Goal: Information Seeking & Learning: Compare options

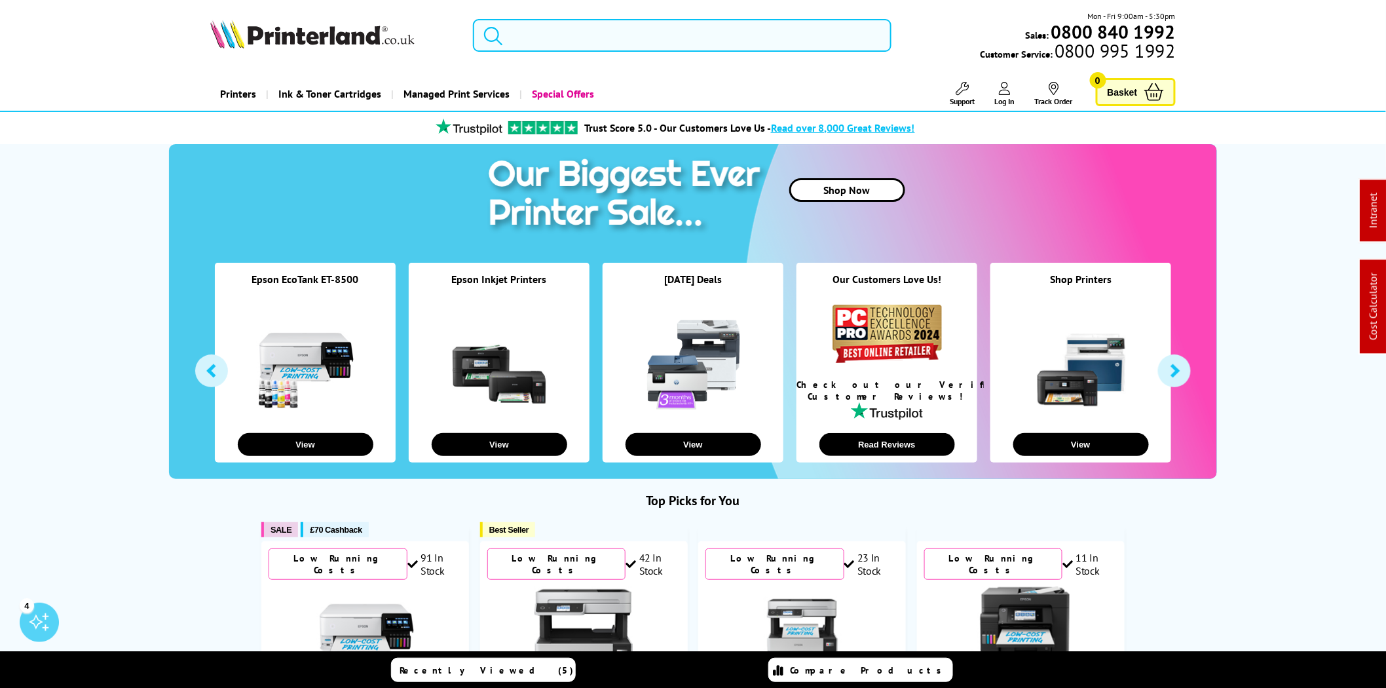
click at [646, 28] on input "search" at bounding box center [682, 35] width 419 height 33
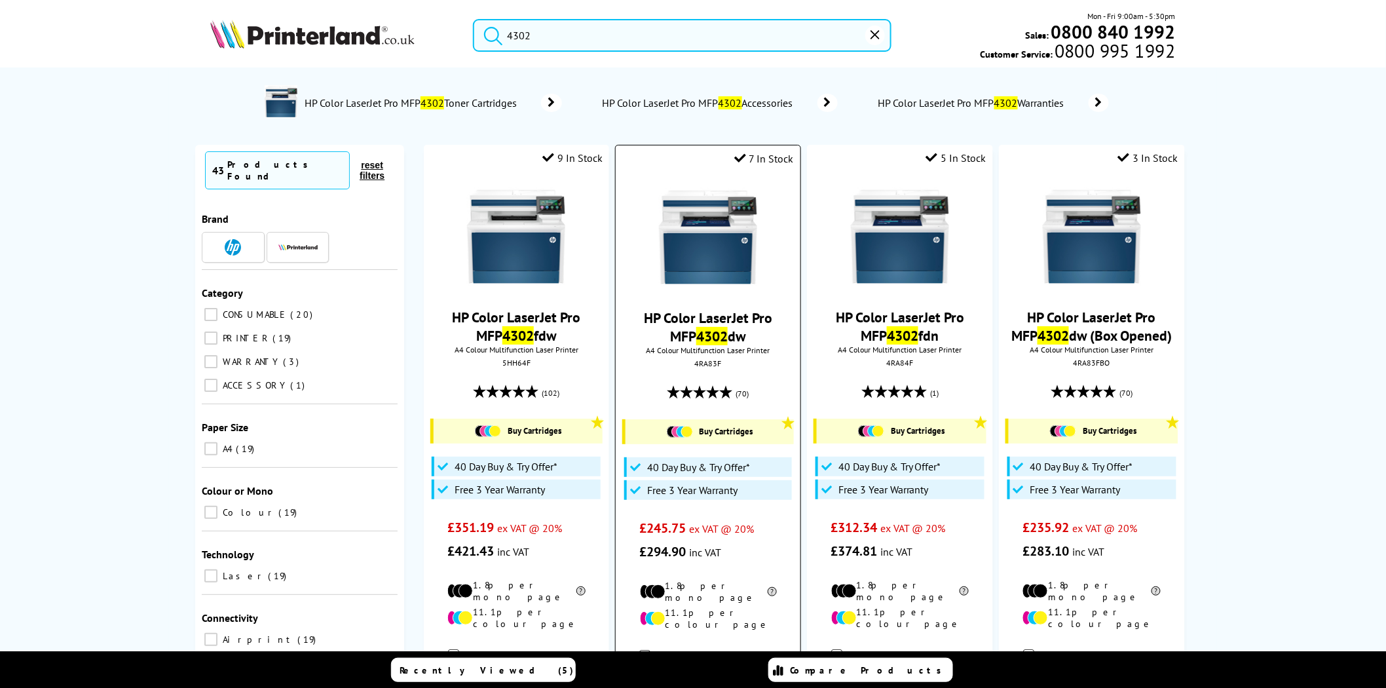
type input "4302"
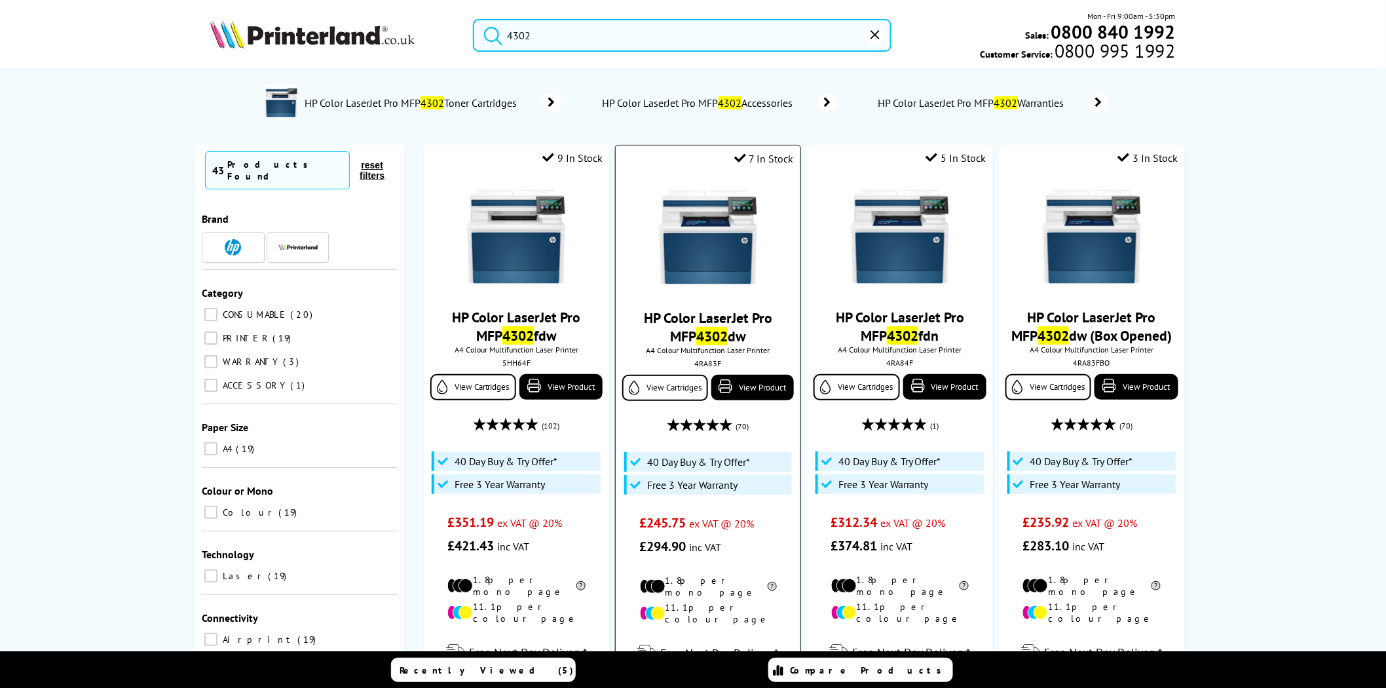
click at [722, 197] on img at bounding box center [708, 237] width 98 height 98
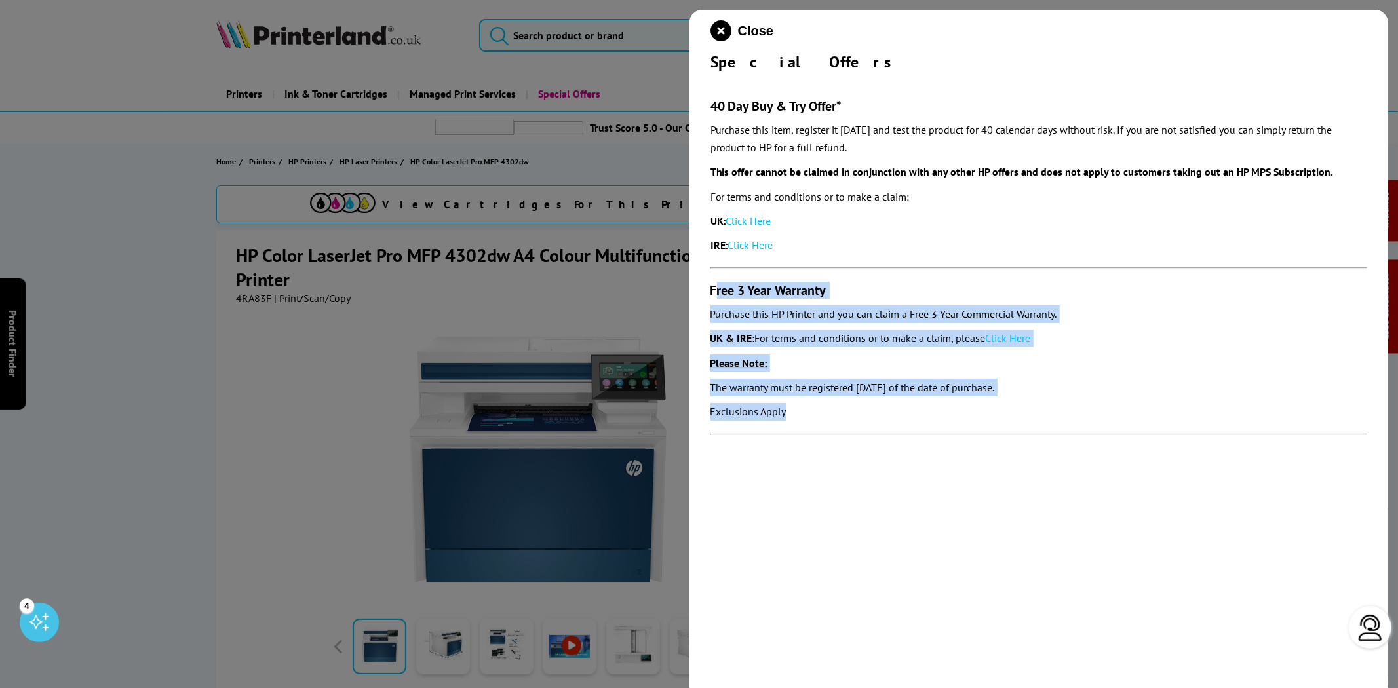
drag, startPoint x: 797, startPoint y: 423, endPoint x: 714, endPoint y: 296, distance: 151.0
click at [714, 296] on section "40 Day Buy & Try Offer* Purchase this item, register it within 30 days and test…" at bounding box center [1038, 260] width 657 height 376
click at [761, 375] on section "40 Day Buy & Try Offer* Purchase this item, register it within 30 days and test…" at bounding box center [1038, 260] width 657 height 376
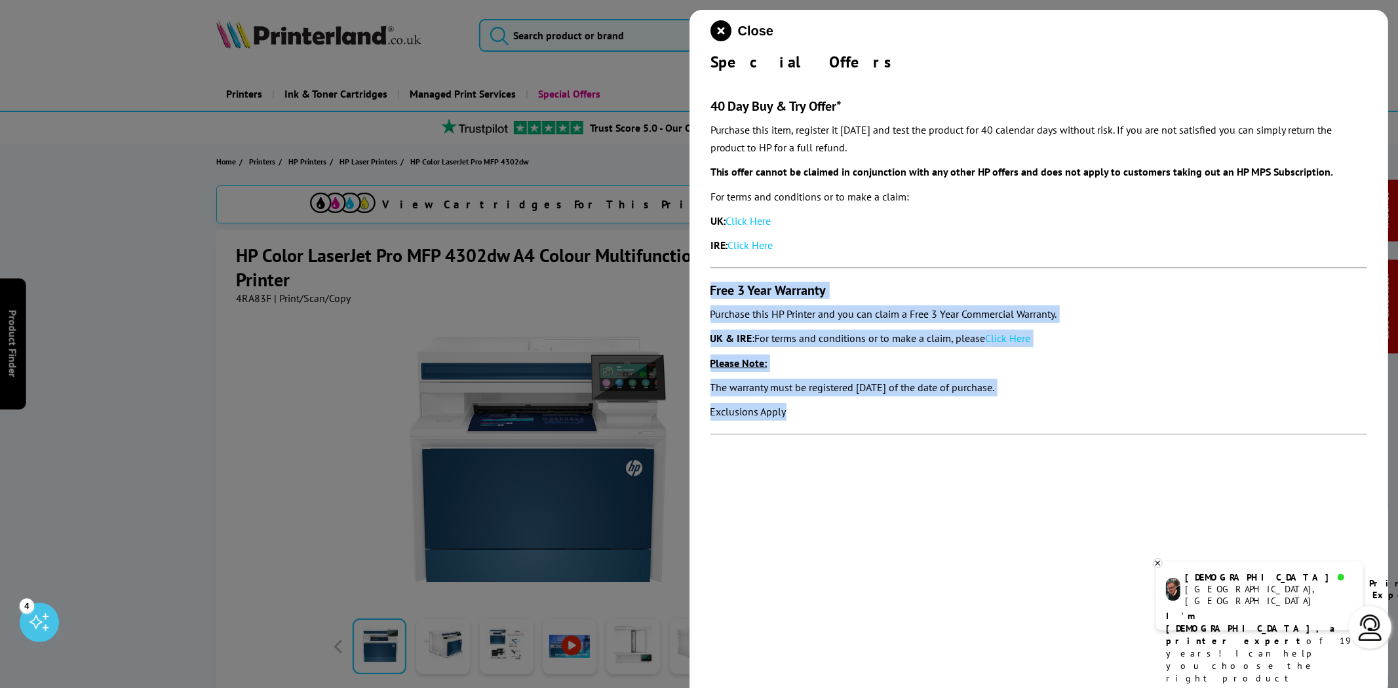
drag, startPoint x: 828, startPoint y: 425, endPoint x: 703, endPoint y: 286, distance: 186.5
click at [703, 286] on div "Close Special Offers 40 Day Buy & Try Offer* Purchase this item, register it wi…" at bounding box center [1038, 354] width 699 height 688
copy section "Free 3 Year Warranty Purchase this HP Printer and you can claim a Free 3 Year C…"
click at [1022, 339] on link "Click Here" at bounding box center [1007, 338] width 45 height 13
click at [723, 29] on icon "close modal" at bounding box center [720, 30] width 21 height 21
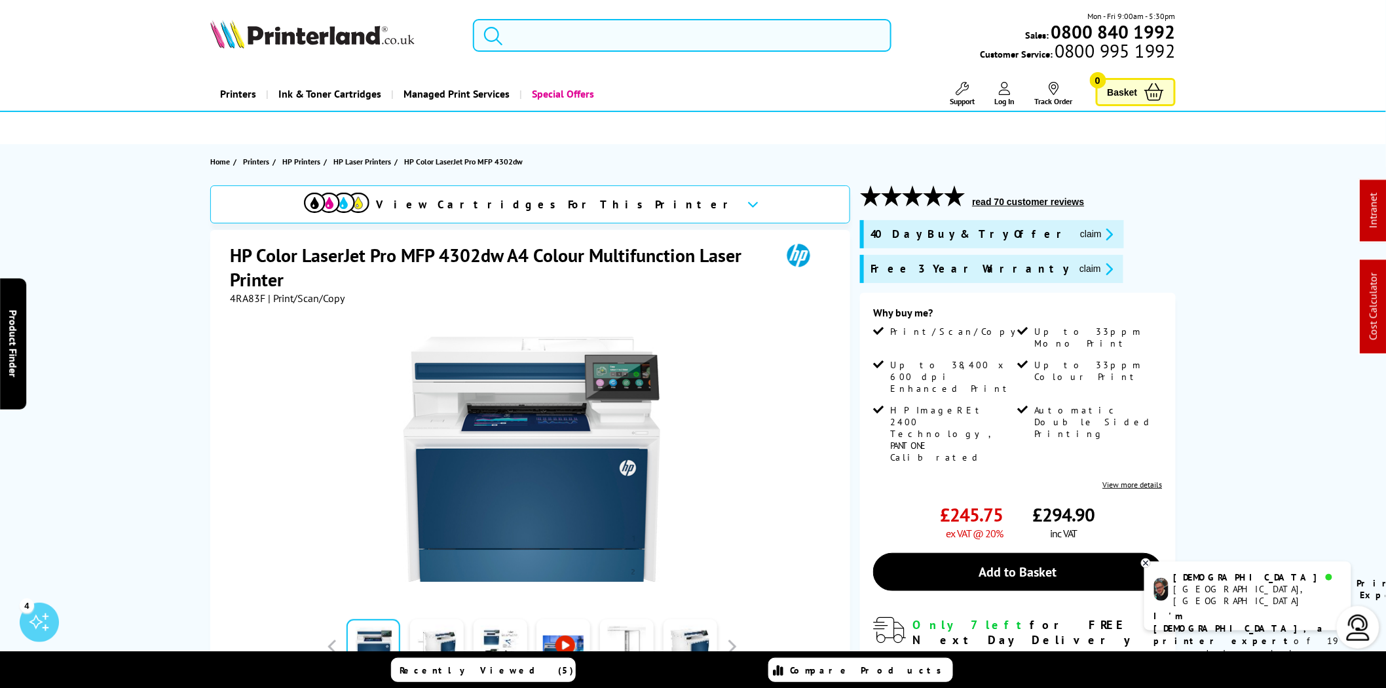
click at [640, 29] on input "search" at bounding box center [682, 35] width 419 height 33
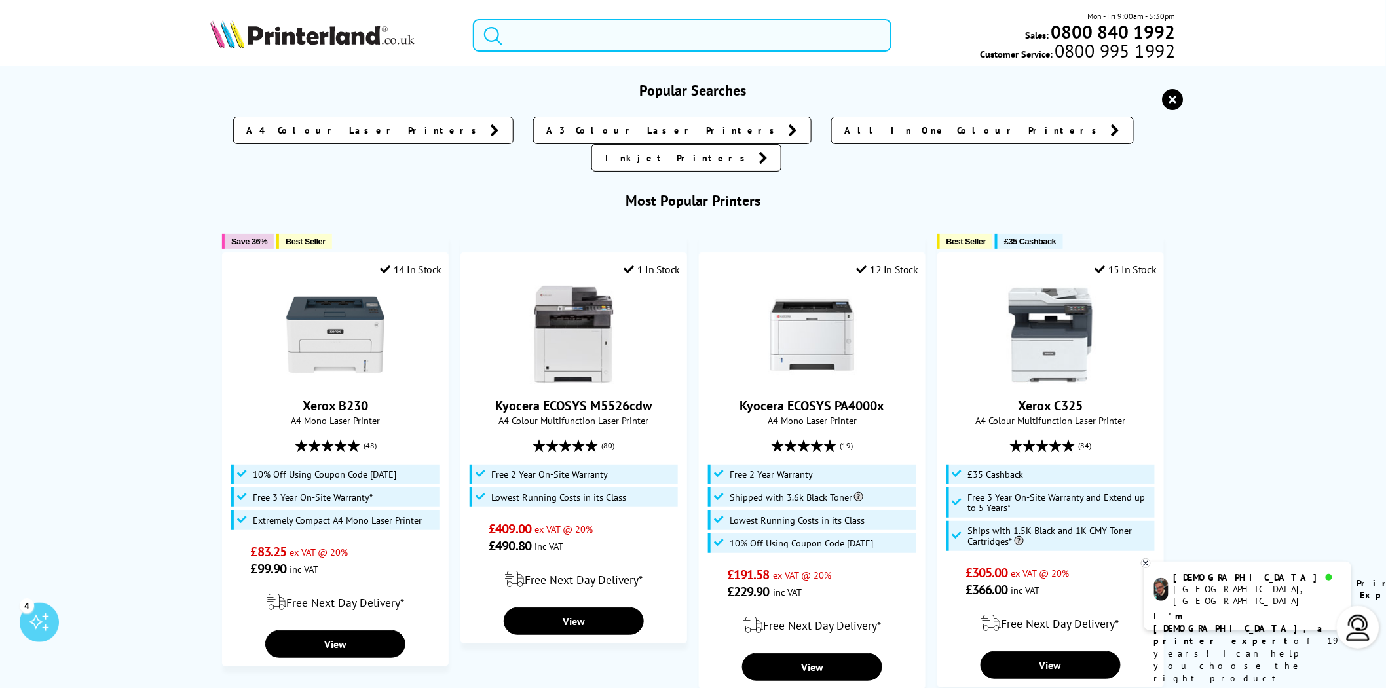
click at [627, 37] on input "search" at bounding box center [682, 35] width 419 height 33
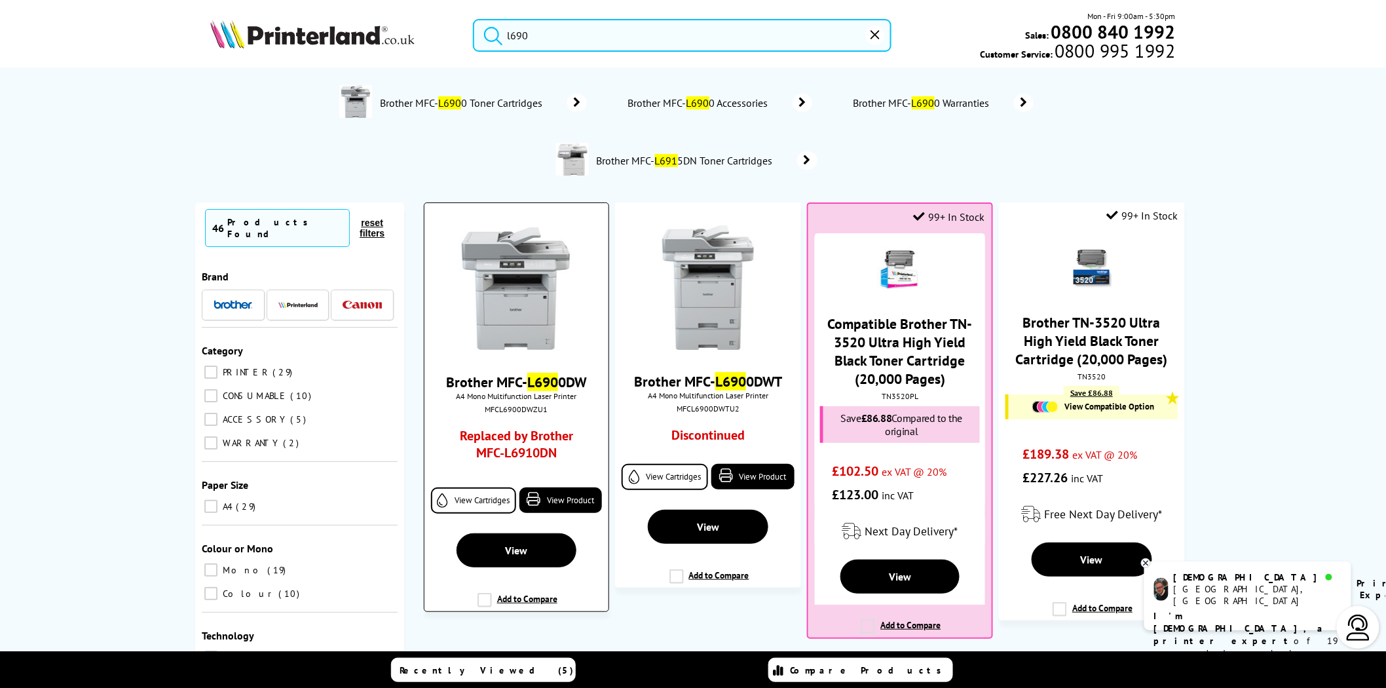
type input "l690"
click at [505, 449] on link "Replaced by Brother MFC-L6910DN" at bounding box center [516, 447] width 137 height 41
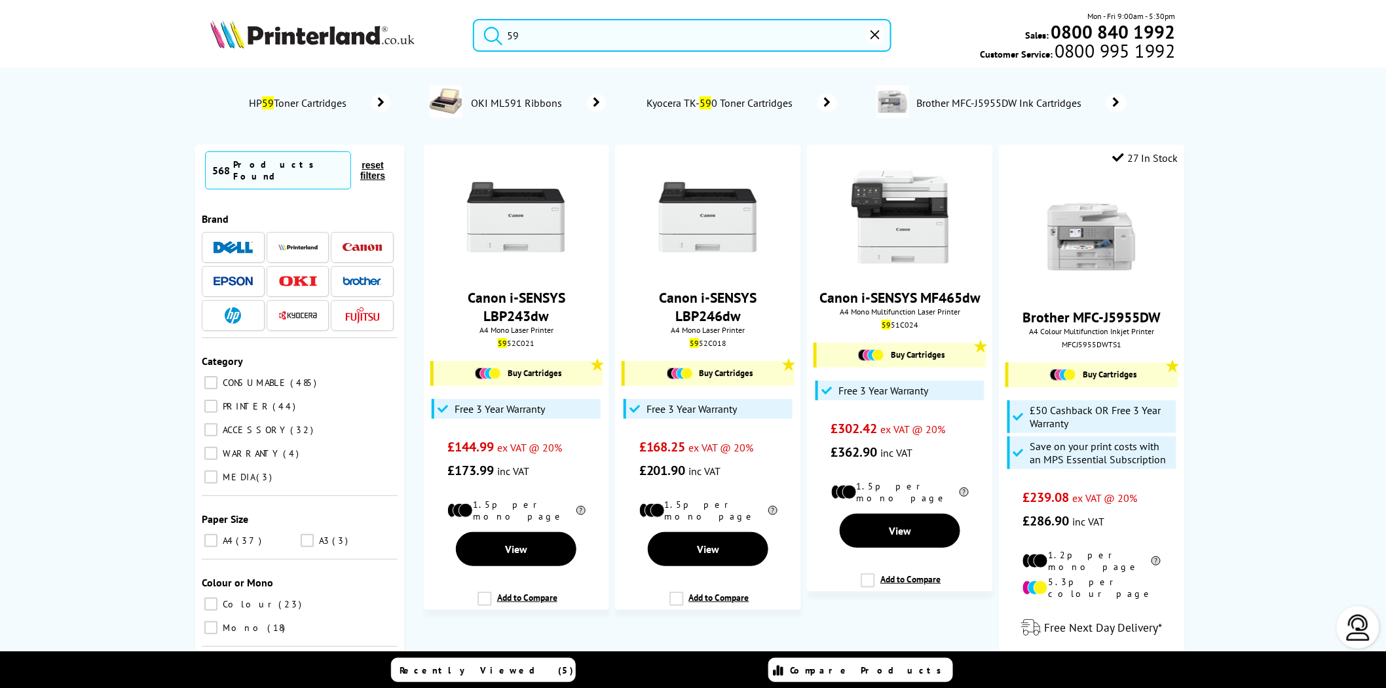
type input "5"
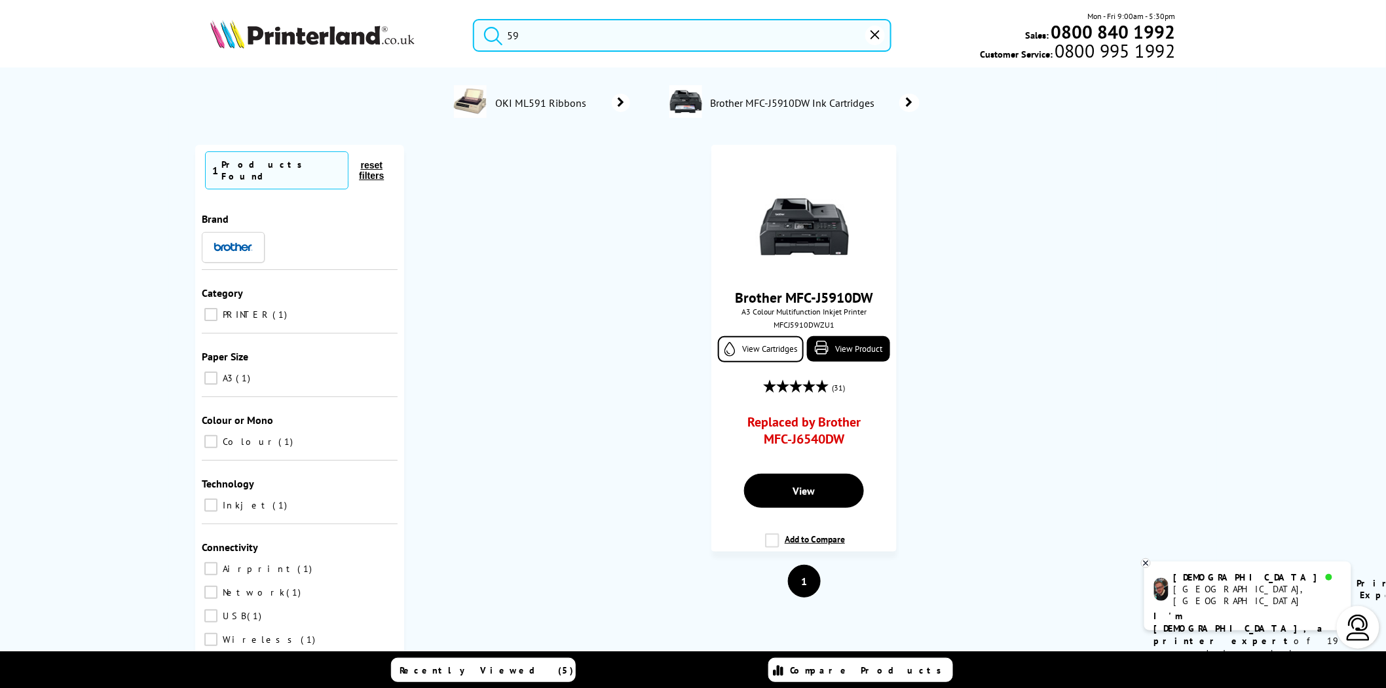
type input "5"
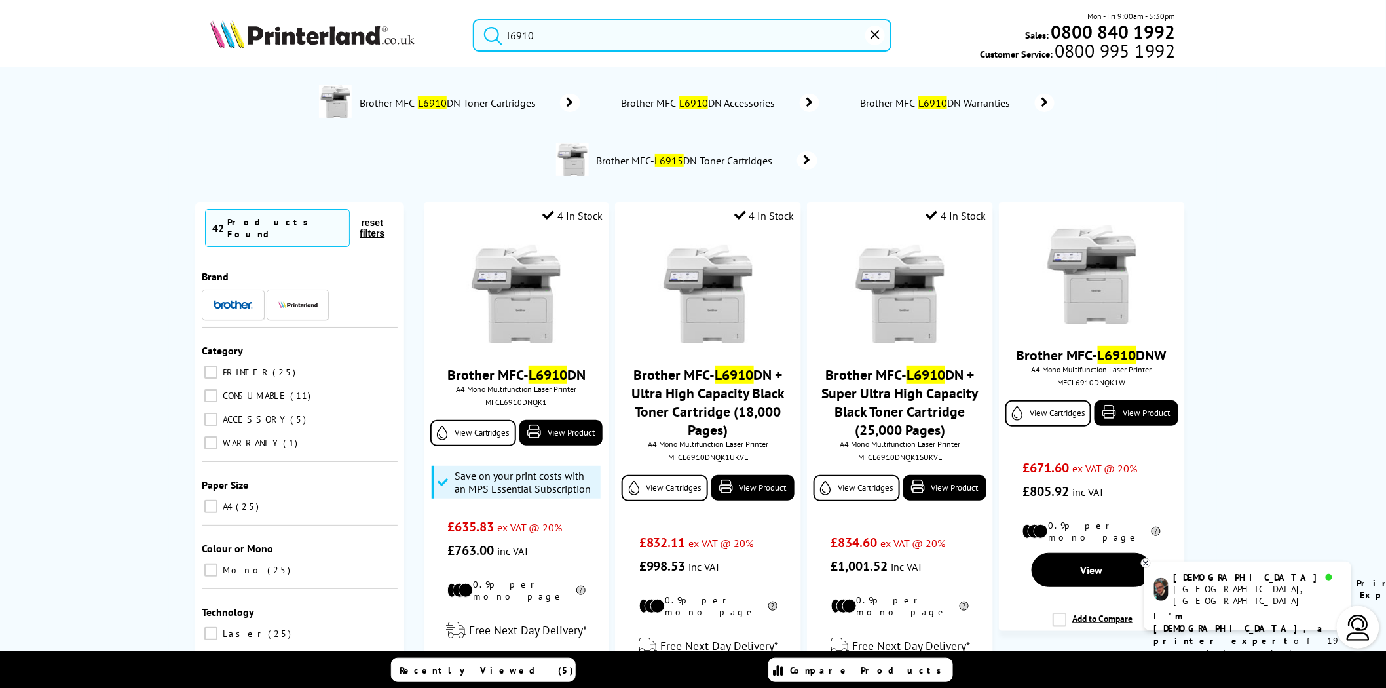
type input "l6910"
click at [461, 294] on div at bounding box center [516, 296] width 171 height 101
click at [510, 293] on img at bounding box center [516, 295] width 98 height 98
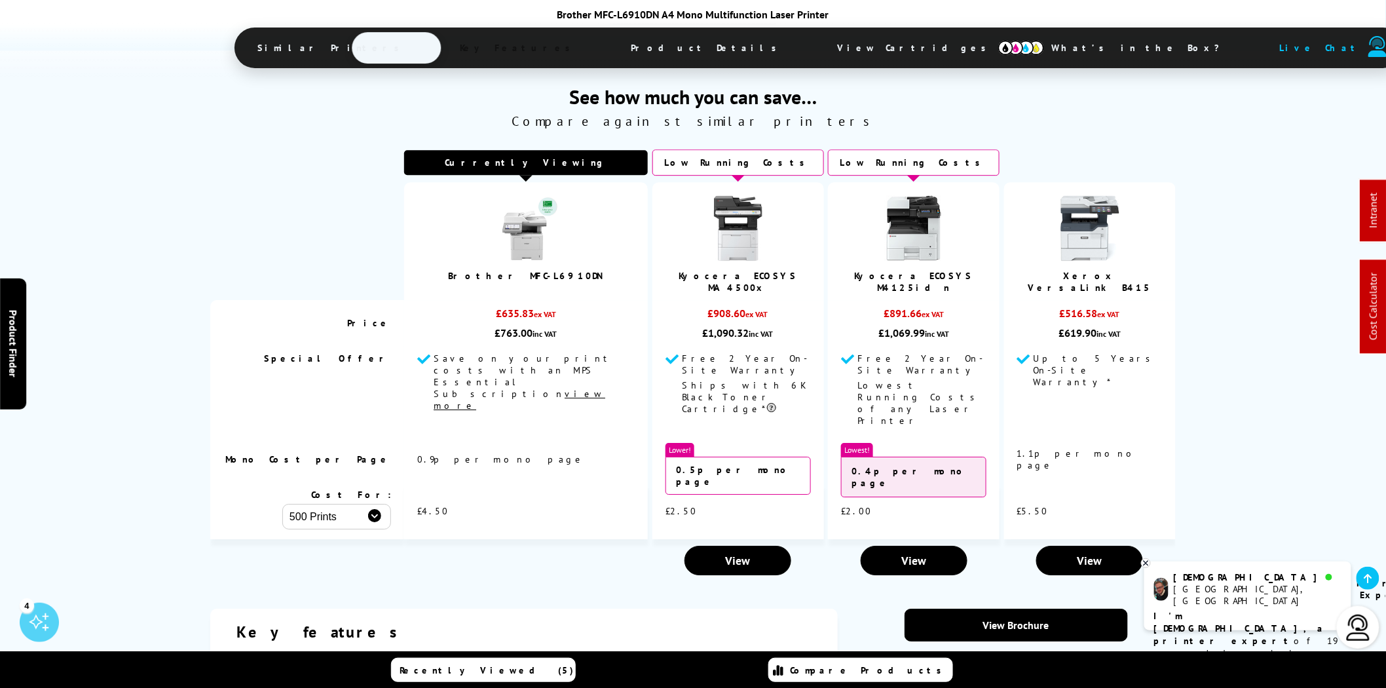
scroll to position [2062, 0]
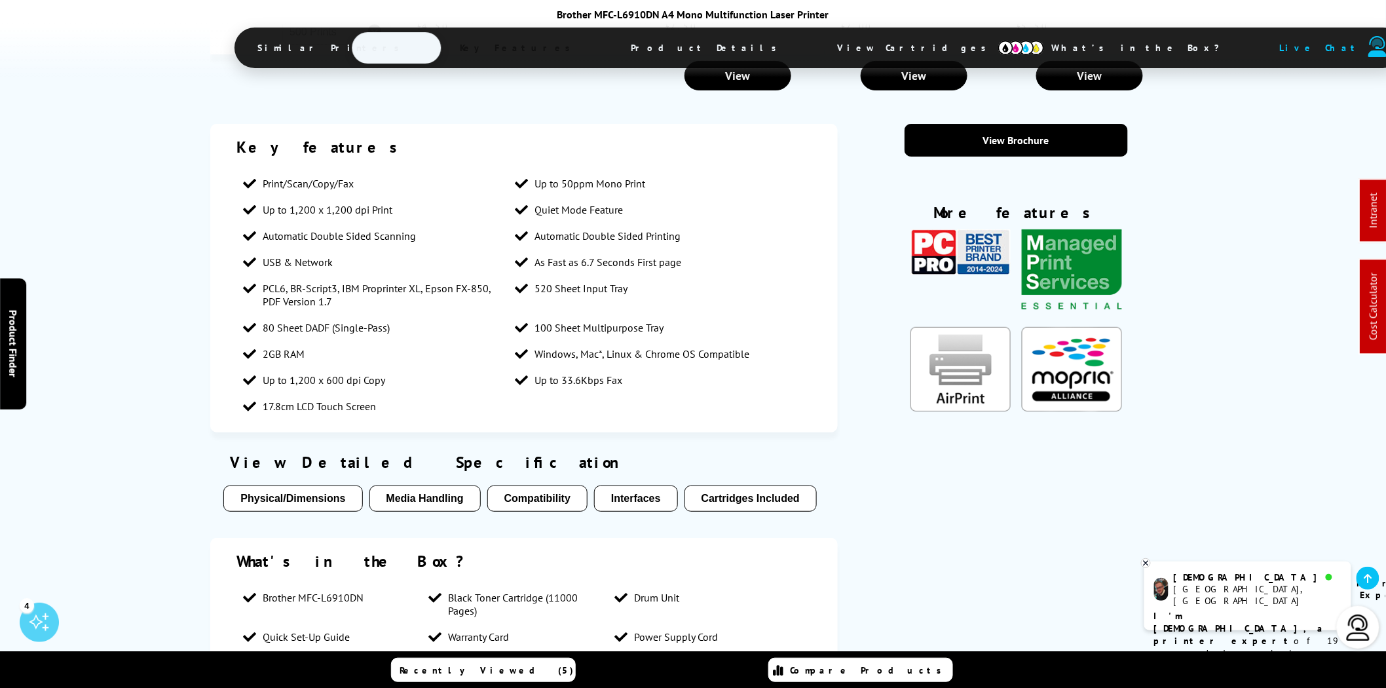
click at [1134, 357] on section "Key features Print/Scan/Copy/Fax Up to 50ppm Mono Print Up to 1,200 x 1,200 dpi…" at bounding box center [692, 400] width 965 height 552
click at [1221, 297] on div "Key features Print/Scan/Copy/Fax Up to 50ppm Mono Print Up to 1,200 x 1,200 dpi…" at bounding box center [693, 400] width 1386 height 552
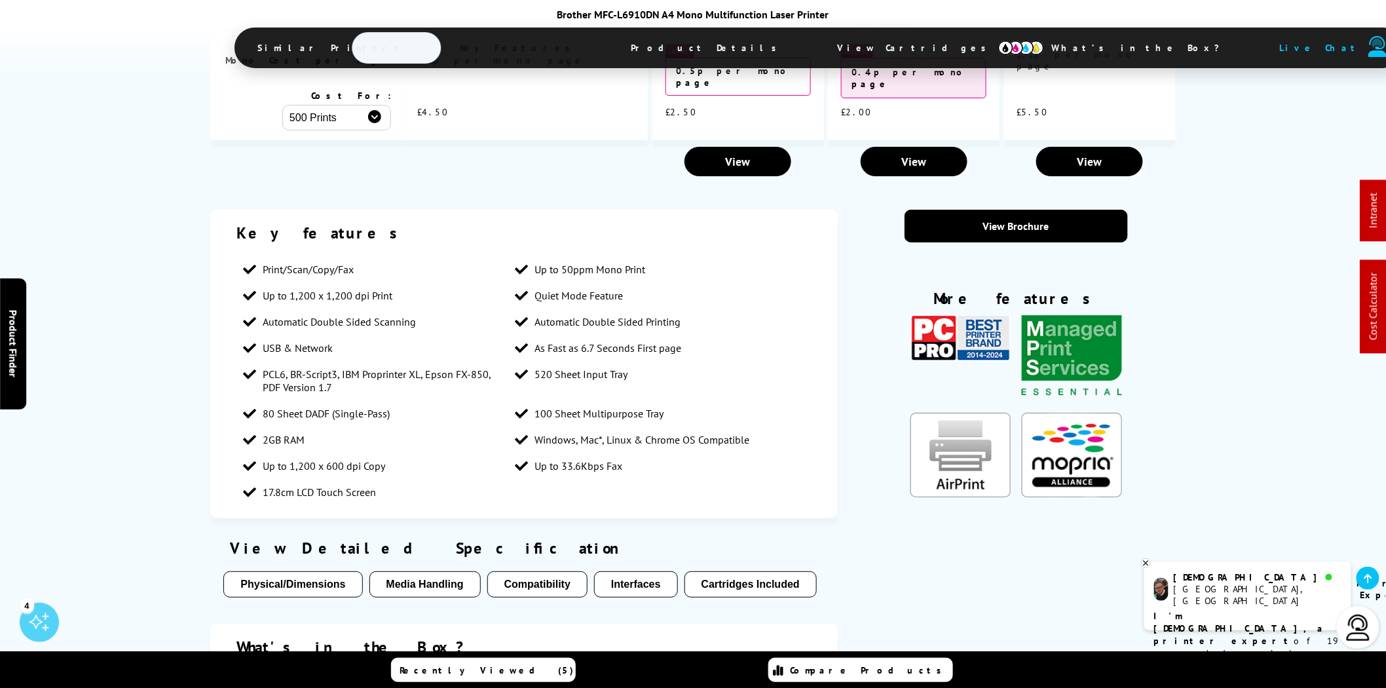
scroll to position [1941, 0]
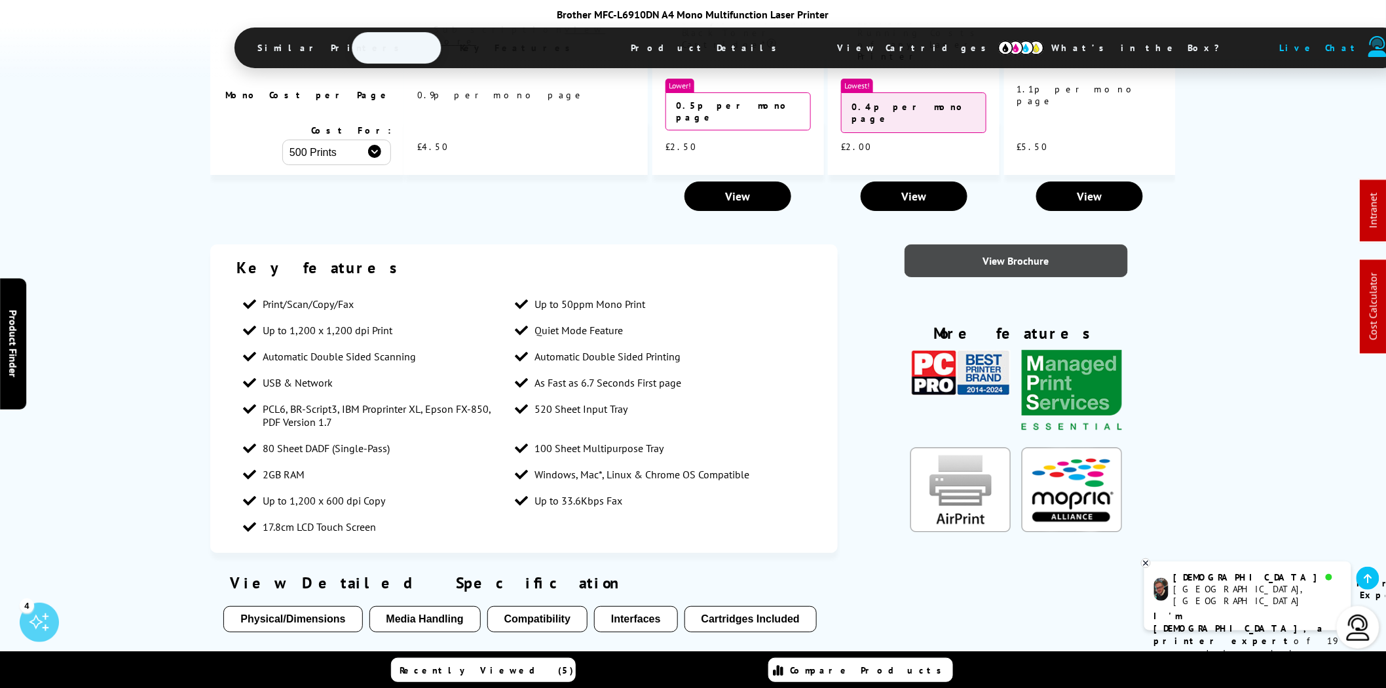
click at [1029, 244] on link "View Brochure" at bounding box center [1016, 260] width 223 height 33
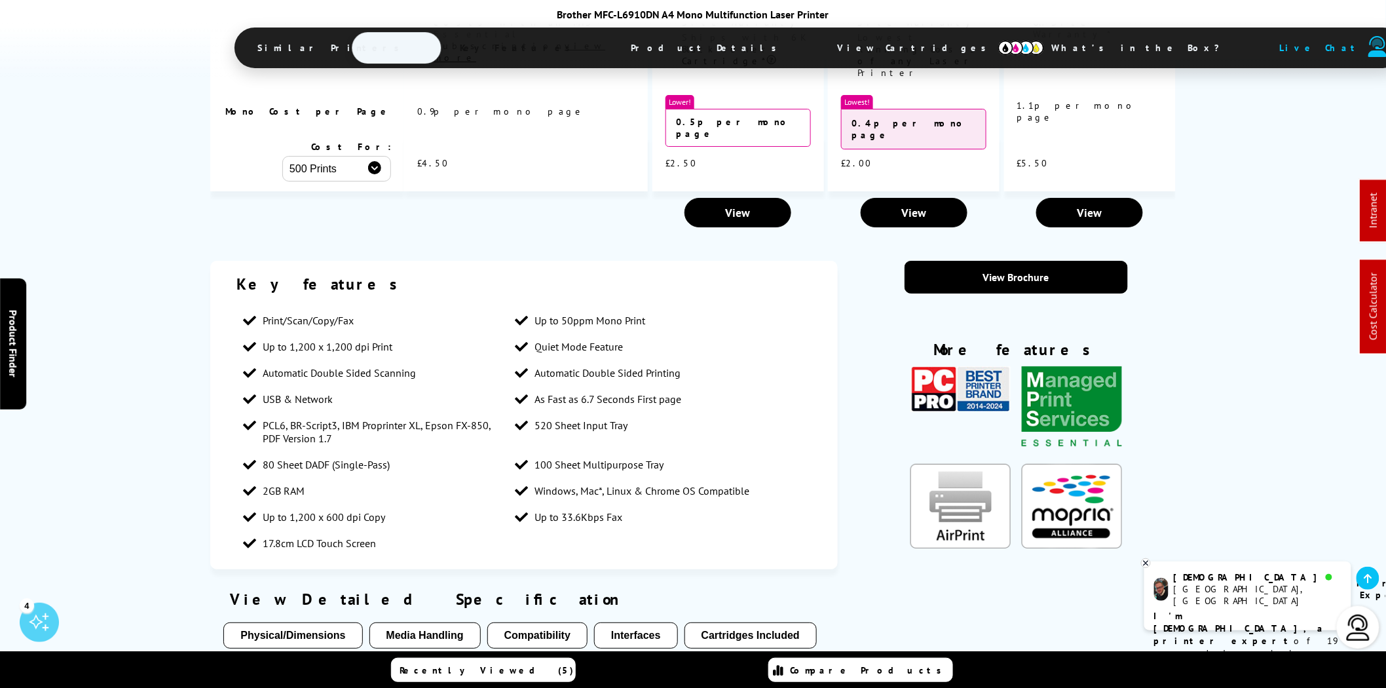
scroll to position [0, 0]
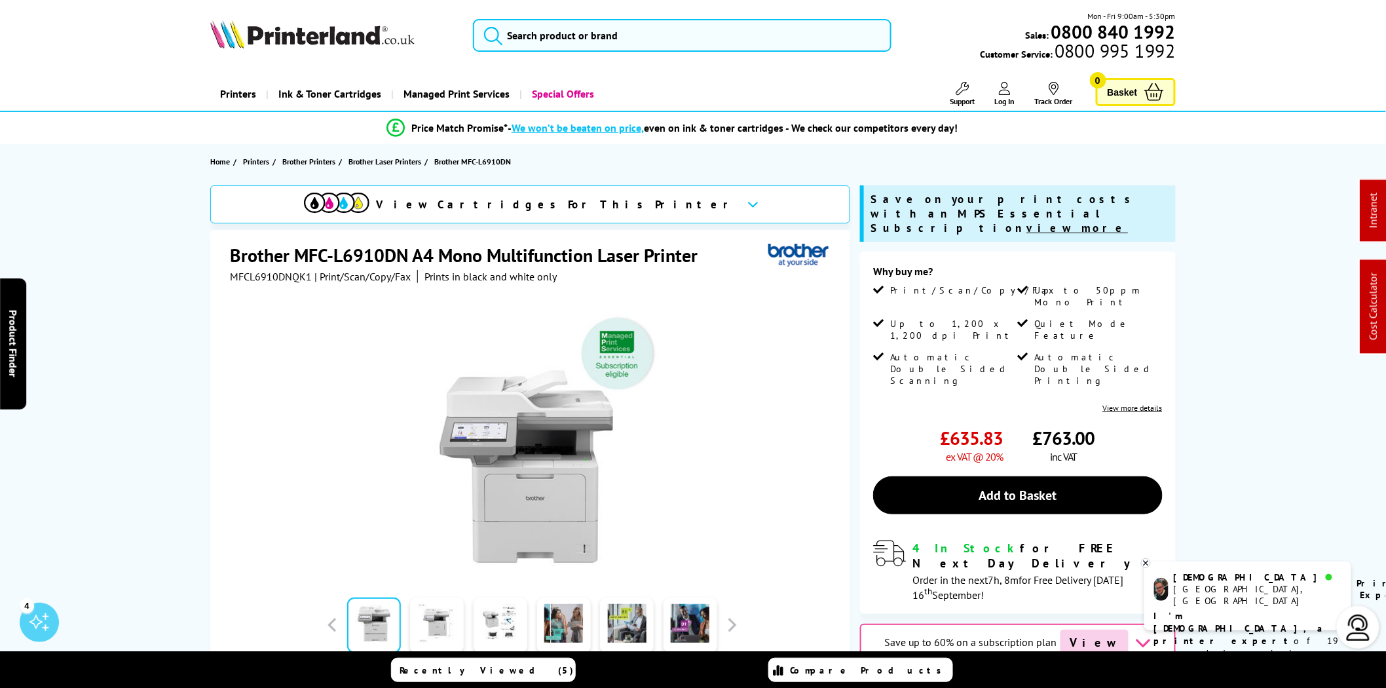
click at [961, 102] on span "Support" at bounding box center [963, 101] width 25 height 10
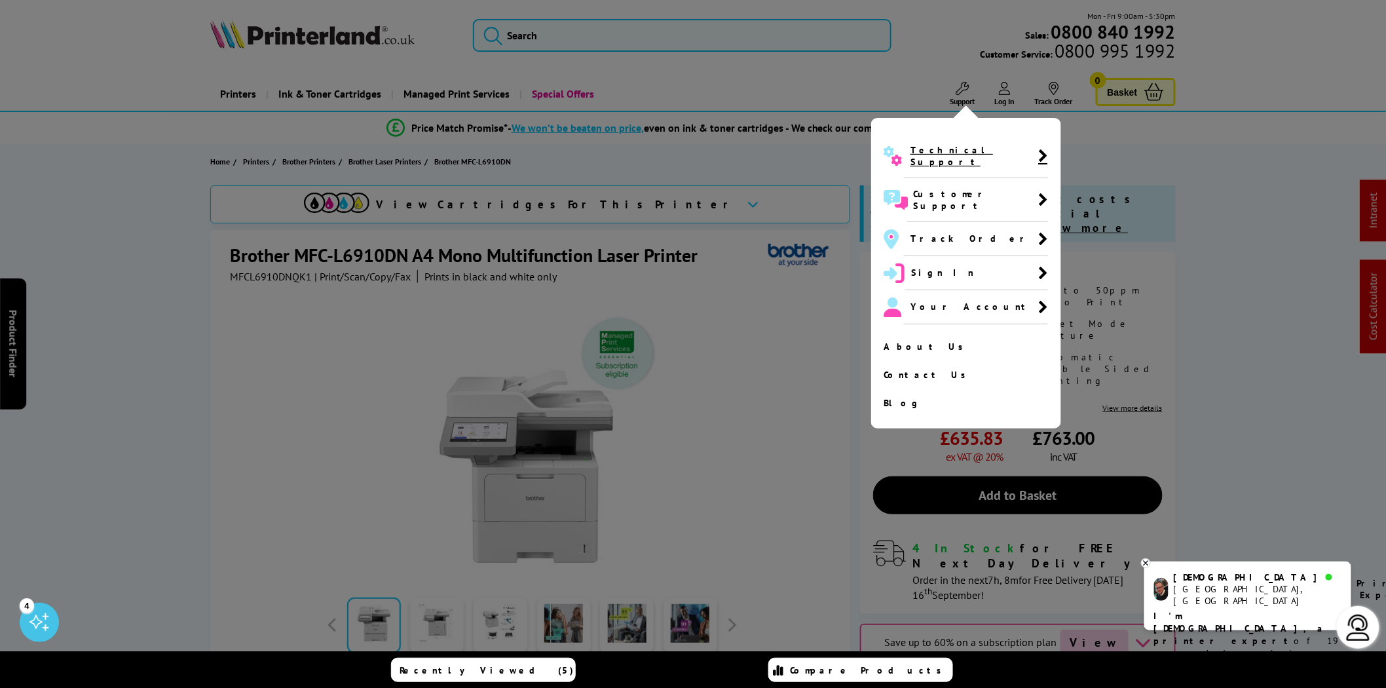
click at [966, 155] on span "Technical Support" at bounding box center [975, 156] width 128 height 24
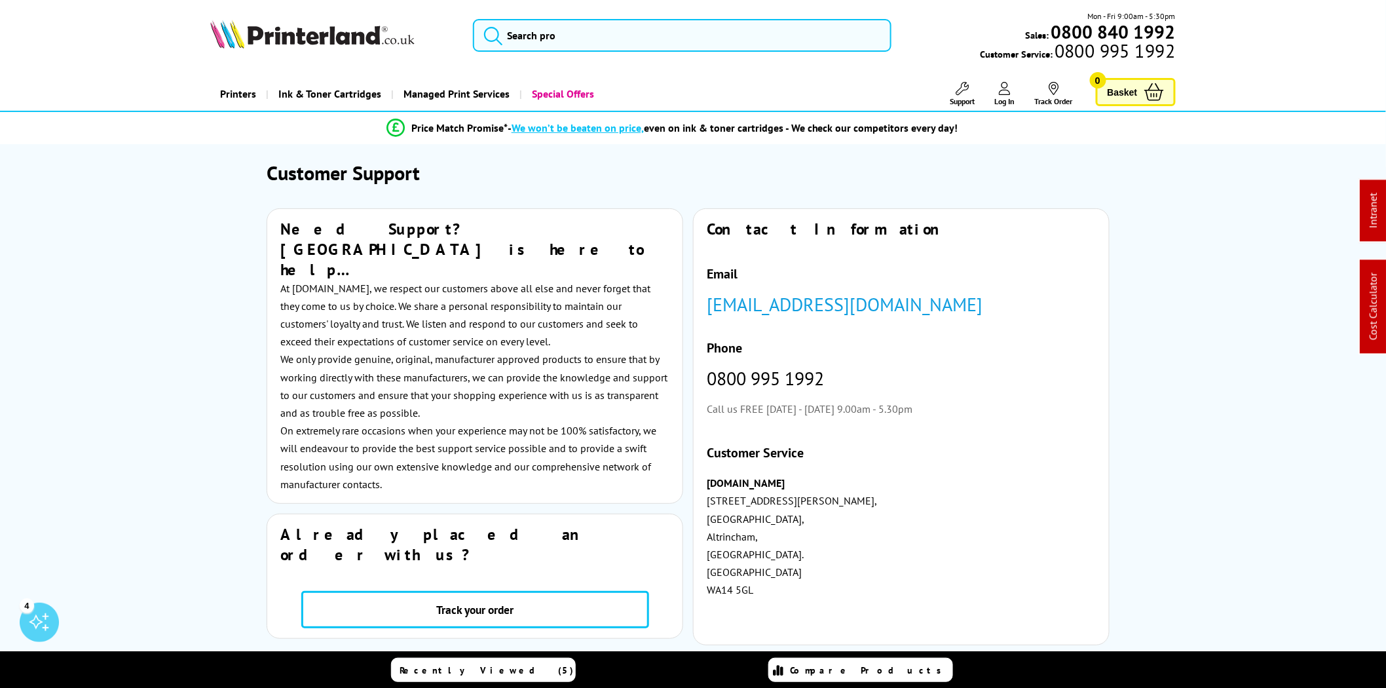
click at [343, 22] on img at bounding box center [312, 34] width 204 height 29
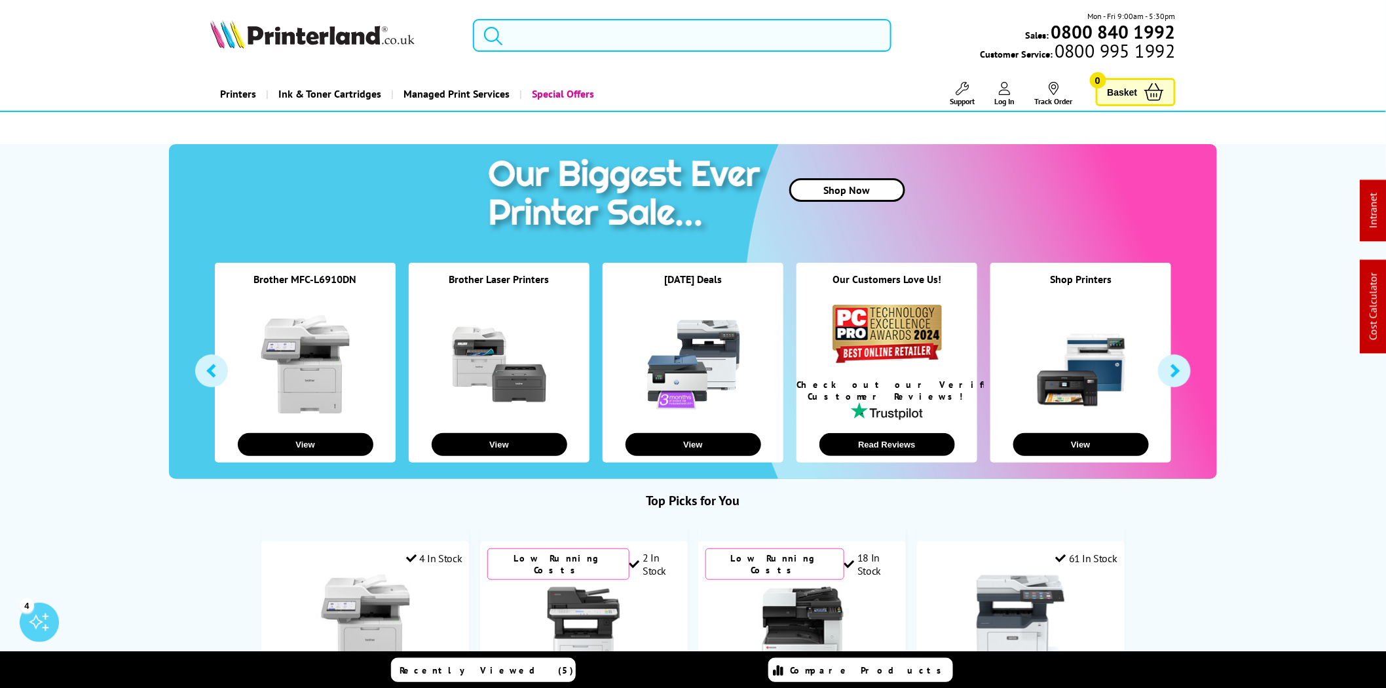
click at [573, 34] on input "search" at bounding box center [682, 35] width 419 height 33
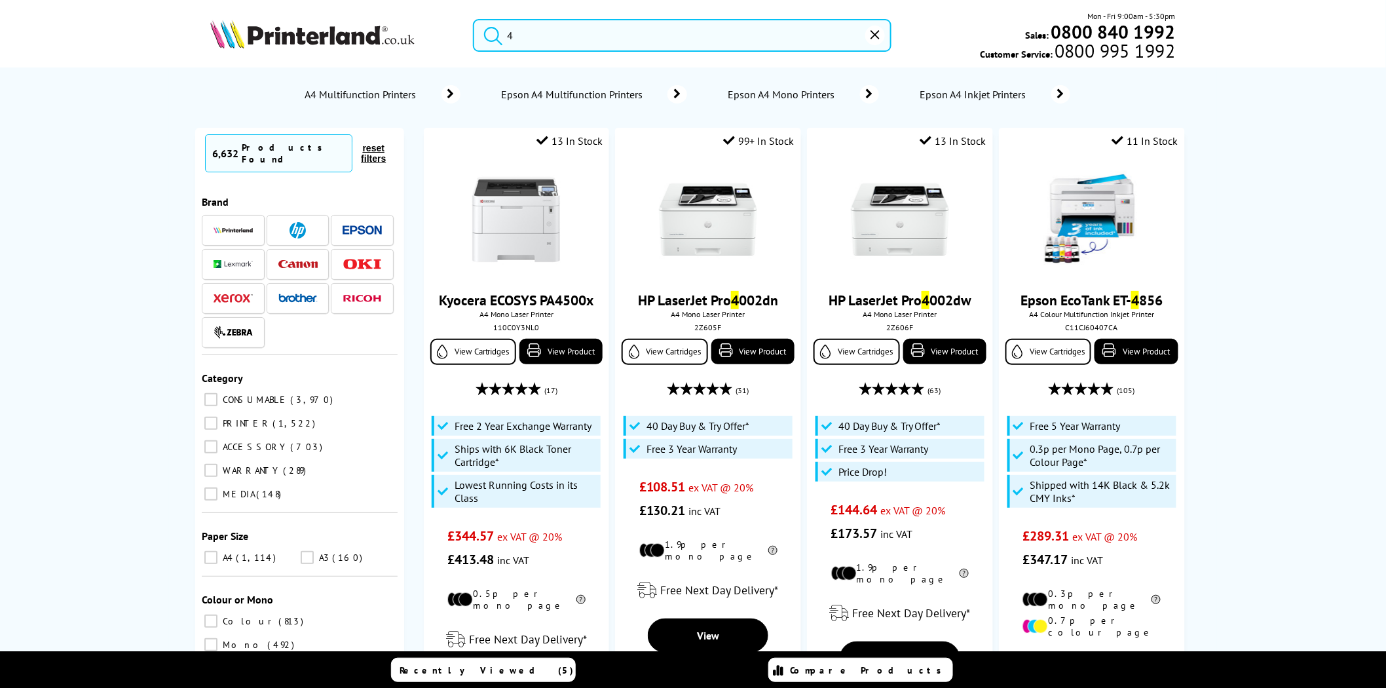
click at [573, 34] on input "4" at bounding box center [682, 35] width 419 height 33
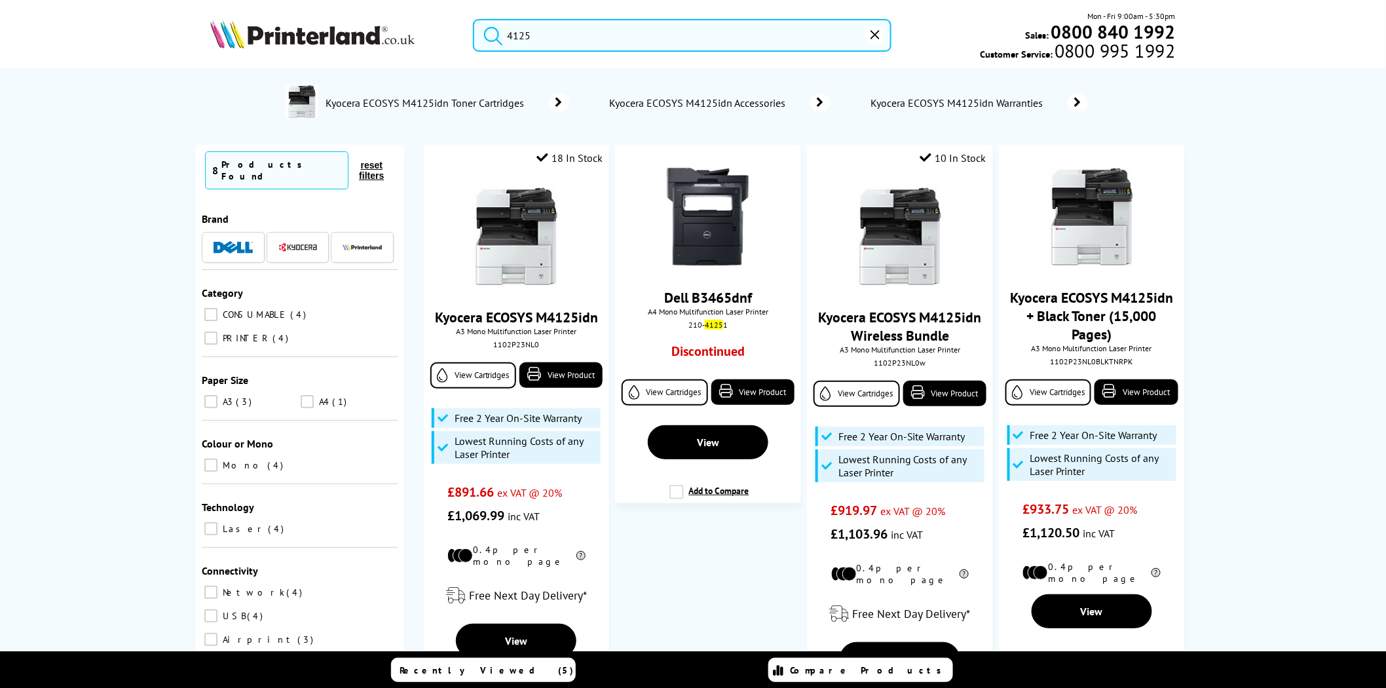
type input "4125"
click at [491, 228] on img at bounding box center [516, 237] width 98 height 98
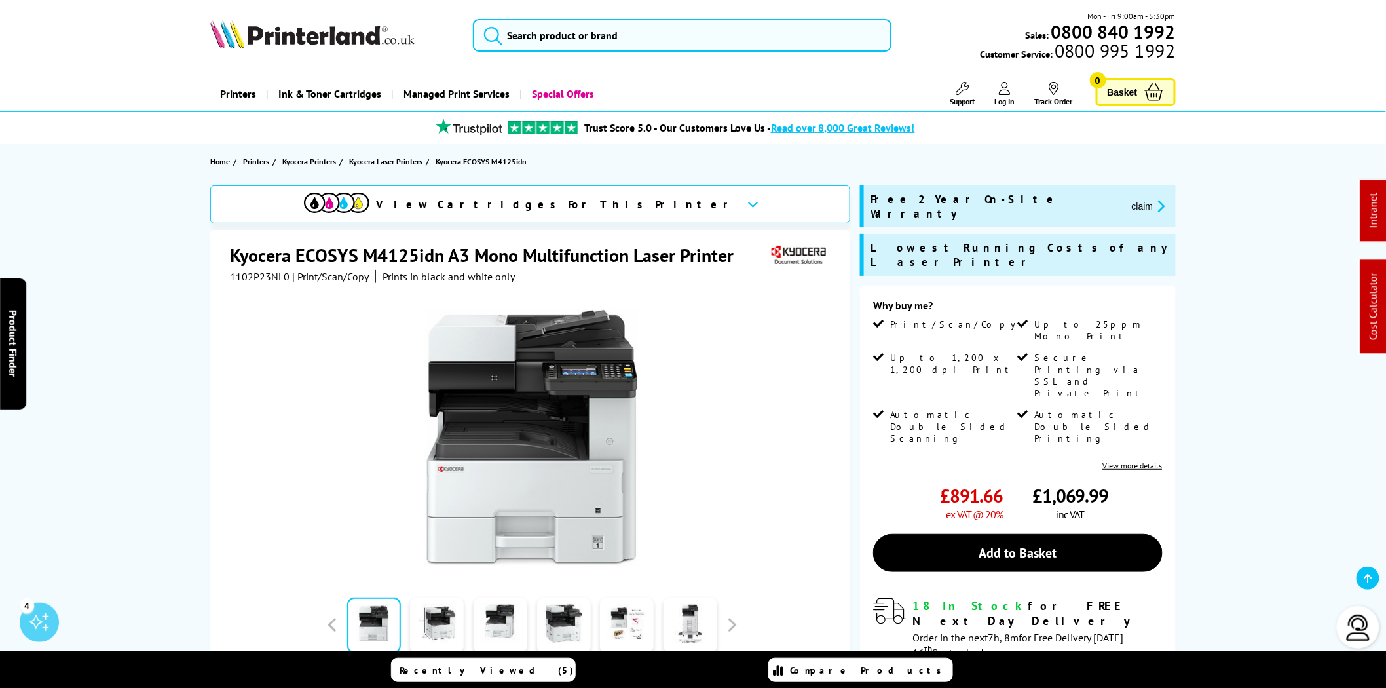
scroll to position [849, 0]
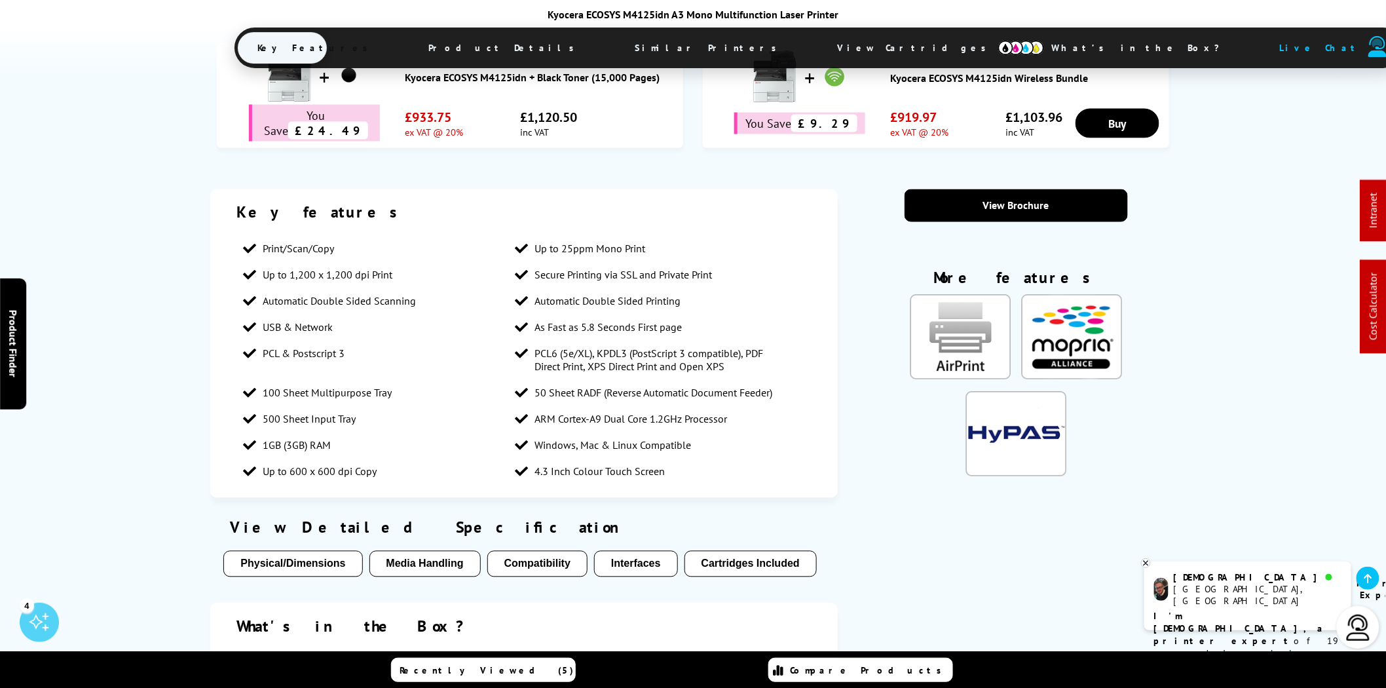
click at [818, 49] on span "View Cartridges" at bounding box center [918, 48] width 201 height 34
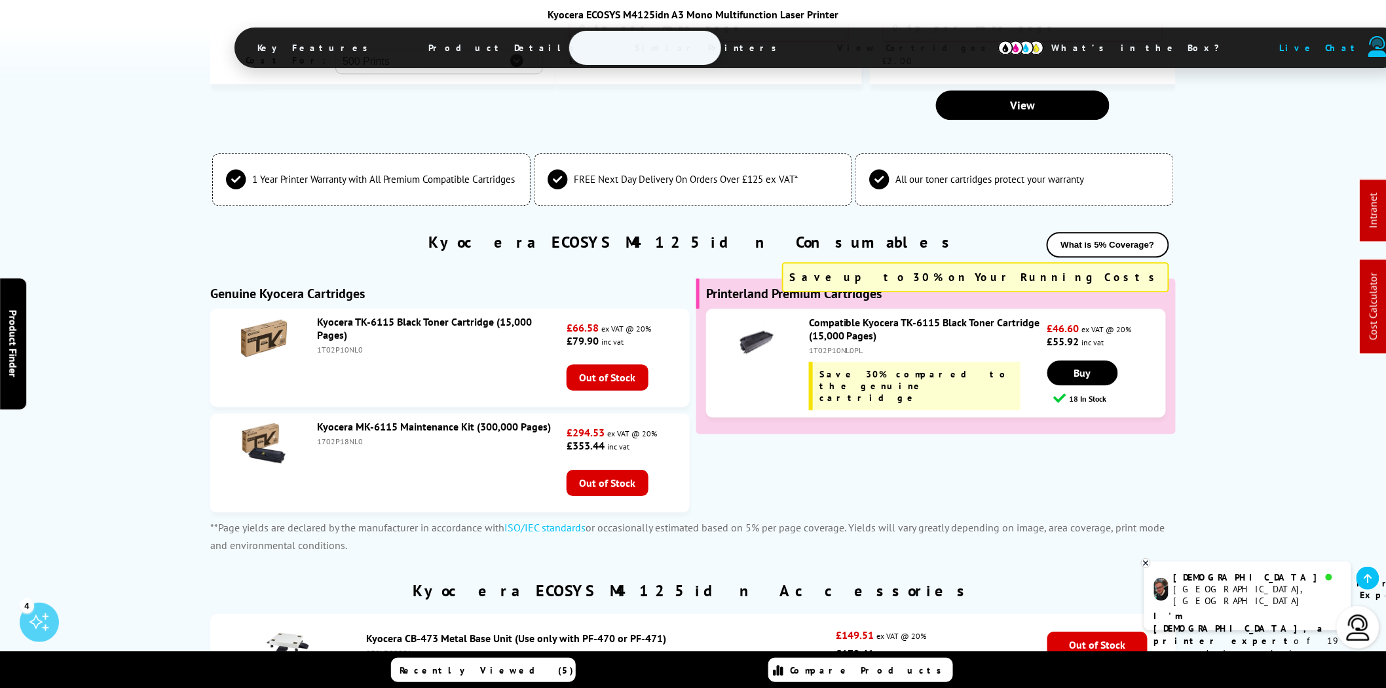
scroll to position [3443, 0]
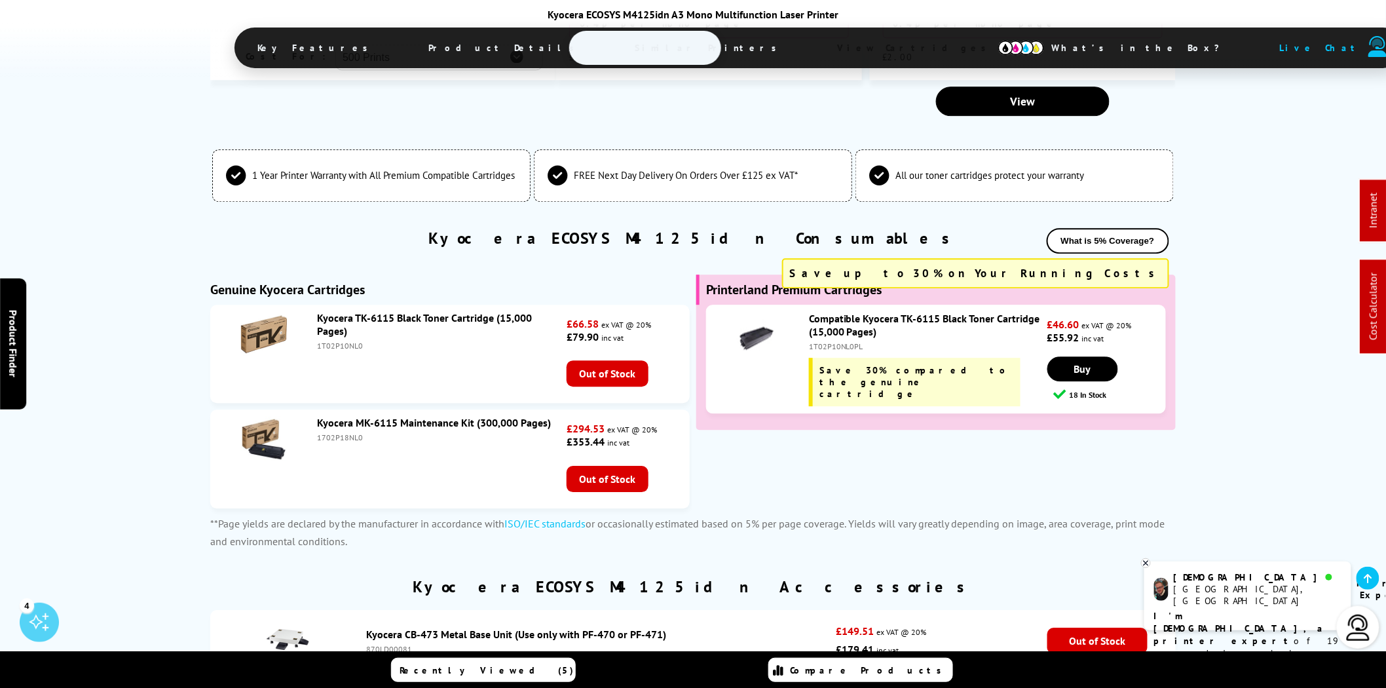
click at [348, 341] on div "1T02P10NL0" at bounding box center [440, 346] width 246 height 10
copy div "1T02P10NL0"
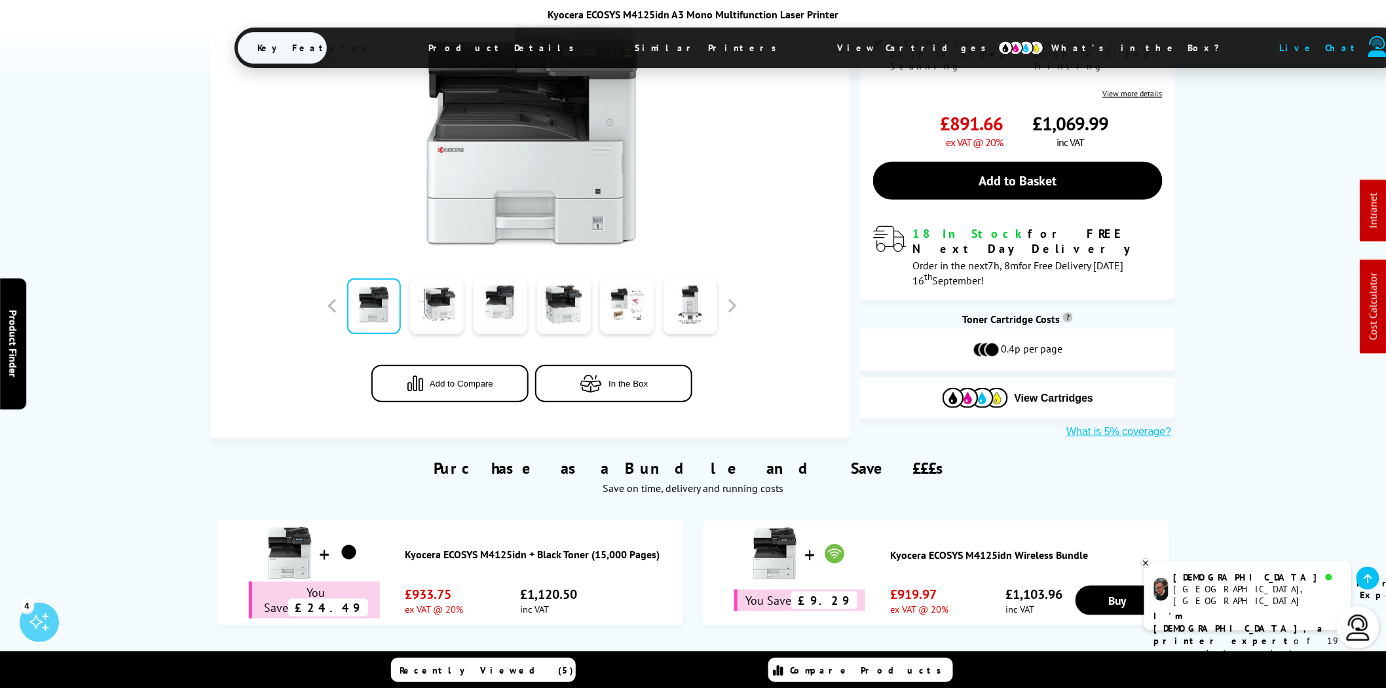
scroll to position [0, 0]
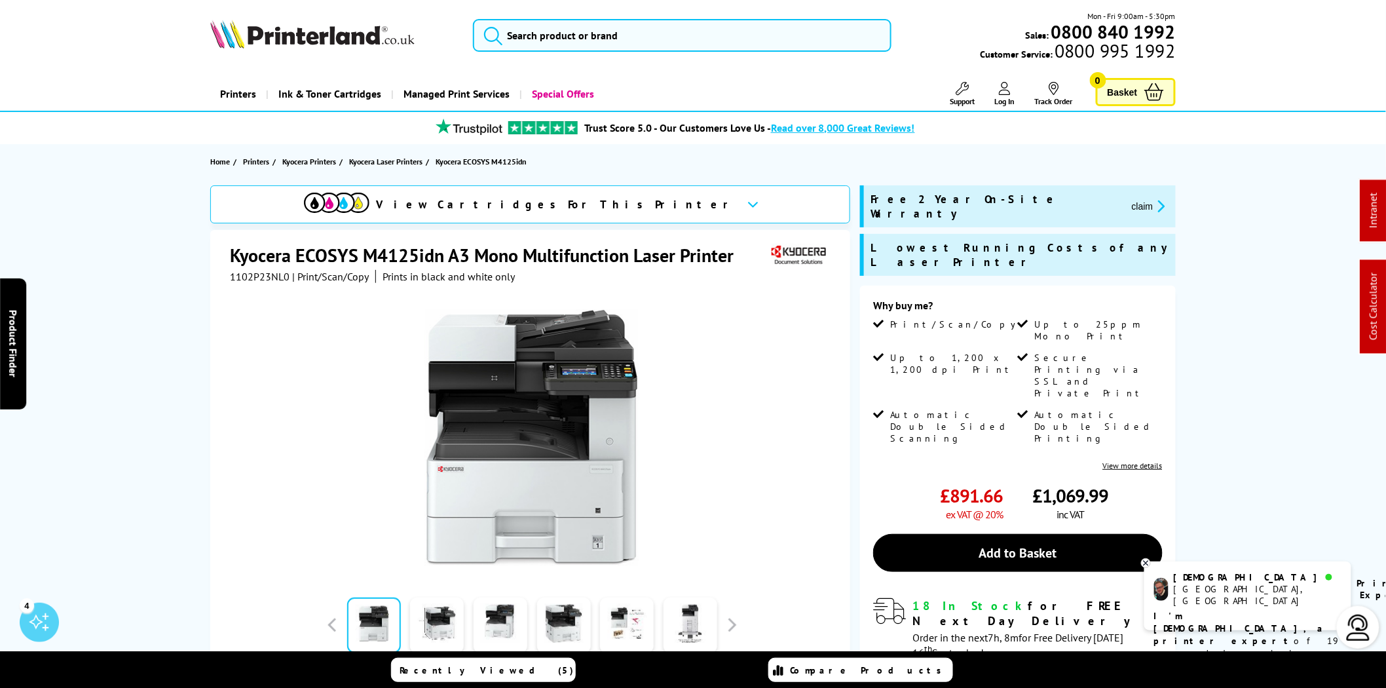
click at [298, 39] on img at bounding box center [312, 34] width 204 height 29
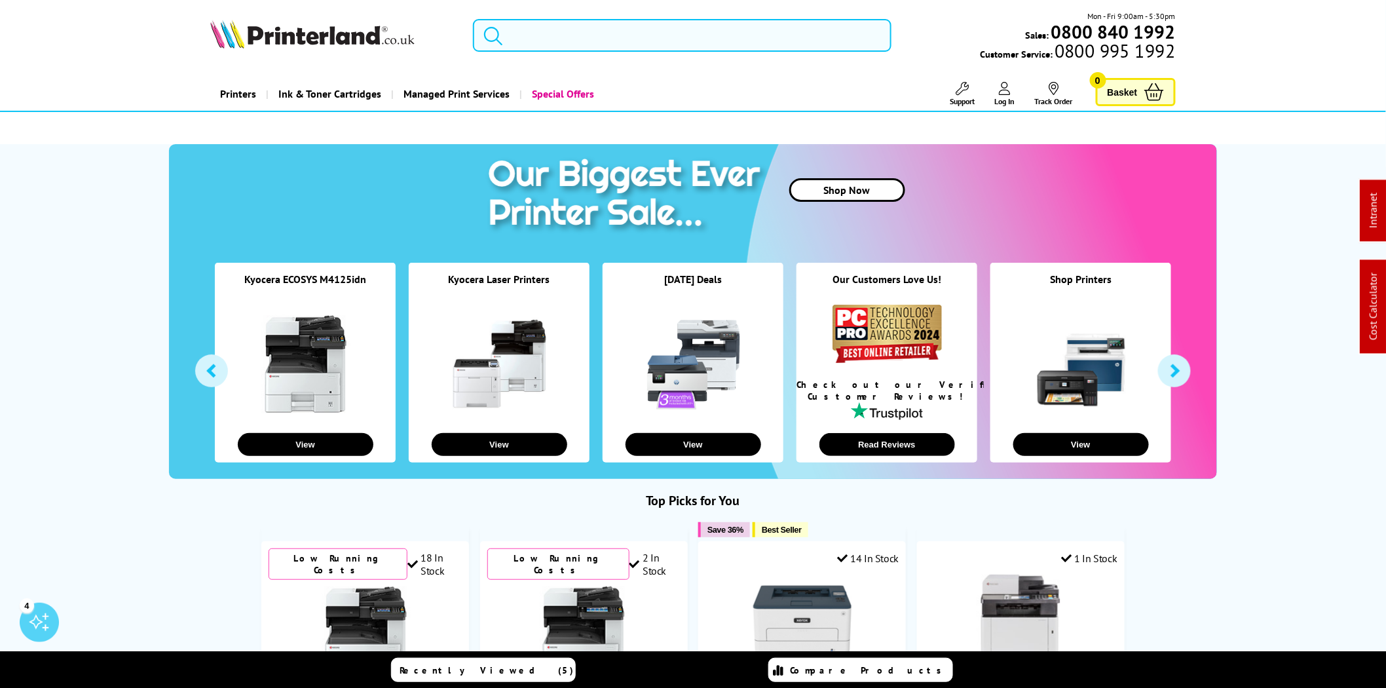
click at [546, 45] on input "search" at bounding box center [682, 35] width 419 height 33
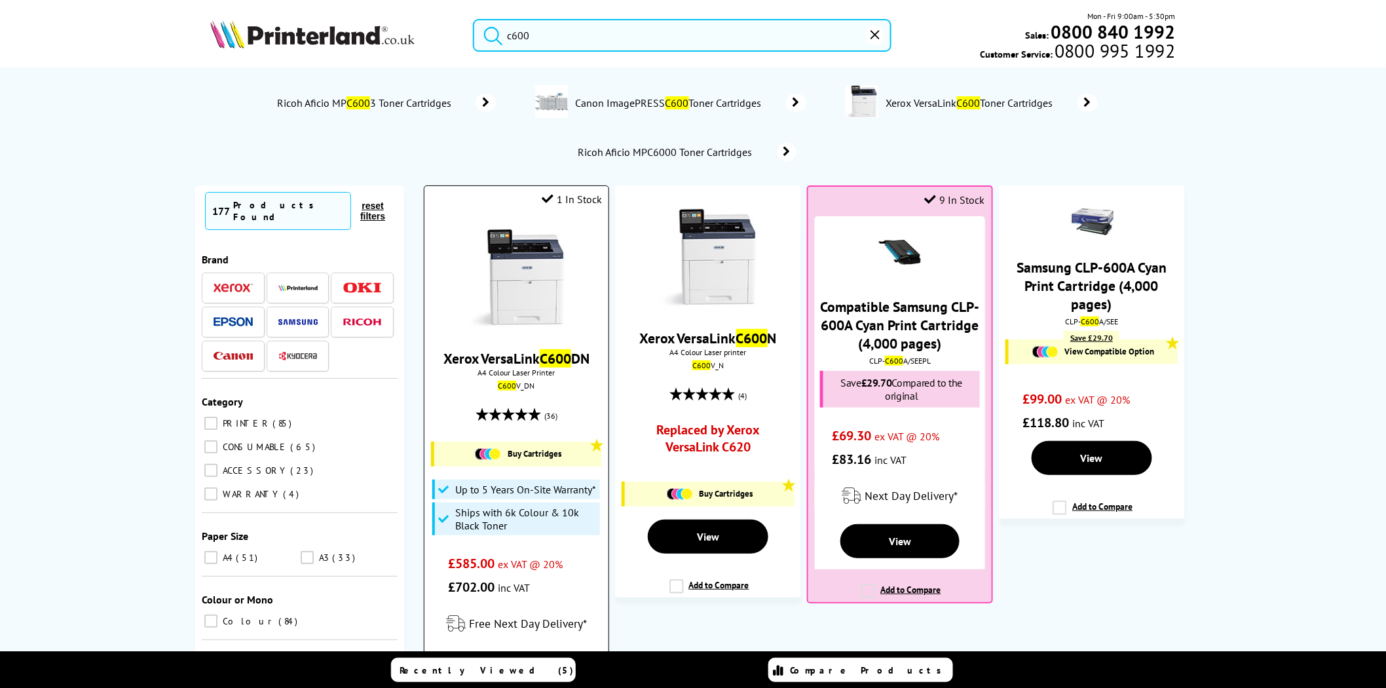
type input "c600"
click at [529, 276] on img at bounding box center [516, 278] width 98 height 98
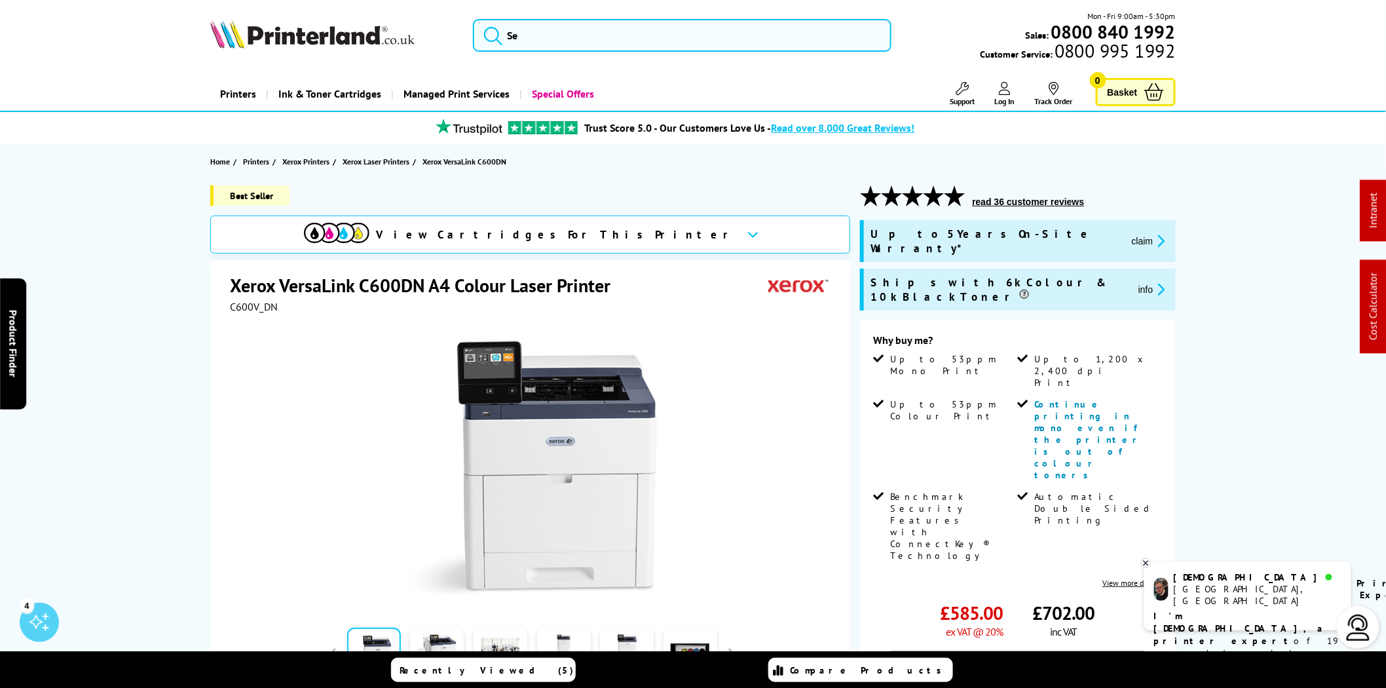
scroll to position [849, 0]
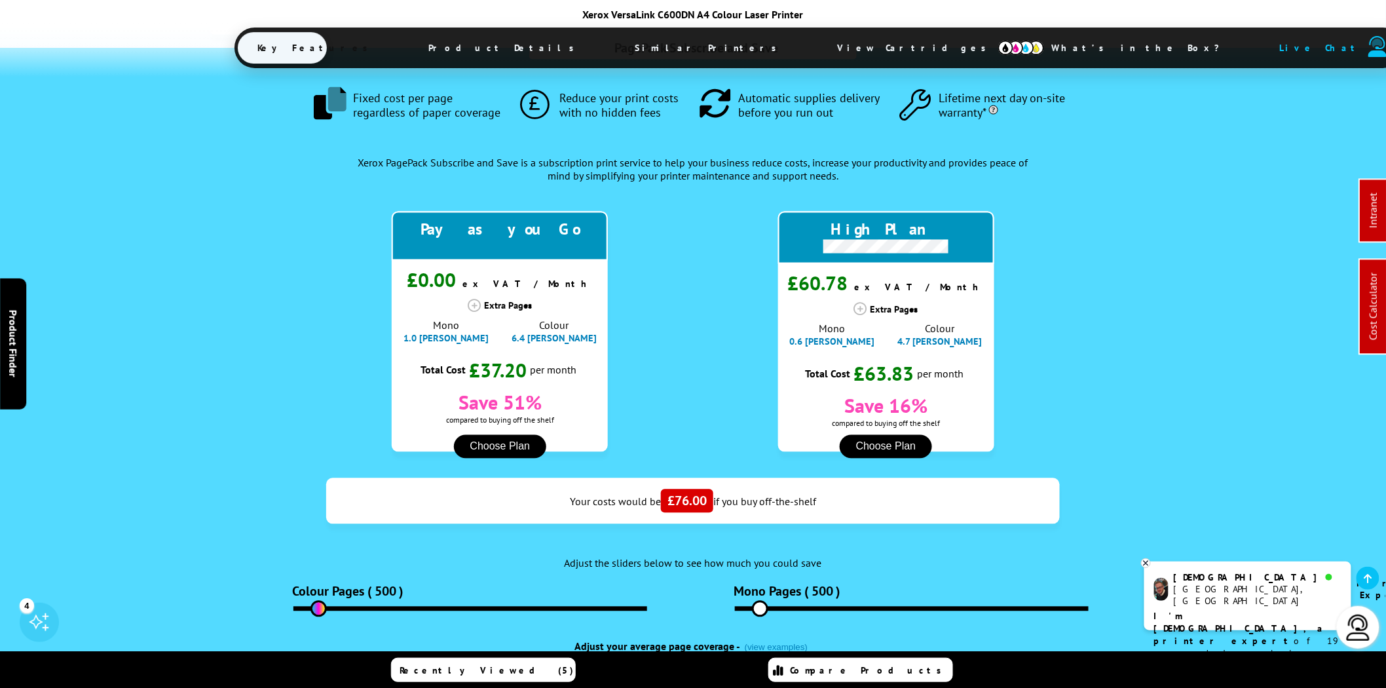
click at [818, 46] on span "View Cartridges" at bounding box center [918, 48] width 201 height 34
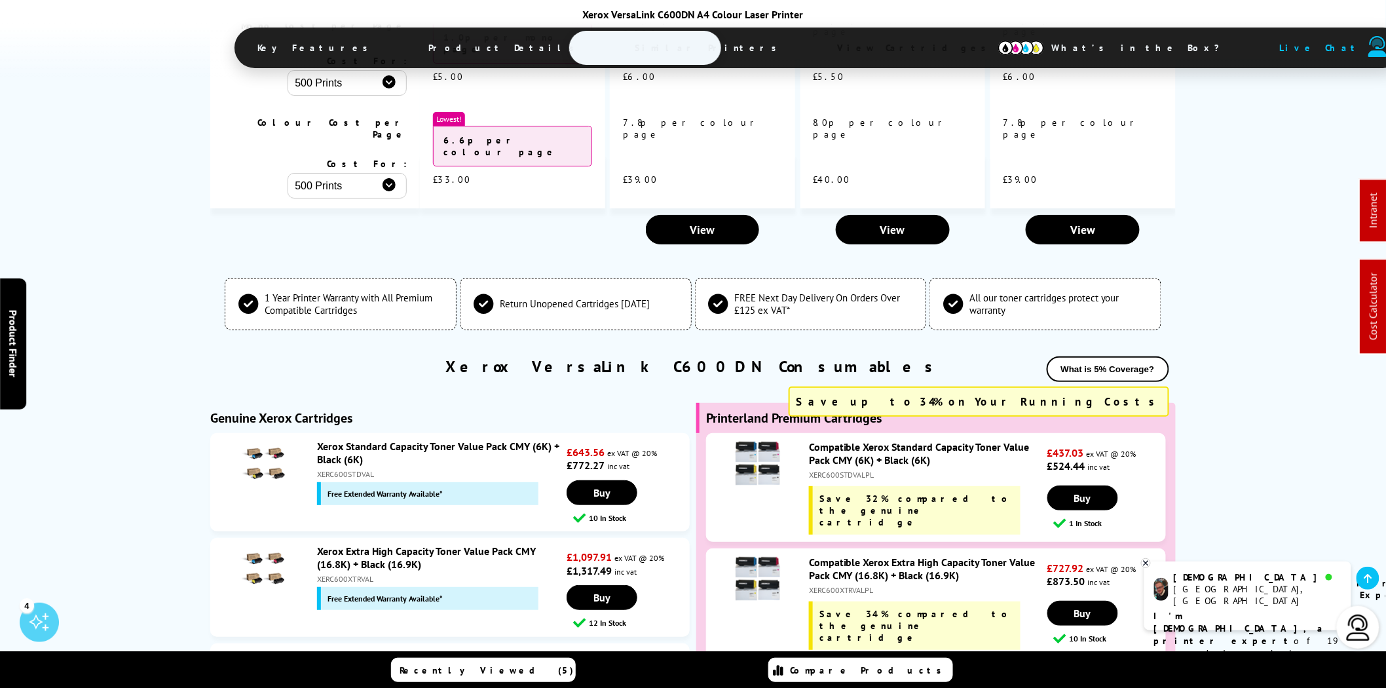
scroll to position [4136, 0]
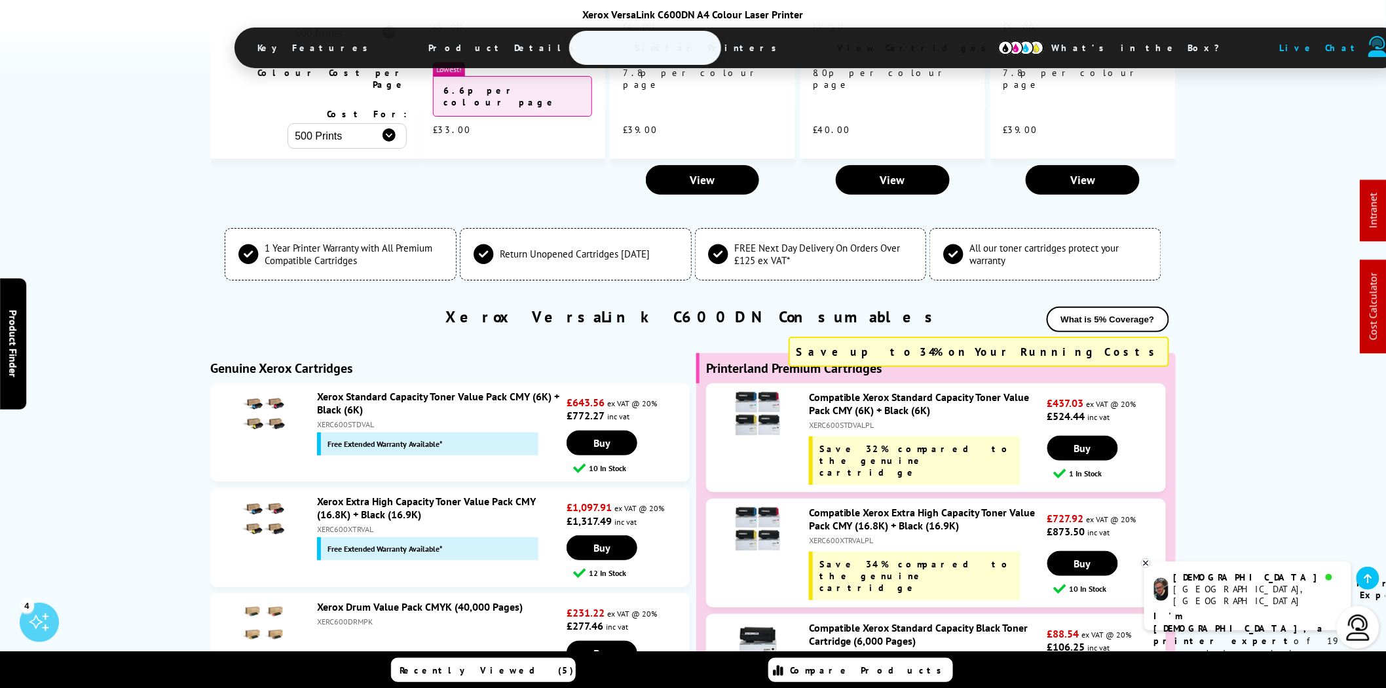
click at [348, 617] on div "XERC600DRMPK" at bounding box center [440, 622] width 246 height 10
copy div "XERC600DRMPK"
click at [430, 600] on link "Xerox Drum Value Pack CMYK (40,000 Pages)" at bounding box center [420, 606] width 206 height 13
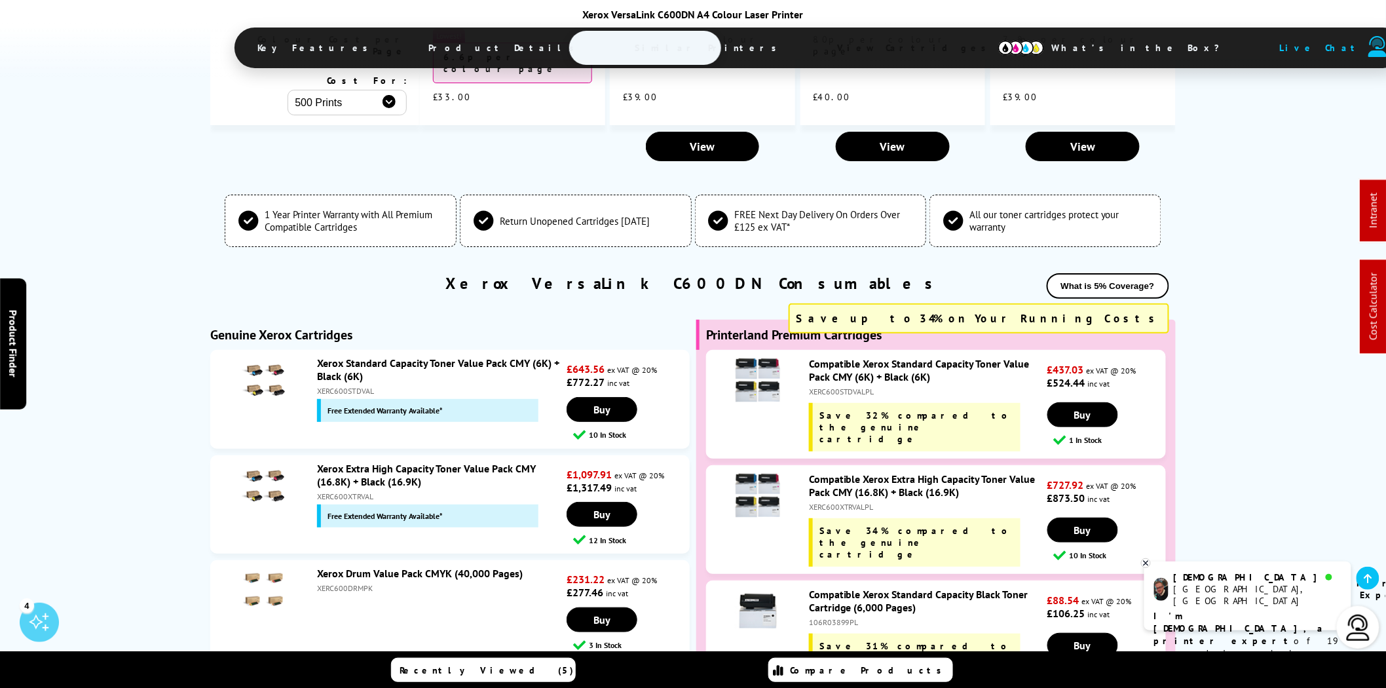
scroll to position [4106, 0]
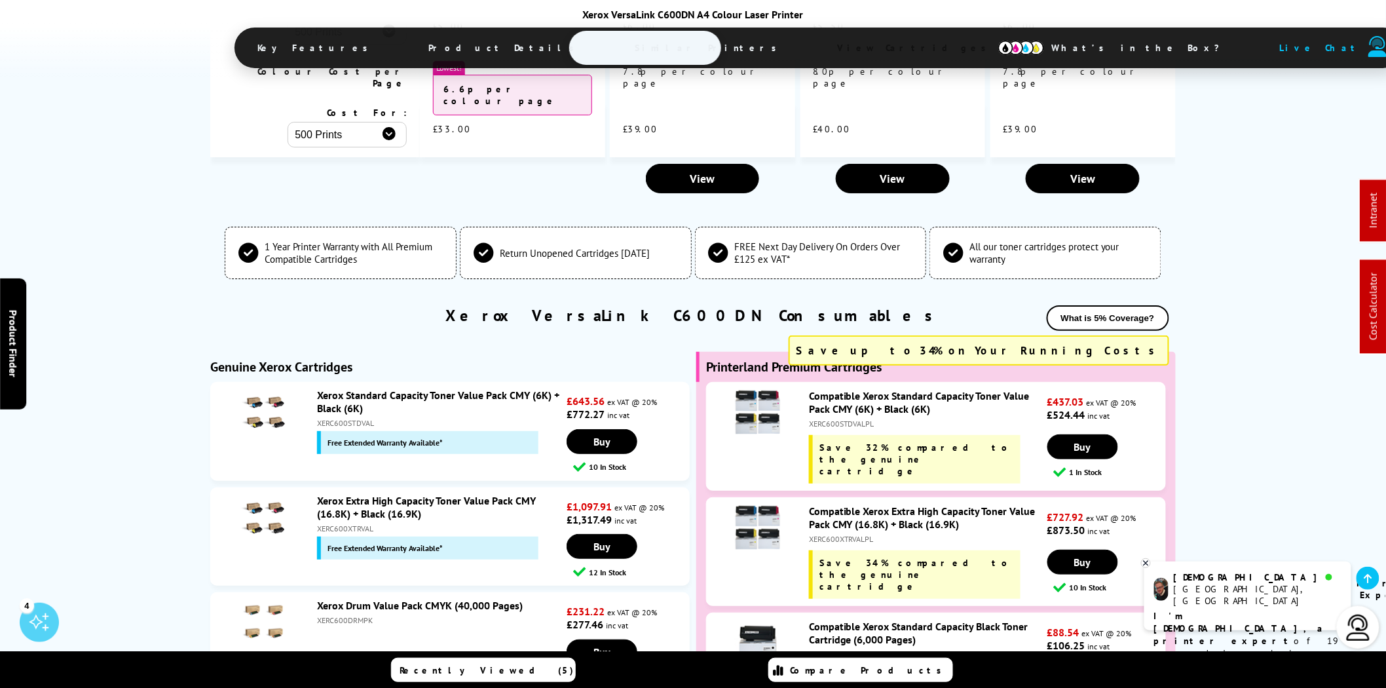
click at [346, 615] on div "XERC600DRMPK" at bounding box center [440, 620] width 246 height 10
copy div "XERC600DRMPK"
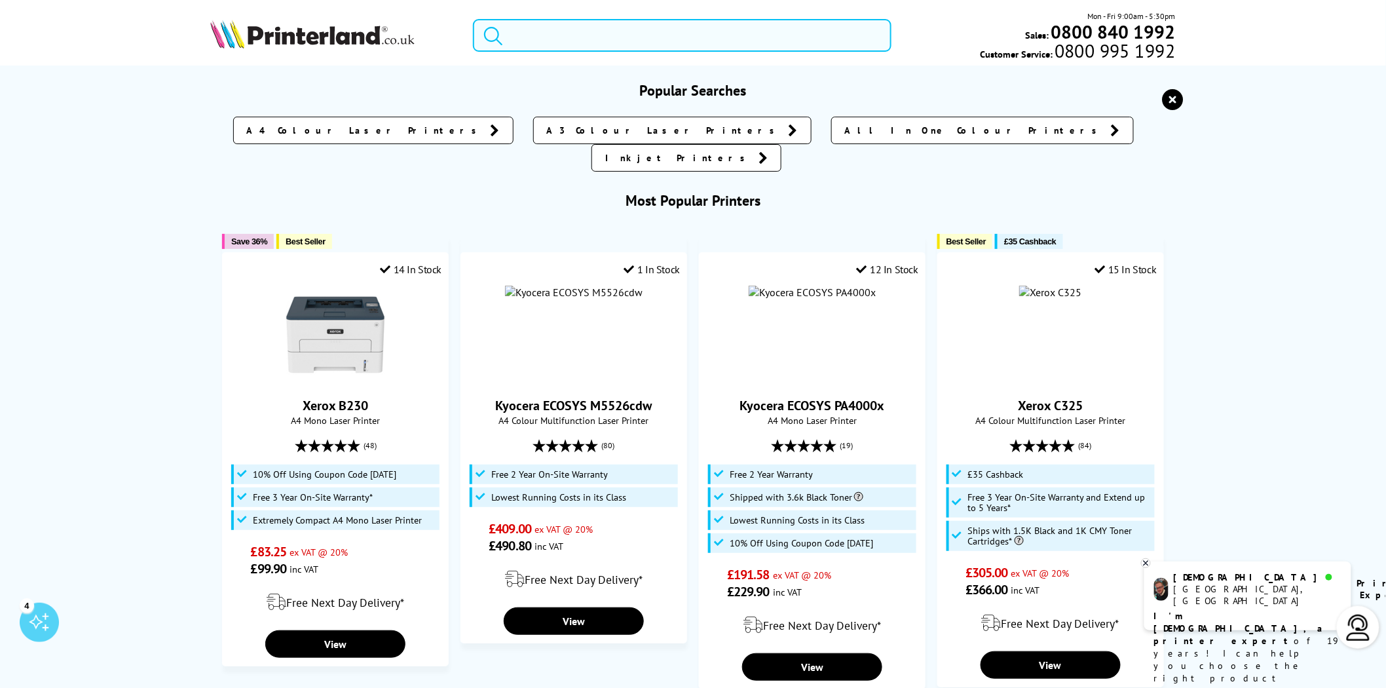
click at [804, 33] on input "search" at bounding box center [682, 35] width 419 height 33
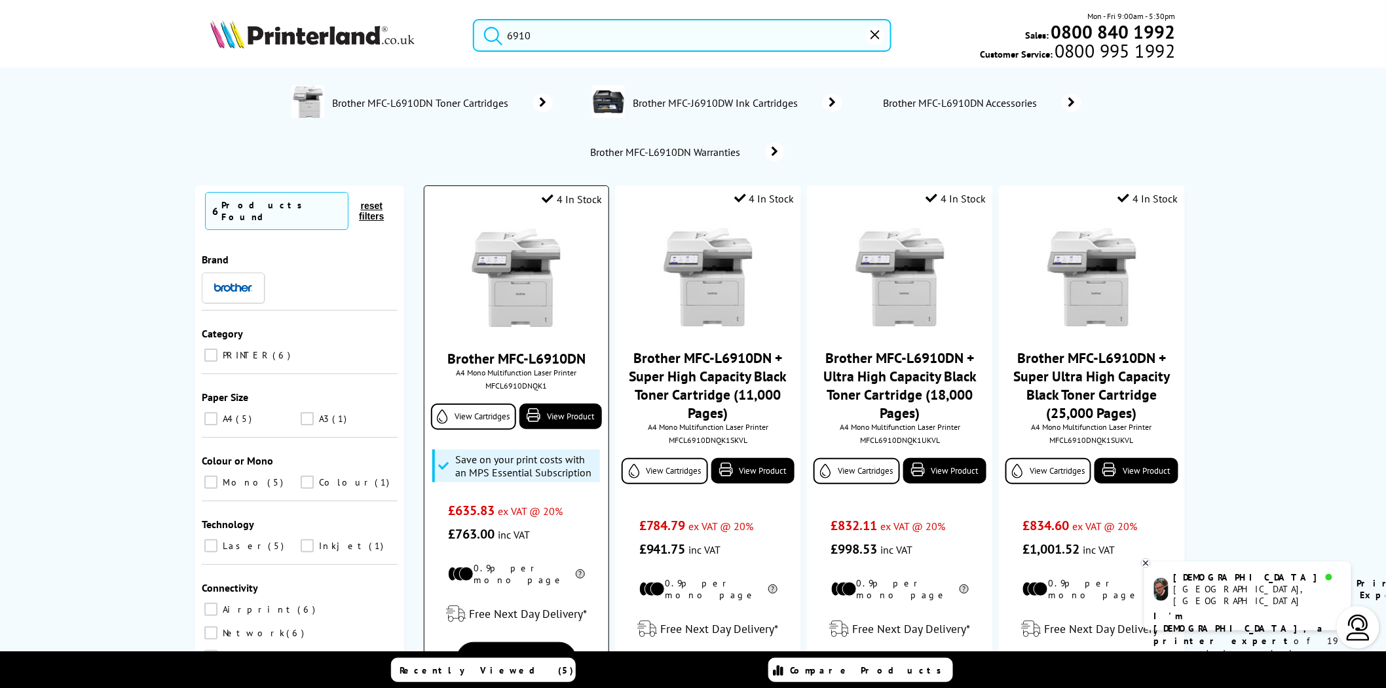
type input "6910"
click at [502, 269] on img at bounding box center [516, 278] width 98 height 98
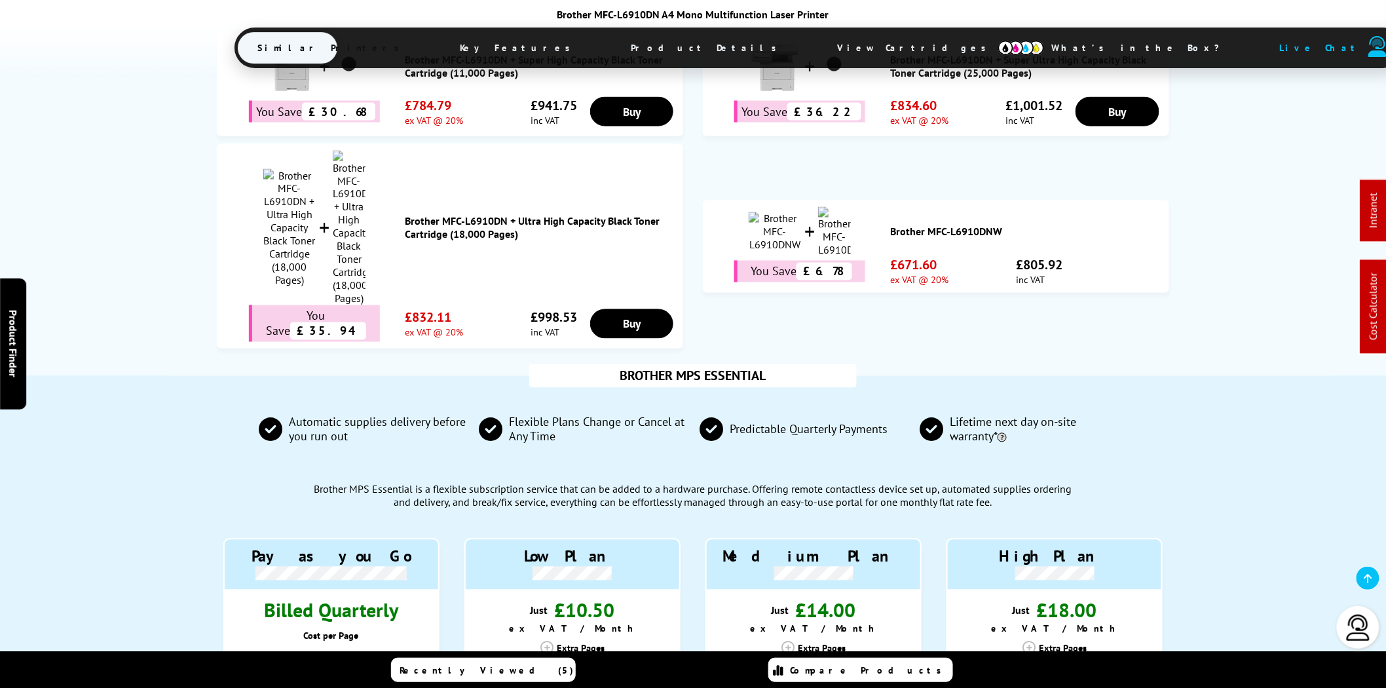
scroll to position [1647, 0]
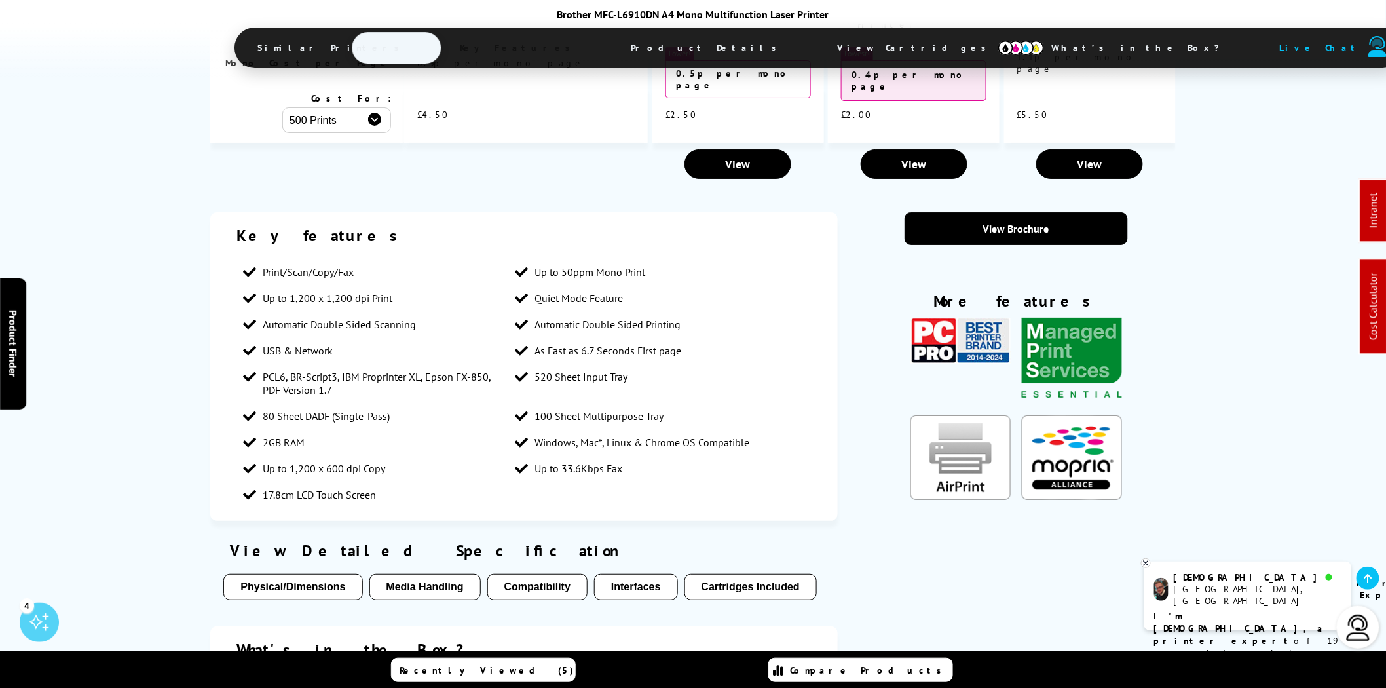
click at [1043, 415] on img "KeyFeatureModal324" at bounding box center [1072, 457] width 100 height 85
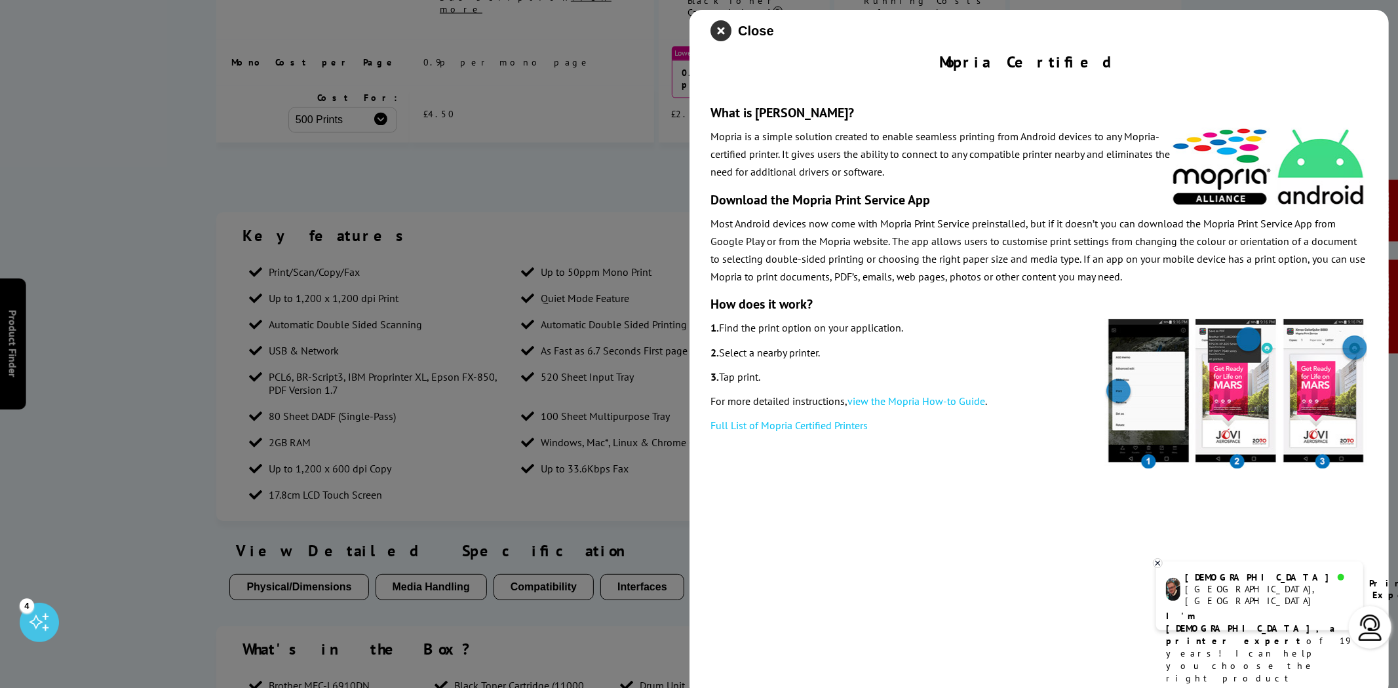
click at [714, 25] on icon "close modal" at bounding box center [720, 30] width 21 height 21
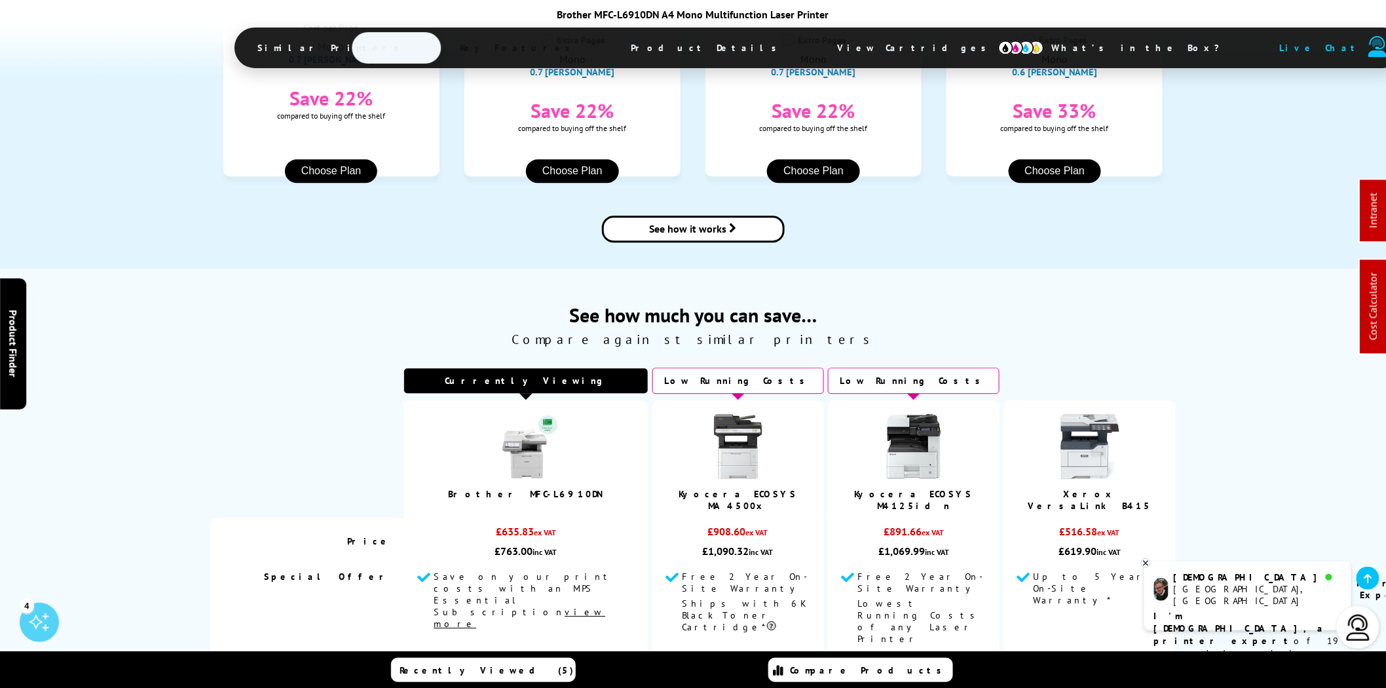
scroll to position [1723, 0]
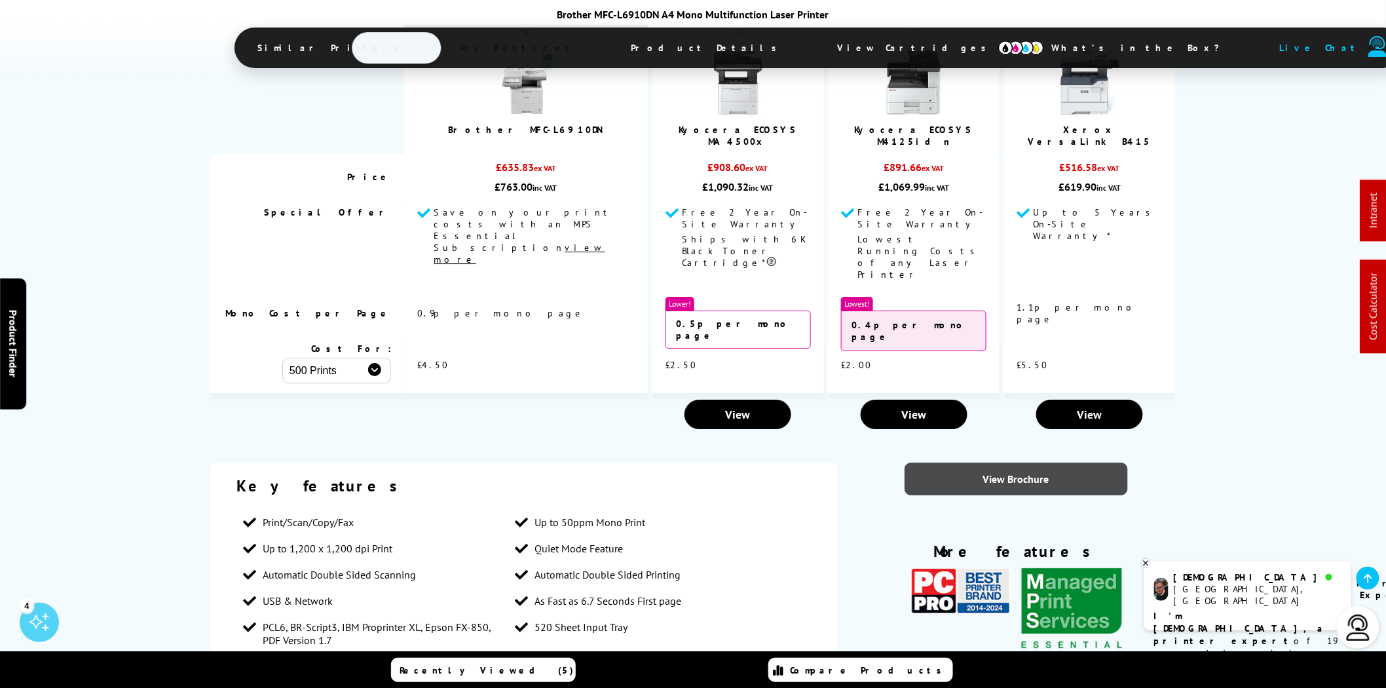
click at [1020, 463] on link "View Brochure" at bounding box center [1016, 479] width 223 height 33
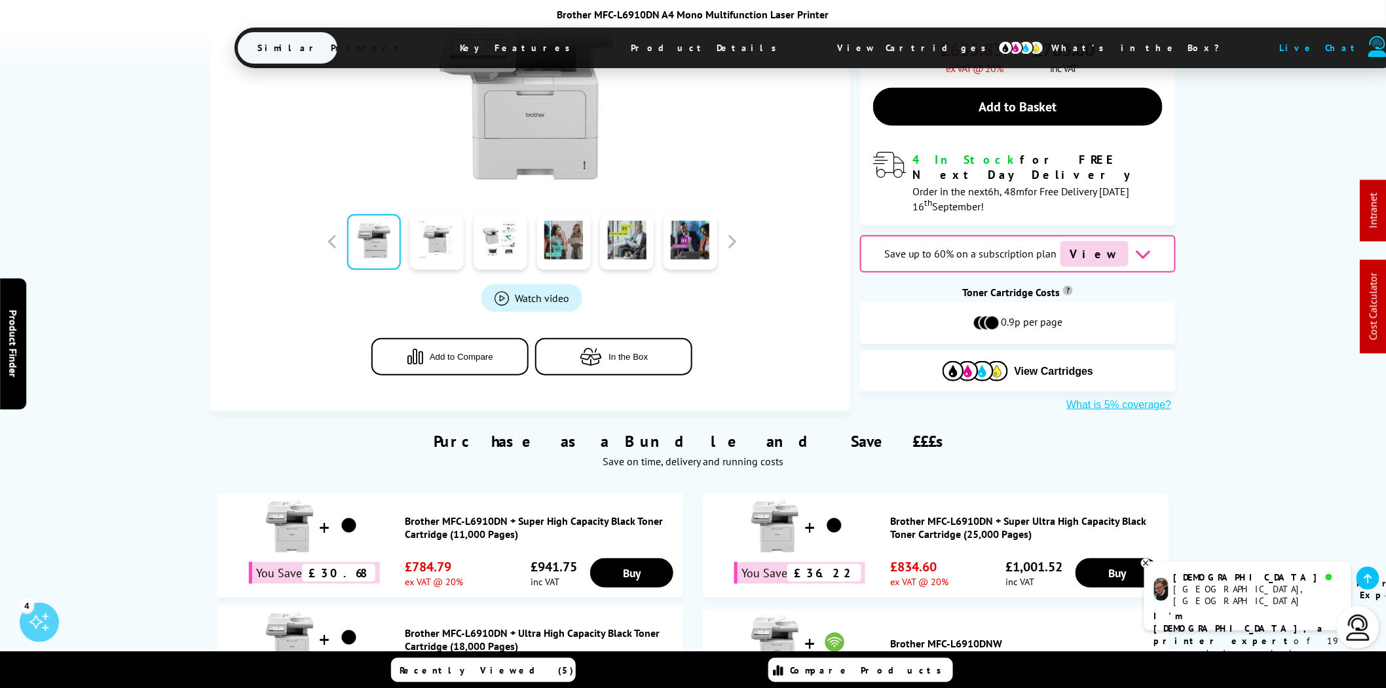
scroll to position [0, 0]
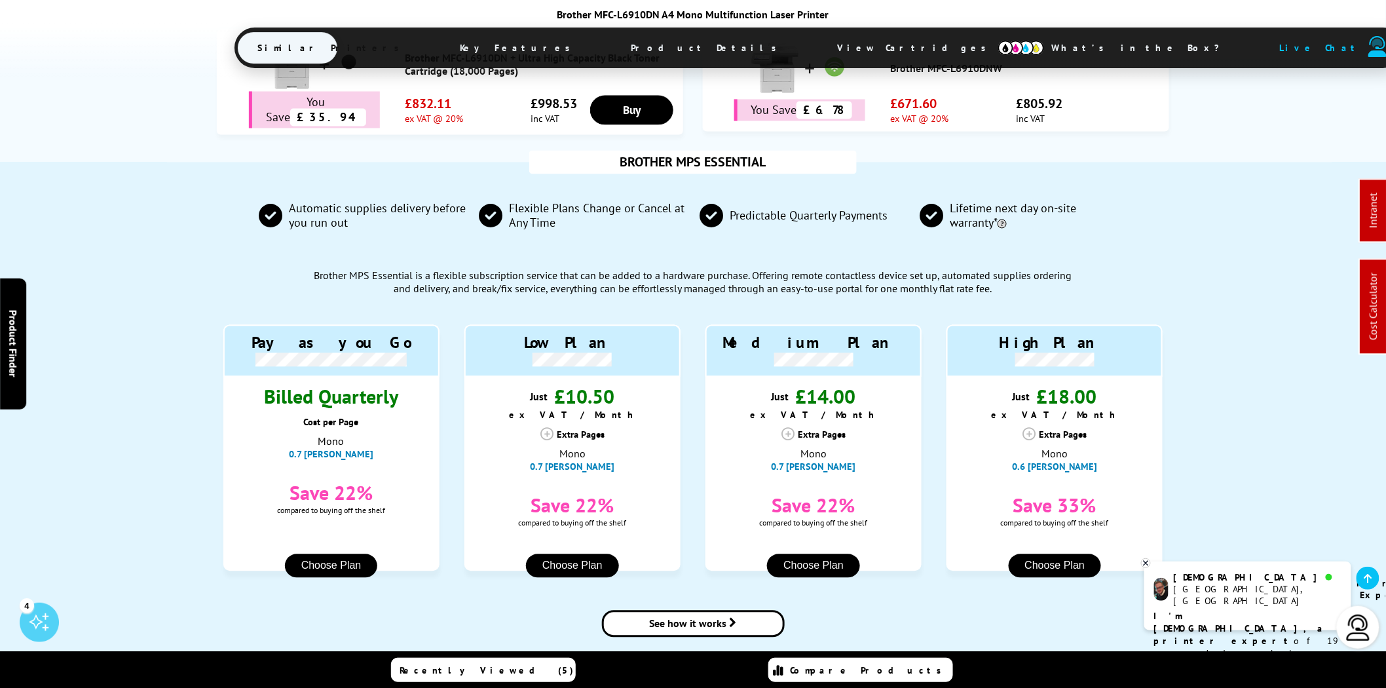
scroll to position [970, 0]
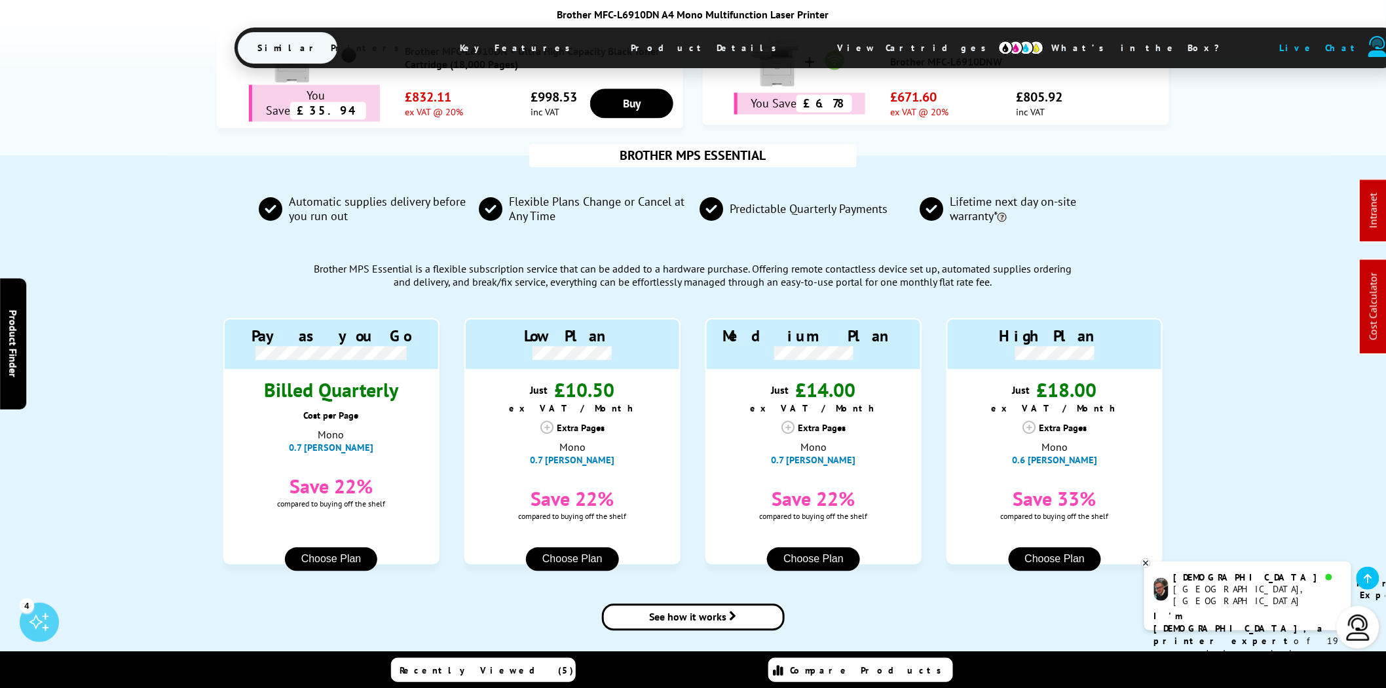
click at [818, 41] on span "View Cartridges" at bounding box center [918, 48] width 201 height 34
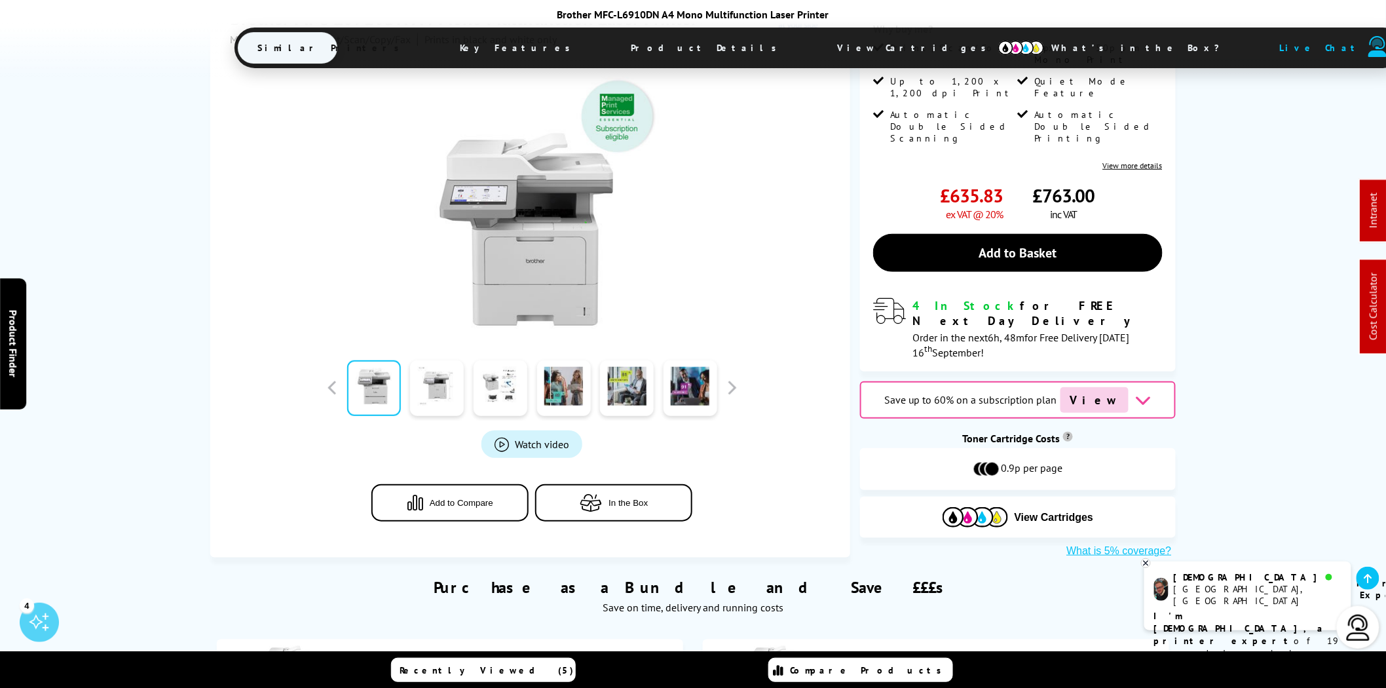
scroll to position [0, 0]
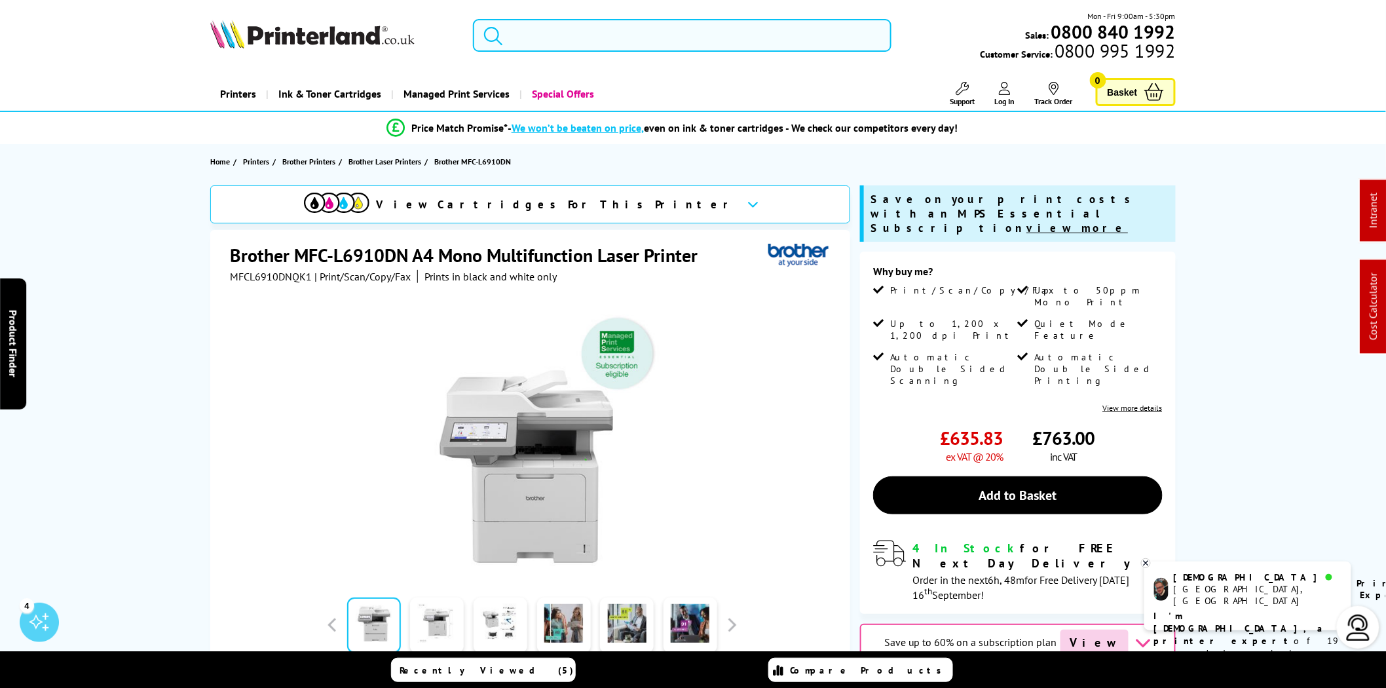
click at [713, 23] on input "search" at bounding box center [682, 35] width 419 height 33
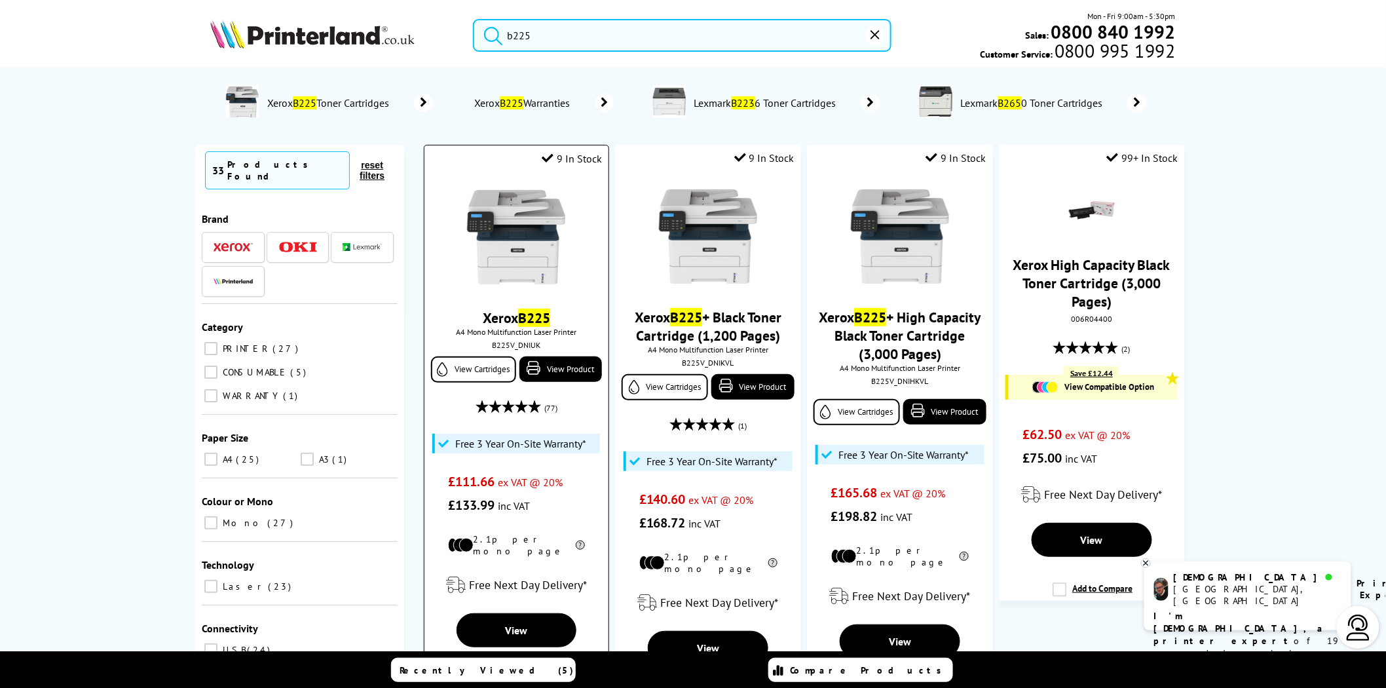
type input "b225"
click at [507, 286] on img at bounding box center [516, 237] width 98 height 98
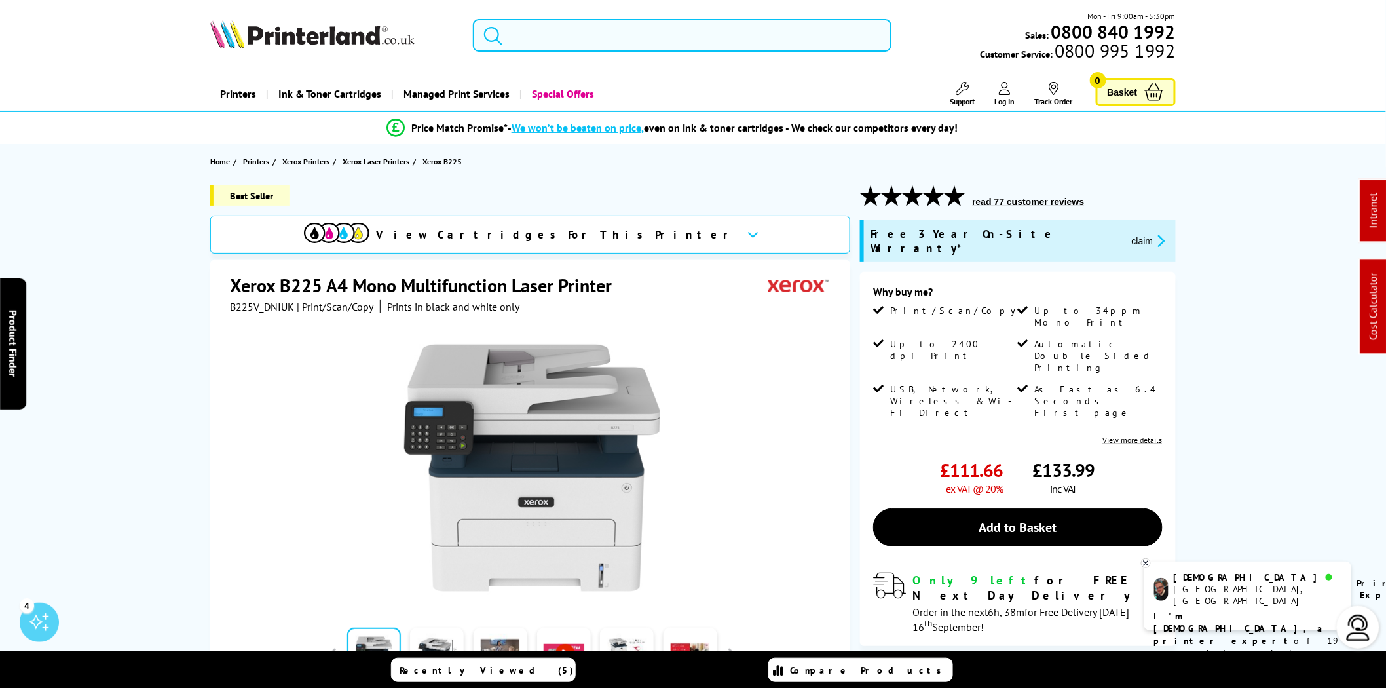
click at [701, 31] on input "search" at bounding box center [682, 35] width 419 height 33
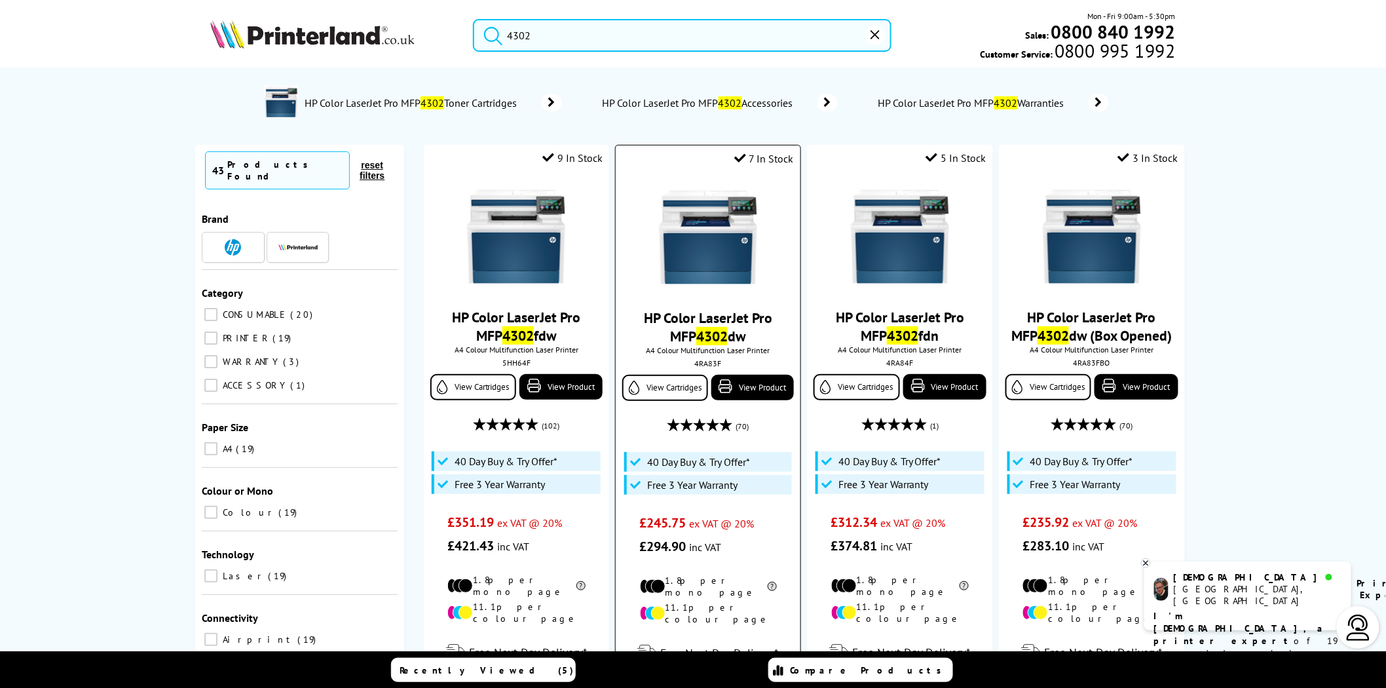
type input "4302"
click at [712, 366] on div "4RA83F" at bounding box center [708, 363] width 164 height 10
copy div "4RA83F"
click at [705, 258] on img at bounding box center [708, 237] width 98 height 98
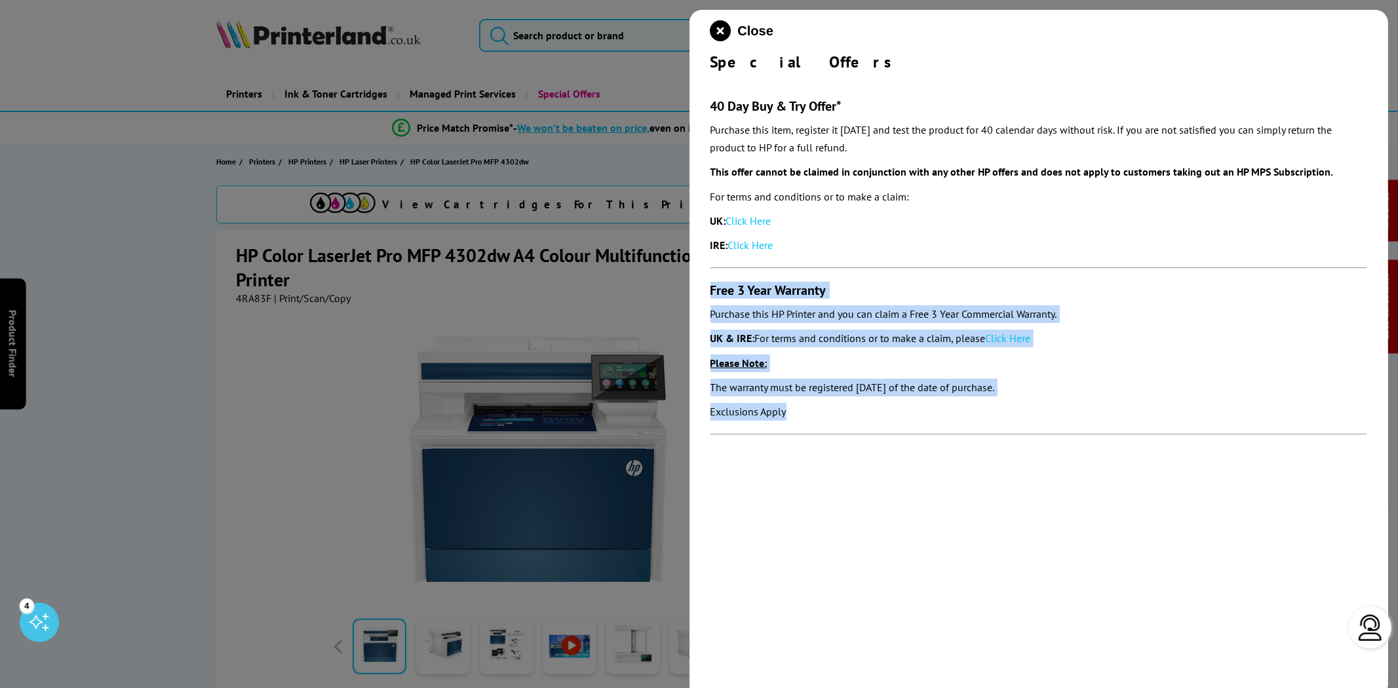
drag, startPoint x: 822, startPoint y: 416, endPoint x: 705, endPoint y: 286, distance: 174.9
click at [705, 286] on div "Close Special Offers 40 Day Buy & Try Offer* Purchase this item, register it [D…" at bounding box center [1038, 354] width 699 height 688
copy section "Free 3 Year Warranty Purchase this HP Printer and you can claim a Free 3 Year C…"
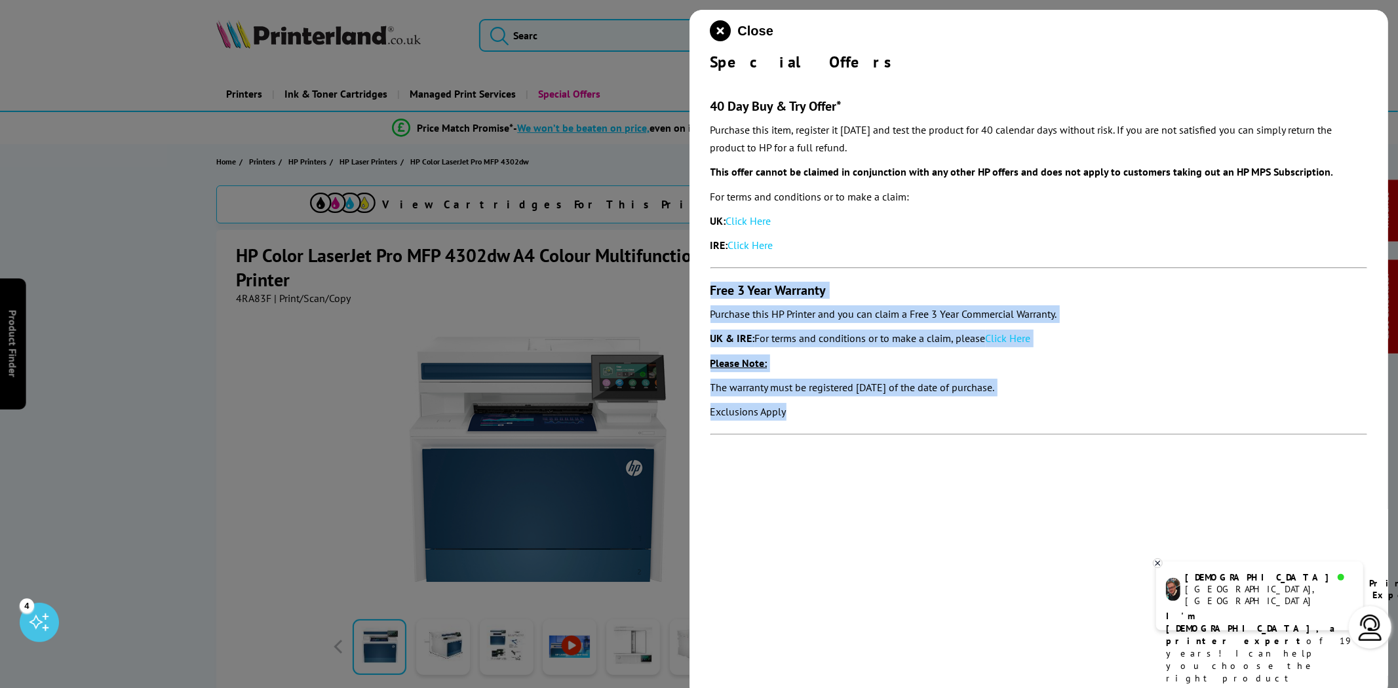
click at [1011, 339] on link "Click Here" at bounding box center [1007, 338] width 45 height 13
click at [716, 34] on icon "close modal" at bounding box center [720, 30] width 21 height 21
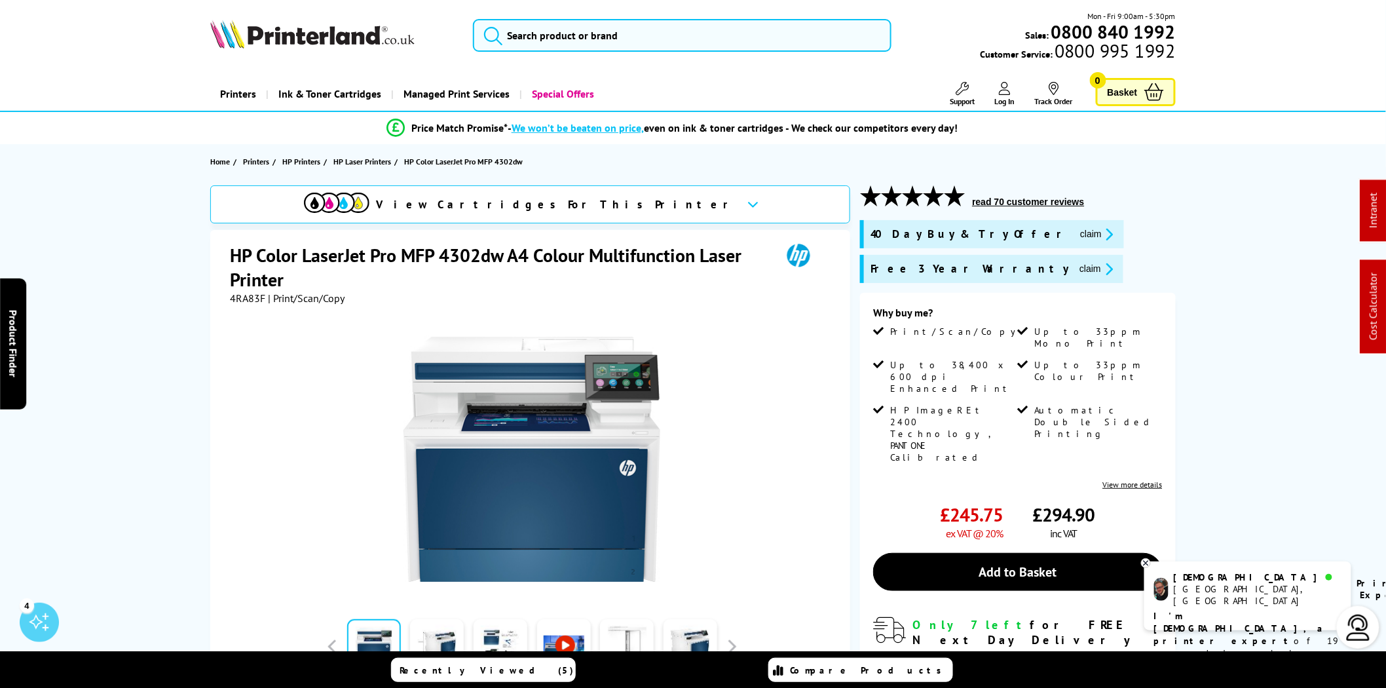
click at [307, 39] on img at bounding box center [312, 34] width 204 height 29
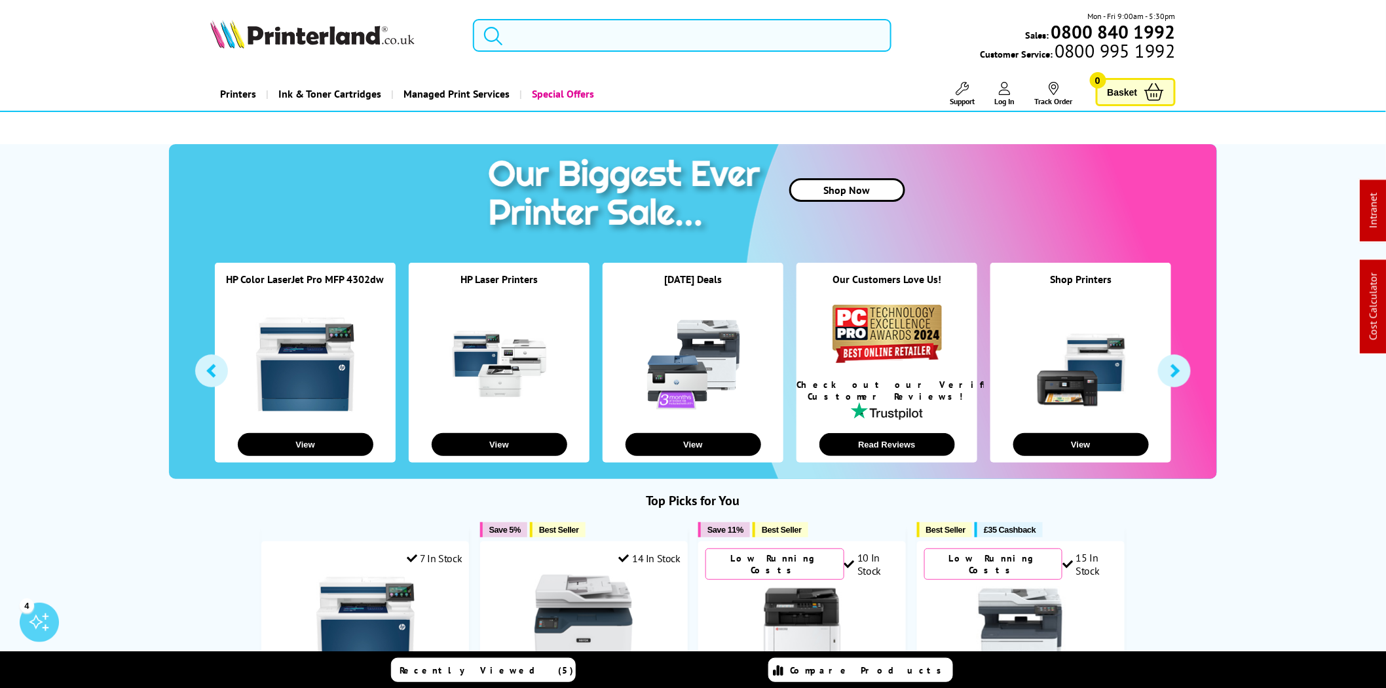
click at [695, 42] on input "search" at bounding box center [682, 35] width 419 height 33
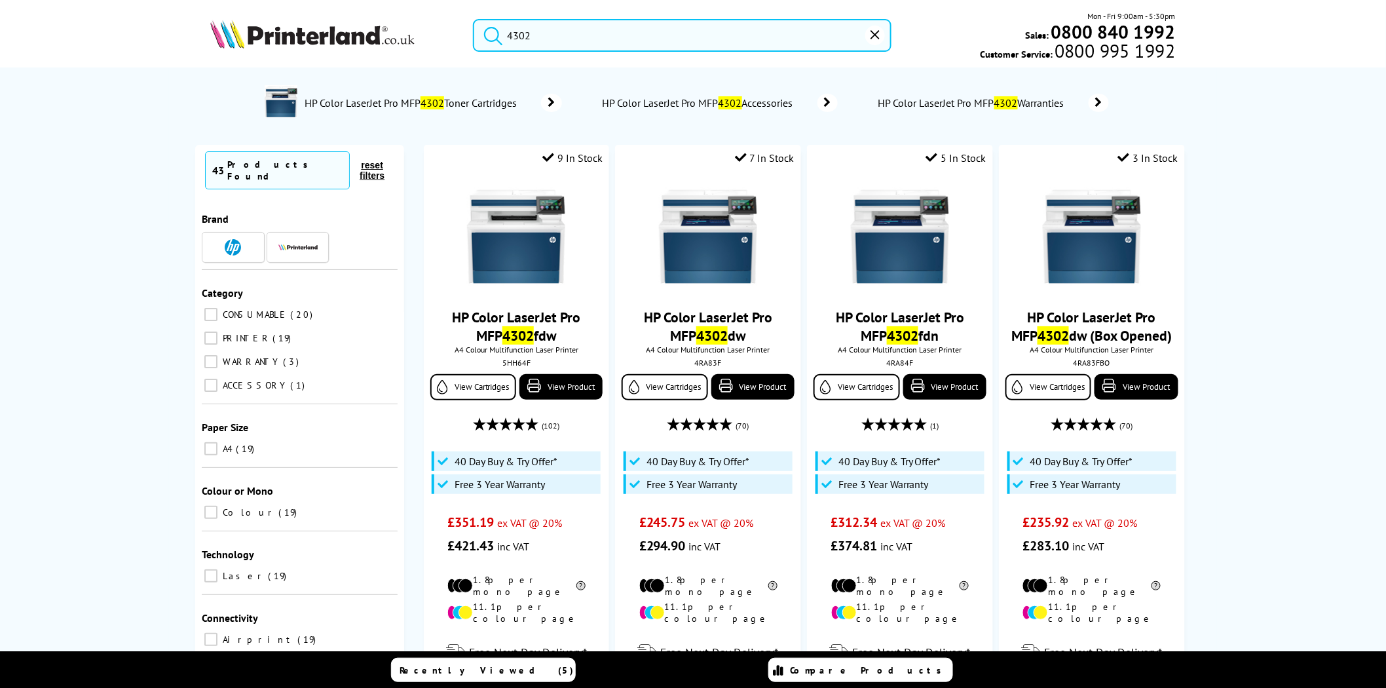
type input "4302"
click at [583, 34] on input "4302" at bounding box center [682, 35] width 419 height 33
drag, startPoint x: 573, startPoint y: 35, endPoint x: 400, endPoint y: 28, distance: 172.5
click at [400, 28] on div "4302 Mon - Fri 9:00am - 5:30pm Sales: 0800 840 1992 Customer Service: 0800 995 …" at bounding box center [693, 39] width 1048 height 58
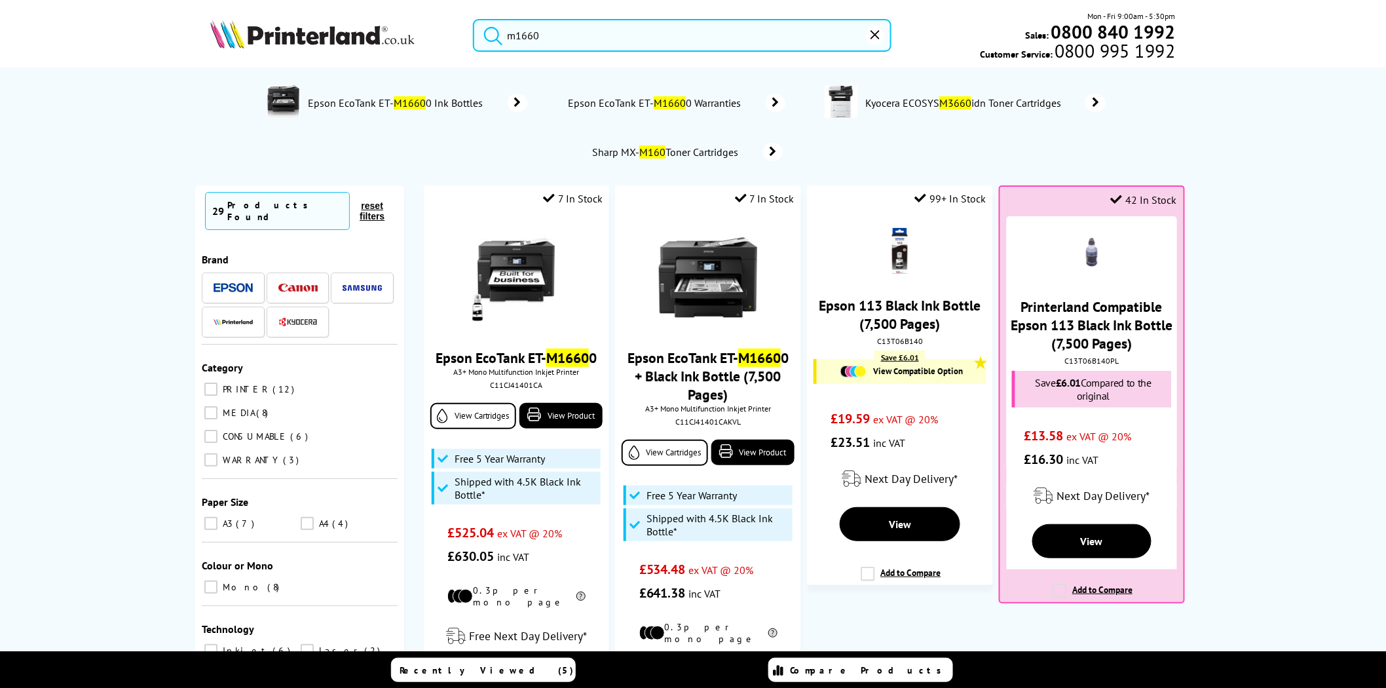
type input "m1660"
click at [380, 40] on img at bounding box center [312, 34] width 204 height 29
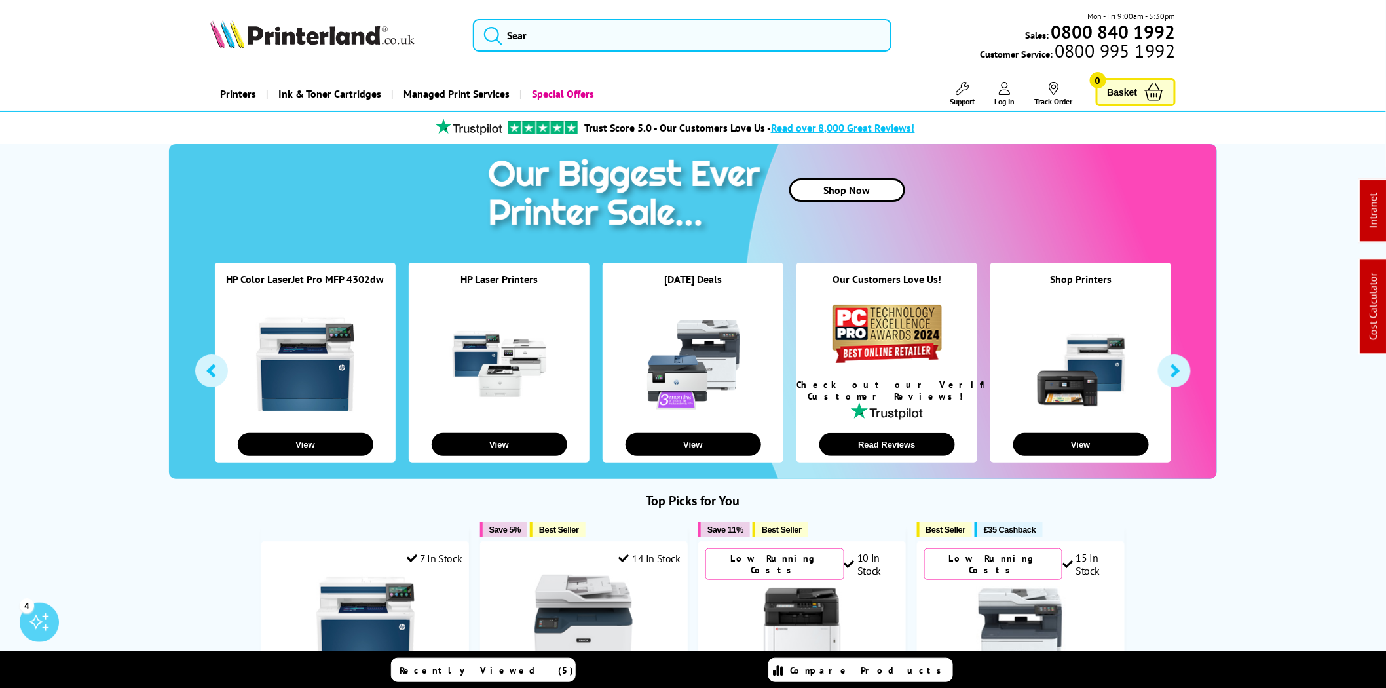
click at [230, 90] on link "Printers" at bounding box center [238, 93] width 56 height 33
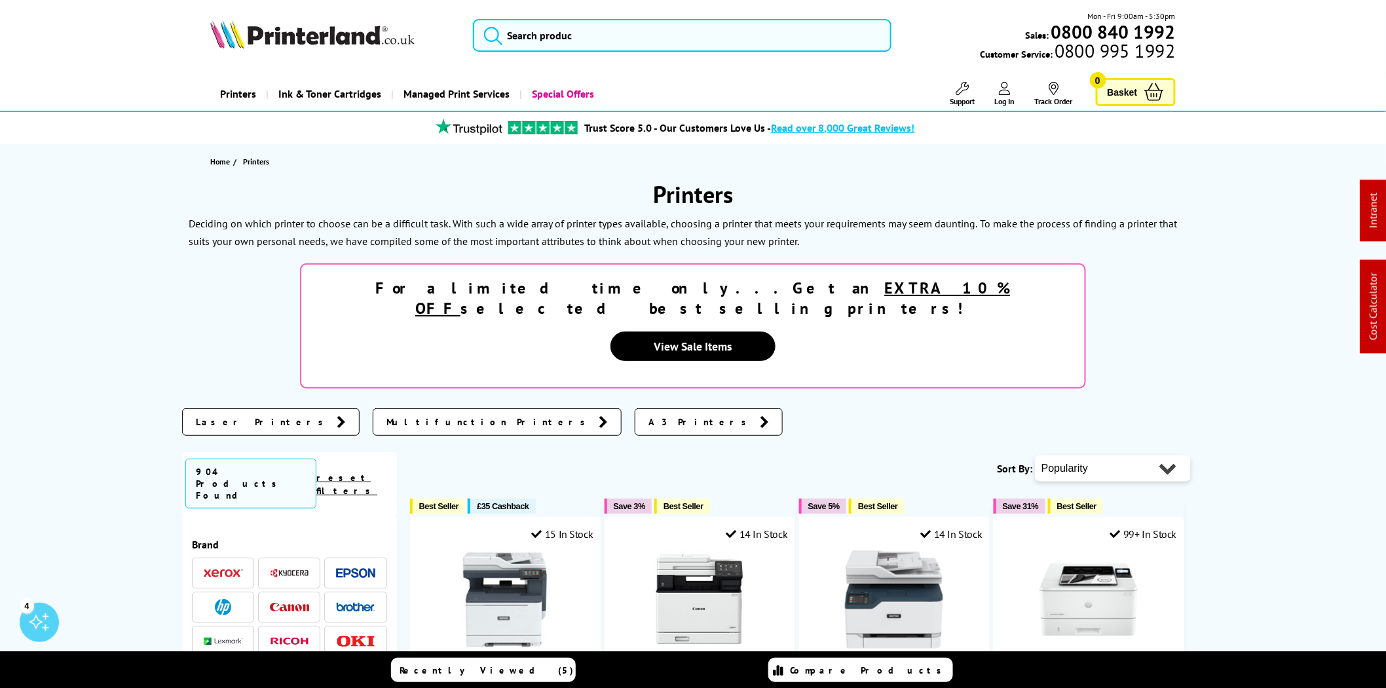
click at [328, 558] on li at bounding box center [355, 573] width 62 height 31
click at [339, 568] on img at bounding box center [355, 573] width 39 height 10
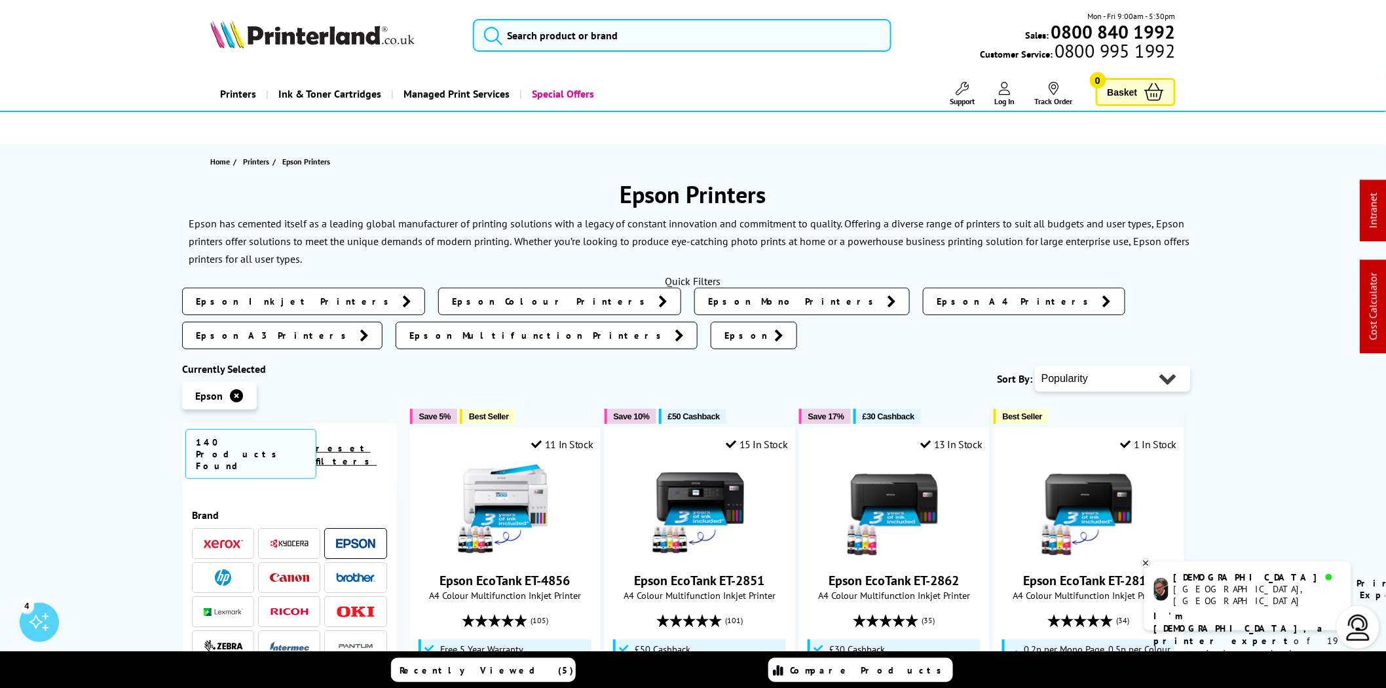
click at [708, 301] on span "Epson Mono Printers" at bounding box center [794, 301] width 172 height 13
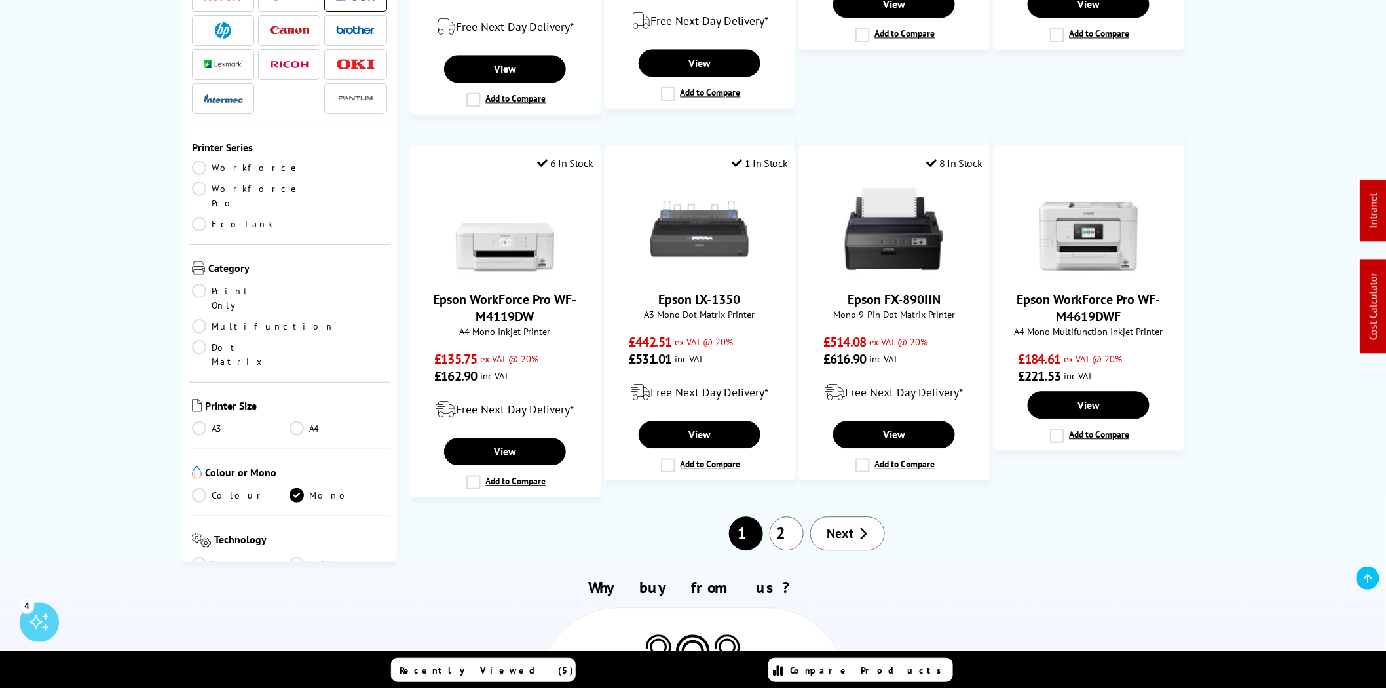
scroll to position [1334, 0]
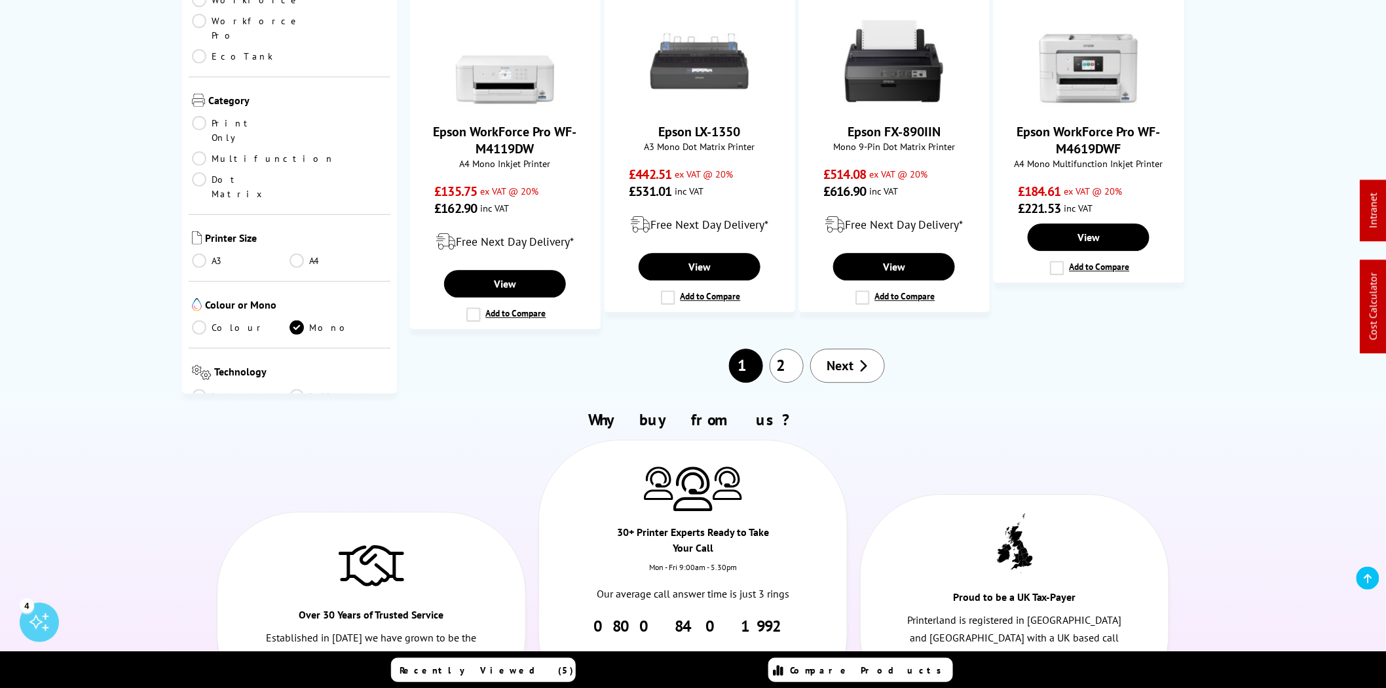
click at [854, 349] on link "Next" at bounding box center [848, 366] width 75 height 34
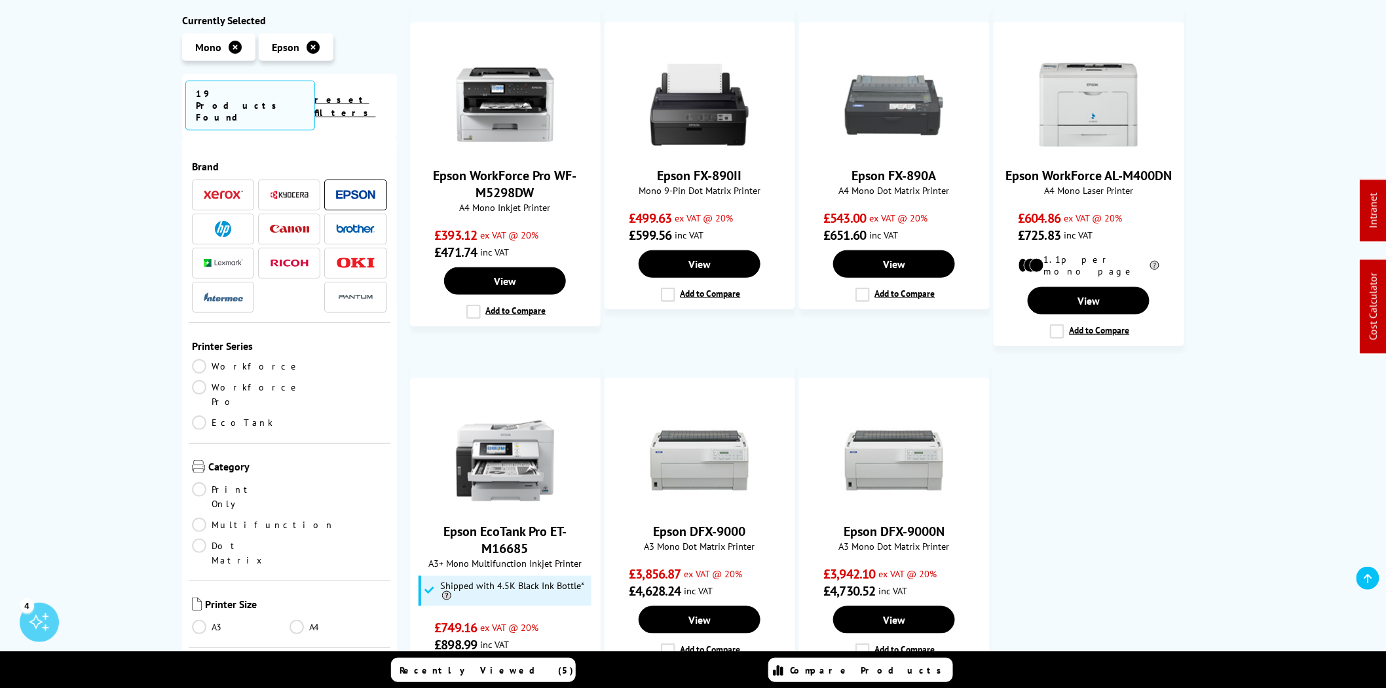
scroll to position [121, 0]
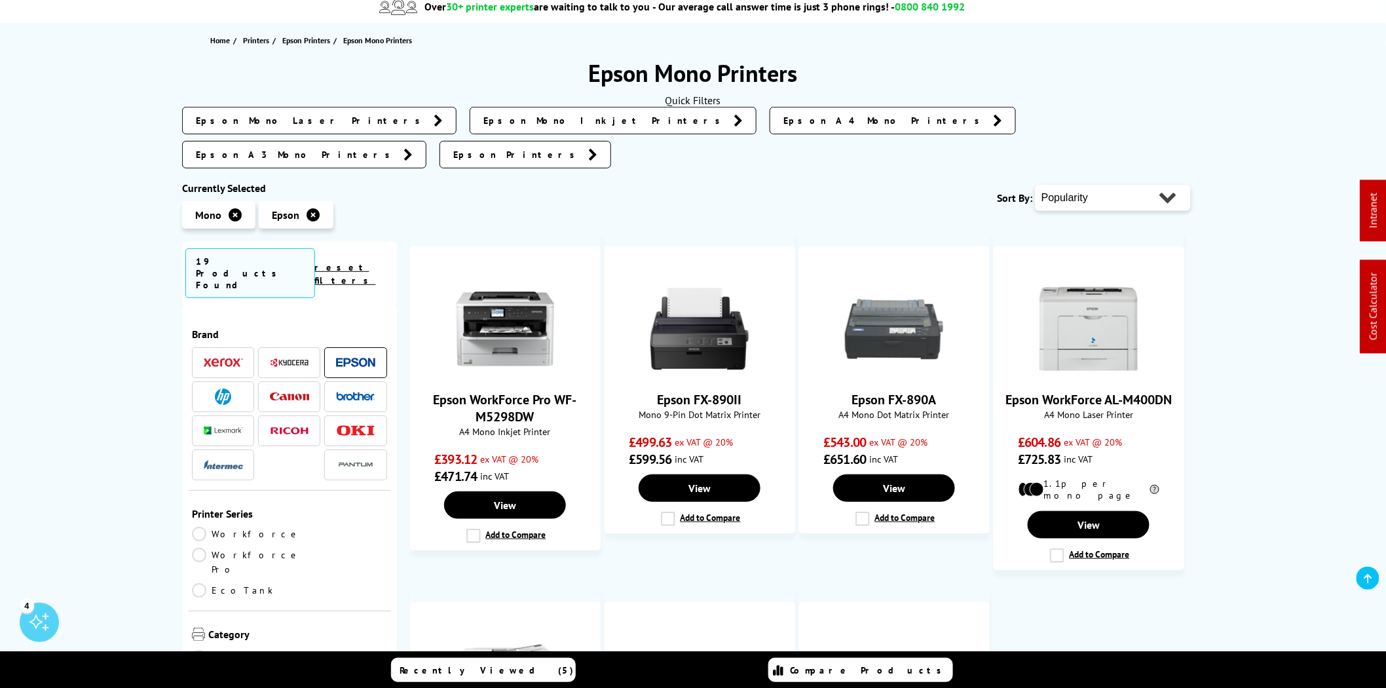
click at [201, 583] on link "EcoTank" at bounding box center [241, 590] width 98 height 14
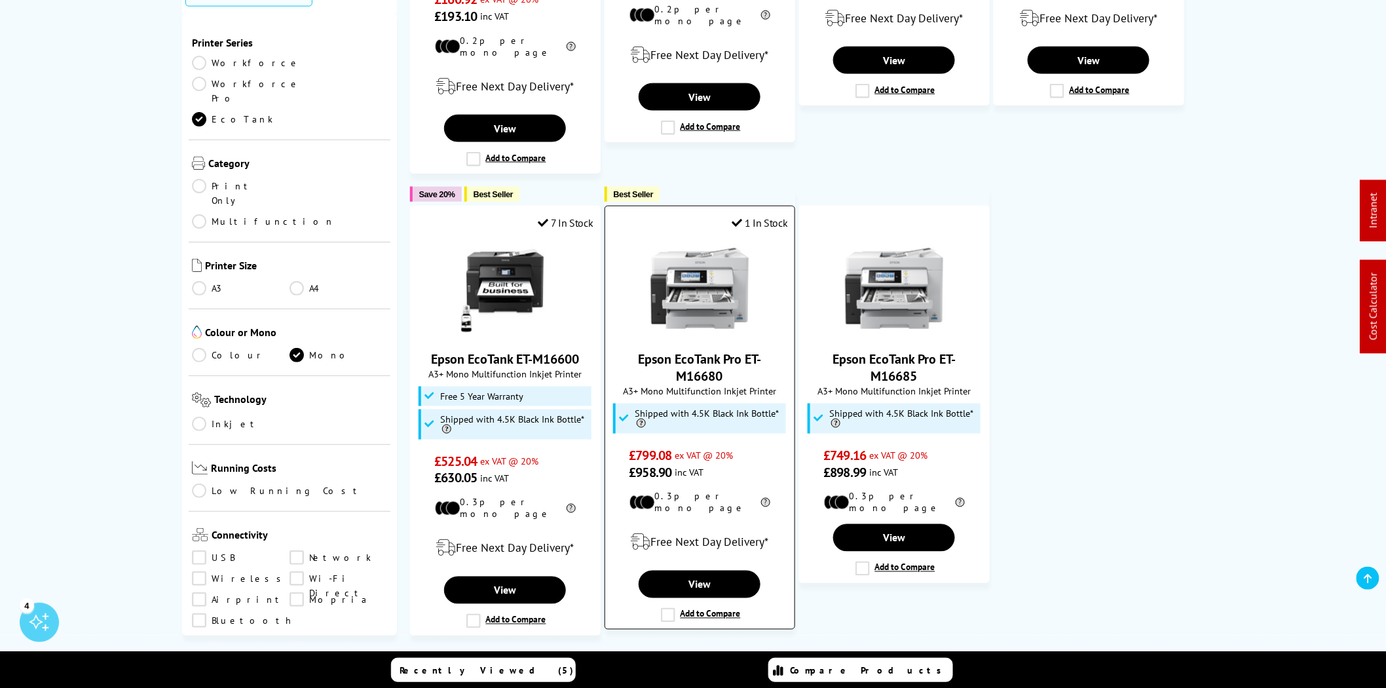
scroll to position [606, 0]
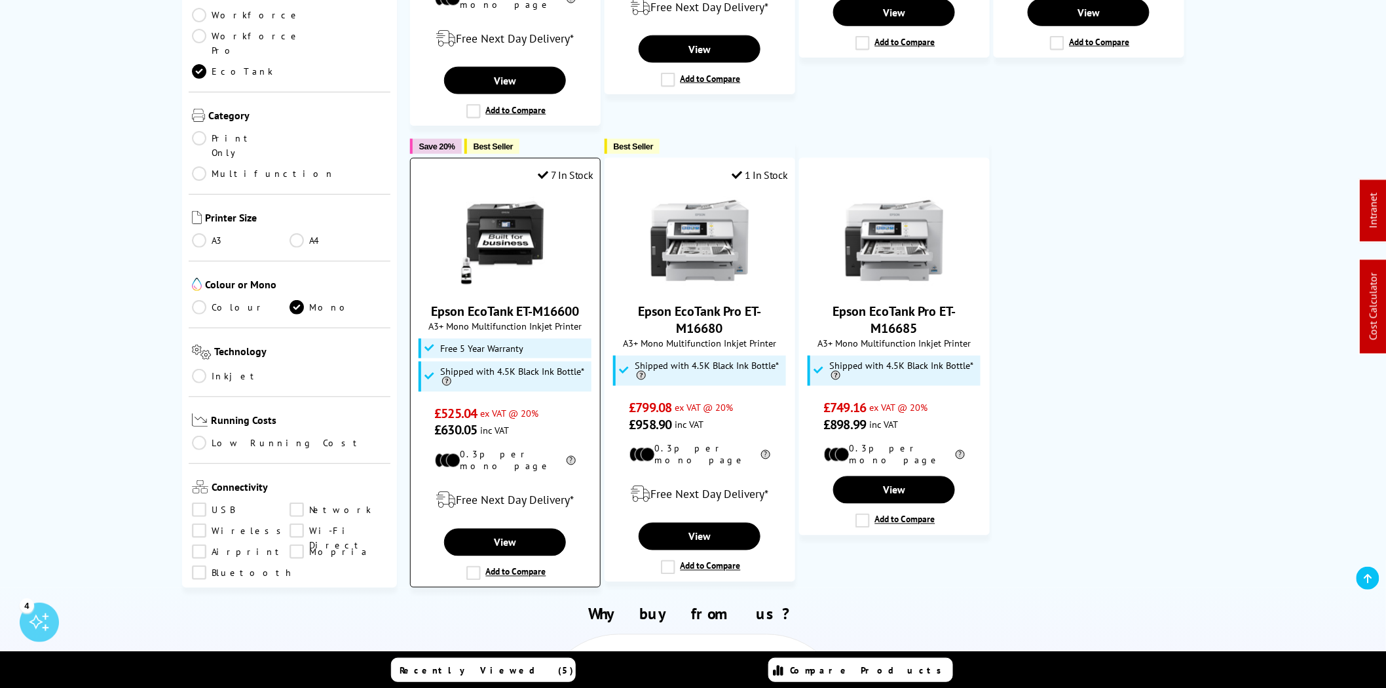
click at [510, 230] on img at bounding box center [505, 240] width 98 height 98
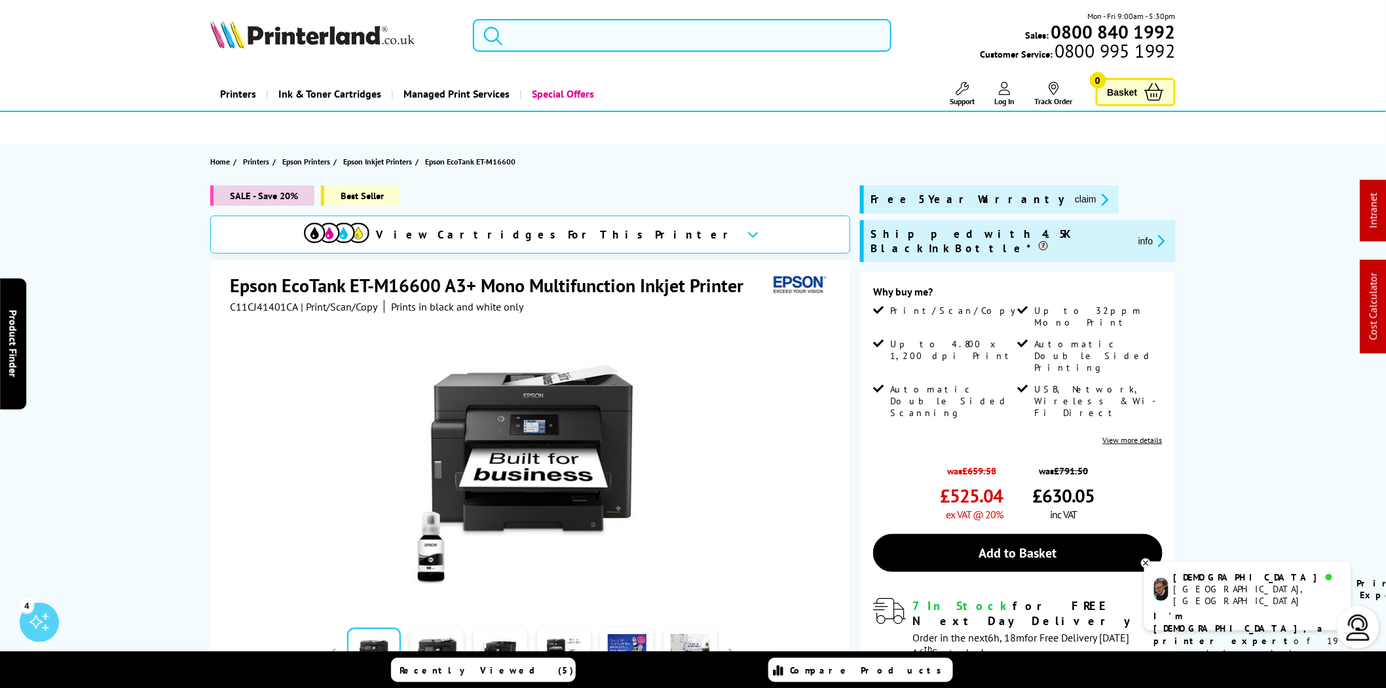
click at [581, 34] on input "search" at bounding box center [682, 35] width 419 height 33
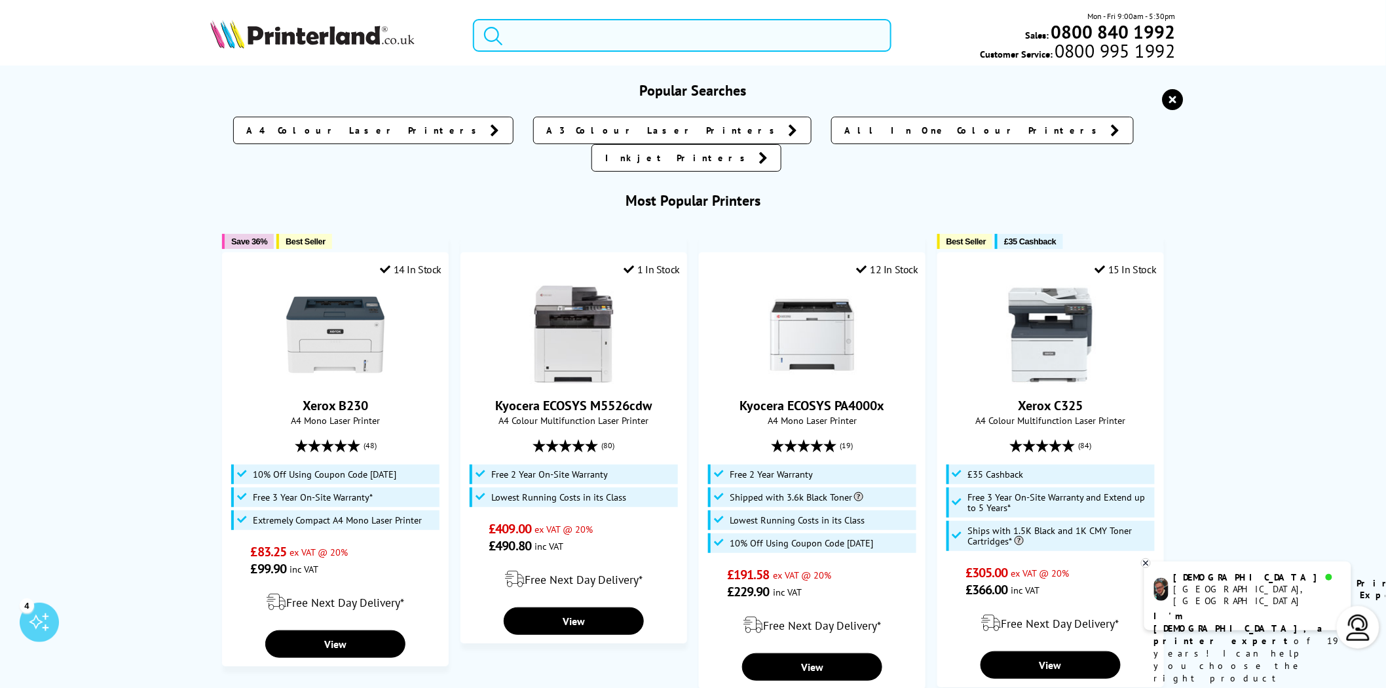
click at [620, 41] on input "search" at bounding box center [682, 35] width 419 height 33
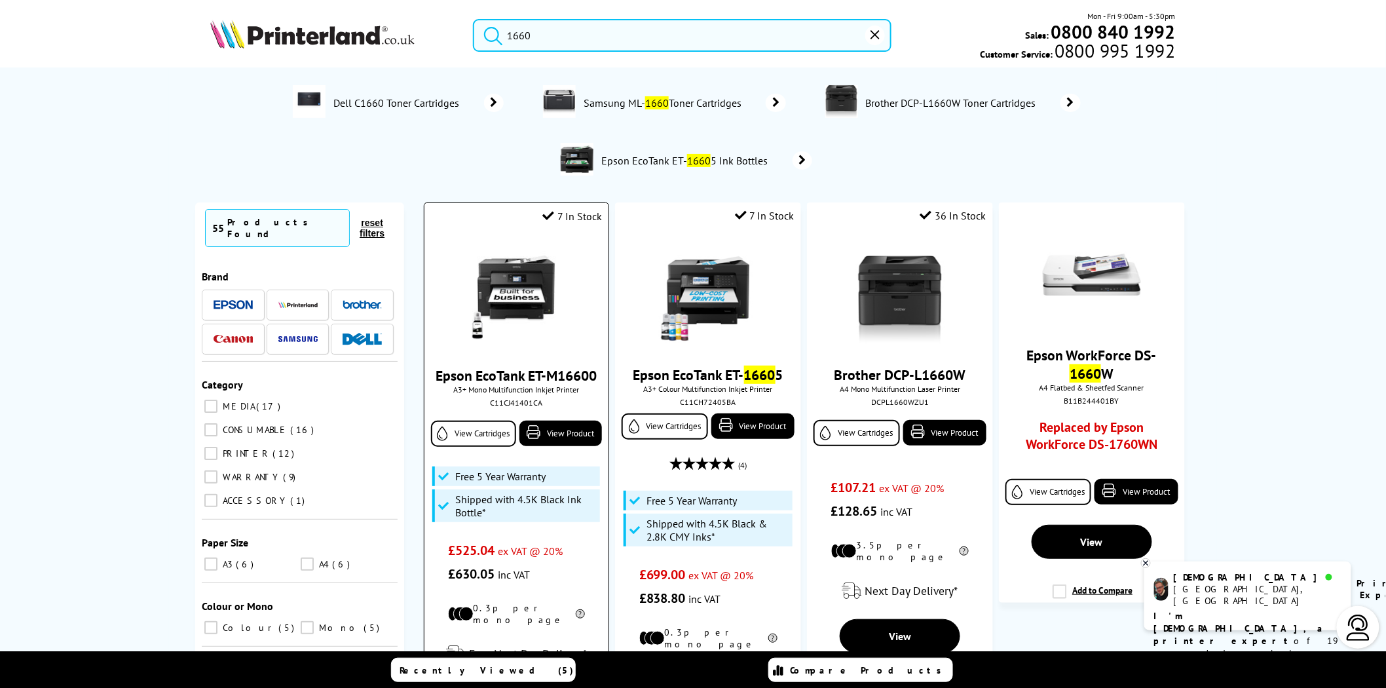
type input "1660"
click at [527, 408] on div "C11CJ41401CA" at bounding box center [516, 403] width 164 height 10
copy div "C11CJ41401CA"
click at [743, 28] on input "1660" at bounding box center [682, 35] width 419 height 33
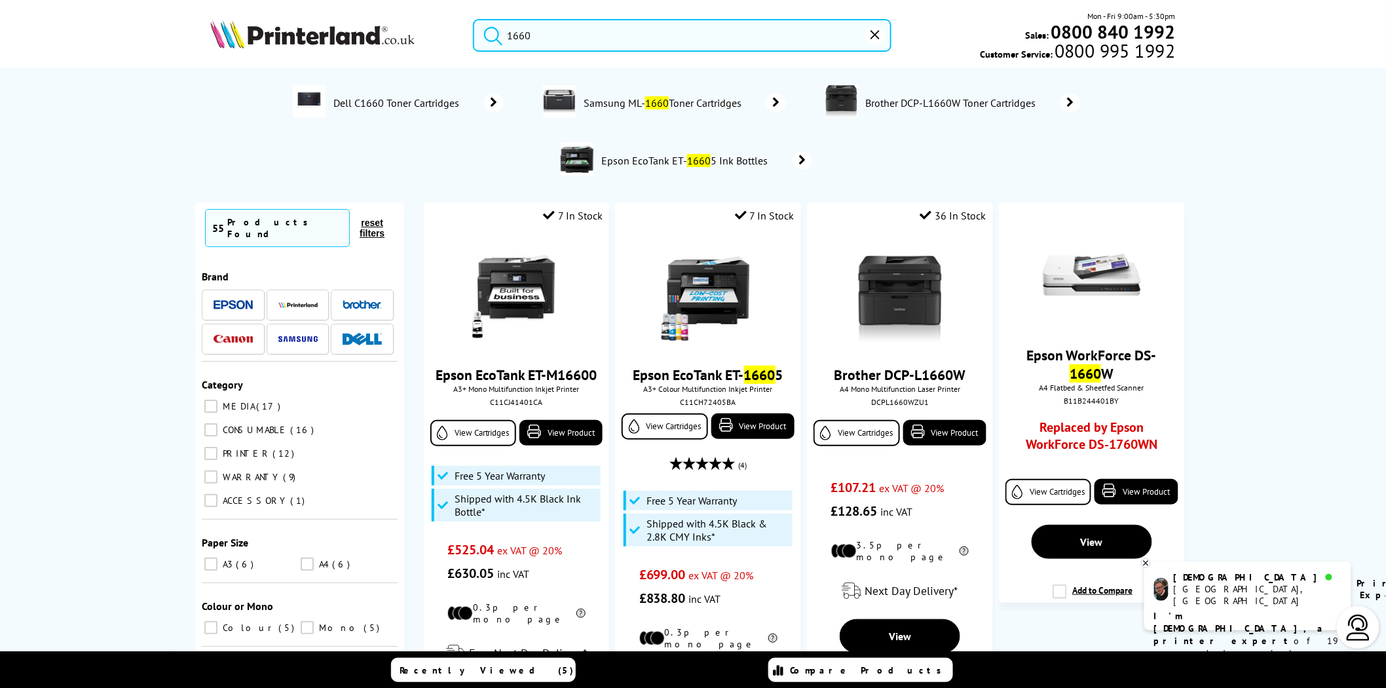
drag, startPoint x: 743, startPoint y: 28, endPoint x: 454, endPoint y: 18, distance: 289.1
click at [464, 31] on div "1660" at bounding box center [674, 35] width 435 height 33
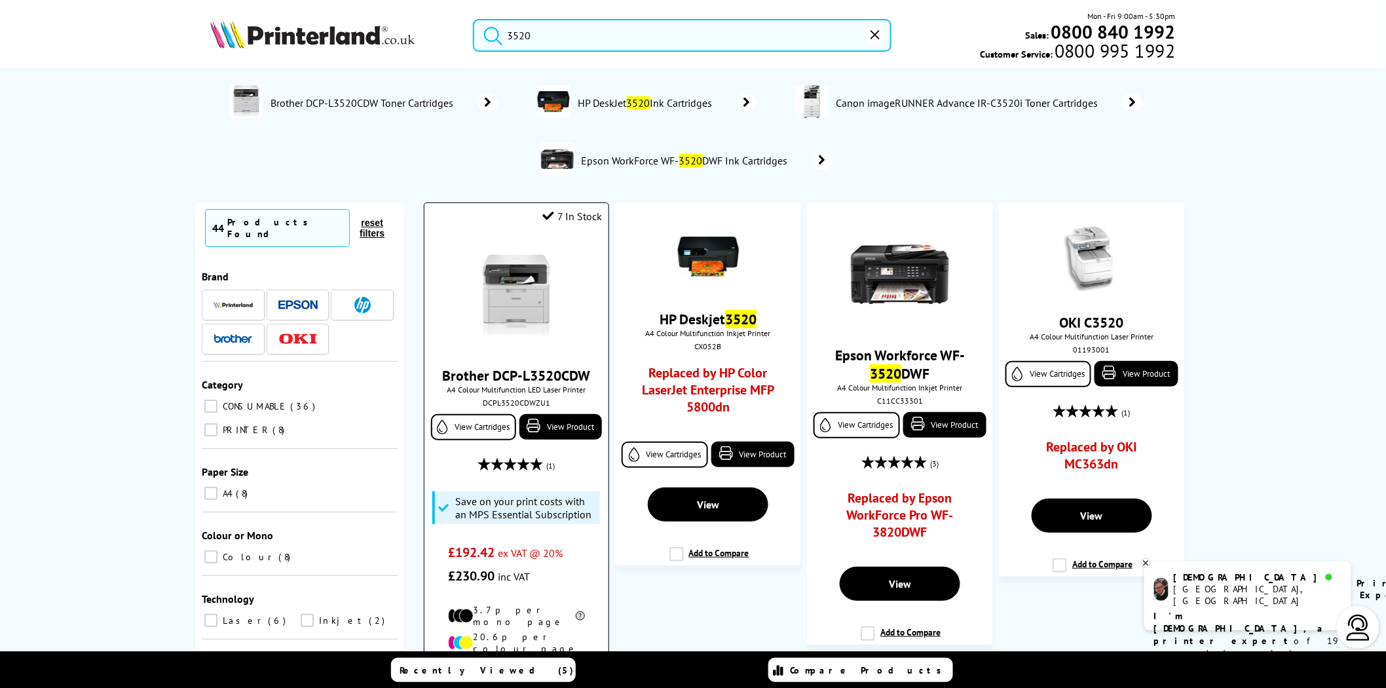
type input "3520"
click at [512, 265] on img at bounding box center [516, 295] width 98 height 98
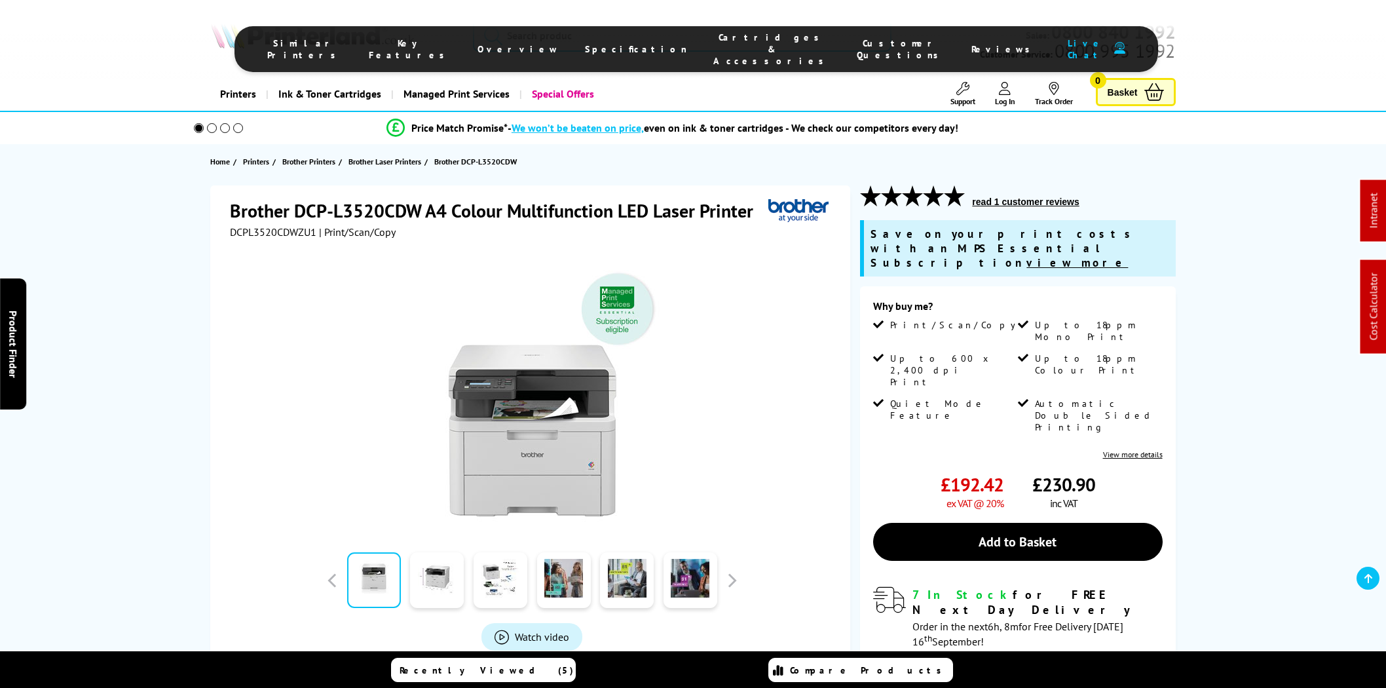
click at [718, 37] on span "Cartridges & Accessories" at bounding box center [772, 48] width 117 height 35
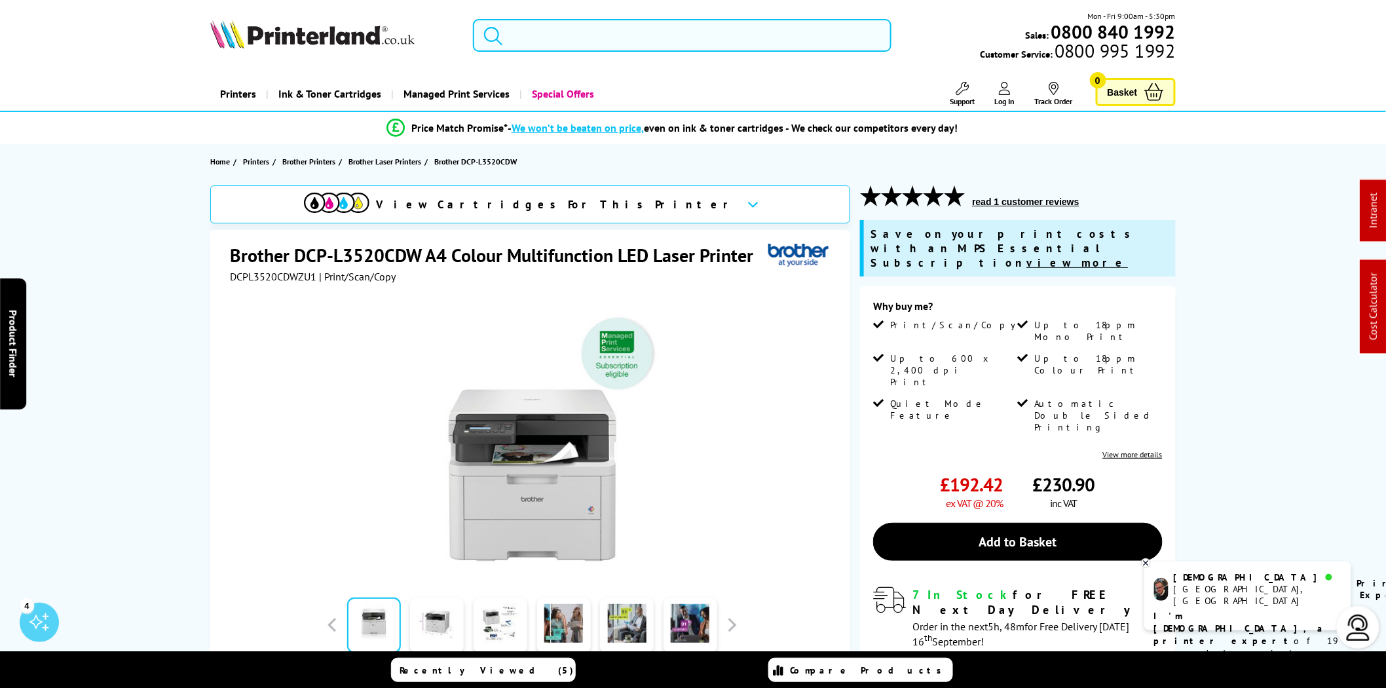
click at [751, 34] on input "search" at bounding box center [682, 35] width 419 height 33
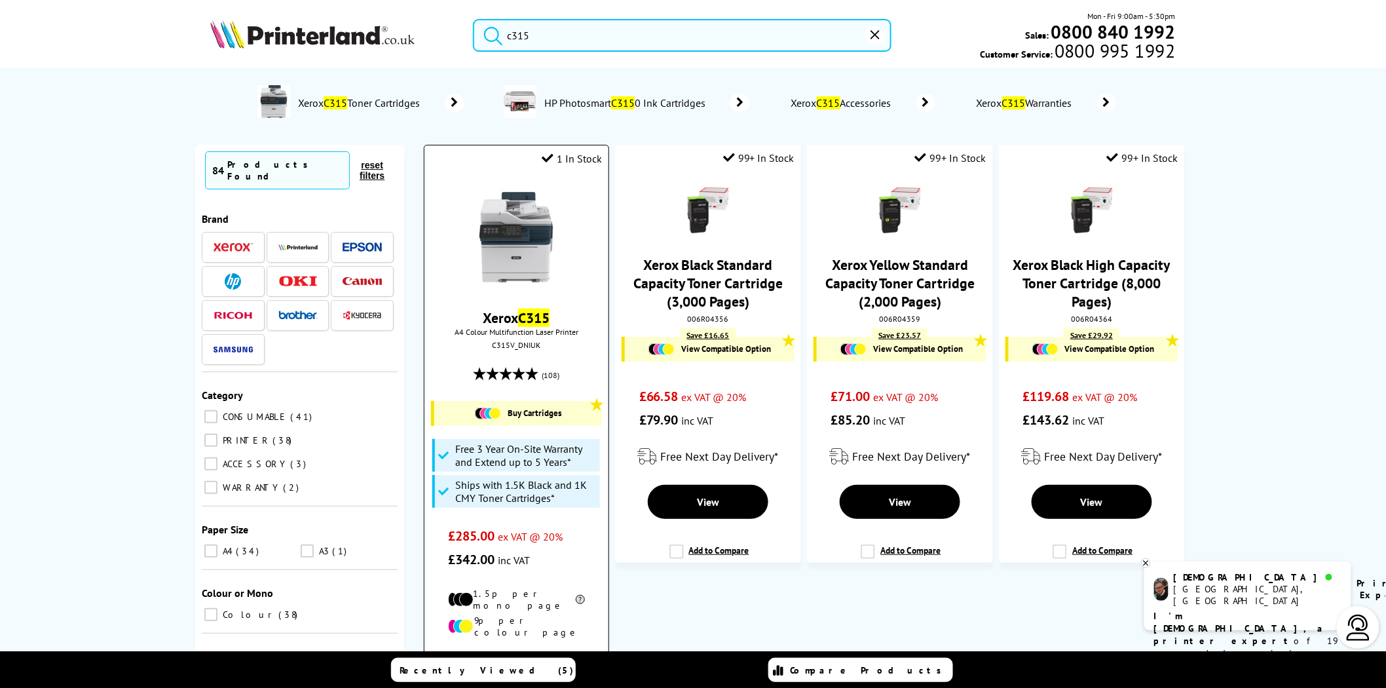
type input "c315"
click at [487, 260] on img at bounding box center [516, 237] width 98 height 98
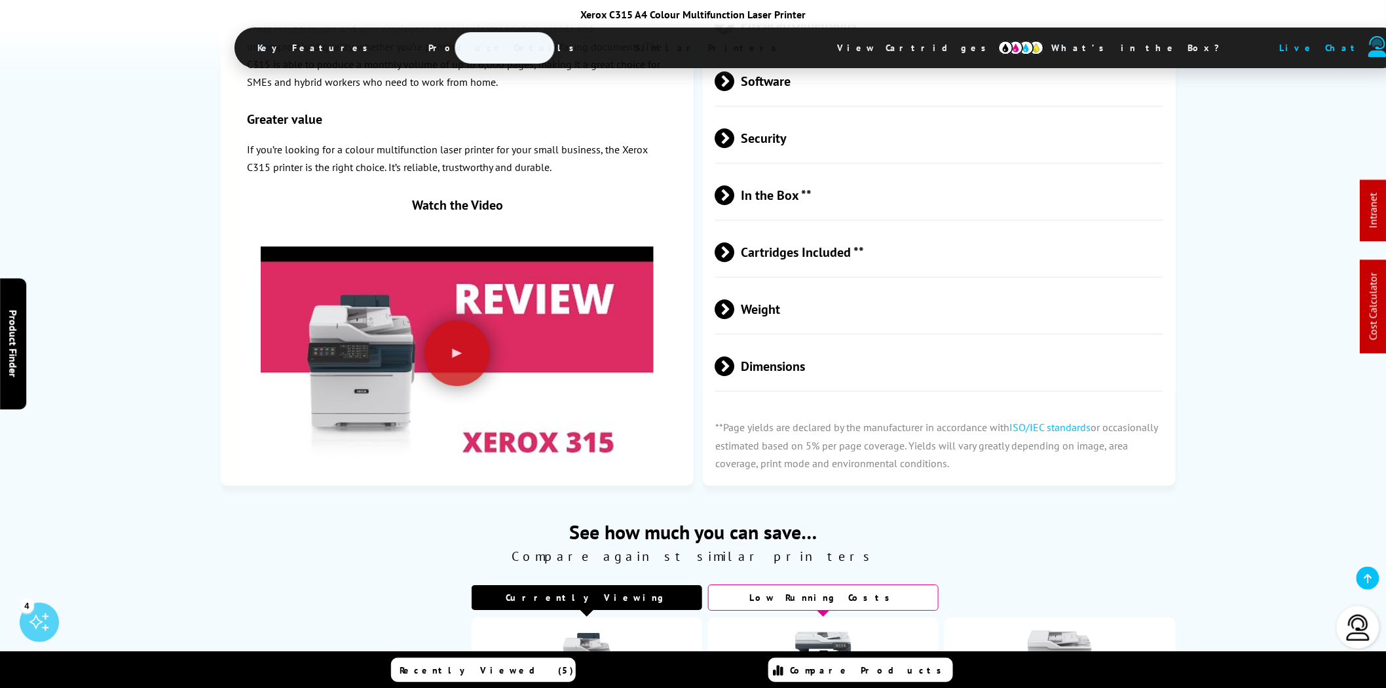
click at [839, 227] on span "Cartridges Included **" at bounding box center [940, 251] width 448 height 49
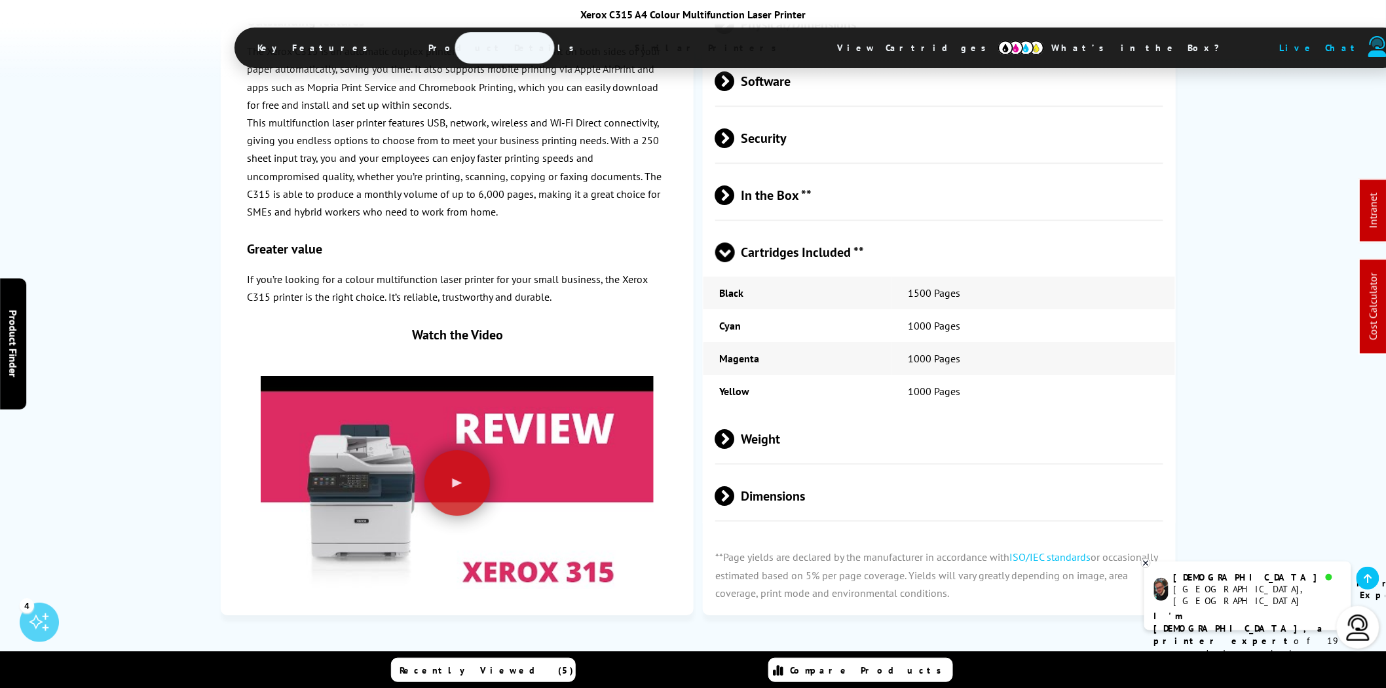
scroll to position [3129, 0]
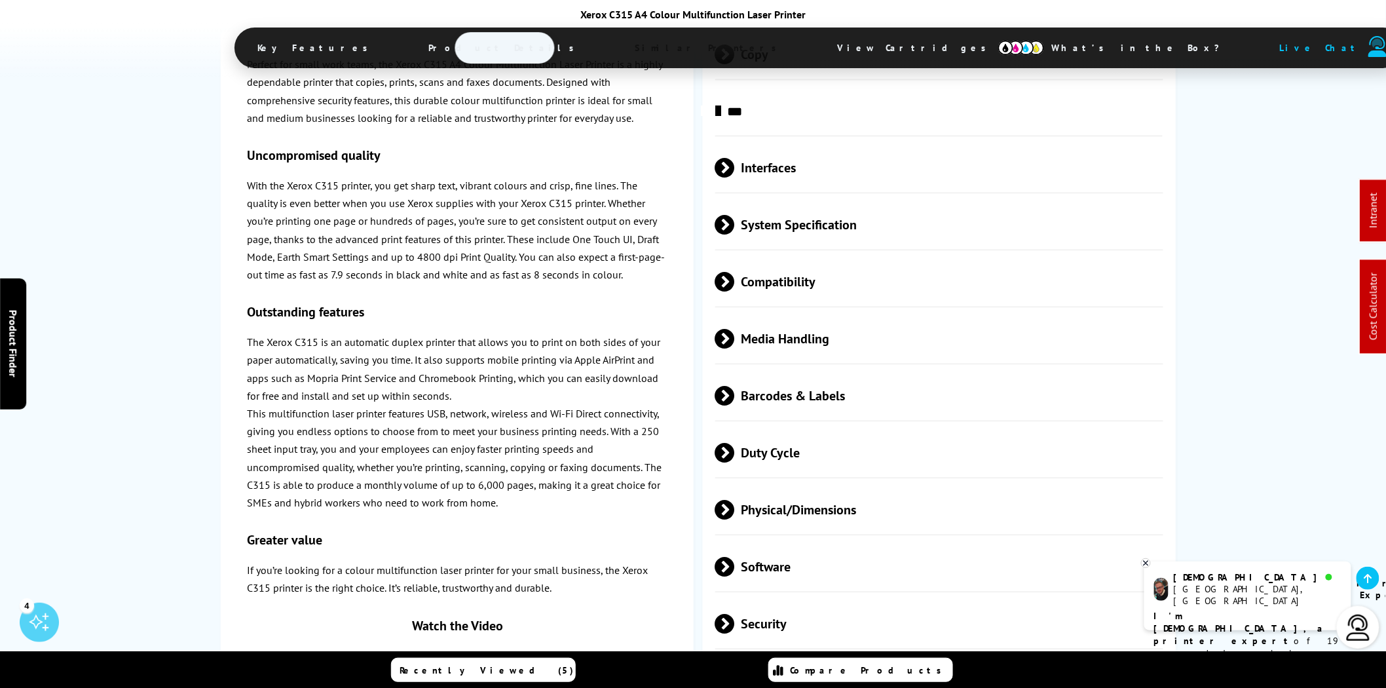
click at [858, 485] on span "Physical/Dimensions" at bounding box center [940, 509] width 448 height 49
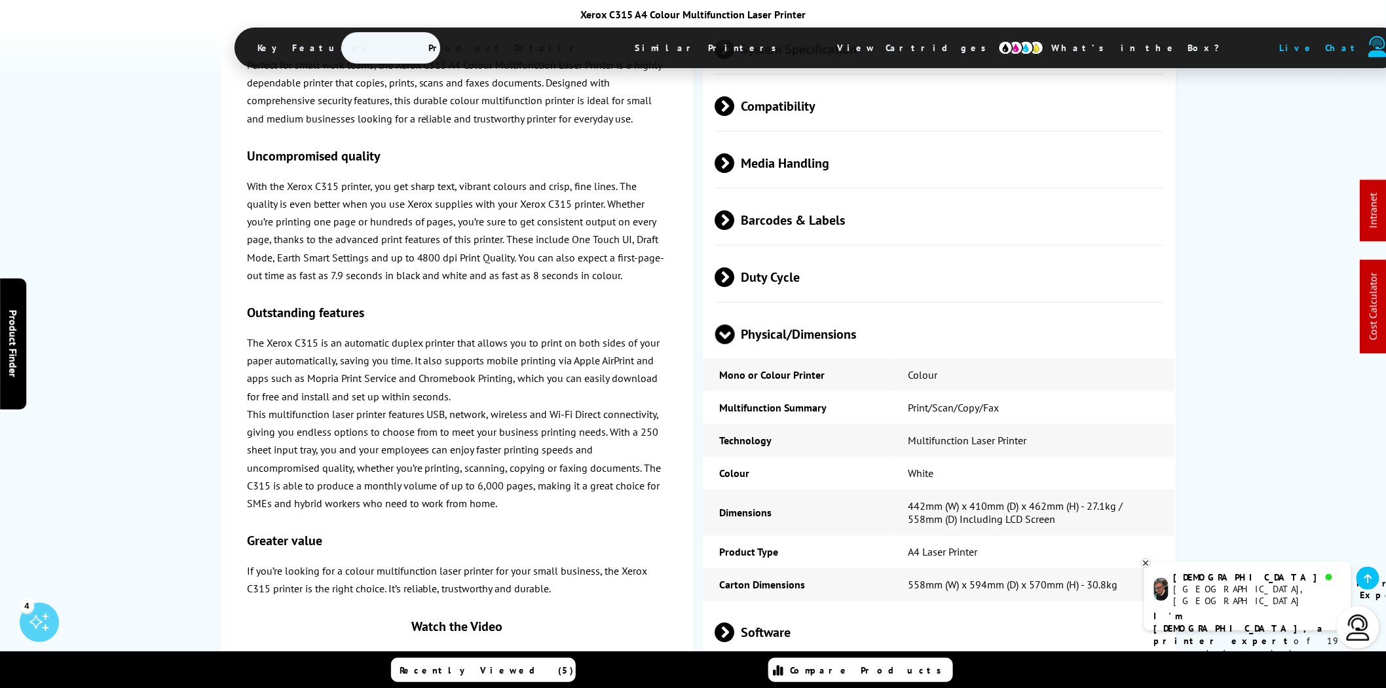
scroll to position [0, 0]
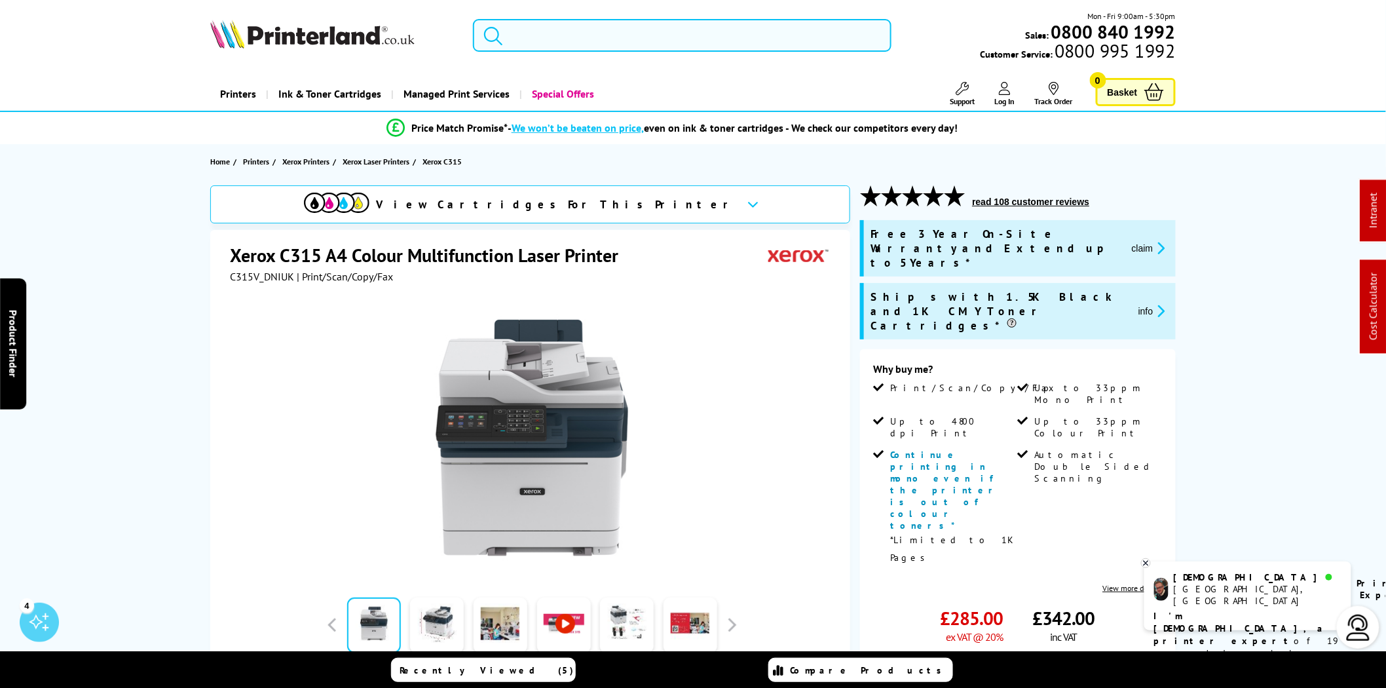
click at [679, 39] on input "search" at bounding box center [682, 35] width 419 height 33
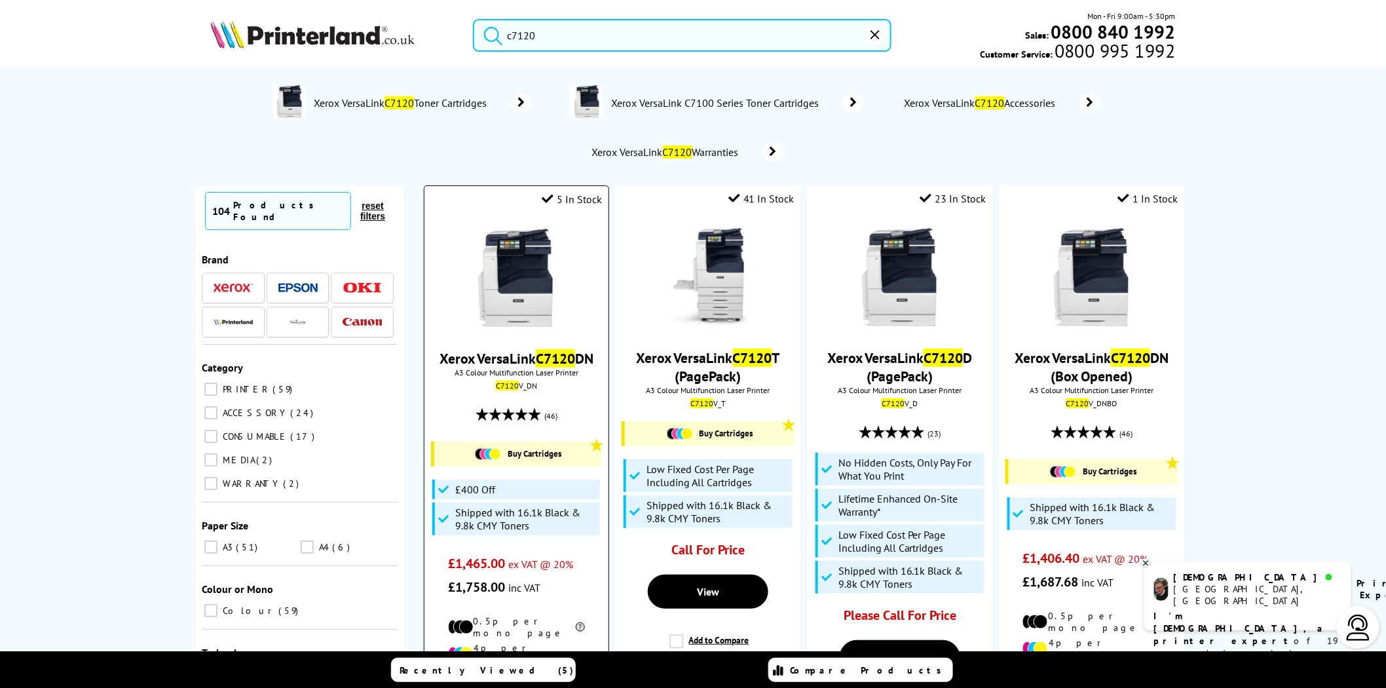
type input "c7120"
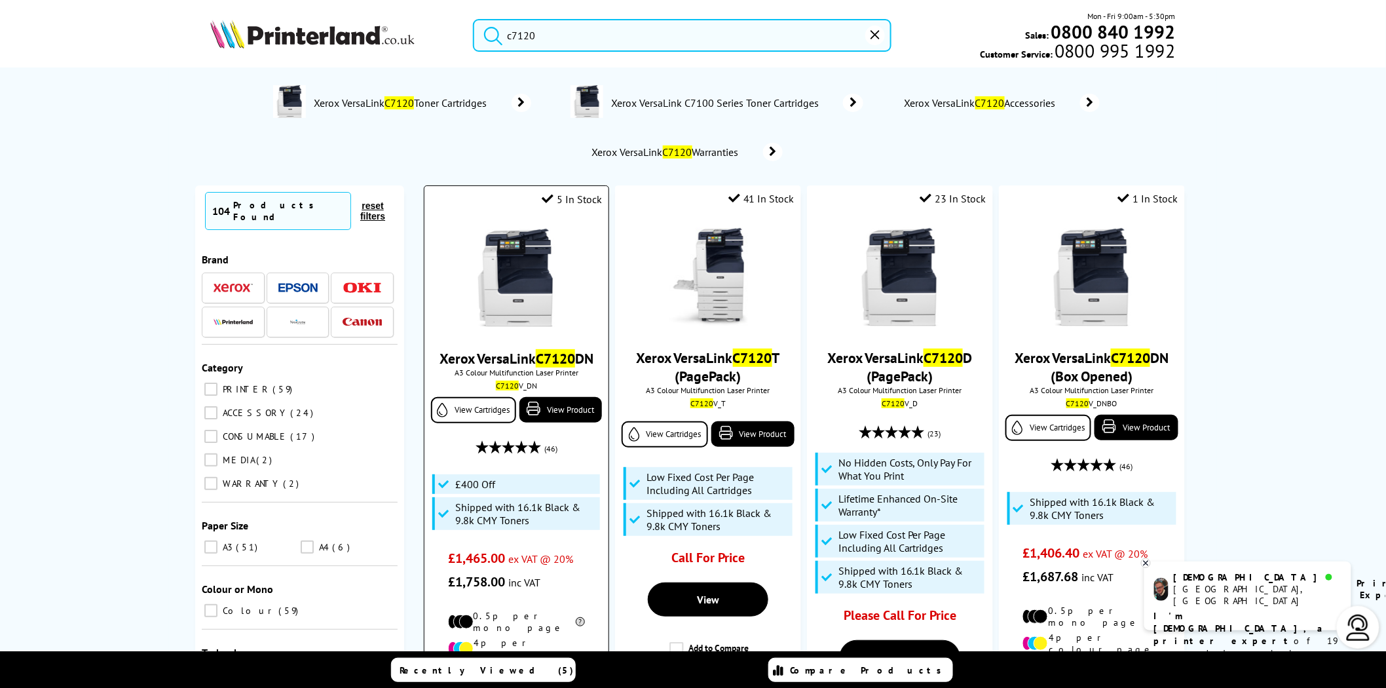
click at [522, 277] on img at bounding box center [516, 278] width 98 height 98
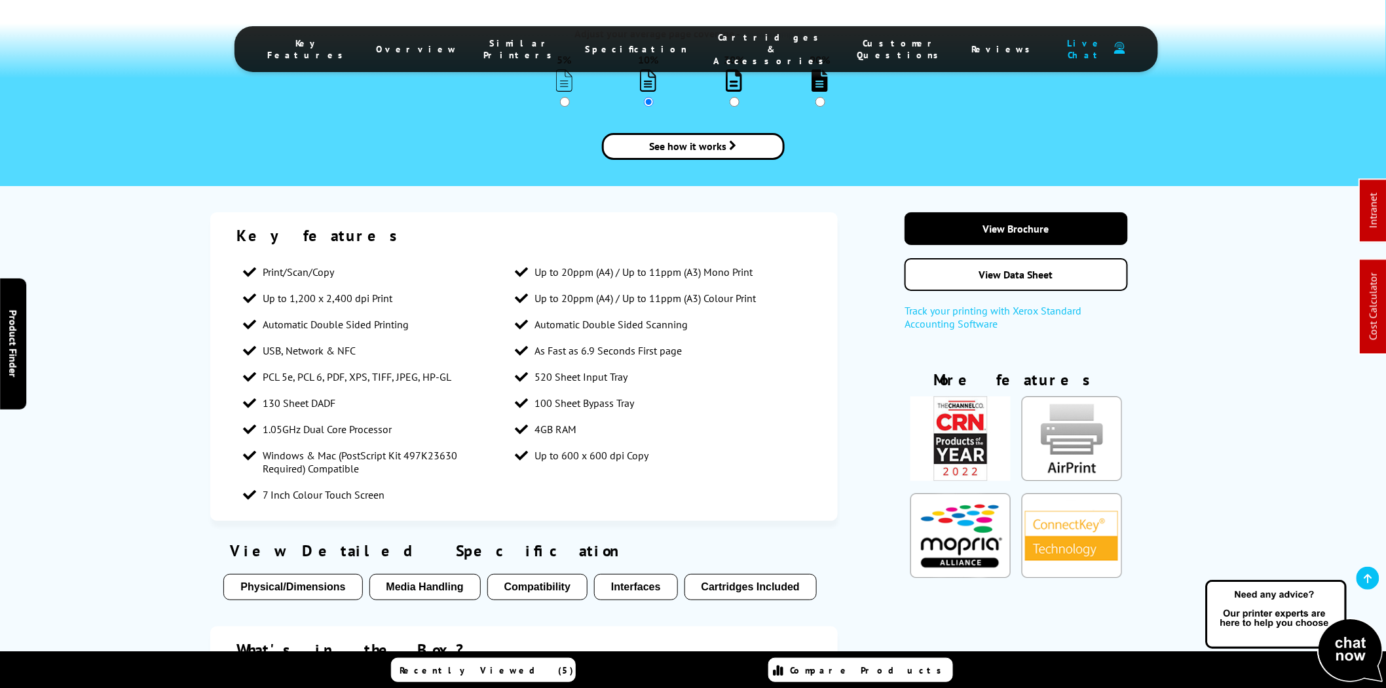
click at [714, 44] on span "Cartridges & Accessories" at bounding box center [772, 48] width 117 height 35
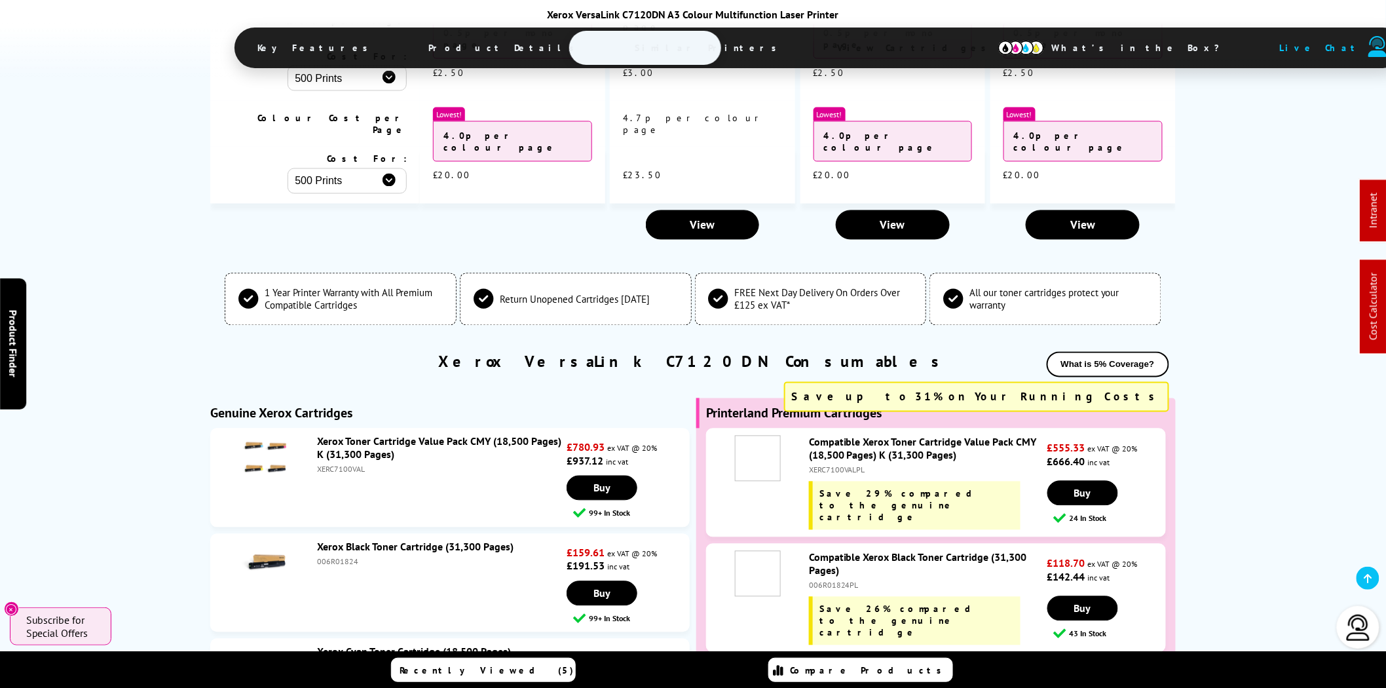
scroll to position [5106, 0]
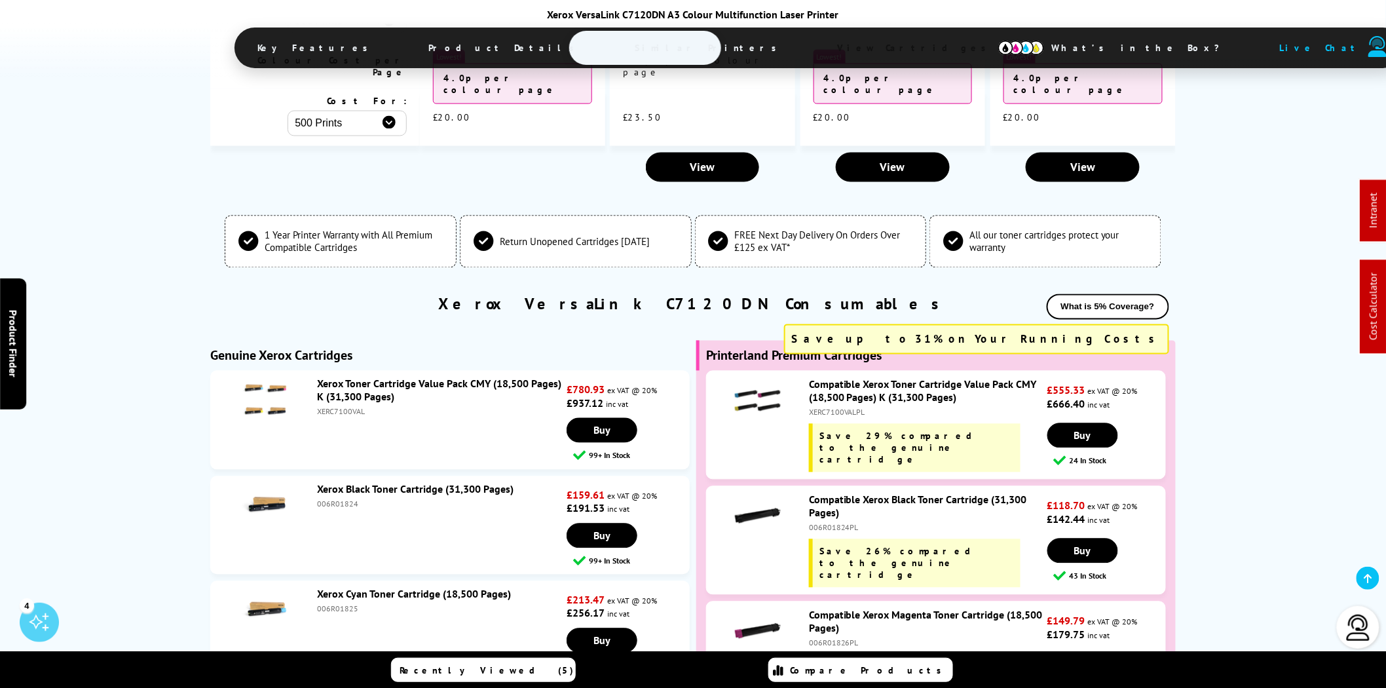
click at [841, 408] on div "XERC7100VALPL" at bounding box center [926, 413] width 235 height 10
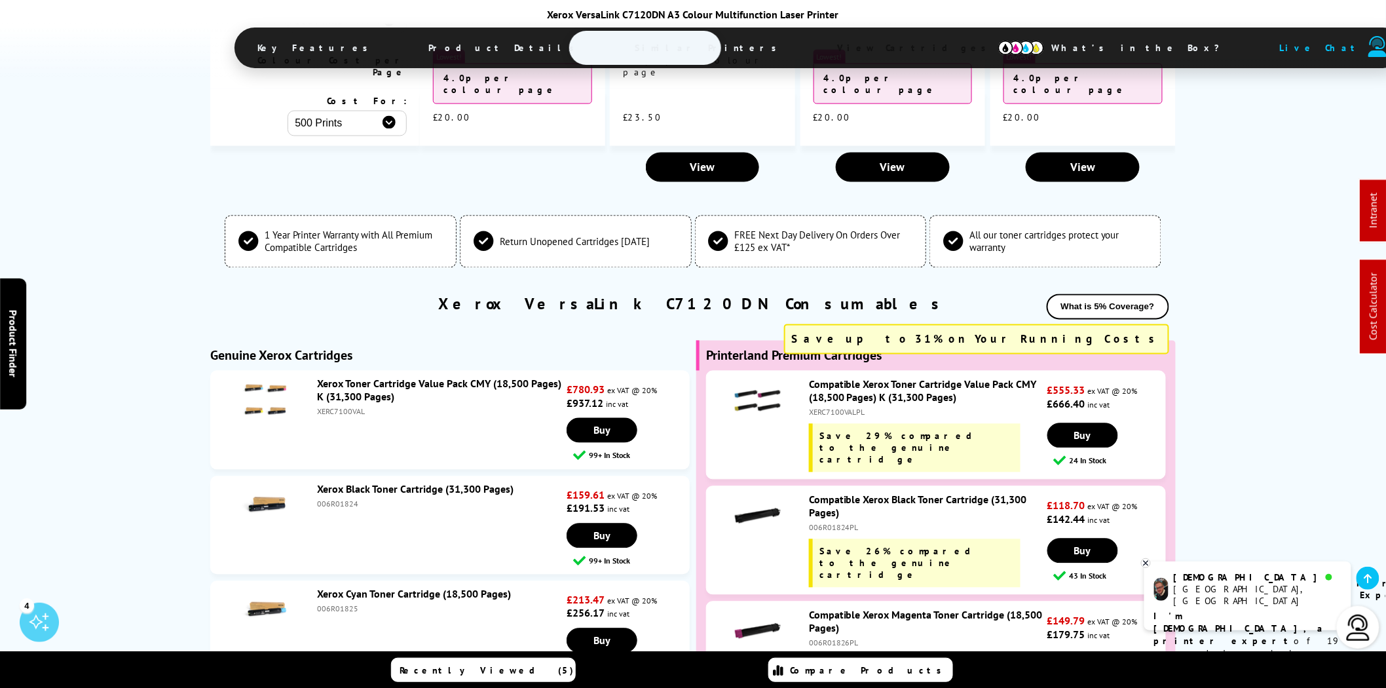
click at [841, 408] on div "XERC7100VALPL" at bounding box center [926, 413] width 235 height 10
copy div "XERC7100VALPL"
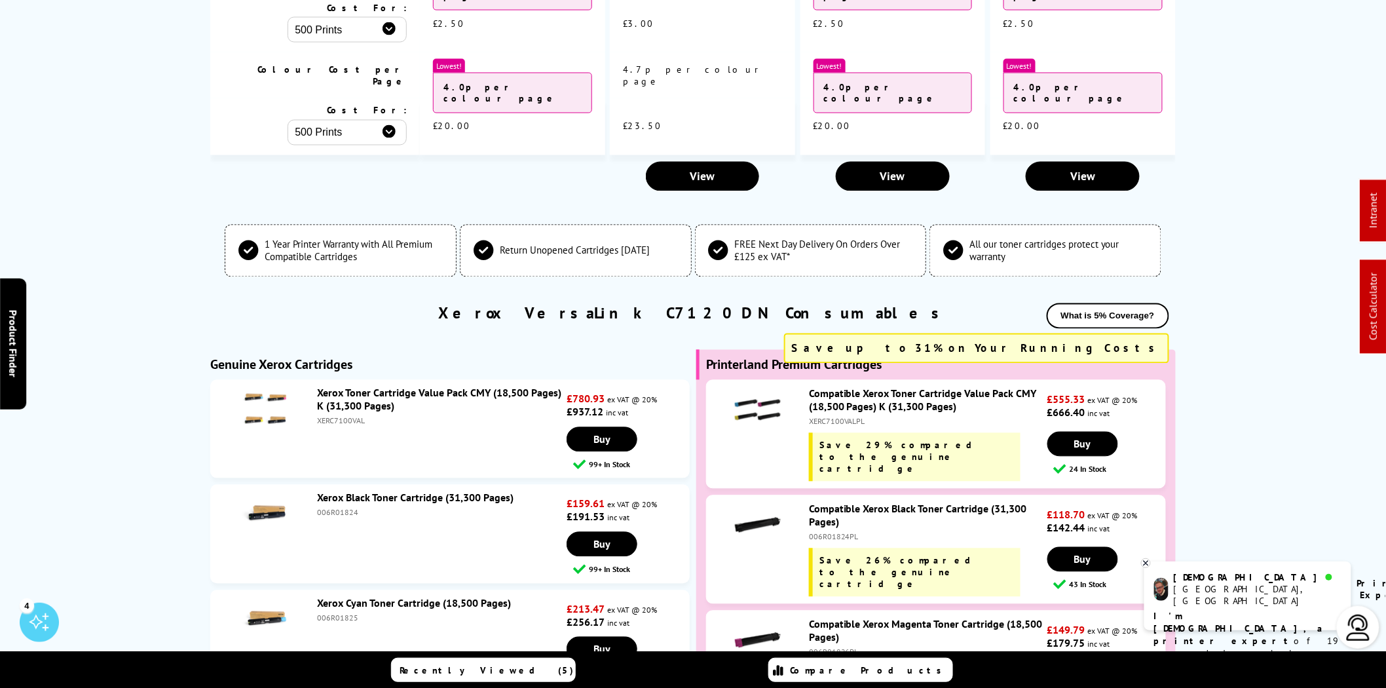
scroll to position [0, 0]
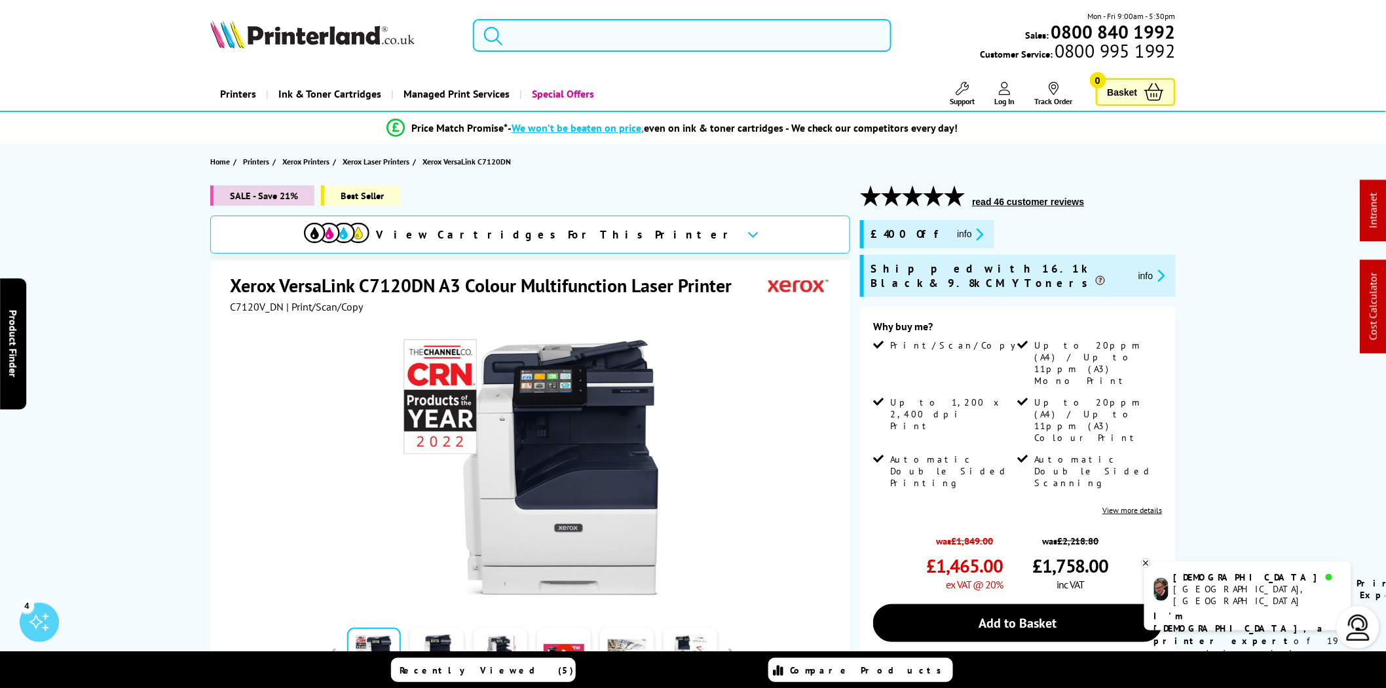
click at [662, 28] on input "search" at bounding box center [682, 35] width 419 height 33
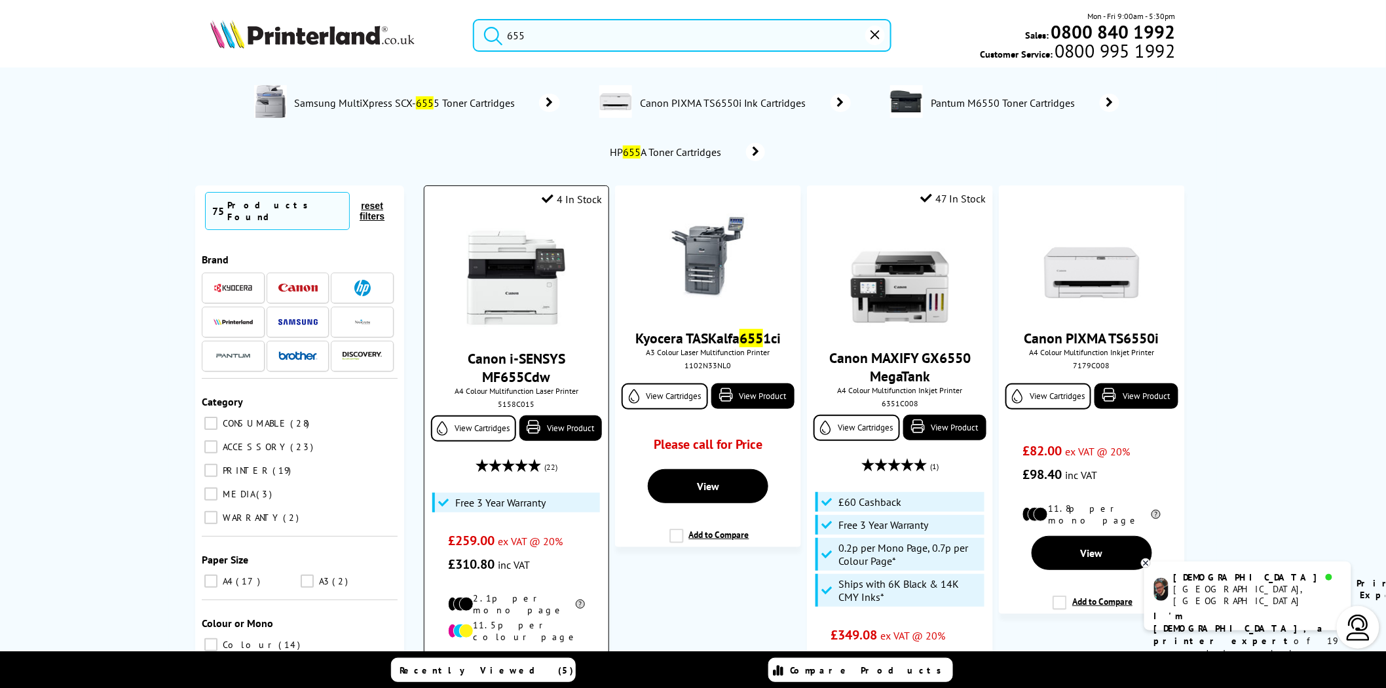
type input "655"
click at [538, 278] on img at bounding box center [516, 278] width 98 height 98
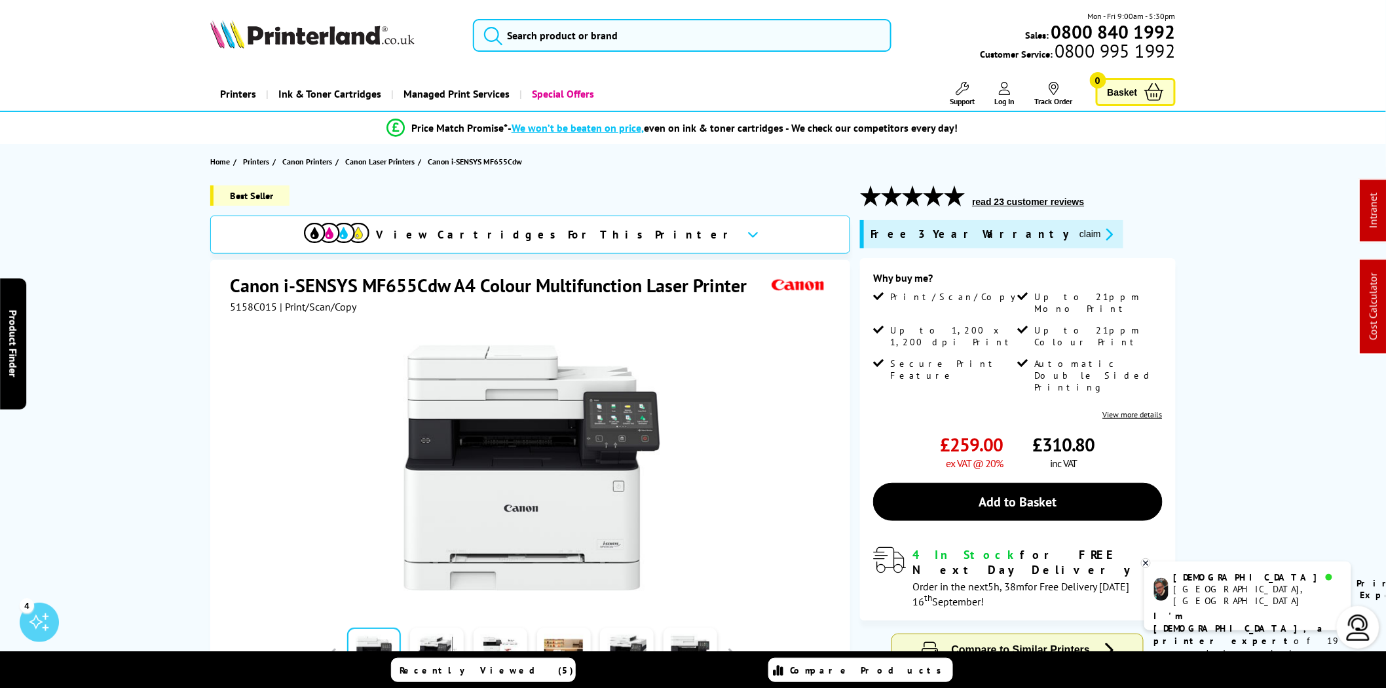
click at [260, 309] on span "5158C015" at bounding box center [253, 306] width 47 height 13
copy span "5158C015"
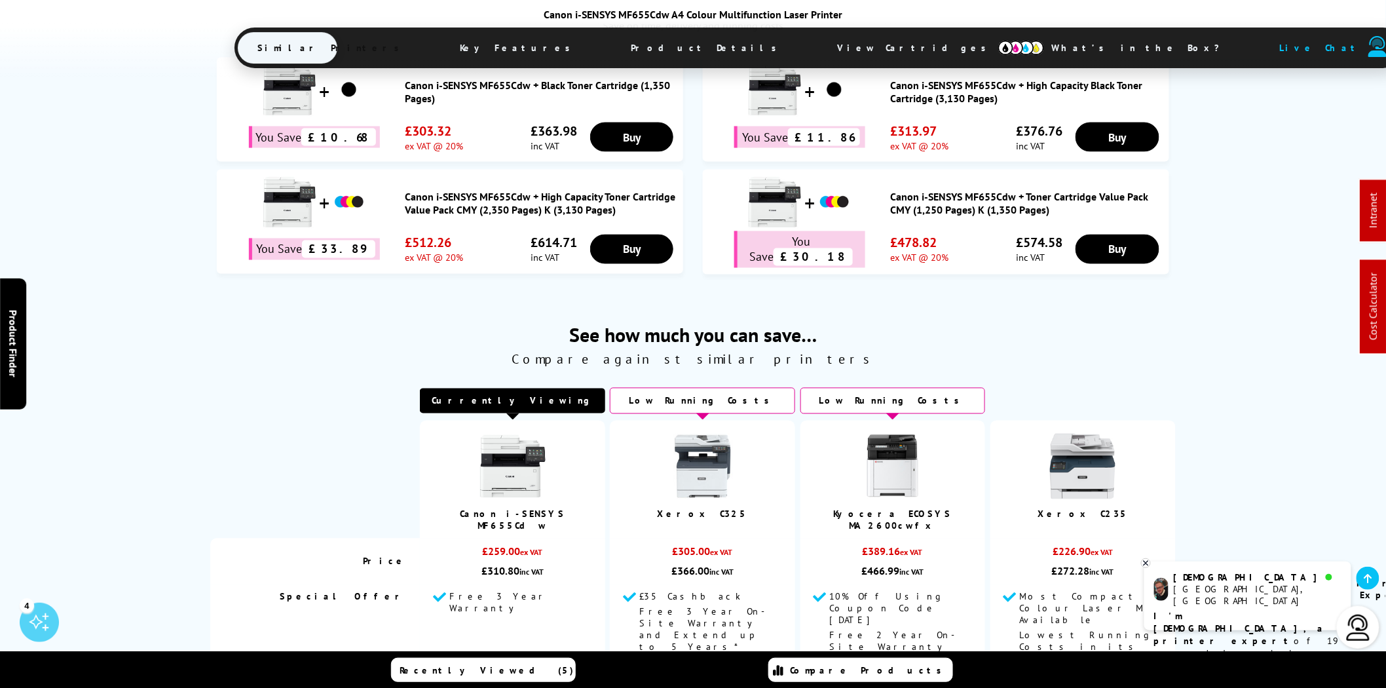
click at [513, 206] on link "Canon i-SENSYS MF655Cdw + High Capacity Toner Cartridge Value Pack CMY (2,350 P…" at bounding box center [541, 204] width 272 height 26
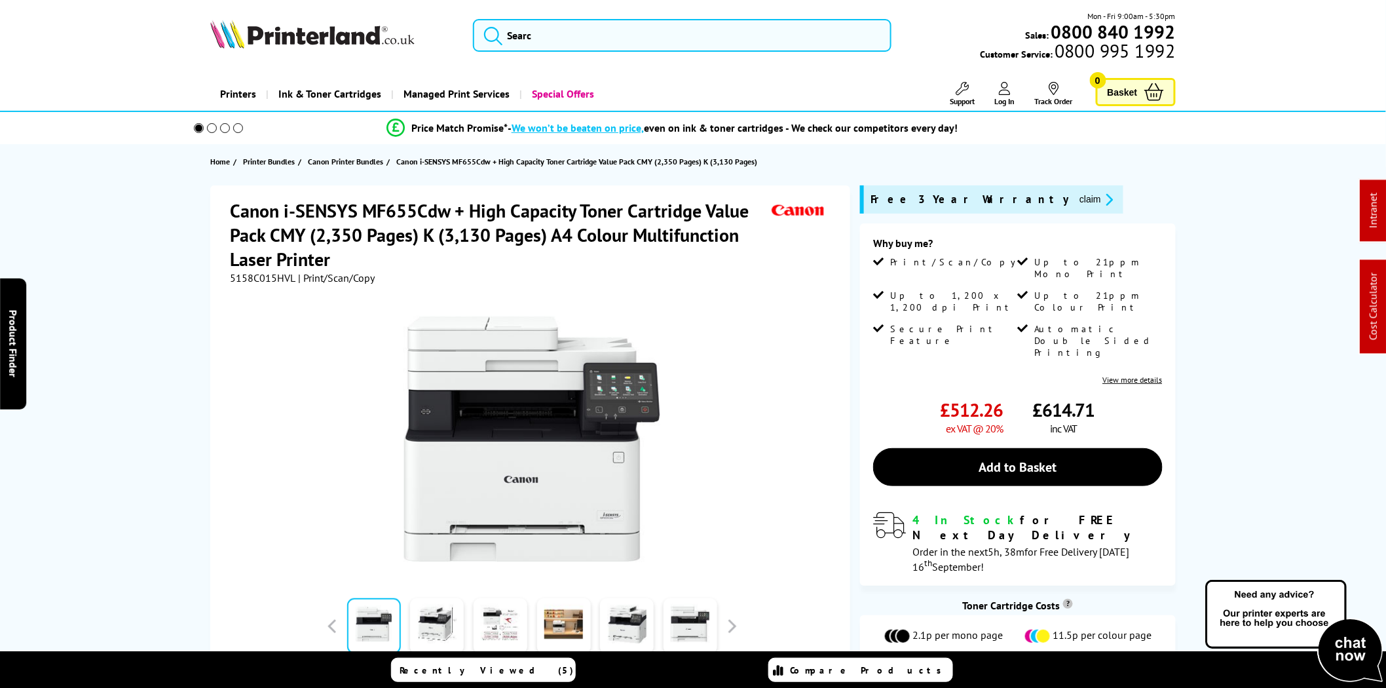
click at [277, 277] on span "5158C015HVL" at bounding box center [263, 277] width 66 height 13
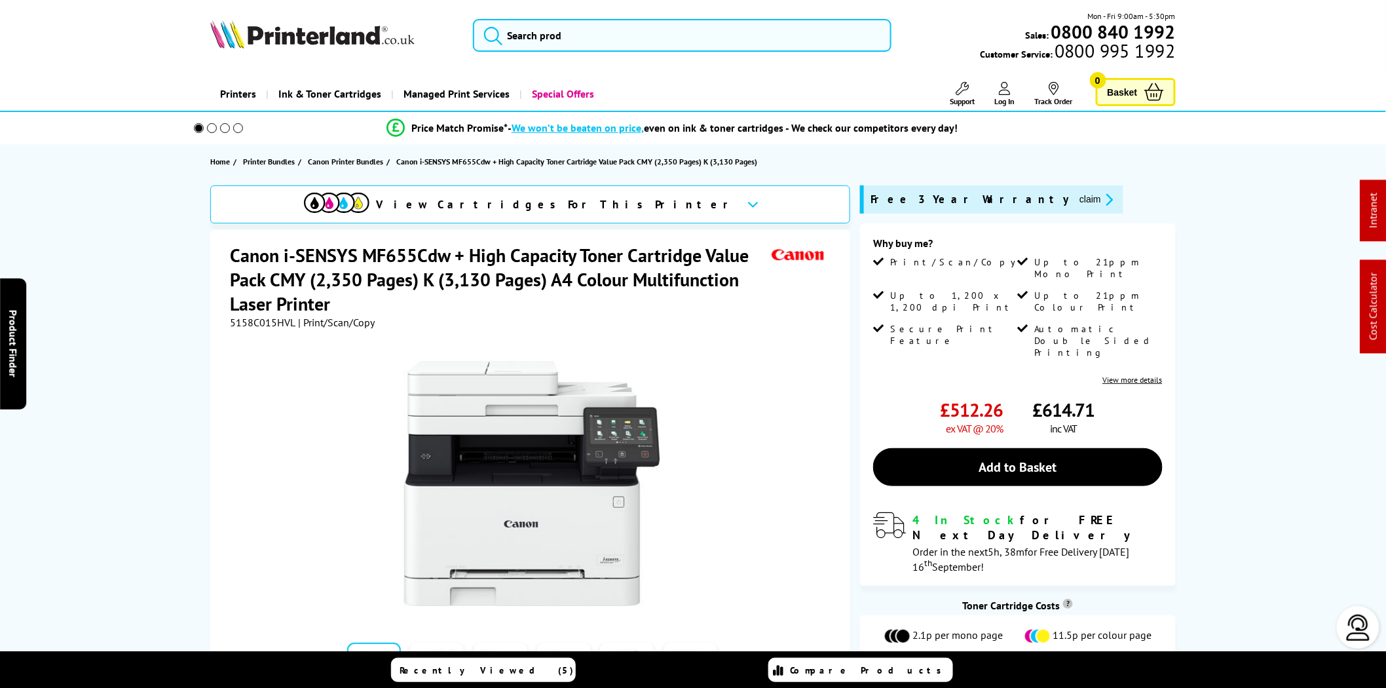
click at [277, 277] on h1 "Canon i-SENSYS MF655Cdw + High Capacity Toner Cartridge Value Pack CMY (2,350 P…" at bounding box center [499, 279] width 539 height 73
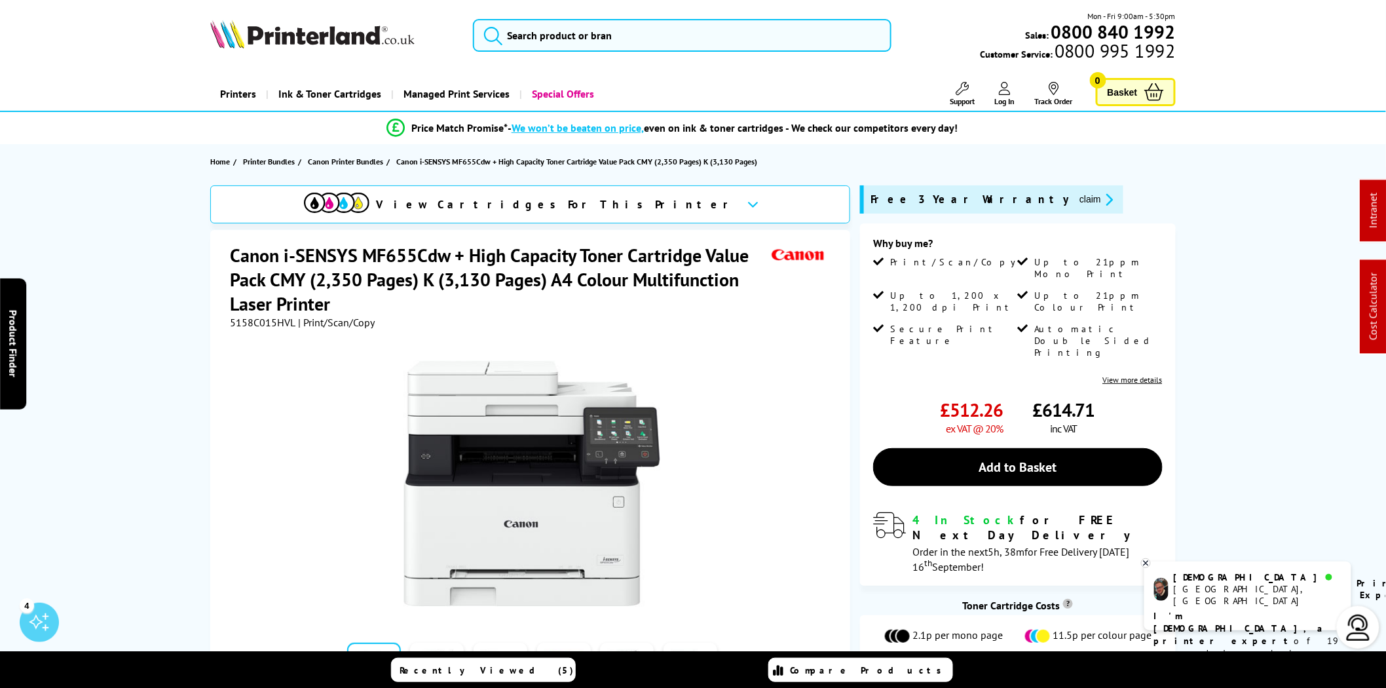
click at [250, 322] on span "5158C015HVL" at bounding box center [263, 322] width 66 height 13
copy span "5158C015HVL"
click at [1101, 201] on icon "promo-description" at bounding box center [1107, 200] width 12 height 14
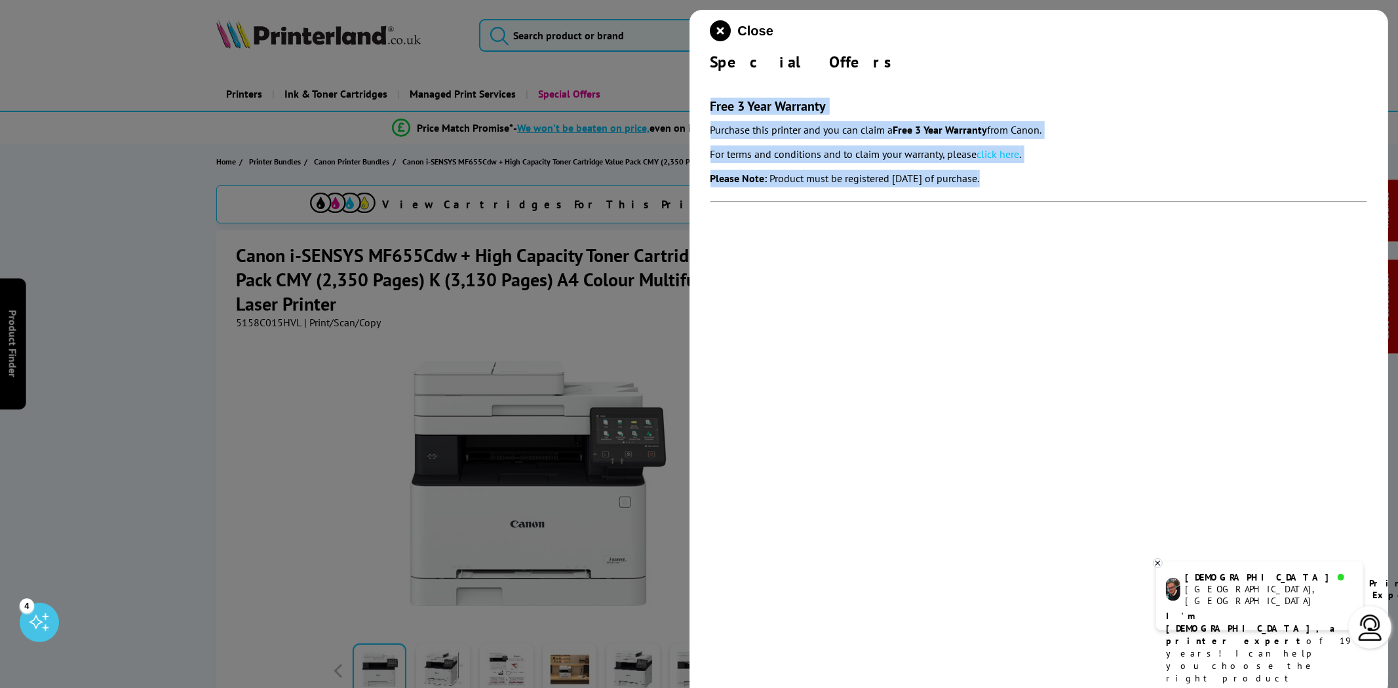
drag, startPoint x: 1053, startPoint y: 181, endPoint x: 708, endPoint y: 105, distance: 353.4
click at [708, 105] on div "Close Special Offers Free 3 Year Warranty Purchase this printer and you can cla…" at bounding box center [1038, 354] width 699 height 688
copy div "Free 3 Year Warranty Purchase this printer and you can claim a Free 3 Year Warr…"
click at [1001, 149] on link "click here" at bounding box center [998, 153] width 43 height 13
click at [713, 31] on icon "close modal" at bounding box center [720, 30] width 21 height 21
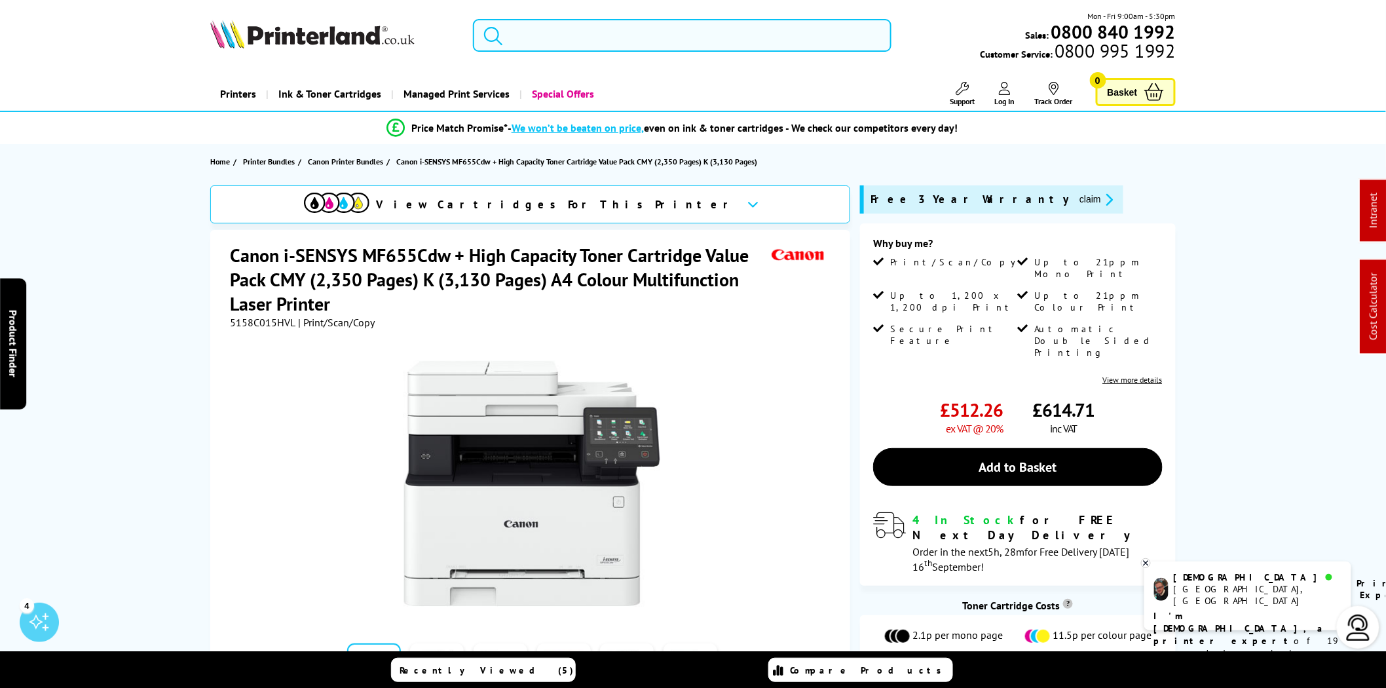
click at [533, 33] on input "search" at bounding box center [682, 35] width 419 height 33
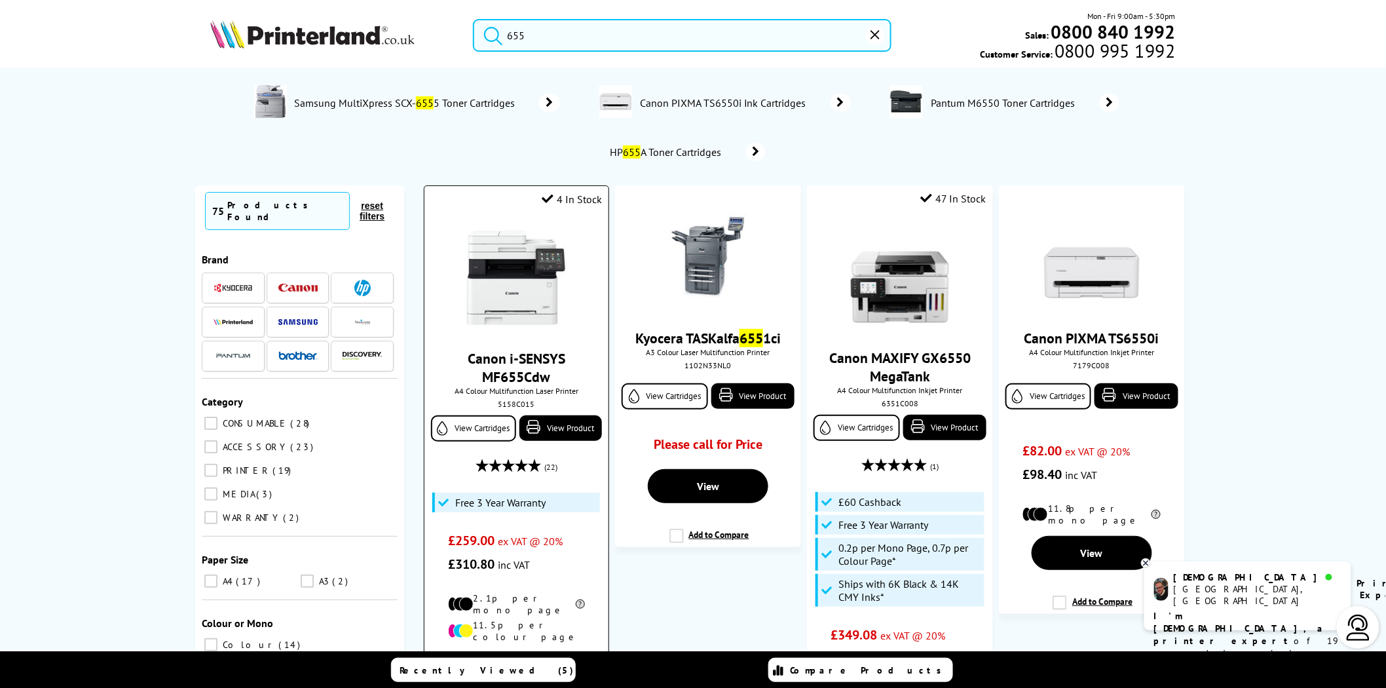
type input "655"
click at [521, 408] on div "5158C015" at bounding box center [516, 404] width 164 height 10
copy div "5158C015"
click at [361, 37] on img at bounding box center [312, 34] width 204 height 29
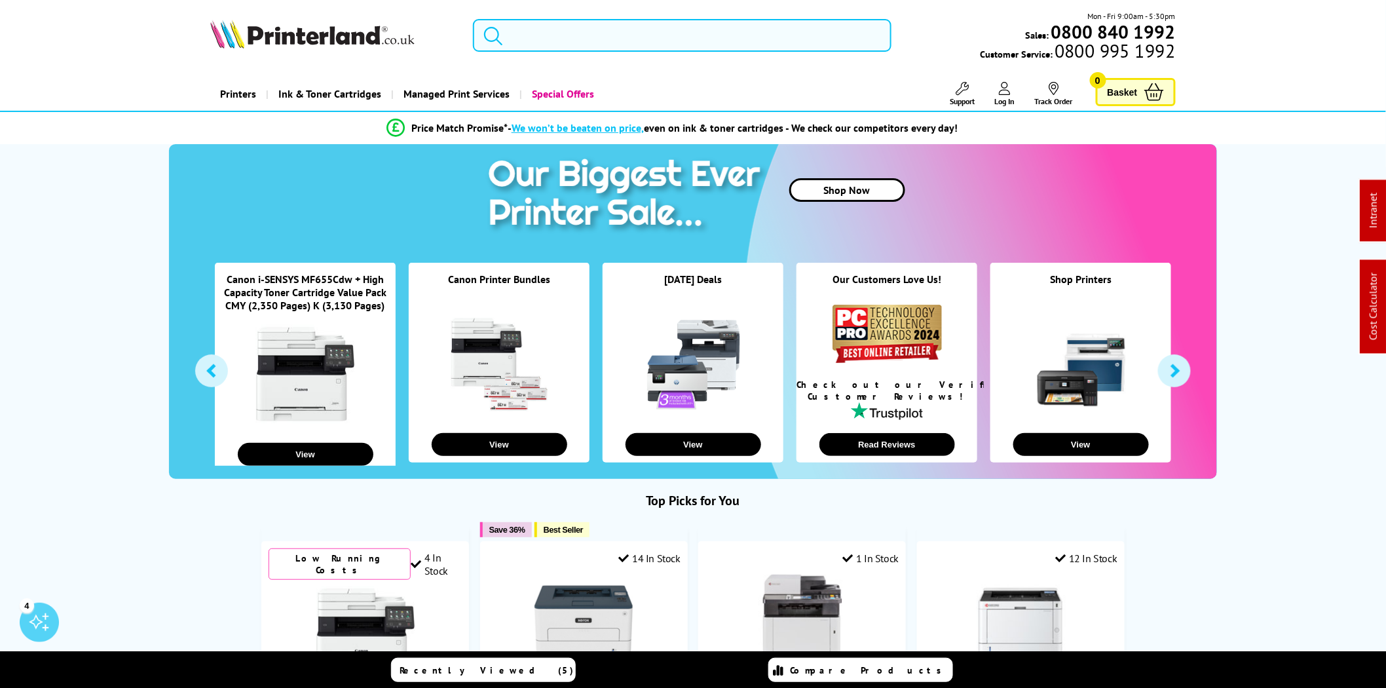
click at [560, 41] on input "search" at bounding box center [682, 35] width 419 height 33
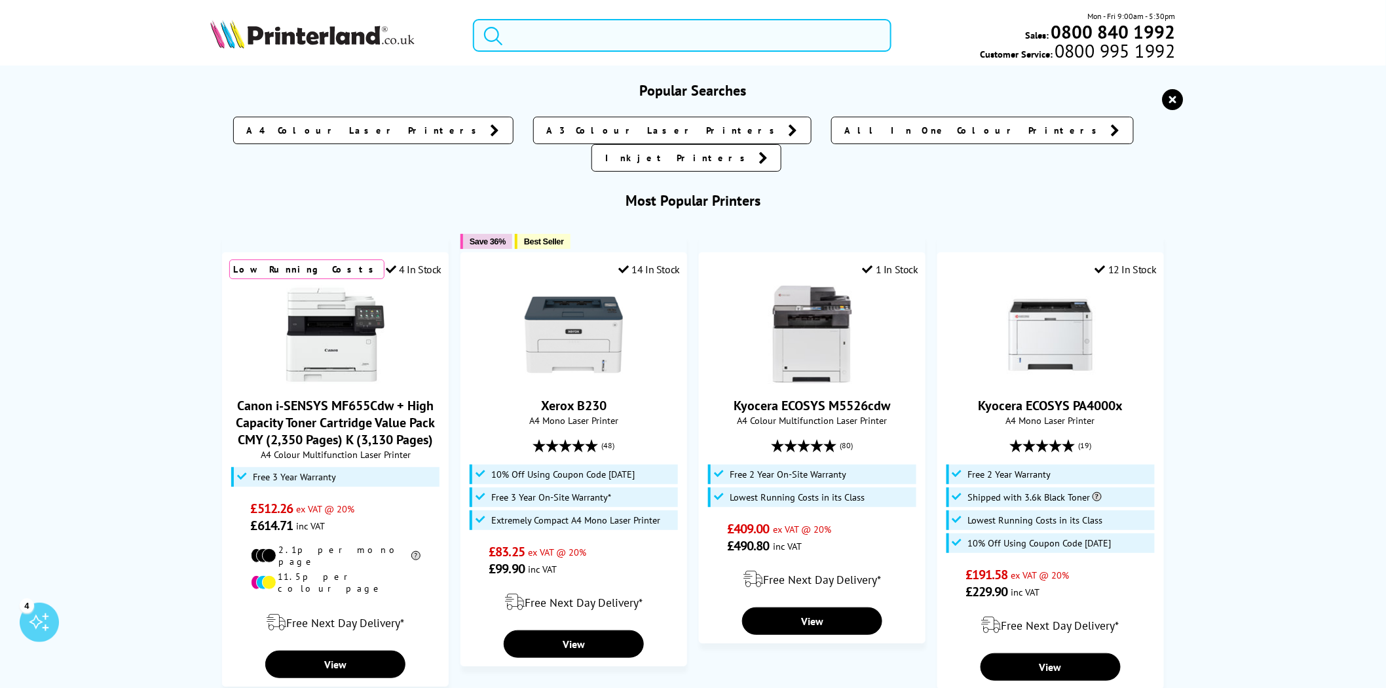
click at [560, 41] on input "search" at bounding box center [682, 35] width 419 height 33
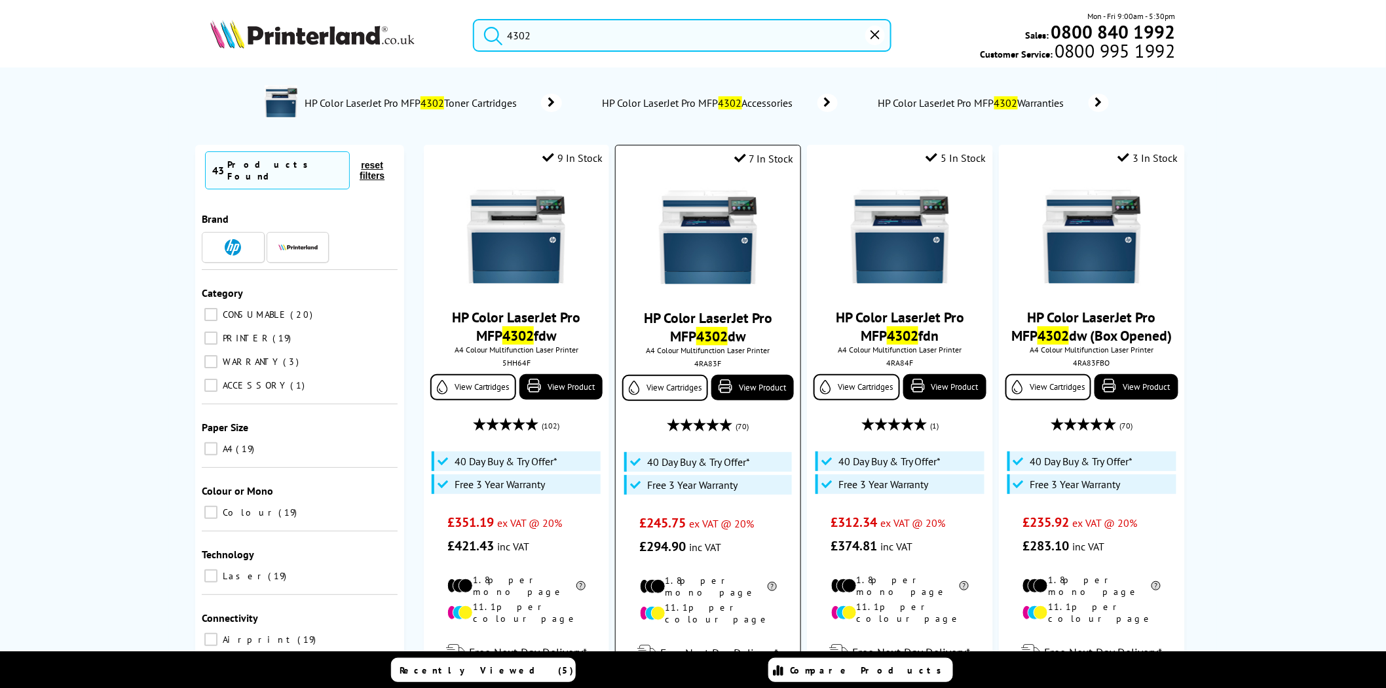
type input "4302"
click at [704, 361] on div "4RA83F" at bounding box center [708, 363] width 164 height 10
copy div "4RA83F"
click at [673, 239] on img at bounding box center [708, 237] width 98 height 98
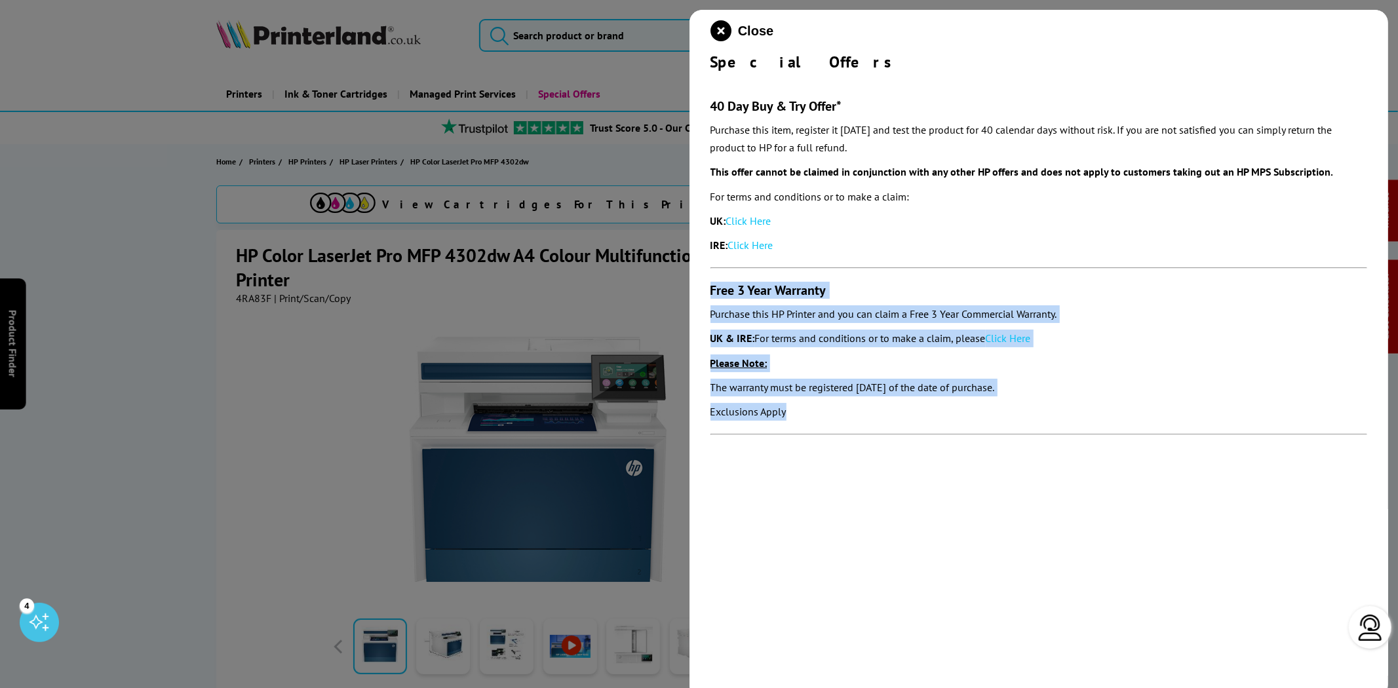
drag, startPoint x: 818, startPoint y: 419, endPoint x: 705, endPoint y: 285, distance: 175.3
click at [705, 285] on div "Close Special Offers 40 Day Buy & Try Offer* Purchase this item, register it [D…" at bounding box center [1038, 354] width 699 height 688
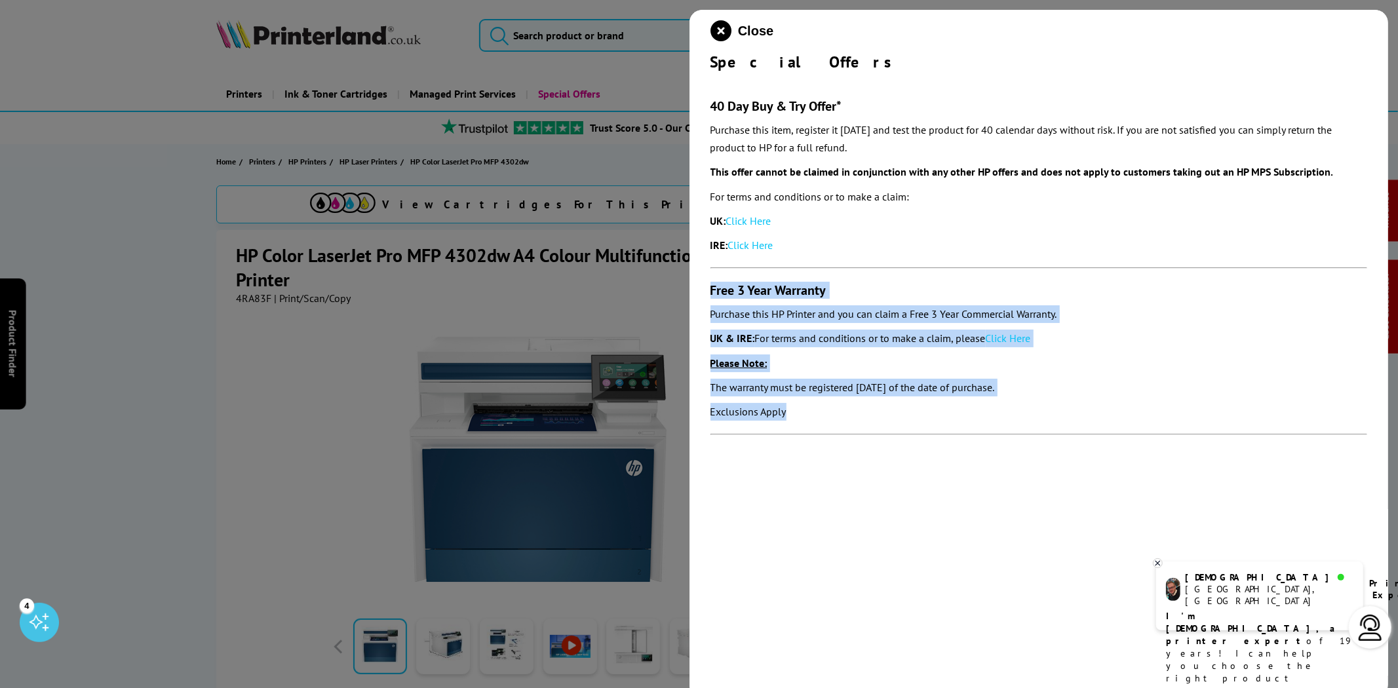
copy section "Free 3 Year Warranty Purchase this HP Printer and you can claim a Free 3 Year C…"
click at [1006, 333] on link "Click Here" at bounding box center [1007, 338] width 45 height 13
click at [719, 28] on icon "close modal" at bounding box center [720, 30] width 21 height 21
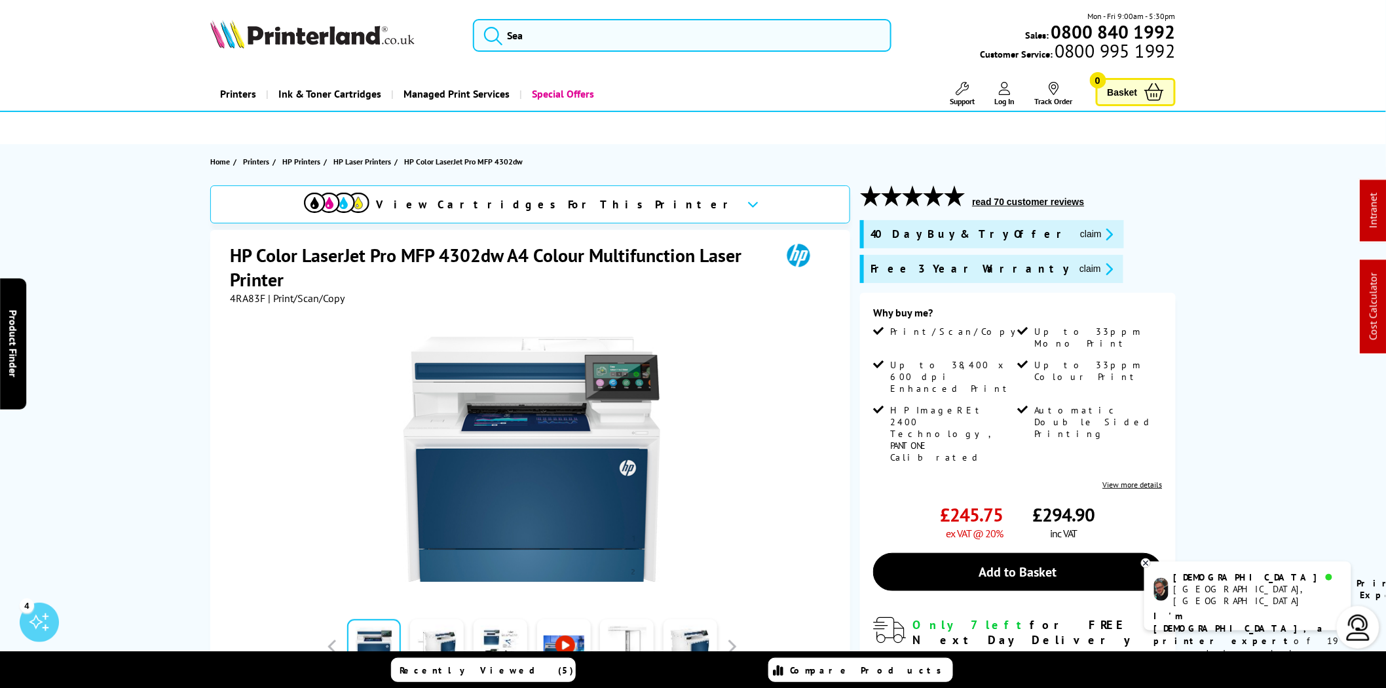
click at [351, 22] on img at bounding box center [312, 34] width 204 height 29
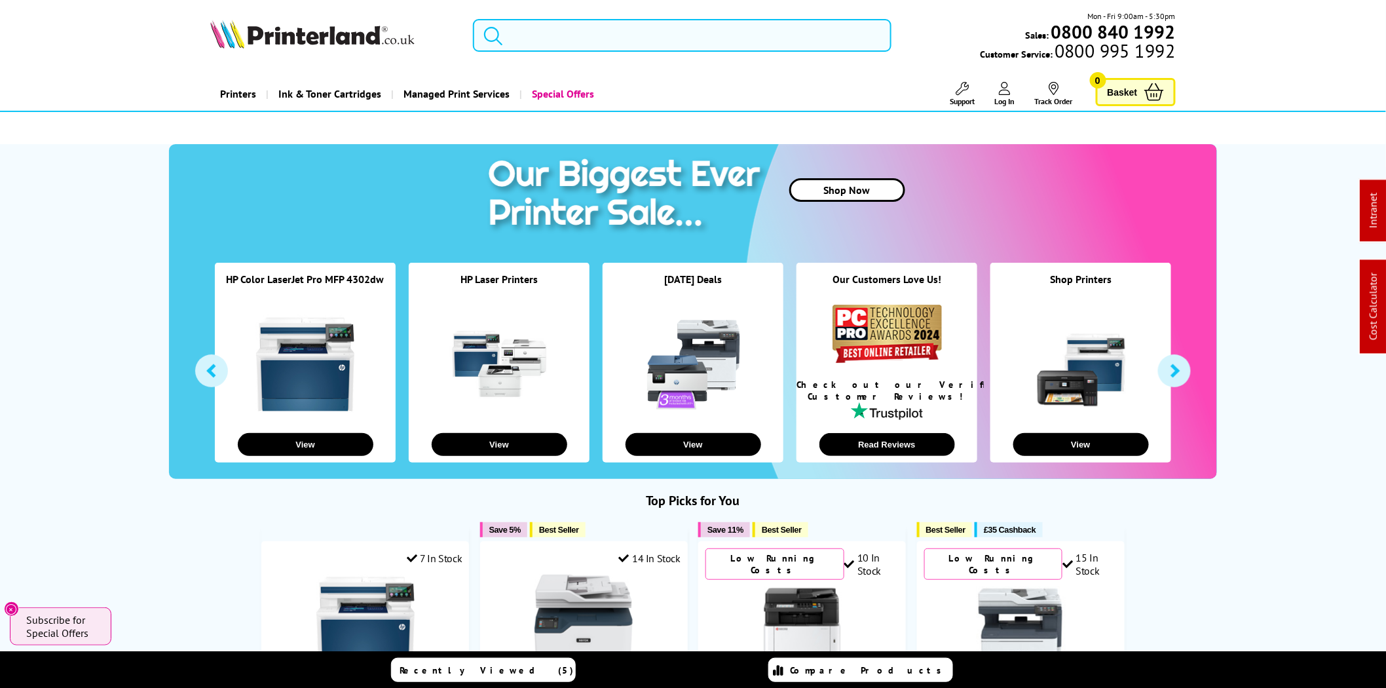
click at [585, 35] on input "search" at bounding box center [682, 35] width 419 height 33
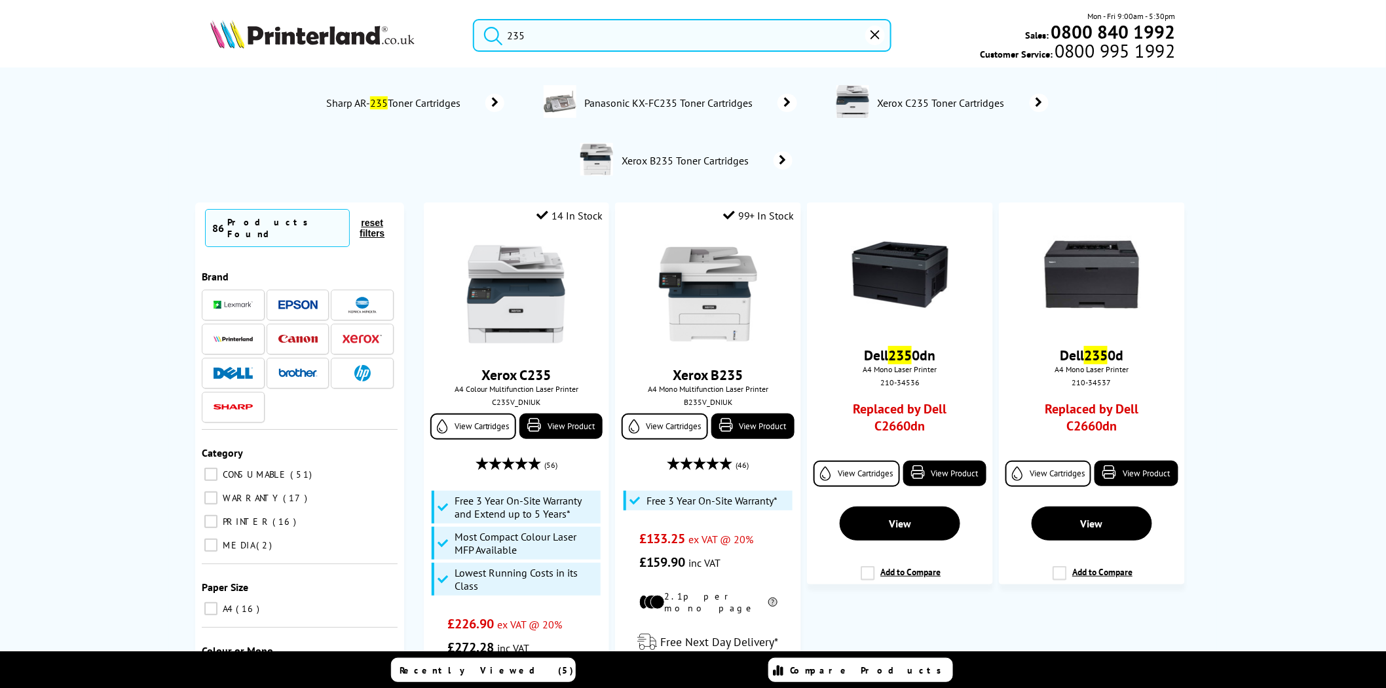
type input "235"
click at [486, 316] on img at bounding box center [516, 295] width 98 height 98
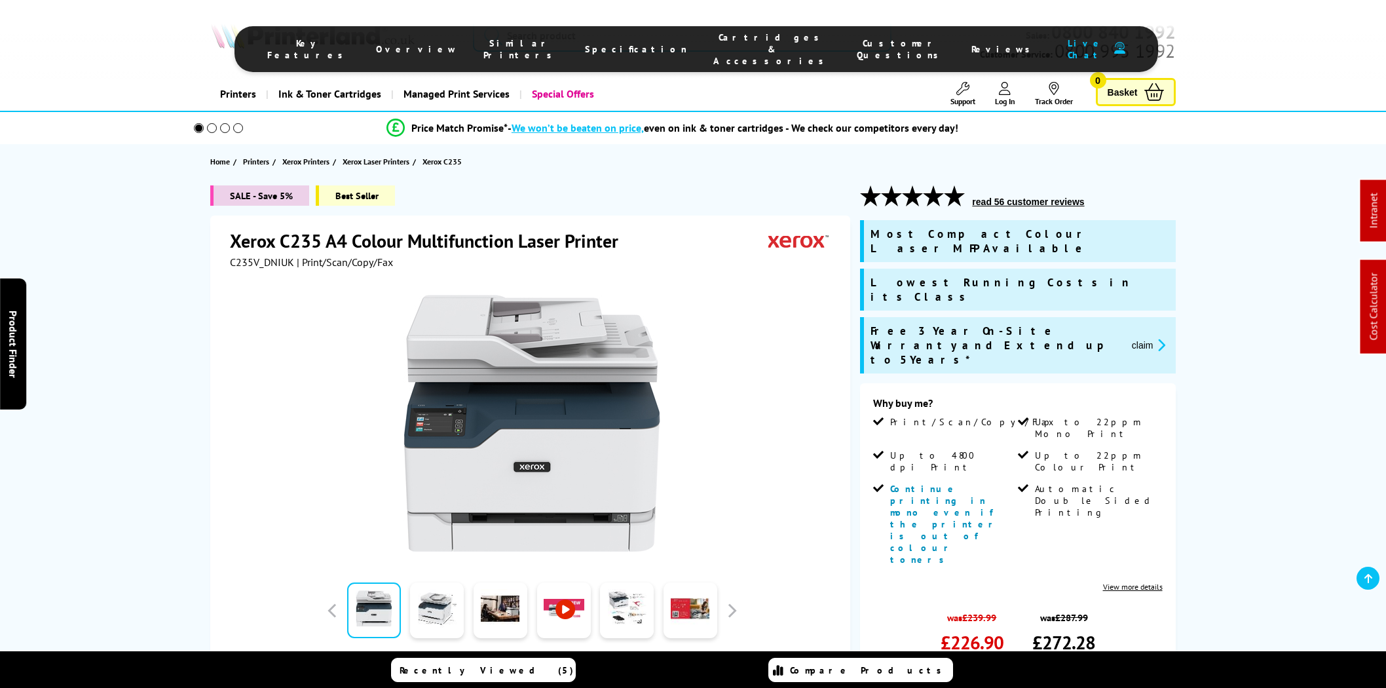
click at [735, 37] on span "Cartridges & Accessories" at bounding box center [772, 48] width 117 height 35
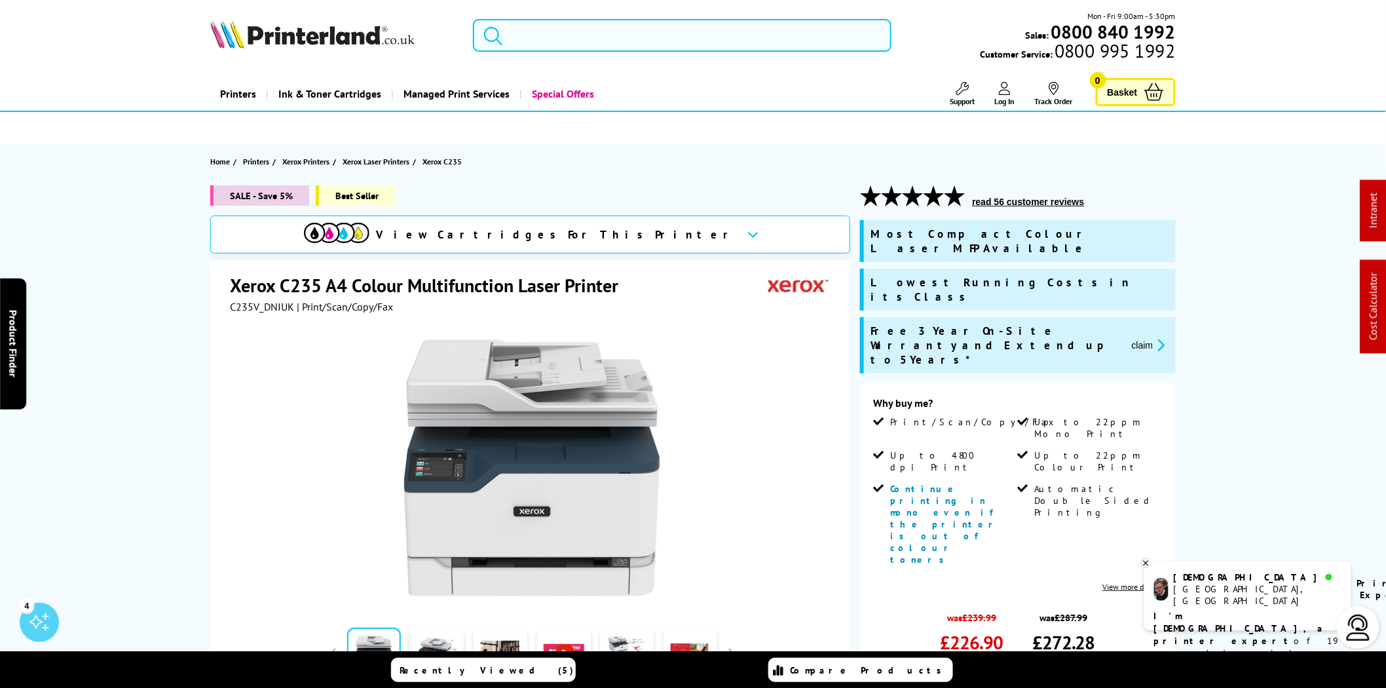
click at [649, 35] on input "search" at bounding box center [682, 35] width 419 height 33
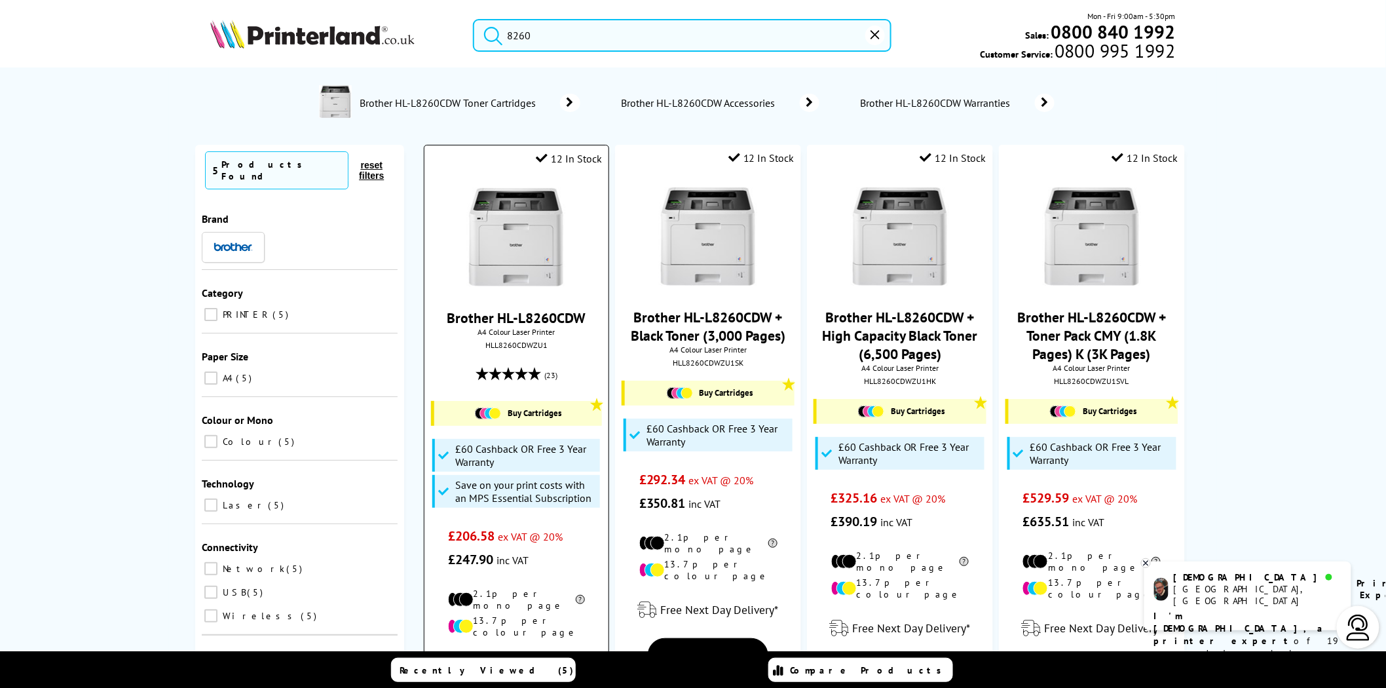
type input "8260"
click at [503, 221] on img at bounding box center [516, 237] width 98 height 98
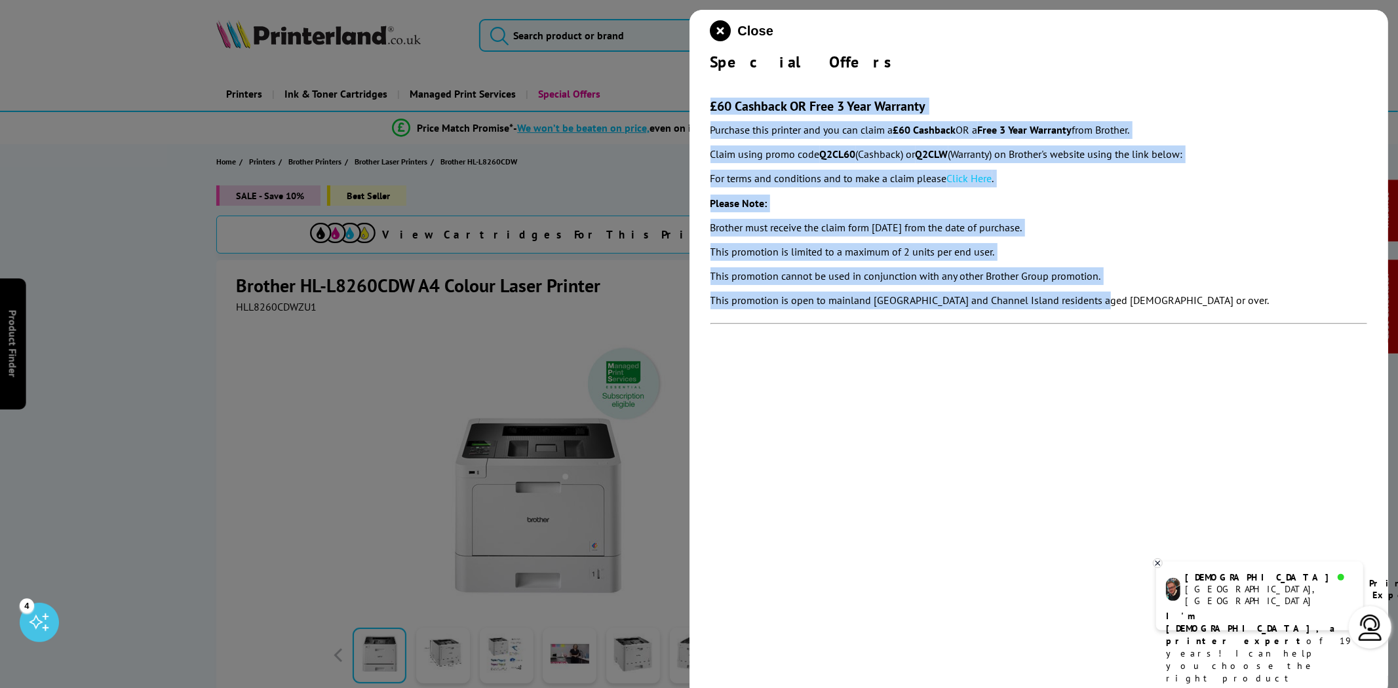
drag, startPoint x: 1023, startPoint y: 267, endPoint x: 706, endPoint y: 105, distance: 356.0
click at [706, 105] on div "Close Special Offers £60 Cashback OR Free 3 Year Warranty Purchase this printer…" at bounding box center [1038, 354] width 699 height 688
click at [982, 180] on link "Click Here" at bounding box center [969, 178] width 45 height 13
click at [721, 26] on icon "close modal" at bounding box center [720, 30] width 21 height 21
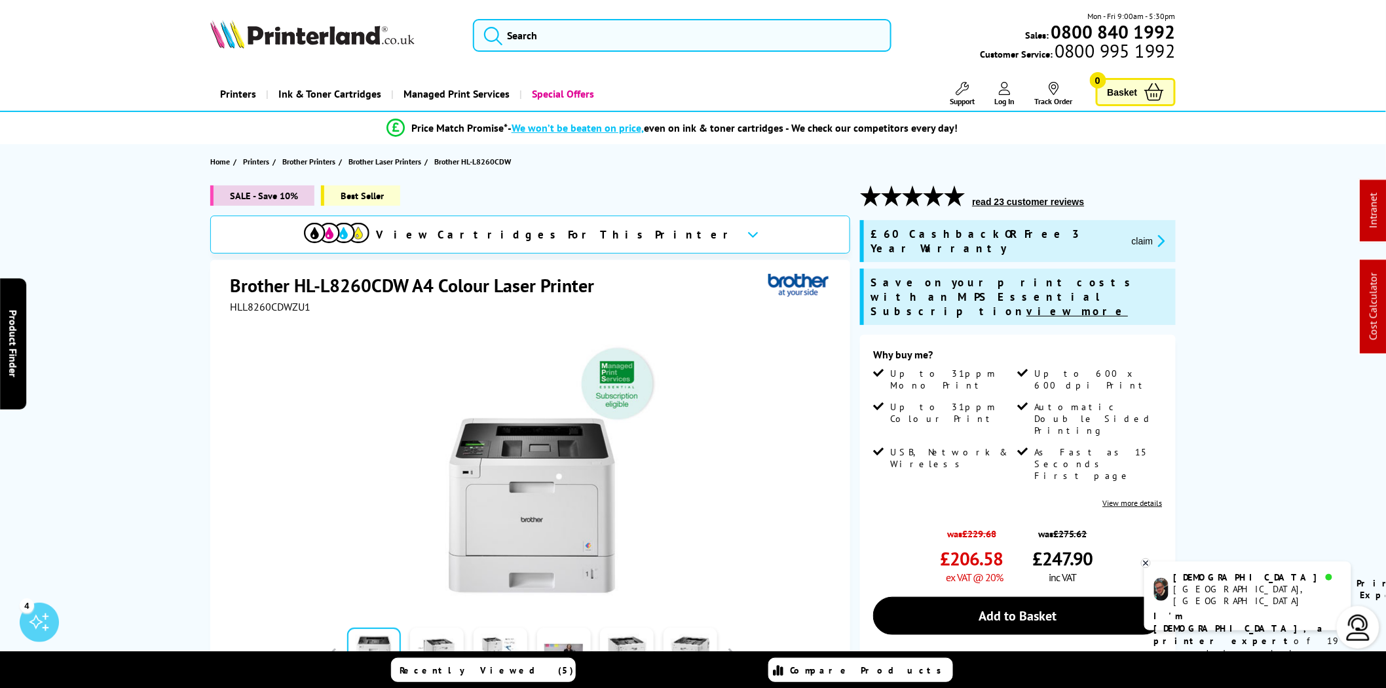
click at [315, 43] on img at bounding box center [312, 34] width 204 height 29
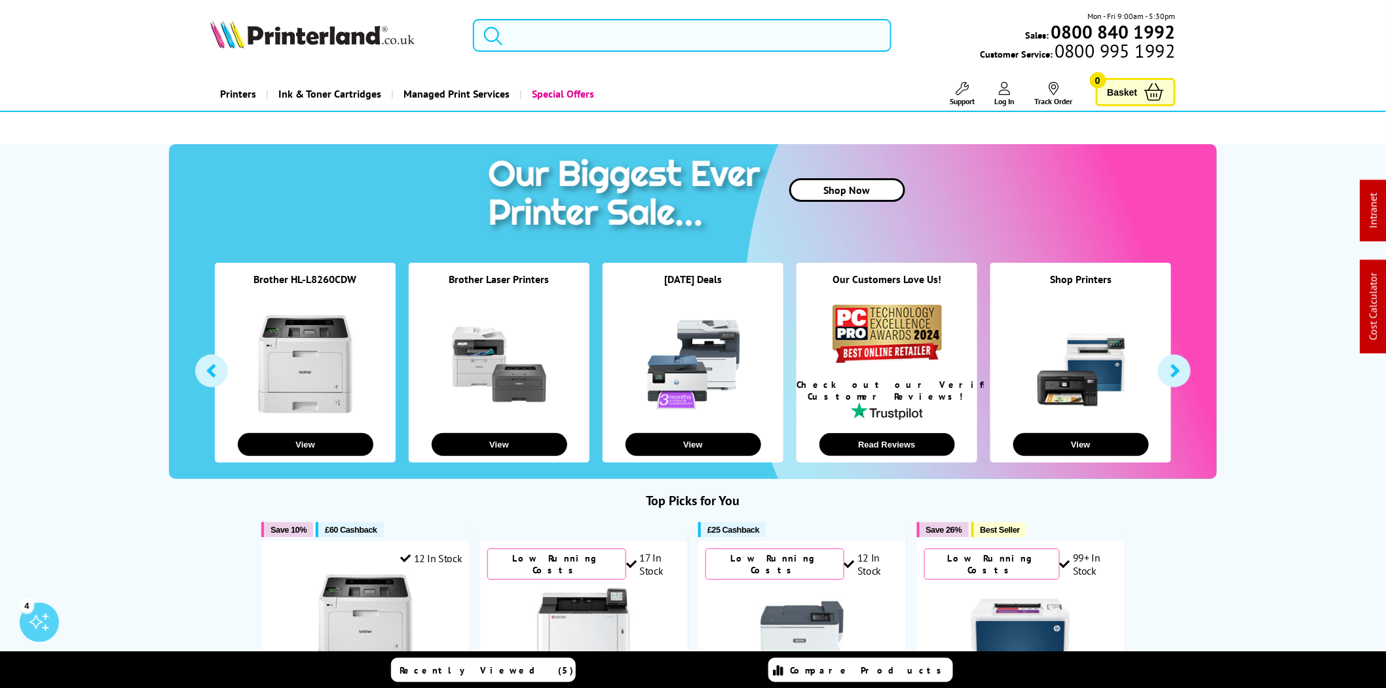
click at [602, 37] on input "search" at bounding box center [682, 35] width 419 height 33
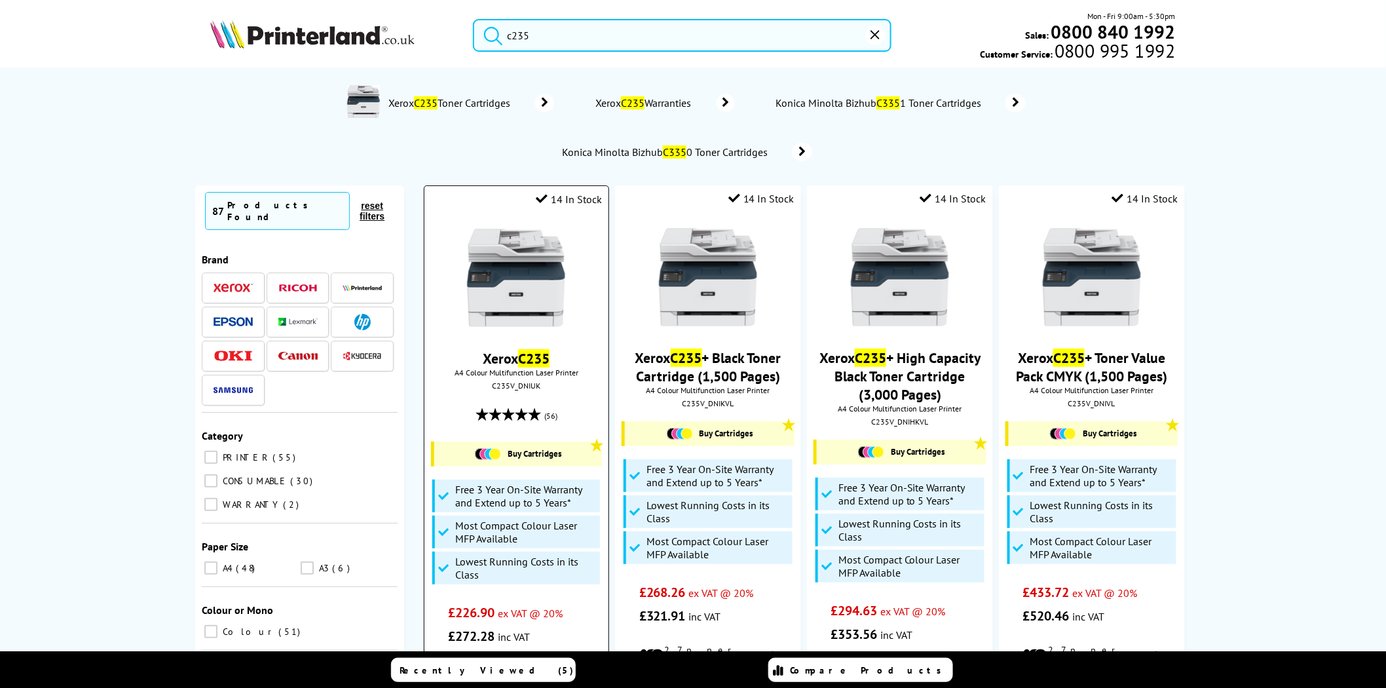
type input "c235"
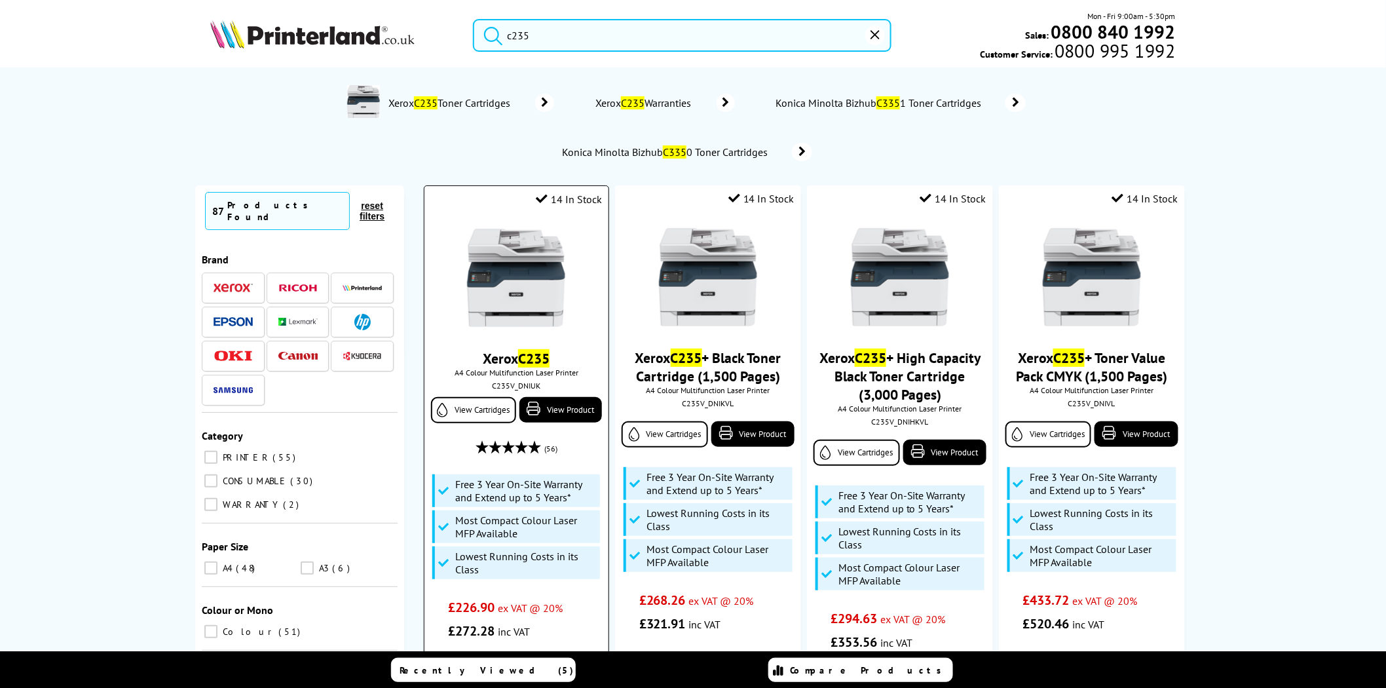
click at [555, 256] on img at bounding box center [516, 278] width 98 height 98
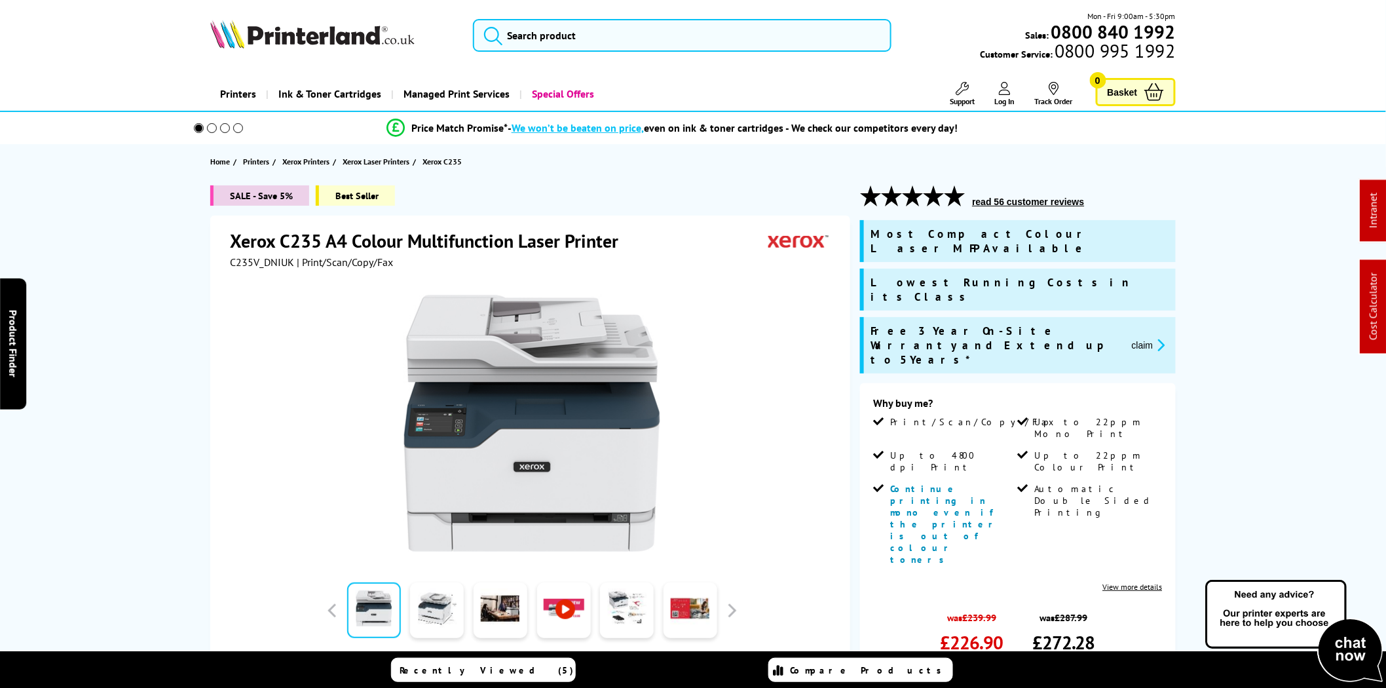
click at [1143, 337] on button "claim" at bounding box center [1148, 344] width 41 height 15
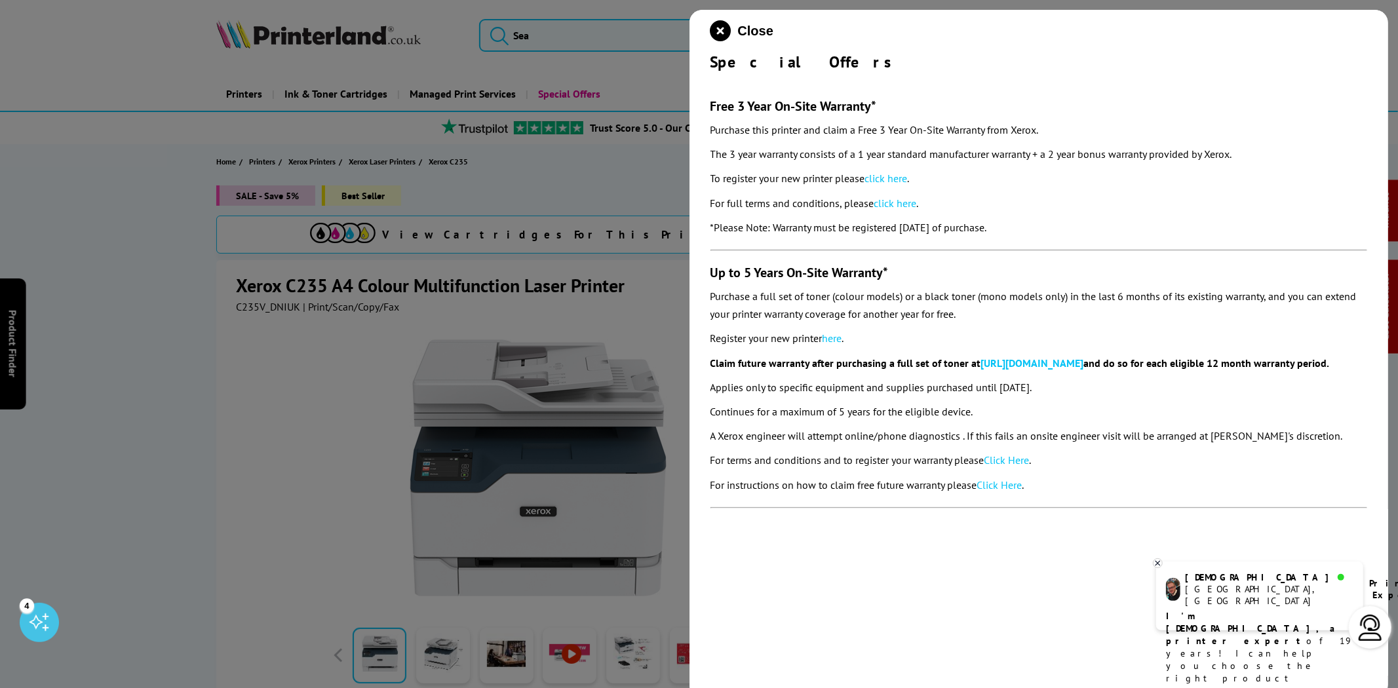
drag, startPoint x: 1038, startPoint y: 236, endPoint x: 701, endPoint y: 103, distance: 362.1
click at [701, 103] on div "Close Special Offers Free 3 Year On-Site Warranty* Purchase this printer and cl…" at bounding box center [1038, 354] width 699 height 688
copy section "Free 3 Year On-Site Warranty* Purchase this printer and claim a Free 3 Year On-…"
click at [896, 172] on link "click here" at bounding box center [886, 178] width 43 height 13
click at [716, 22] on icon "close modal" at bounding box center [720, 30] width 21 height 21
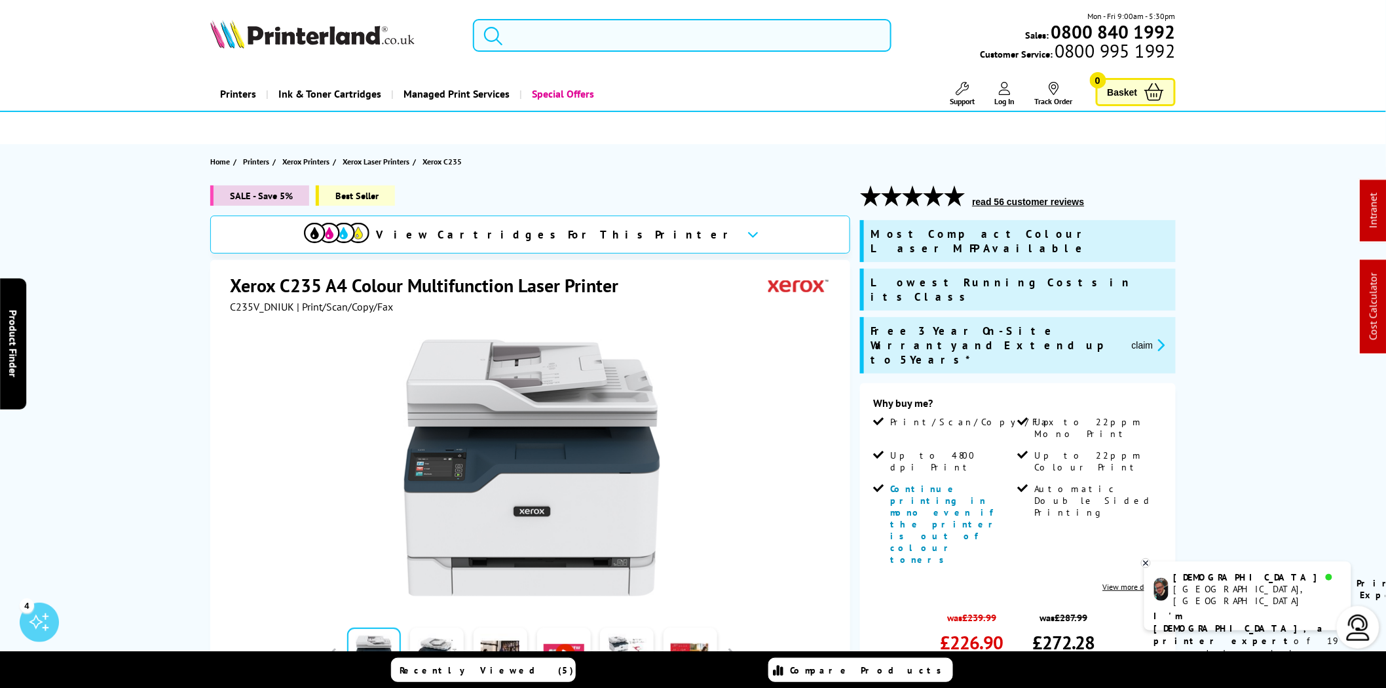
click at [641, 29] on input "search" at bounding box center [682, 35] width 419 height 33
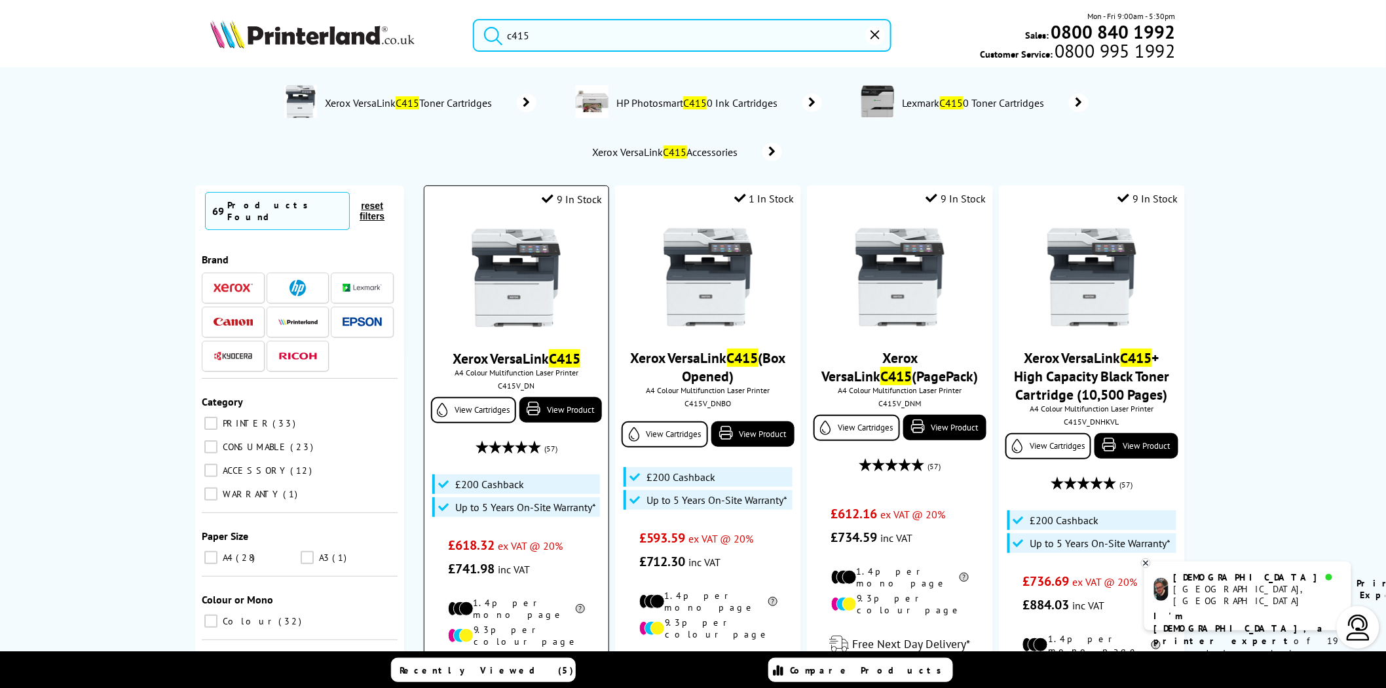
type input "c415"
click at [525, 252] on img at bounding box center [516, 278] width 98 height 98
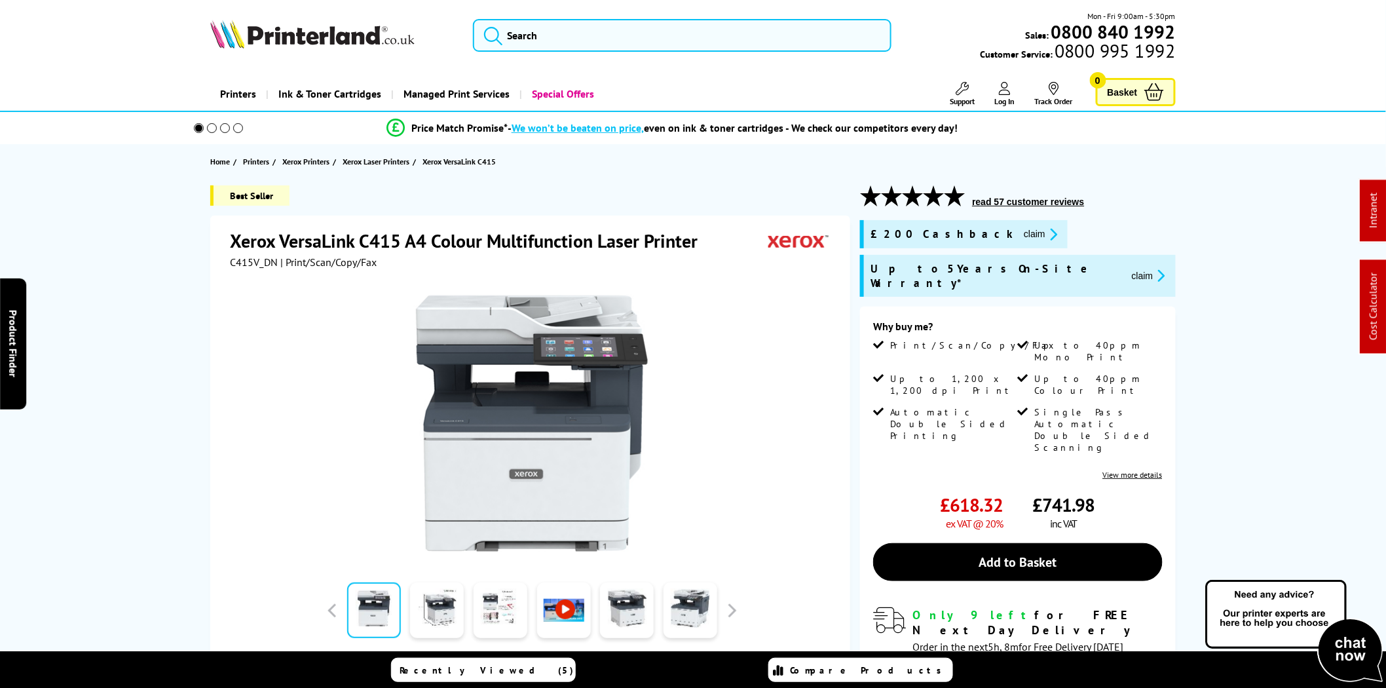
click at [1020, 238] on button "claim" at bounding box center [1040, 234] width 41 height 15
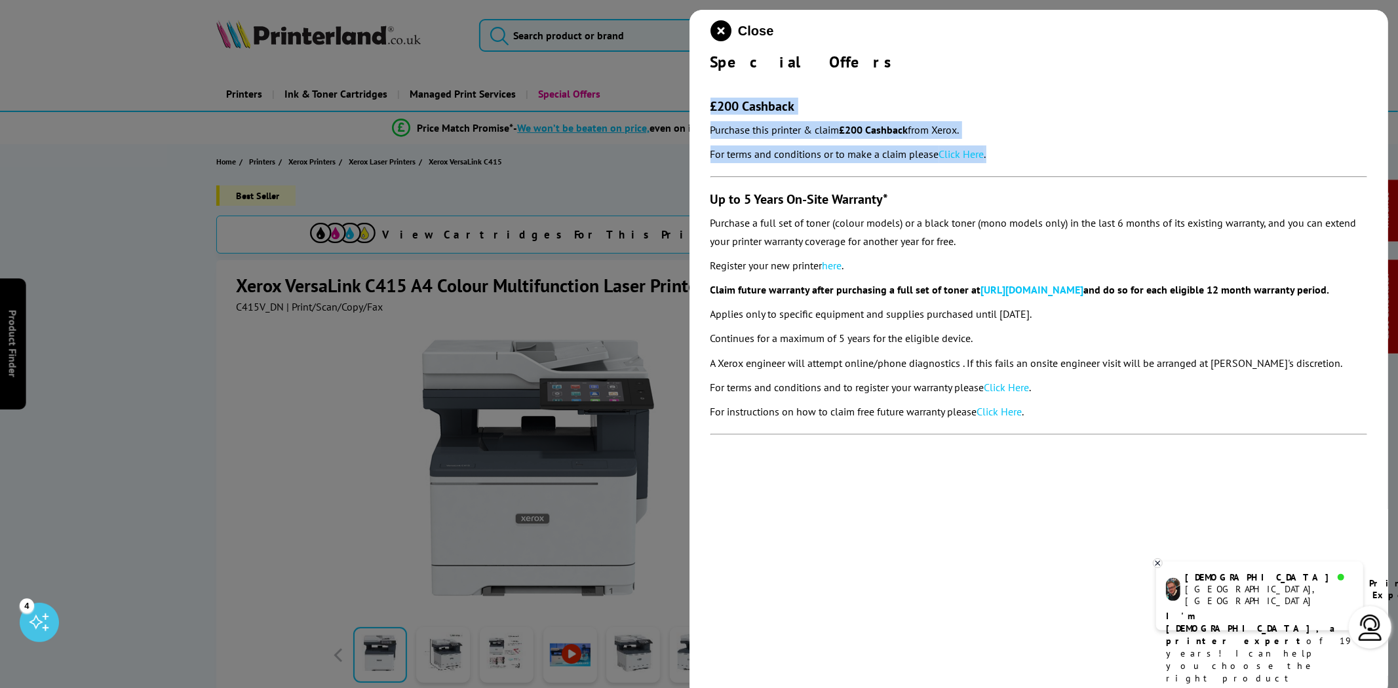
drag, startPoint x: 1027, startPoint y: 149, endPoint x: 703, endPoint y: 104, distance: 326.8
click at [703, 104] on div "Close Special Offers £200 Cashback Purchase this printer & claim £200 Cashback …" at bounding box center [1038, 354] width 699 height 688
copy section "£200 Cashback Purchase this printer & claim £200 Cashback from Xerox. For terms…"
click at [962, 153] on link "Click Here" at bounding box center [961, 153] width 45 height 13
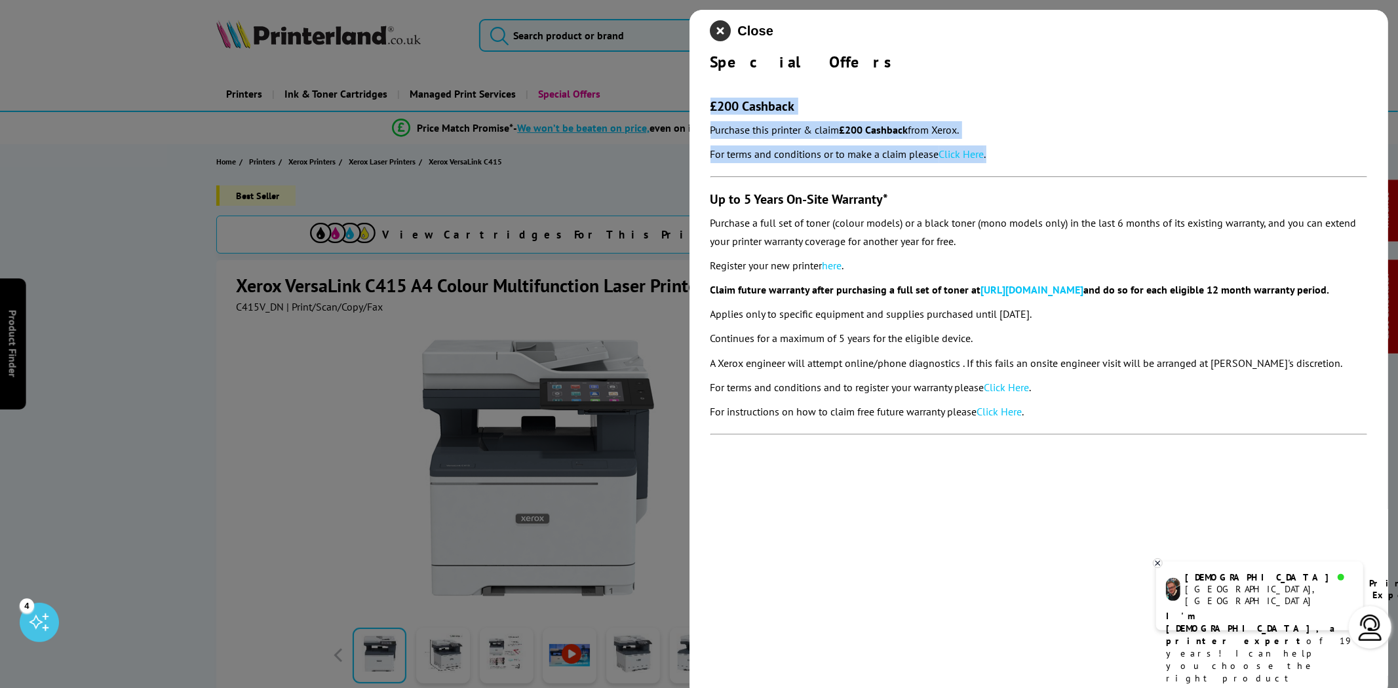
click at [716, 27] on icon "close modal" at bounding box center [720, 30] width 21 height 21
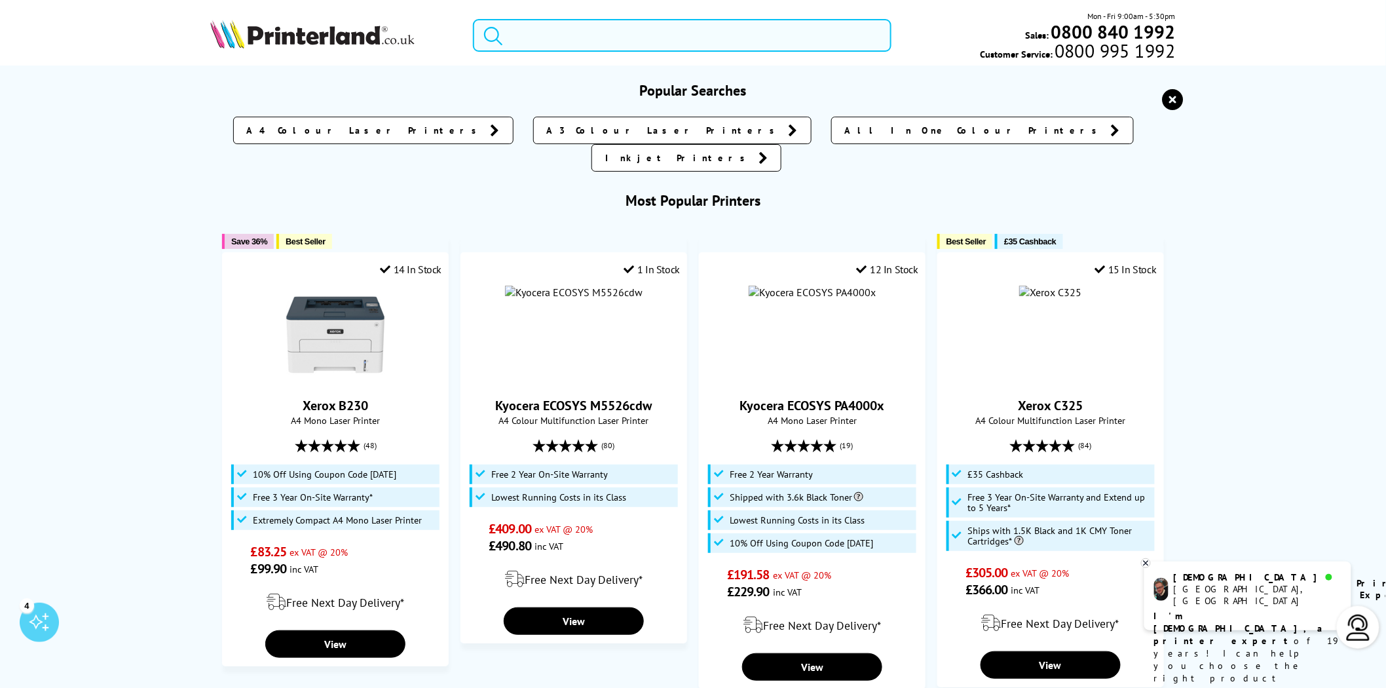
click at [678, 26] on input "search" at bounding box center [682, 35] width 419 height 33
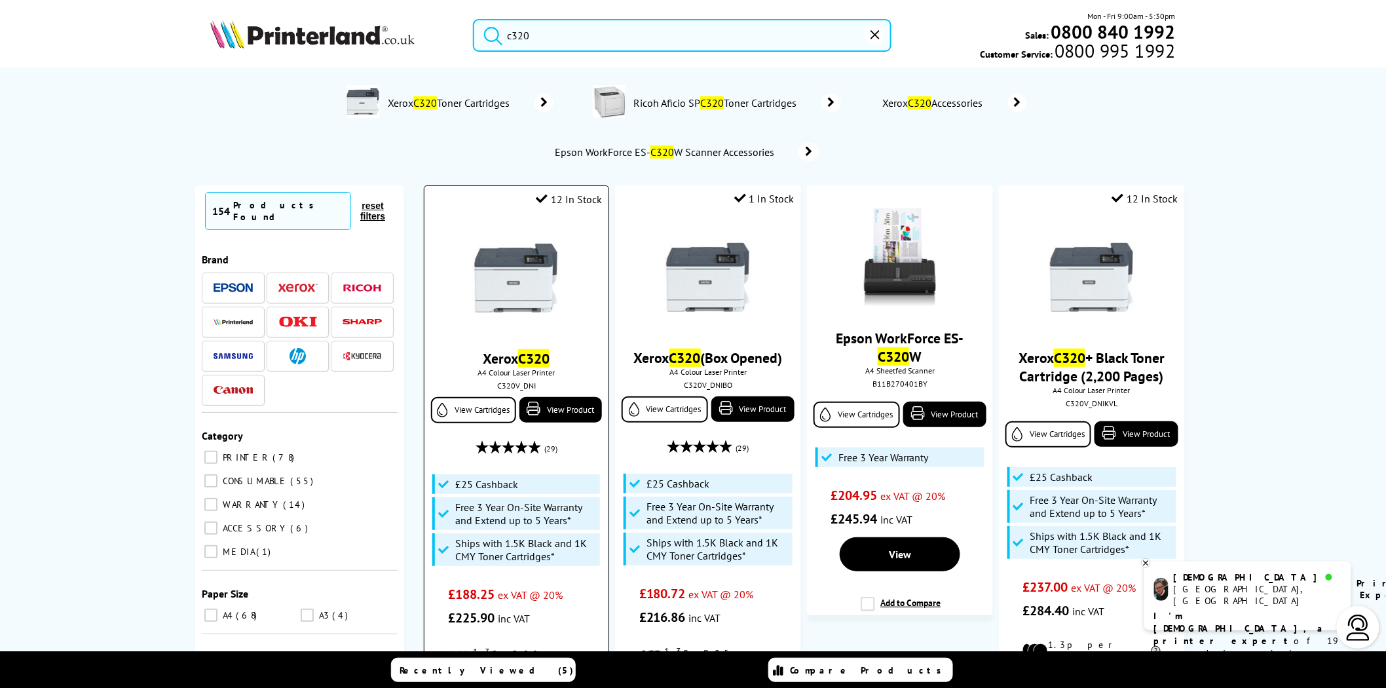
type input "c320"
click at [505, 278] on img at bounding box center [516, 278] width 98 height 98
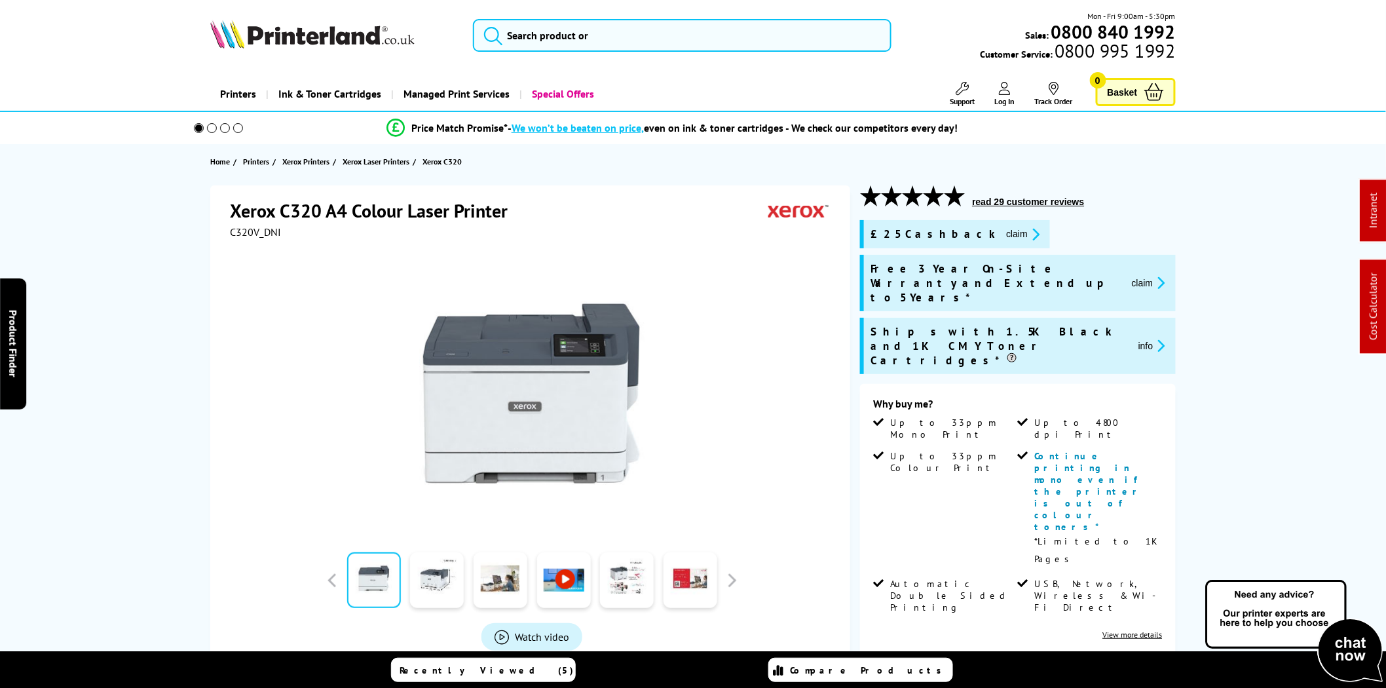
click at [1141, 277] on button "claim" at bounding box center [1148, 282] width 41 height 15
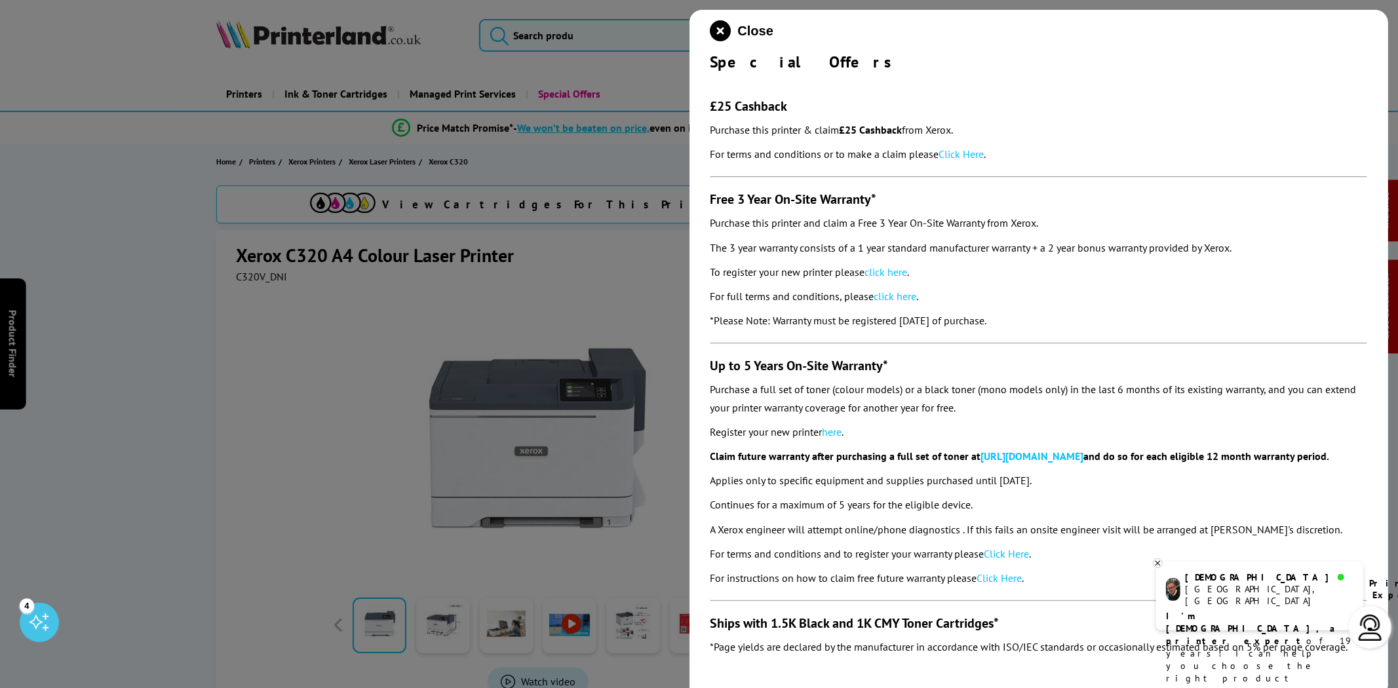
drag, startPoint x: 1044, startPoint y: 324, endPoint x: 704, endPoint y: 106, distance: 403.7
click at [704, 106] on div "Close Special Offers £25 Cashback Purchase this printer & claim £25 Cashback fr…" at bounding box center [1038, 354] width 699 height 688
copy section "£25 Cashback Purchase this printer & claim £25 Cashback from Xerox. For terms a…"
click at [958, 151] on link "Click Here" at bounding box center [961, 153] width 45 height 13
click at [890, 267] on link "click here" at bounding box center [886, 271] width 43 height 13
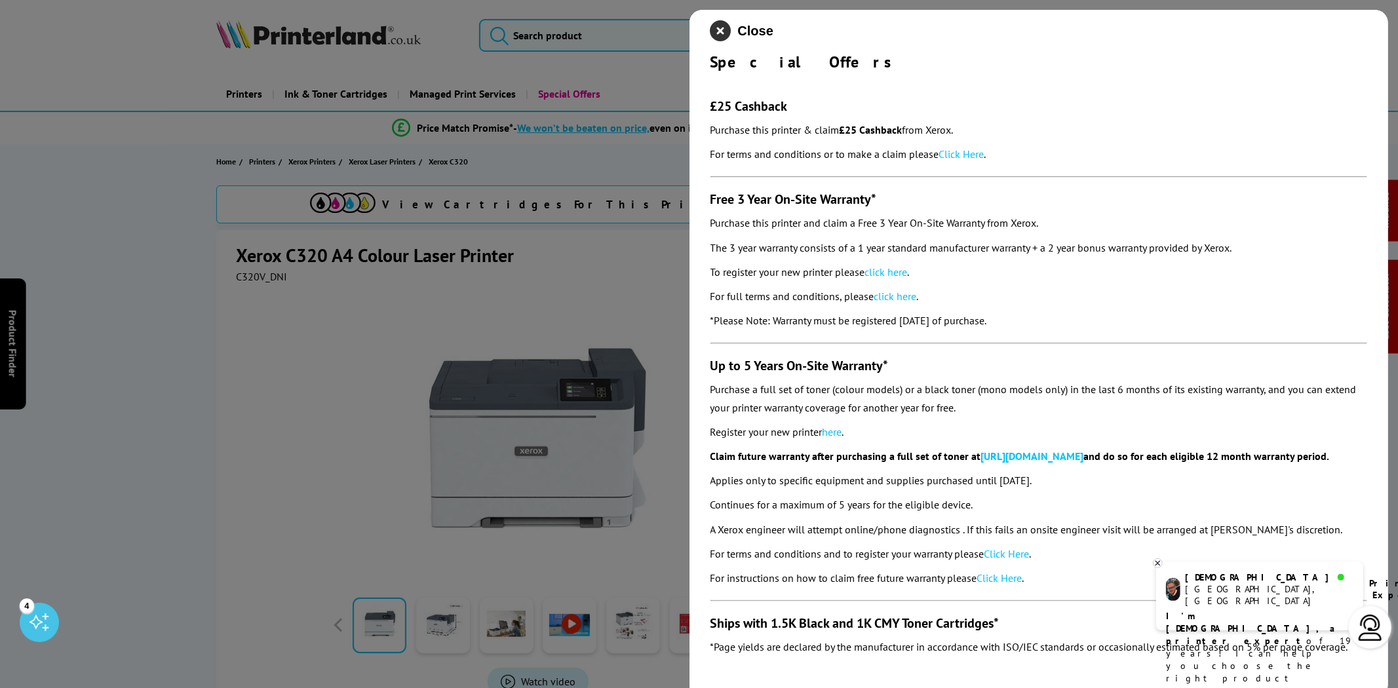
click at [716, 27] on icon "close modal" at bounding box center [720, 30] width 21 height 21
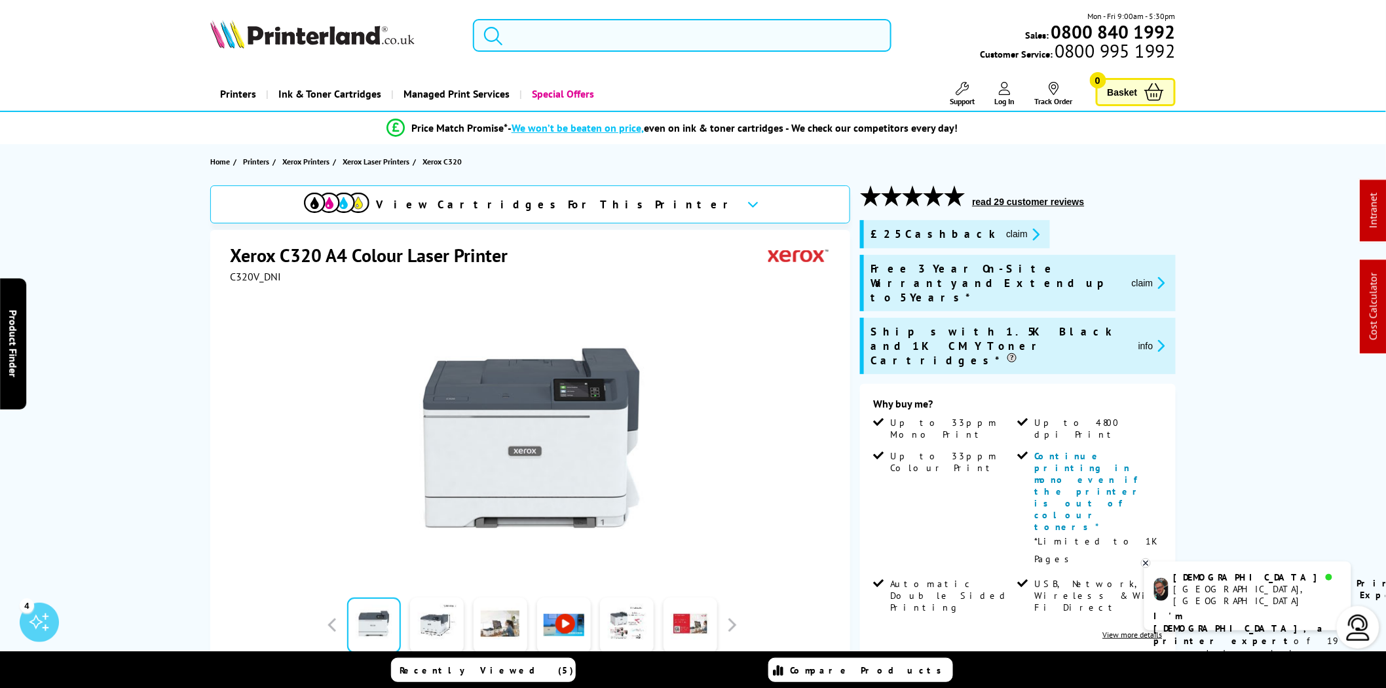
click at [558, 43] on input "search" at bounding box center [682, 35] width 419 height 33
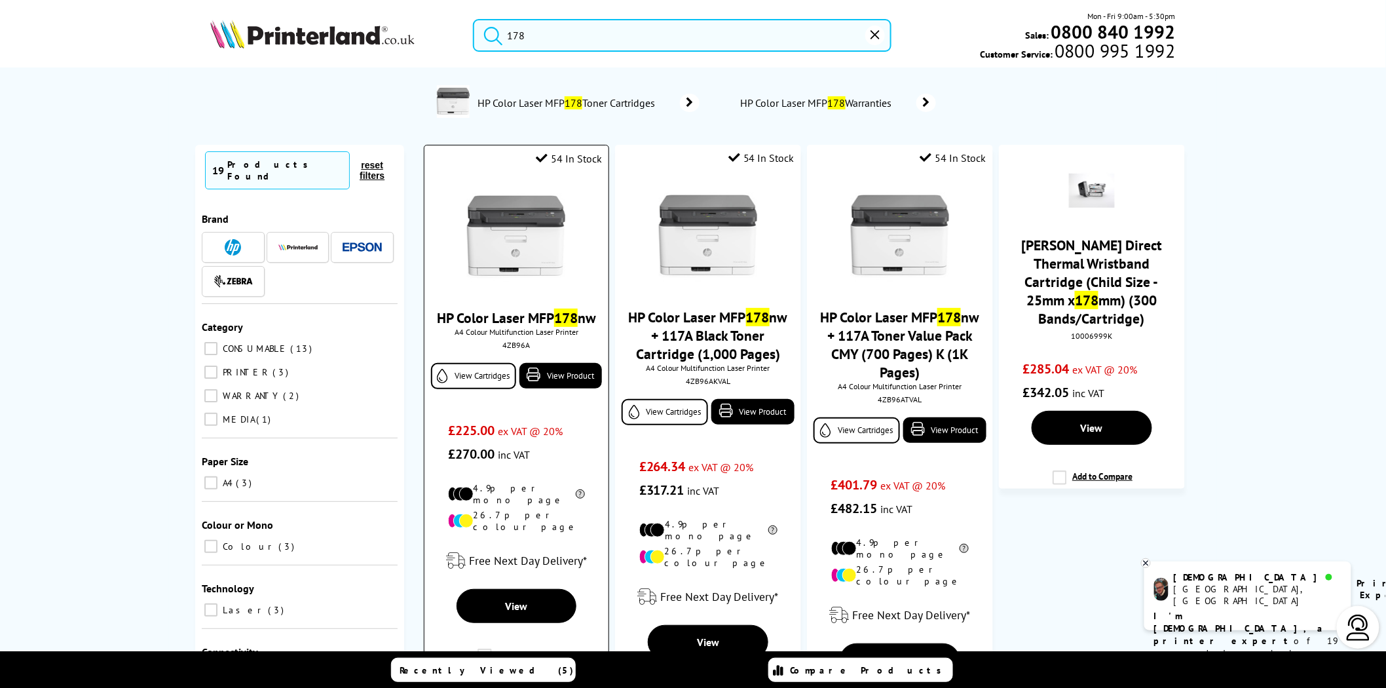
type input "178"
click at [526, 225] on img at bounding box center [516, 237] width 98 height 98
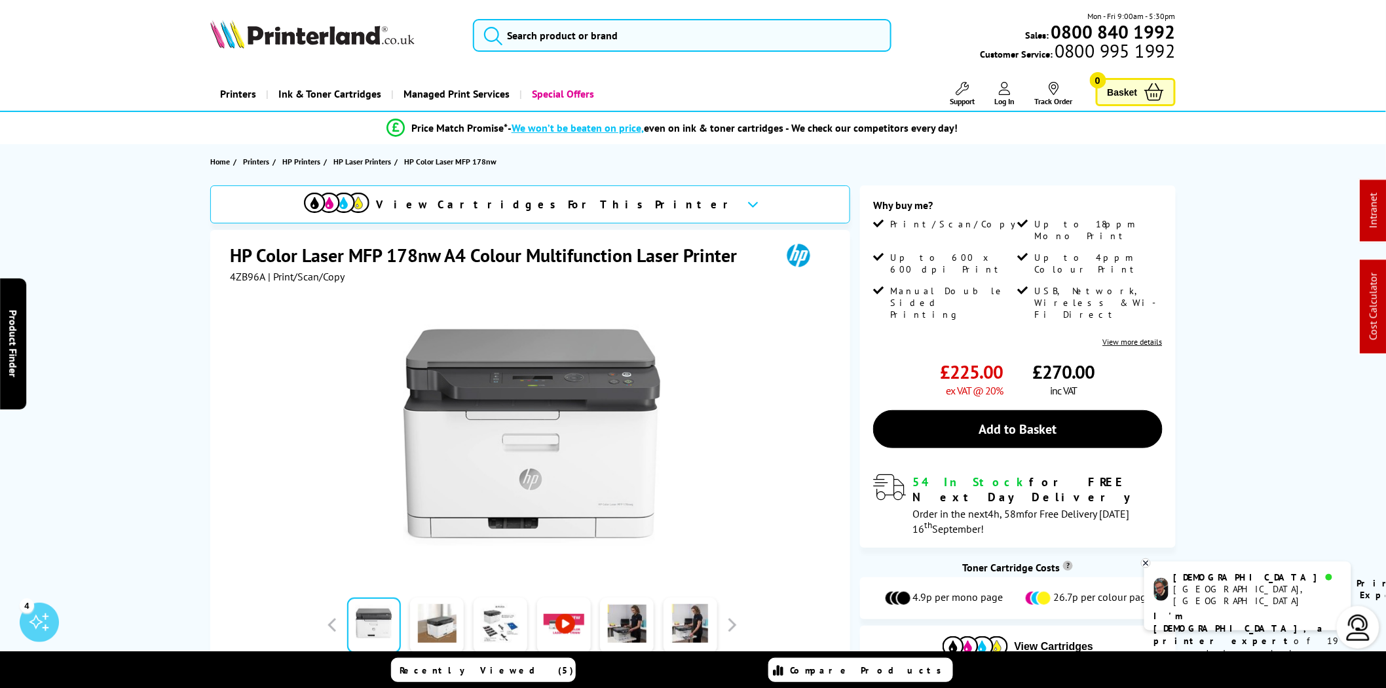
click at [182, 349] on div "View Cartridges For This Printer HP Color Laser MFP 178nw A4 Colour Multifuncti…" at bounding box center [693, 489] width 1048 height 609
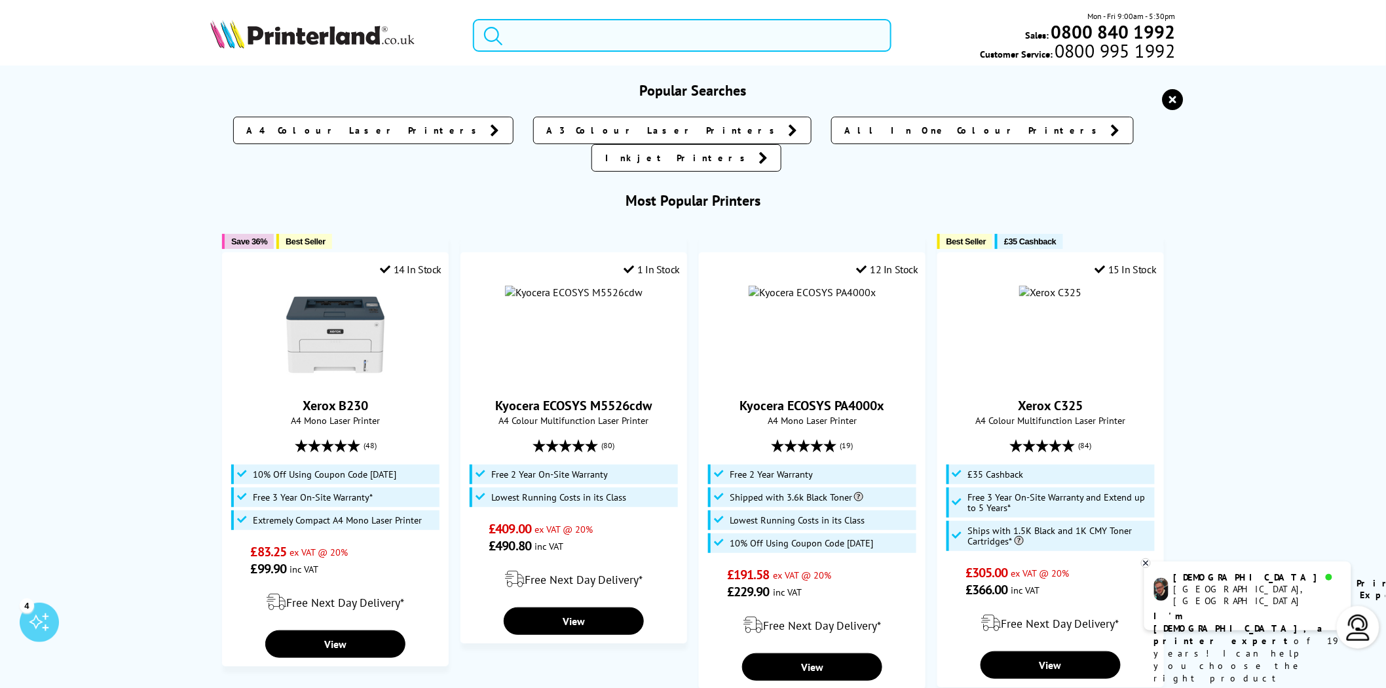
click at [545, 43] on input "search" at bounding box center [682, 35] width 419 height 33
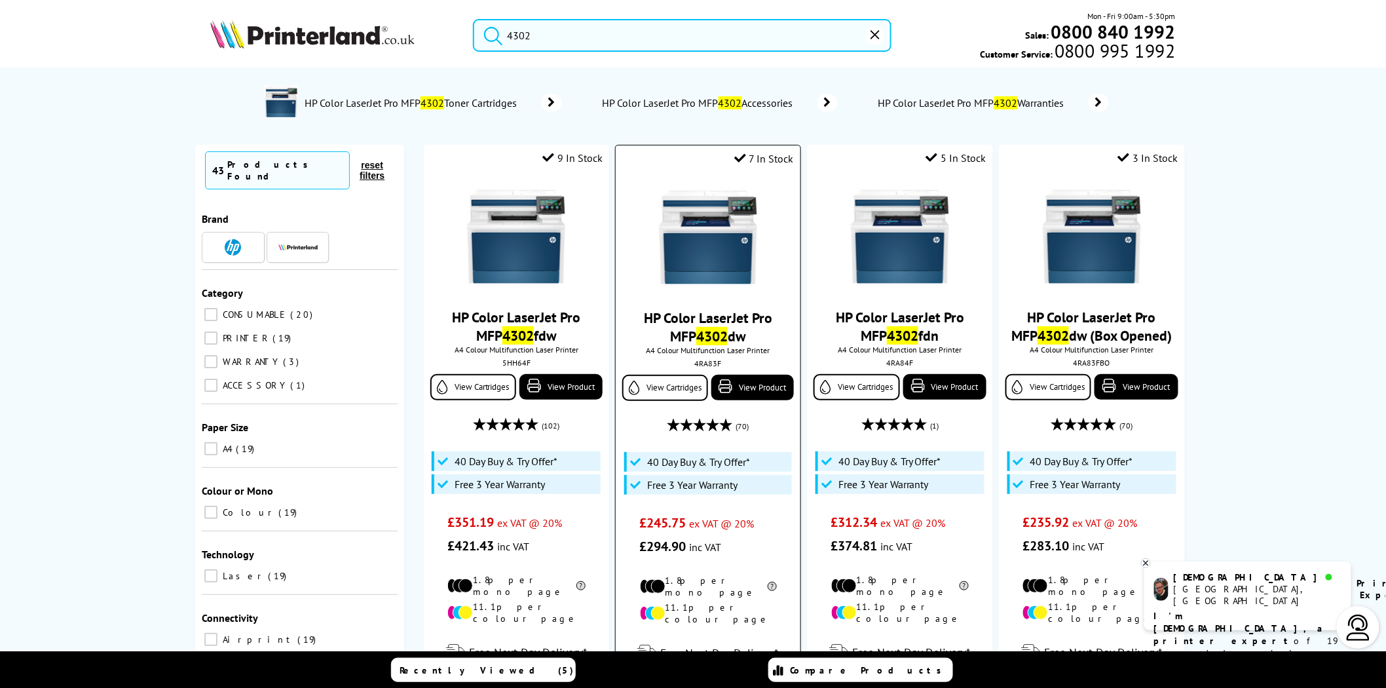
type input "4302"
click at [712, 368] on div "4RA83F" at bounding box center [708, 363] width 164 height 10
copy div "4RA83F"
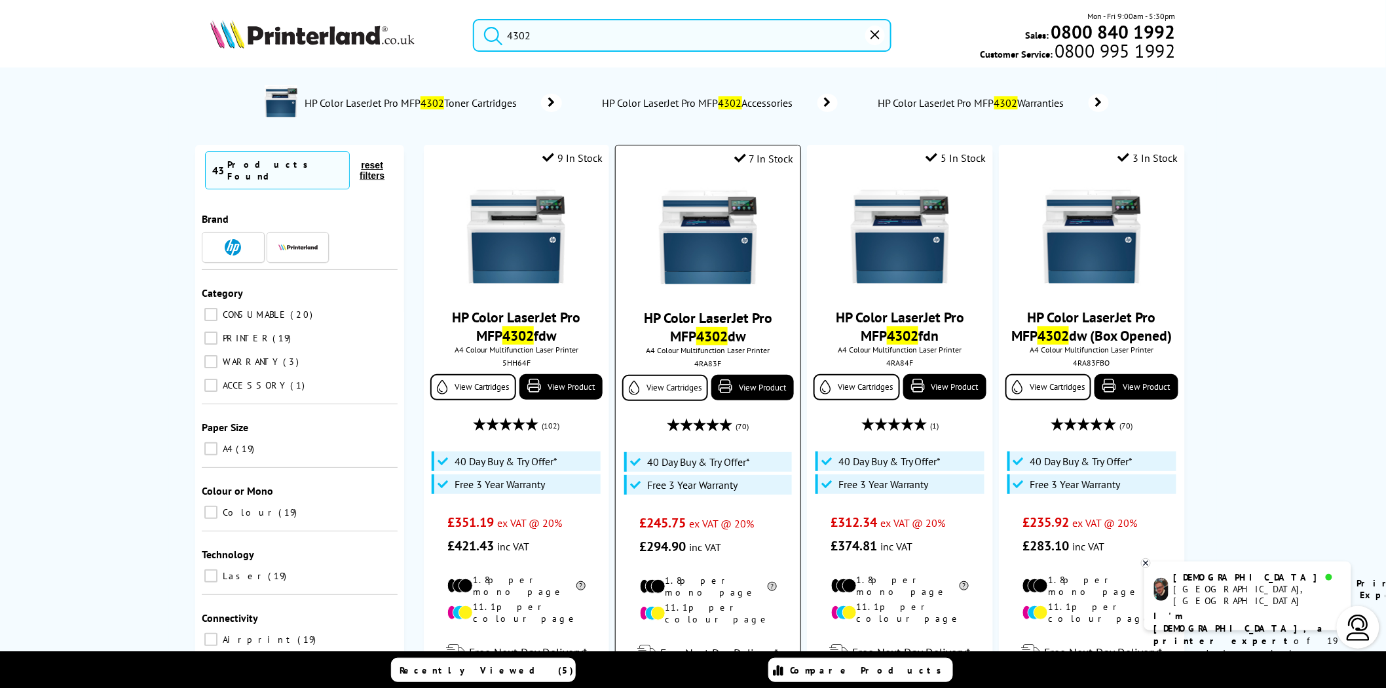
click at [763, 252] on div at bounding box center [707, 238] width 171 height 101
click at [749, 256] on img at bounding box center [708, 237] width 98 height 98
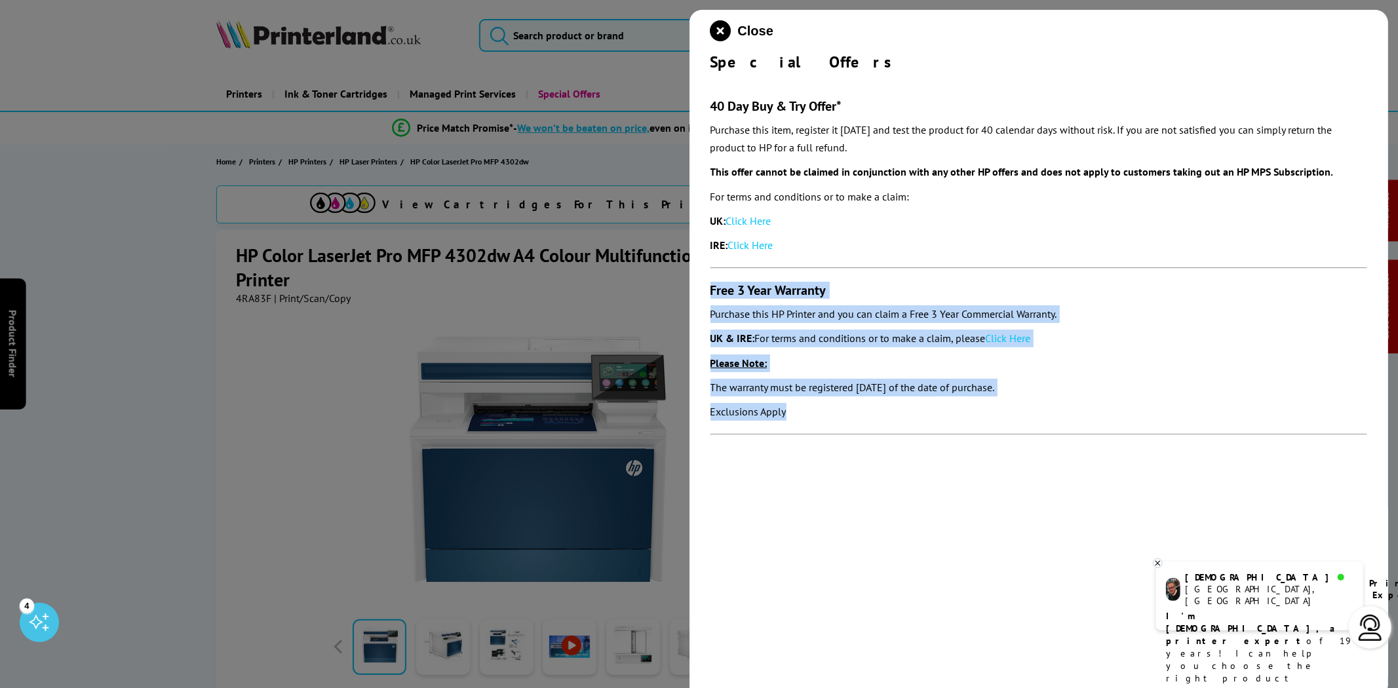
drag, startPoint x: 804, startPoint y: 415, endPoint x: 712, endPoint y: 291, distance: 154.5
click at [712, 291] on section "40 Day Buy & Try Offer* Purchase this item, register it within 30 days and test…" at bounding box center [1038, 260] width 657 height 376
copy section "Free 3 Year Warranty Purchase this HP Printer and you can claim a Free 3 Year C…"
click at [1013, 341] on link "Click Here" at bounding box center [1007, 338] width 45 height 13
click at [714, 29] on icon "close modal" at bounding box center [720, 30] width 21 height 21
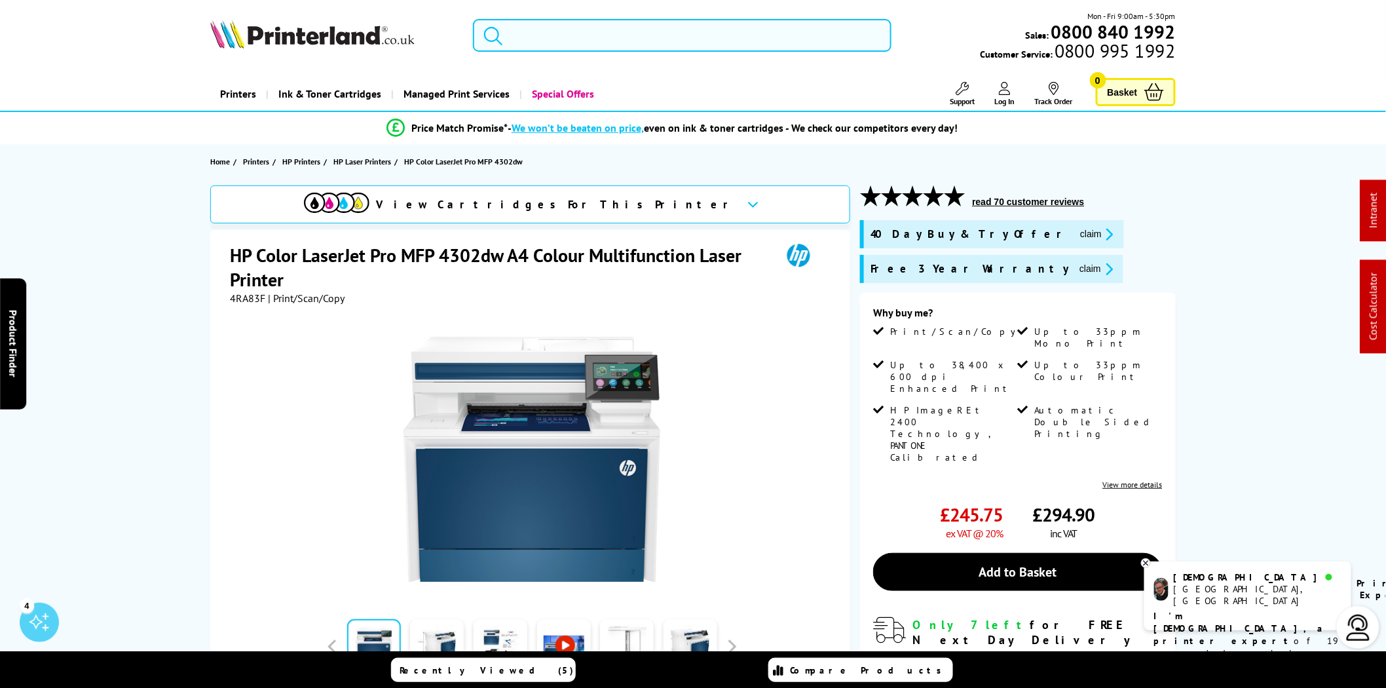
click at [627, 28] on input "search" at bounding box center [682, 35] width 419 height 33
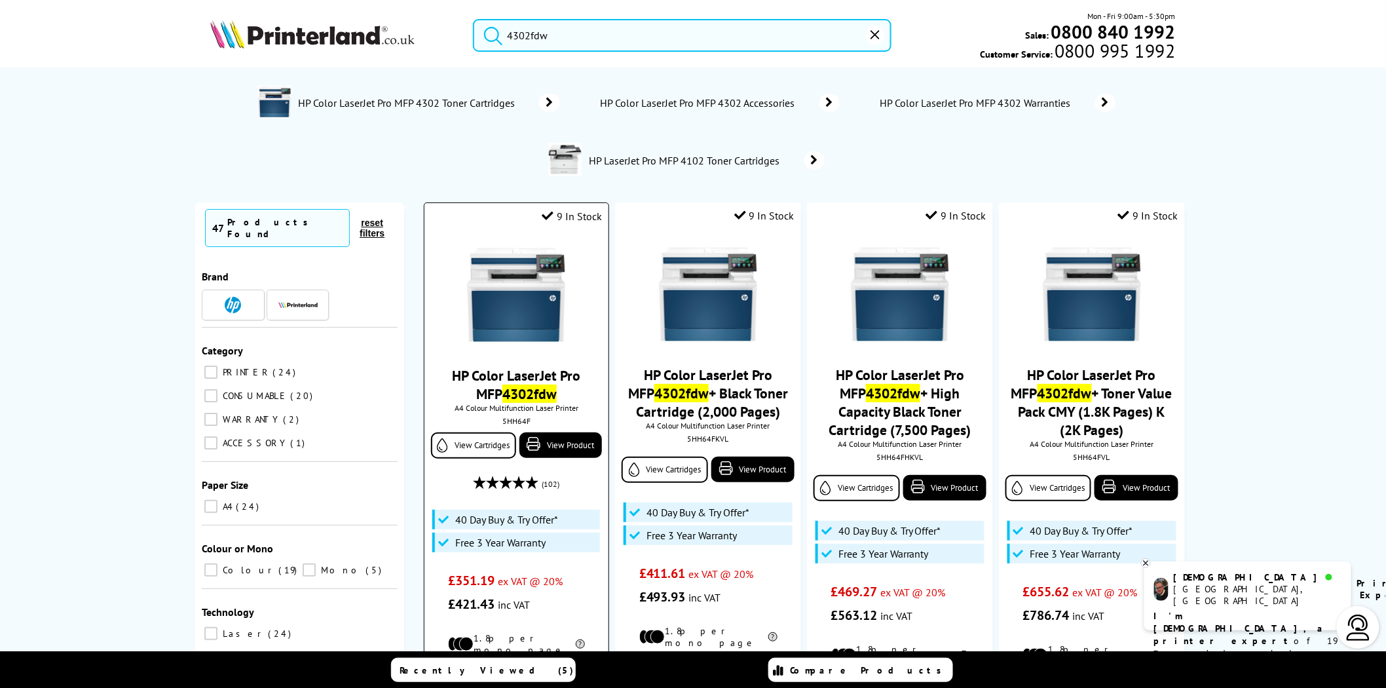
type input "4302fdw"
click at [505, 284] on img at bounding box center [516, 295] width 98 height 98
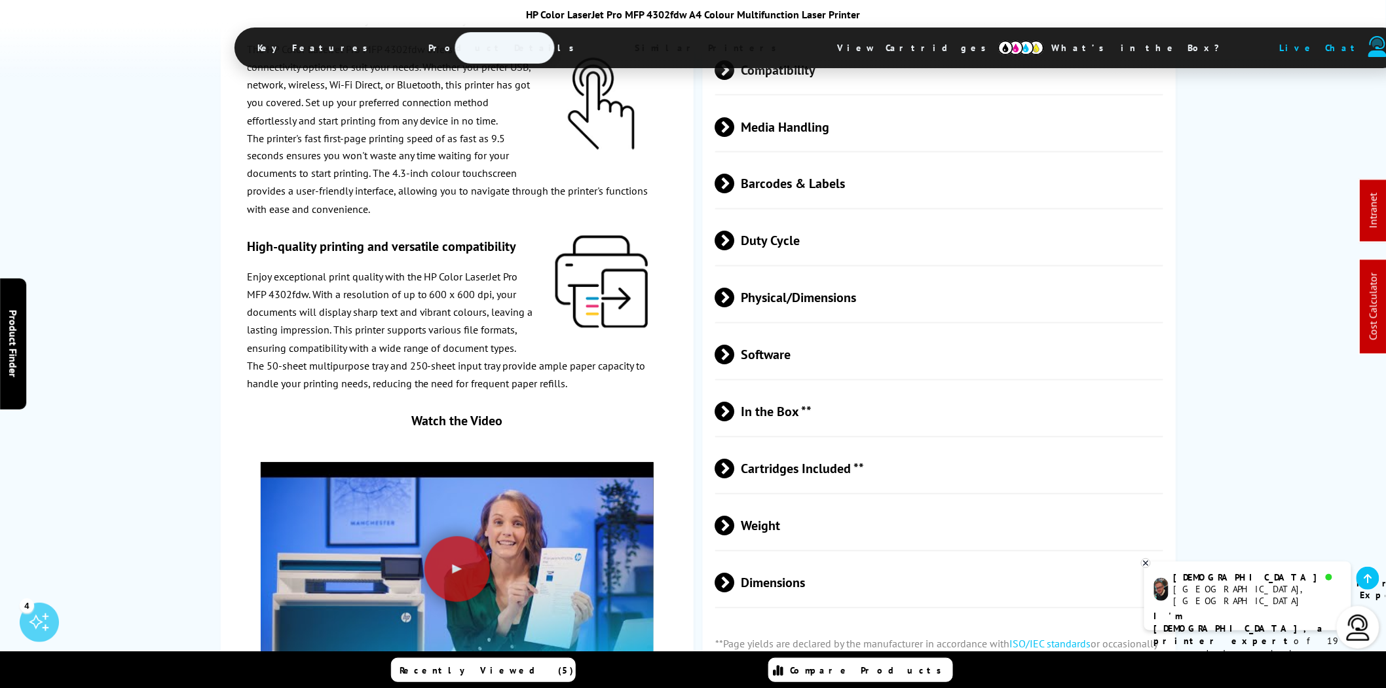
scroll to position [2912, 0]
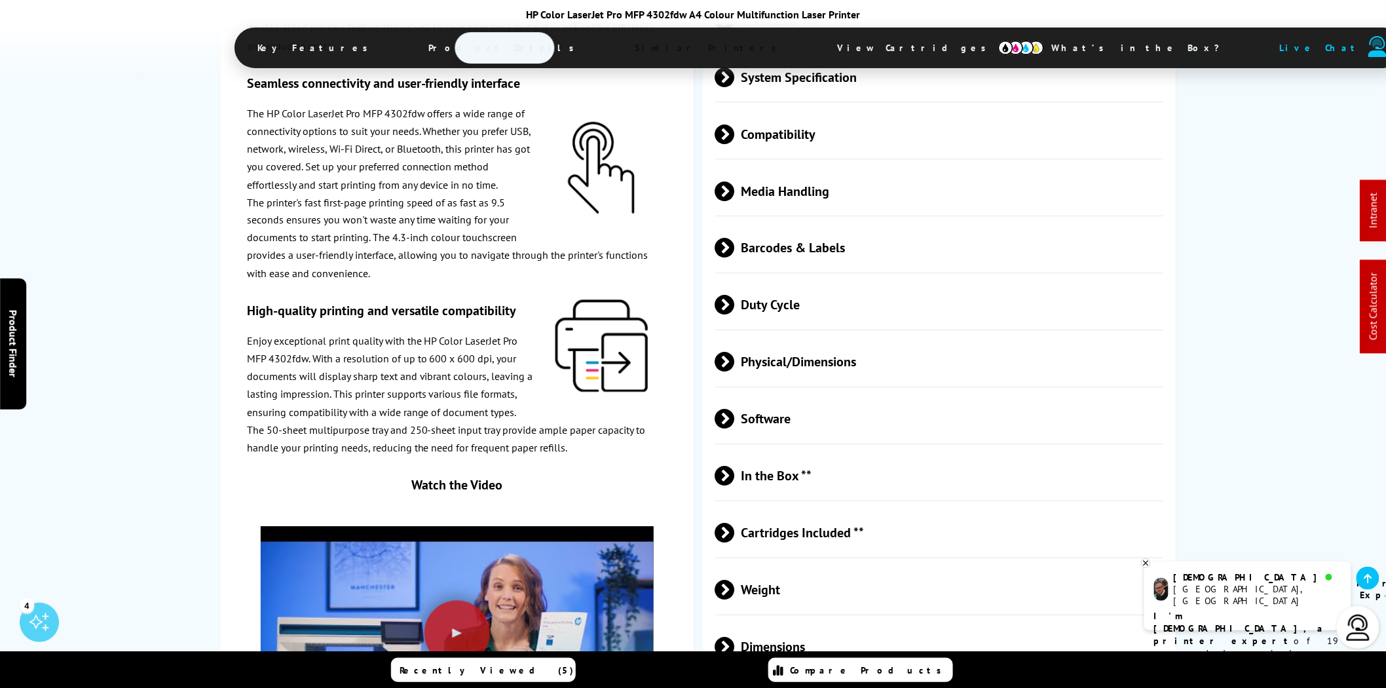
click at [881, 337] on span "Physical/Dimensions" at bounding box center [940, 361] width 448 height 49
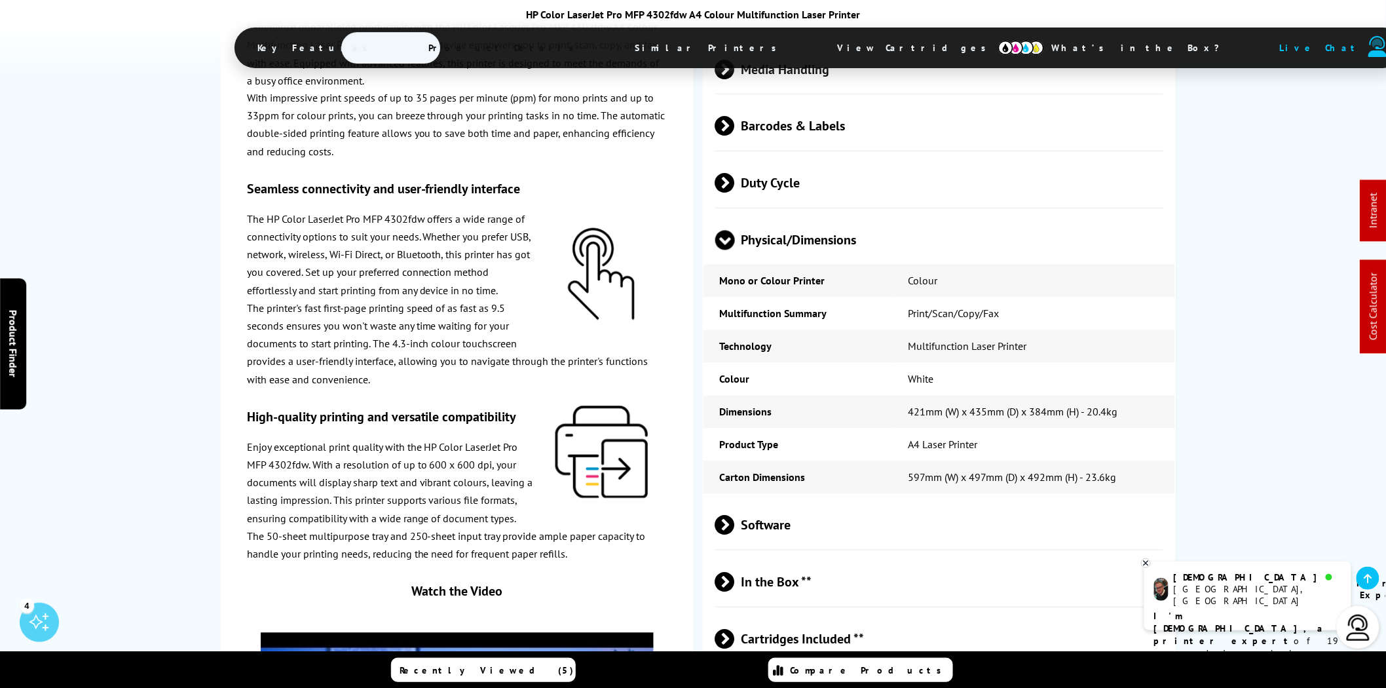
scroll to position [3397, 0]
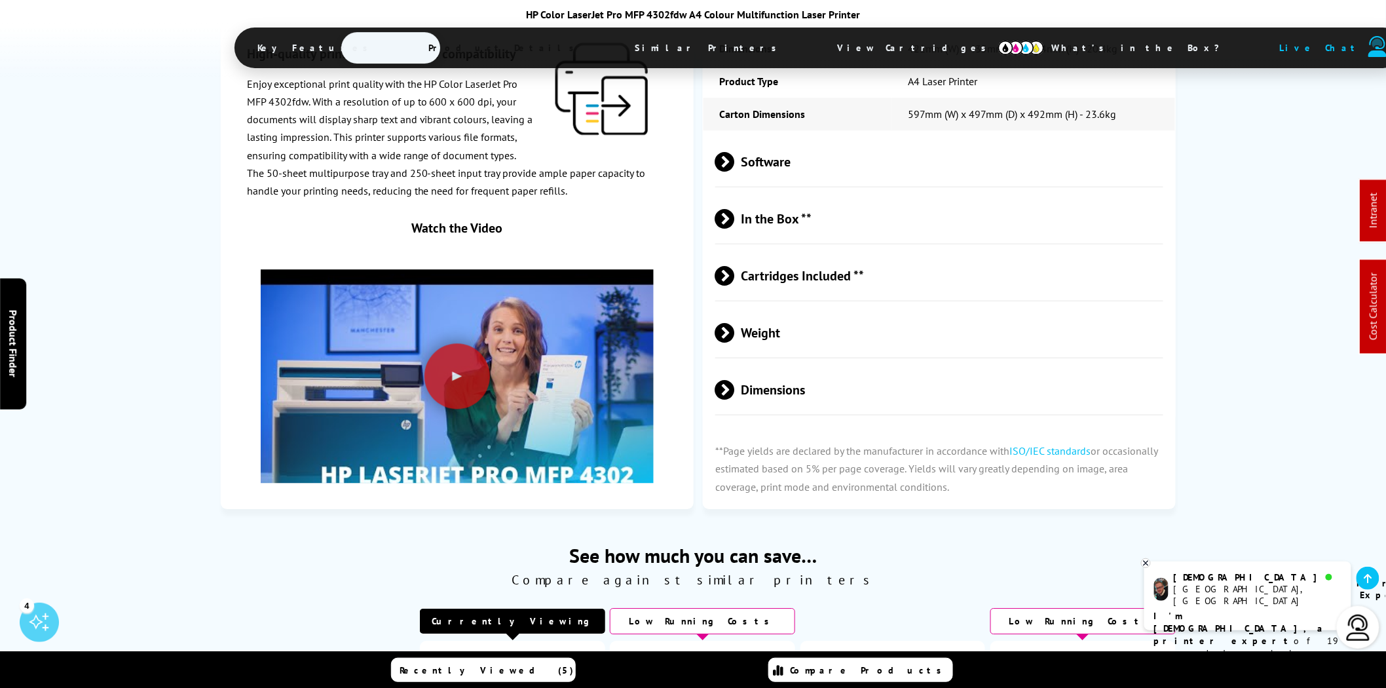
click at [844, 251] on span "Cartridges Included **" at bounding box center [940, 275] width 448 height 49
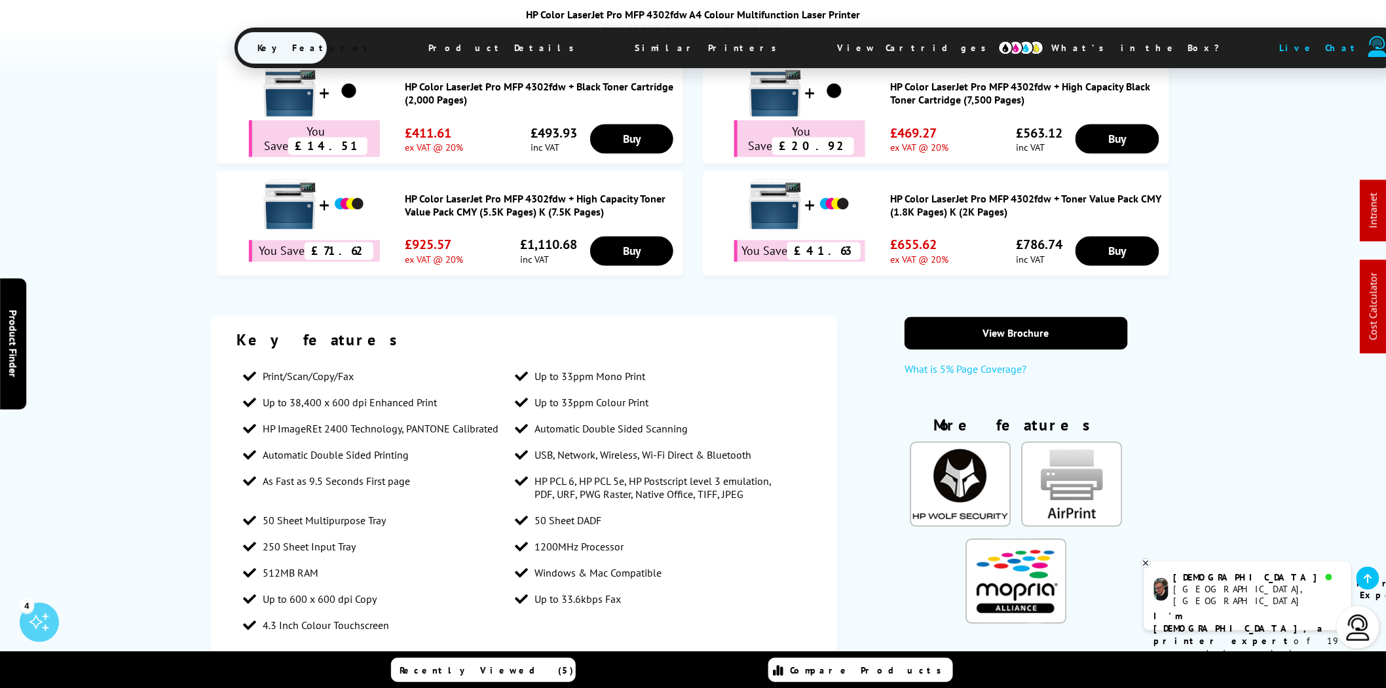
scroll to position [728, 0]
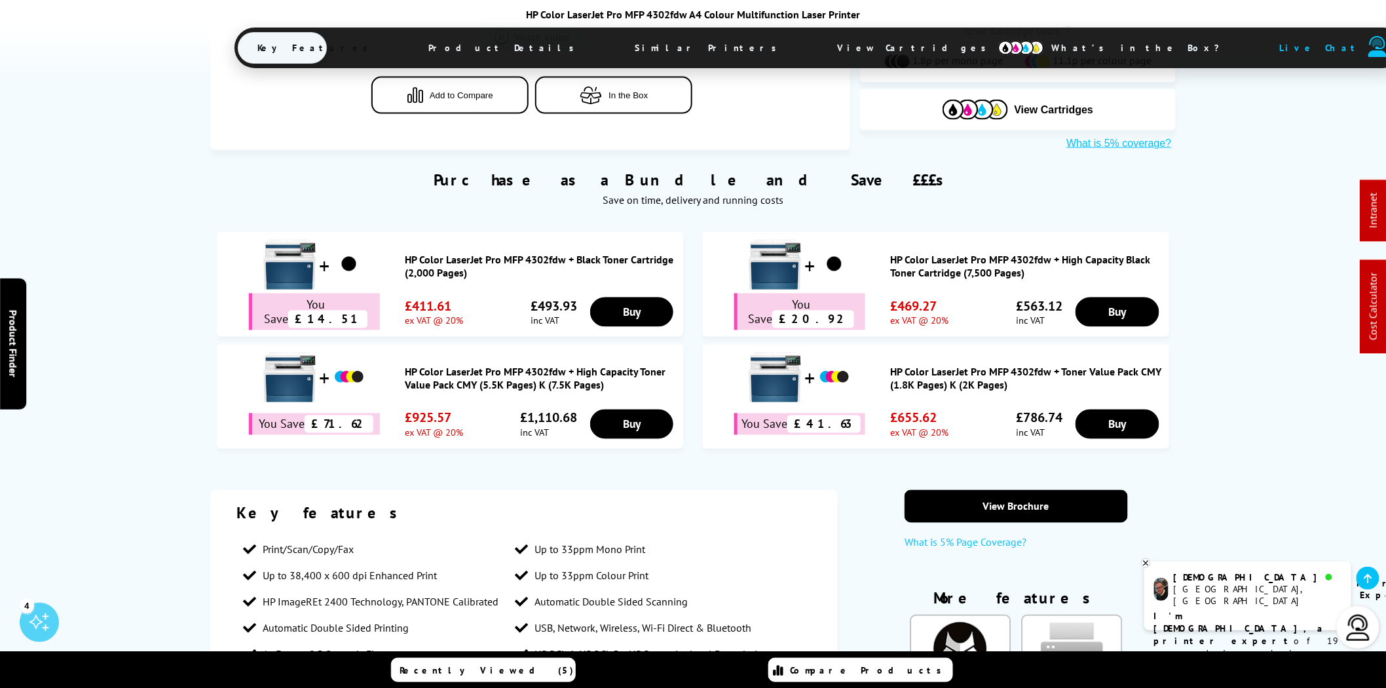
click at [818, 40] on span "View Cartridges" at bounding box center [918, 48] width 201 height 34
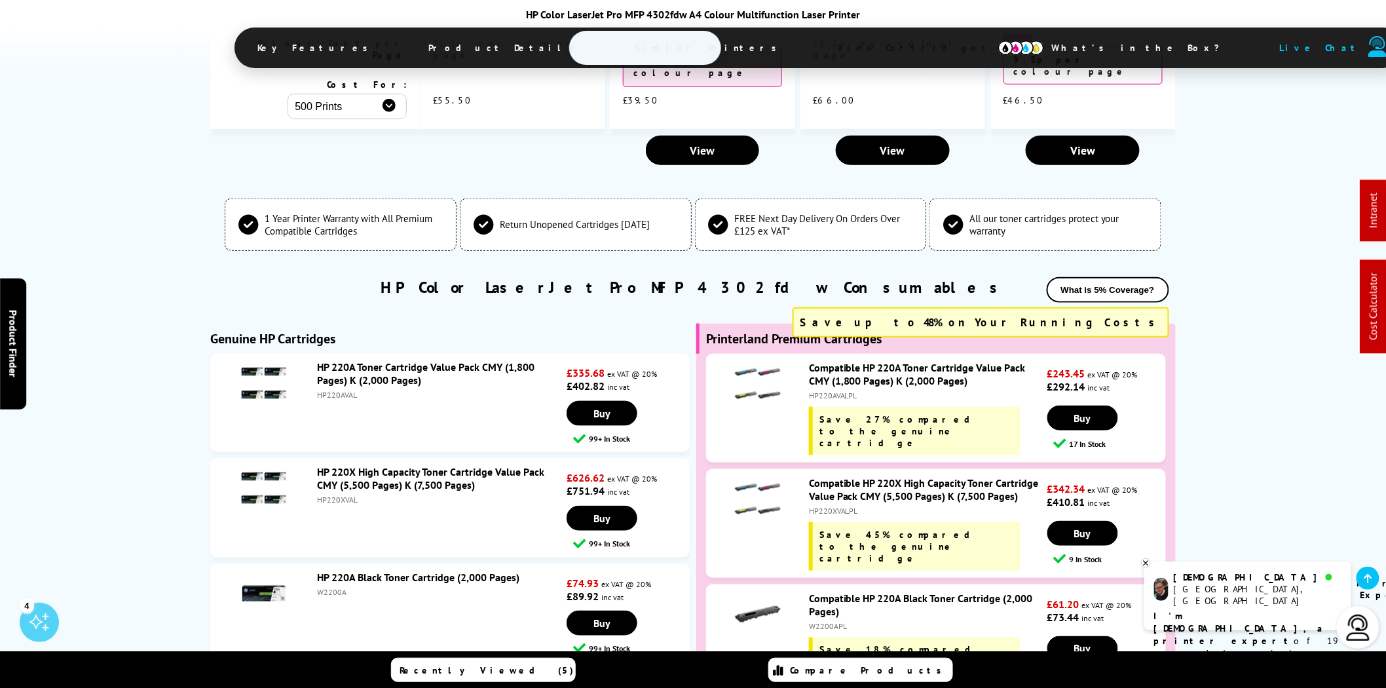
scroll to position [4568, 0]
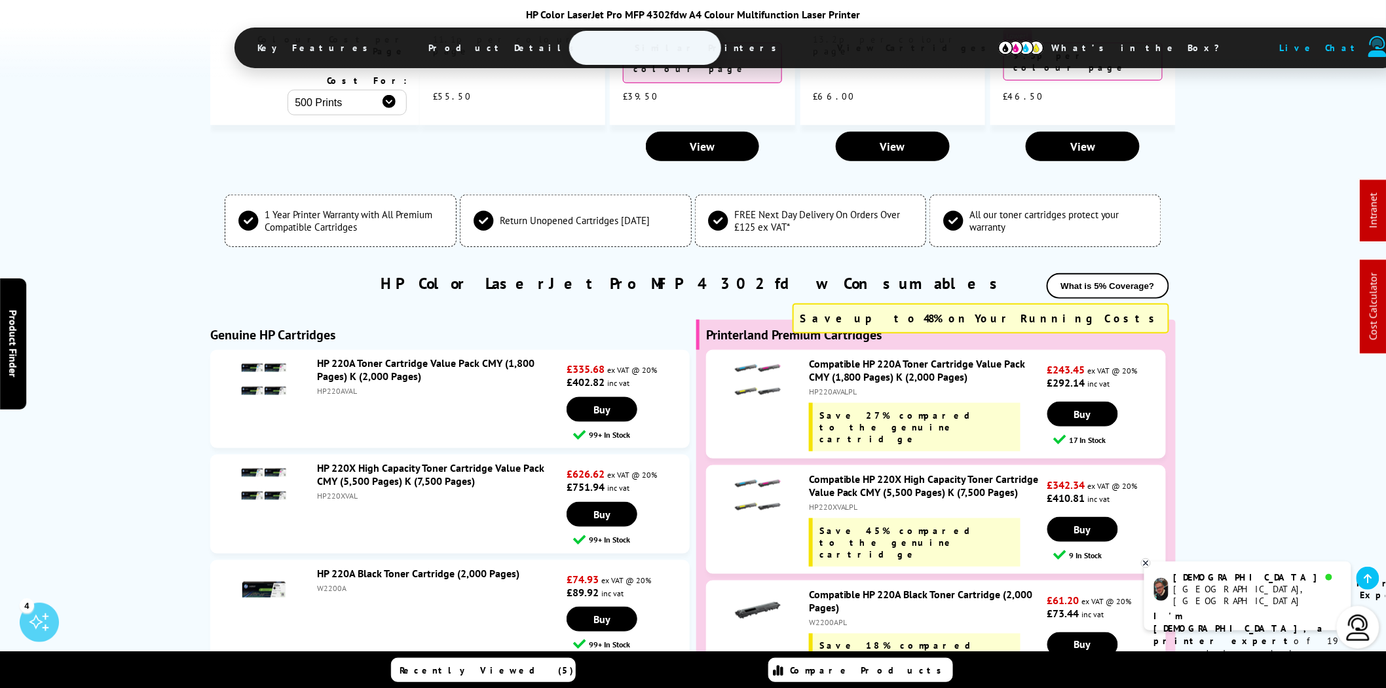
click at [337, 491] on div "HP220XVAL" at bounding box center [440, 496] width 246 height 10
copy div "HP220XVAL"
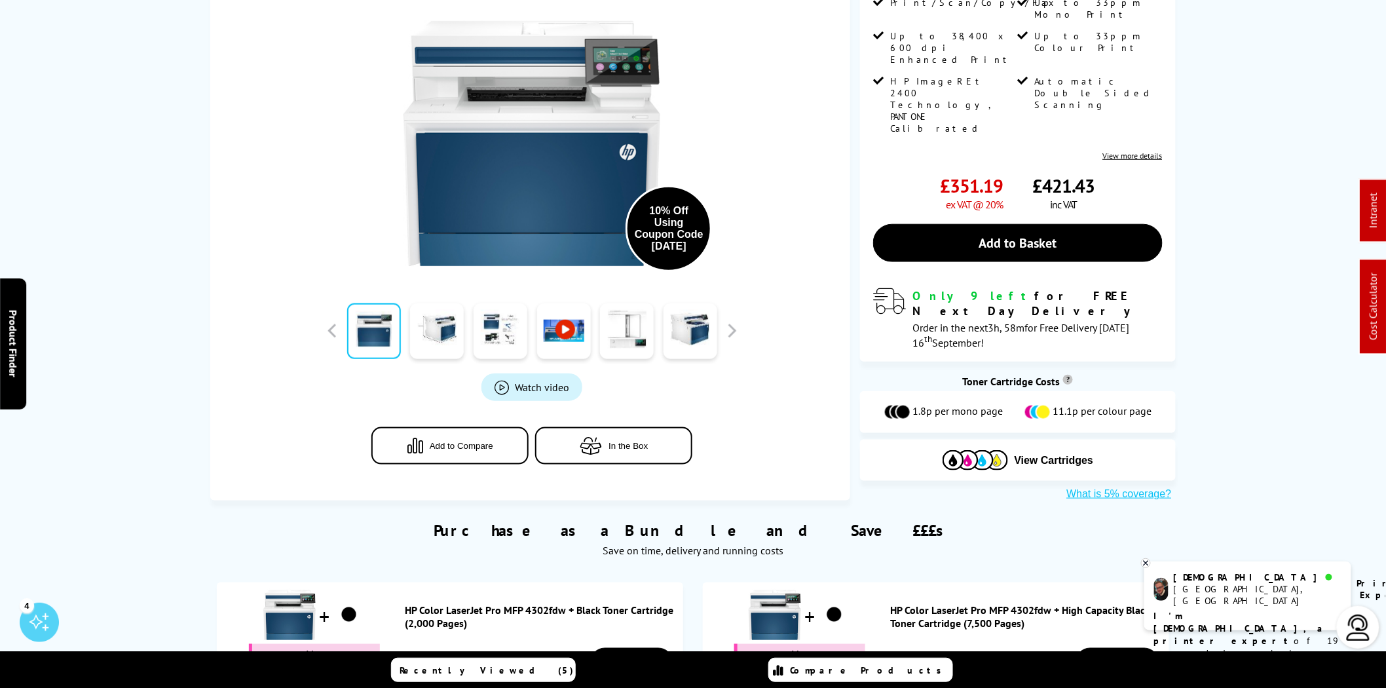
scroll to position [0, 0]
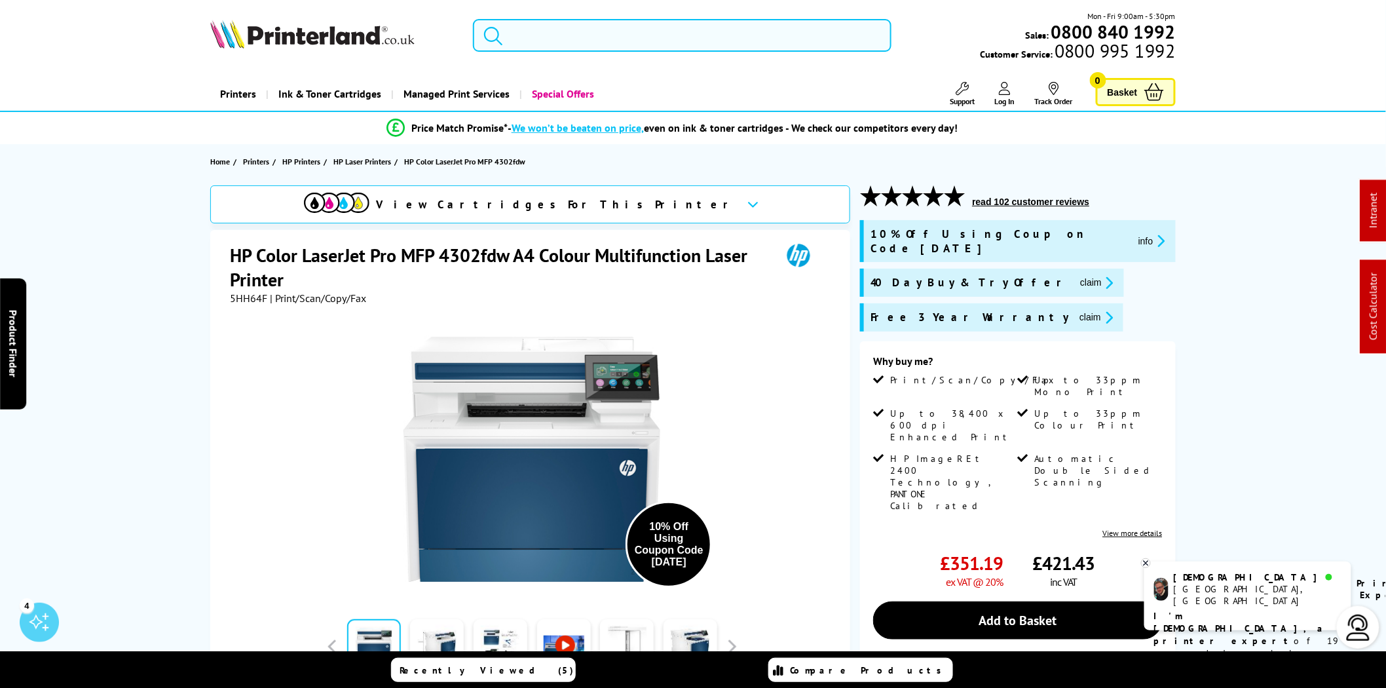
click at [620, 39] on input "search" at bounding box center [682, 35] width 419 height 33
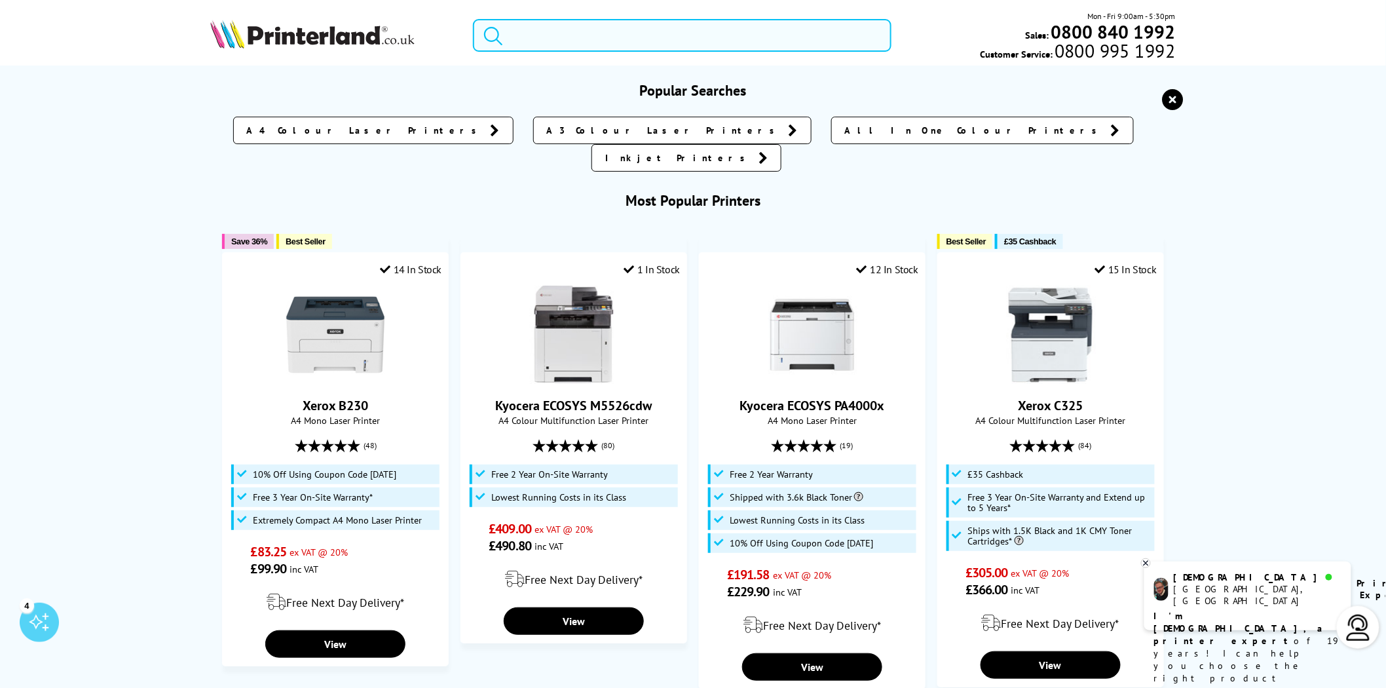
type input "c"
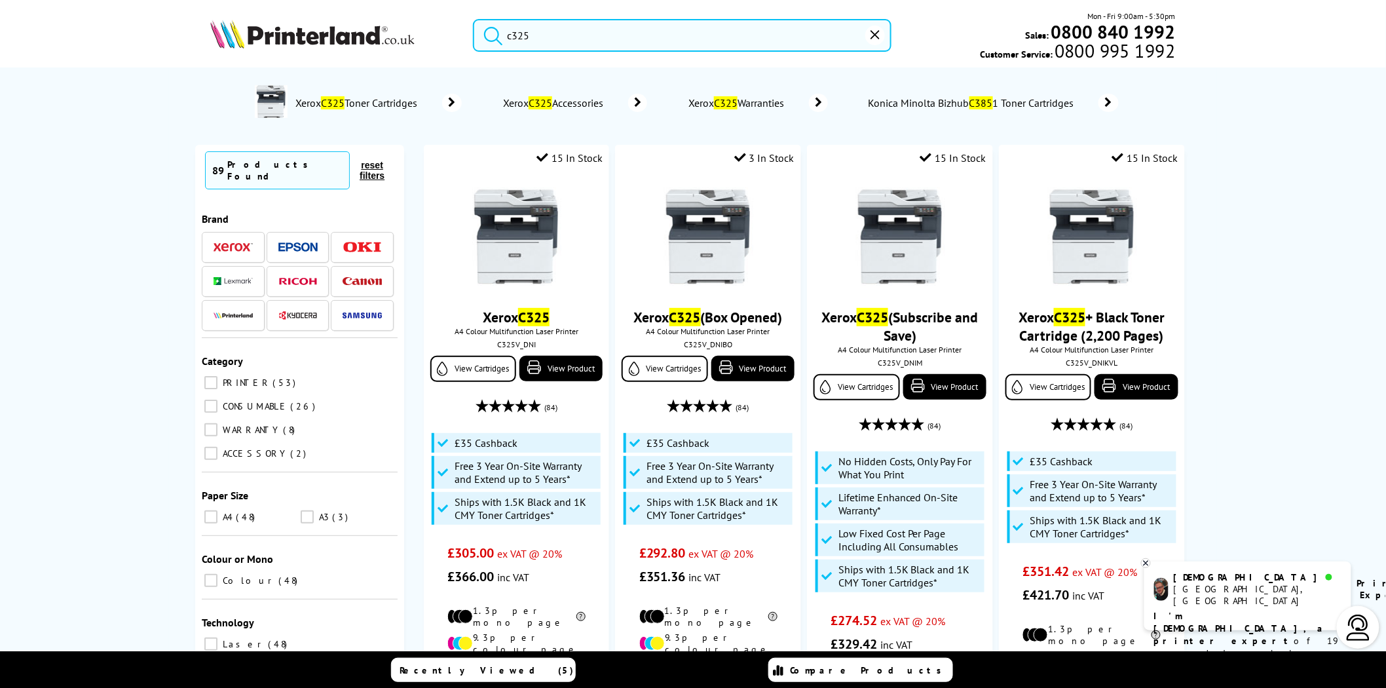
type input "c325"
drag, startPoint x: 603, startPoint y: 35, endPoint x: 294, endPoint y: 35, distance: 309.3
click at [294, 35] on div "c325 Mon - Fri 9:00am - 5:30pm Sales: 0800 840 1992 Customer Service: 0800 995 …" at bounding box center [693, 39] width 1048 height 58
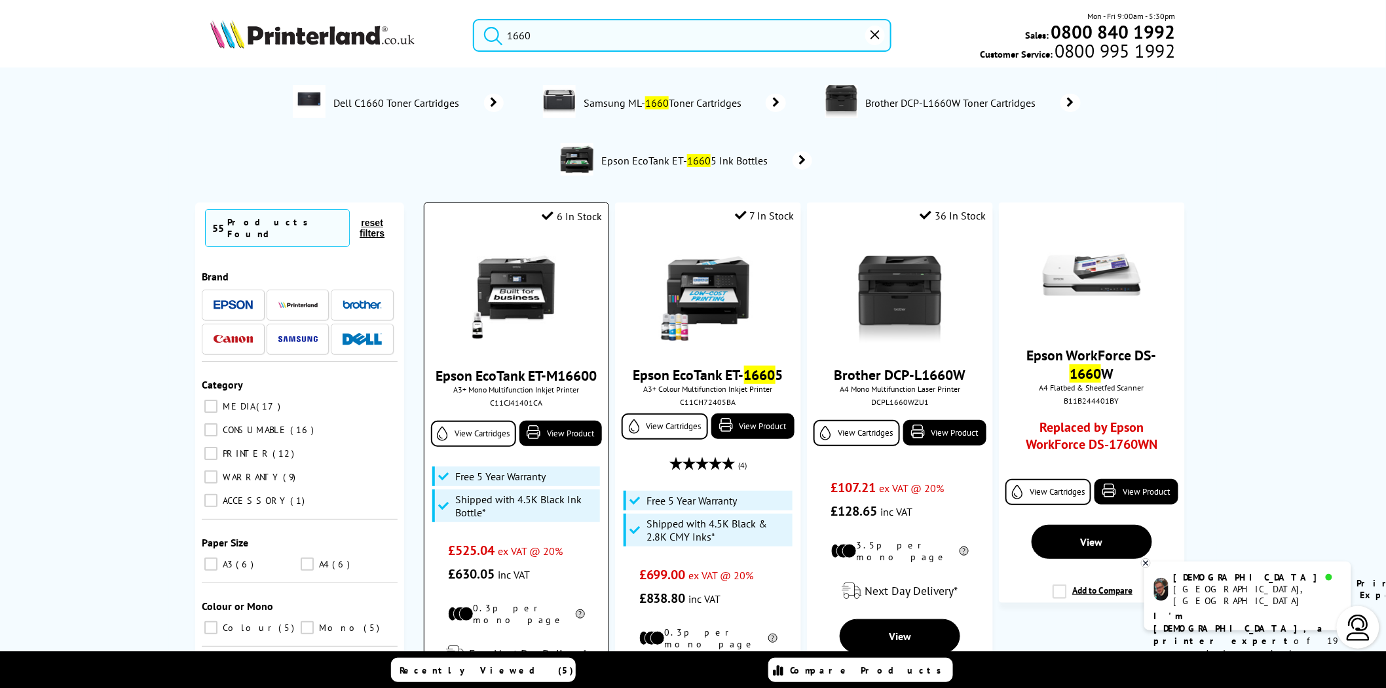
type input "1660"
click at [525, 276] on img at bounding box center [516, 295] width 98 height 98
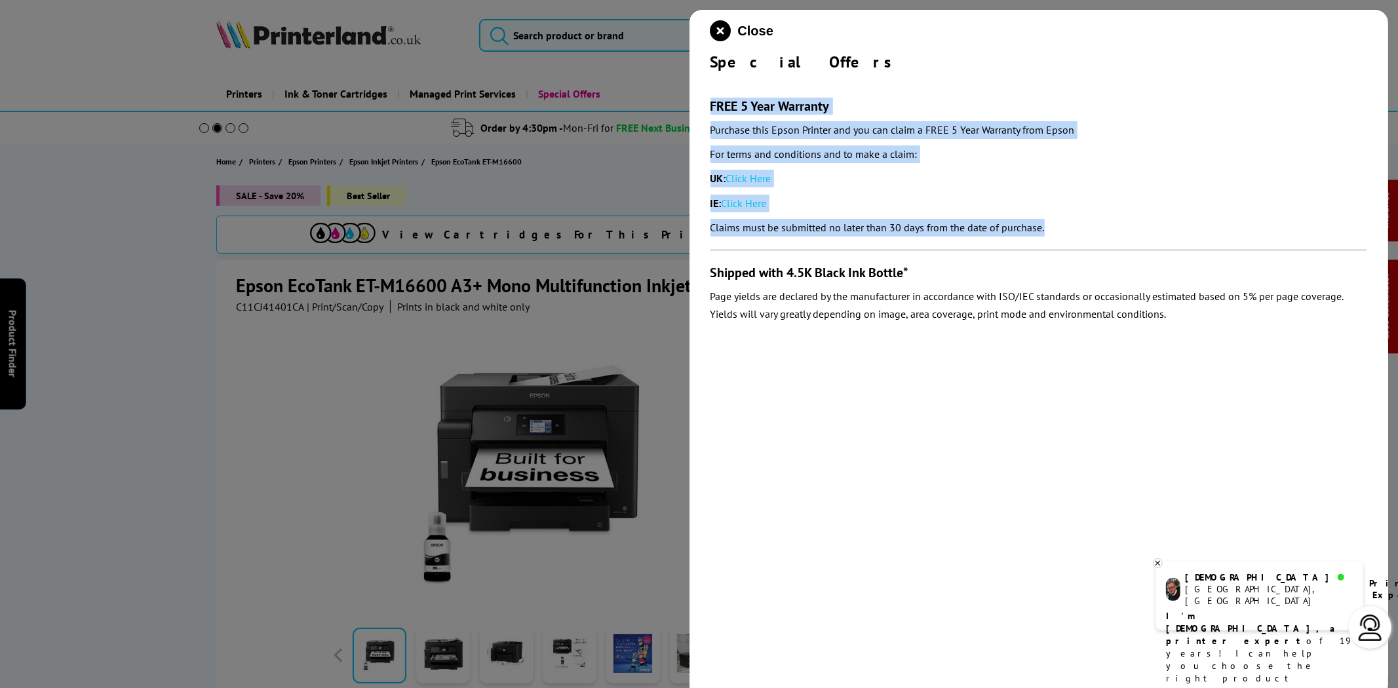
drag, startPoint x: 1091, startPoint y: 229, endPoint x: 709, endPoint y: 103, distance: 402.4
click at [709, 103] on div "Close Special Offers FREE 5 Year Warranty Purchase this Epson Printer and you c…" at bounding box center [1038, 354] width 699 height 688
copy div "FREE 5 Year Warranty Purchase this Epson Printer and you can claim a FREE 5 Yea…"
click at [765, 174] on link "Click Here" at bounding box center [748, 178] width 45 height 13
click at [719, 27] on icon "close modal" at bounding box center [720, 30] width 21 height 21
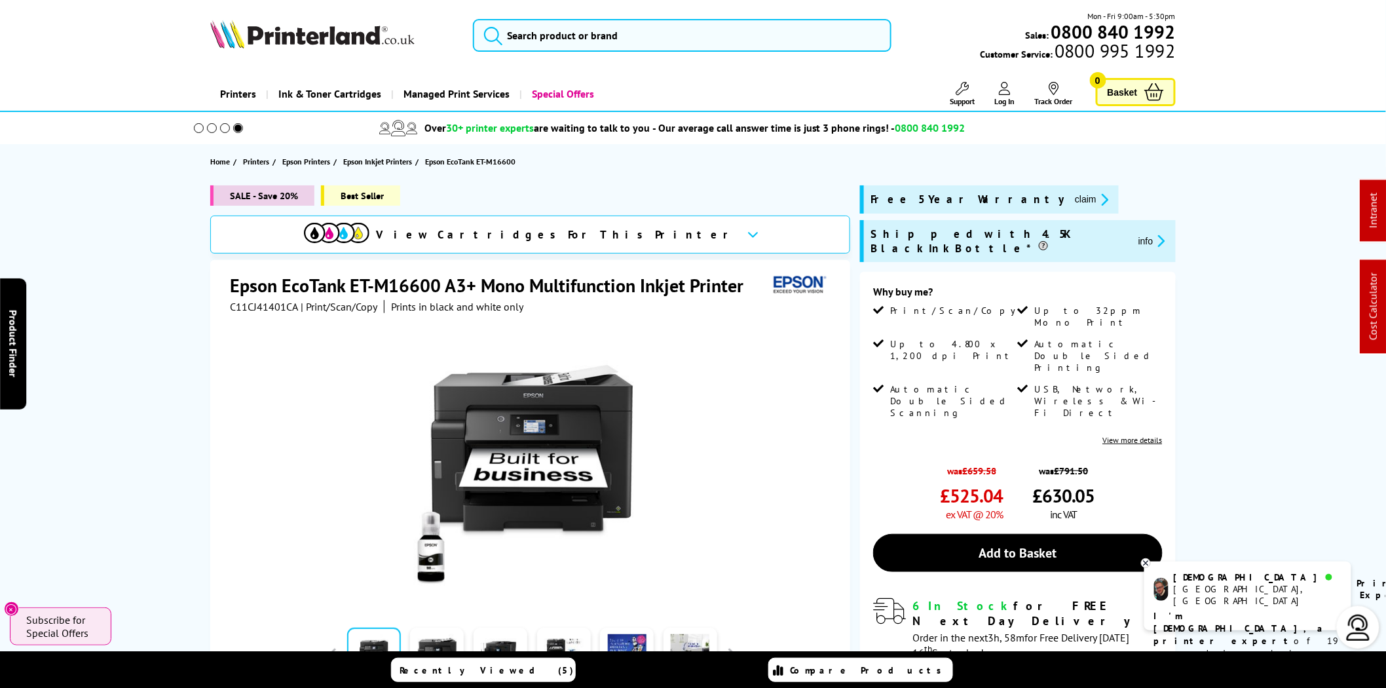
click at [349, 35] on img at bounding box center [312, 34] width 204 height 29
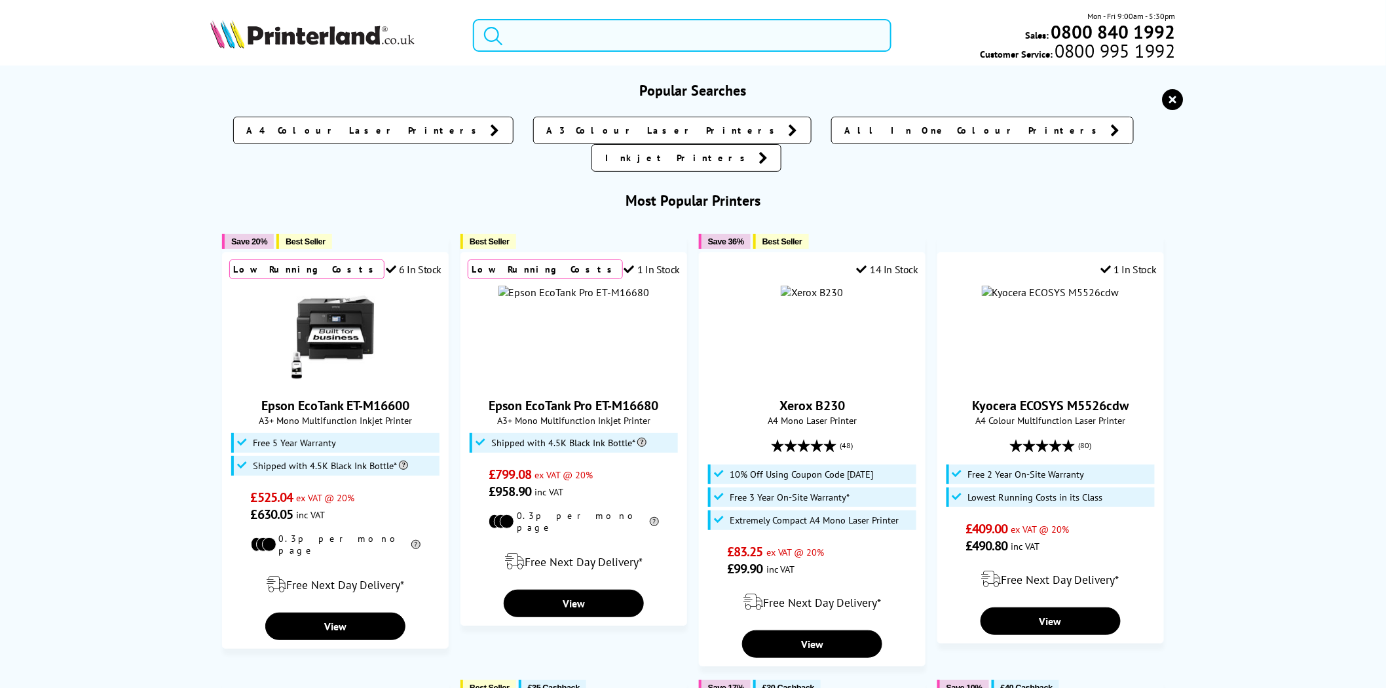
click at [637, 35] on input "search" at bounding box center [682, 35] width 419 height 33
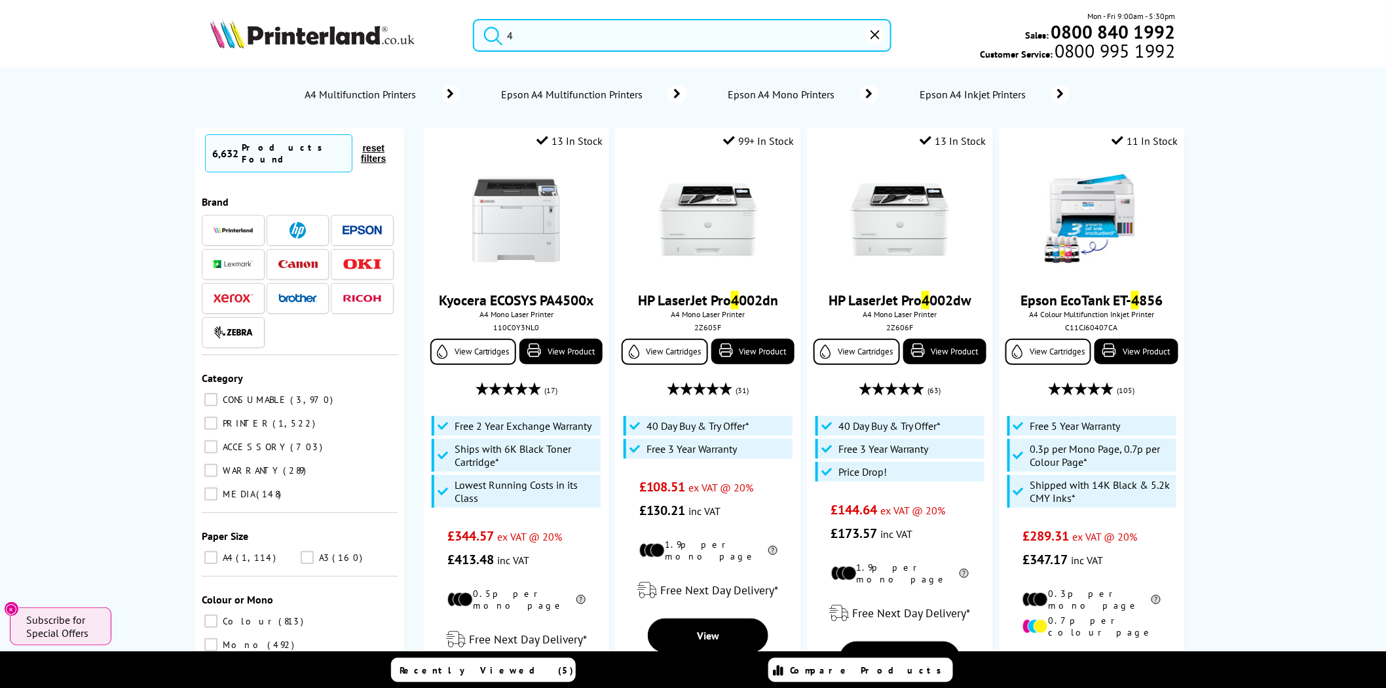
click at [637, 35] on input "4" at bounding box center [682, 35] width 419 height 33
click at [592, 36] on input "4" at bounding box center [682, 35] width 419 height 33
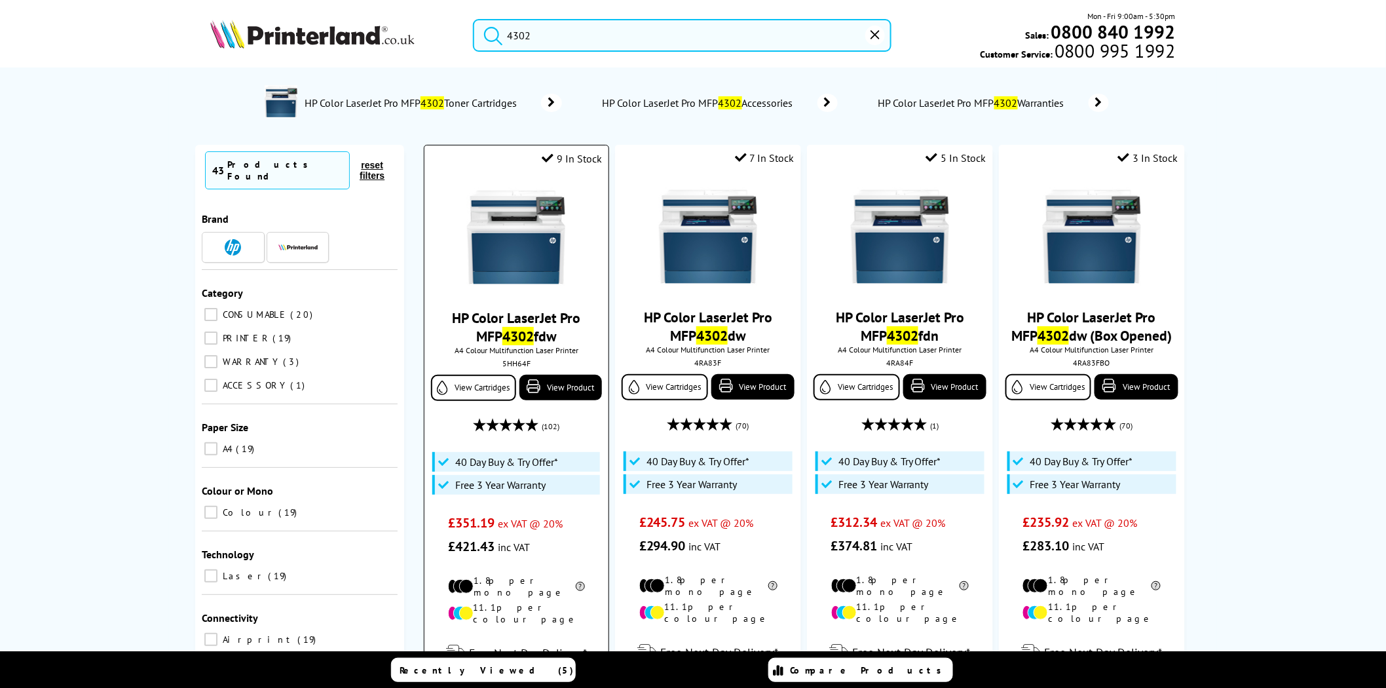
type input "4302"
click at [514, 370] on div "HP Color LaserJet Pro MFP 4302 fdw A4 Colour Multifunction Laser Printer 5HH64F…" at bounding box center [516, 366] width 171 height 383
click at [512, 364] on div "5HH64F" at bounding box center [516, 363] width 164 height 10
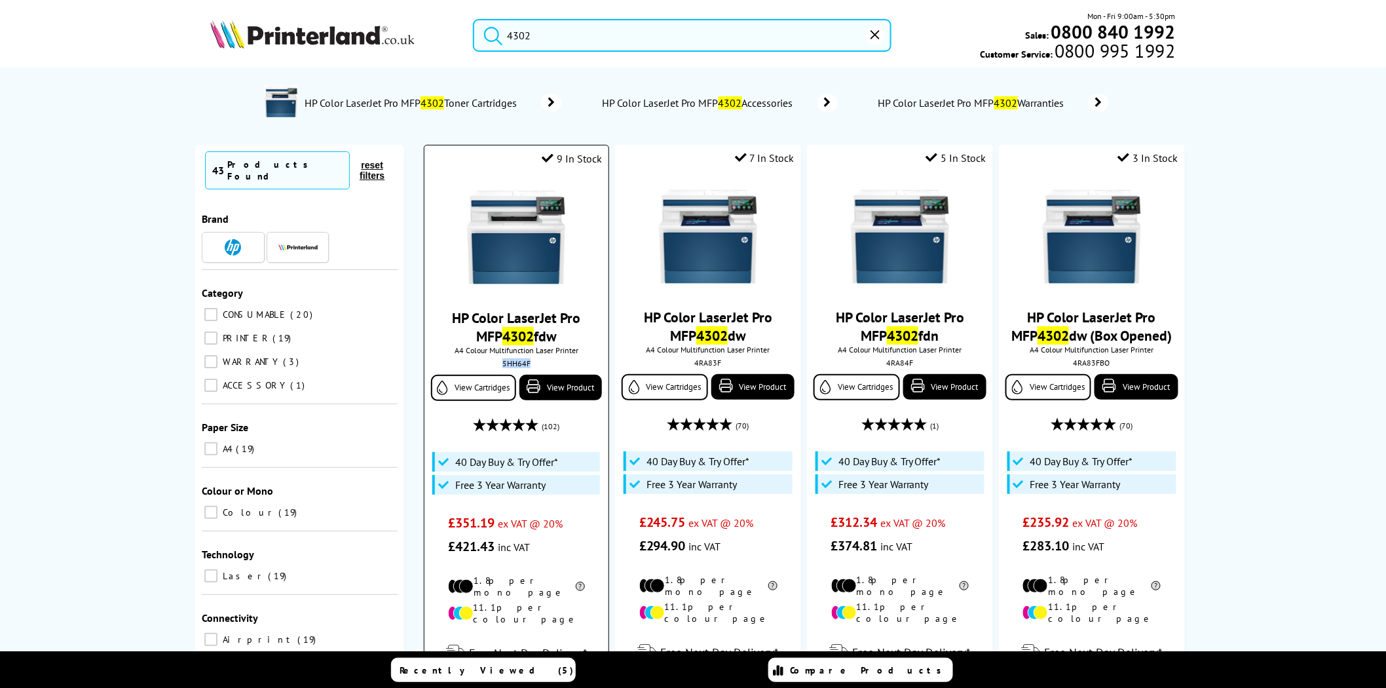
copy div "5HH64F"
click at [529, 237] on img at bounding box center [516, 237] width 98 height 98
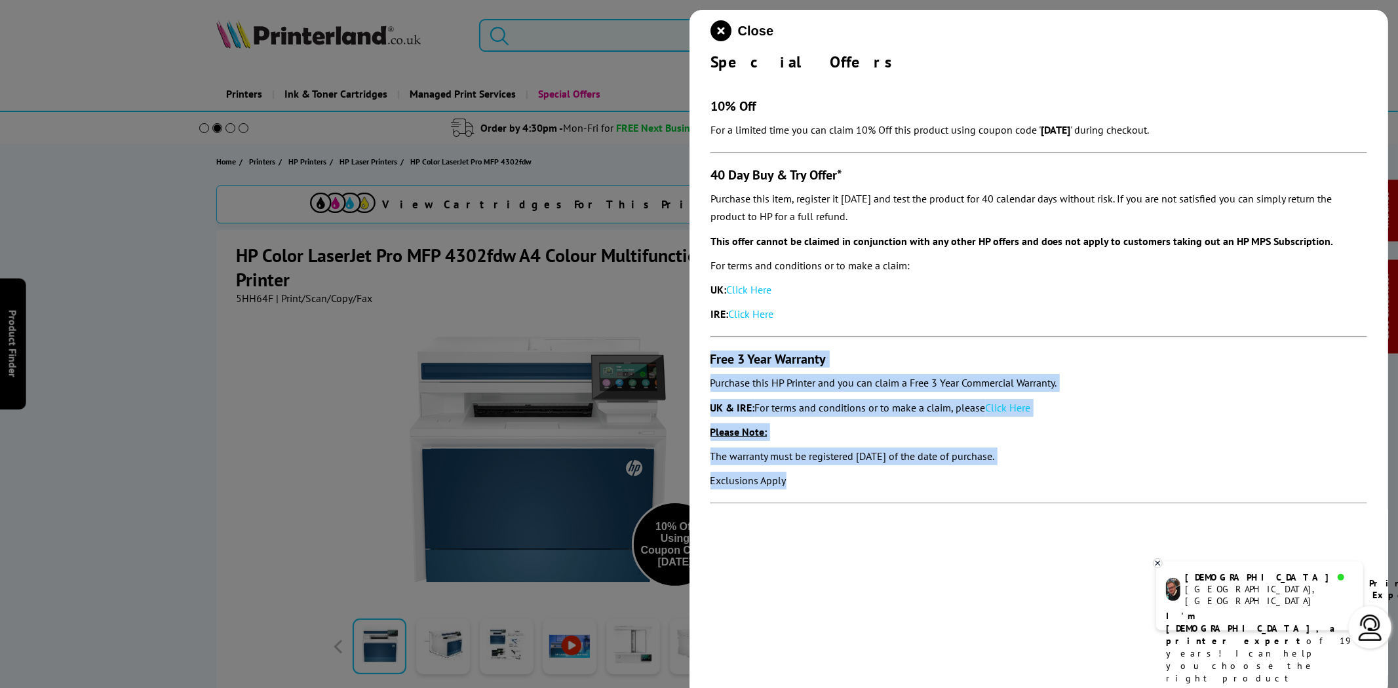
drag, startPoint x: 801, startPoint y: 478, endPoint x: 703, endPoint y: 357, distance: 155.6
click at [703, 357] on div "Close Special Offers 10% Off For a limited time you can claim 10% Off this prod…" at bounding box center [1038, 354] width 699 height 688
copy section "Free 3 Year Warranty Purchase this HP Printer and you can claim a Free 3 Year C…"
click at [1029, 411] on link "Click Here" at bounding box center [1007, 407] width 45 height 13
click at [725, 33] on icon "close modal" at bounding box center [720, 30] width 21 height 21
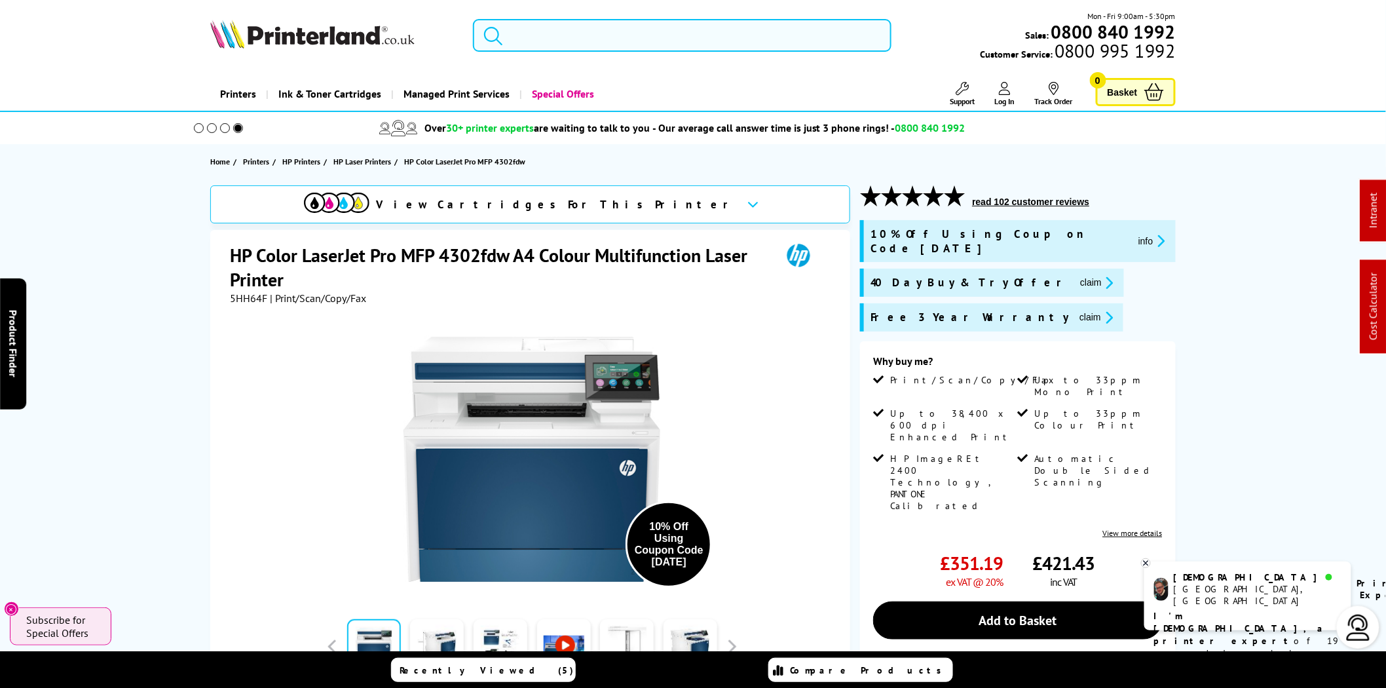
click at [567, 29] on input "search" at bounding box center [682, 35] width 419 height 33
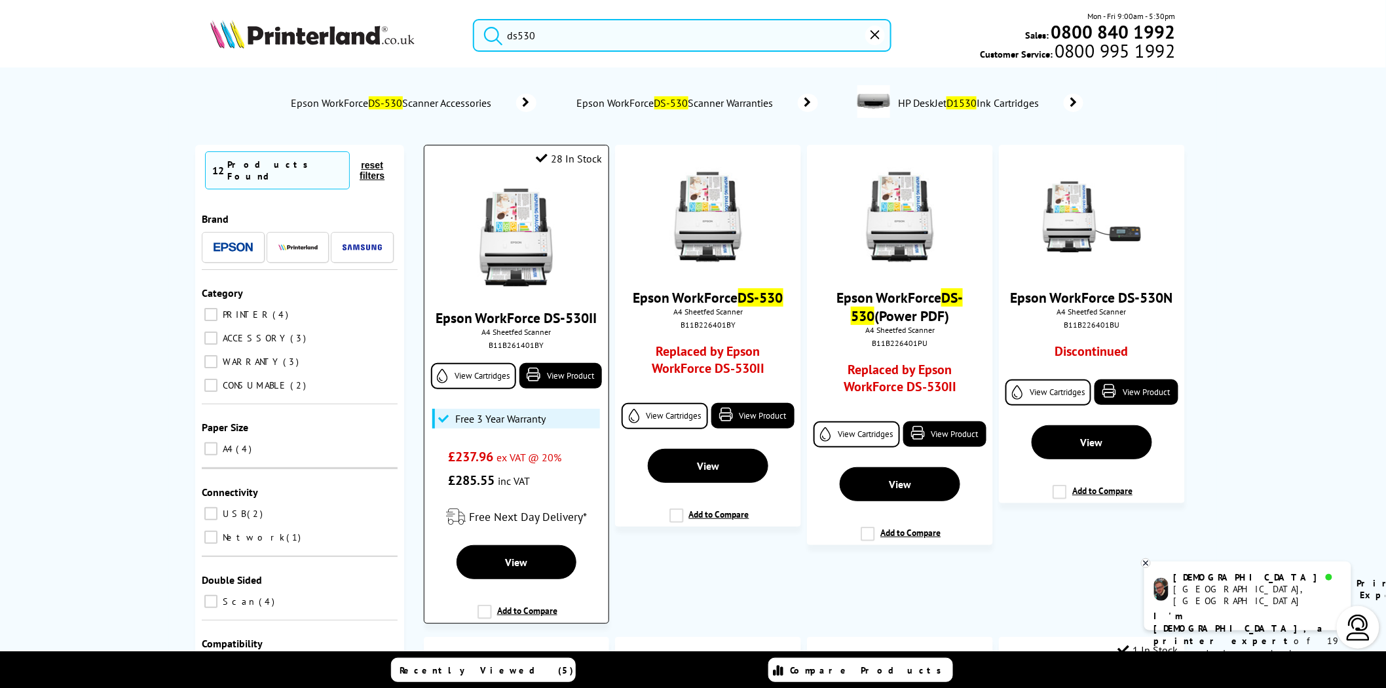
type input "ds530"
click at [514, 350] on div "B11B261401BY" at bounding box center [516, 345] width 164 height 10
copy div "B11B261401BY"
drag, startPoint x: 586, startPoint y: 31, endPoint x: 434, endPoint y: 34, distance: 152.0
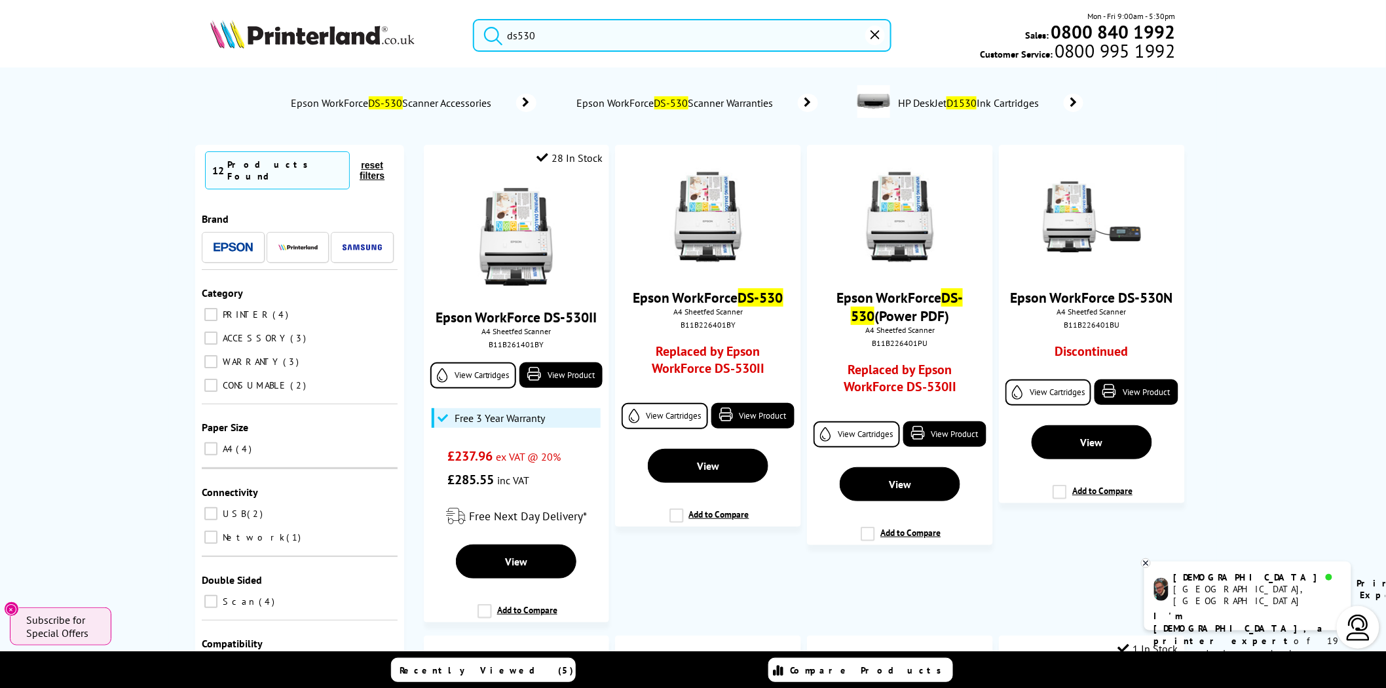
click at [429, 31] on div "ds530 Mon - Fri 9:00am - 5:30pm Sales: 0800 840 1992 Customer Service: 0800 995…" at bounding box center [693, 39] width 1048 height 58
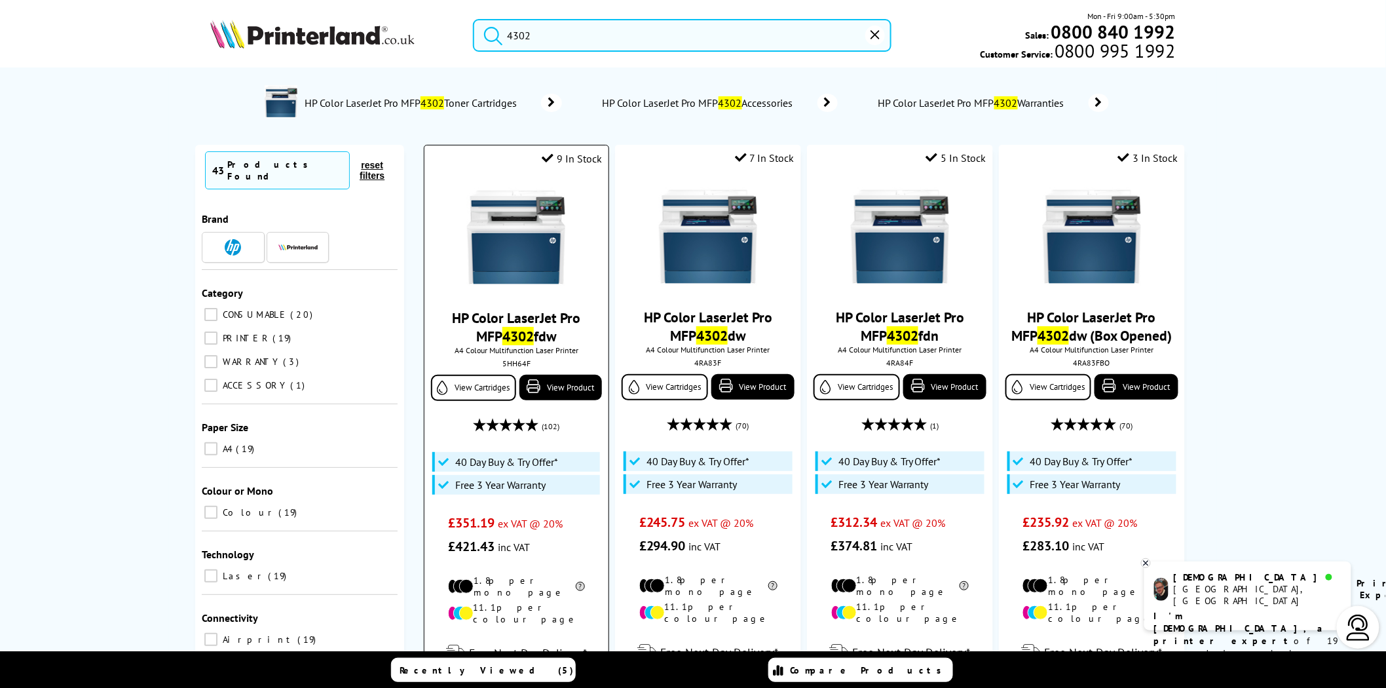
type input "4302"
click at [515, 364] on div "5HH64F" at bounding box center [516, 363] width 164 height 10
copy div "5HH64F"
drag, startPoint x: 695, startPoint y: 40, endPoint x: 486, endPoint y: 36, distance: 209.1
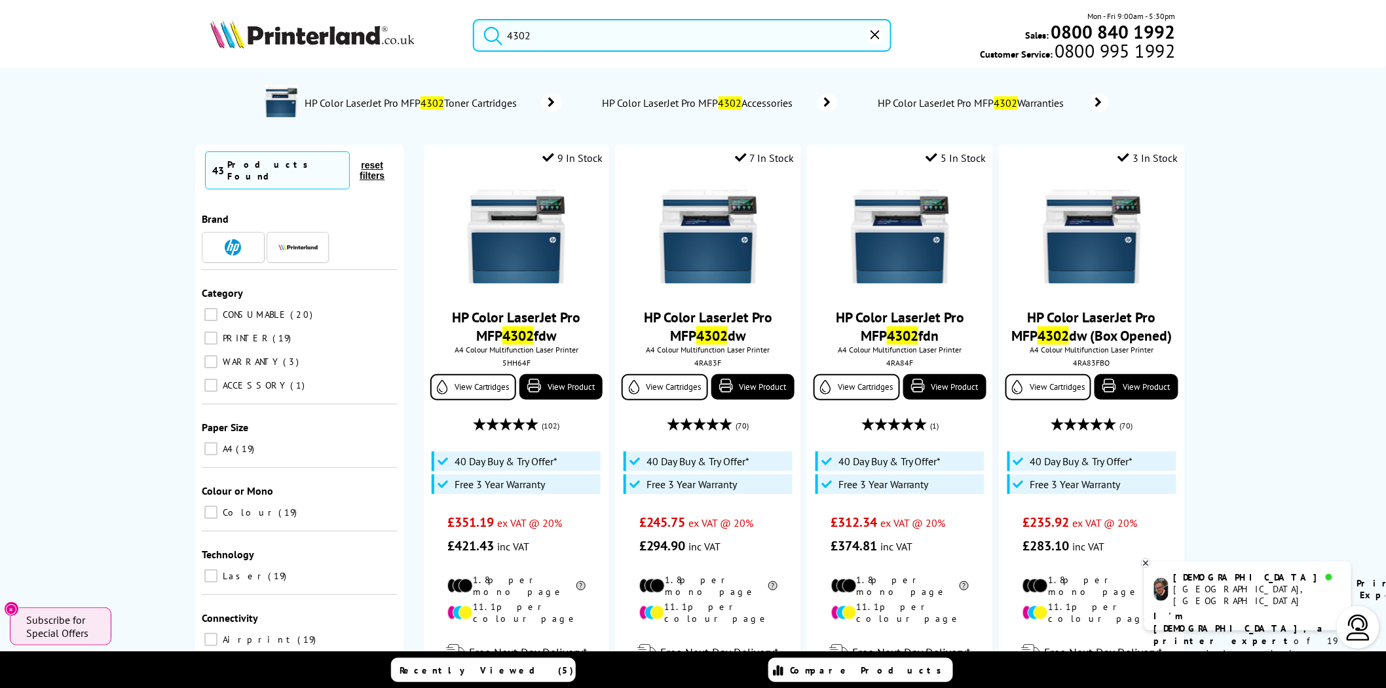
click at [488, 38] on form "4302" at bounding box center [682, 35] width 419 height 33
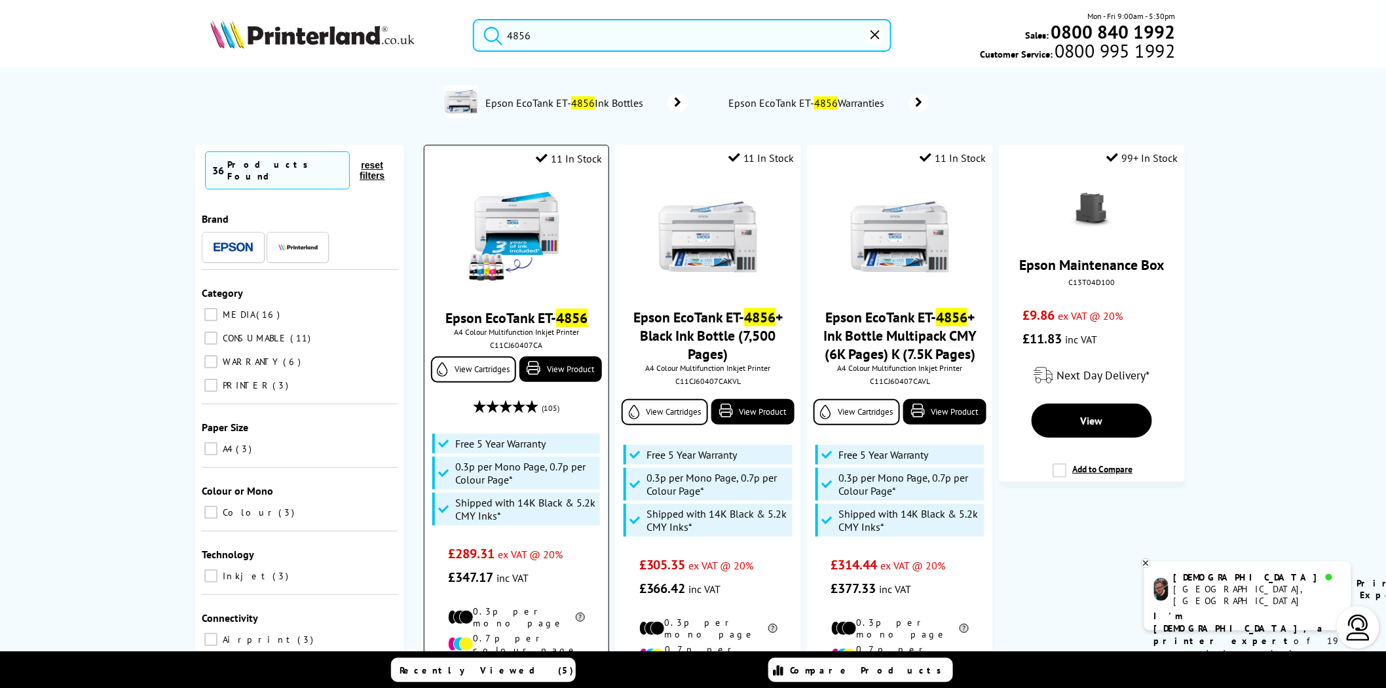
type input "4856"
click at [510, 244] on img at bounding box center [516, 237] width 98 height 98
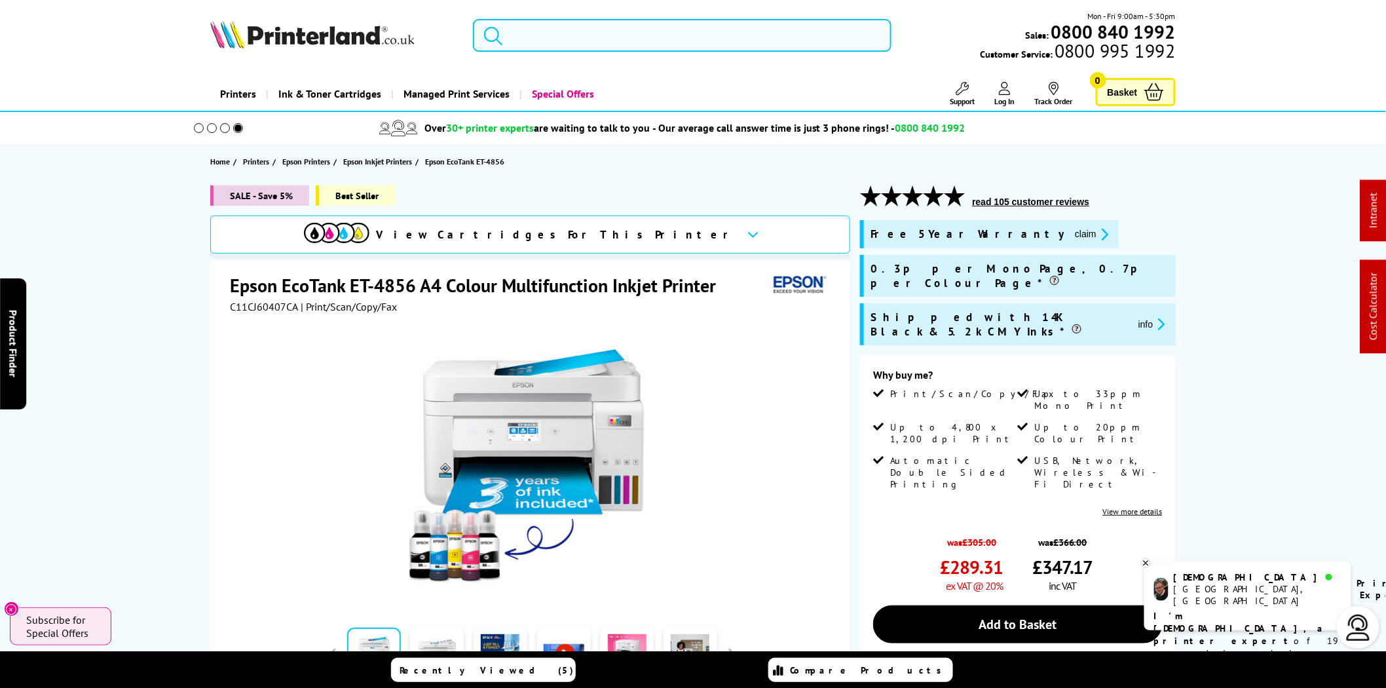
click at [581, 40] on input "search" at bounding box center [682, 35] width 419 height 33
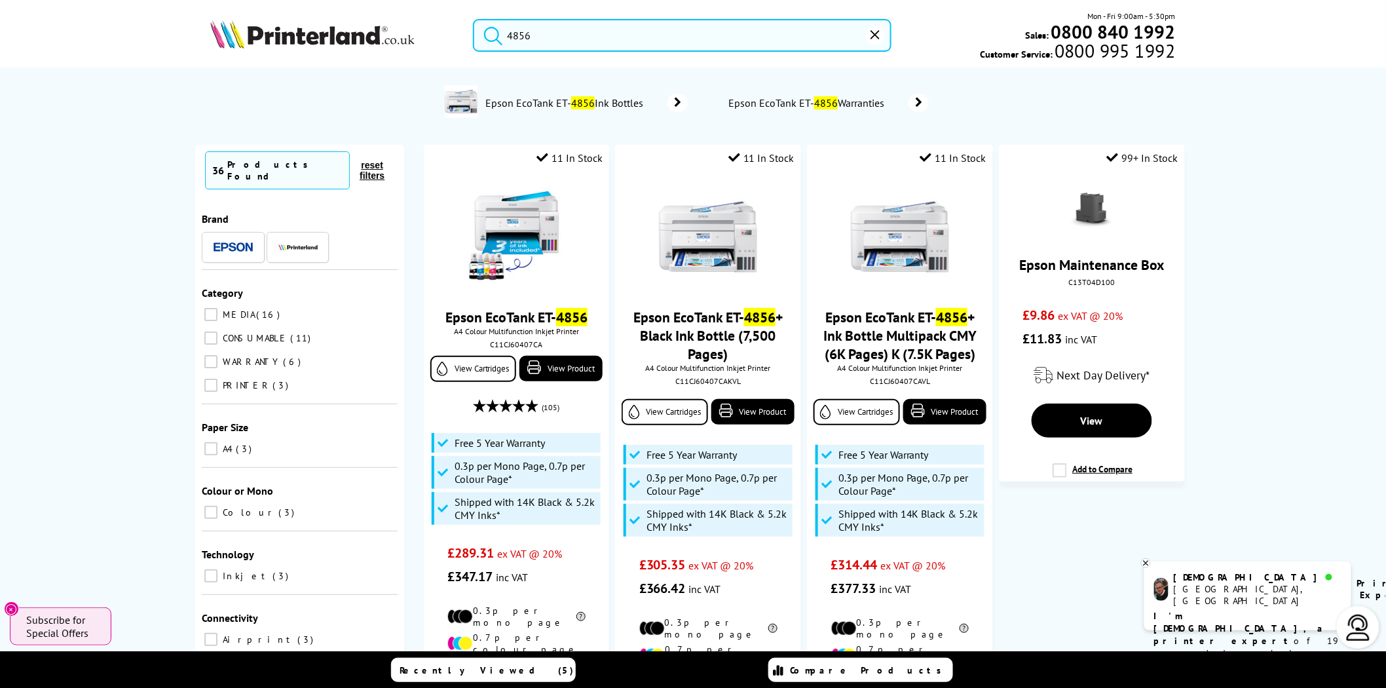
click at [545, 49] on input "4856" at bounding box center [682, 35] width 419 height 33
drag, startPoint x: 559, startPoint y: 33, endPoint x: 418, endPoint y: 33, distance: 140.9
click at [418, 33] on div "4856 Mon - Fri 9:00am - 5:30pm Sales: 0800 840 1992 Customer Service: 0800 995 …" at bounding box center [693, 39] width 1048 height 58
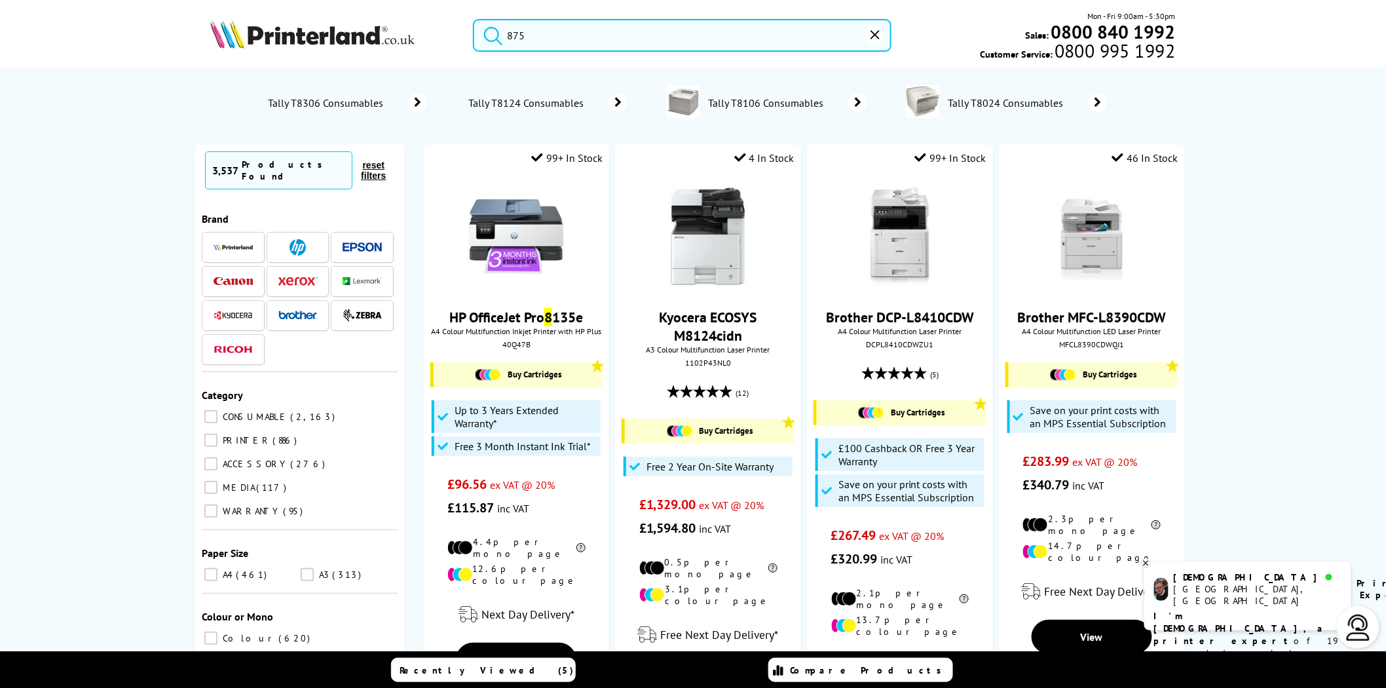
type input "8750"
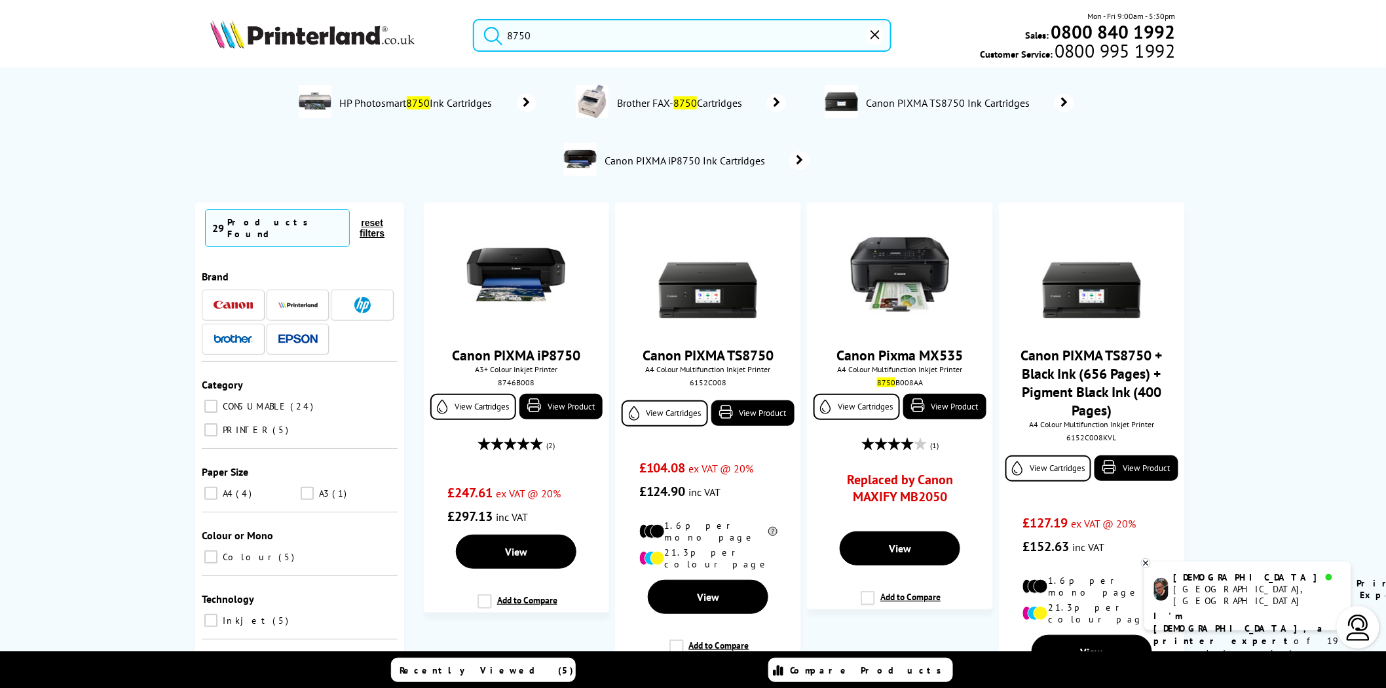
drag, startPoint x: 538, startPoint y: 35, endPoint x: 410, endPoint y: 35, distance: 127.8
click at [413, 35] on div "8750 Mon - Fri 9:00am - 5:30pm Sales: 0800 840 1992 Customer Service: 0800 995 …" at bounding box center [693, 39] width 1048 height 58
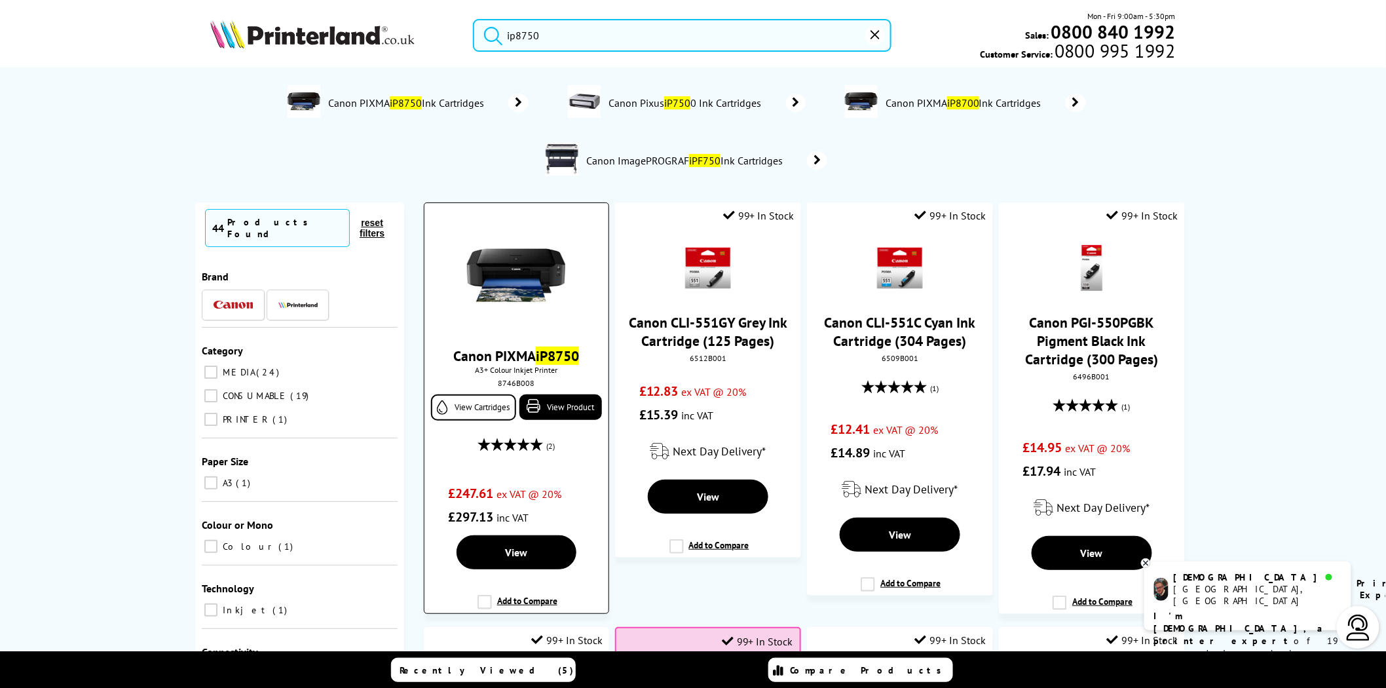
type input "ip8750"
click at [516, 277] on img at bounding box center [516, 275] width 98 height 98
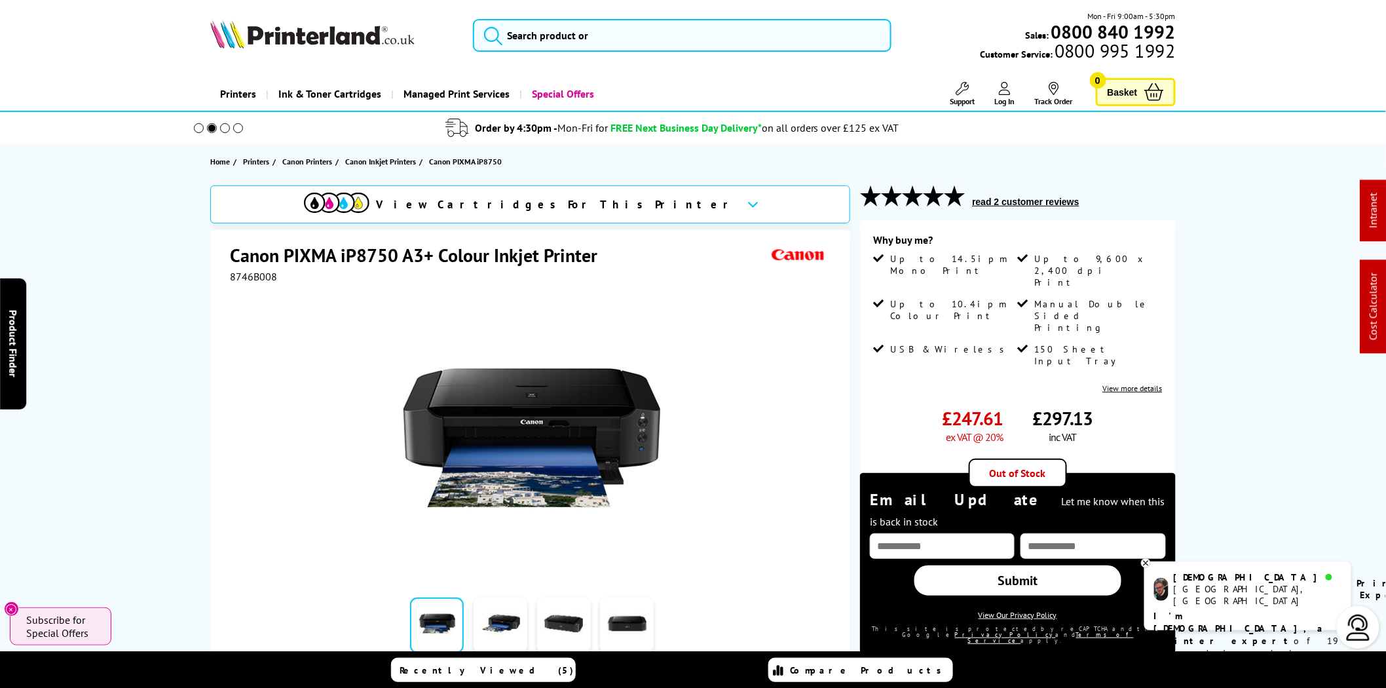
click at [363, 36] on img at bounding box center [312, 34] width 204 height 29
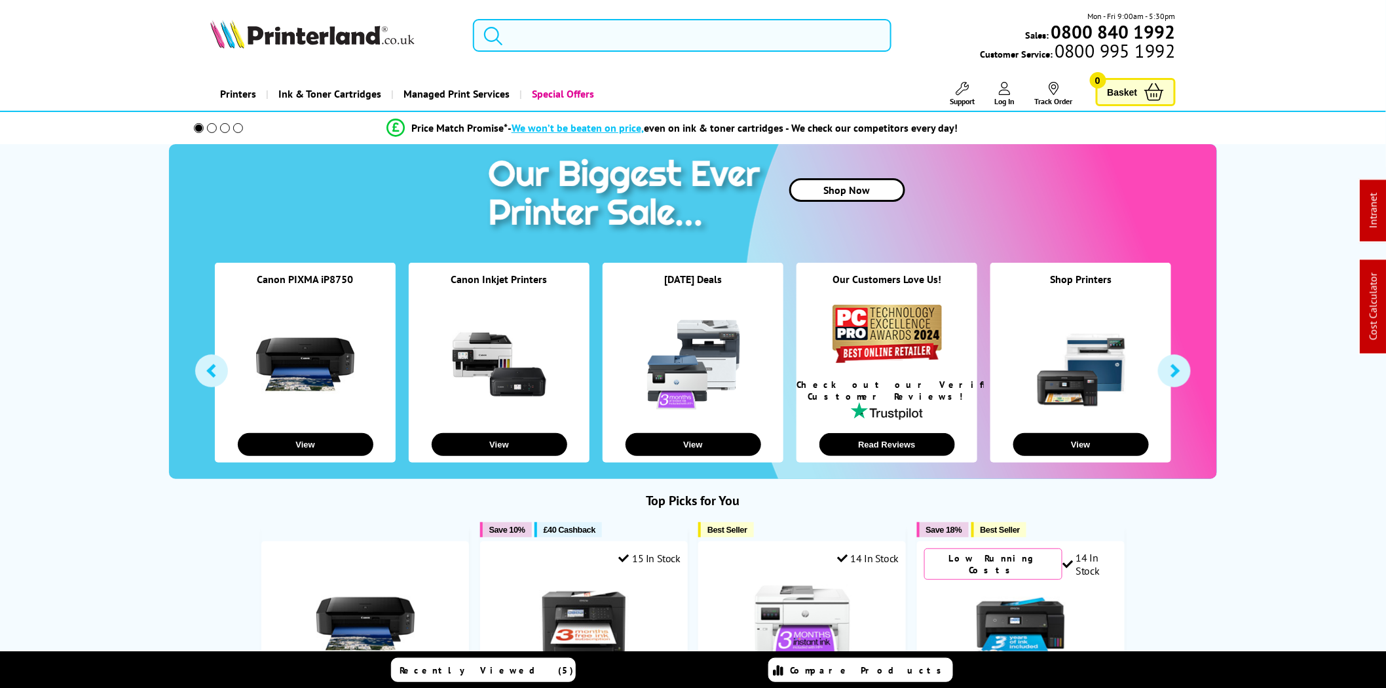
click at [616, 33] on input "search" at bounding box center [682, 35] width 419 height 33
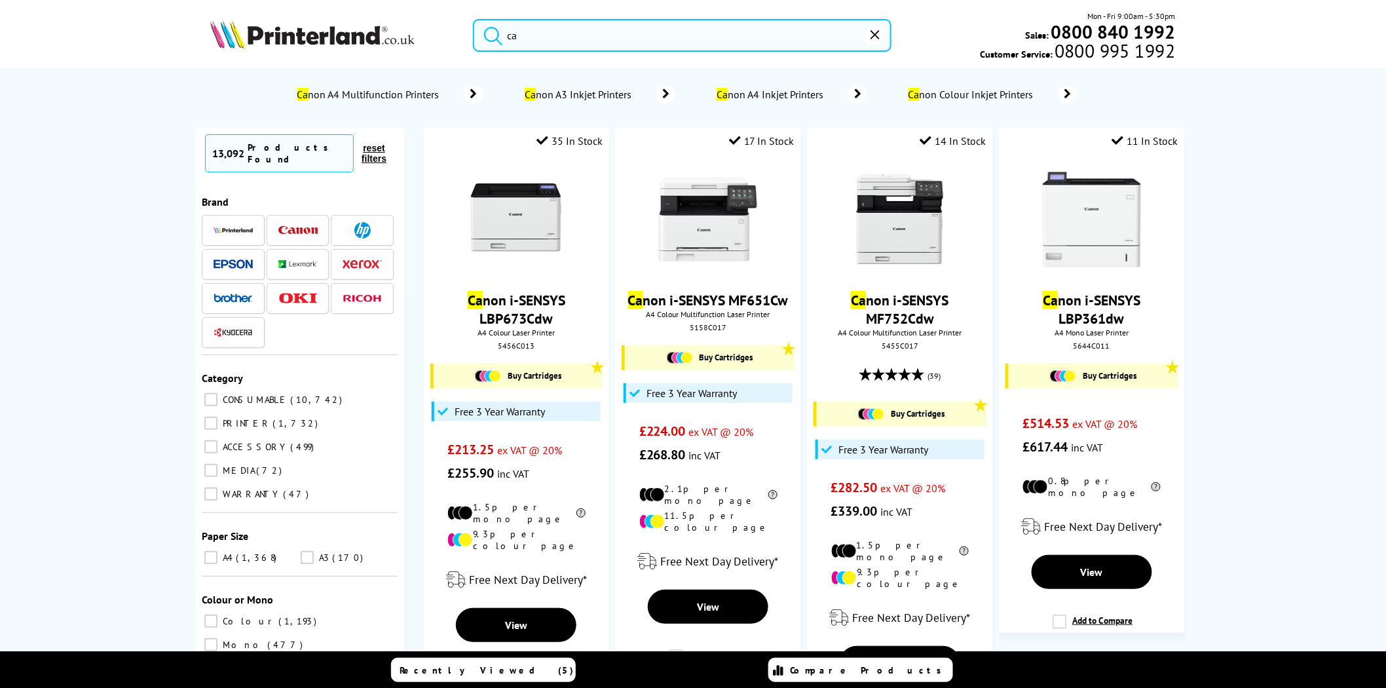
type input "c"
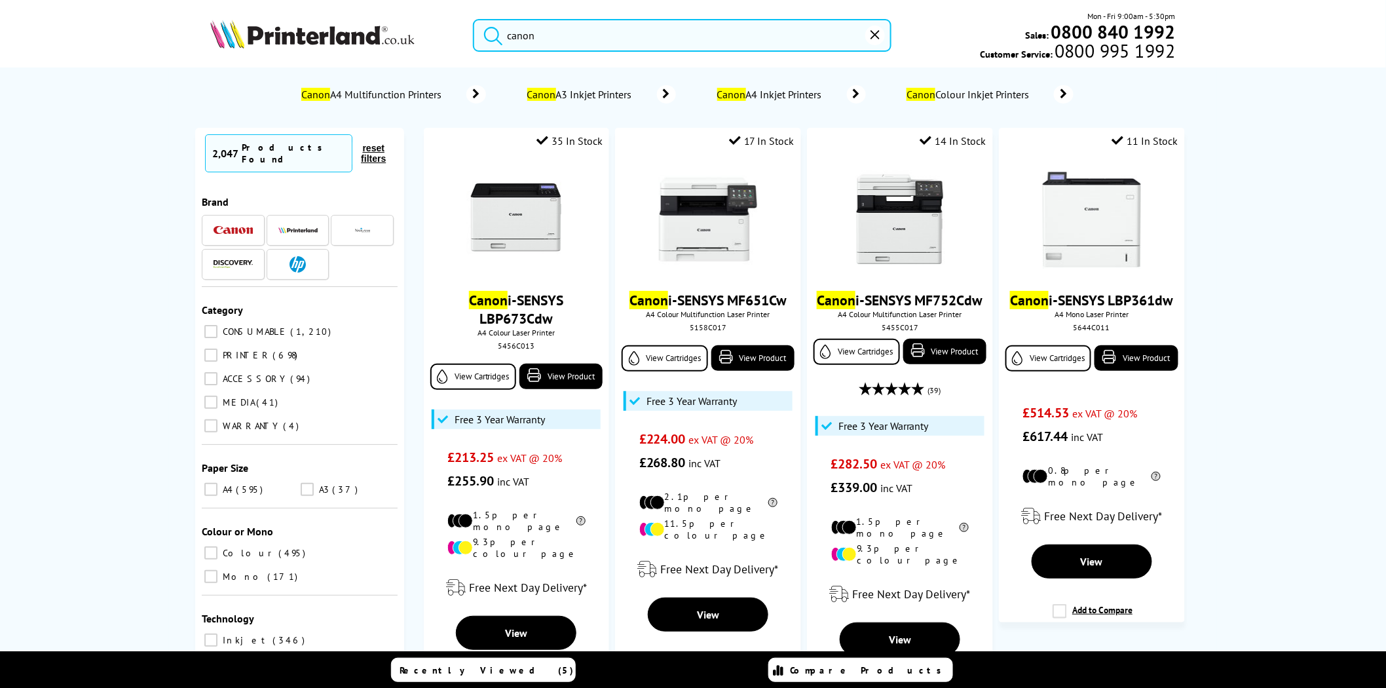
type input "canon"
click at [241, 226] on img at bounding box center [233, 230] width 39 height 9
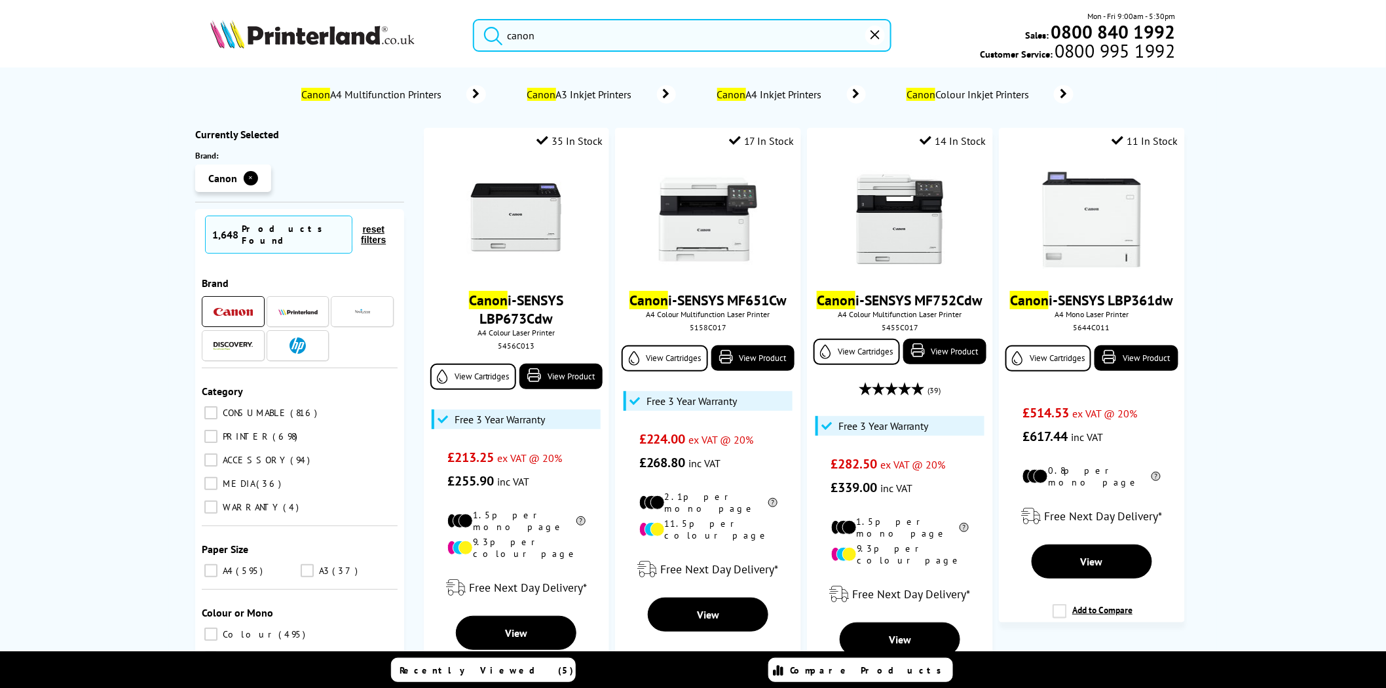
click at [244, 311] on div at bounding box center [233, 311] width 39 height 16
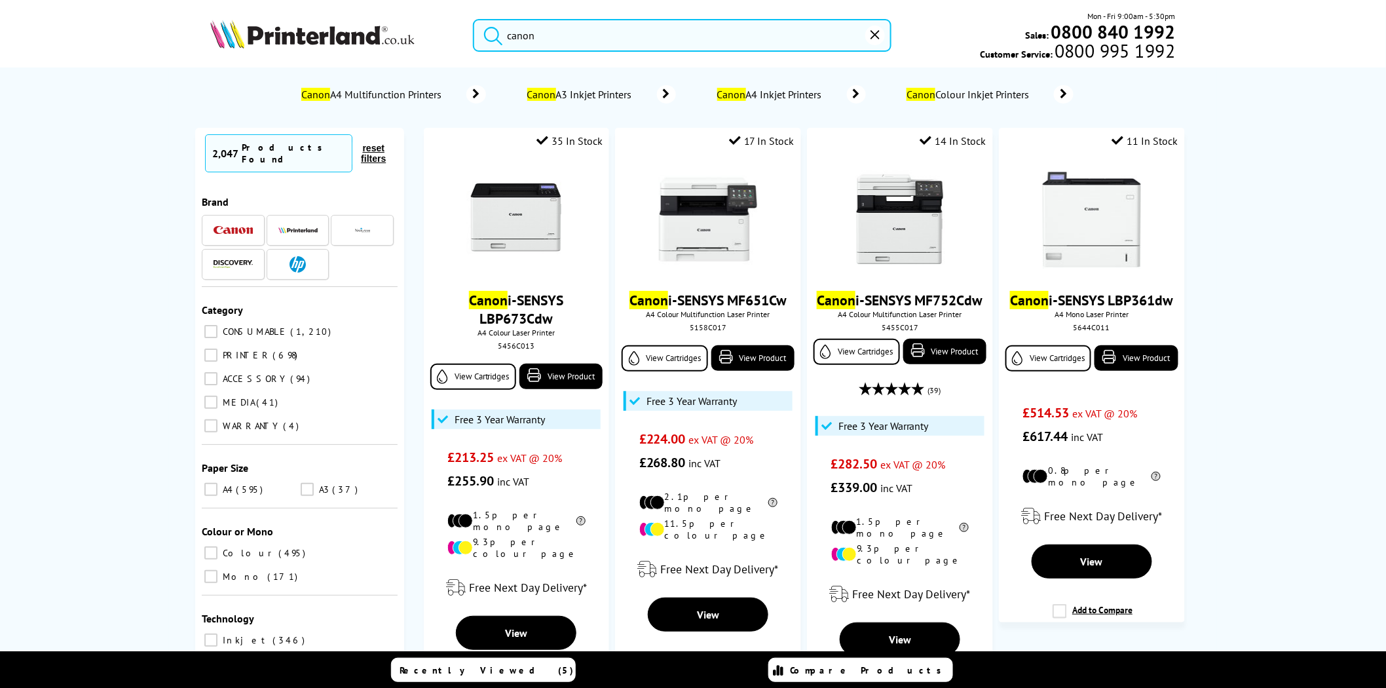
click at [318, 33] on img at bounding box center [312, 34] width 204 height 29
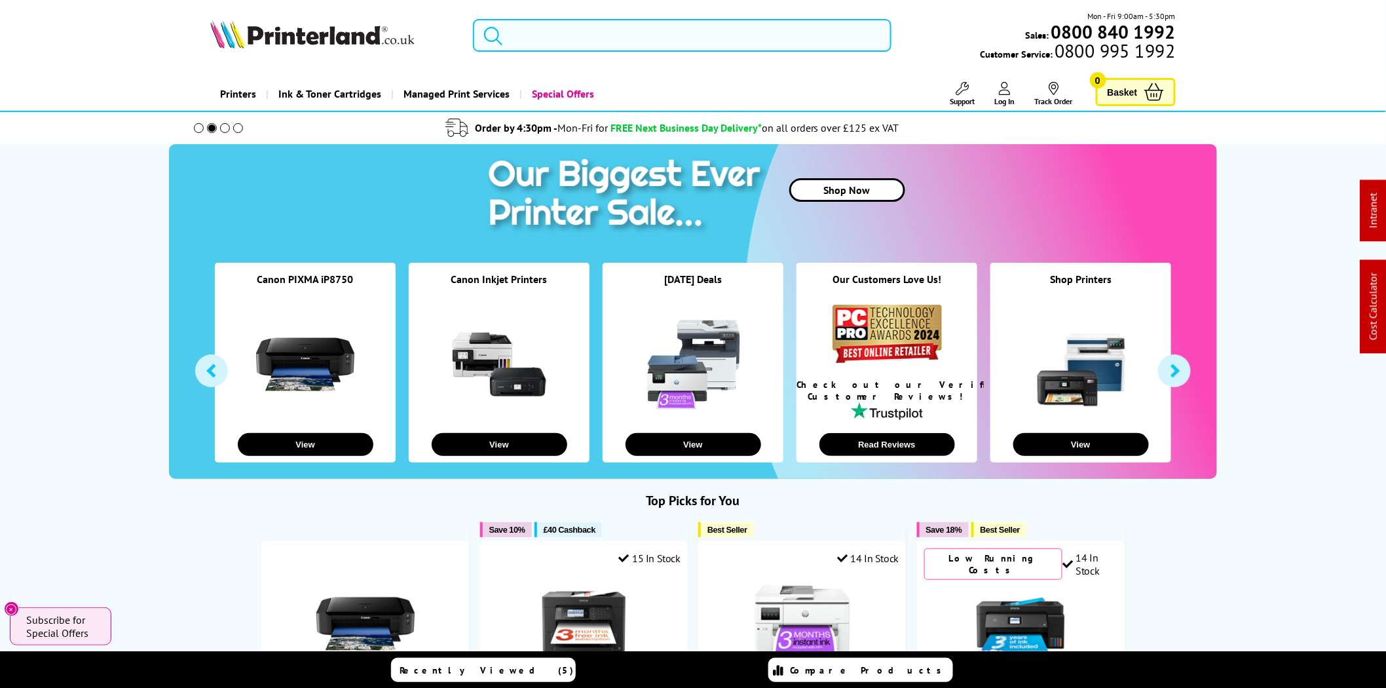
drag, startPoint x: 594, startPoint y: 43, endPoint x: 598, endPoint y: 69, distance: 25.9
click at [594, 50] on input "search" at bounding box center [682, 35] width 419 height 33
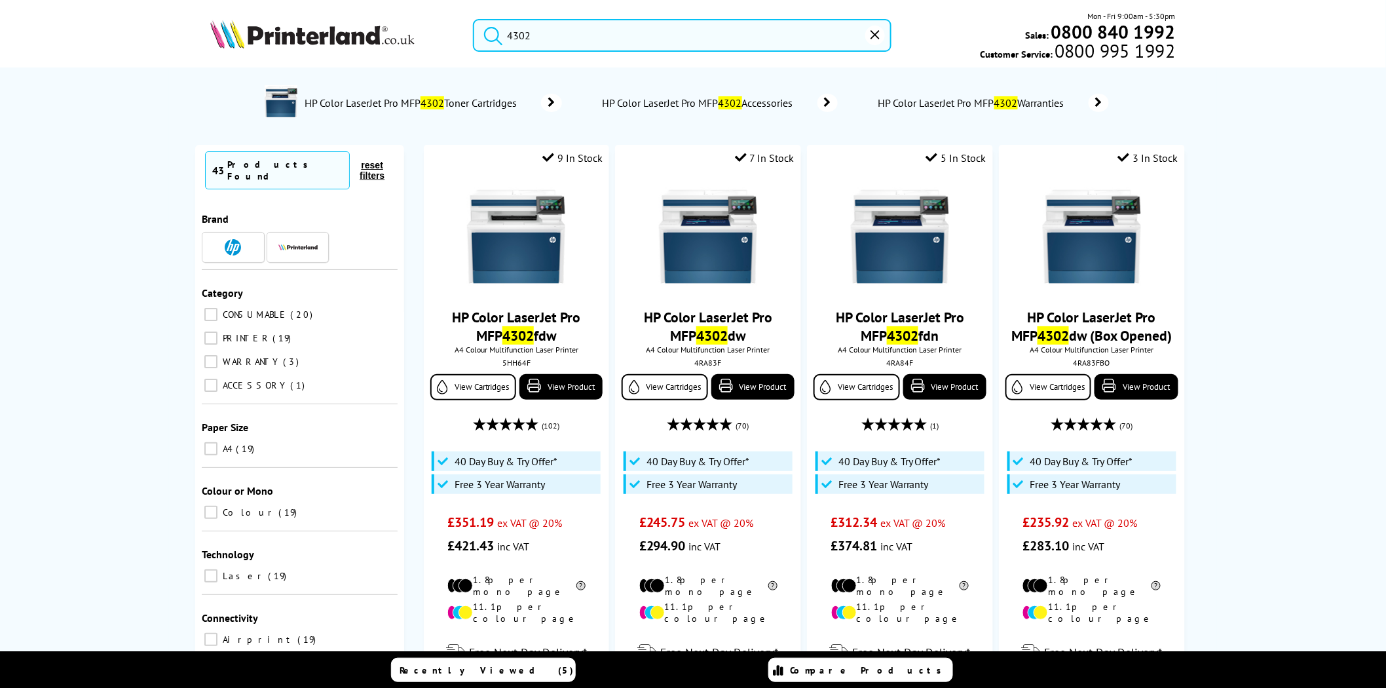
type input "4302"
click at [329, 43] on img at bounding box center [312, 34] width 204 height 29
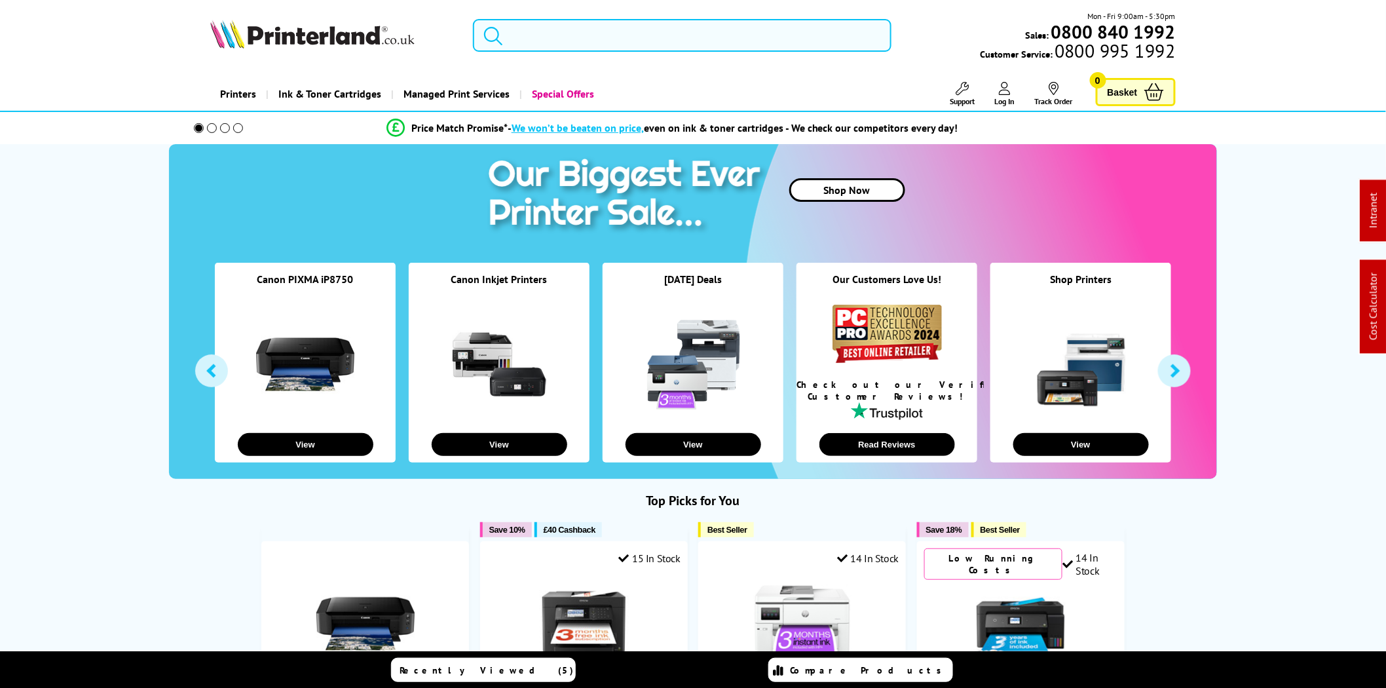
click at [961, 100] on span "Support" at bounding box center [963, 101] width 25 height 10
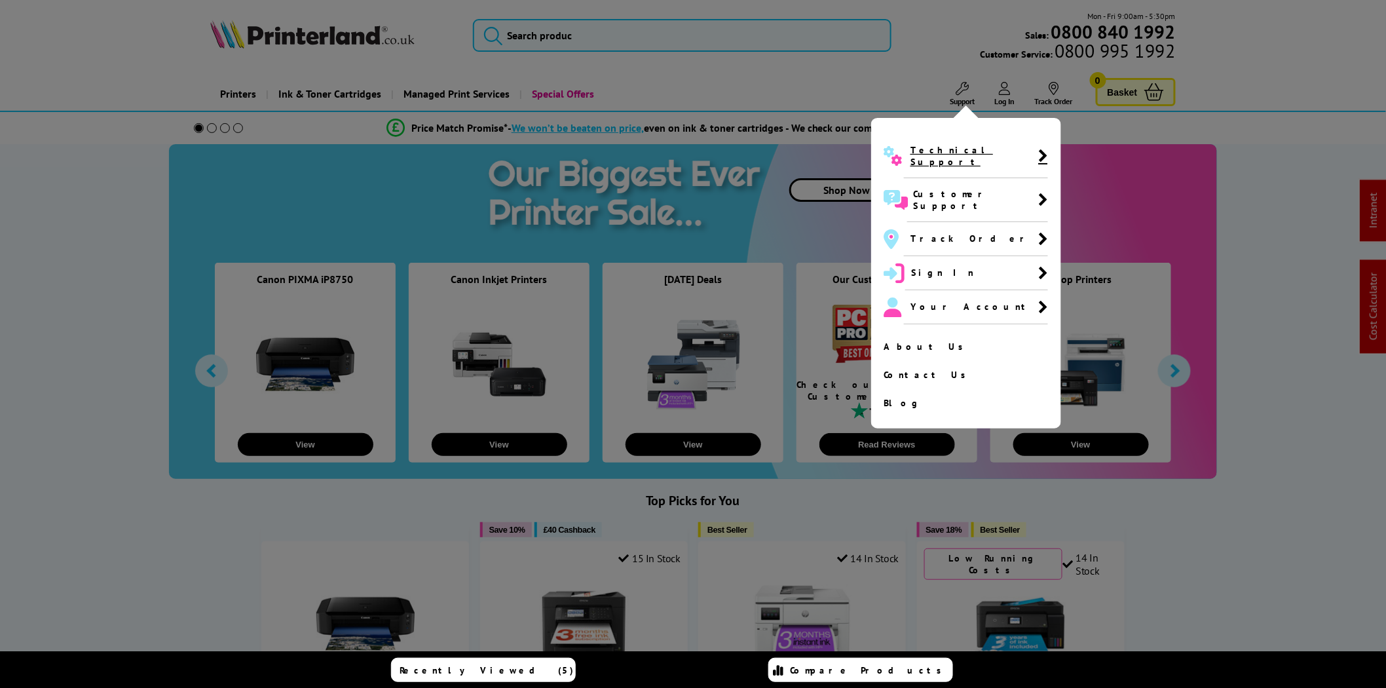
click at [940, 151] on span "Technical Support" at bounding box center [975, 156] width 128 height 24
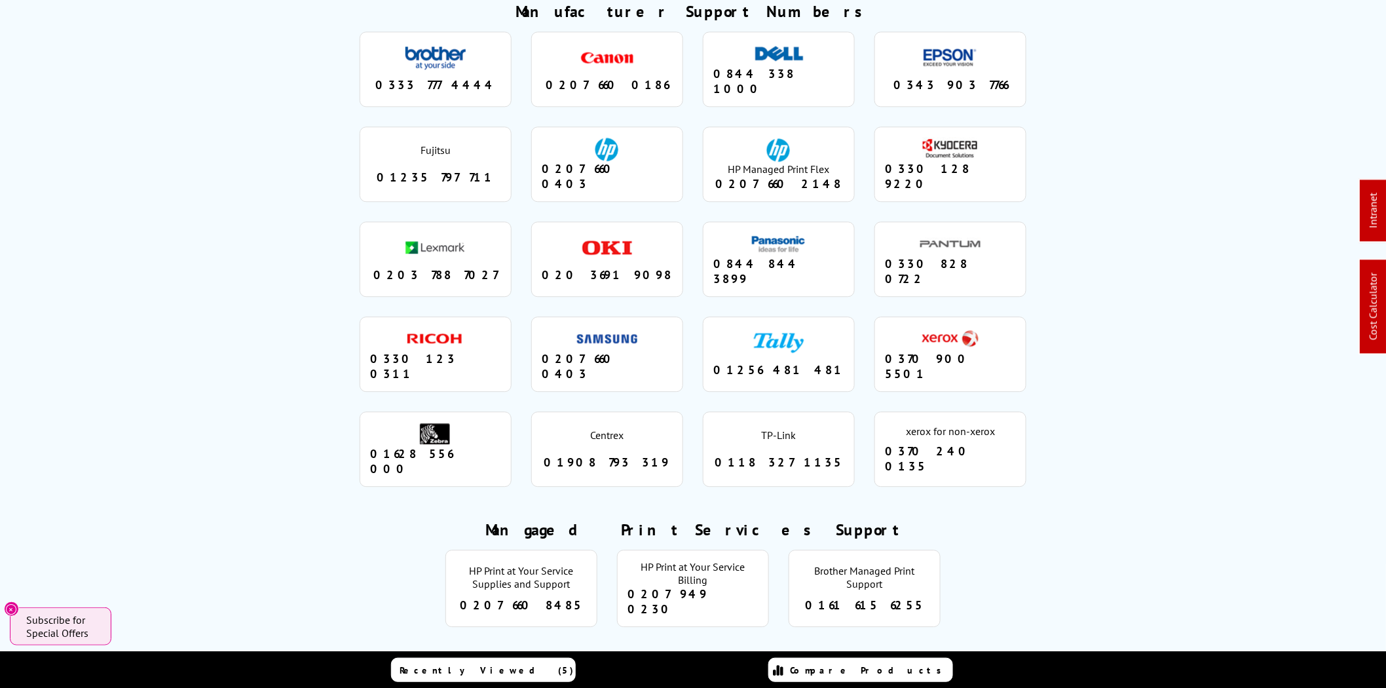
click at [780, 176] on div "0207 660 2148" at bounding box center [779, 183] width 131 height 15
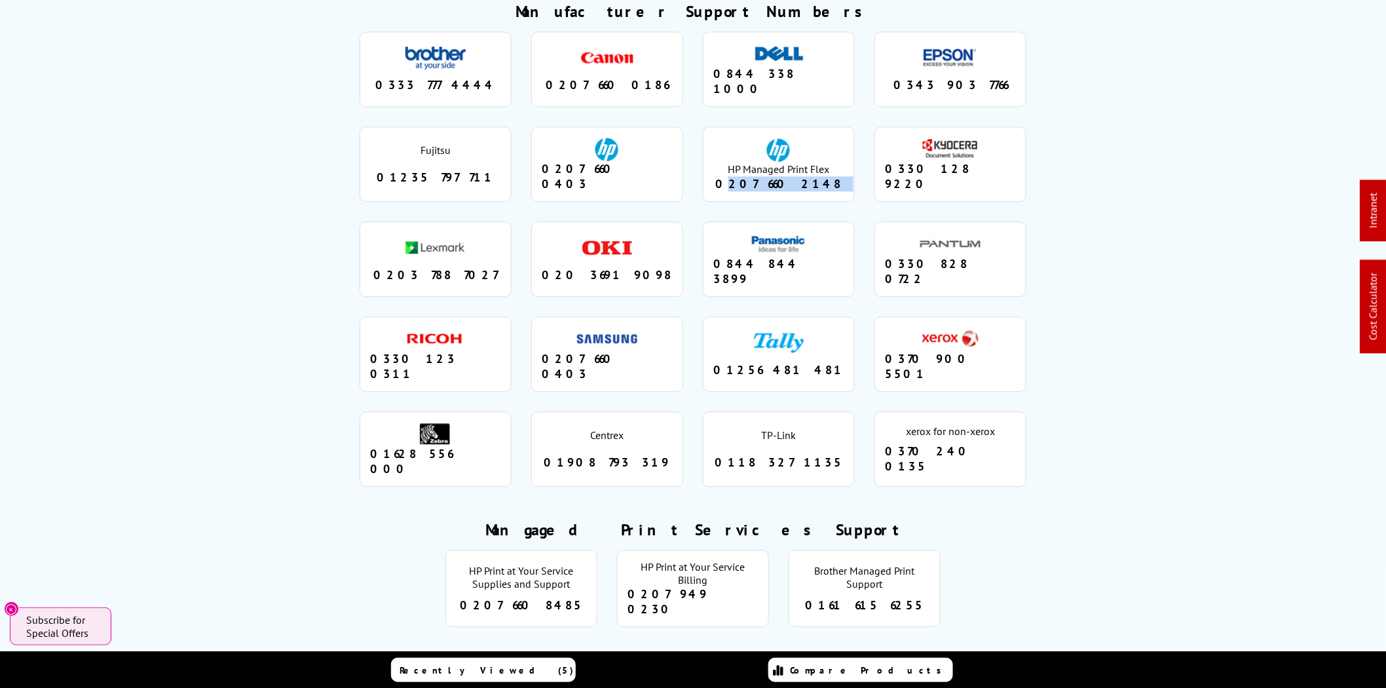
click at [780, 176] on div "0207 660 2148" at bounding box center [779, 183] width 131 height 15
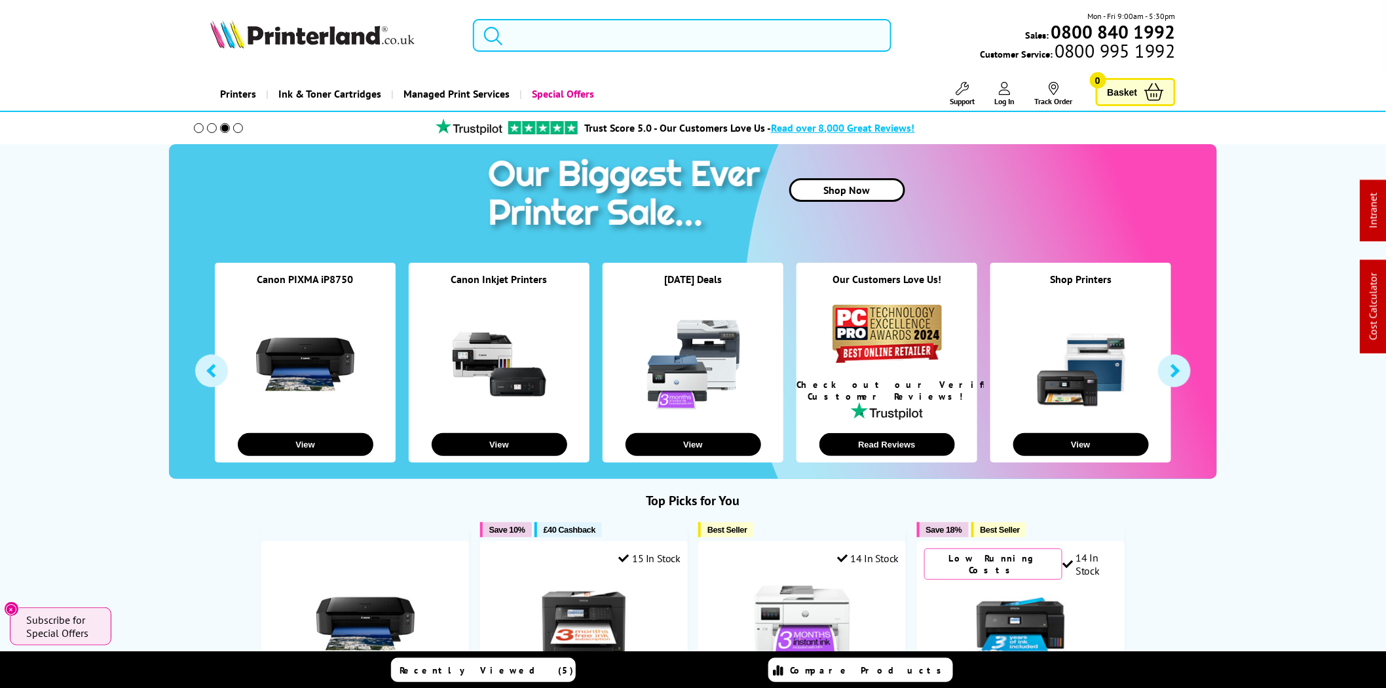
click at [556, 48] on input "search" at bounding box center [682, 35] width 419 height 33
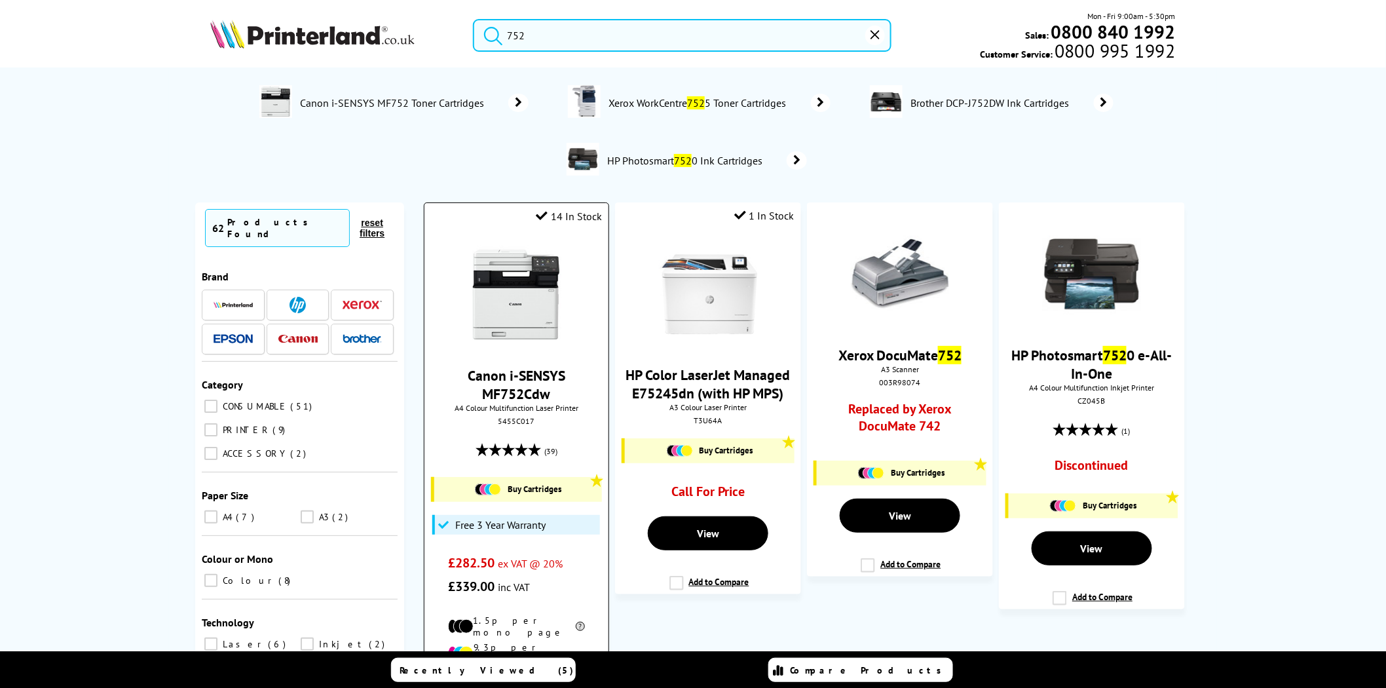
type input "752"
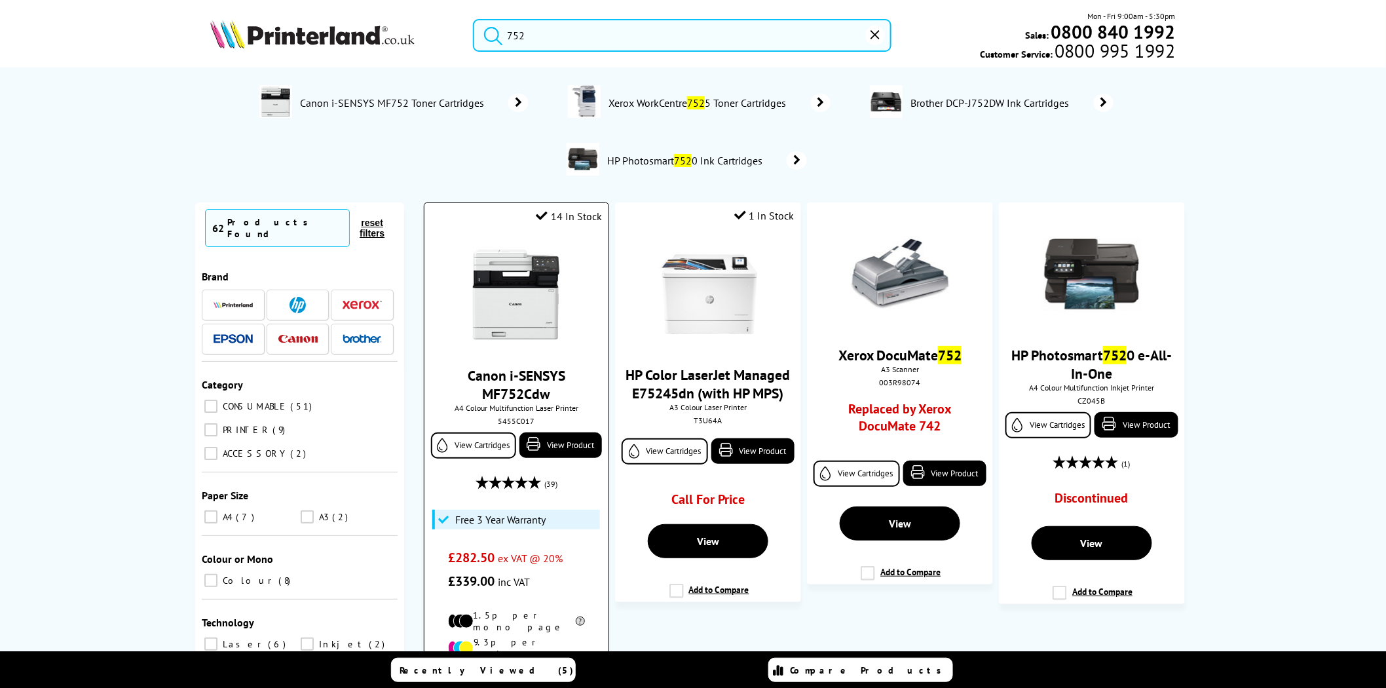
click at [546, 250] on img at bounding box center [516, 295] width 98 height 98
click at [529, 292] on img at bounding box center [516, 295] width 98 height 98
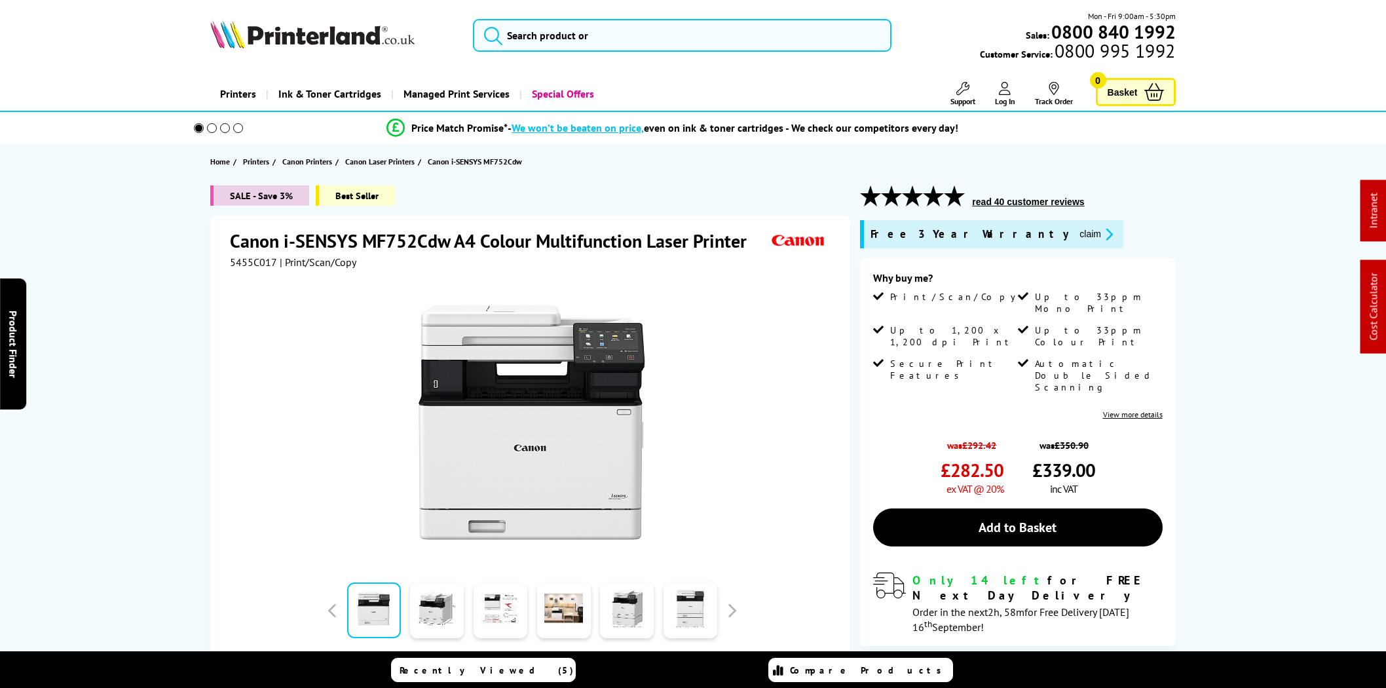
click at [1076, 231] on button "claim" at bounding box center [1096, 234] width 41 height 15
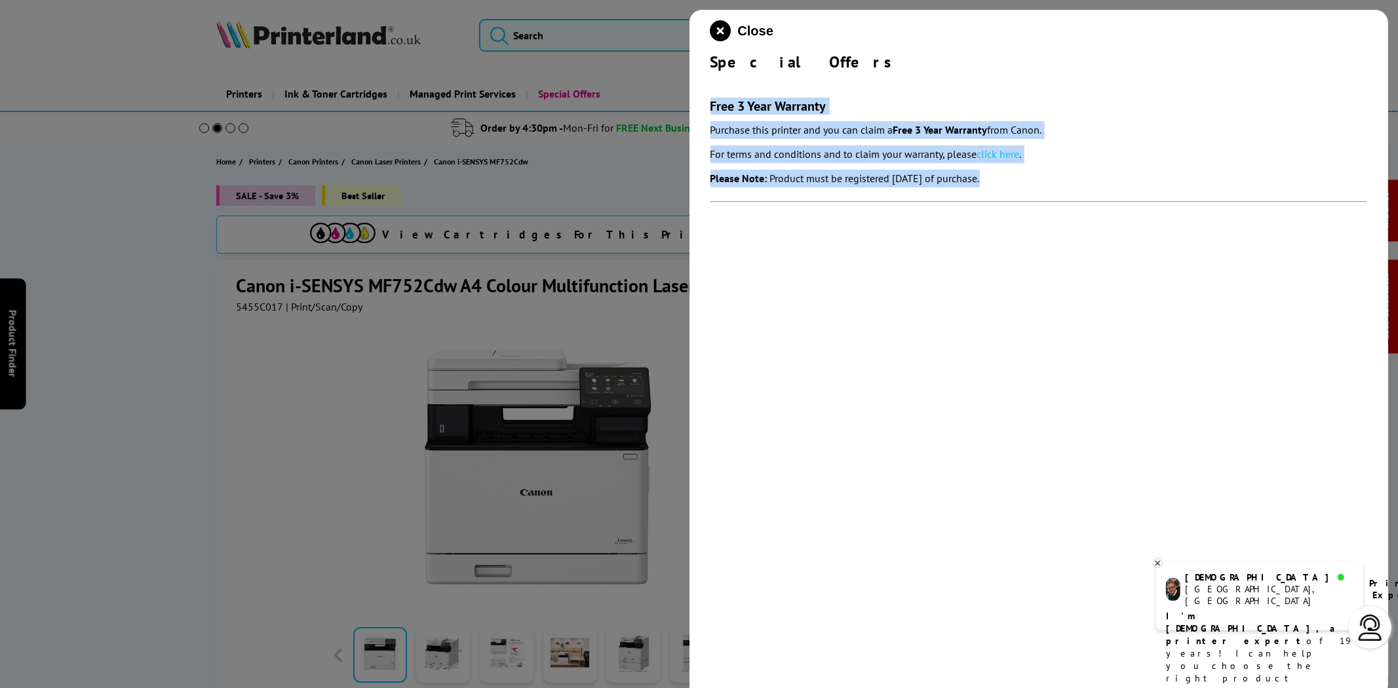
drag, startPoint x: 1038, startPoint y: 186, endPoint x: 710, endPoint y: 107, distance: 337.7
click at [710, 107] on div "Free 3 Year Warranty Purchase this printer and you can claim a Free 3 Year Warr…" at bounding box center [1038, 150] width 657 height 105
copy div "Free 3 Year Warranty Purchase this printer and you can claim a Free 3 Year Warr…"
click at [1013, 153] on link "click here" at bounding box center [998, 153] width 43 height 13
drag, startPoint x: 725, startPoint y: 31, endPoint x: 685, endPoint y: 31, distance: 40.6
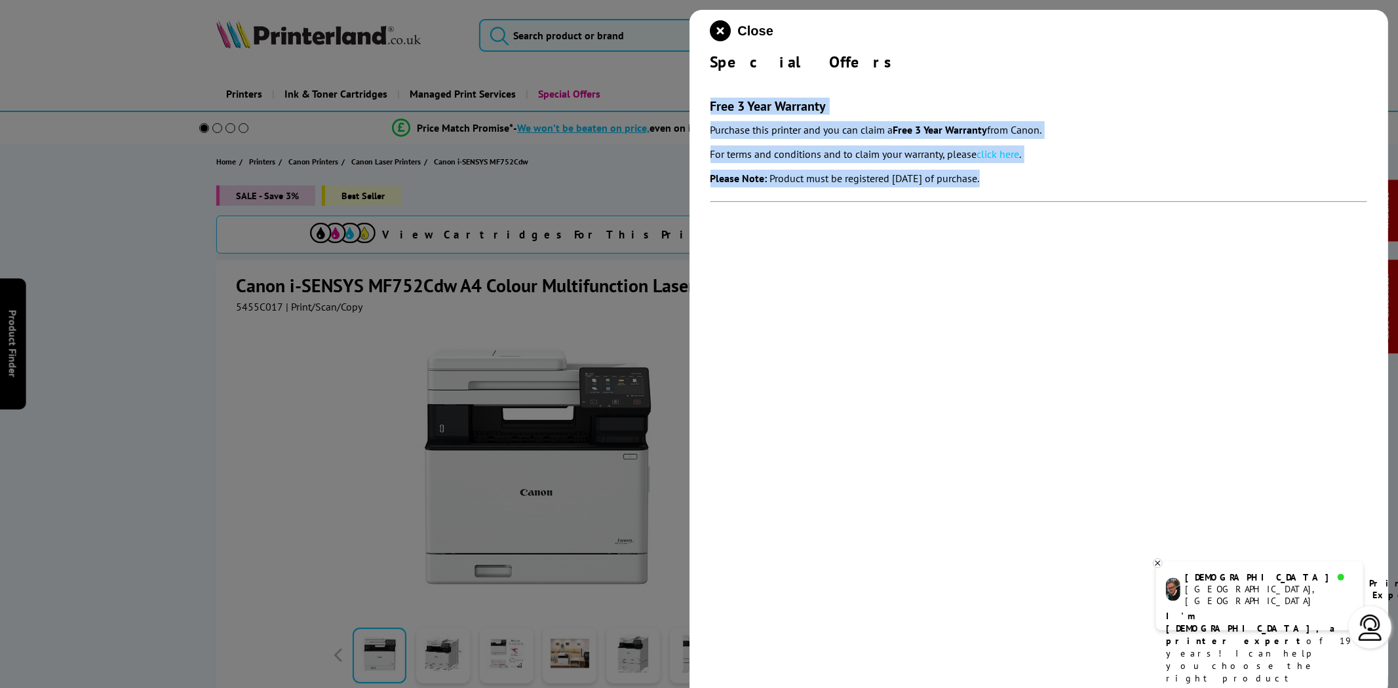
click at [725, 31] on icon "close modal" at bounding box center [720, 30] width 21 height 21
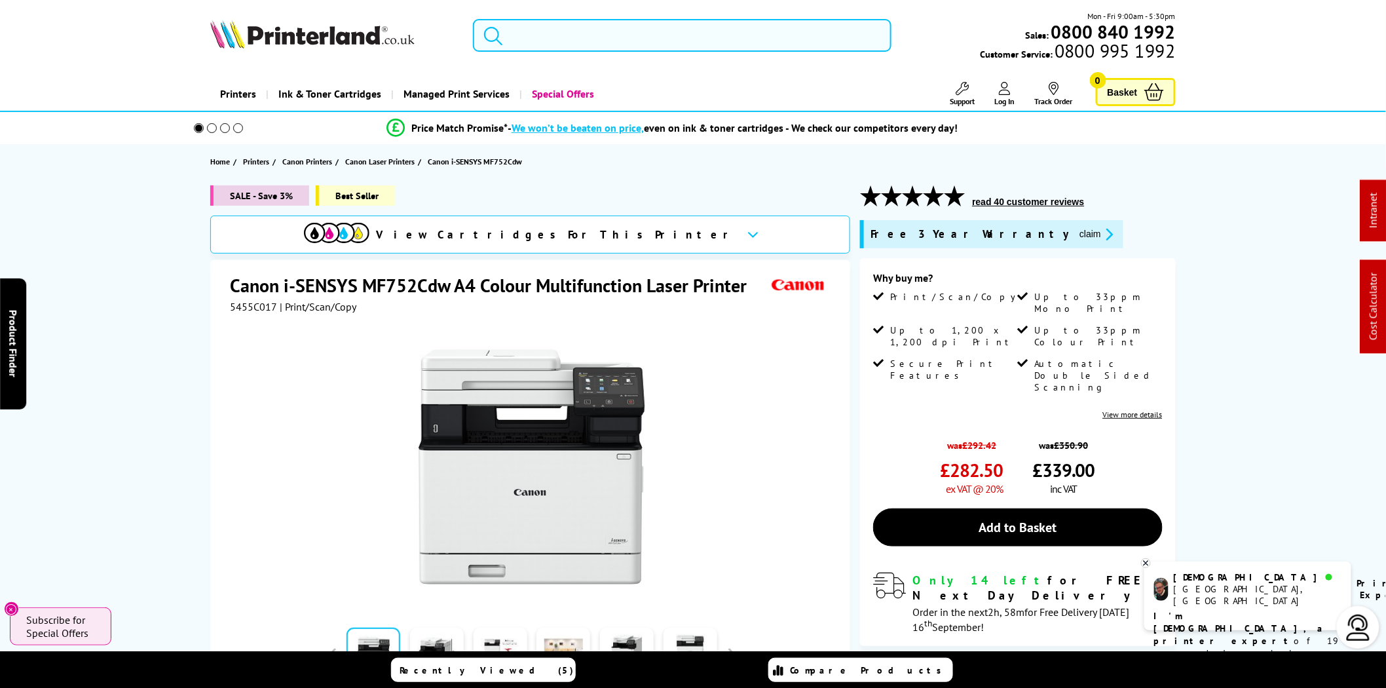
click at [657, 33] on input "search" at bounding box center [682, 35] width 419 height 33
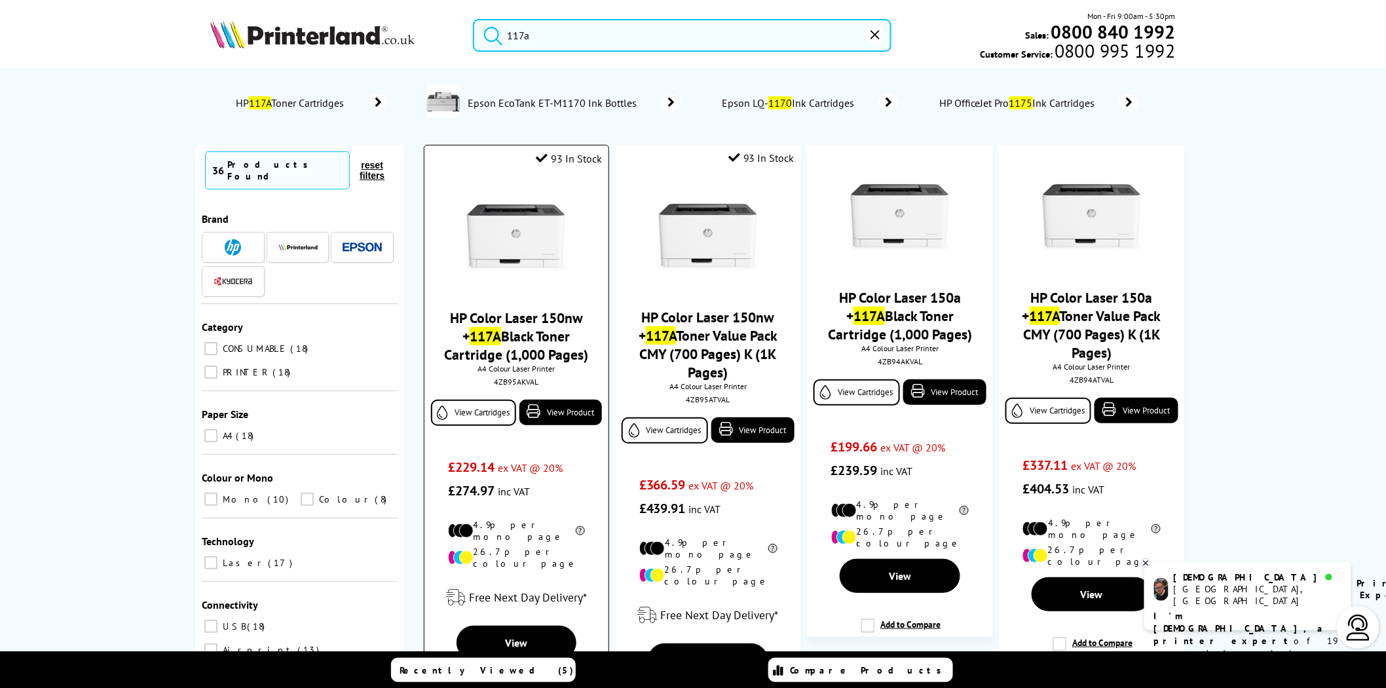
type input "117a"
click at [474, 19] on button "submit" at bounding box center [490, 33] width 33 height 29
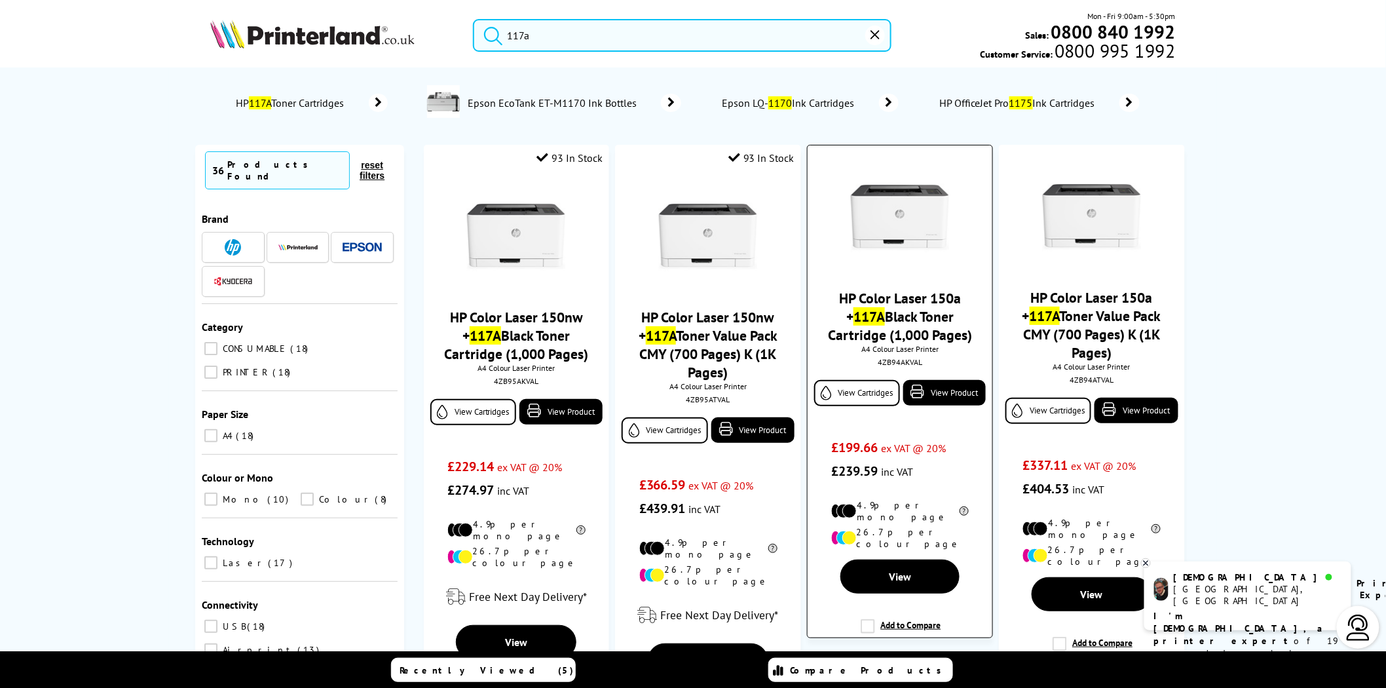
click at [909, 227] on img at bounding box center [900, 217] width 98 height 98
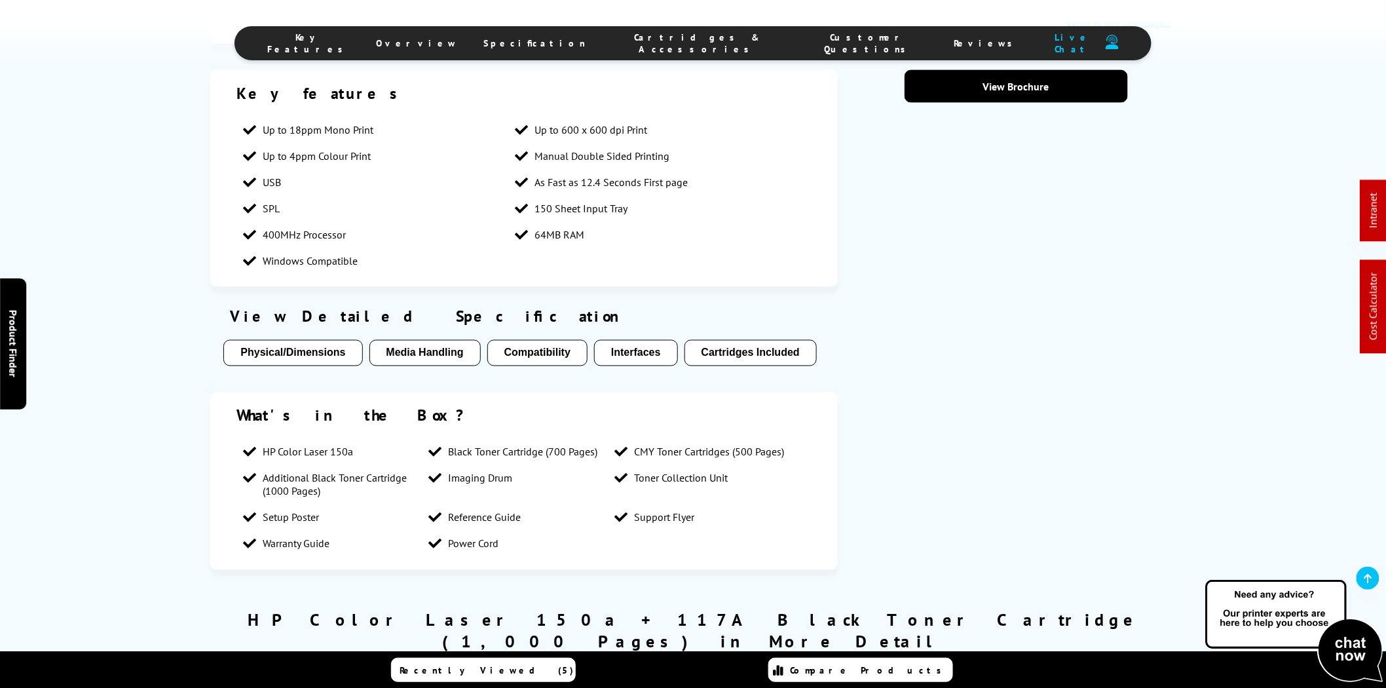
click at [681, 43] on span "Cartridges & Accessories" at bounding box center [698, 43] width 172 height 24
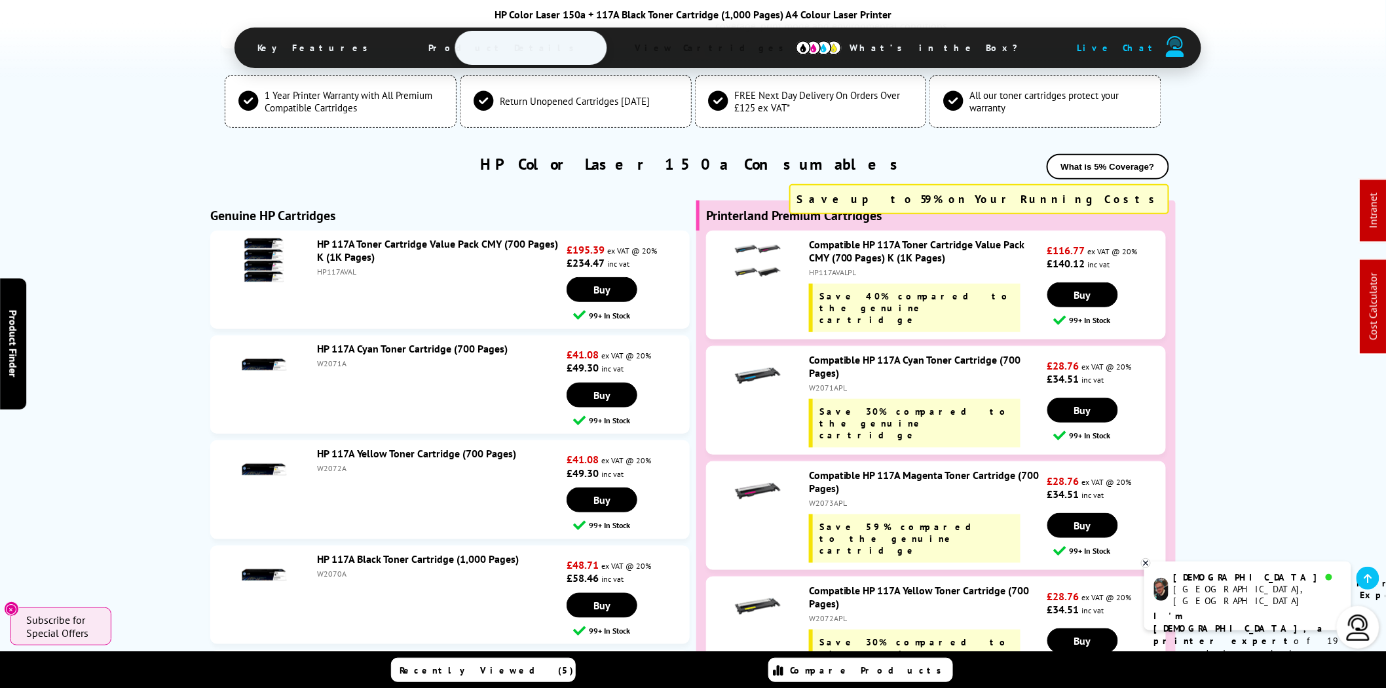
scroll to position [2403, 0]
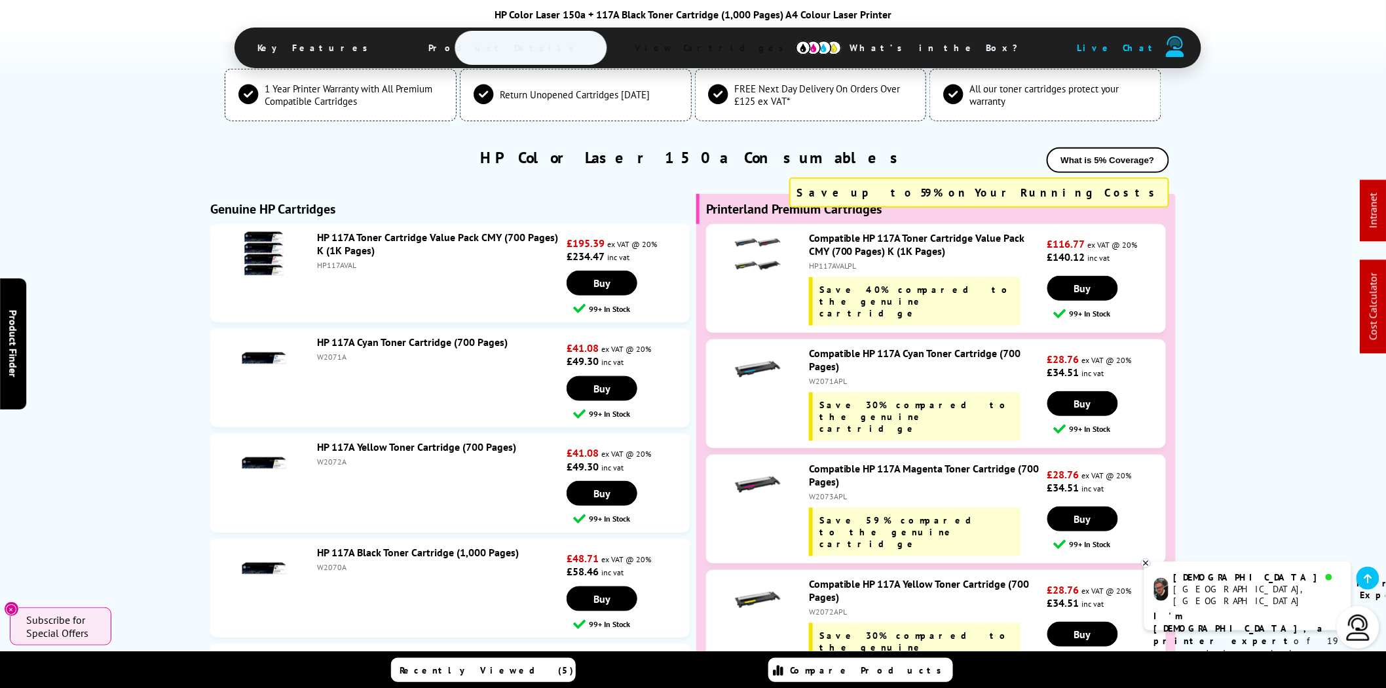
click at [332, 260] on div "HP117AVAL" at bounding box center [440, 265] width 246 height 10
copy div "HP117AVAL"
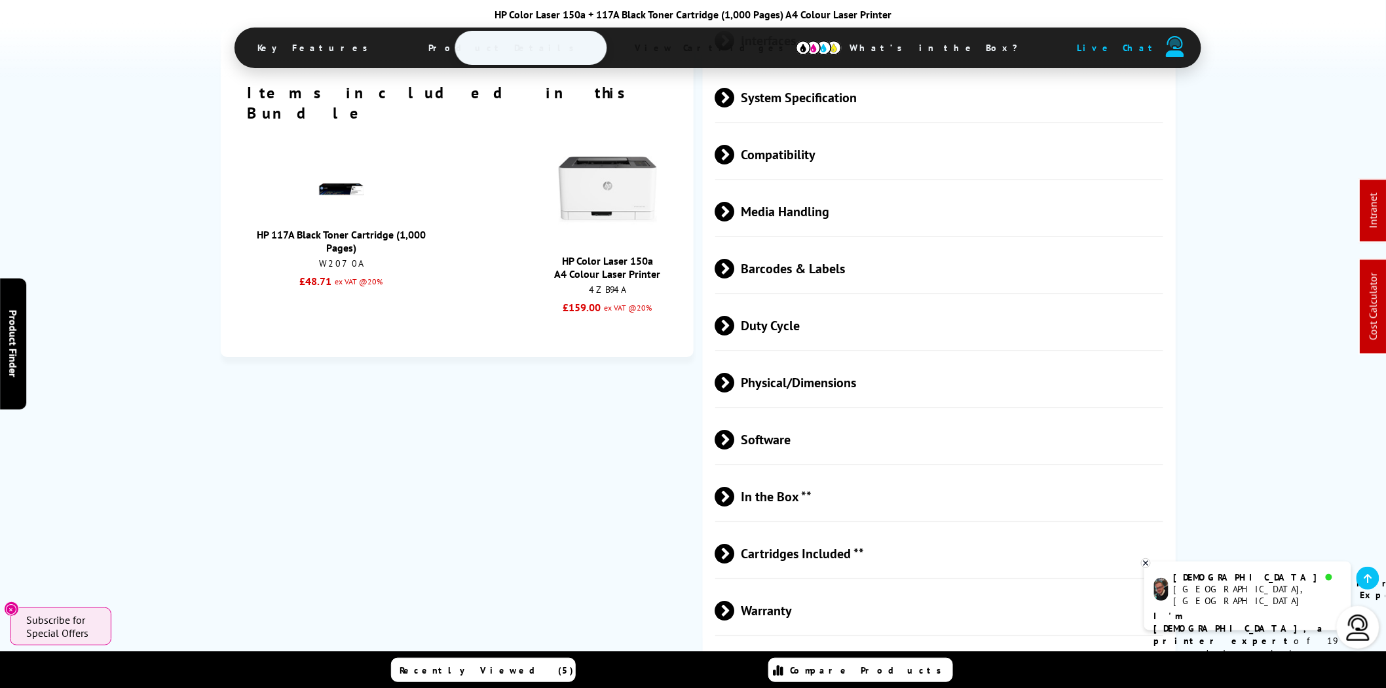
scroll to position [0, 0]
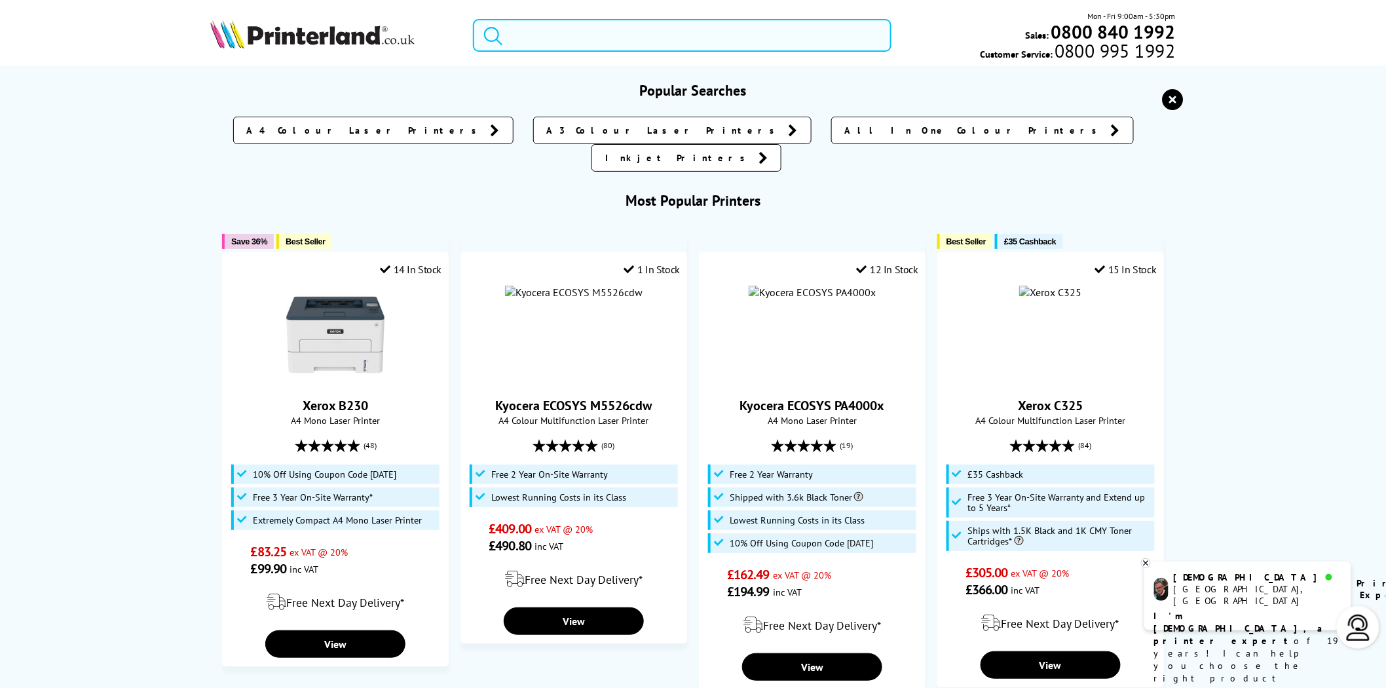
click at [512, 23] on input "search" at bounding box center [682, 35] width 419 height 33
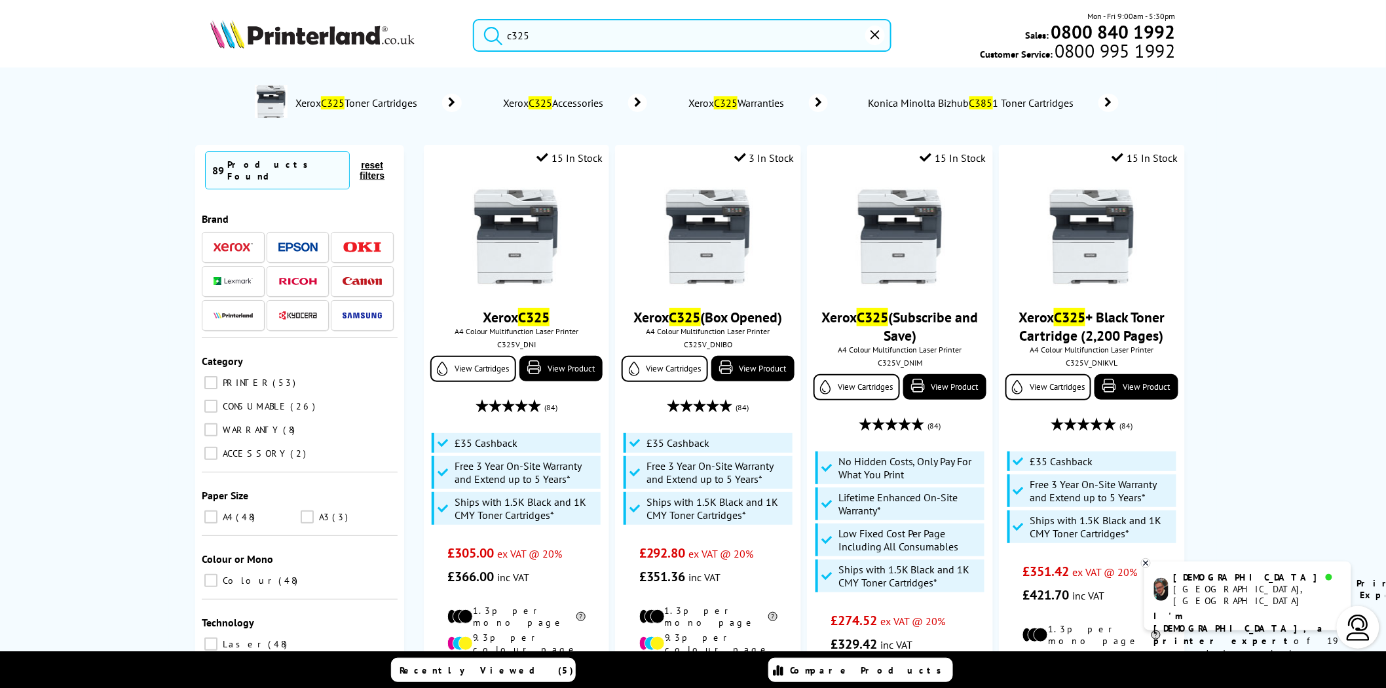
drag, startPoint x: 557, startPoint y: 44, endPoint x: 391, endPoint y: 33, distance: 166.2
click at [391, 33] on div "c325 Mon - Fri 9:00am - 5:30pm Sales: 0800 840 1992 Customer Service: 0800 995 …" at bounding box center [693, 39] width 1048 height 58
type input "c325"
click at [371, 38] on img at bounding box center [312, 34] width 204 height 29
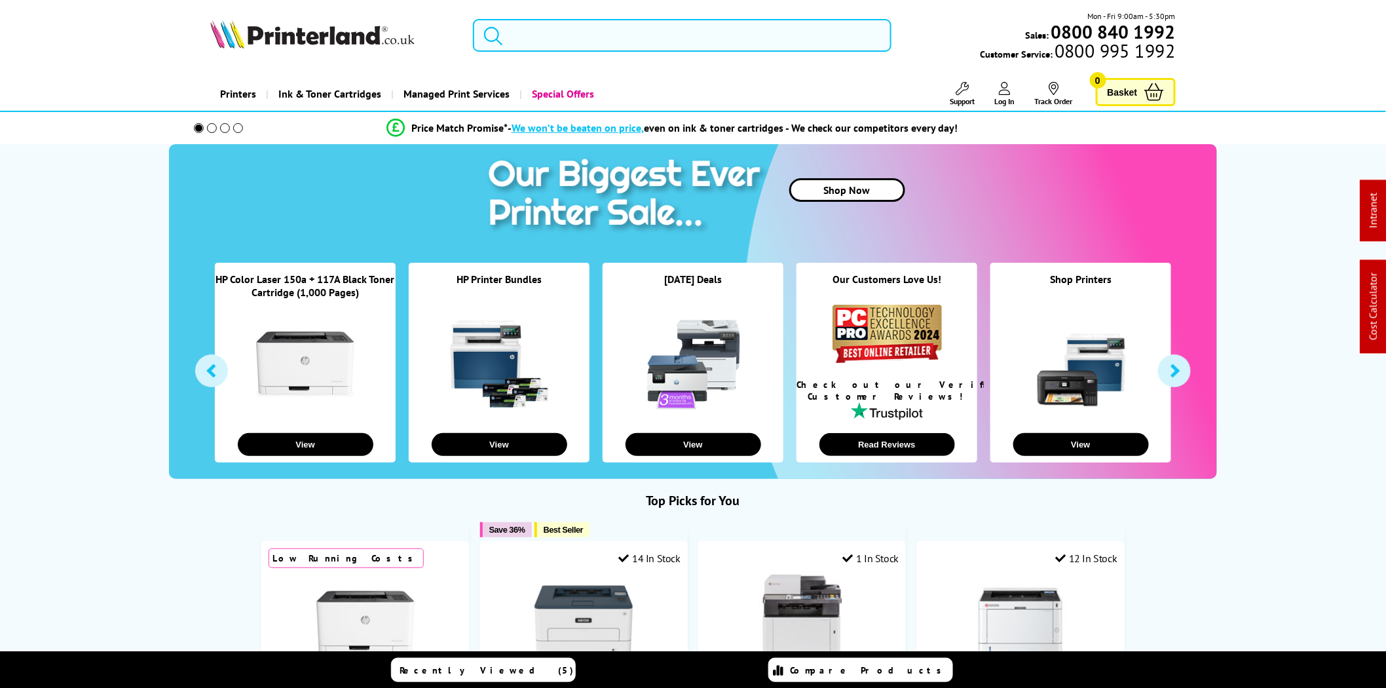
click at [572, 33] on input "search" at bounding box center [682, 35] width 419 height 33
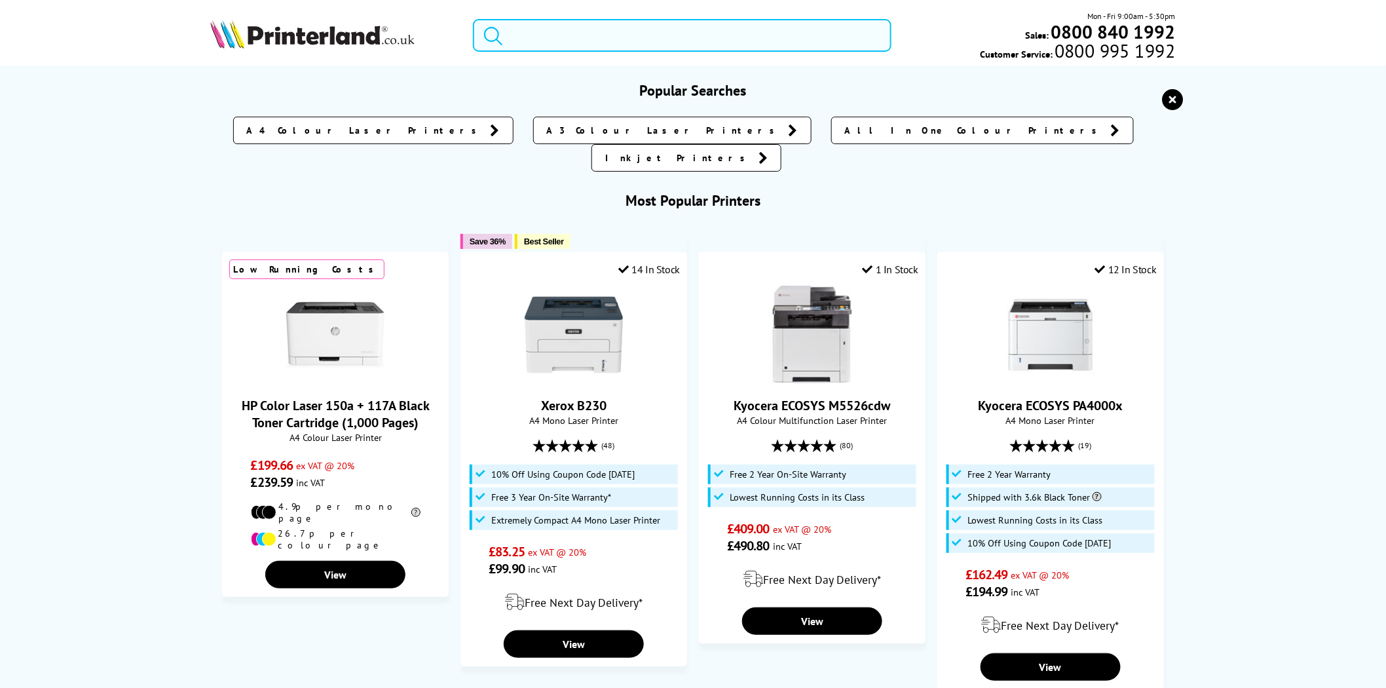
click at [572, 33] on input "search" at bounding box center [682, 35] width 419 height 33
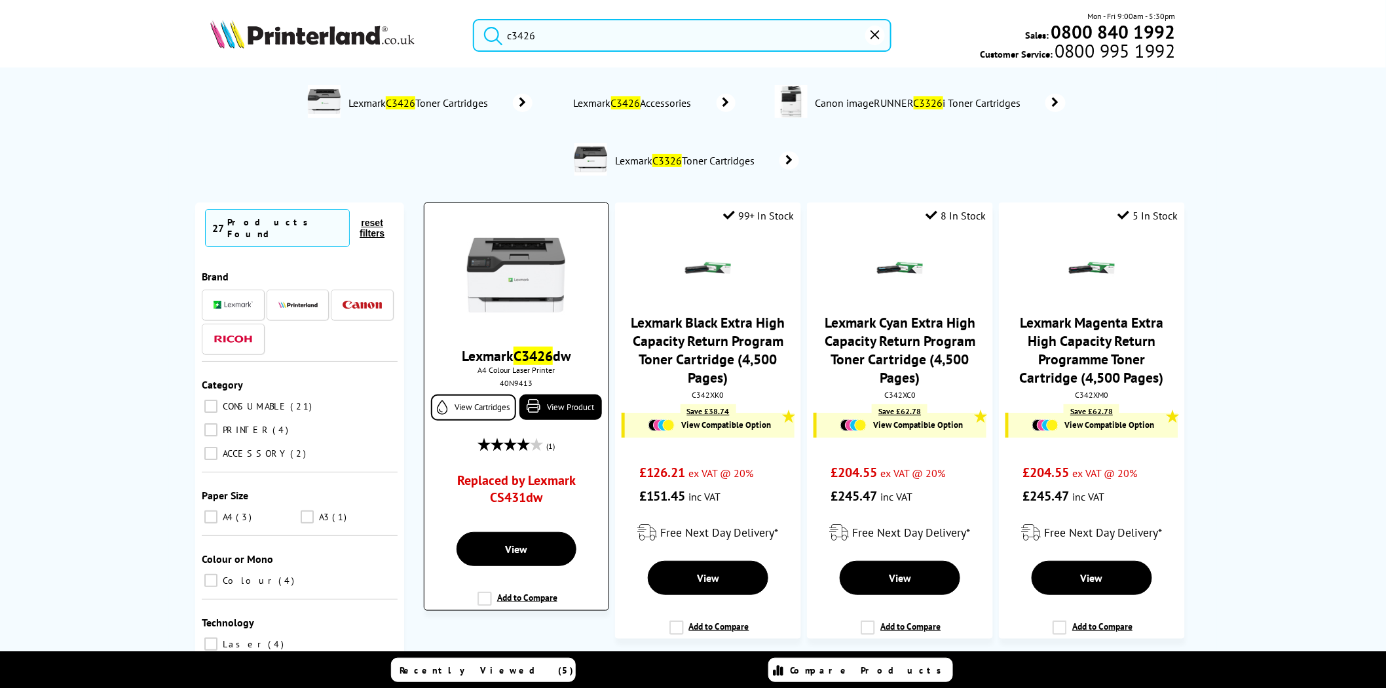
type input "c3426"
click at [516, 250] on img at bounding box center [516, 275] width 98 height 98
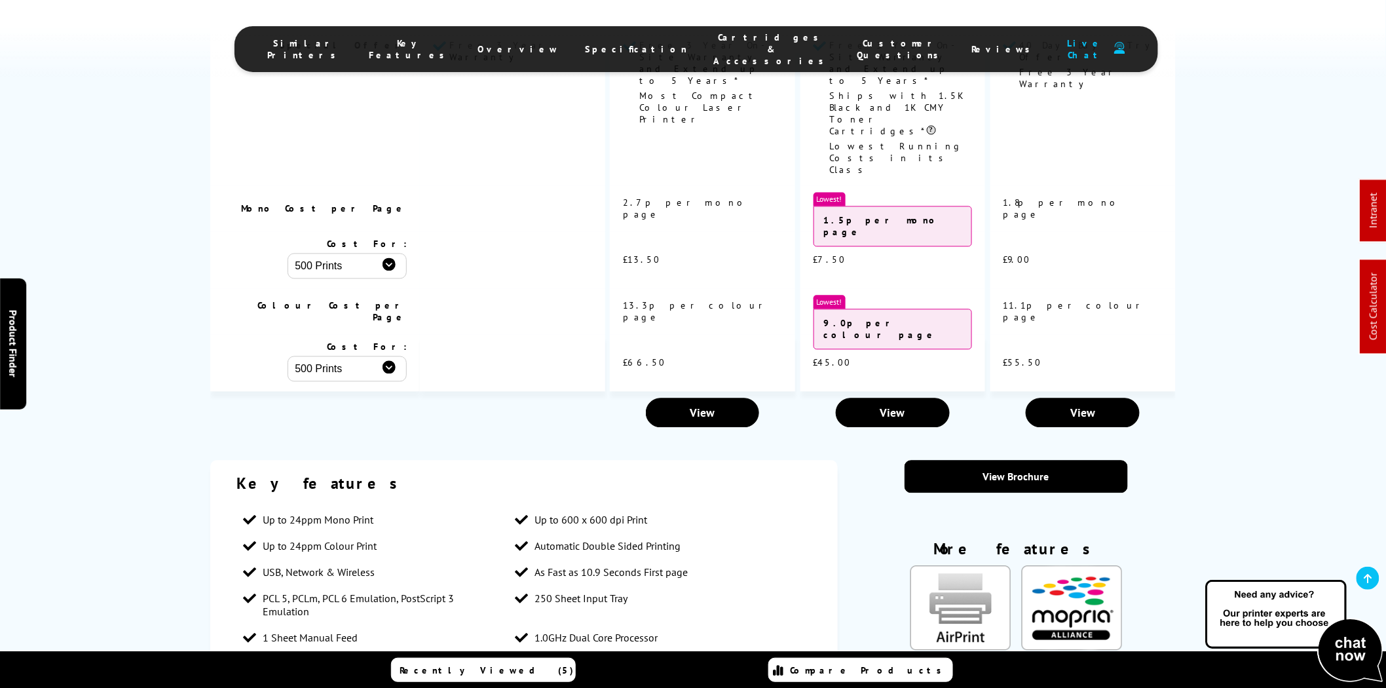
click at [714, 46] on span "Cartridges & Accessories" at bounding box center [772, 48] width 117 height 35
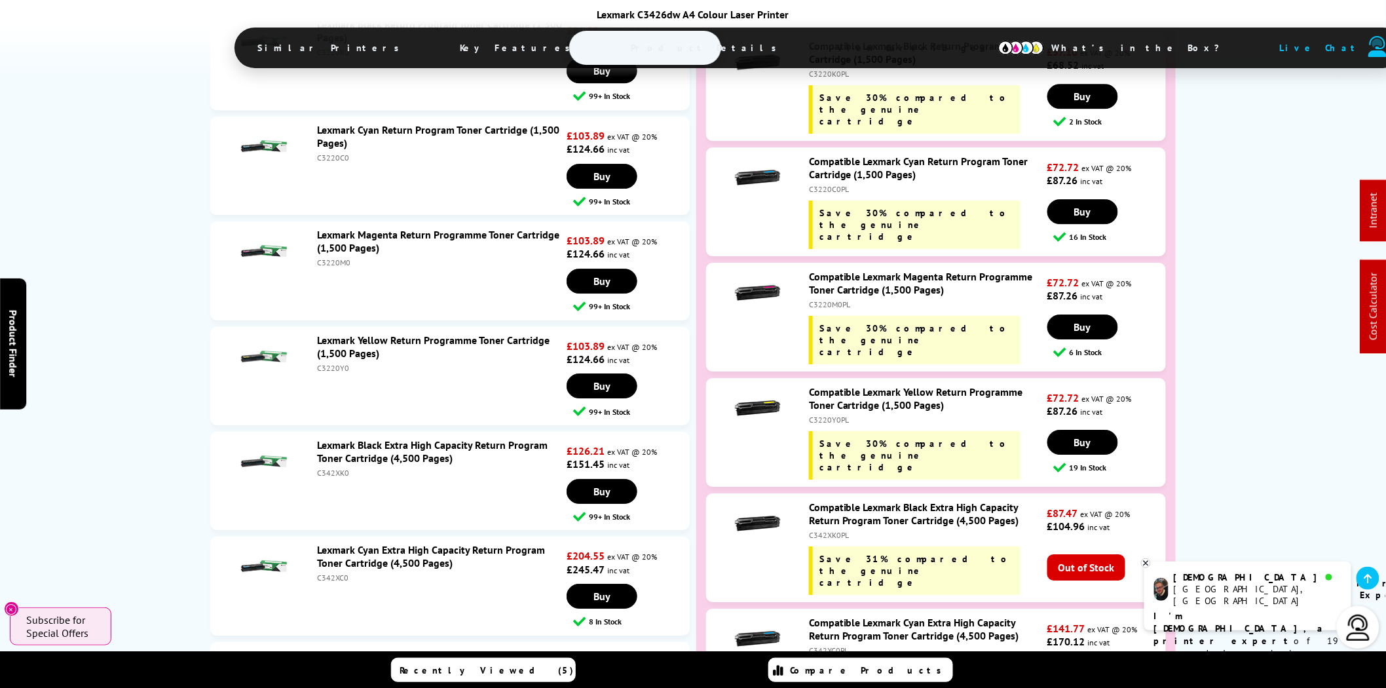
scroll to position [3797, 0]
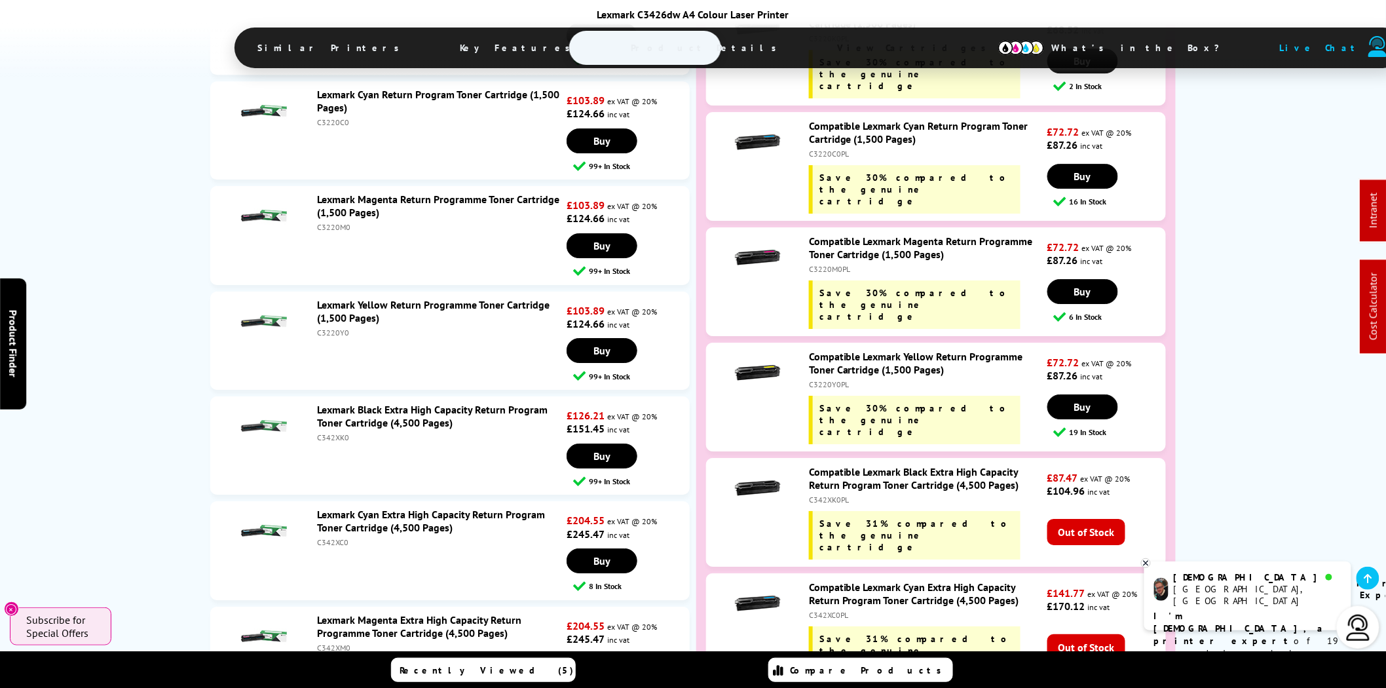
click at [341, 537] on div "C342XC0" at bounding box center [440, 542] width 246 height 10
copy div "C342XC0"
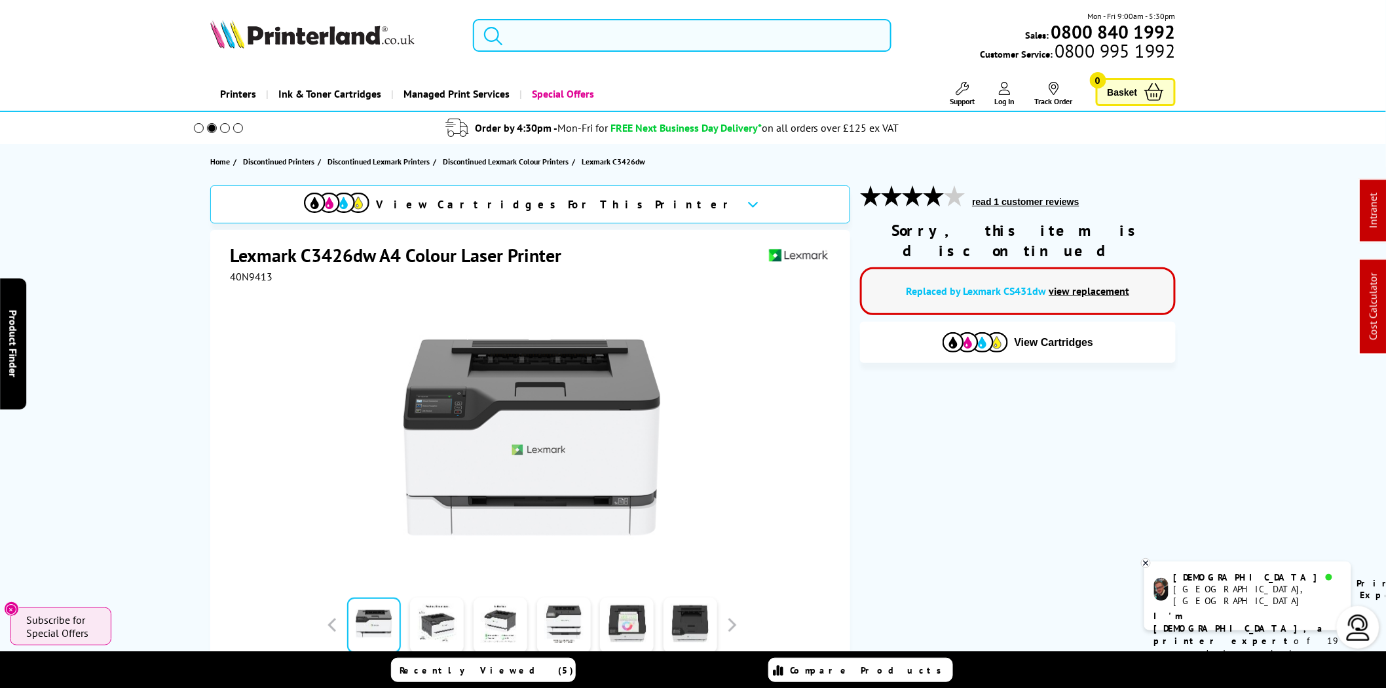
click at [547, 35] on input "search" at bounding box center [682, 35] width 419 height 33
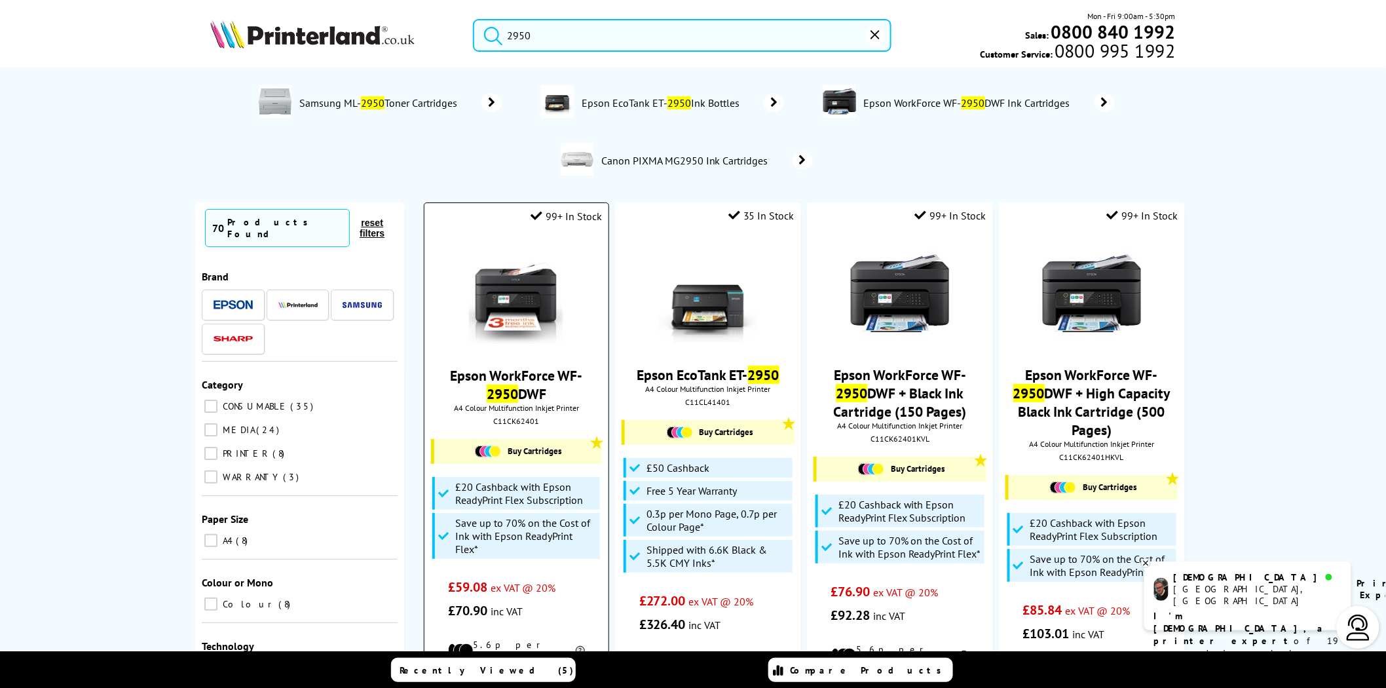
type input "2950"
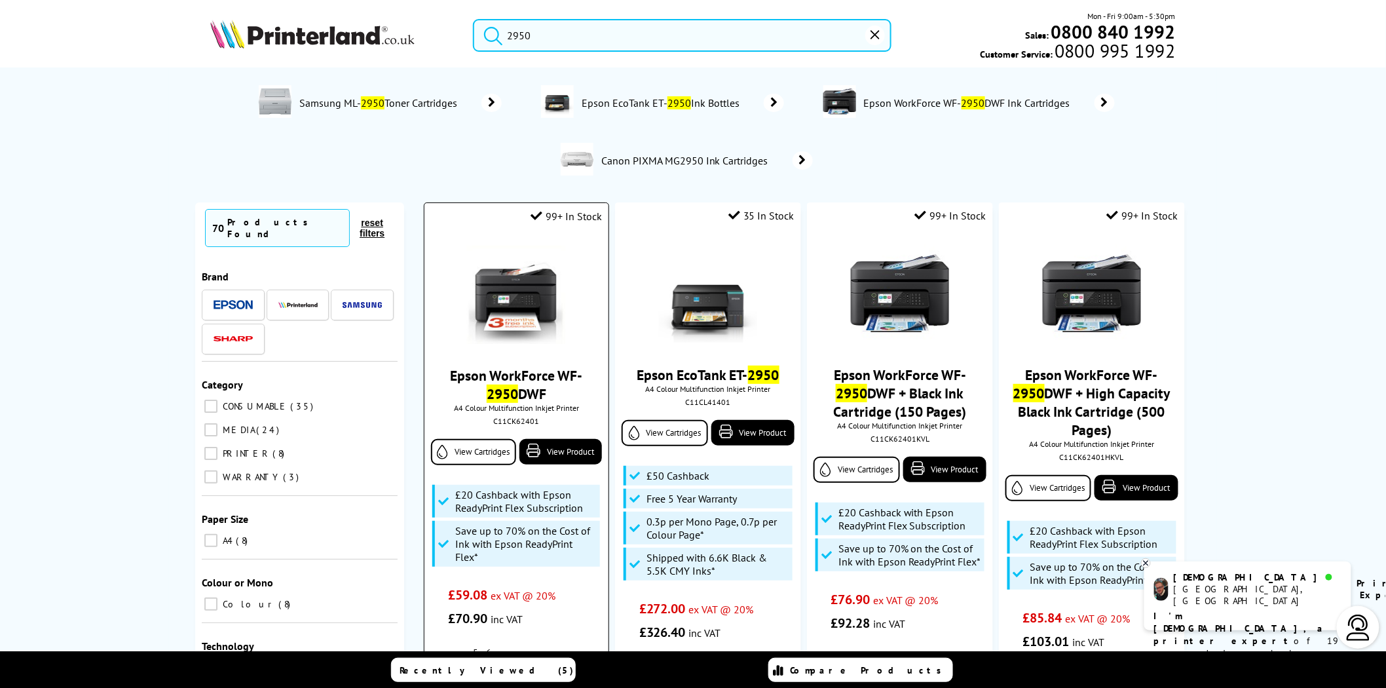
click at [531, 297] on img at bounding box center [516, 295] width 98 height 98
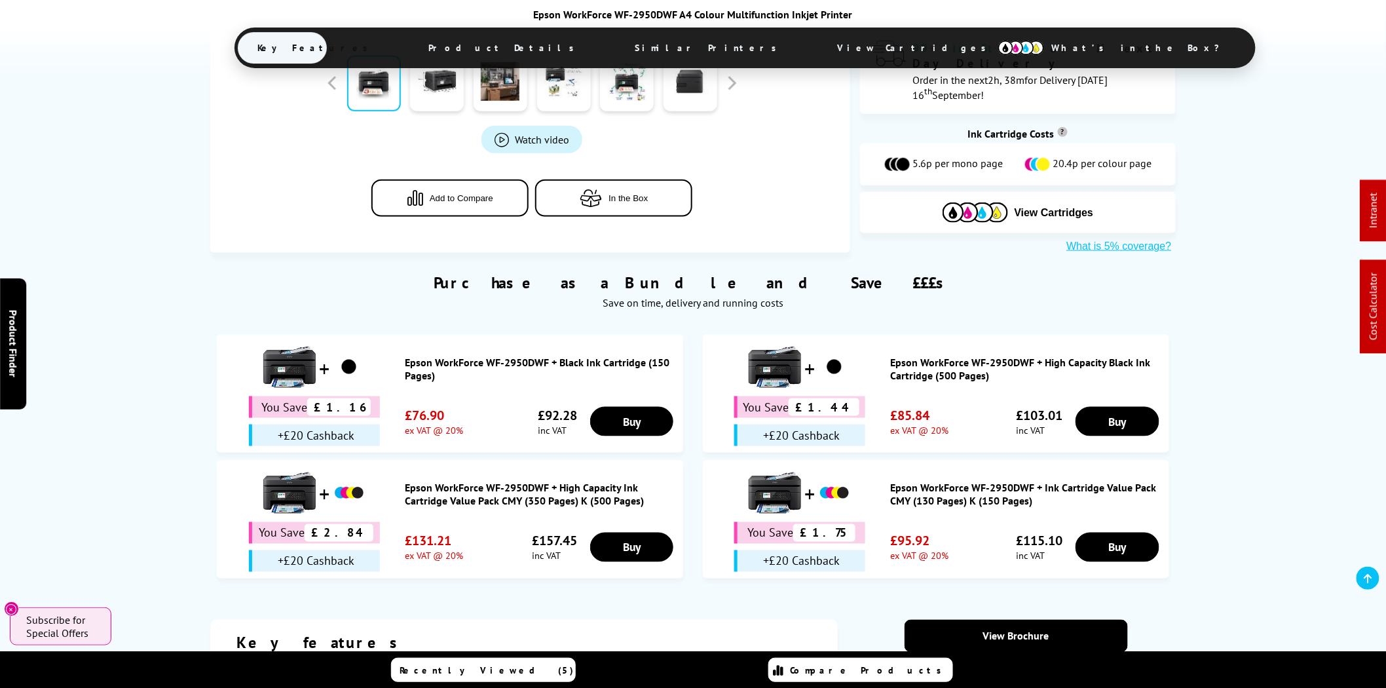
scroll to position [486, 0]
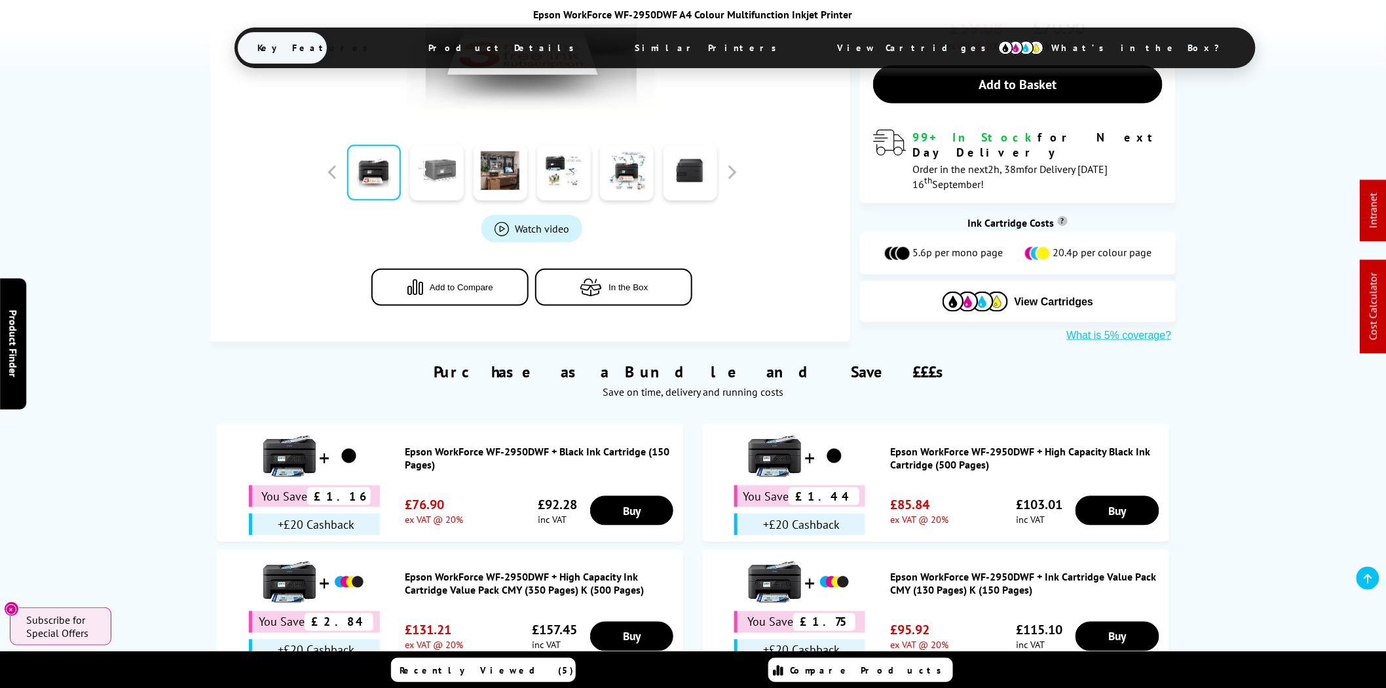
click at [448, 163] on link at bounding box center [437, 173] width 54 height 56
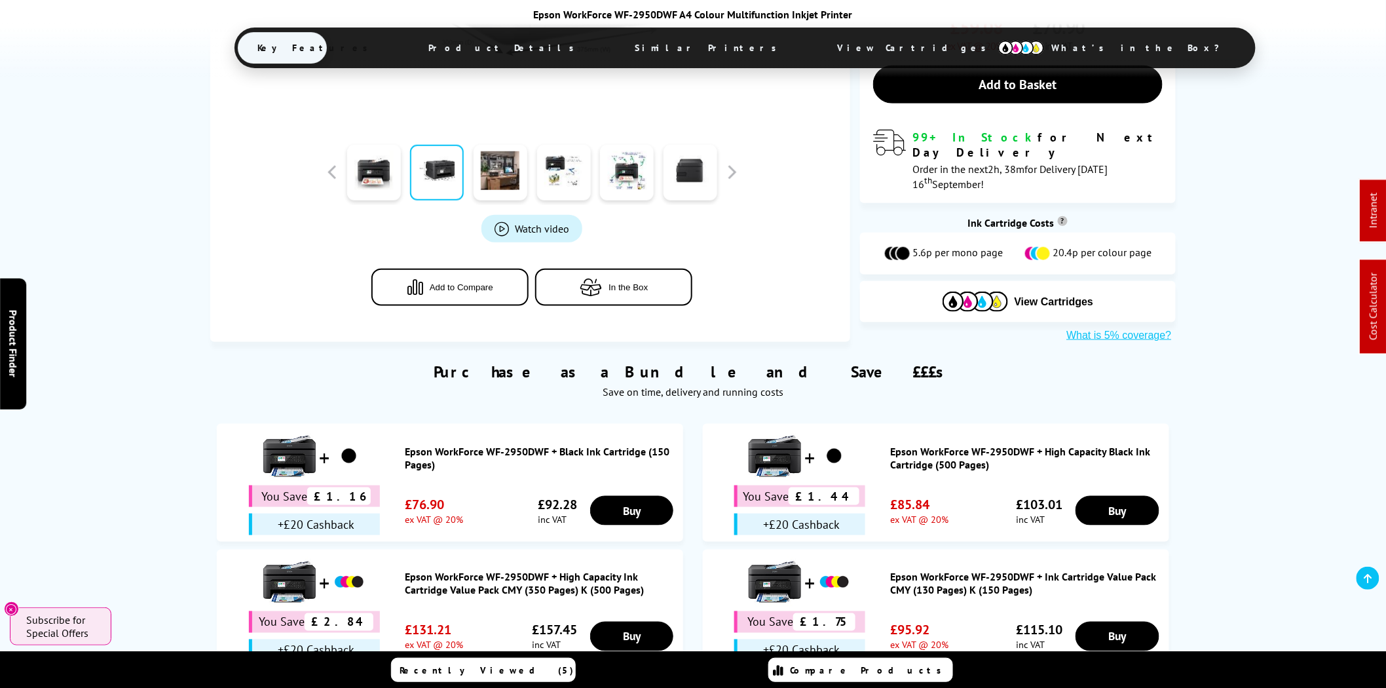
click at [660, 165] on div at bounding box center [691, 173] width 64 height 66
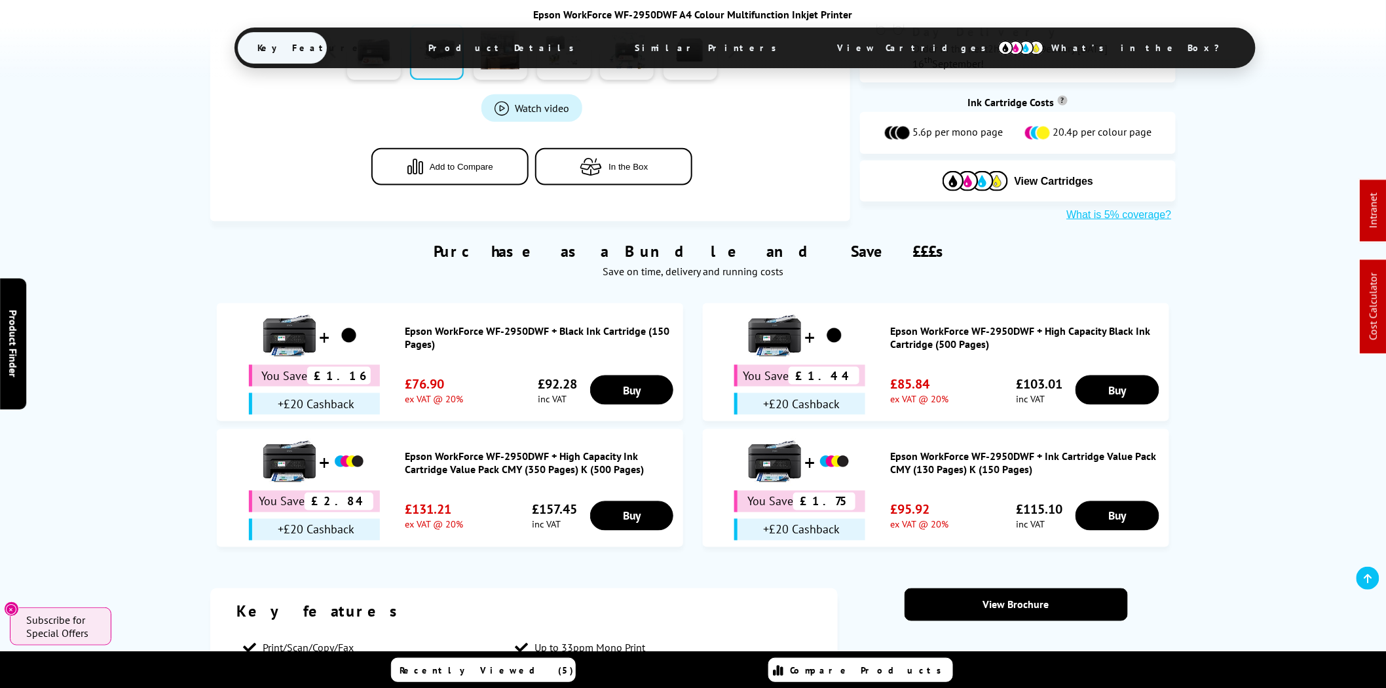
scroll to position [242, 0]
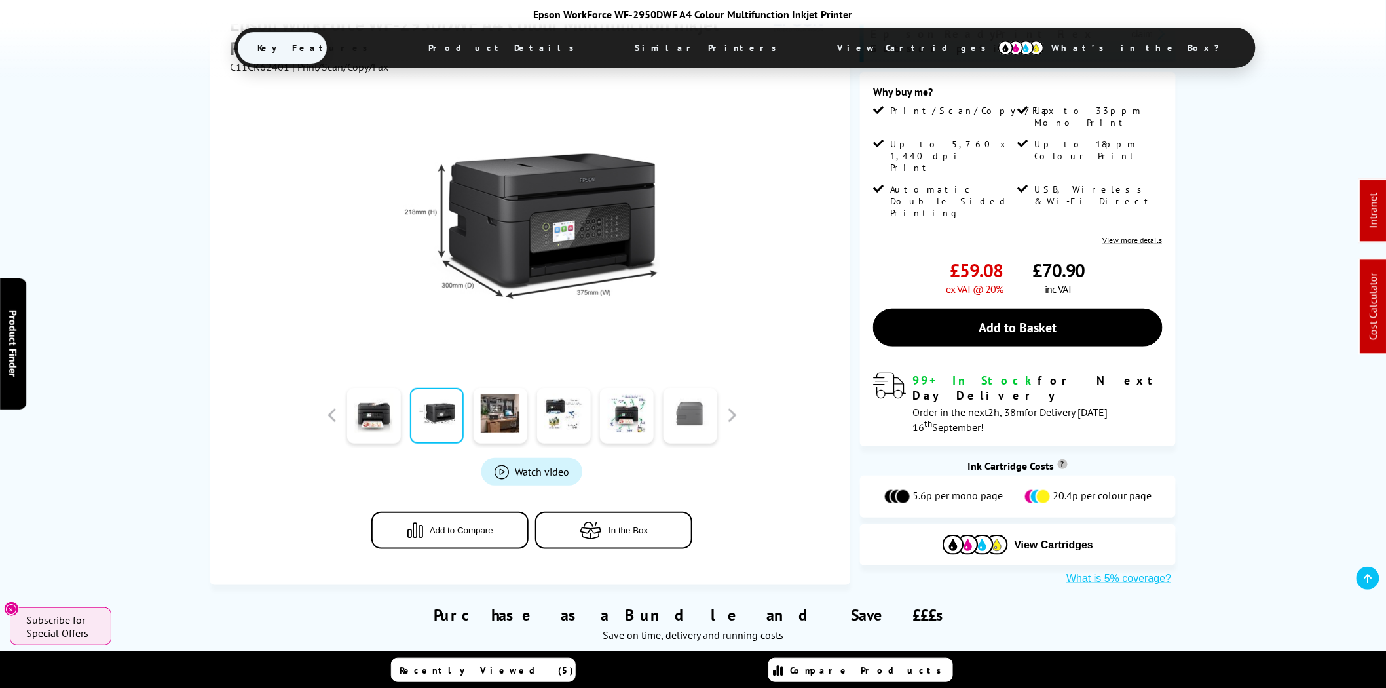
click at [691, 421] on link at bounding box center [691, 416] width 54 height 56
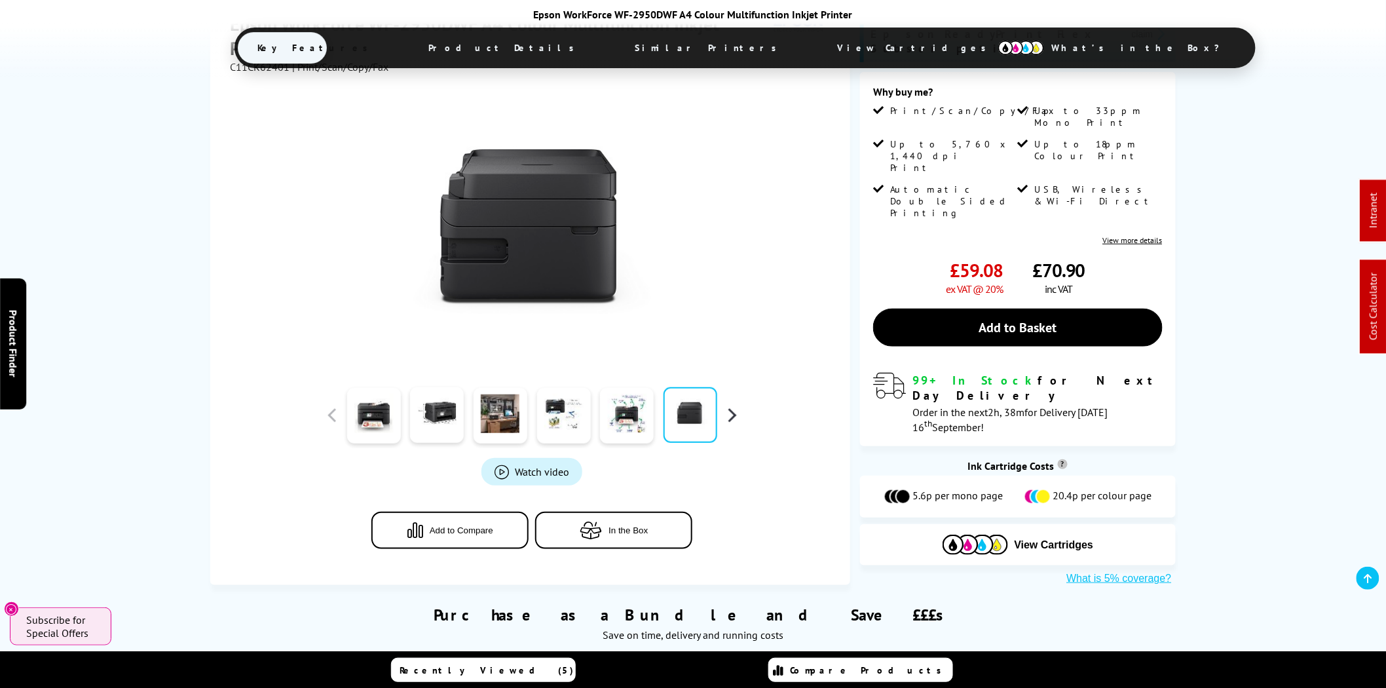
click at [730, 406] on button "button" at bounding box center [732, 416] width 20 height 20
click at [500, 407] on link at bounding box center [501, 416] width 54 height 56
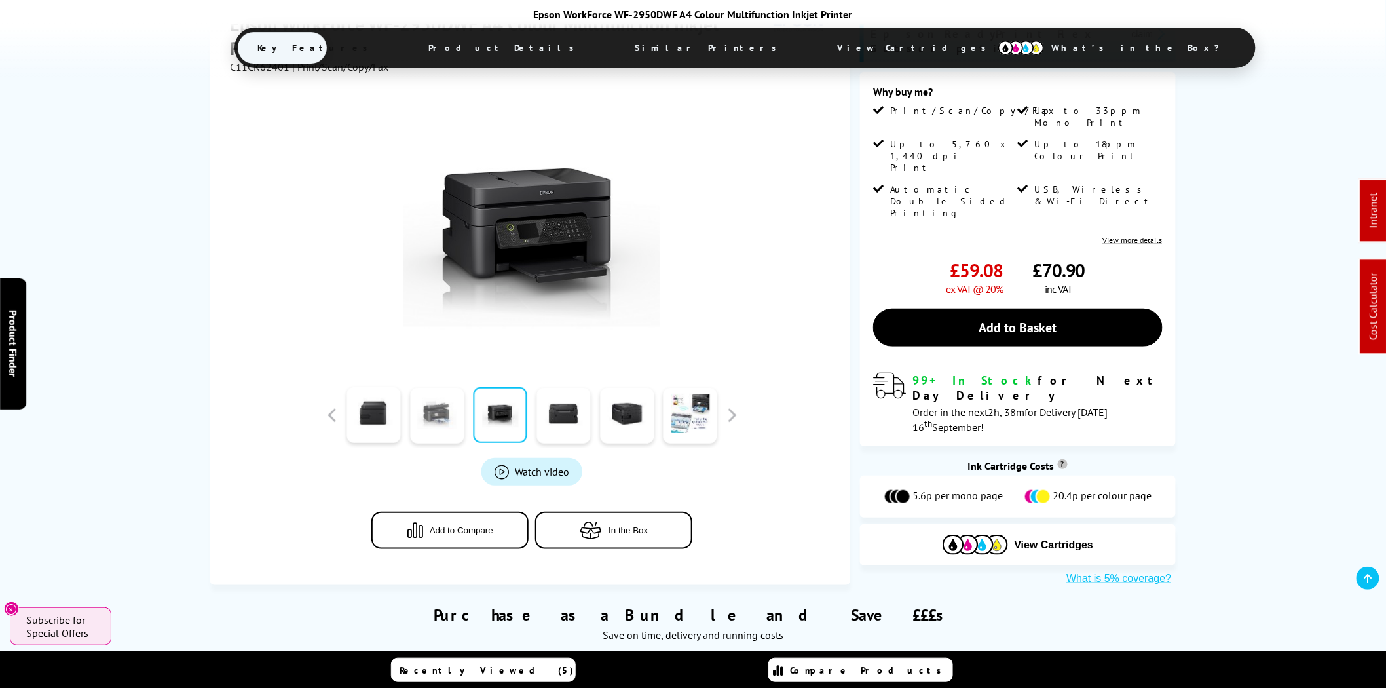
click at [440, 407] on link at bounding box center [437, 416] width 54 height 56
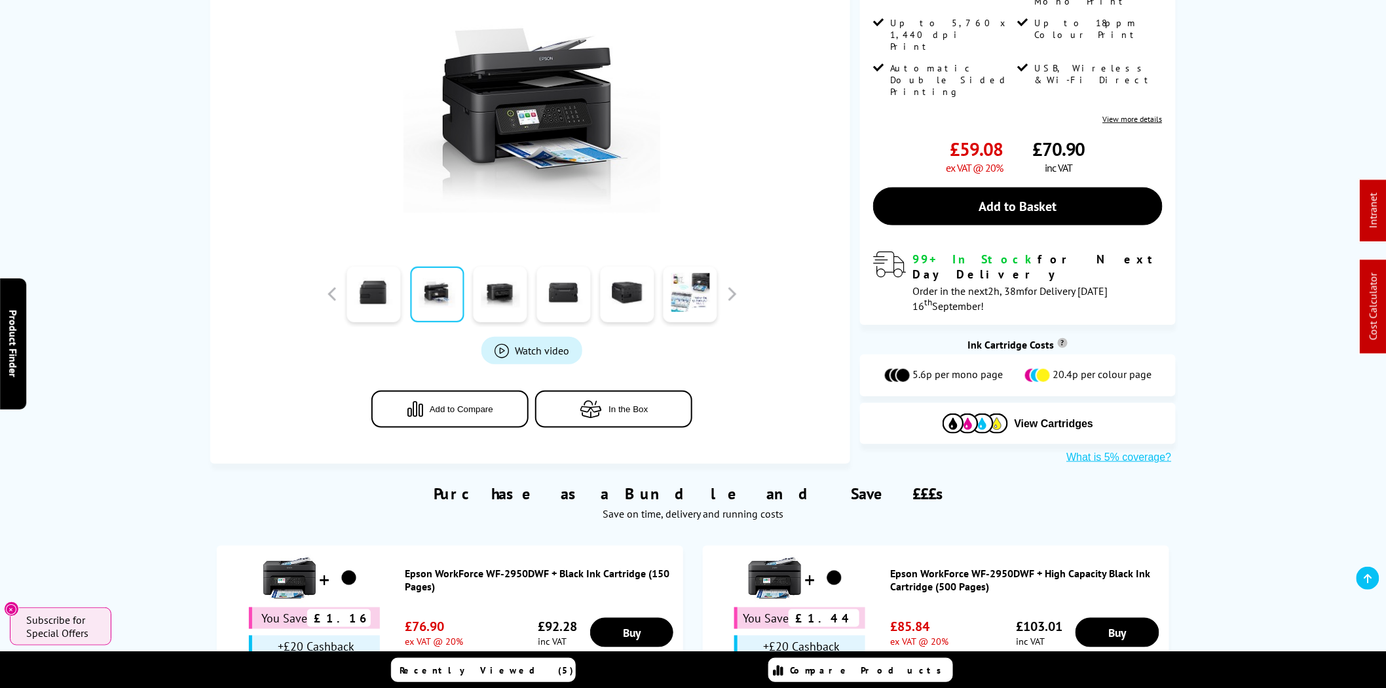
scroll to position [0, 0]
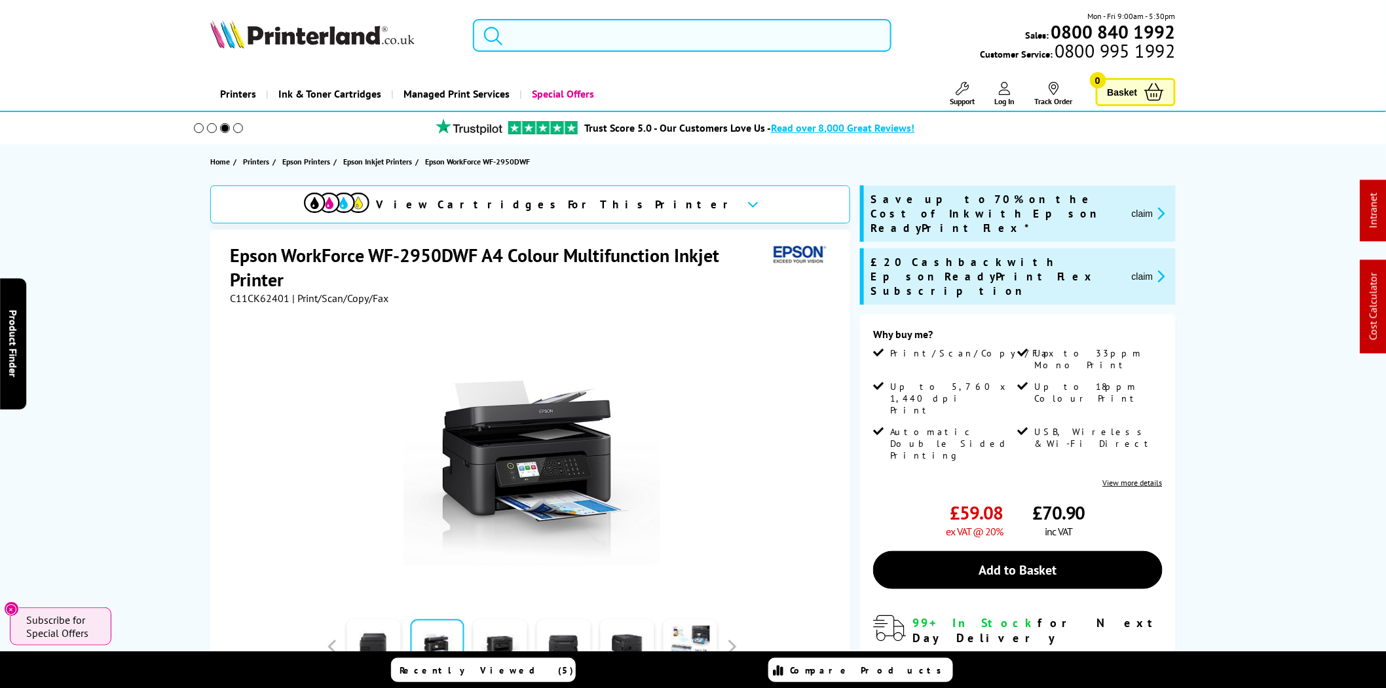
click at [686, 28] on input "search" at bounding box center [682, 35] width 419 height 33
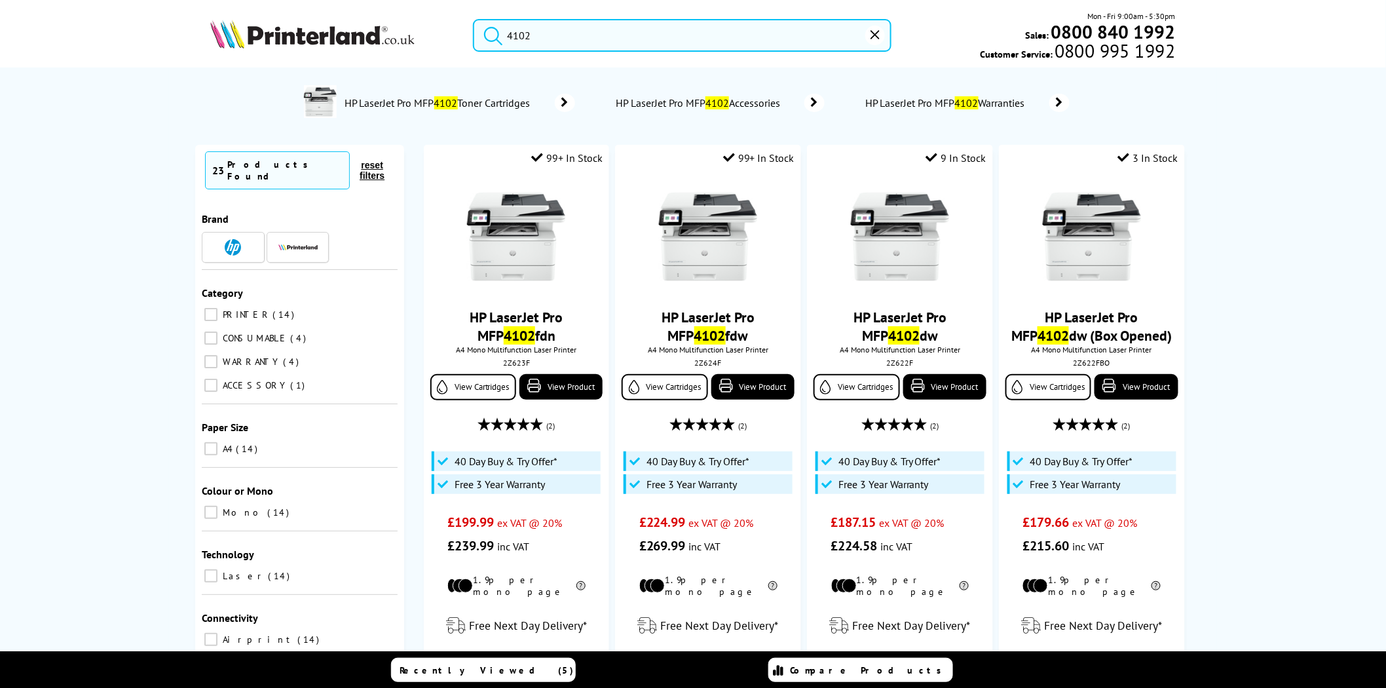
type input "4102"
drag, startPoint x: 562, startPoint y: 33, endPoint x: 415, endPoint y: 33, distance: 146.1
click at [415, 33] on div "4102 Mon - Fri 9:00am - 5:30pm Sales: 0800 840 1992 Customer Service: 0800 995 …" at bounding box center [693, 39] width 1048 height 58
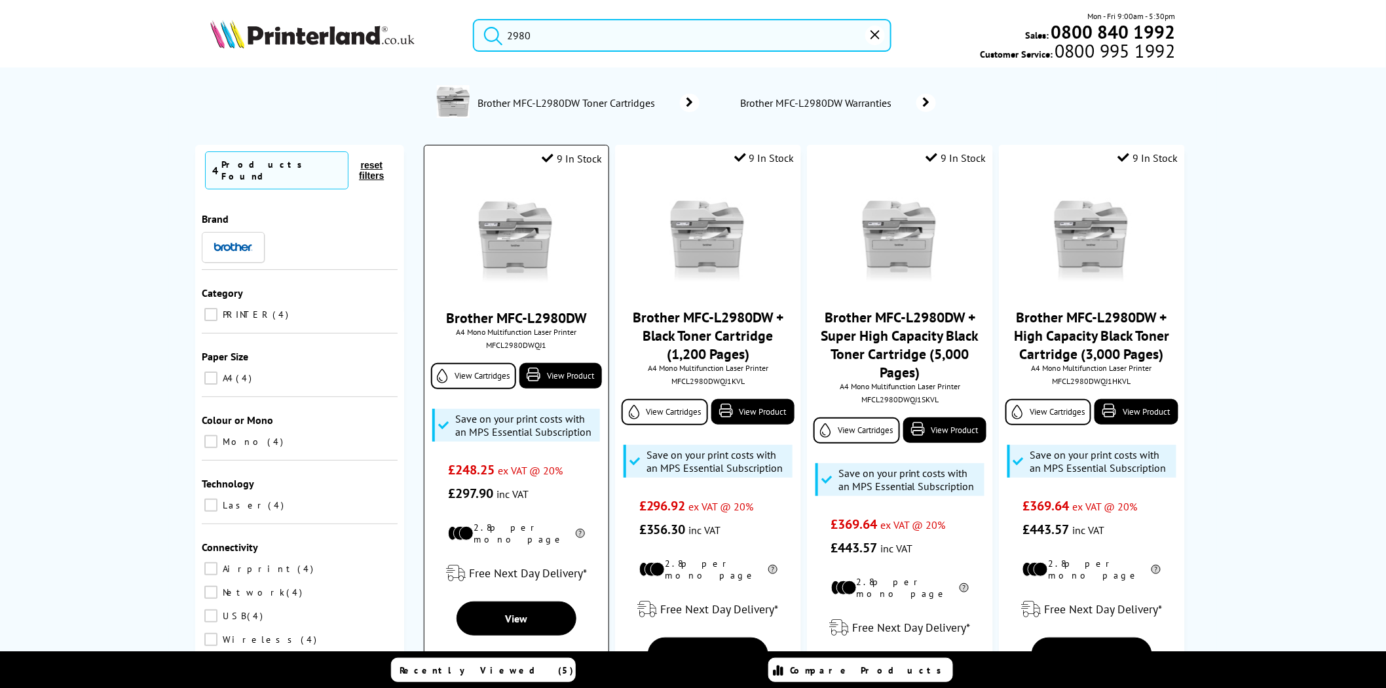
type input "2980"
click at [551, 248] on img at bounding box center [516, 237] width 98 height 98
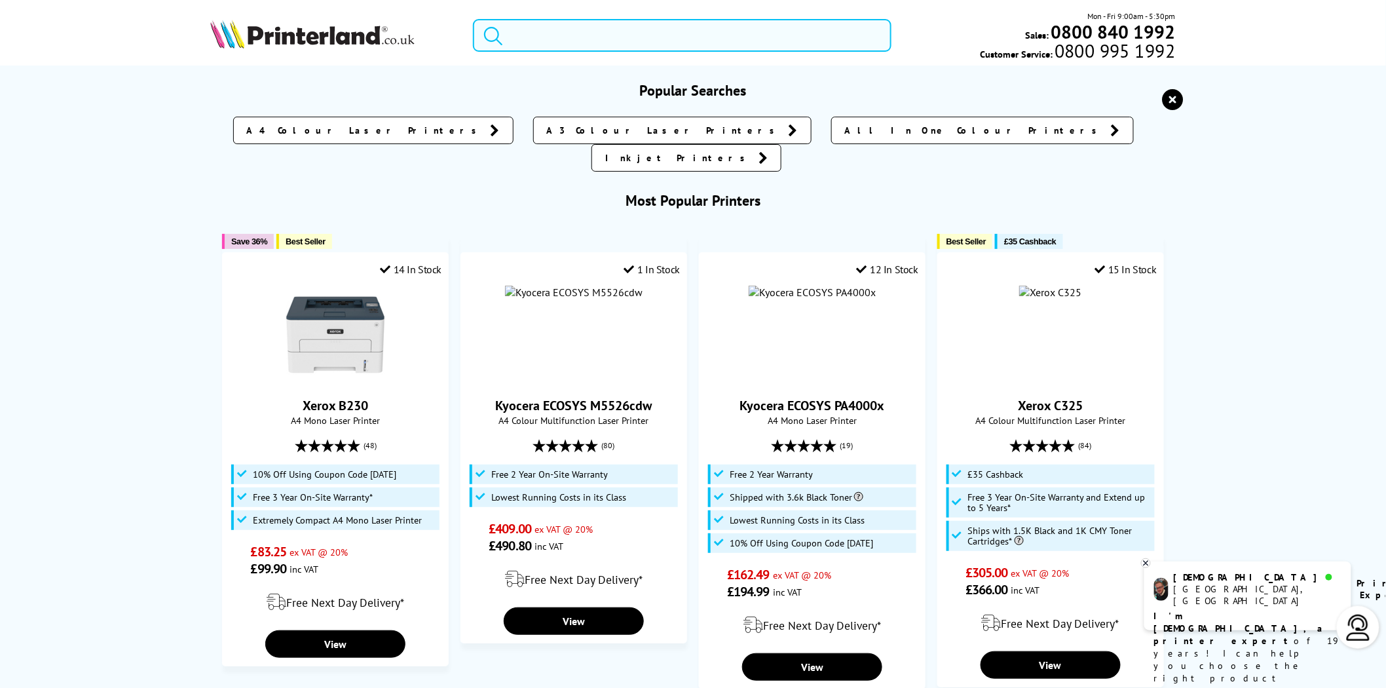
click at [719, 34] on input "search" at bounding box center [682, 35] width 419 height 33
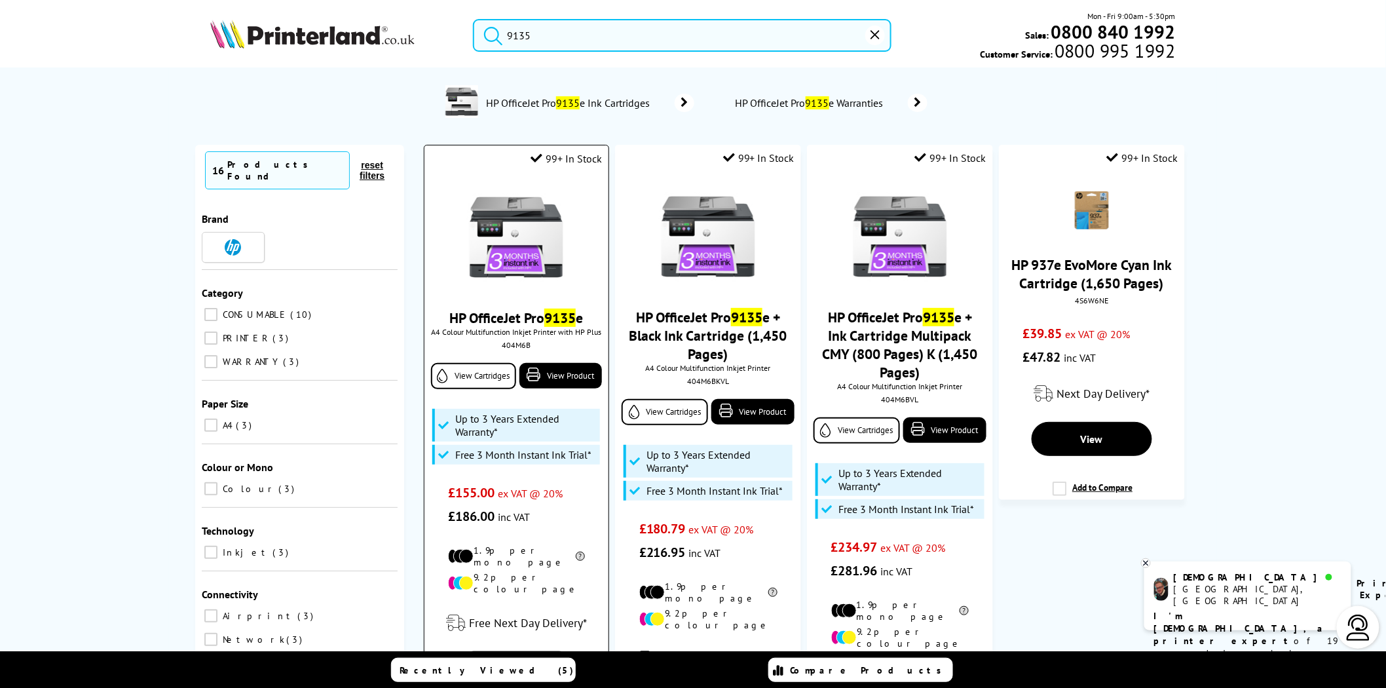
type input "9135"
click at [519, 223] on img at bounding box center [516, 237] width 98 height 98
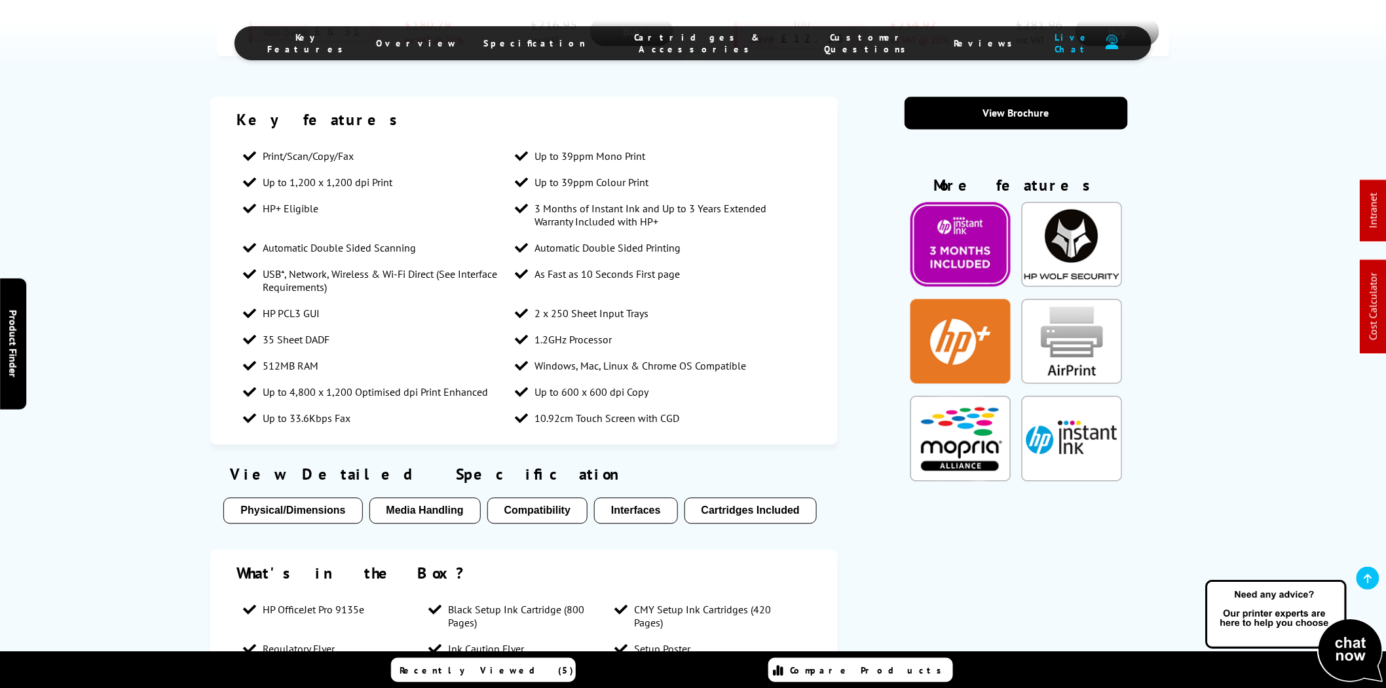
click at [710, 40] on span "Cartridges & Accessories" at bounding box center [698, 43] width 172 height 24
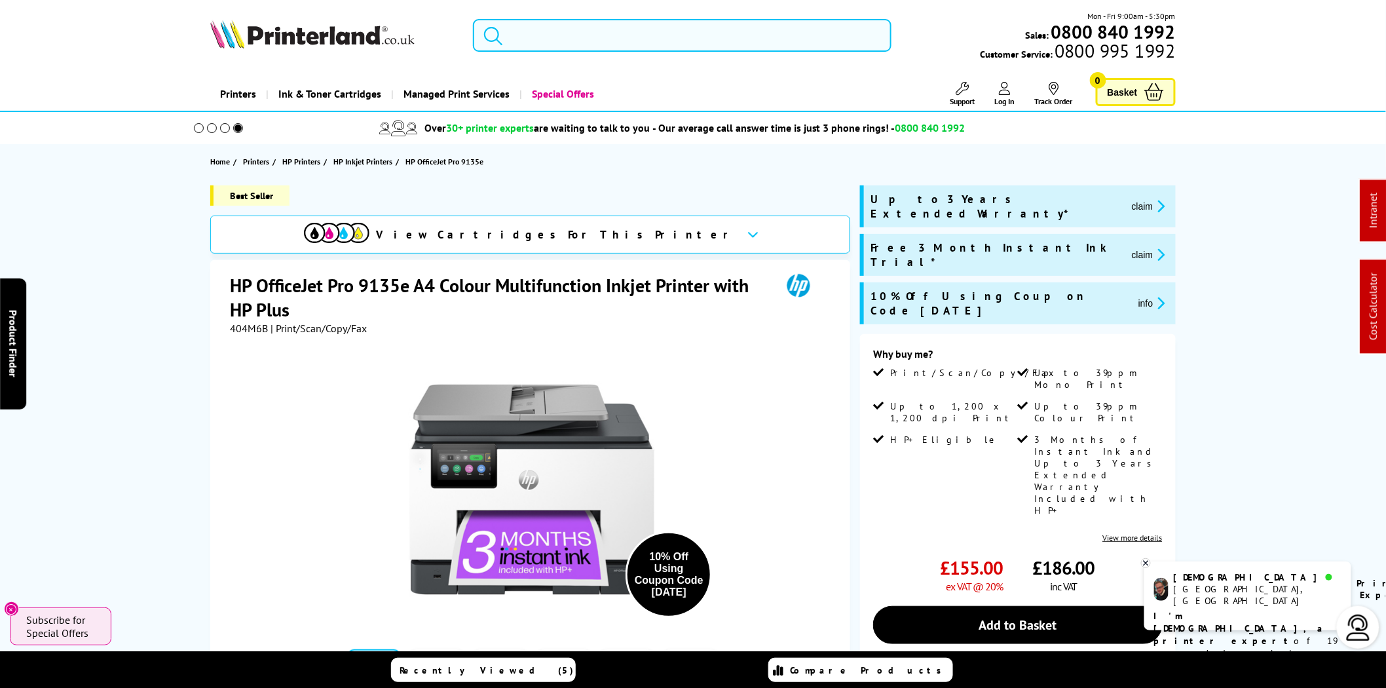
click at [565, 37] on input "search" at bounding box center [682, 35] width 419 height 33
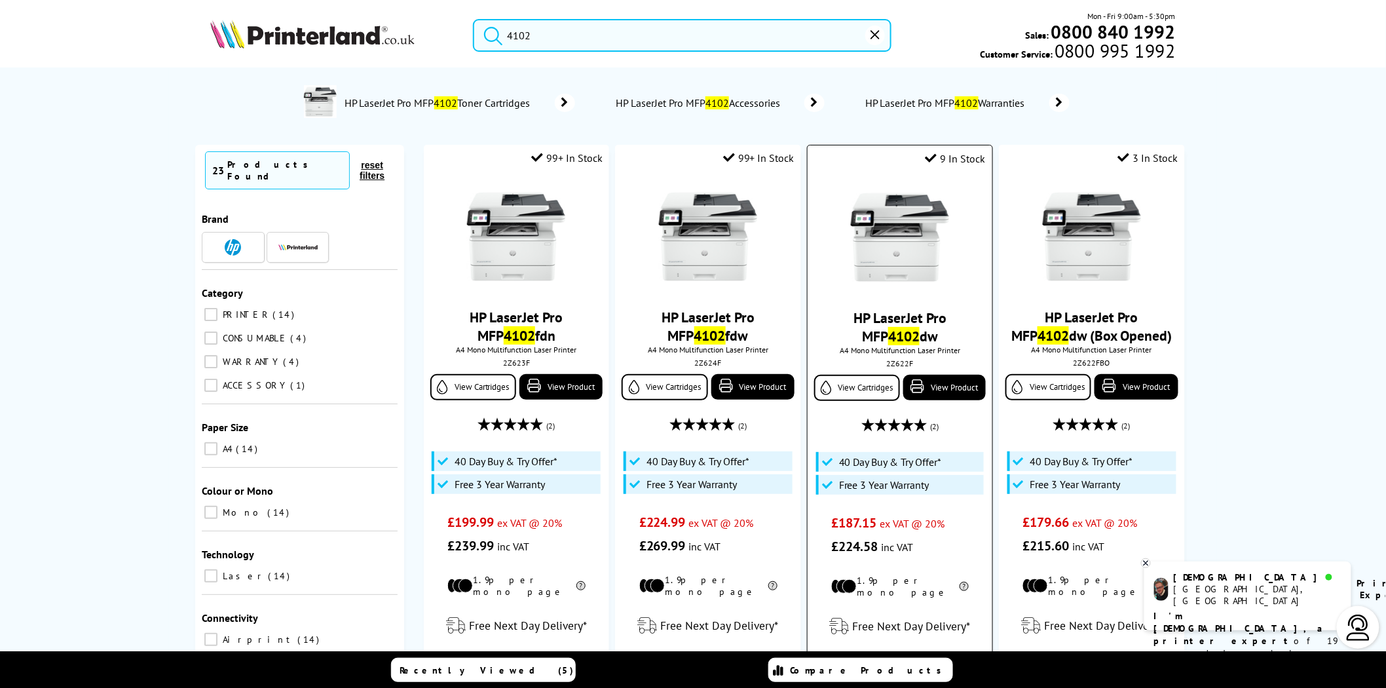
type input "4102"
click at [911, 264] on img at bounding box center [900, 237] width 98 height 98
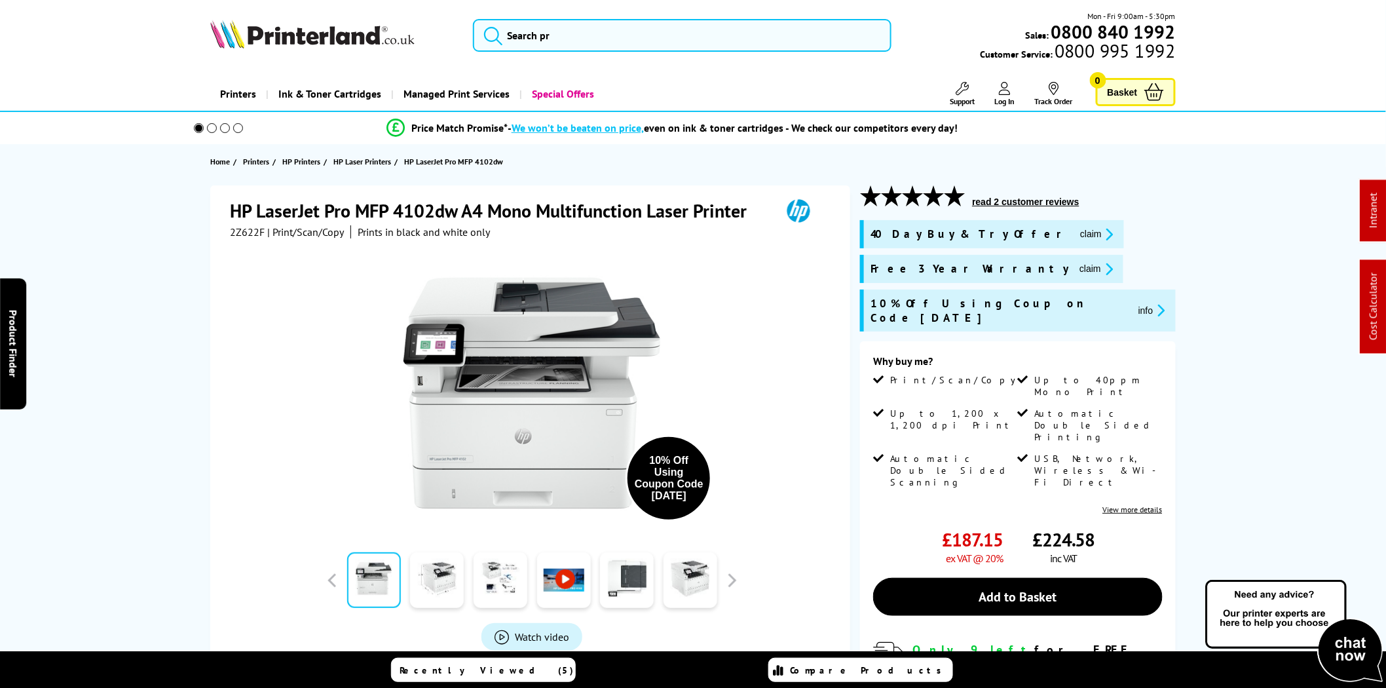
click at [245, 235] on span "2Z622F" at bounding box center [247, 231] width 35 height 13
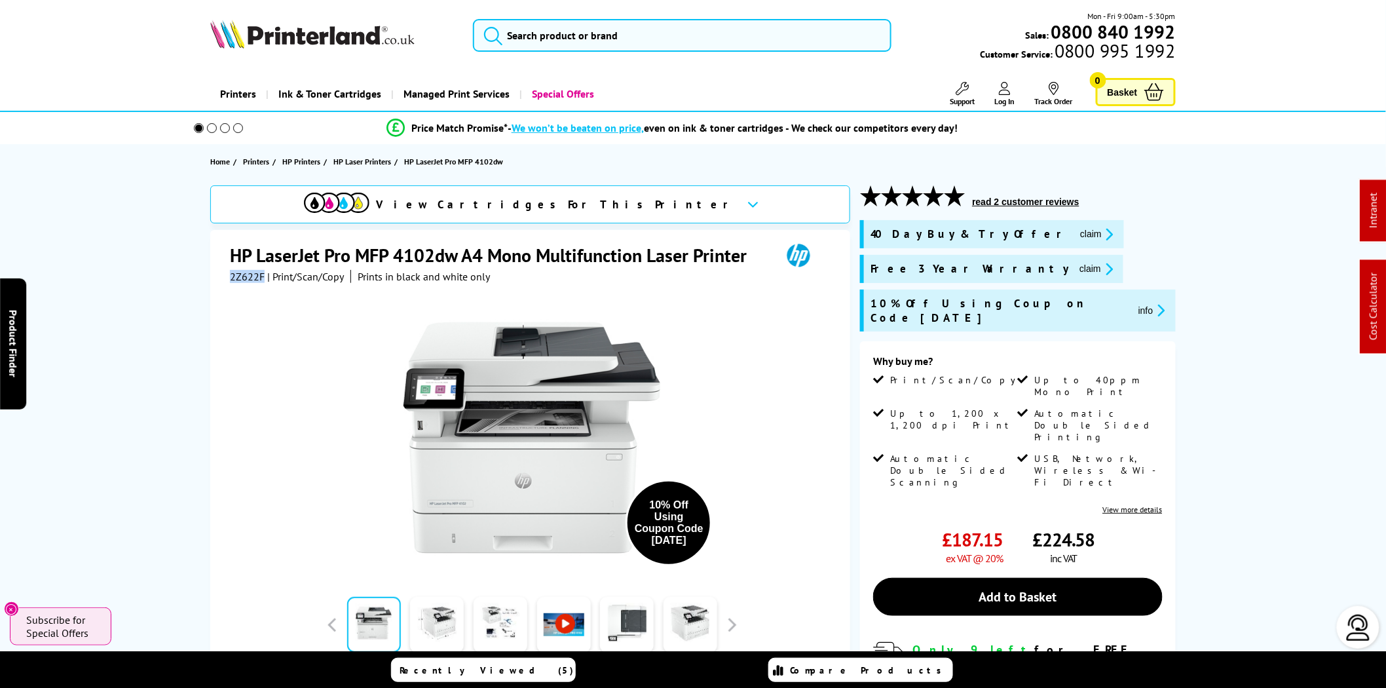
copy span "2Z622F"
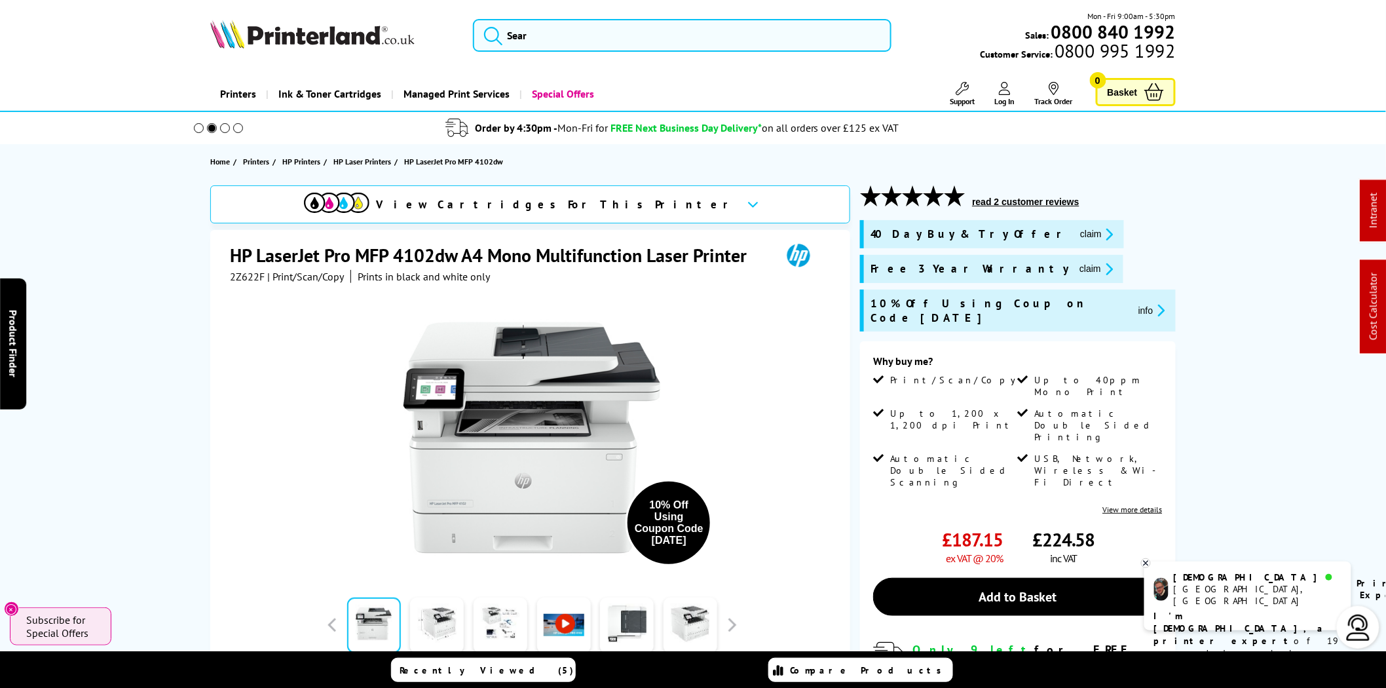
click at [1181, 277] on div "View Cartridges For This Printer HP LaserJet Pro MFP 4102dw A4 Mono Multifuncti…" at bounding box center [693, 520] width 1048 height 670
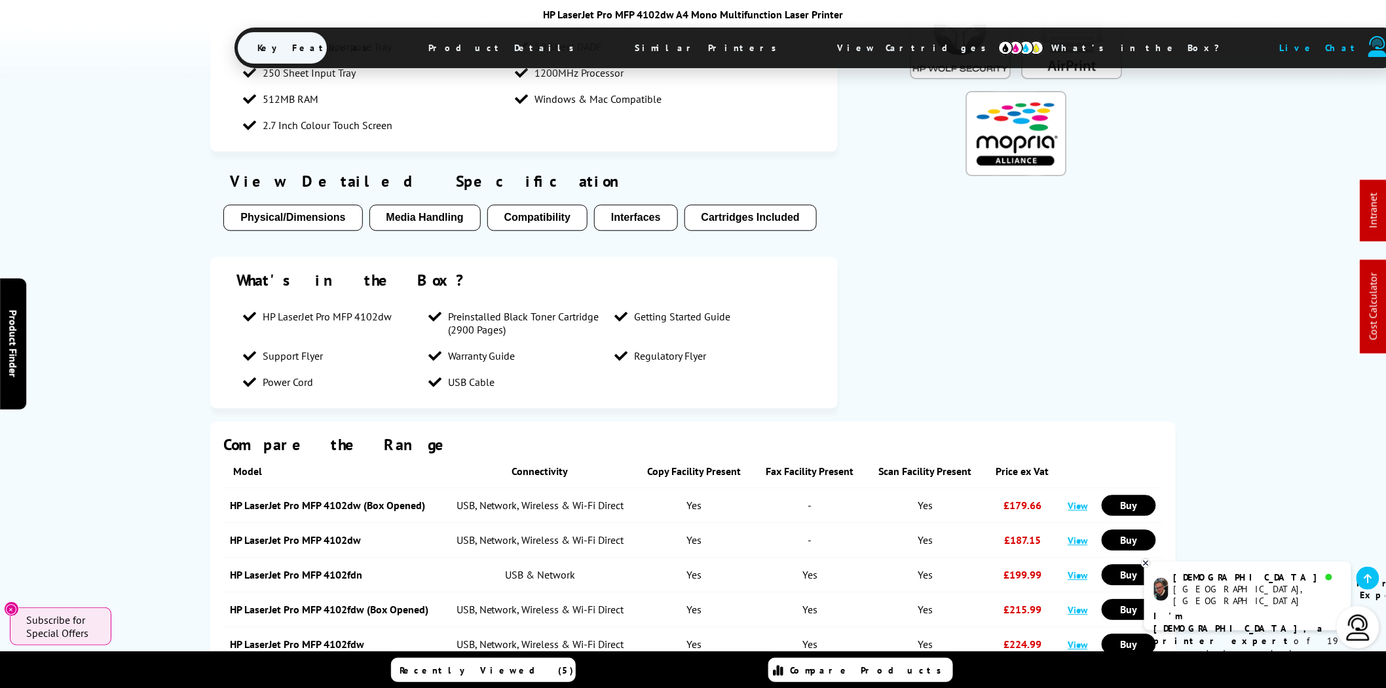
scroll to position [1941, 0]
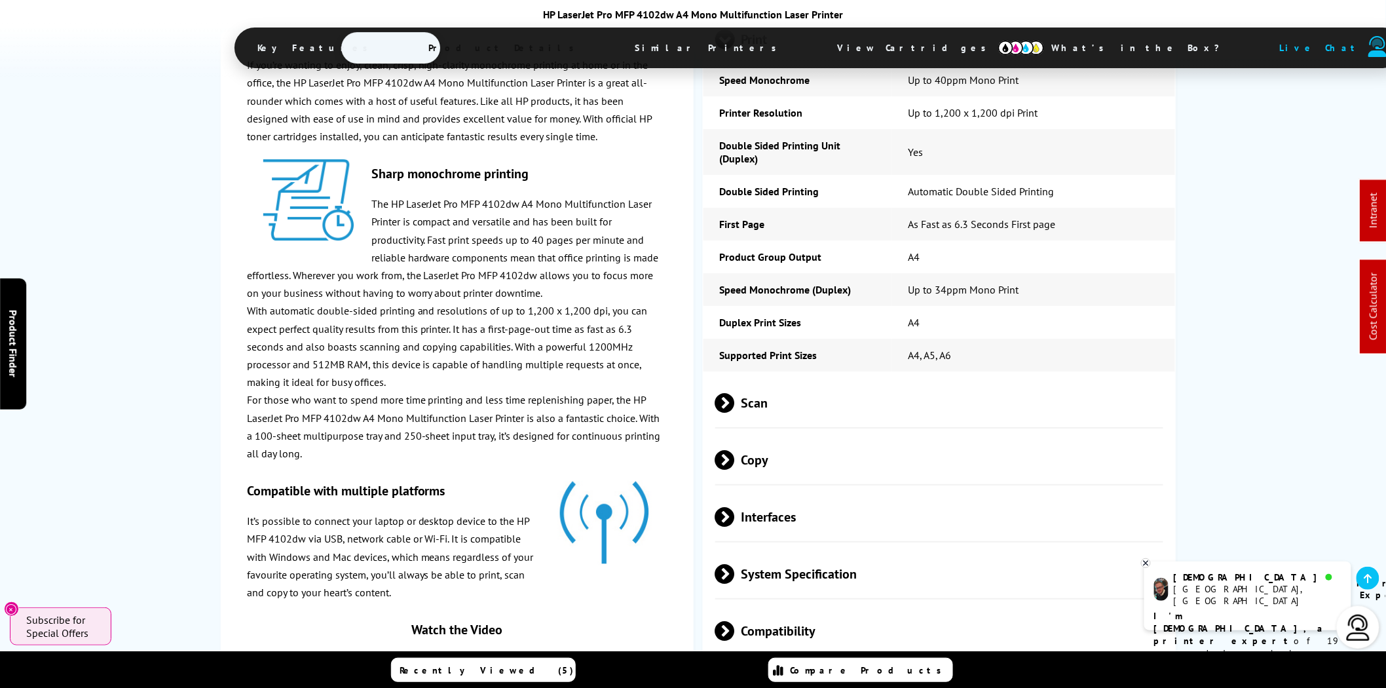
click at [837, 378] on span "Scan" at bounding box center [940, 402] width 448 height 49
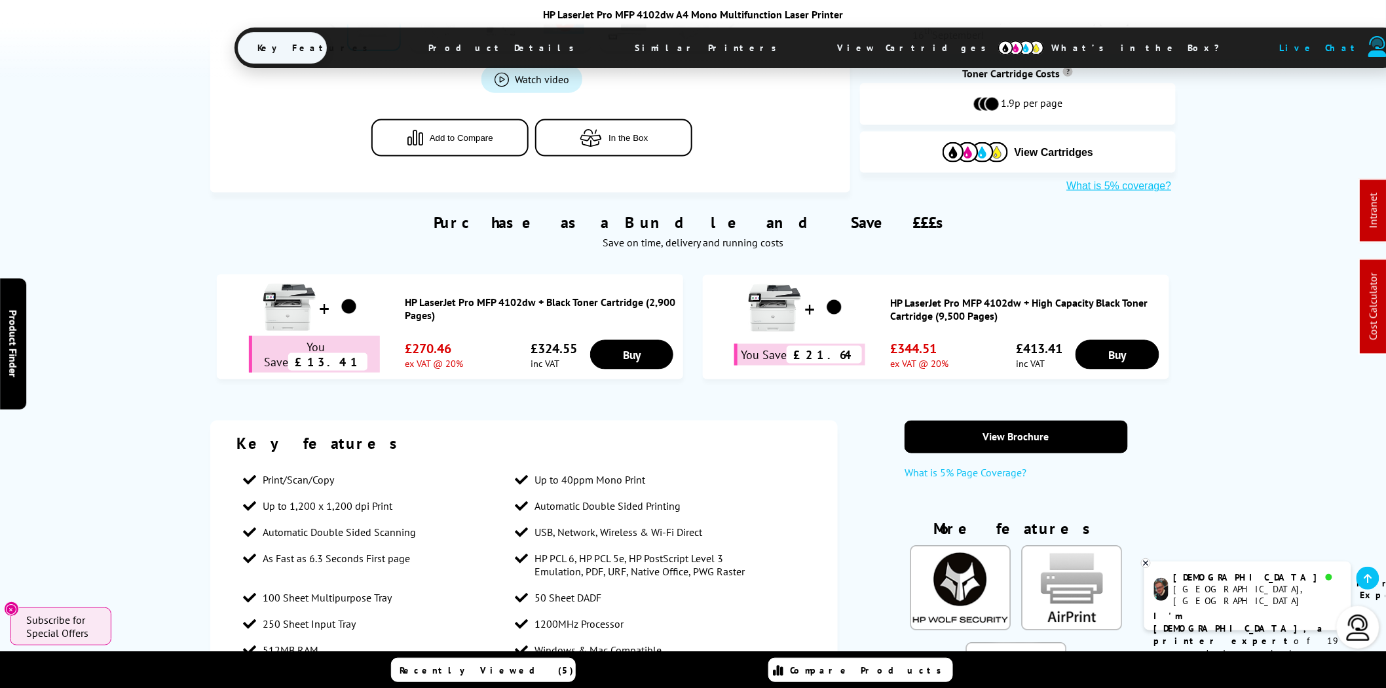
scroll to position [970, 0]
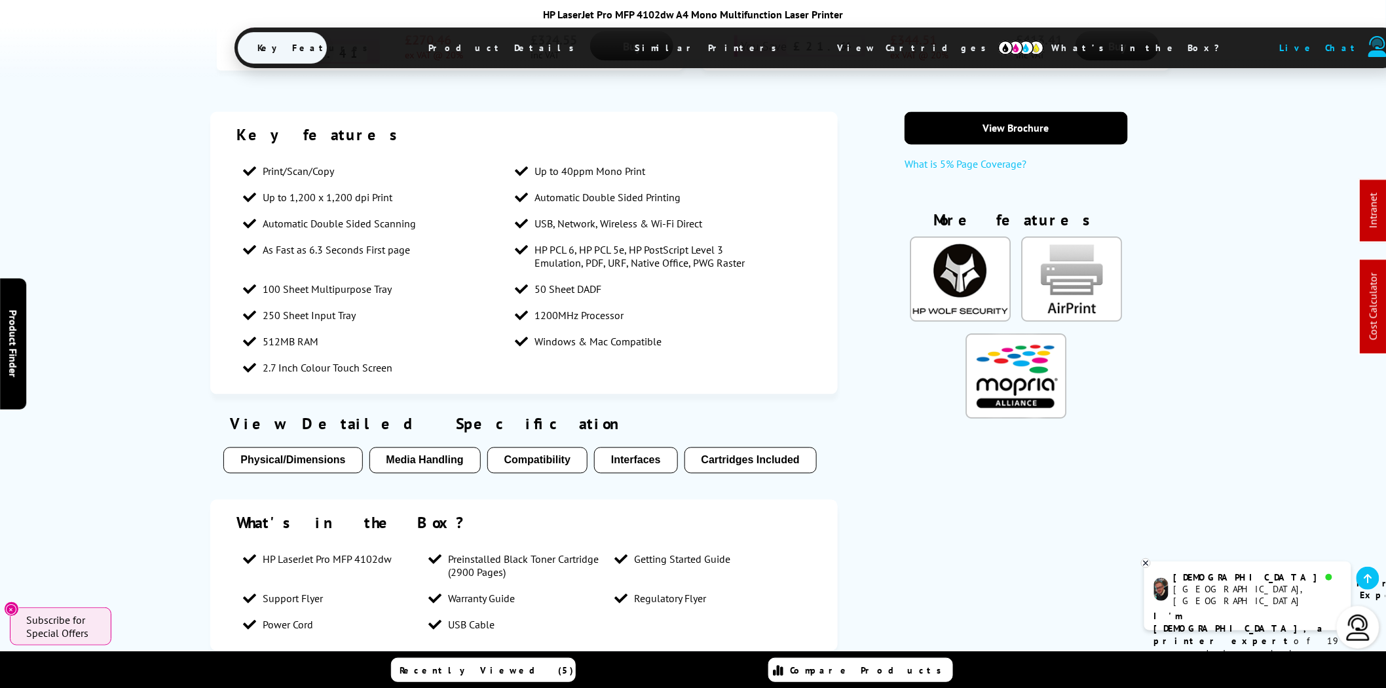
click at [818, 48] on span "View Cartridges" at bounding box center [918, 48] width 201 height 34
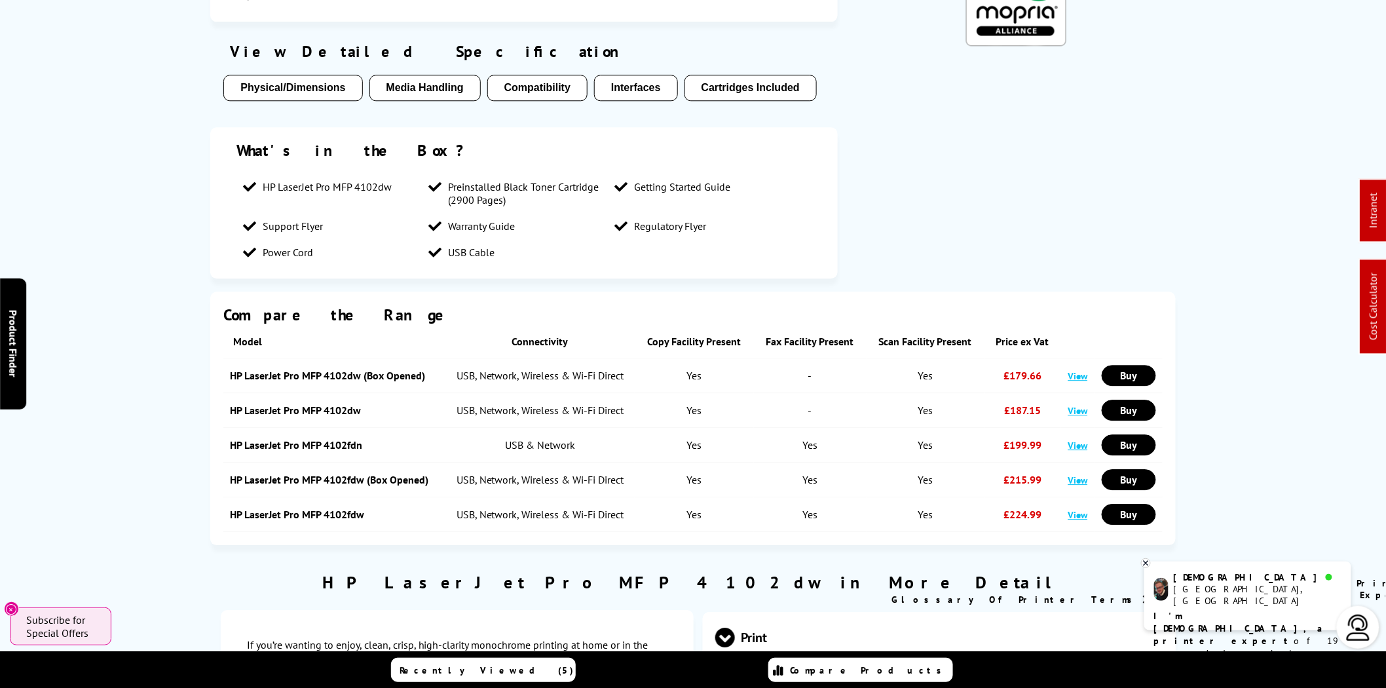
scroll to position [0, 0]
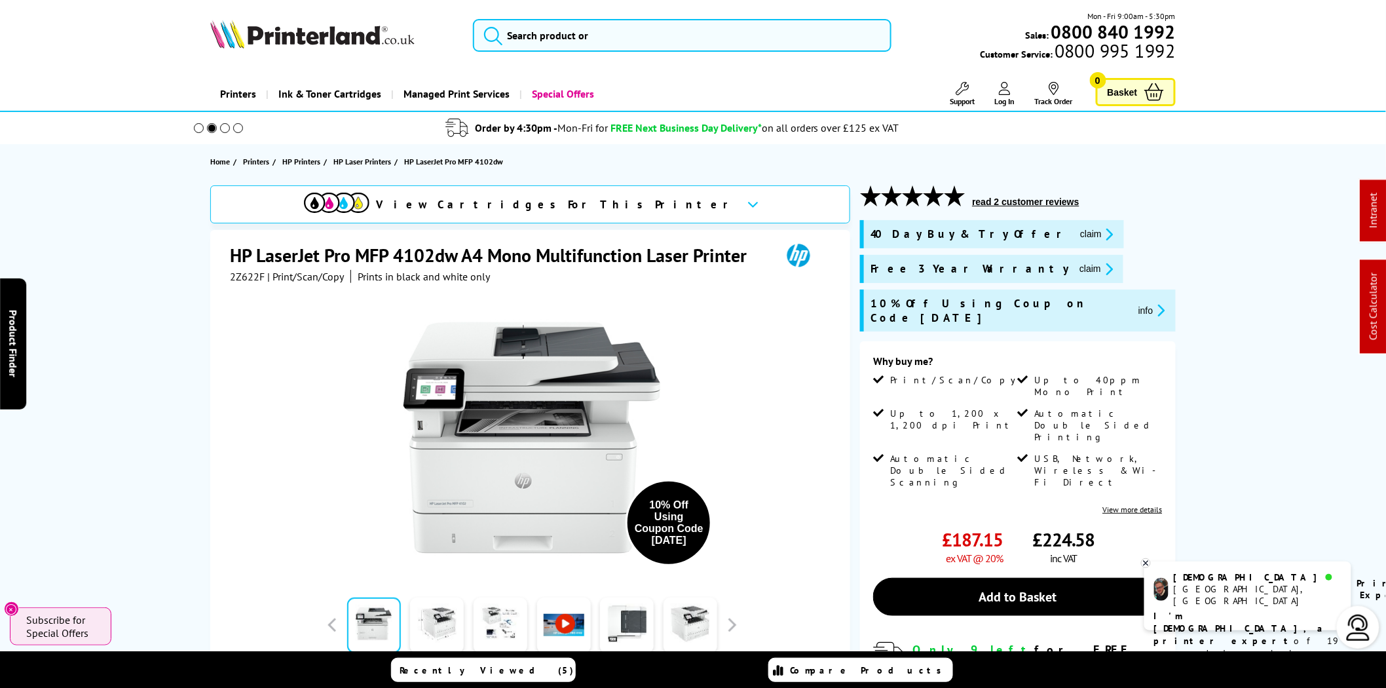
click at [1076, 269] on button "claim" at bounding box center [1096, 268] width 41 height 15
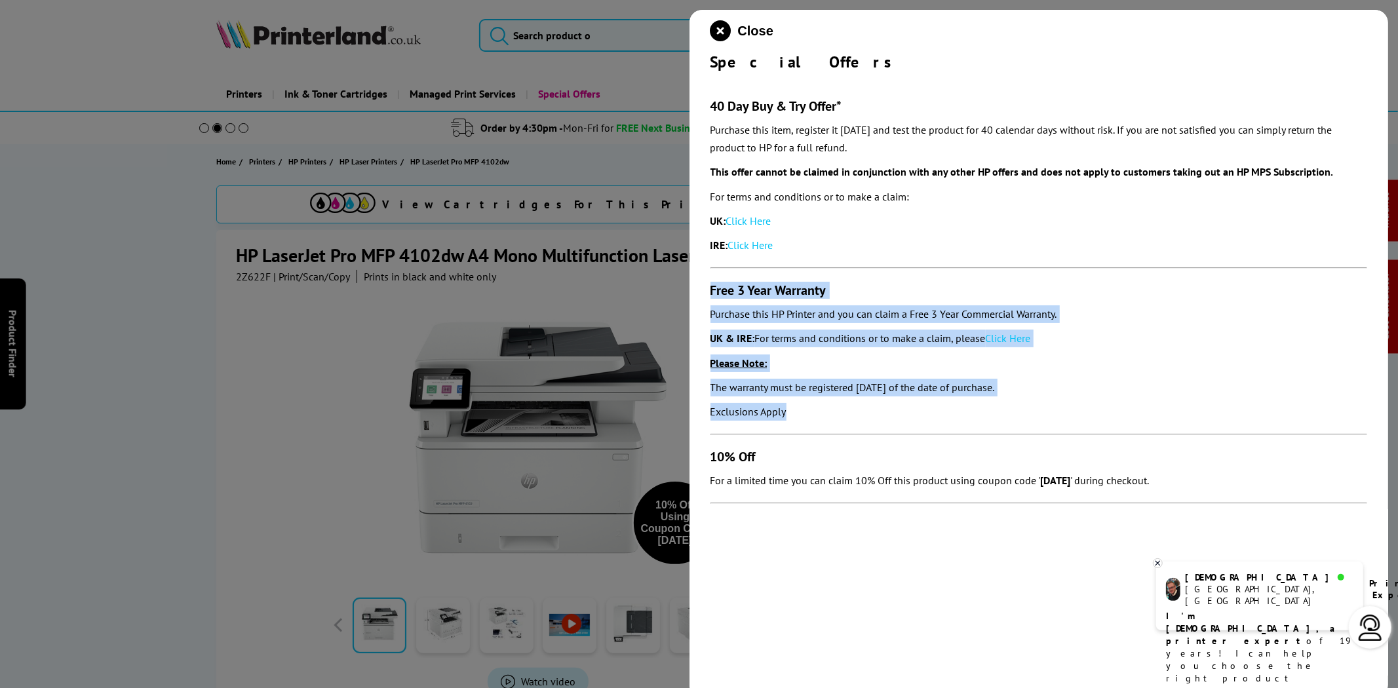
drag, startPoint x: 827, startPoint y: 417, endPoint x: 710, endPoint y: 290, distance: 172.5
click at [710, 290] on section "40 Day Buy & Try Offer* Purchase this item, register it within 30 days and test…" at bounding box center [1038, 294] width 657 height 445
copy section "Free 3 Year Warranty Purchase this HP Printer and you can claim a Free 3 Year C…"
click at [1024, 337] on link "Click Here" at bounding box center [1007, 338] width 45 height 13
click at [715, 29] on icon "close modal" at bounding box center [720, 30] width 21 height 21
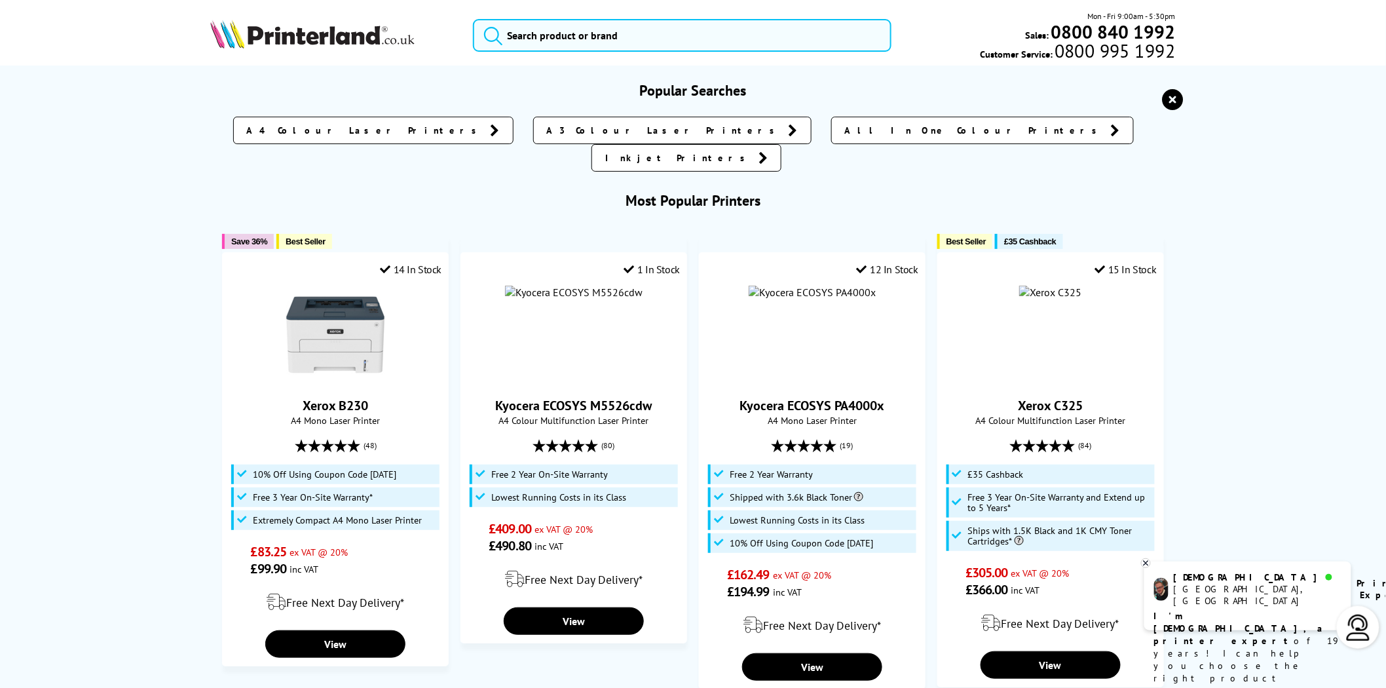
click at [676, 33] on input "search" at bounding box center [682, 35] width 419 height 33
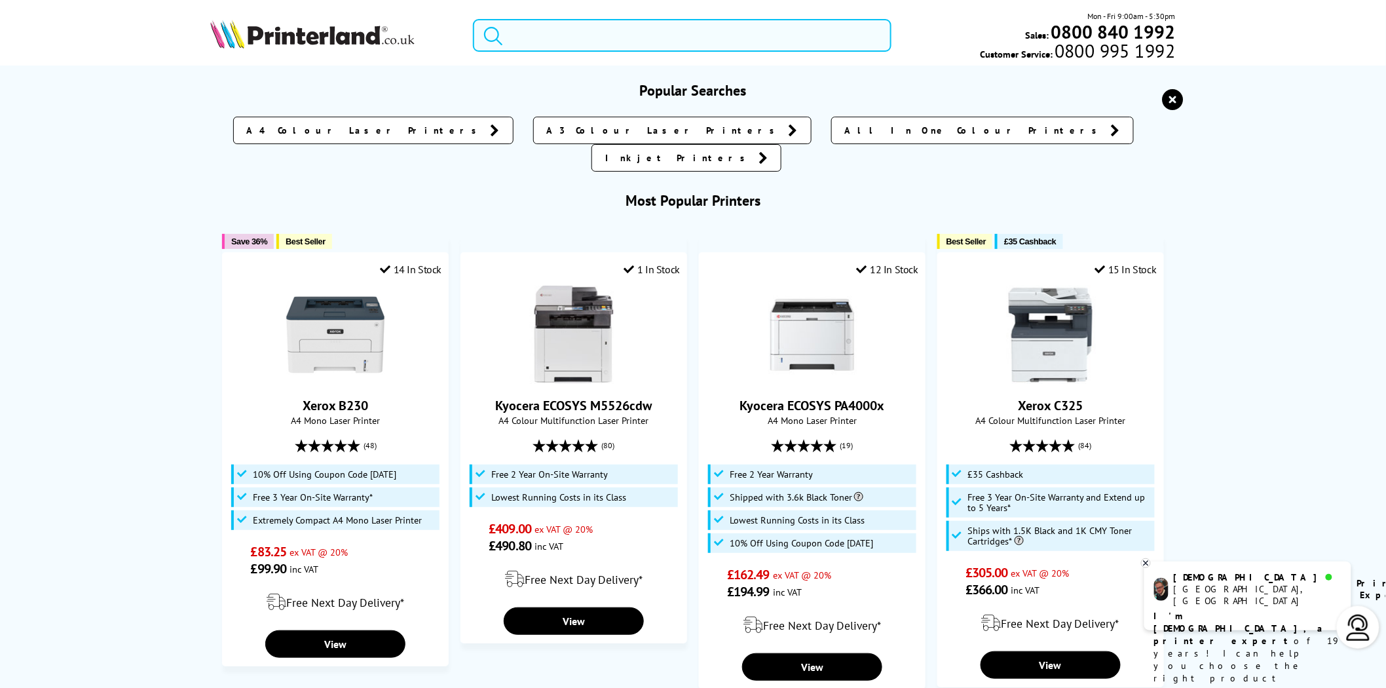
click at [676, 33] on input "search" at bounding box center [682, 35] width 419 height 33
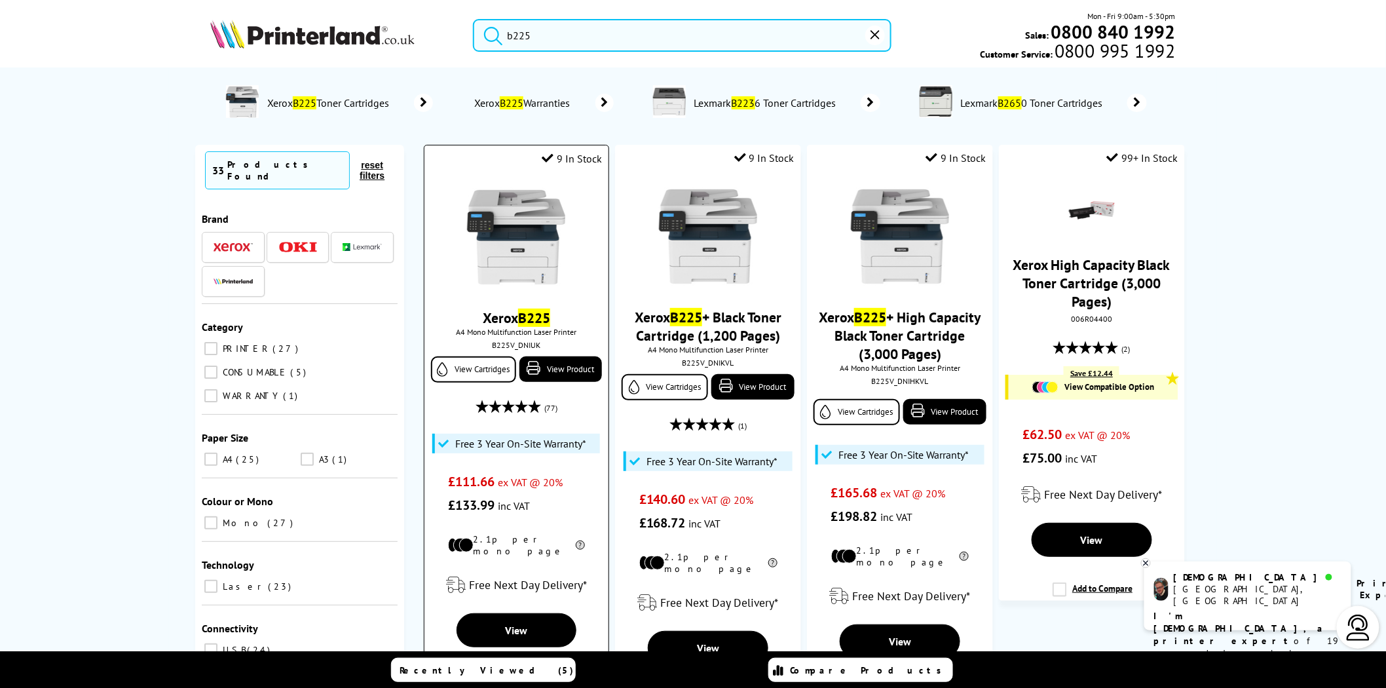
type input "b225"
click at [540, 286] on img at bounding box center [516, 237] width 98 height 98
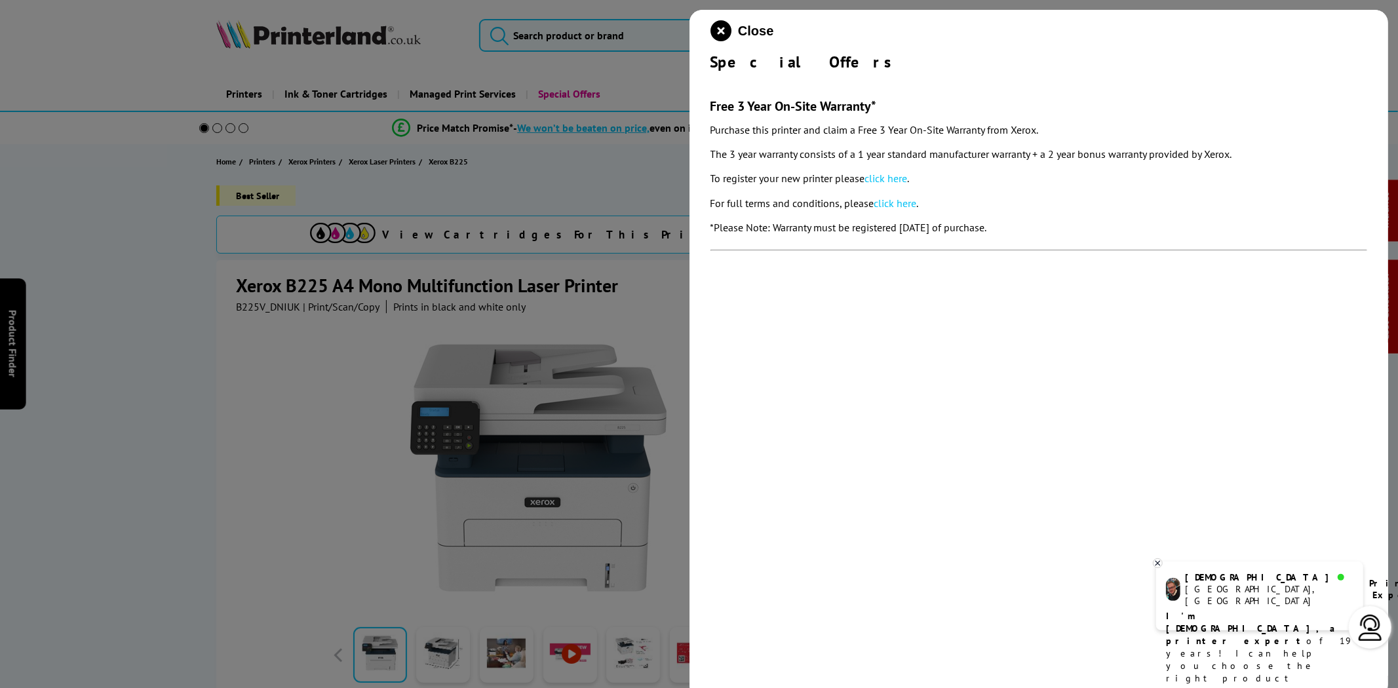
drag, startPoint x: 879, startPoint y: 187, endPoint x: 767, endPoint y: 121, distance: 129.9
click at [767, 121] on section "Free 3 Year On-Site Warranty* Purchase this printer and claim a Free 3 Year On-…" at bounding box center [1038, 168] width 657 height 192
click at [821, 82] on section "Free 3 Year On-Site Warranty* Purchase this printer and claim a Free 3 Year On-…" at bounding box center [1038, 168] width 657 height 192
click at [265, 311] on div at bounding box center [699, 344] width 1398 height 688
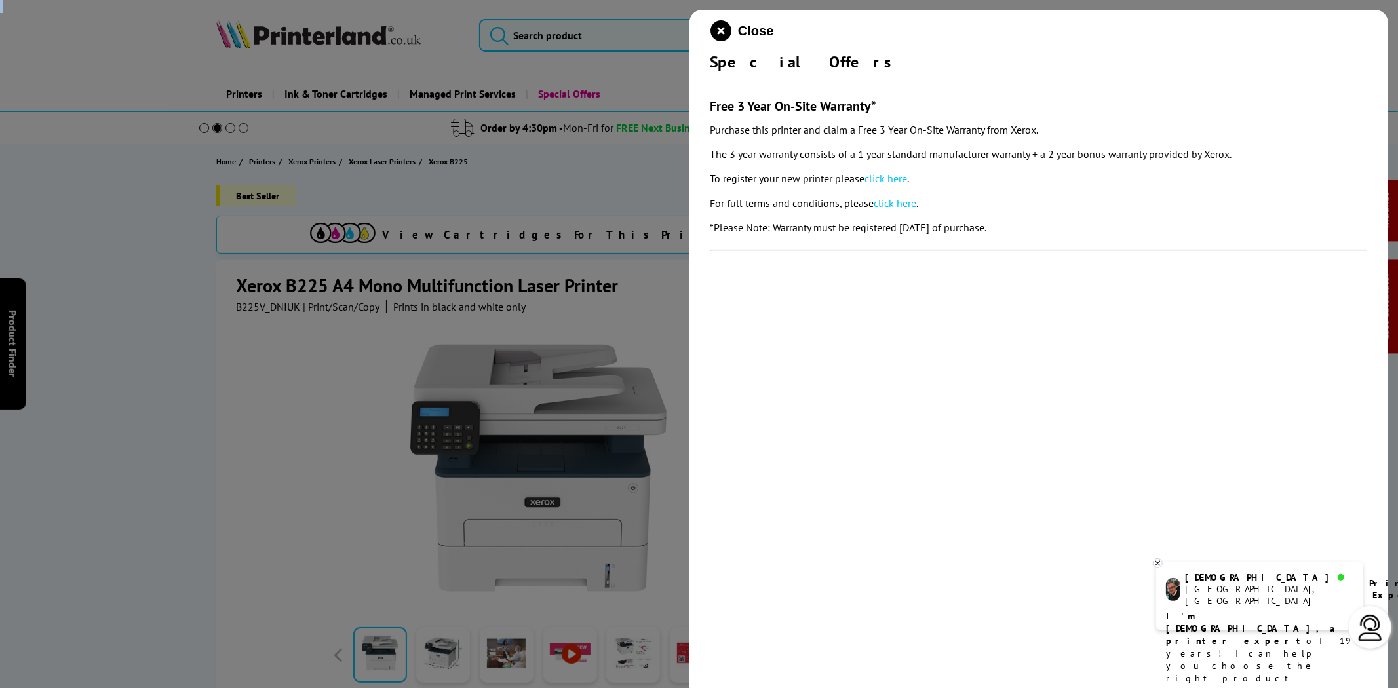
click at [265, 311] on div at bounding box center [699, 344] width 1398 height 688
click at [730, 26] on icon "close modal" at bounding box center [720, 30] width 21 height 21
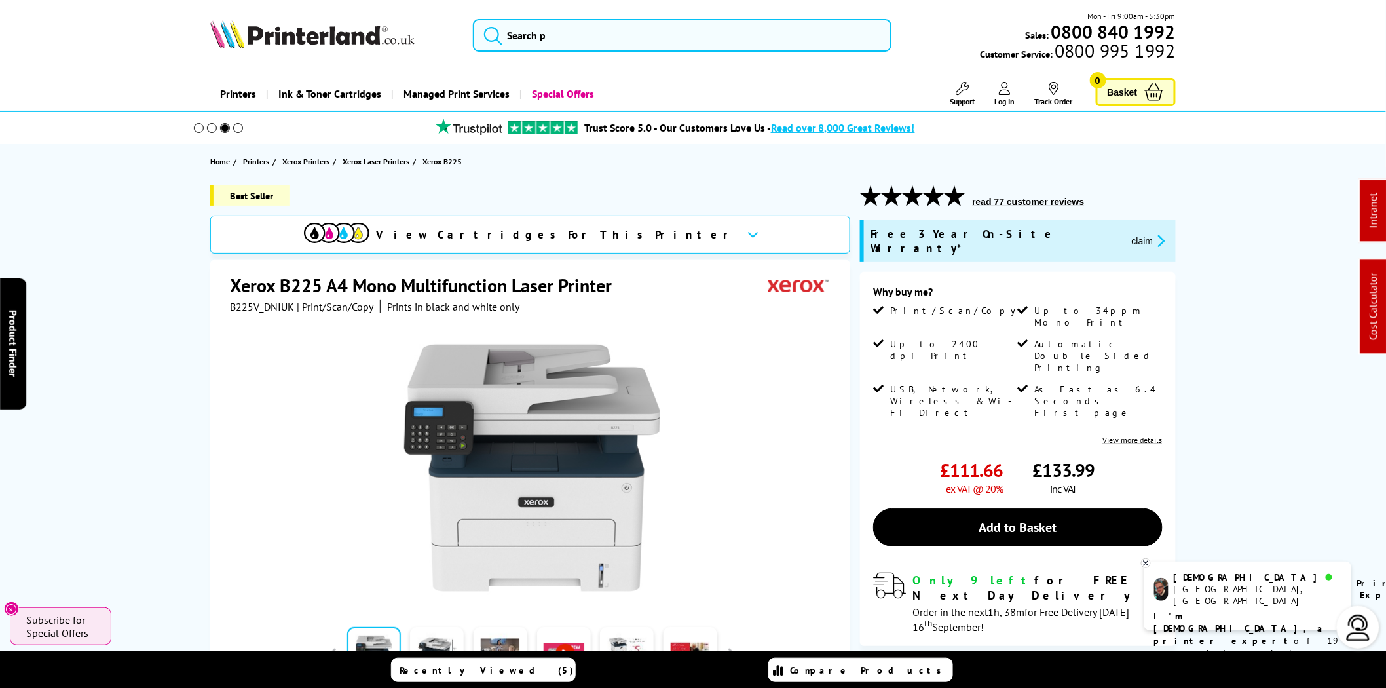
click at [258, 305] on span "B225V_DNIUK" at bounding box center [262, 306] width 64 height 13
copy span "B225V_DNIUK"
click at [297, 35] on img at bounding box center [312, 34] width 204 height 29
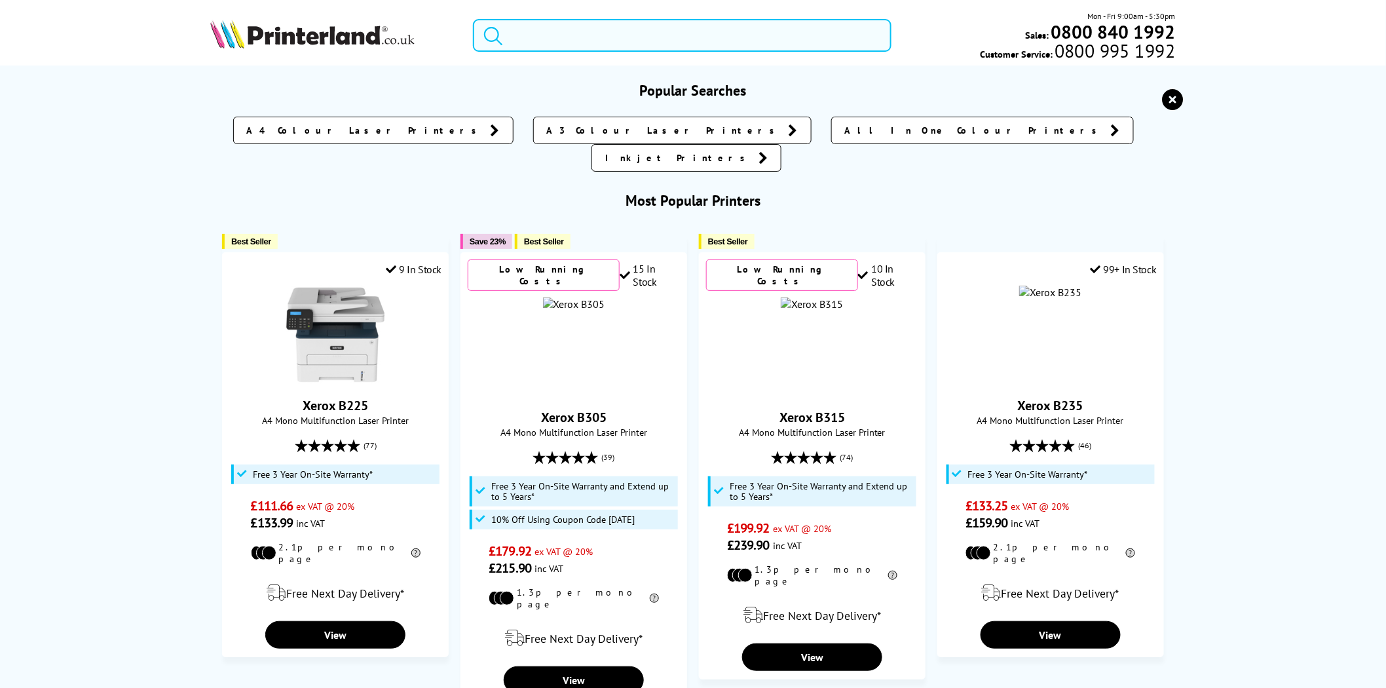
click at [552, 42] on input "search" at bounding box center [682, 35] width 419 height 33
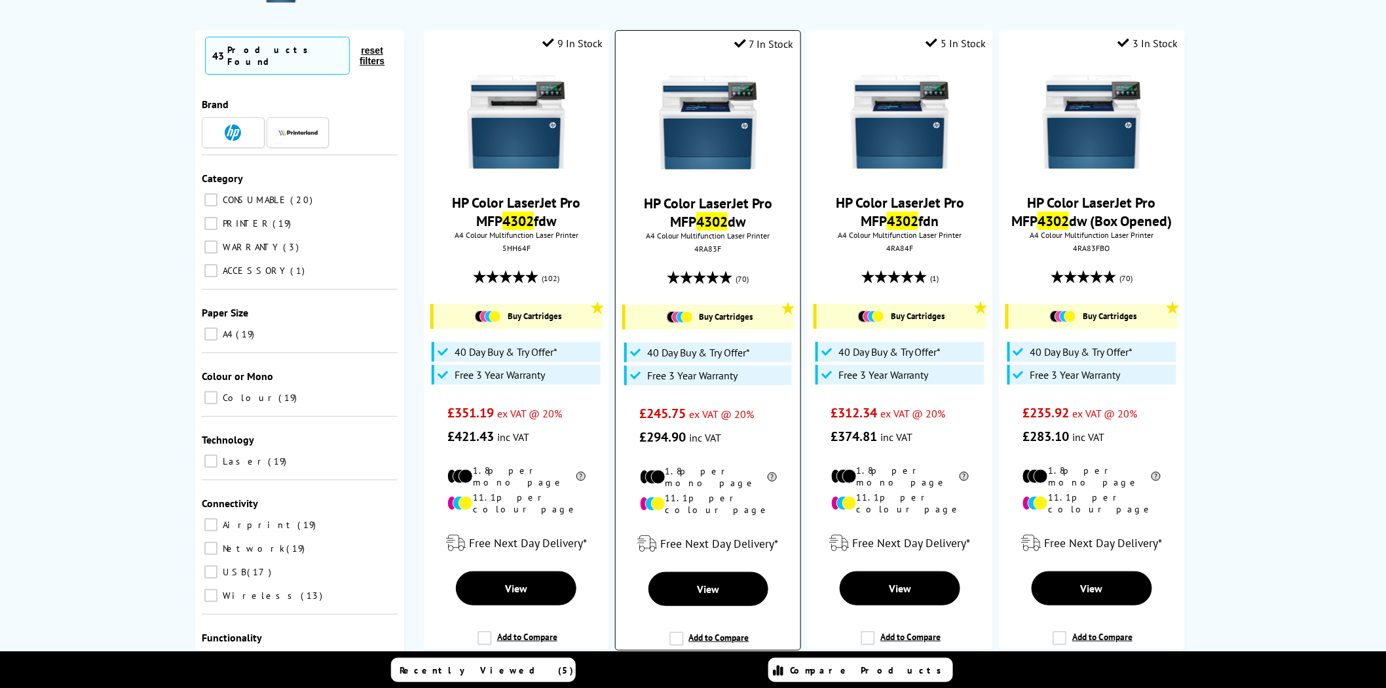
scroll to position [121, 0]
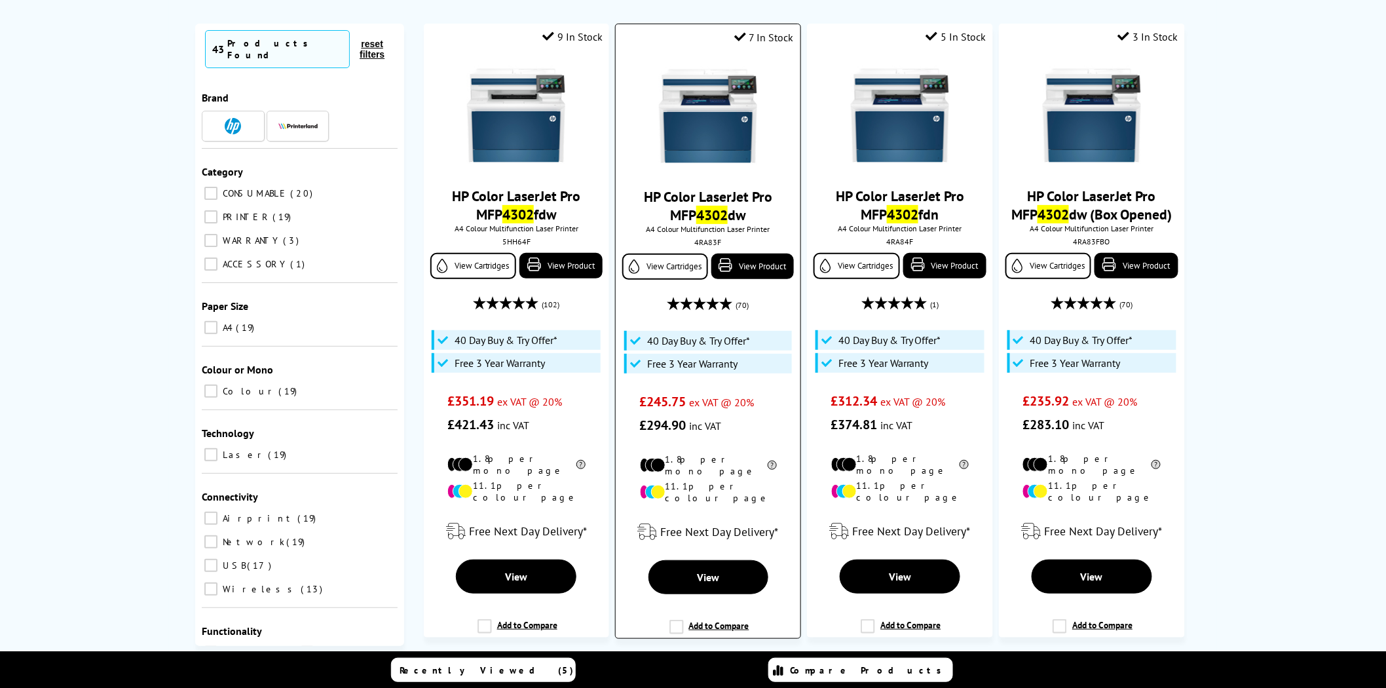
click at [705, 241] on div "4RA83F" at bounding box center [708, 242] width 164 height 10
copy div "4RA83F"
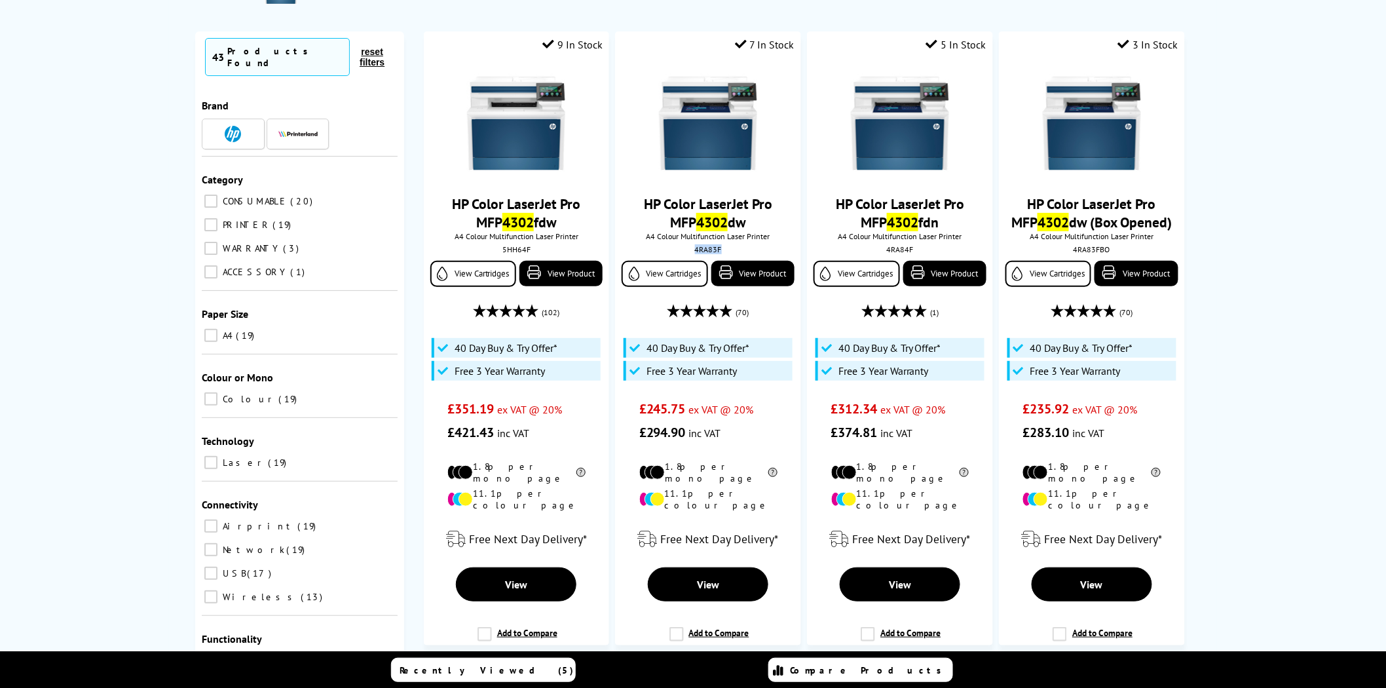
scroll to position [0, 0]
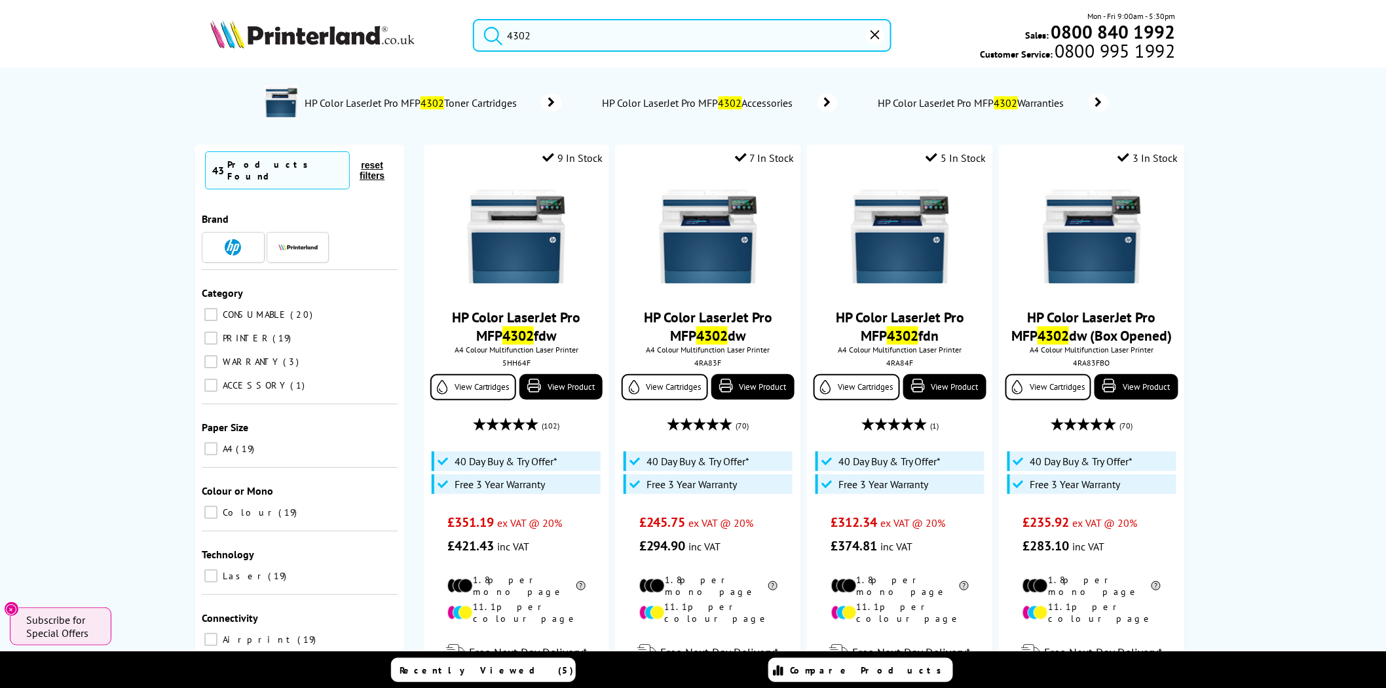
drag, startPoint x: 600, startPoint y: 41, endPoint x: 400, endPoint y: 38, distance: 199.2
click at [405, 41] on div "4302 Mon - Fri 9:00am - 5:30pm Sales: 0800 840 1992 Customer Service: 0800 995 …" at bounding box center [693, 39] width 1048 height 58
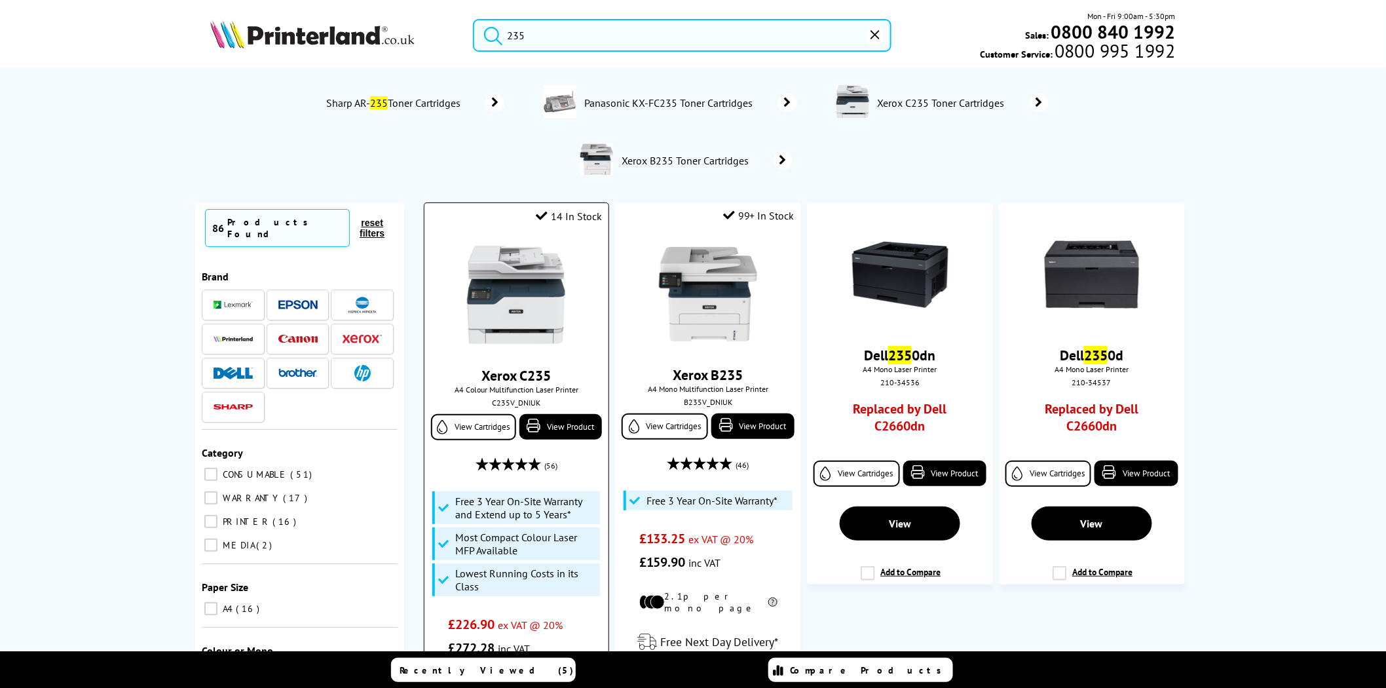
type input "235"
click at [449, 276] on div at bounding box center [516, 296] width 171 height 101
click at [577, 282] on div at bounding box center [516, 296] width 171 height 101
drag, startPoint x: 626, startPoint y: 31, endPoint x: 368, endPoint y: 31, distance: 258.8
click at [368, 31] on div "235 Mon - Fri 9:00am - 5:30pm Sales: 0800 840 1992 Customer Service: 0800 995 1…" at bounding box center [693, 39] width 1048 height 58
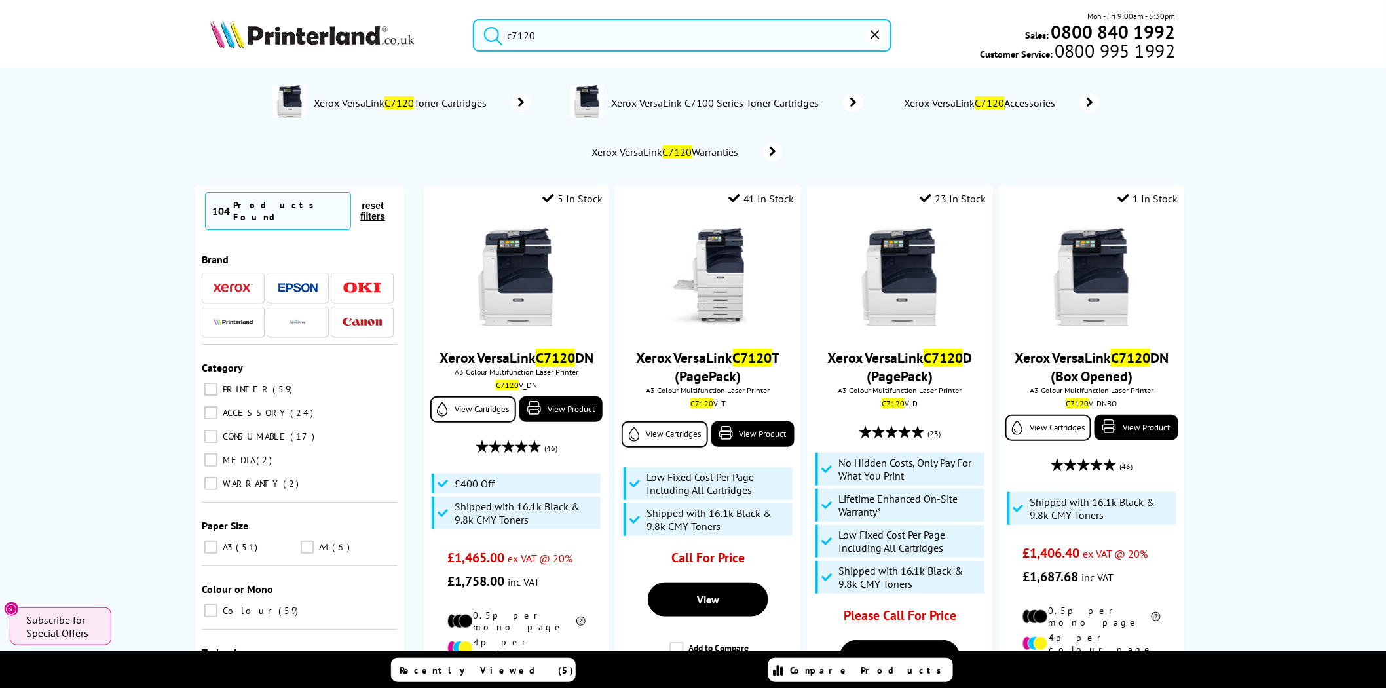
click at [567, 29] on input "c7120" at bounding box center [682, 35] width 419 height 33
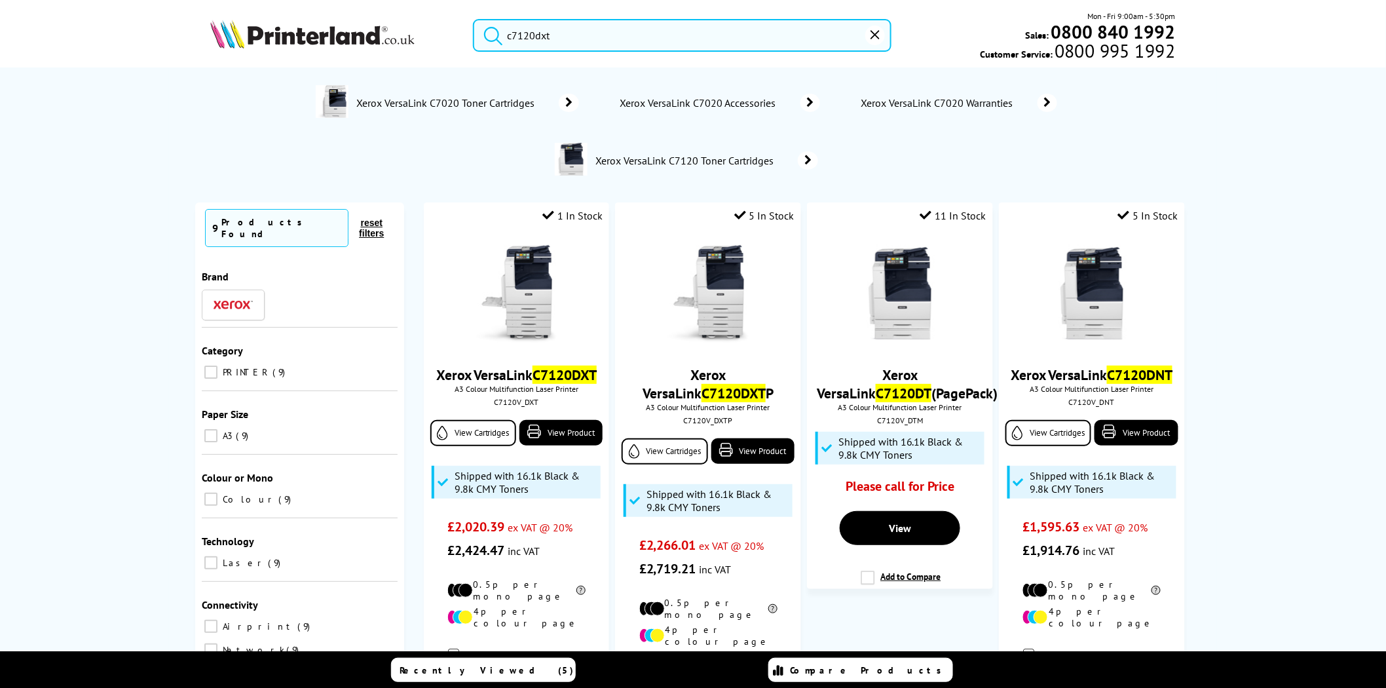
type input "c7120dxt"
drag, startPoint x: 594, startPoint y: 35, endPoint x: 523, endPoint y: 36, distance: 70.8
click at [523, 36] on input "c7120dxt" at bounding box center [682, 35] width 419 height 33
click at [527, 303] on img at bounding box center [516, 295] width 98 height 98
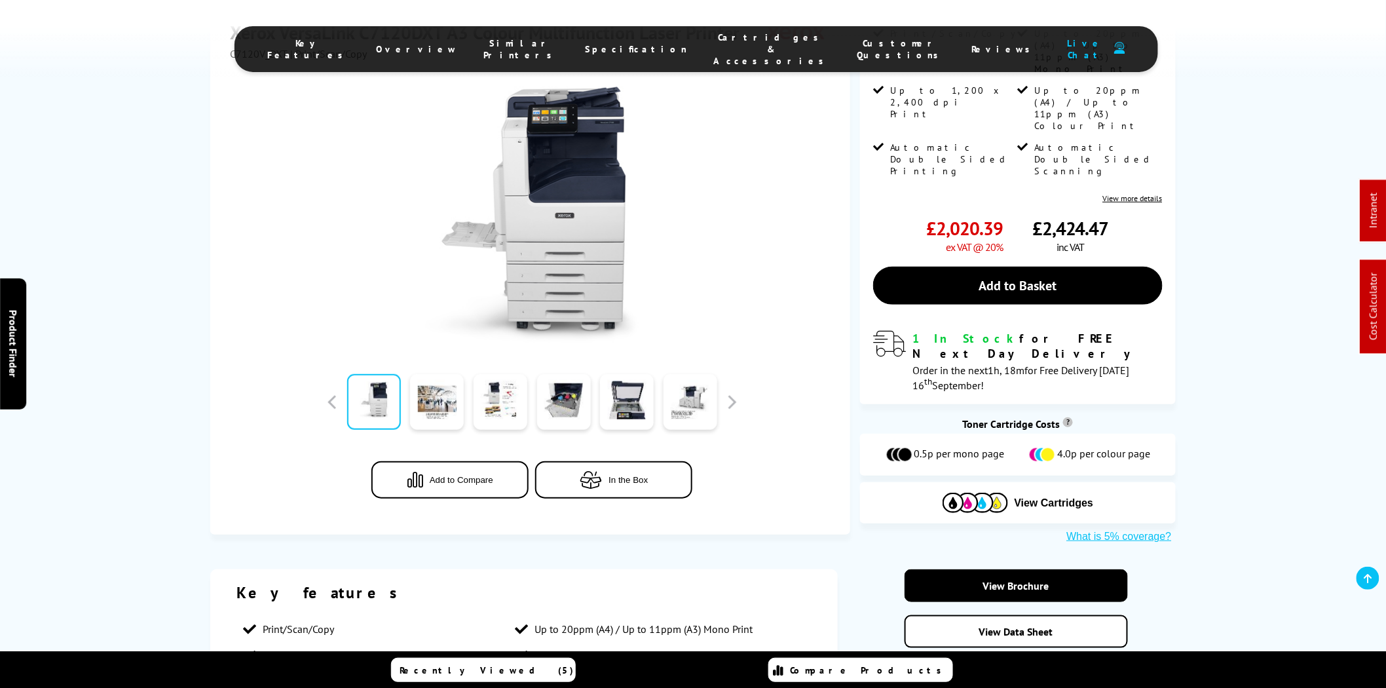
scroll to position [242, 0]
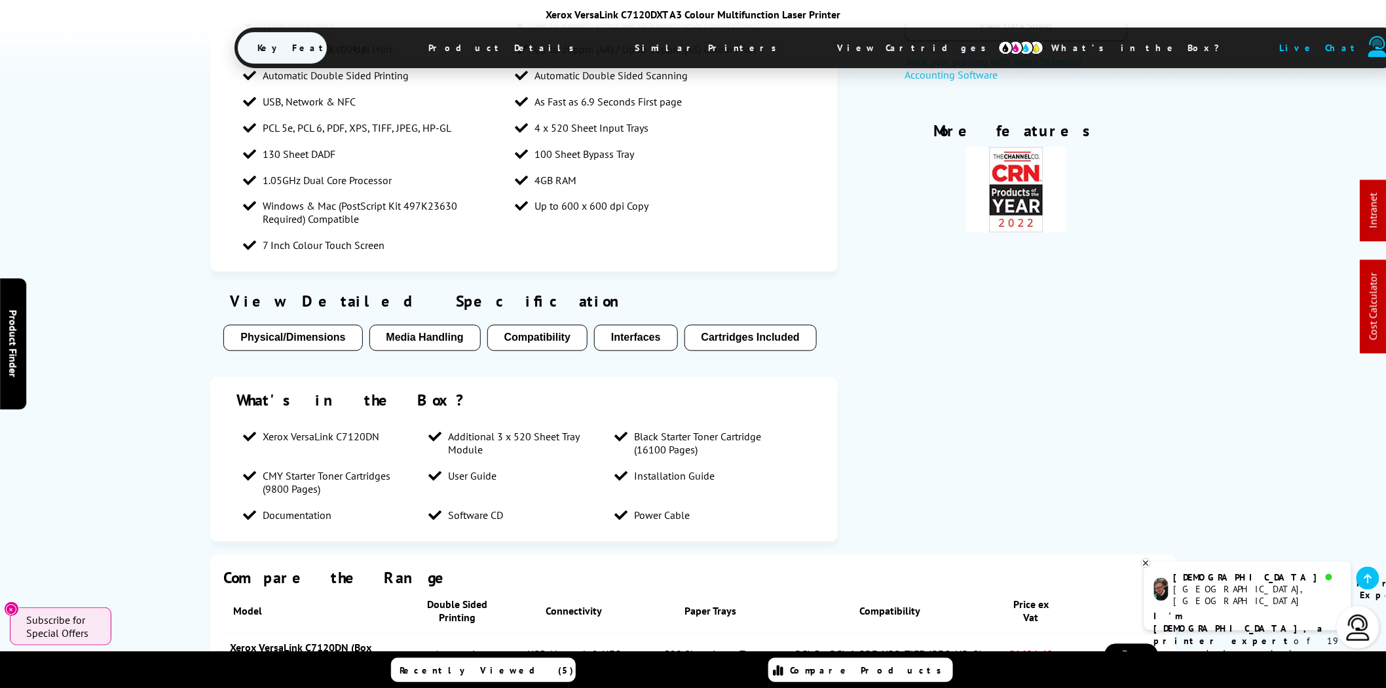
click at [818, 50] on span "View Cartridges" at bounding box center [918, 48] width 201 height 34
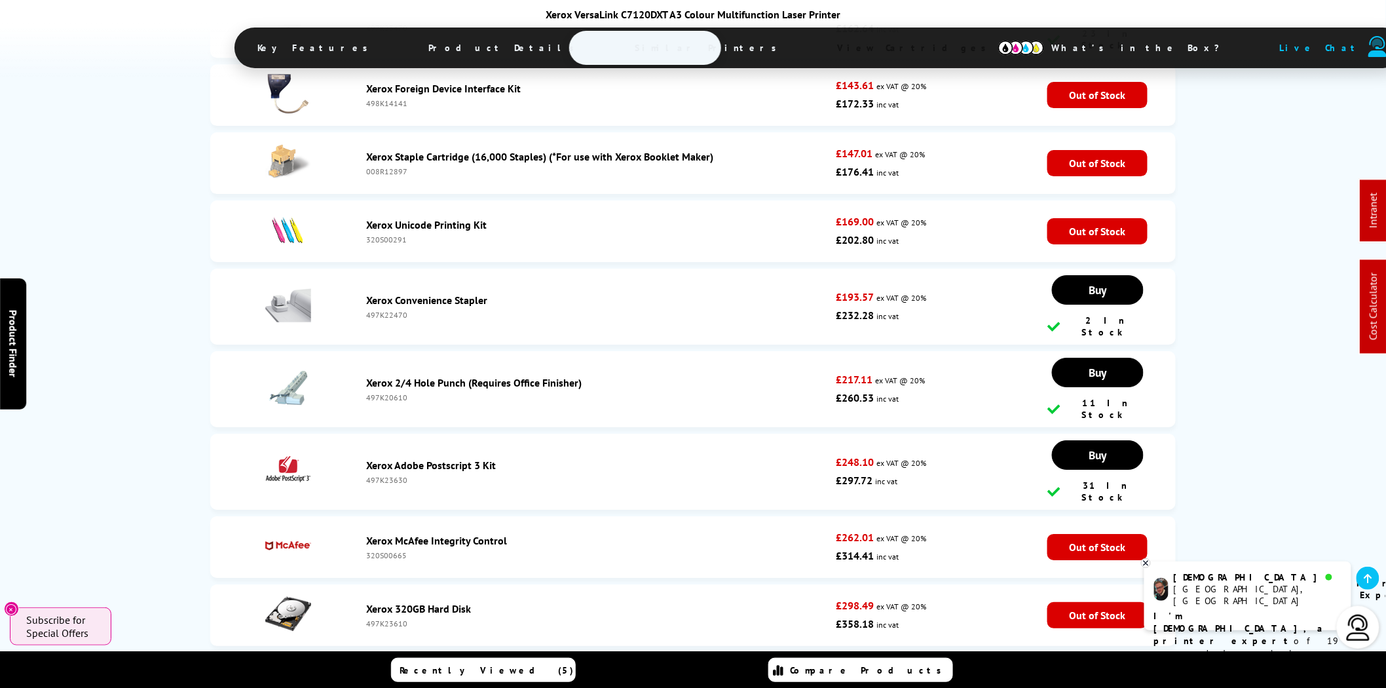
scroll to position [5660, 0]
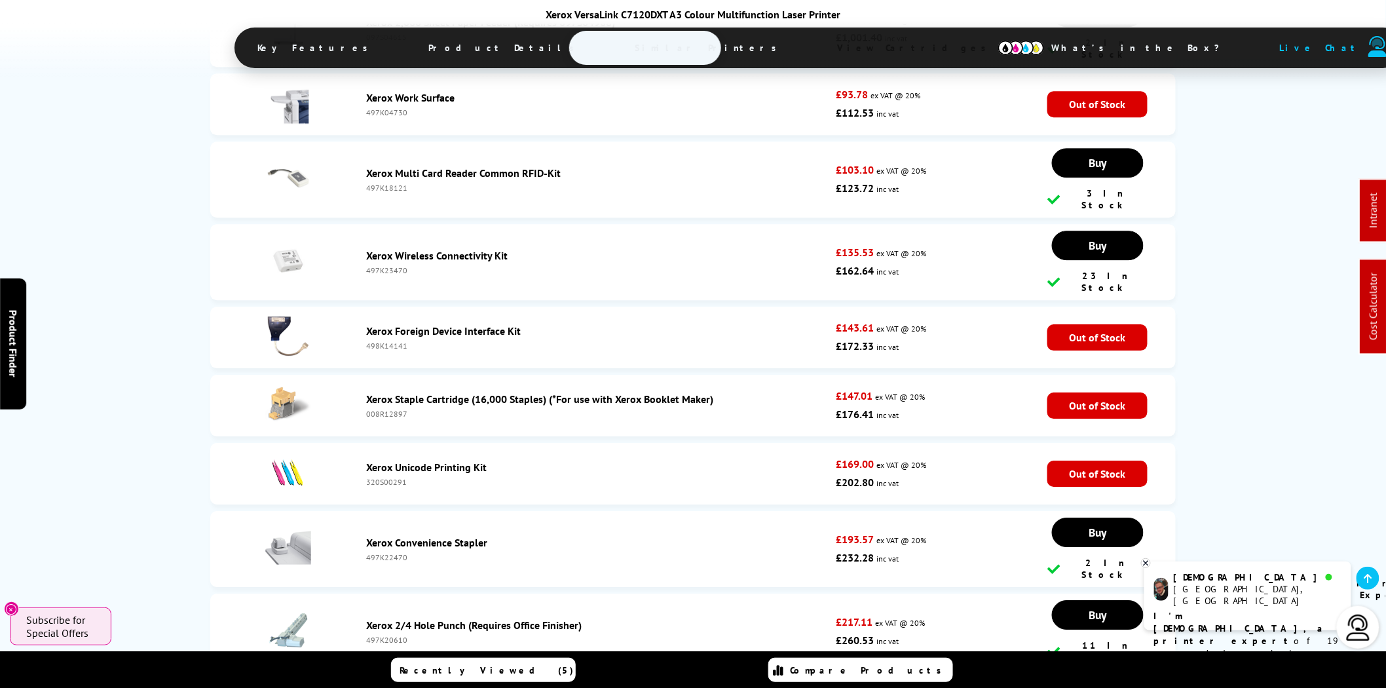
click at [384, 265] on div "497K23470" at bounding box center [597, 270] width 463 height 10
copy div "497K23470"
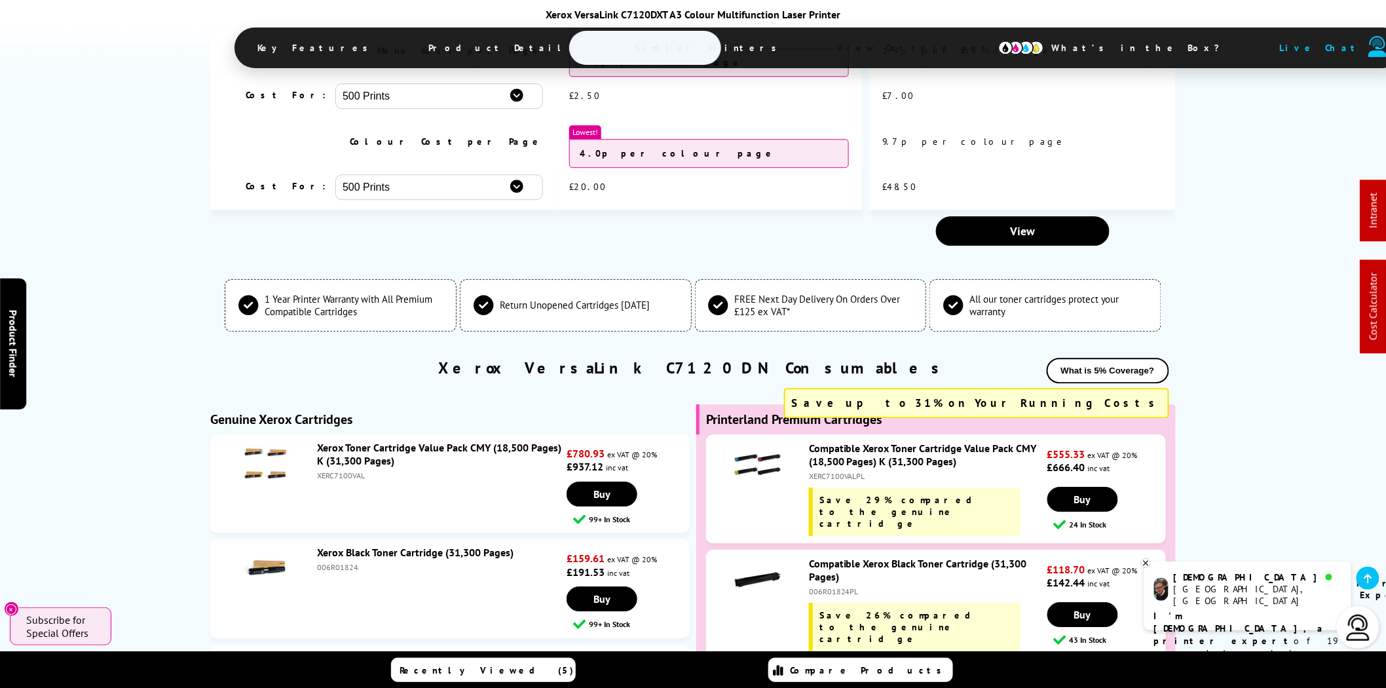
click at [999, 48] on img at bounding box center [1022, 48] width 46 height 14
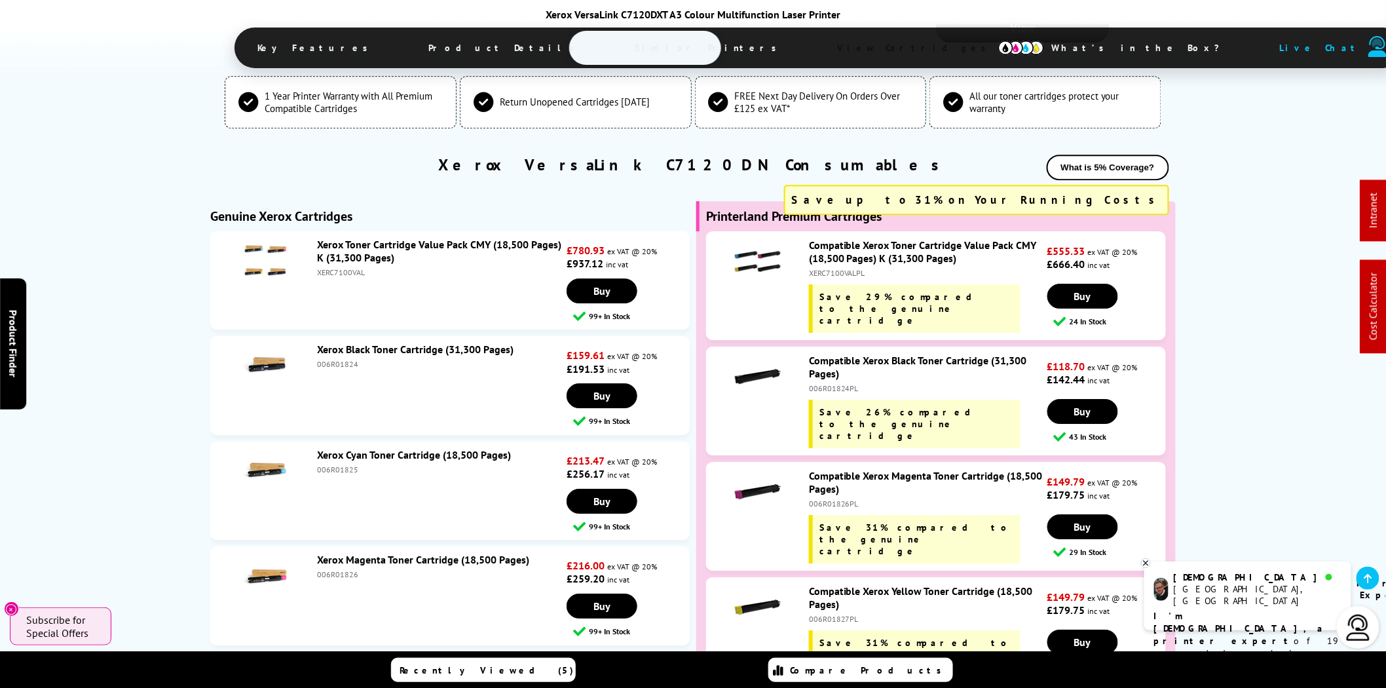
scroll to position [0, 0]
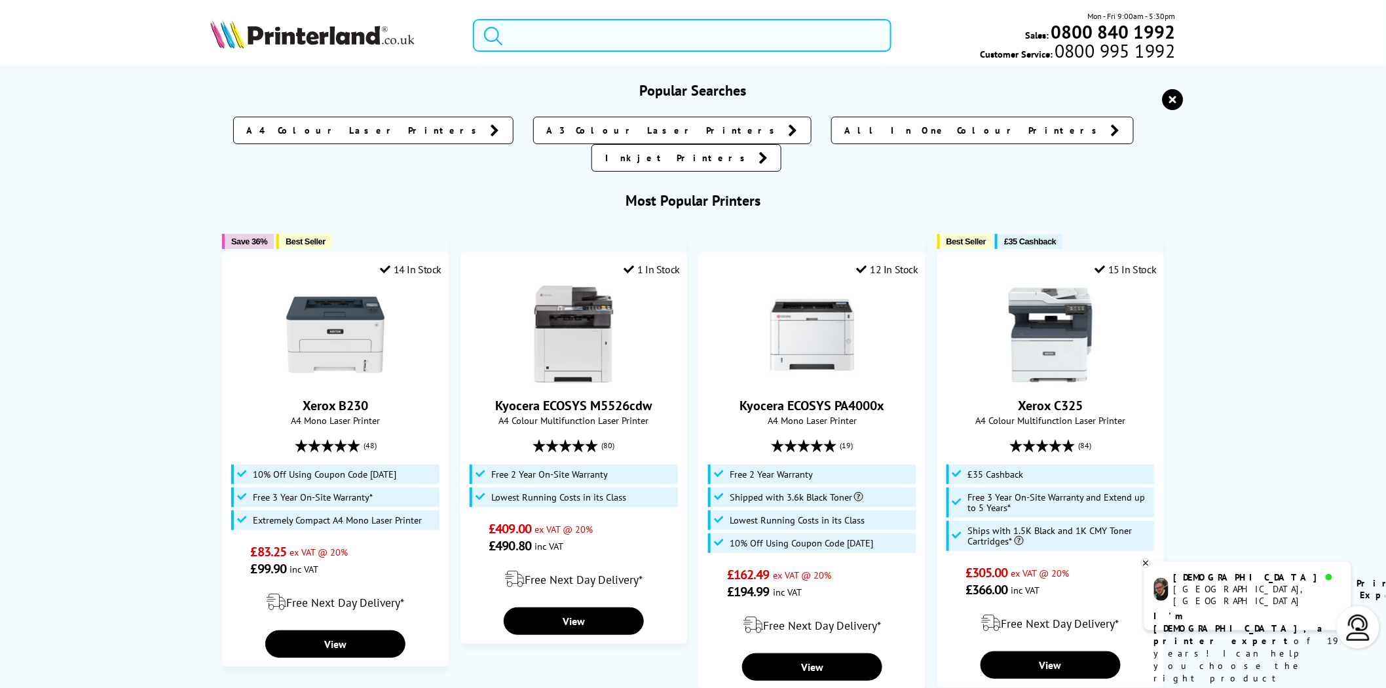
click at [650, 31] on input "search" at bounding box center [682, 35] width 419 height 33
click at [586, 35] on input "search" at bounding box center [682, 35] width 419 height 33
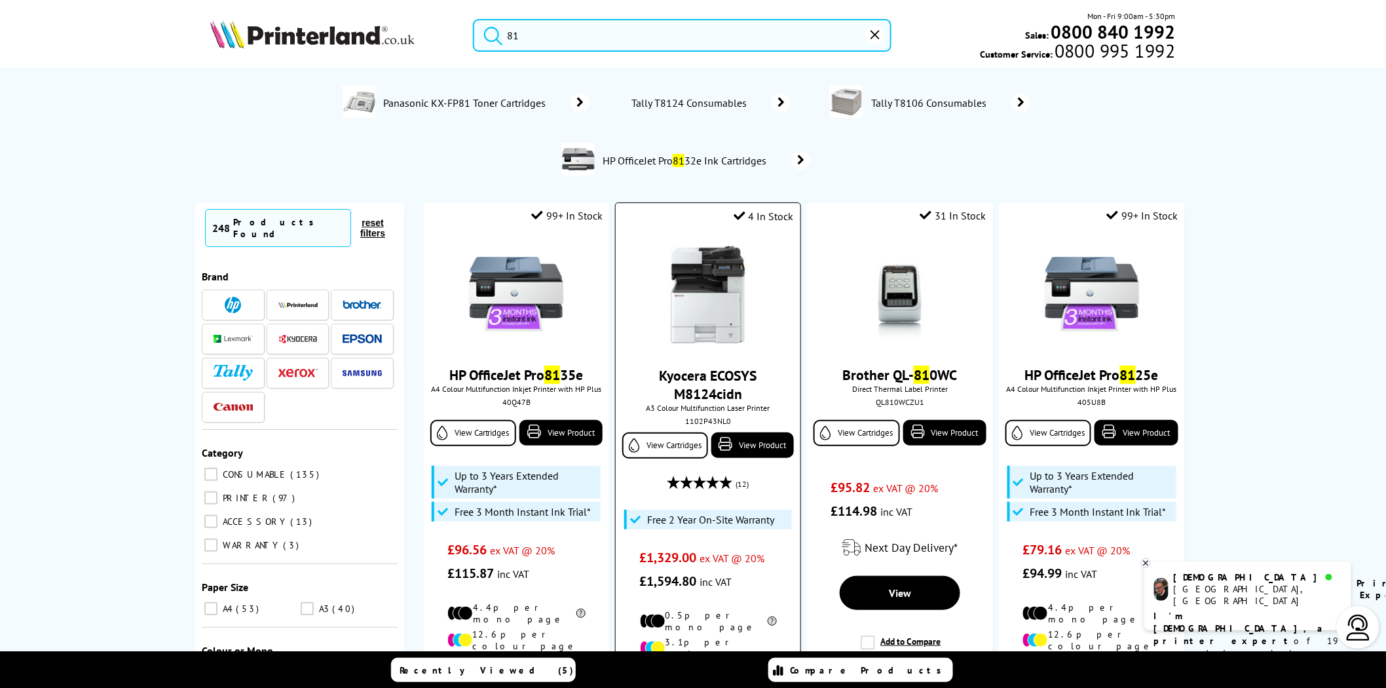
type input "81"
click at [698, 306] on img at bounding box center [708, 295] width 98 height 98
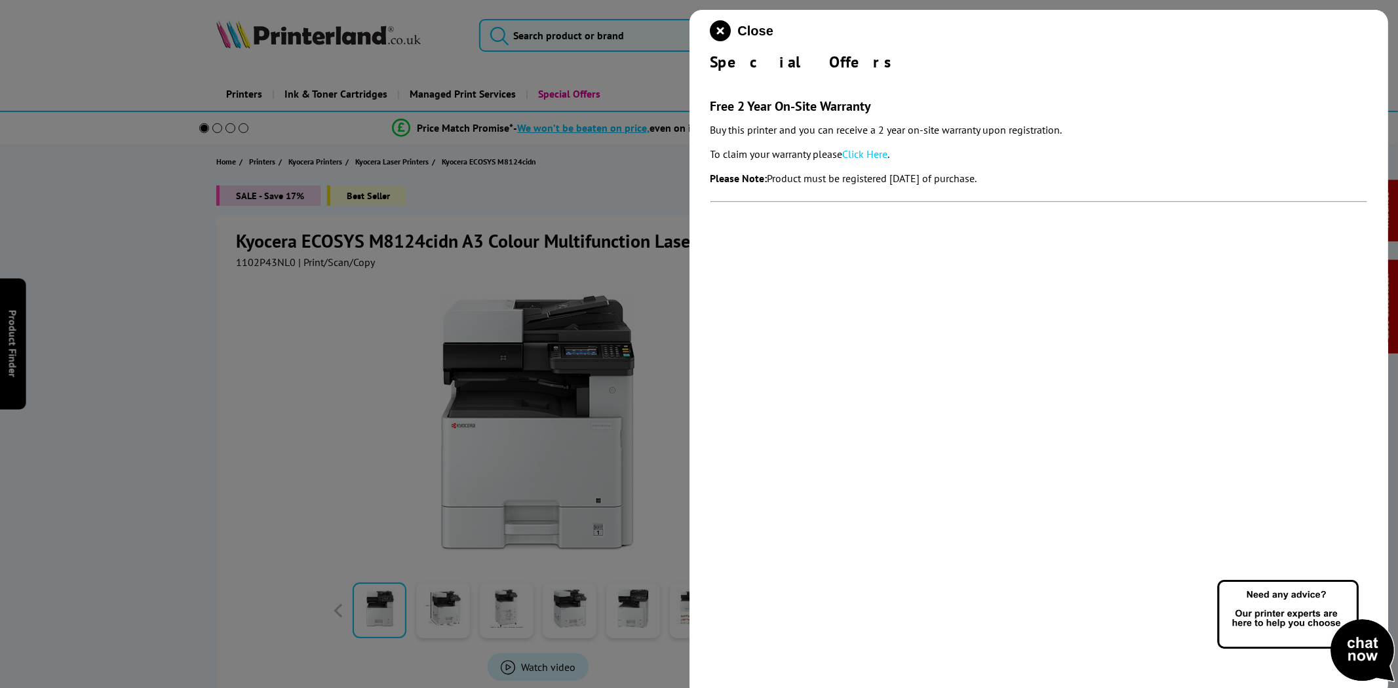
drag, startPoint x: 790, startPoint y: 138, endPoint x: 712, endPoint y: 107, distance: 83.8
click at [712, 107] on section "Free 2 Year On-Site Warranty Buy this printer and you can receive a 2 year on-s…" at bounding box center [1038, 143] width 657 height 143
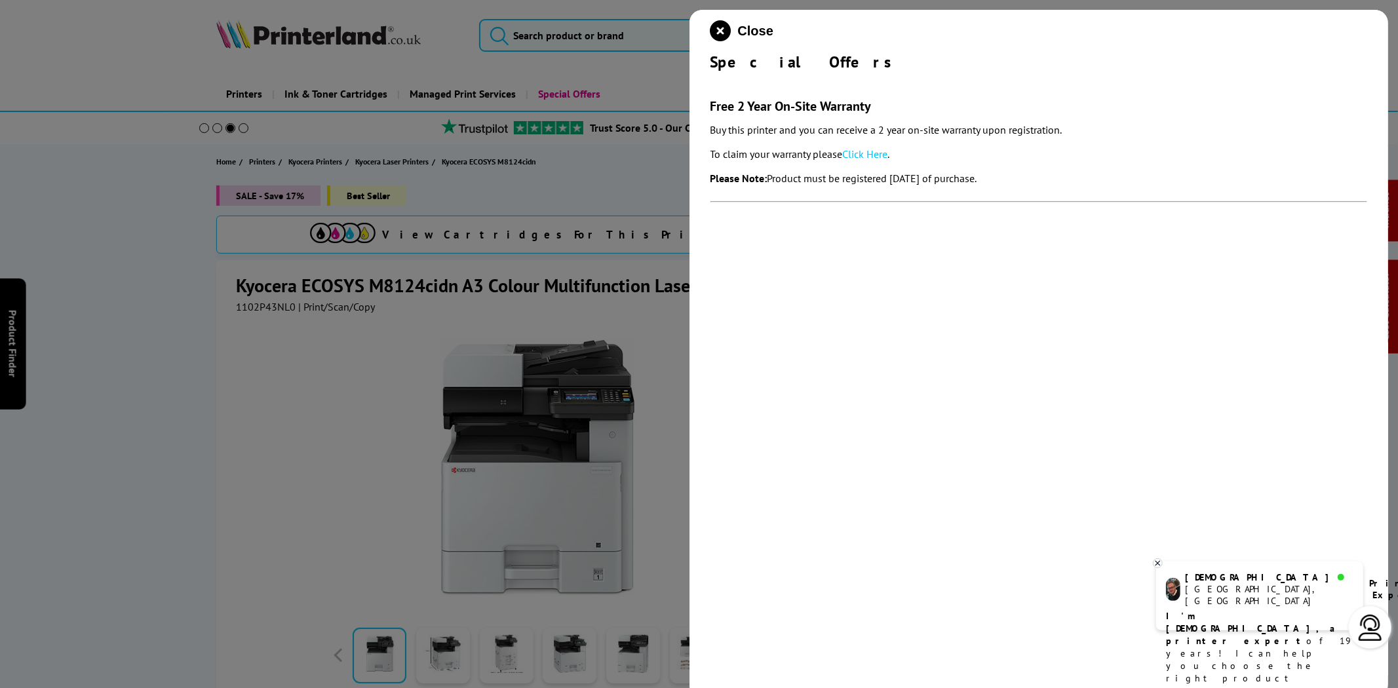
click at [873, 145] on p "To claim your warranty please Click Here ." at bounding box center [1038, 154] width 657 height 18
click at [873, 147] on link "Click Here" at bounding box center [865, 153] width 45 height 13
click at [723, 28] on icon "close modal" at bounding box center [720, 30] width 21 height 21
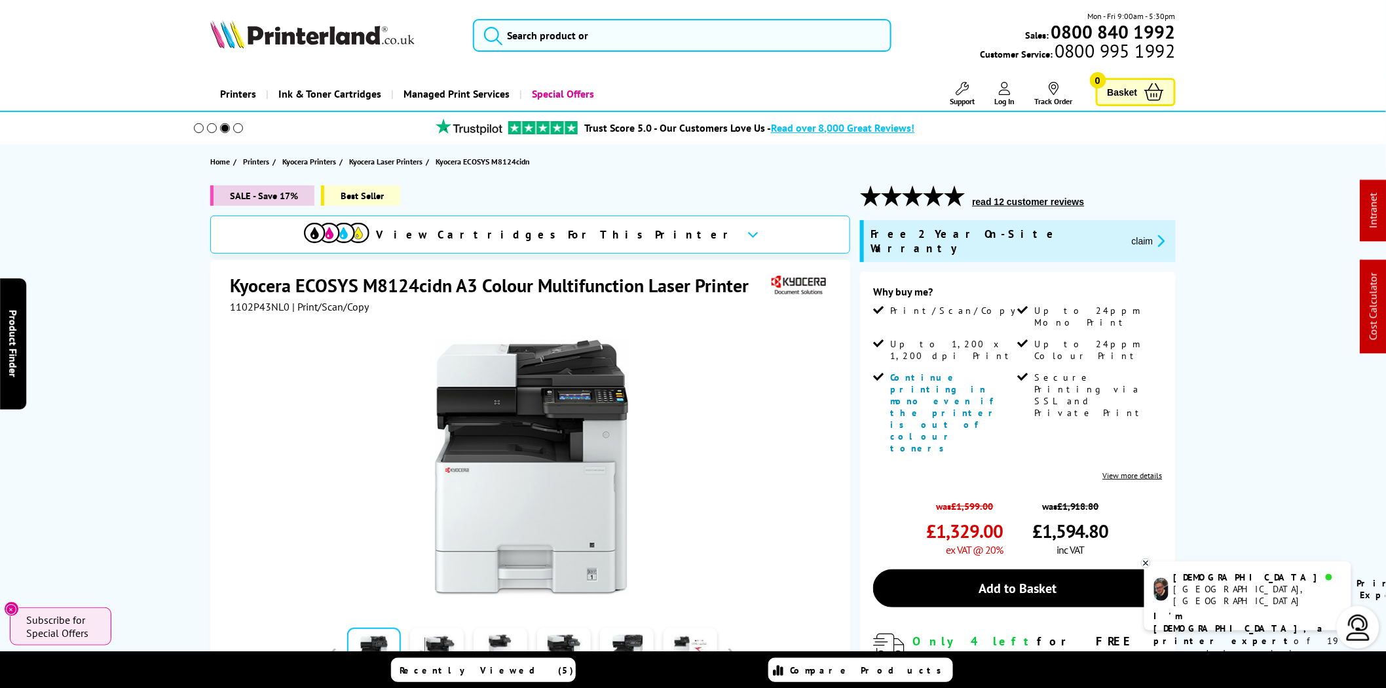
click at [370, 34] on img at bounding box center [312, 34] width 204 height 29
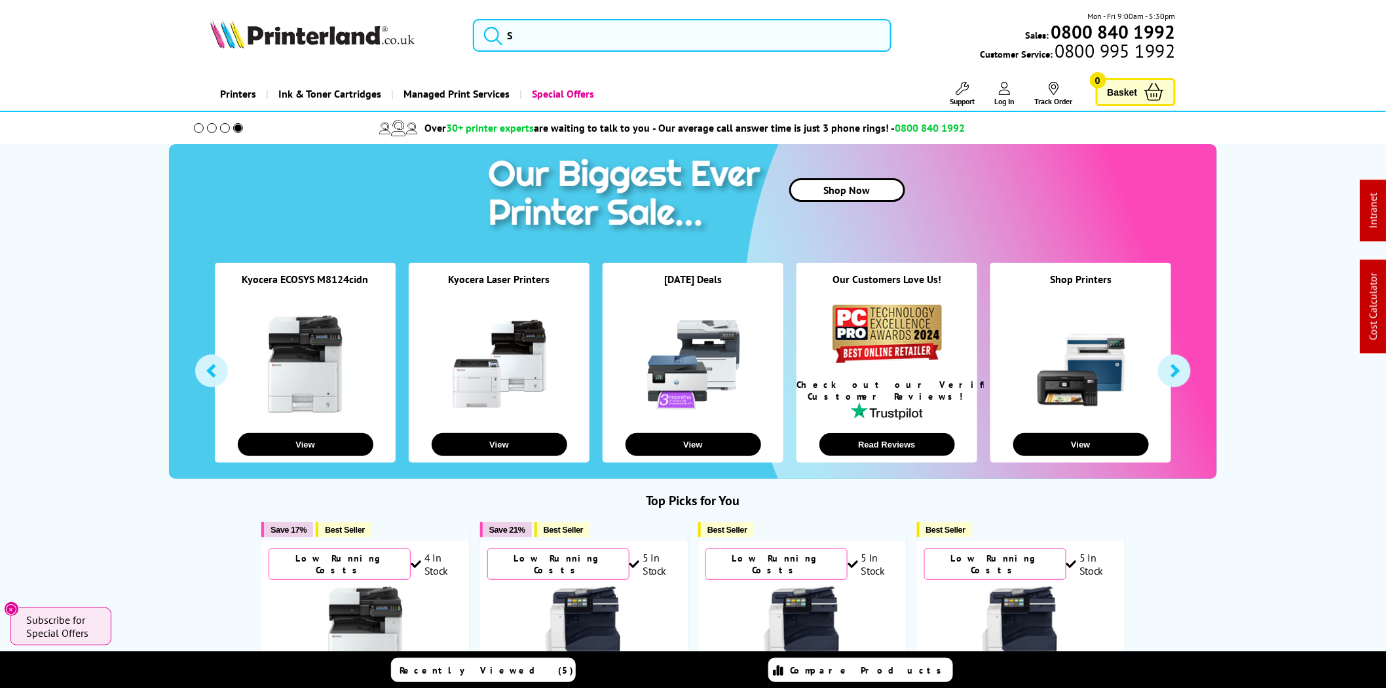
click at [322, 41] on img at bounding box center [312, 34] width 204 height 29
click at [693, 34] on input "search" at bounding box center [682, 35] width 419 height 33
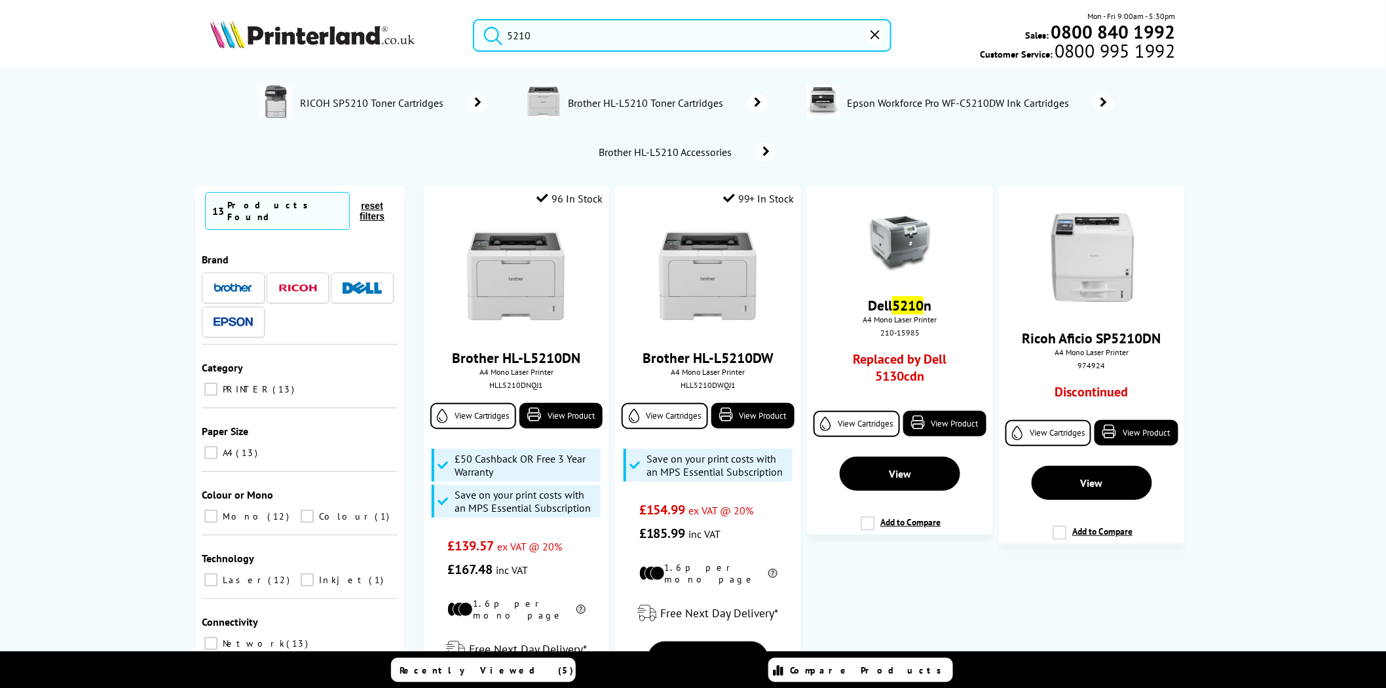
type input "5210"
click at [370, 46] on img at bounding box center [312, 34] width 204 height 29
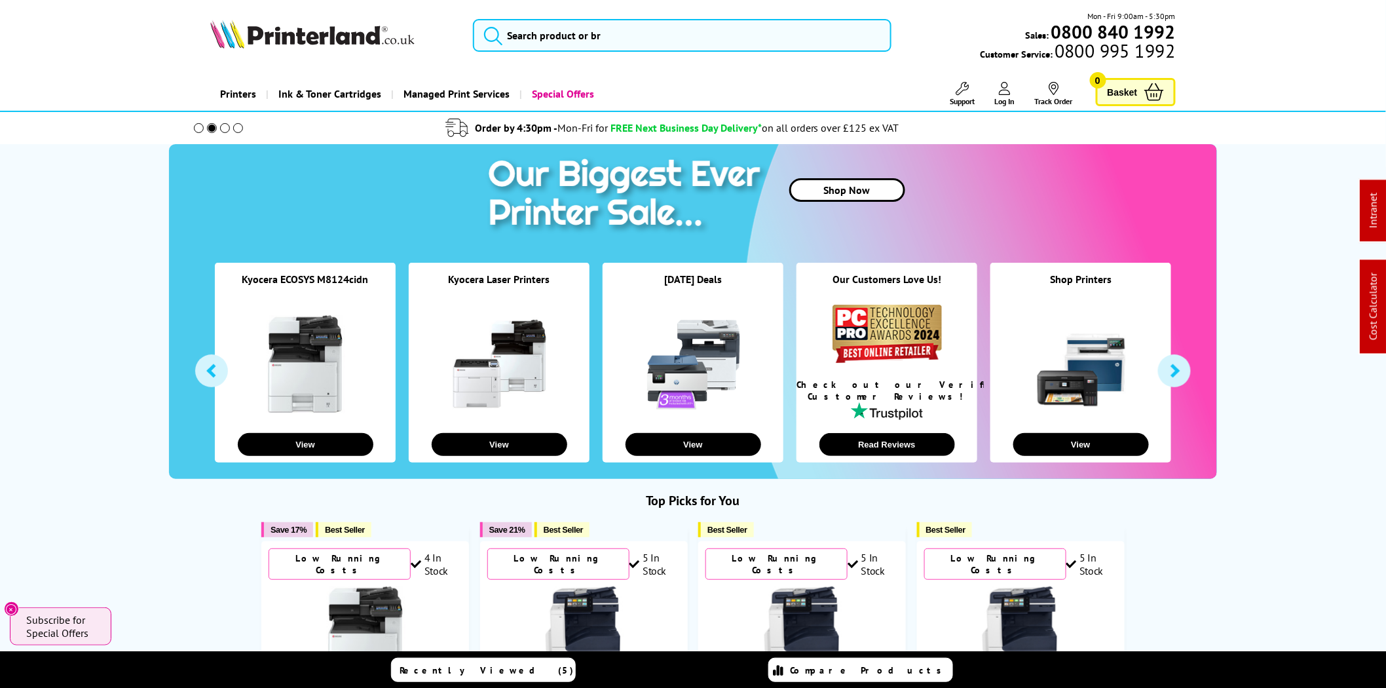
click at [354, 33] on img at bounding box center [312, 34] width 204 height 29
click at [624, 40] on input "search" at bounding box center [682, 35] width 419 height 33
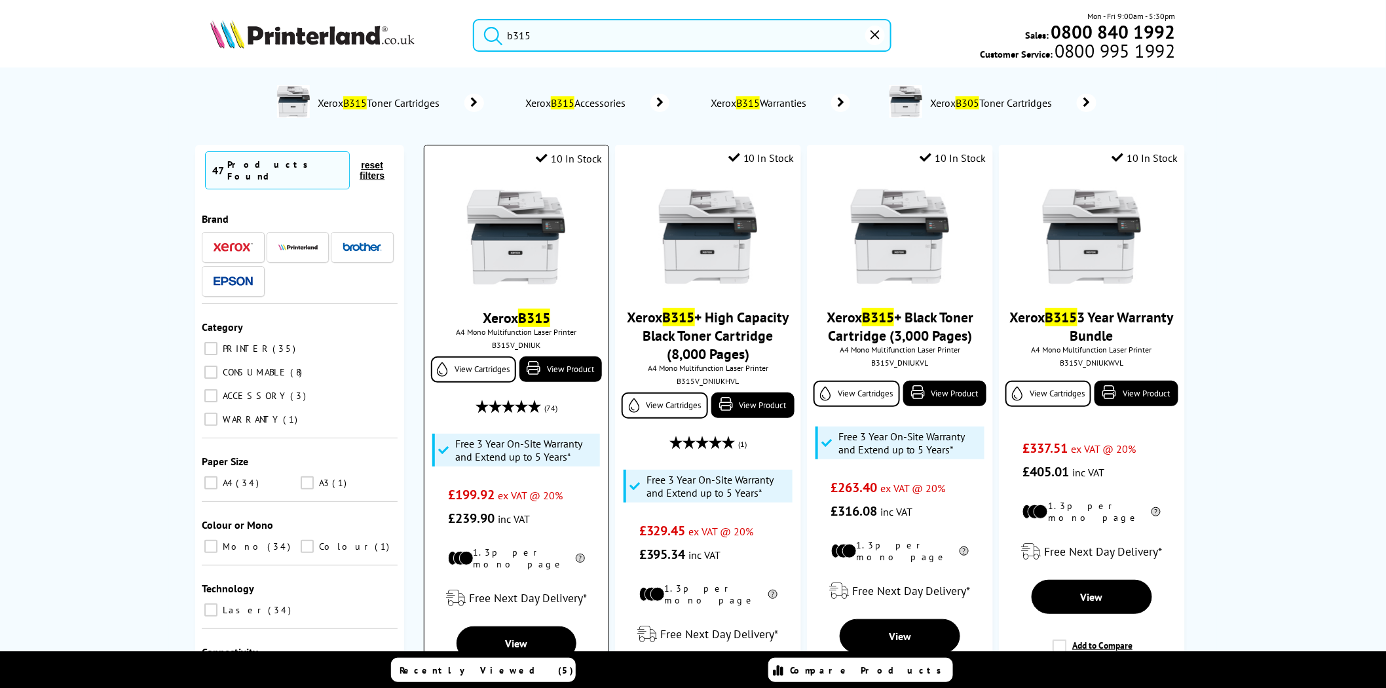
type input "b315"
click at [506, 254] on img at bounding box center [516, 237] width 98 height 98
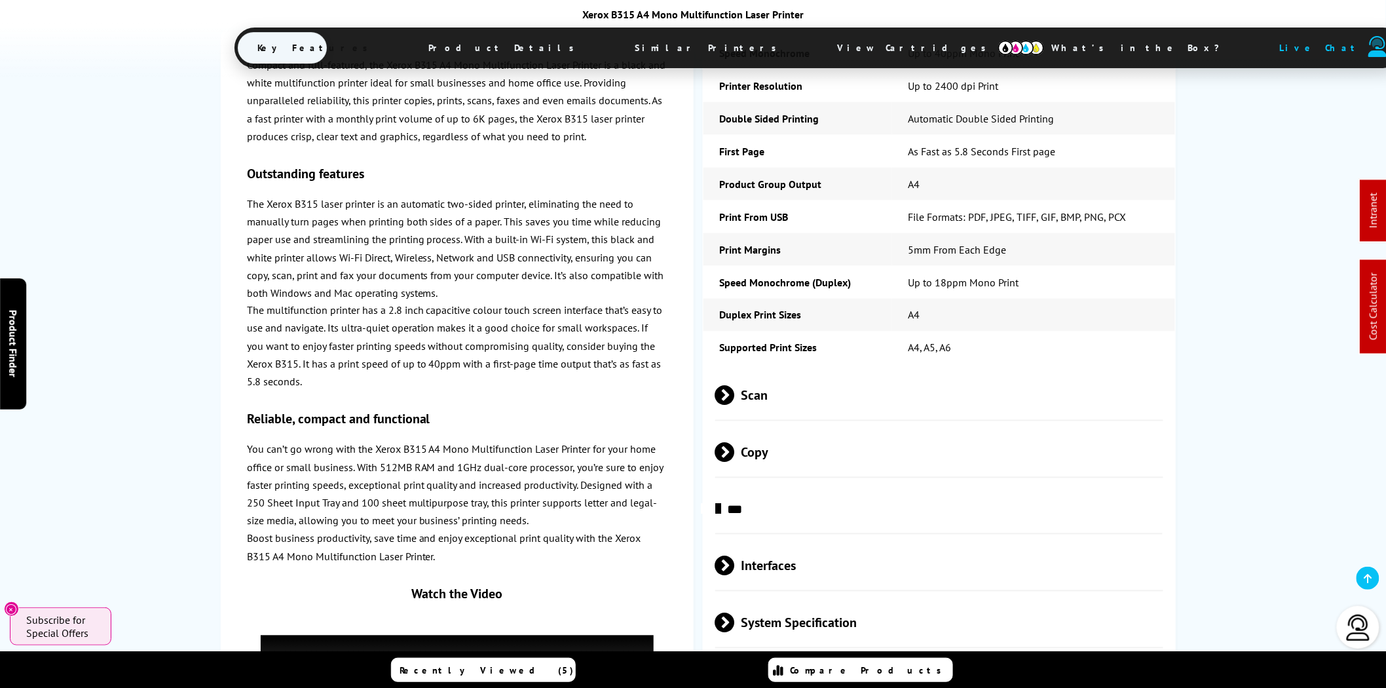
scroll to position [3076, 0]
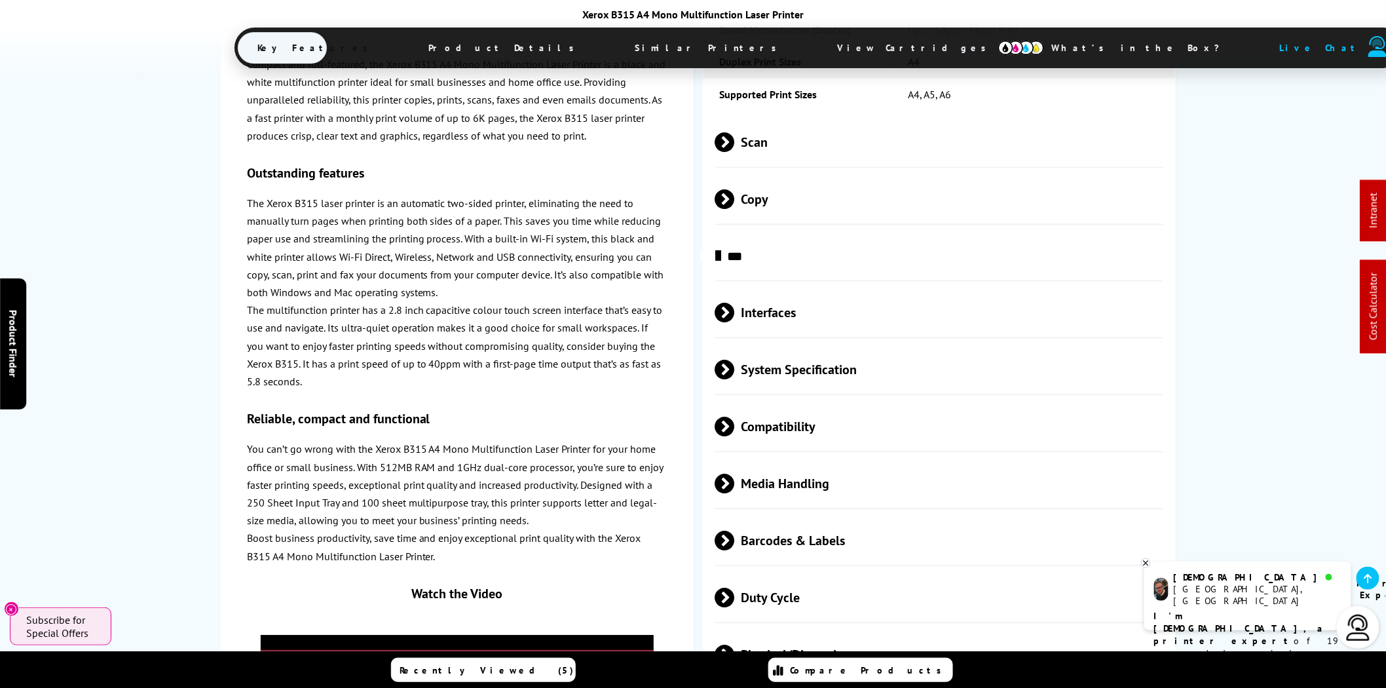
click at [819, 480] on span "Media Handling" at bounding box center [940, 483] width 448 height 49
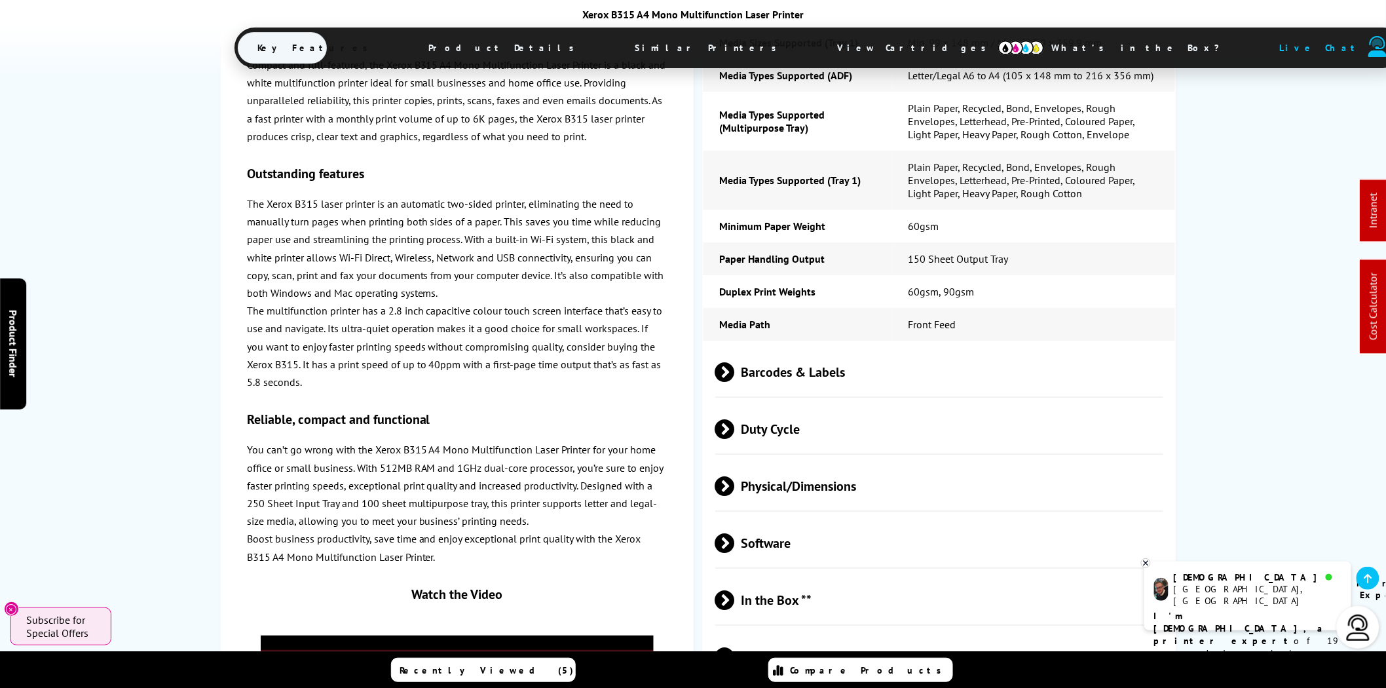
scroll to position [3682, 0]
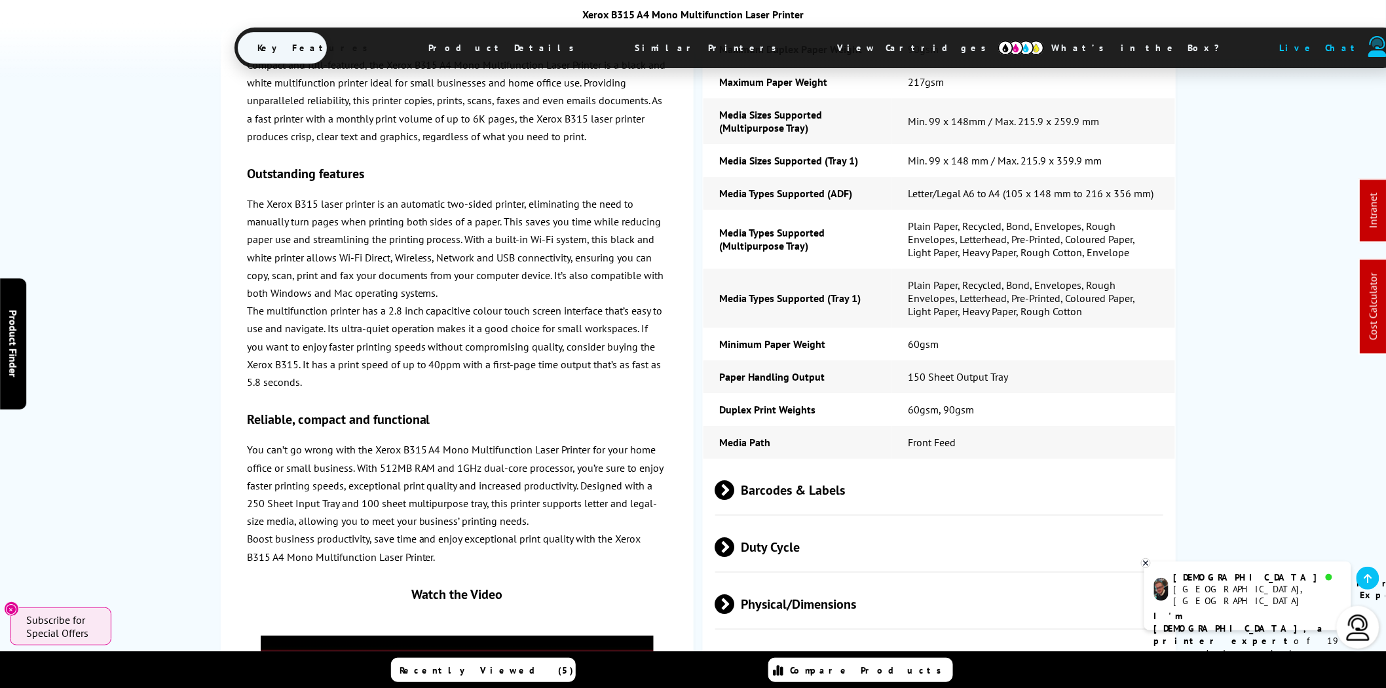
click at [813, 533] on span "Duty Cycle" at bounding box center [940, 546] width 448 height 49
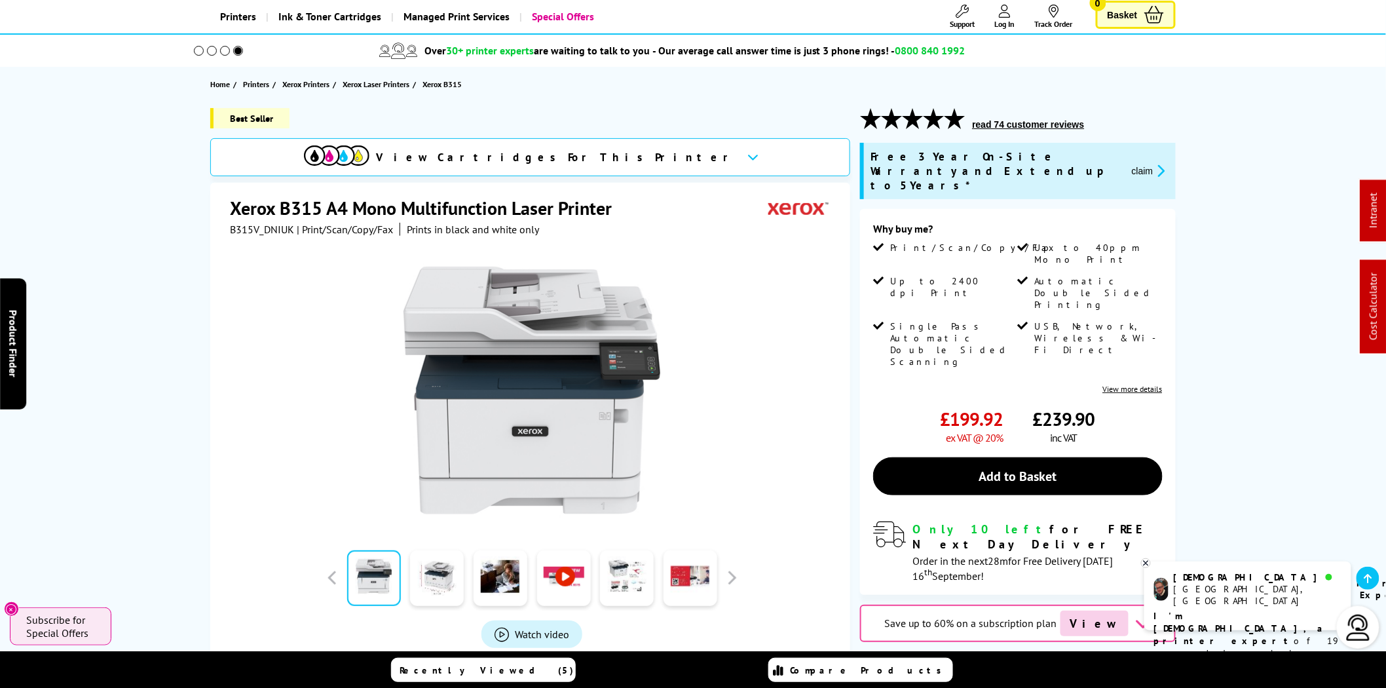
scroll to position [0, 0]
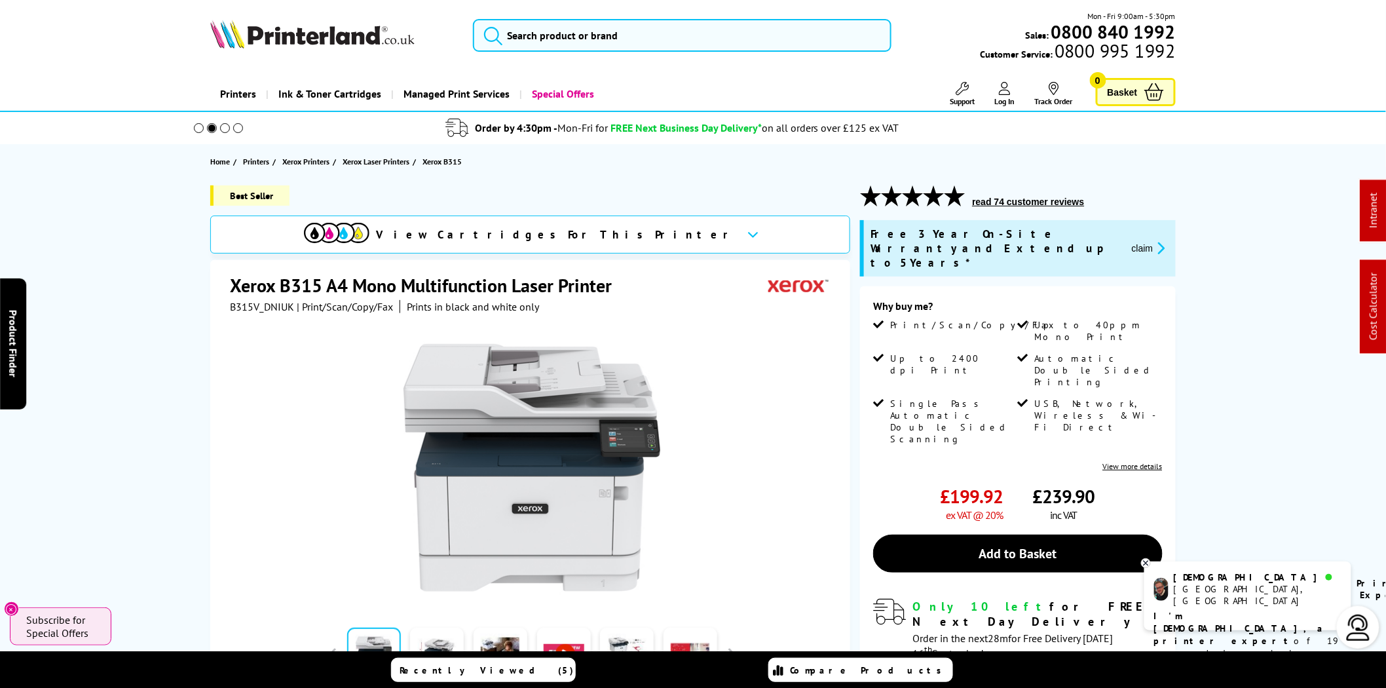
click at [248, 571] on div at bounding box center [532, 461] width 604 height 296
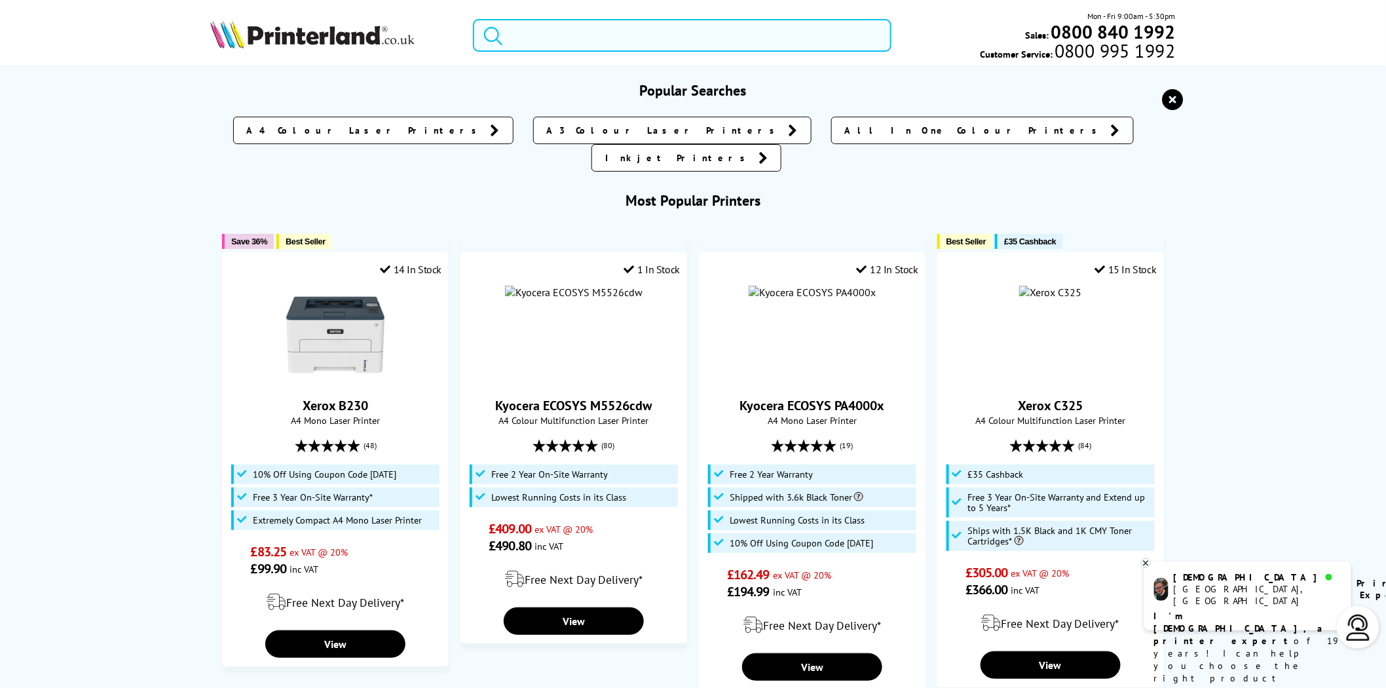
click at [591, 31] on input "search" at bounding box center [682, 35] width 419 height 33
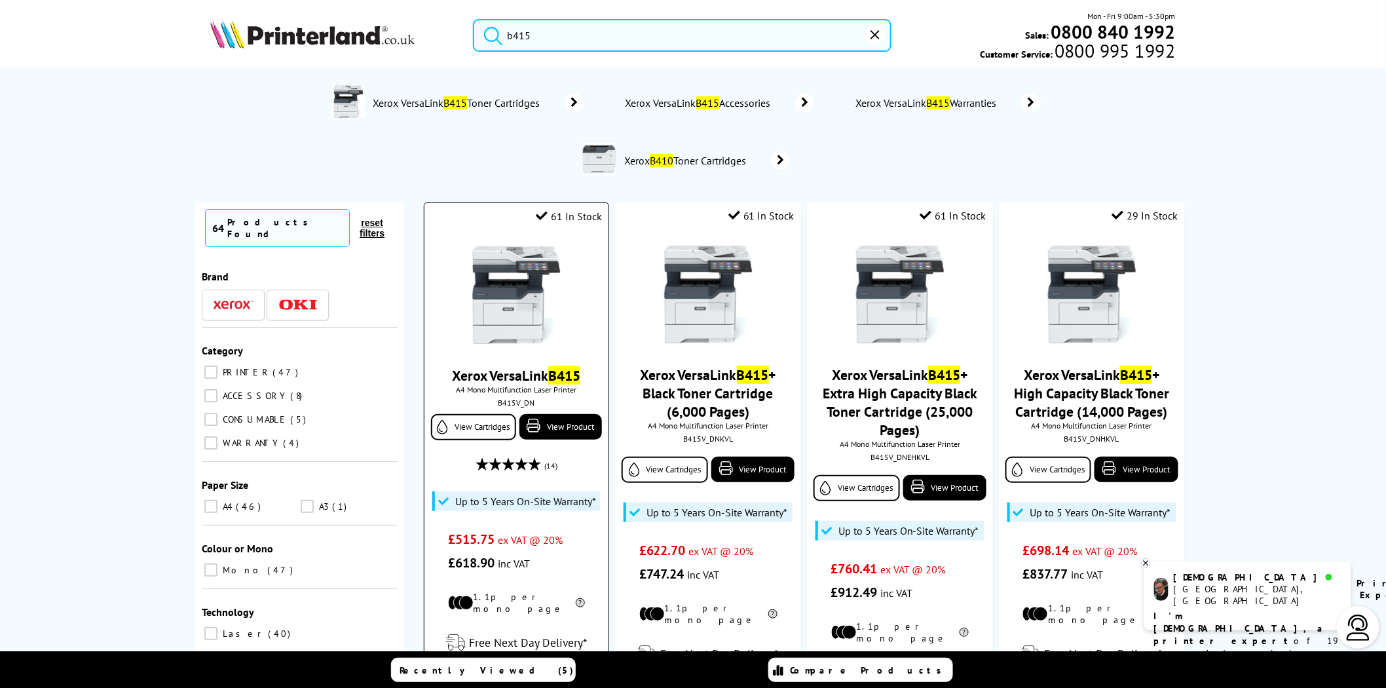
type input "b415"
click at [508, 313] on img at bounding box center [516, 295] width 98 height 98
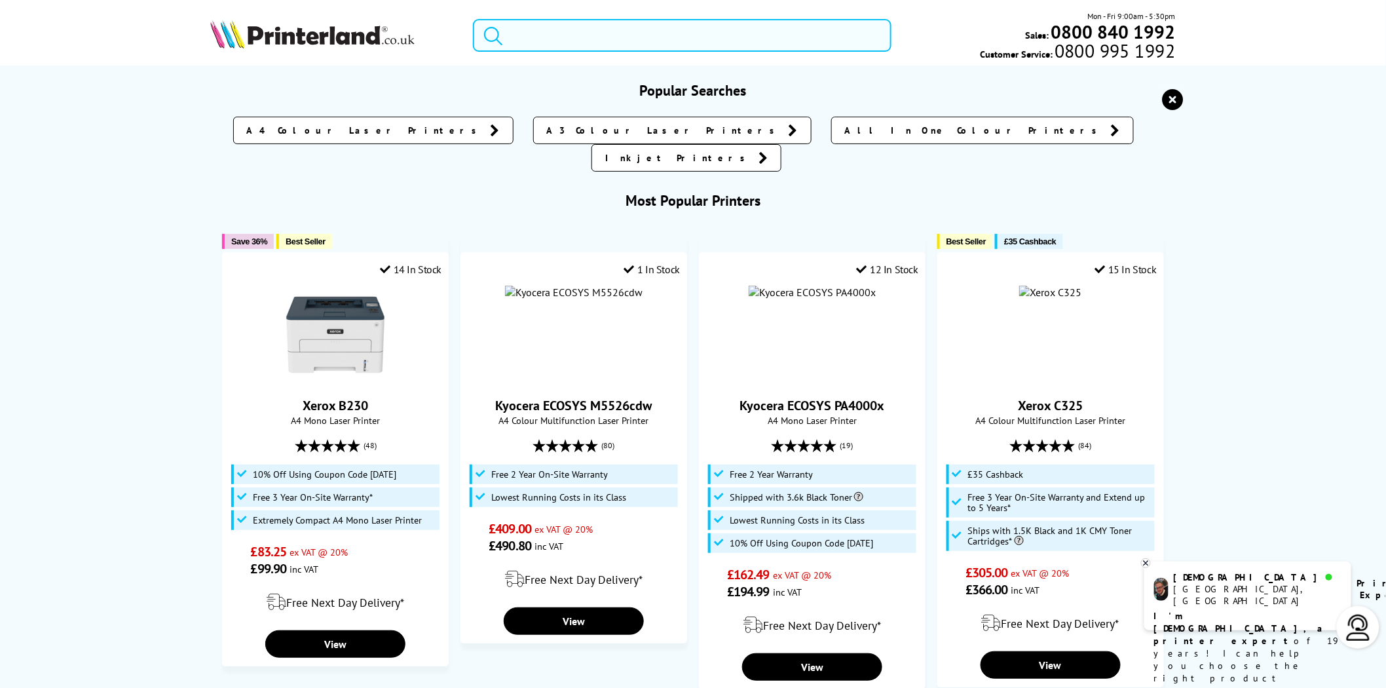
click at [587, 43] on input "search" at bounding box center [682, 35] width 419 height 33
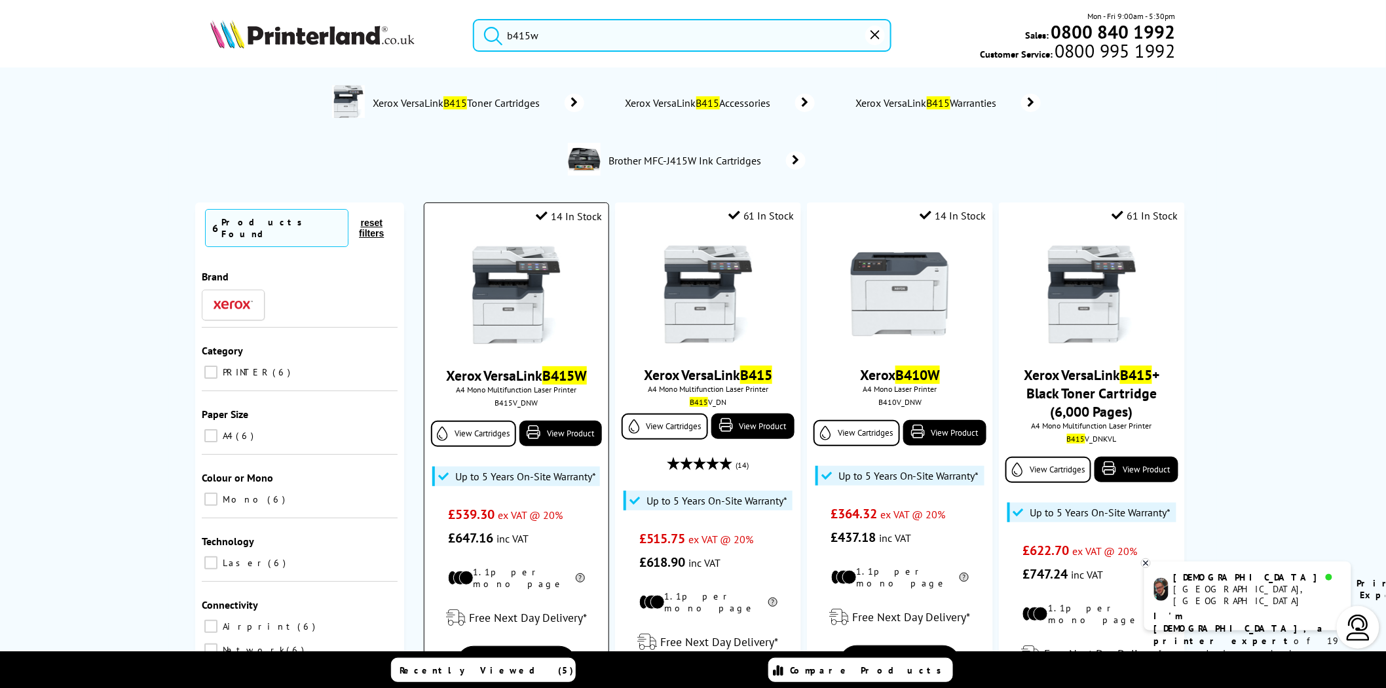
type input "b415w"
click at [508, 282] on img at bounding box center [516, 295] width 98 height 98
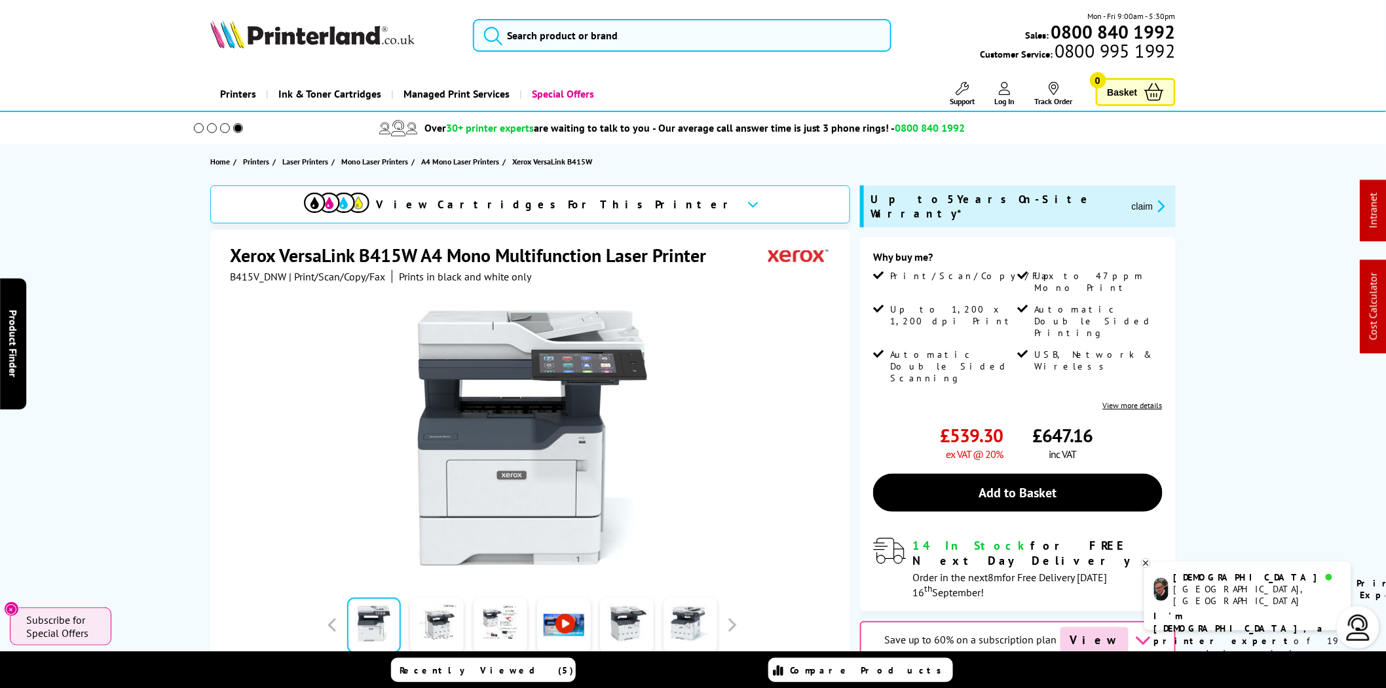
click at [536, 16] on div "Mon - Fri 9:00am - 5:30pm Sales: 0800 840 1992 Customer Service: 0800 995 1992" at bounding box center [693, 39] width 1048 height 58
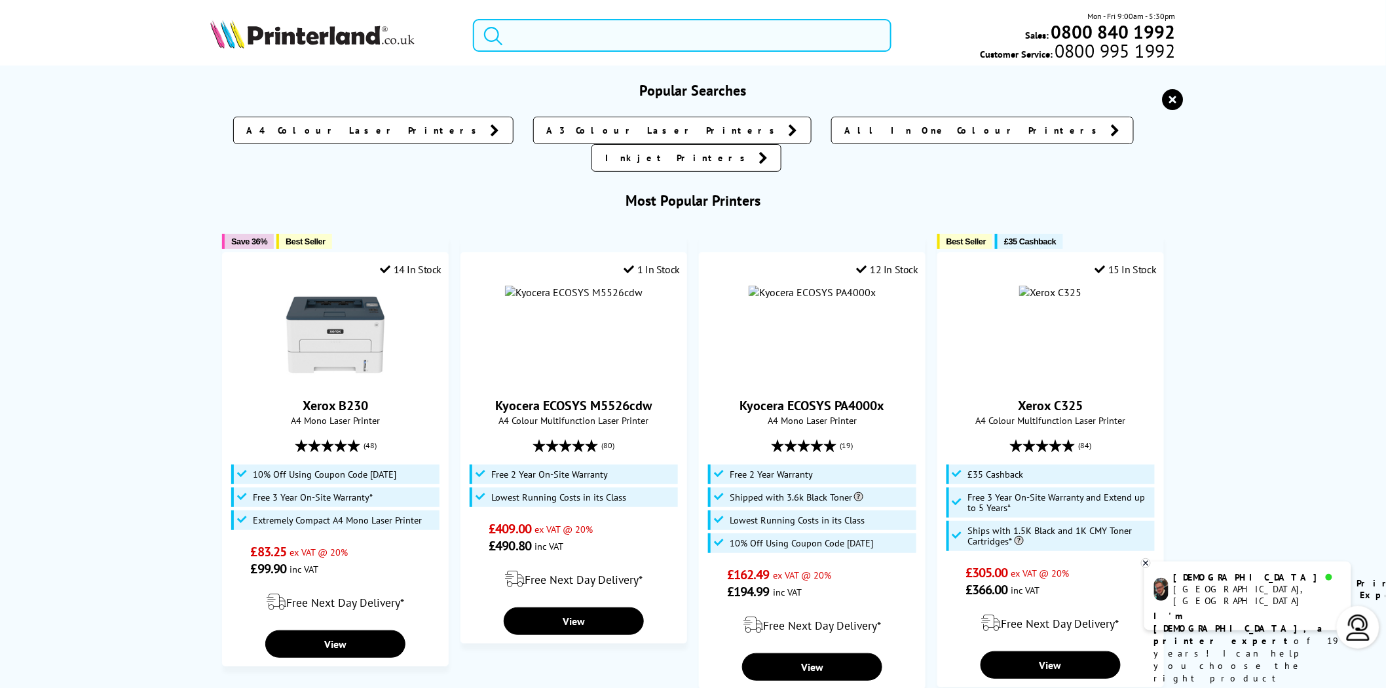
click at [536, 30] on input "search" at bounding box center [682, 35] width 419 height 33
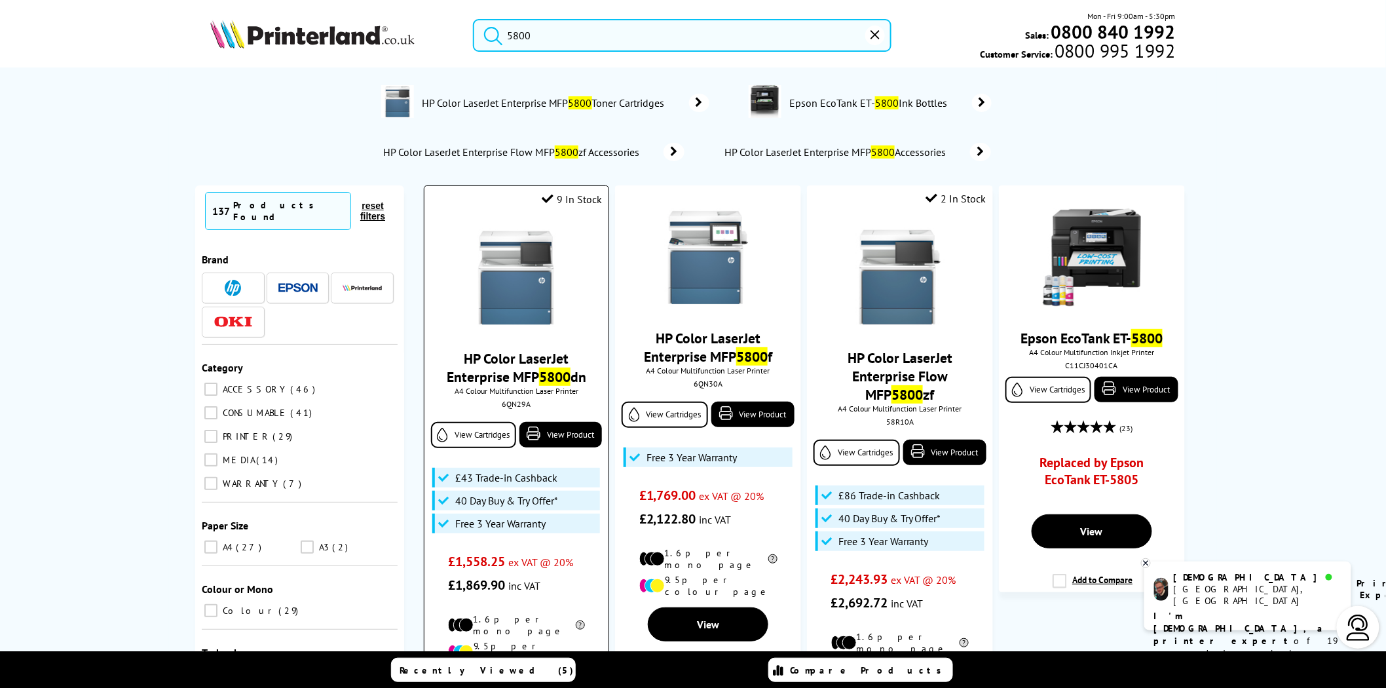
type input "5800"
click at [525, 264] on img at bounding box center [516, 278] width 98 height 98
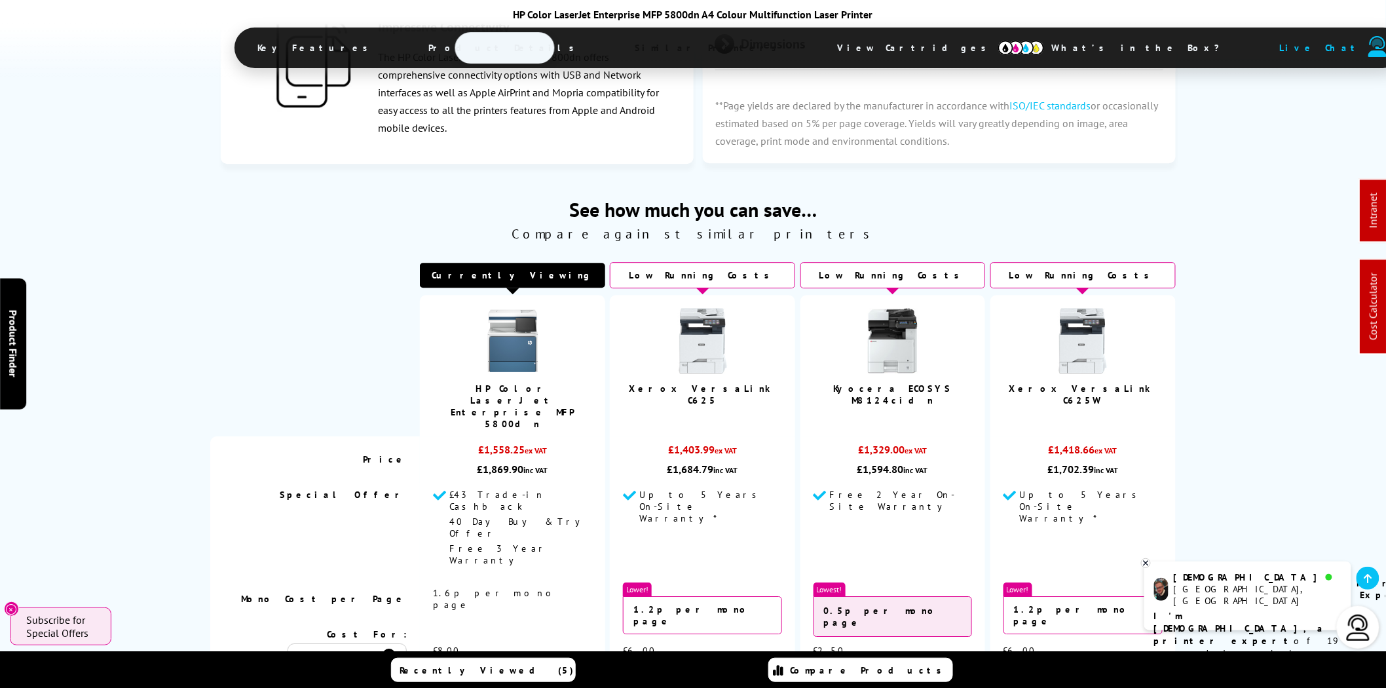
scroll to position [3034, 0]
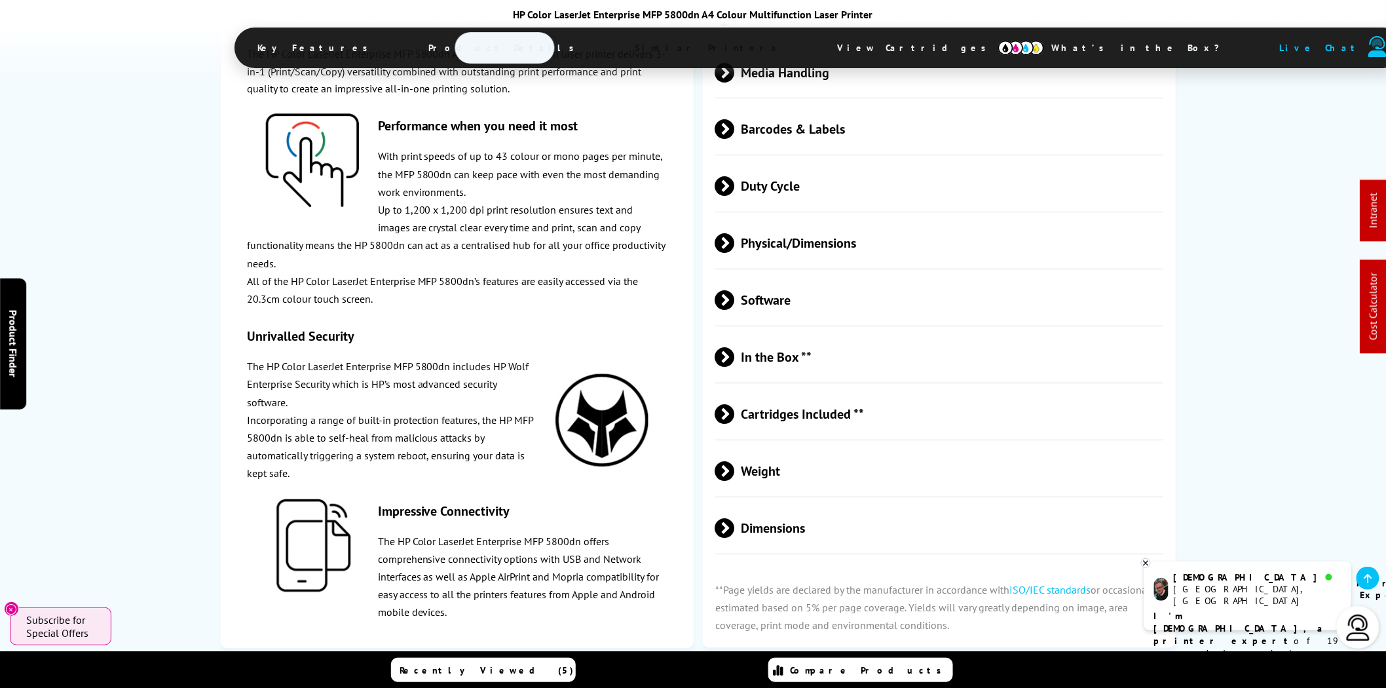
click at [815, 411] on span "Cartridges Included **" at bounding box center [940, 415] width 448 height 49
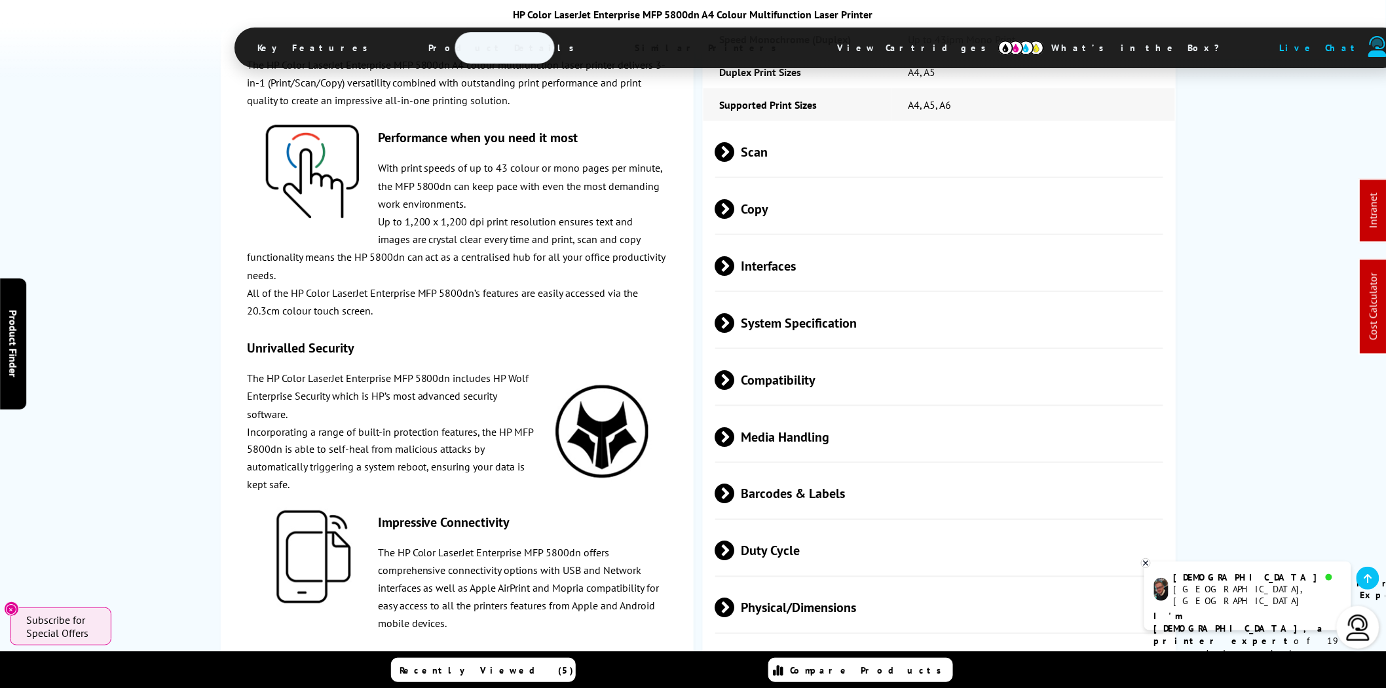
click at [818, 41] on span "View Cartridges" at bounding box center [918, 48] width 201 height 34
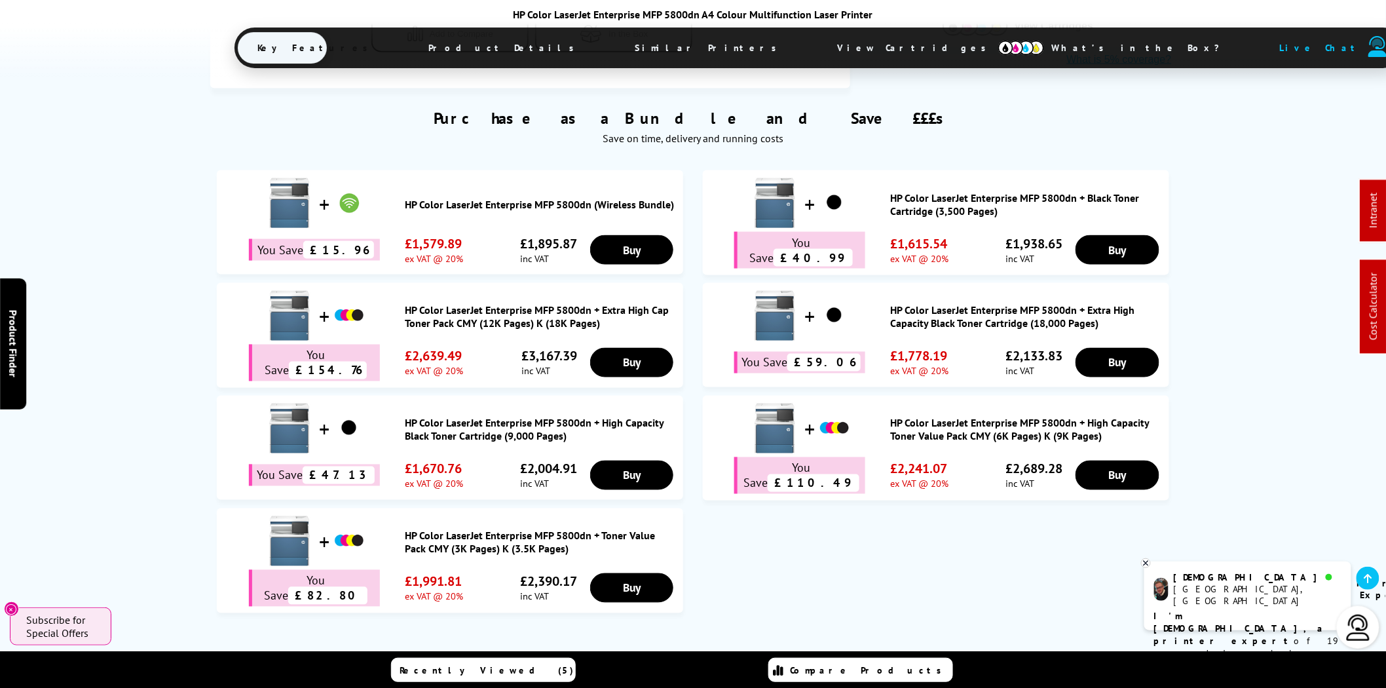
scroll to position [364, 0]
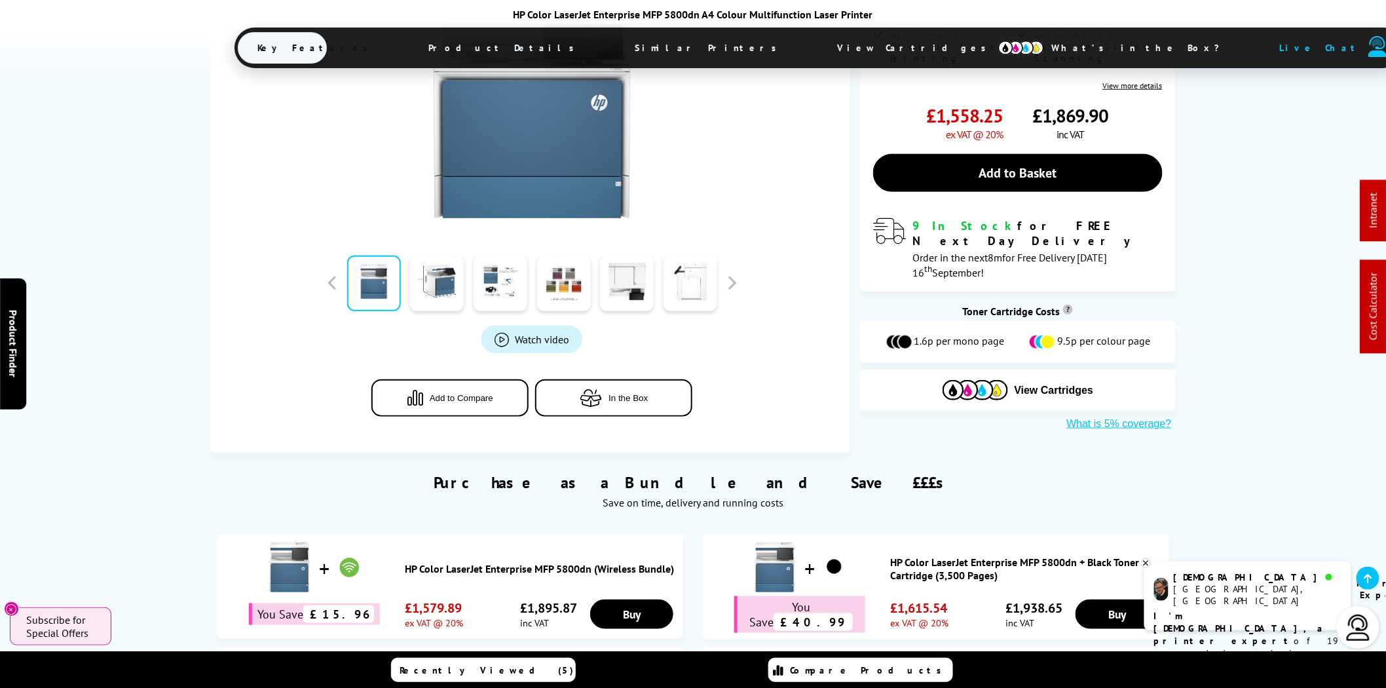
click at [818, 50] on span "View Cartridges" at bounding box center [918, 48] width 201 height 34
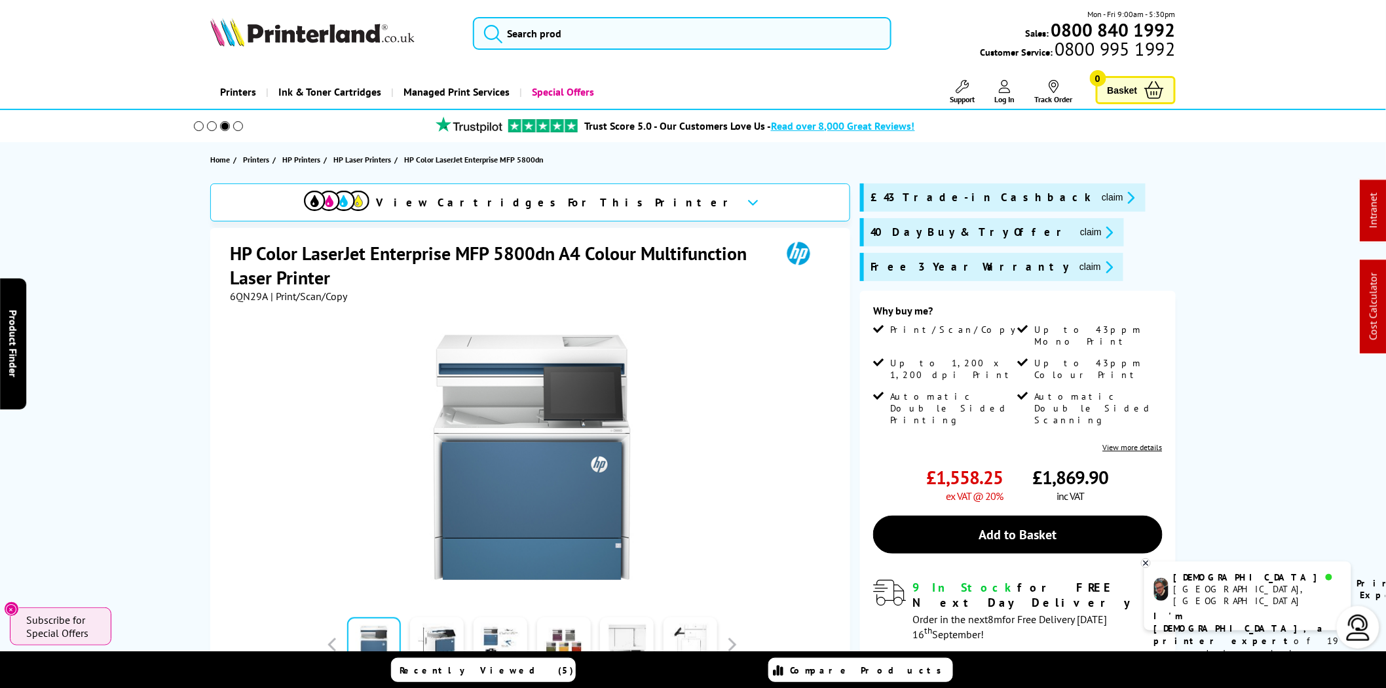
scroll to position [0, 0]
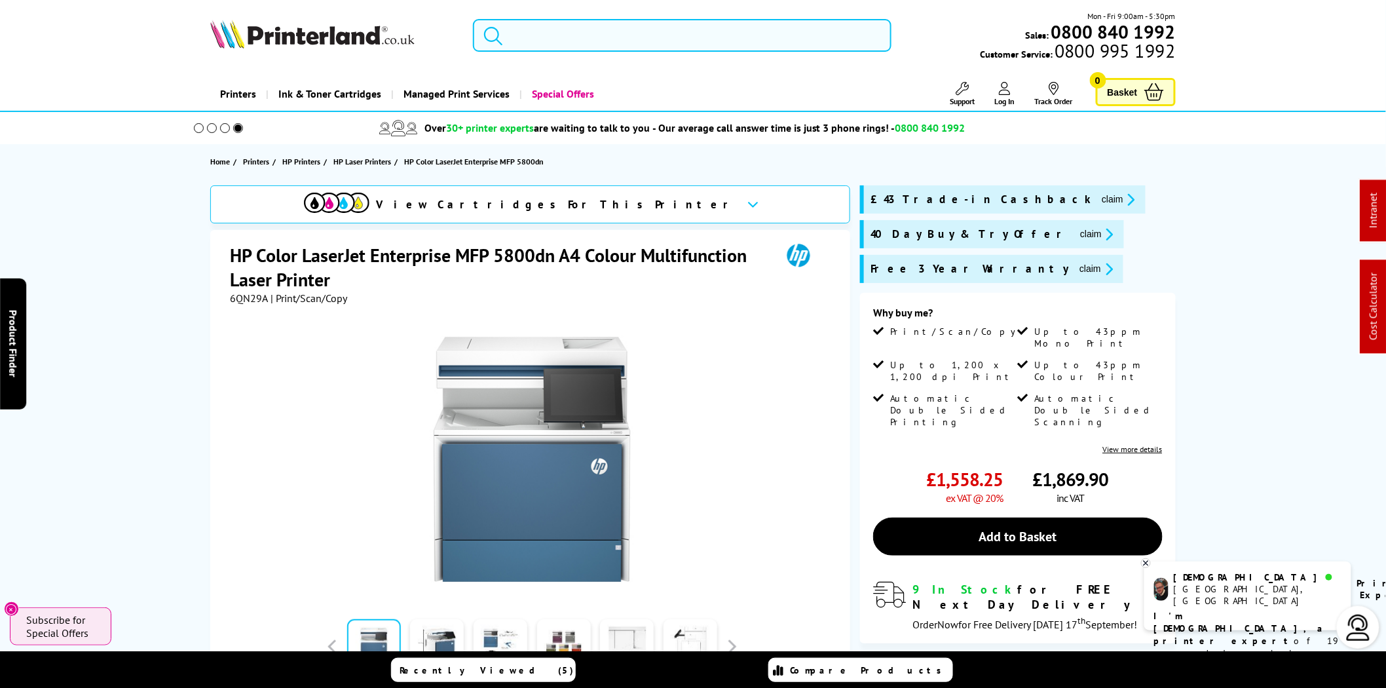
click at [599, 36] on input "search" at bounding box center [682, 35] width 419 height 33
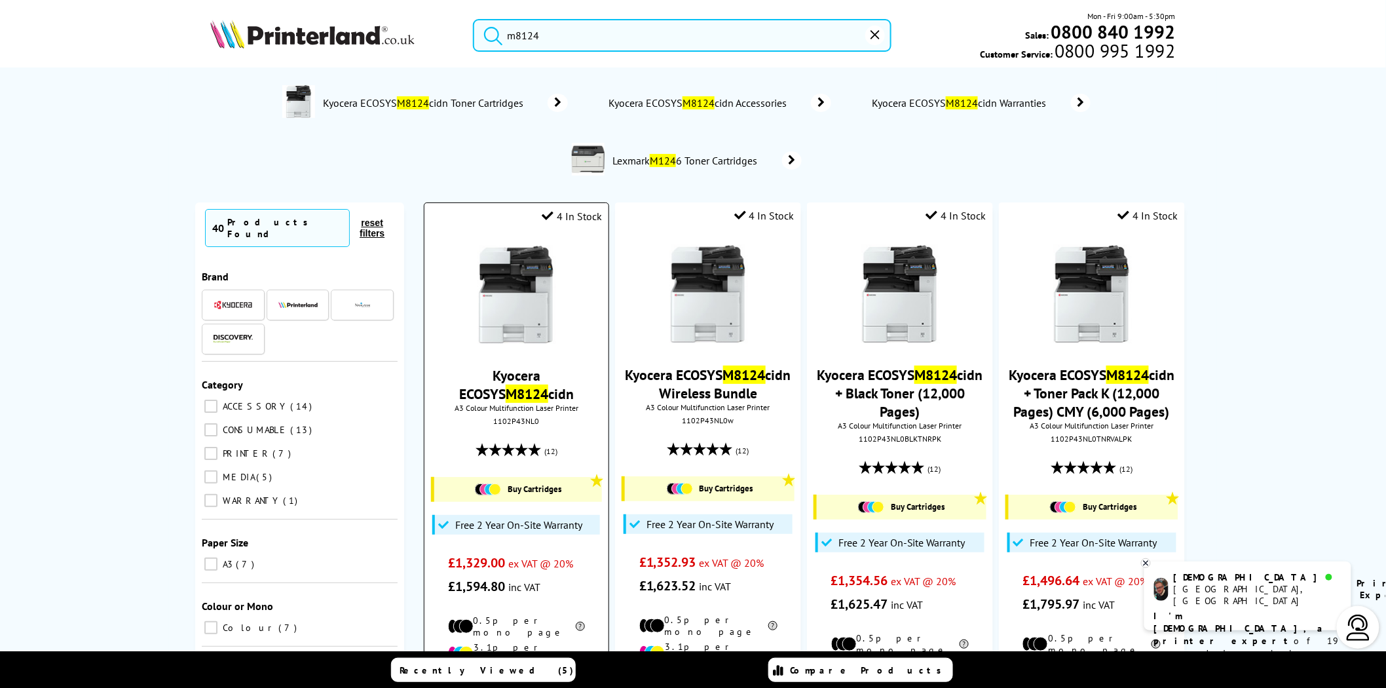
type input "m8124"
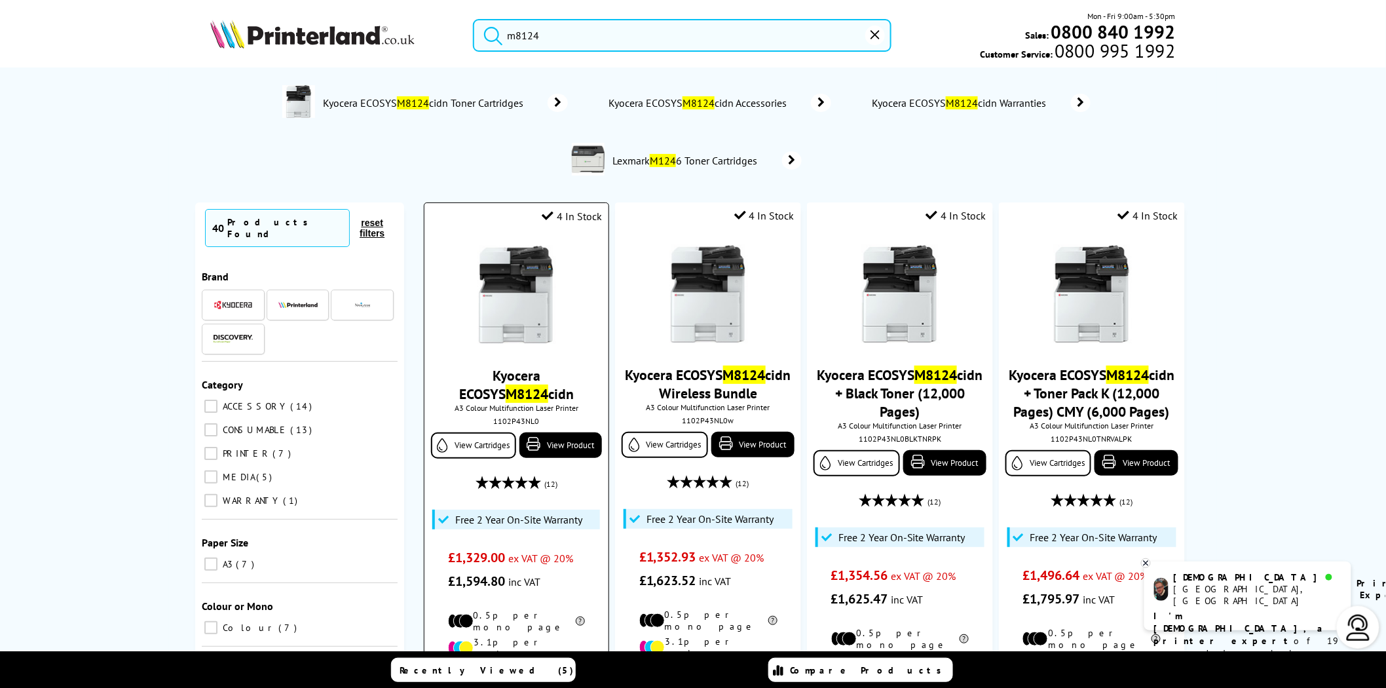
click at [515, 262] on img at bounding box center [516, 295] width 98 height 98
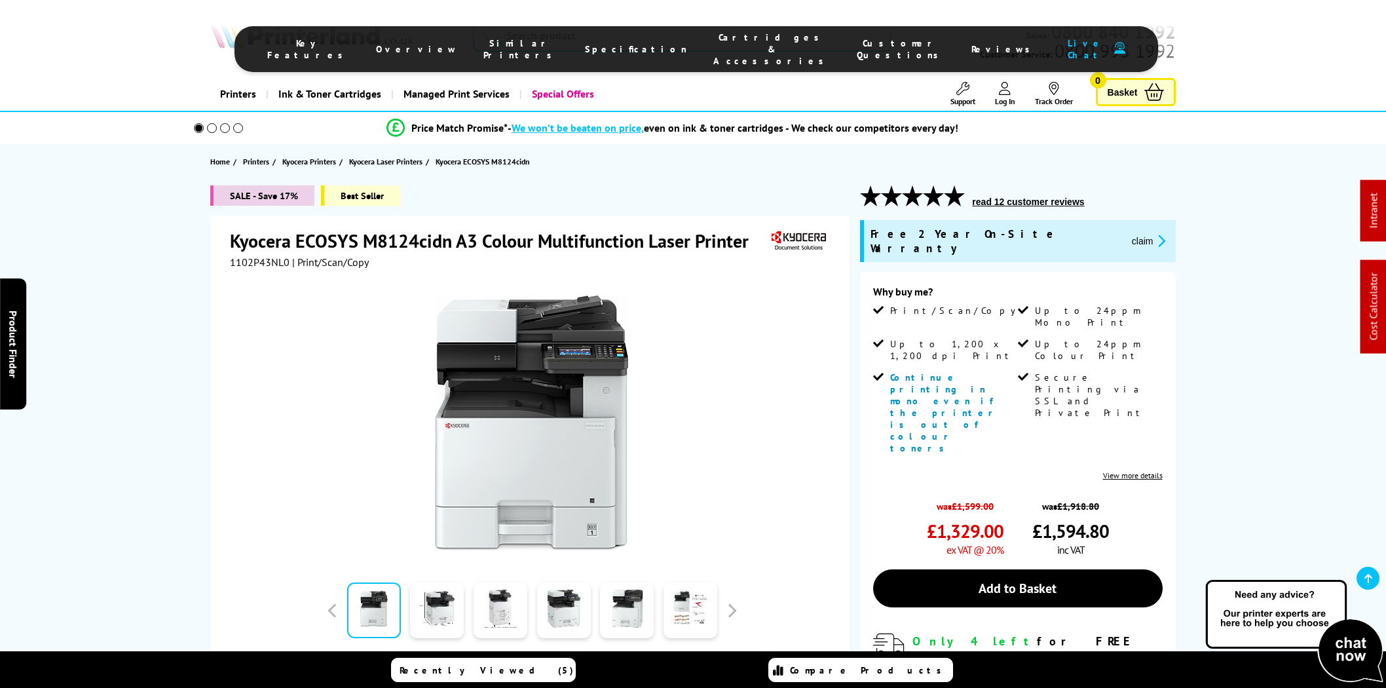
click at [714, 39] on span "Cartridges & Accessories" at bounding box center [772, 48] width 117 height 35
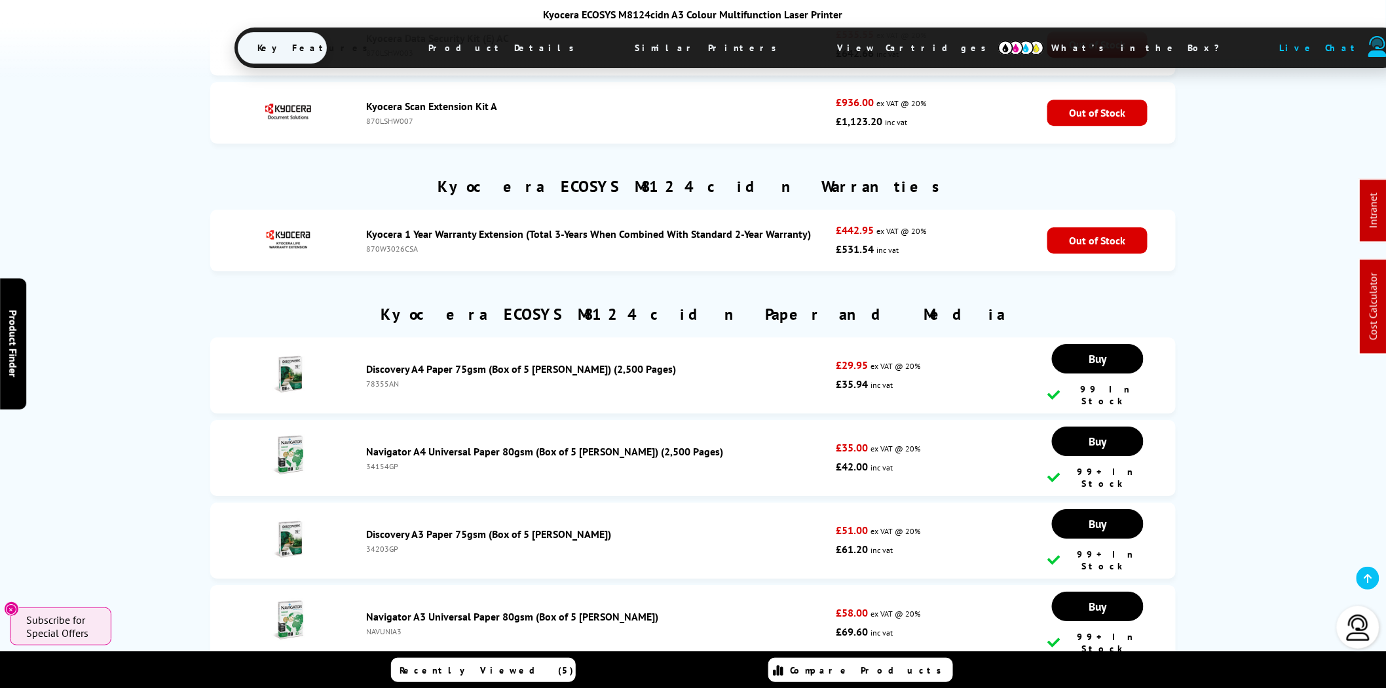
scroll to position [5812, 0]
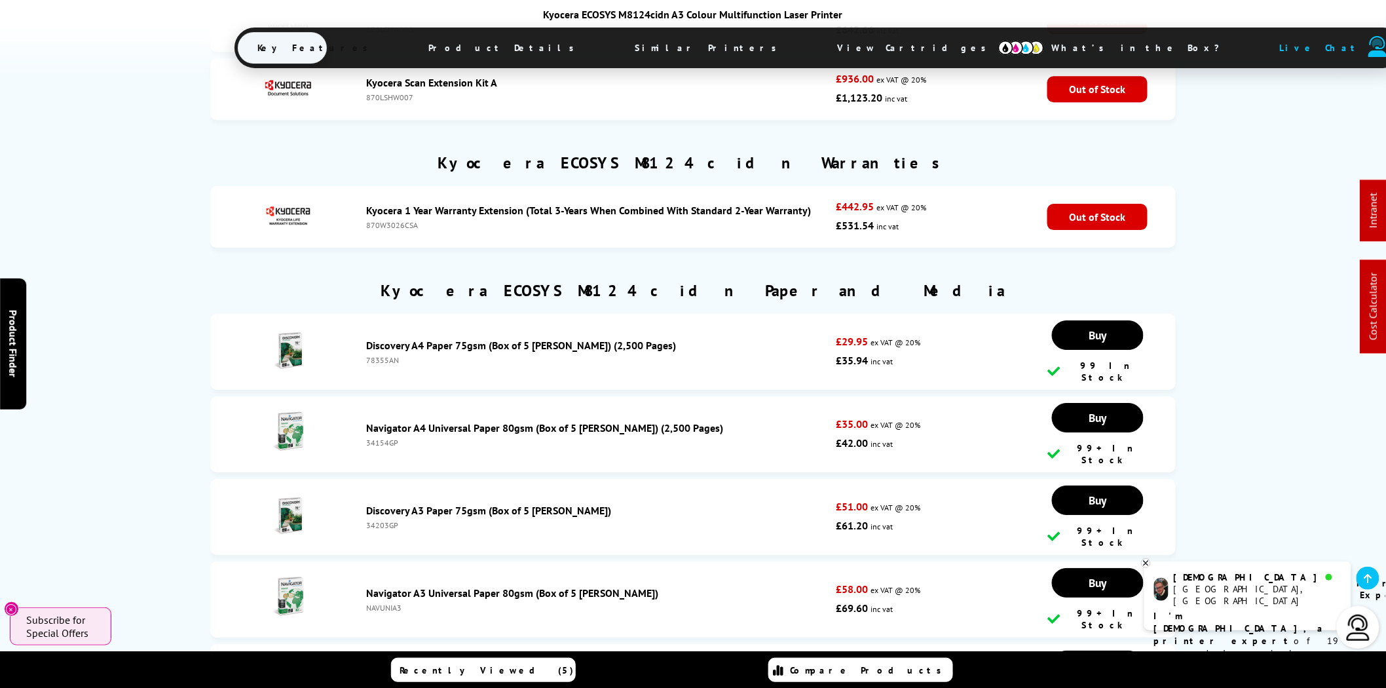
click at [379, 220] on div "870W3026CSA" at bounding box center [597, 225] width 463 height 10
copy div "870W3026CSA"
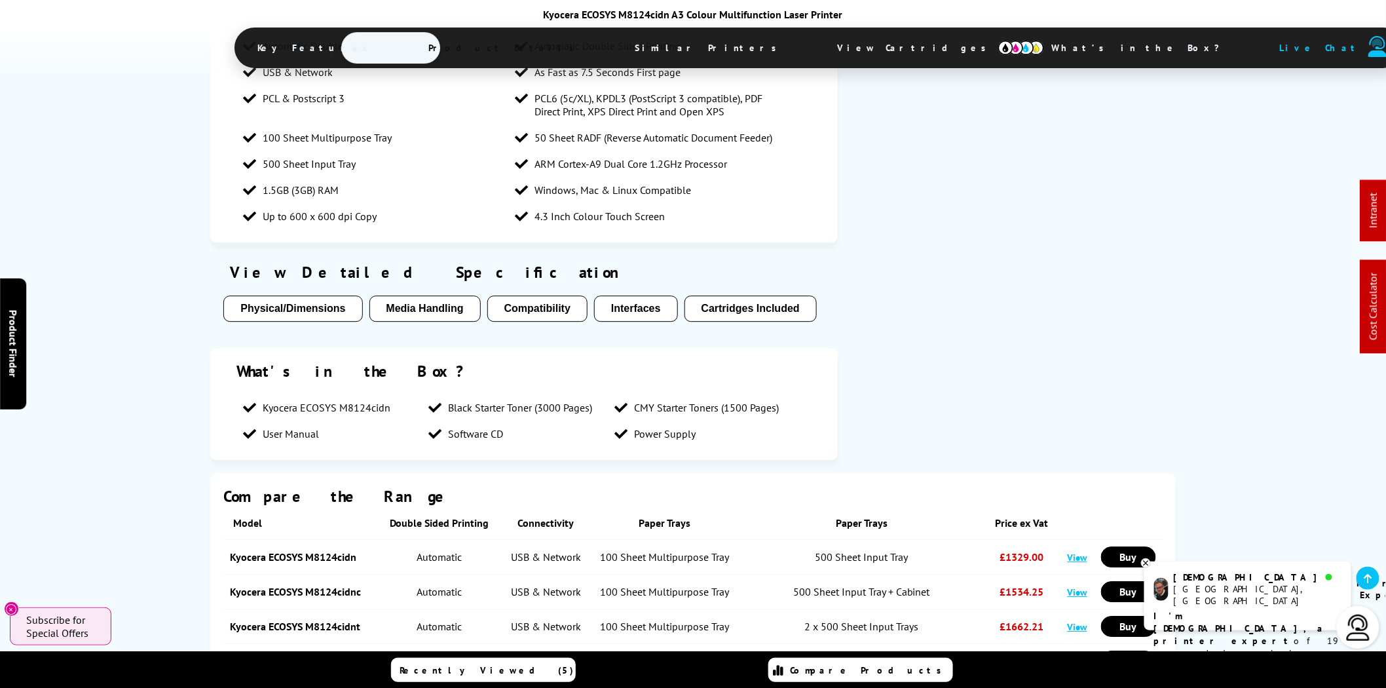
scroll to position [0, 0]
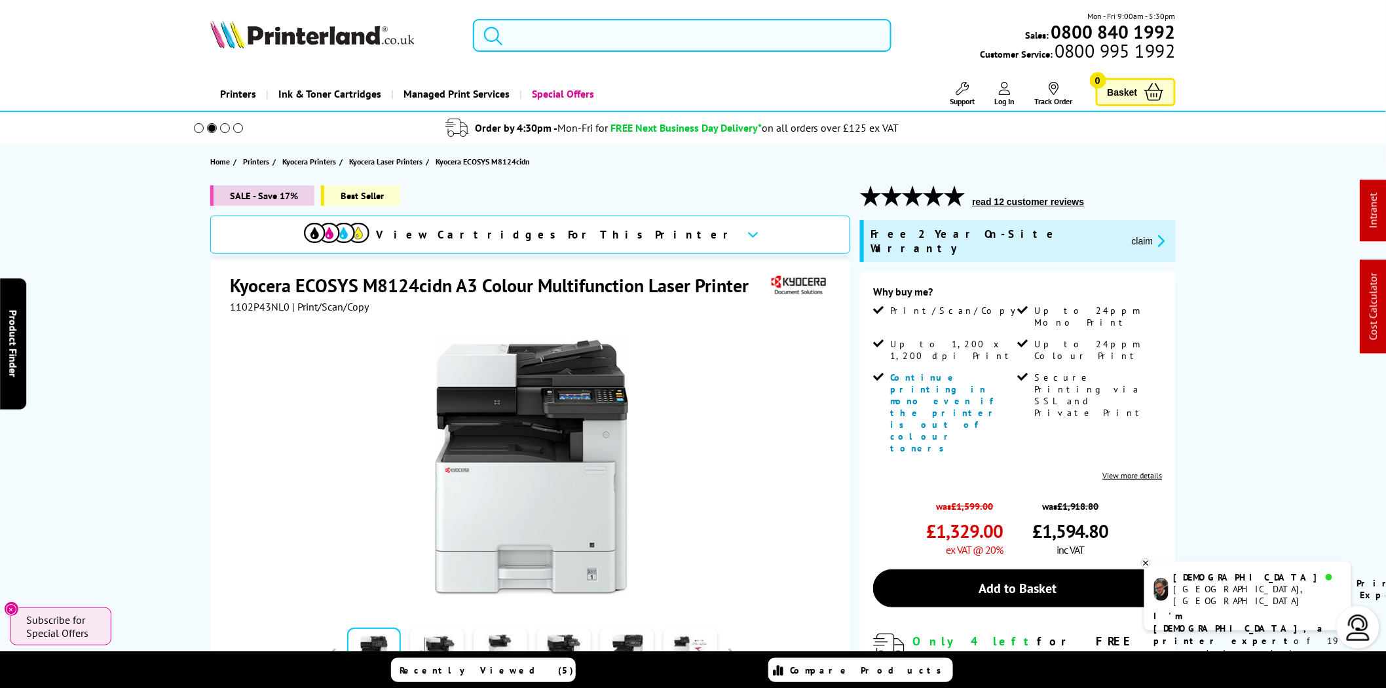
click at [636, 40] on input "search" at bounding box center [682, 35] width 419 height 33
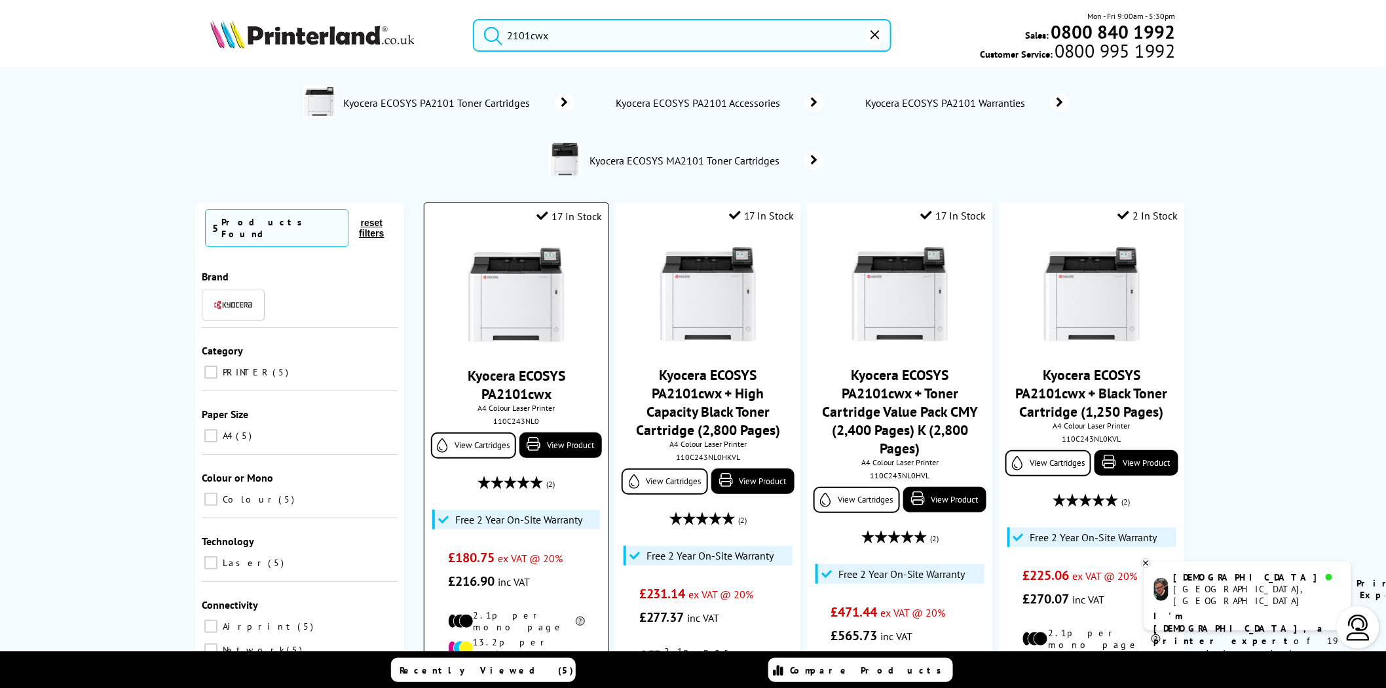
type input "2101cwx"
click at [524, 293] on img at bounding box center [516, 295] width 98 height 98
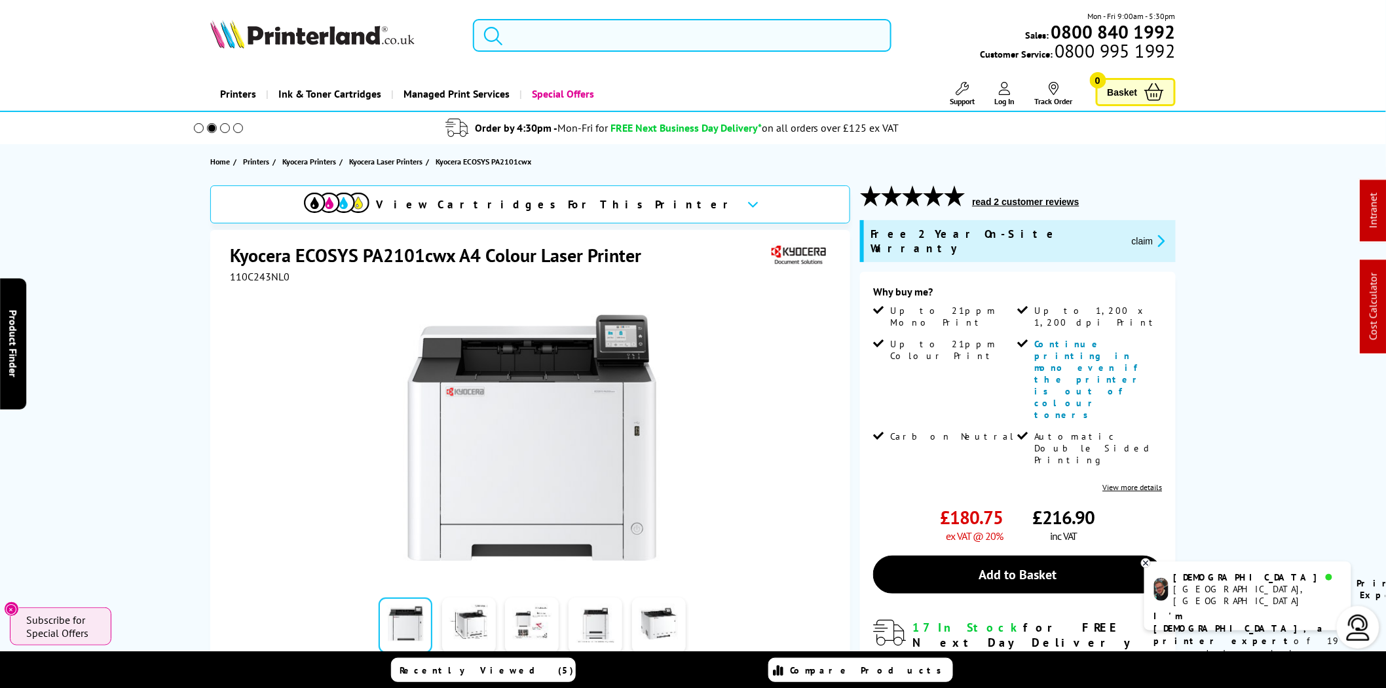
click at [546, 35] on input "search" at bounding box center [682, 35] width 419 height 33
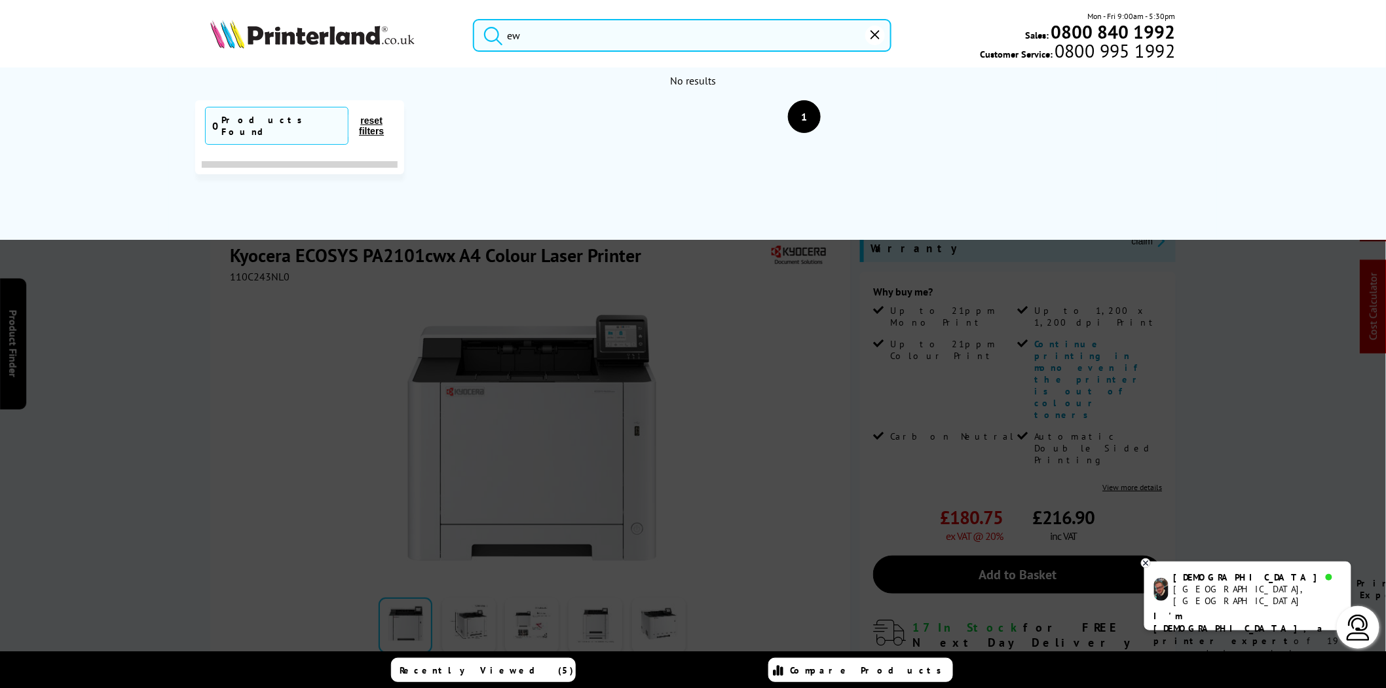
type input "e"
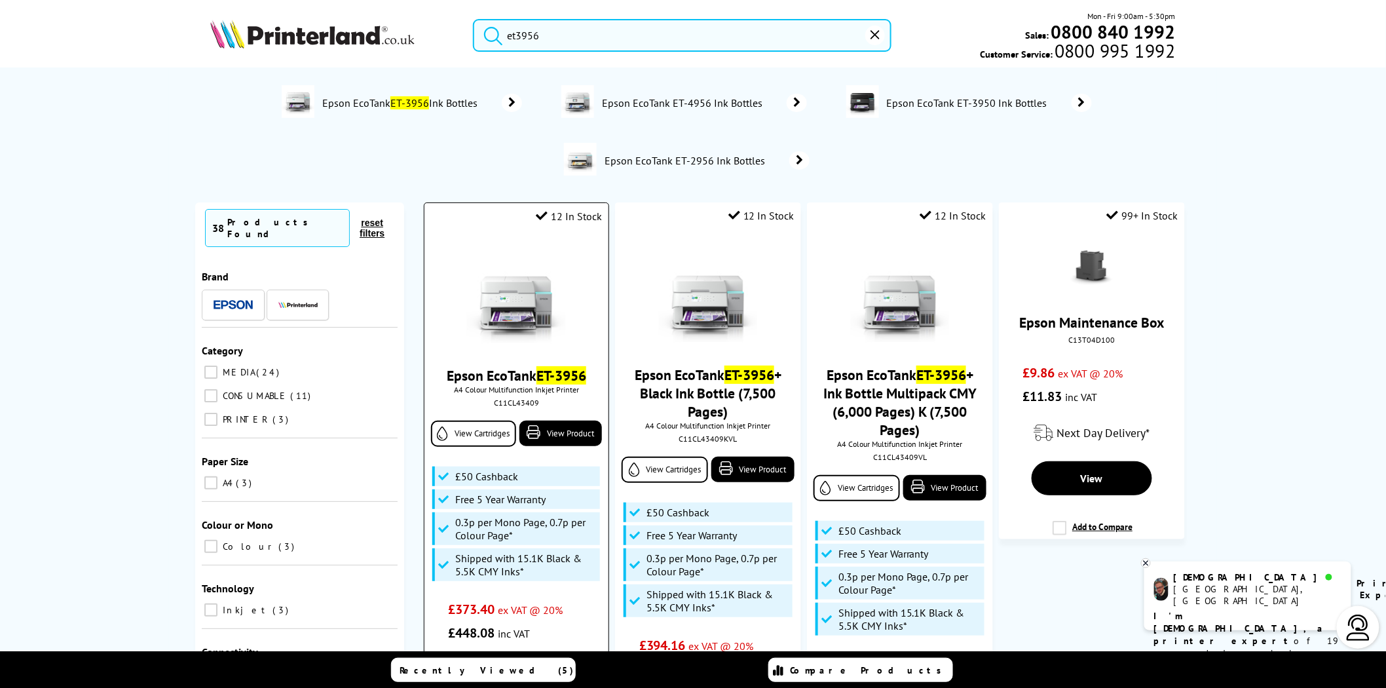
type input "et3956"
click at [520, 405] on div "C11CL43409" at bounding box center [516, 403] width 164 height 10
copy div "C11CL43409"
click at [531, 323] on img at bounding box center [516, 295] width 98 height 98
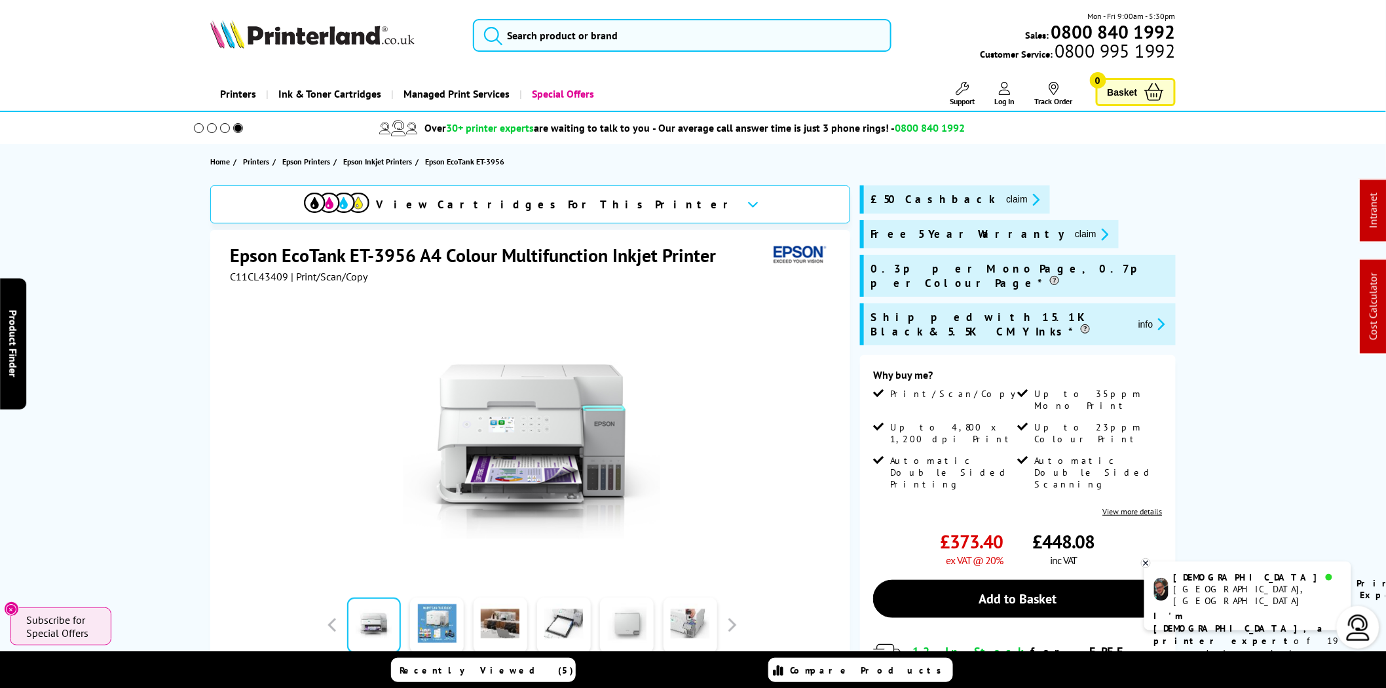
click at [260, 277] on span "C11CL43409" at bounding box center [259, 276] width 58 height 13
copy span "C11CL43409"
click at [529, 30] on input "search" at bounding box center [682, 35] width 419 height 33
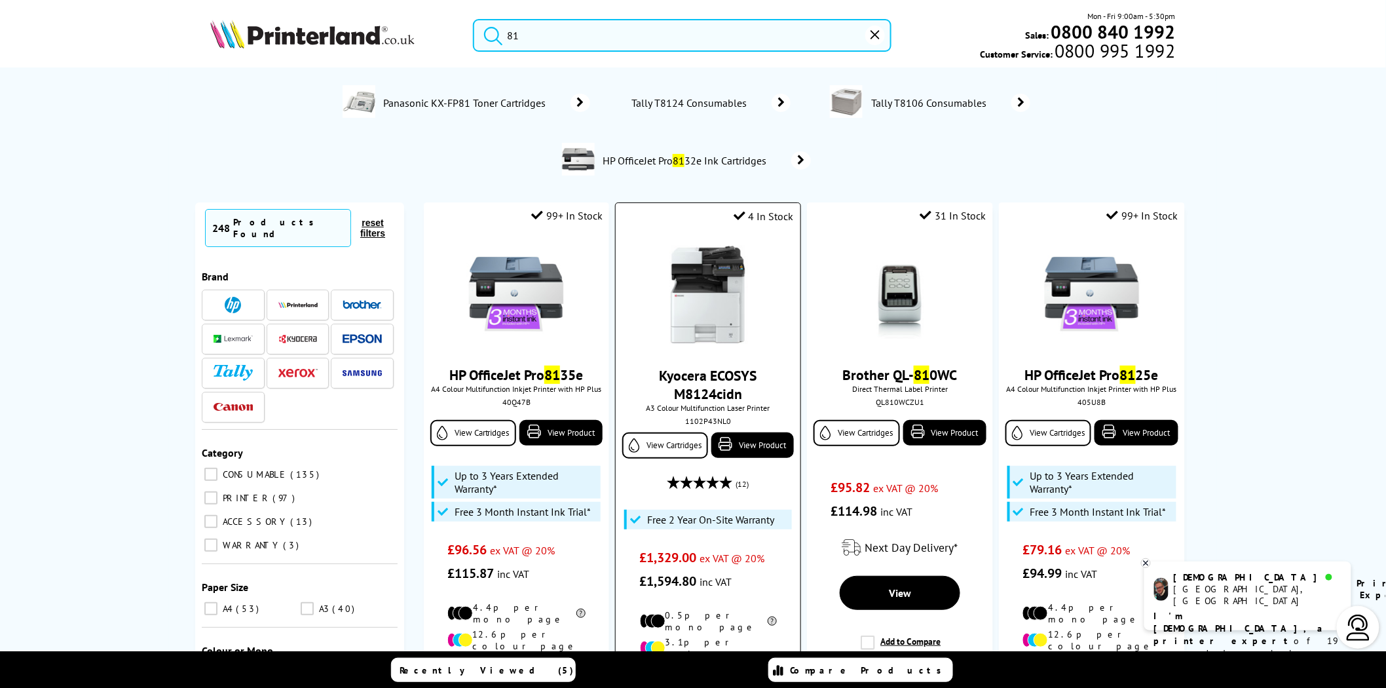
type input "81"
click at [729, 294] on img at bounding box center [708, 295] width 98 height 98
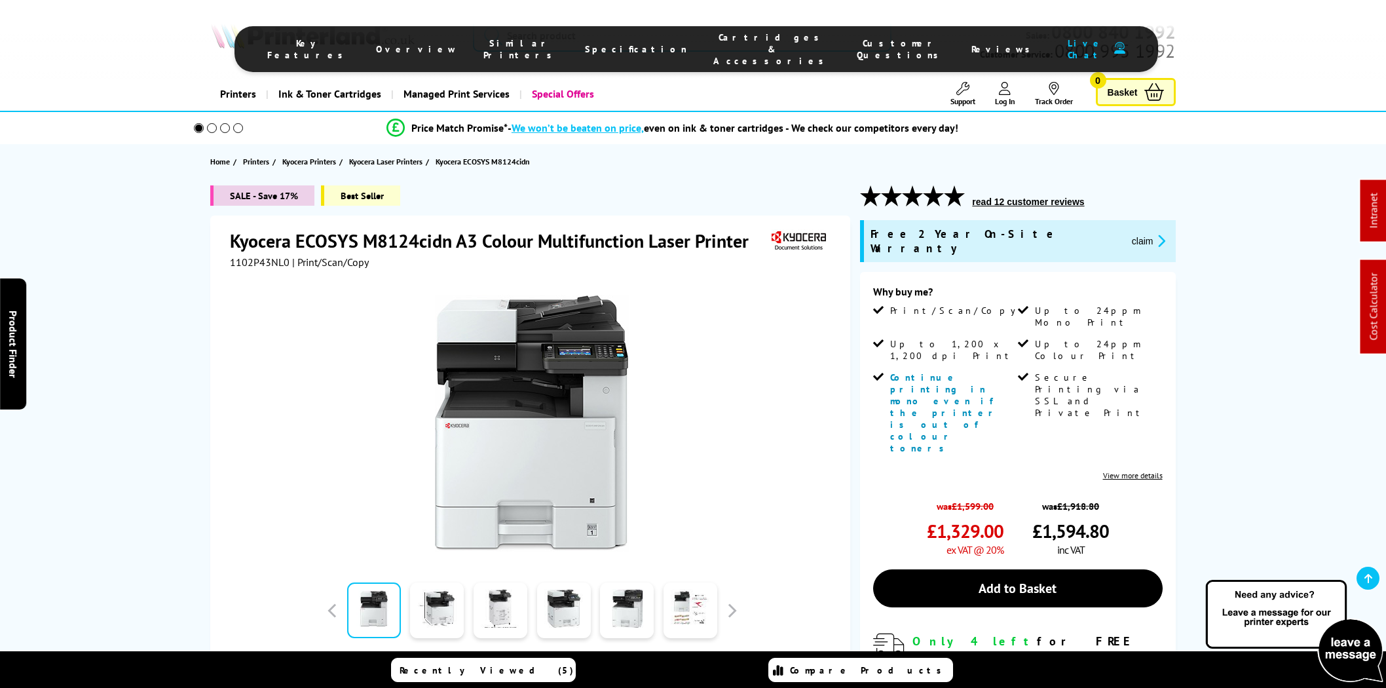
click at [714, 39] on span "Cartridges & Accessories" at bounding box center [772, 48] width 117 height 35
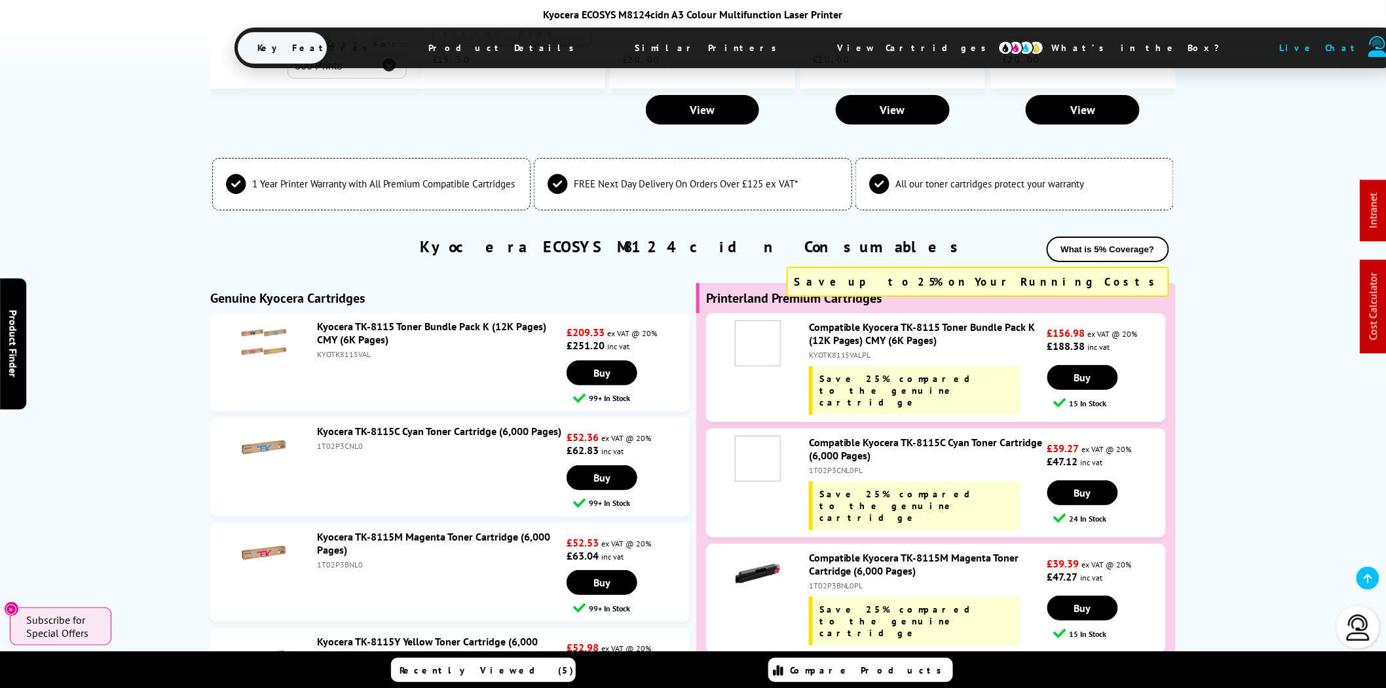
scroll to position [4929, 0]
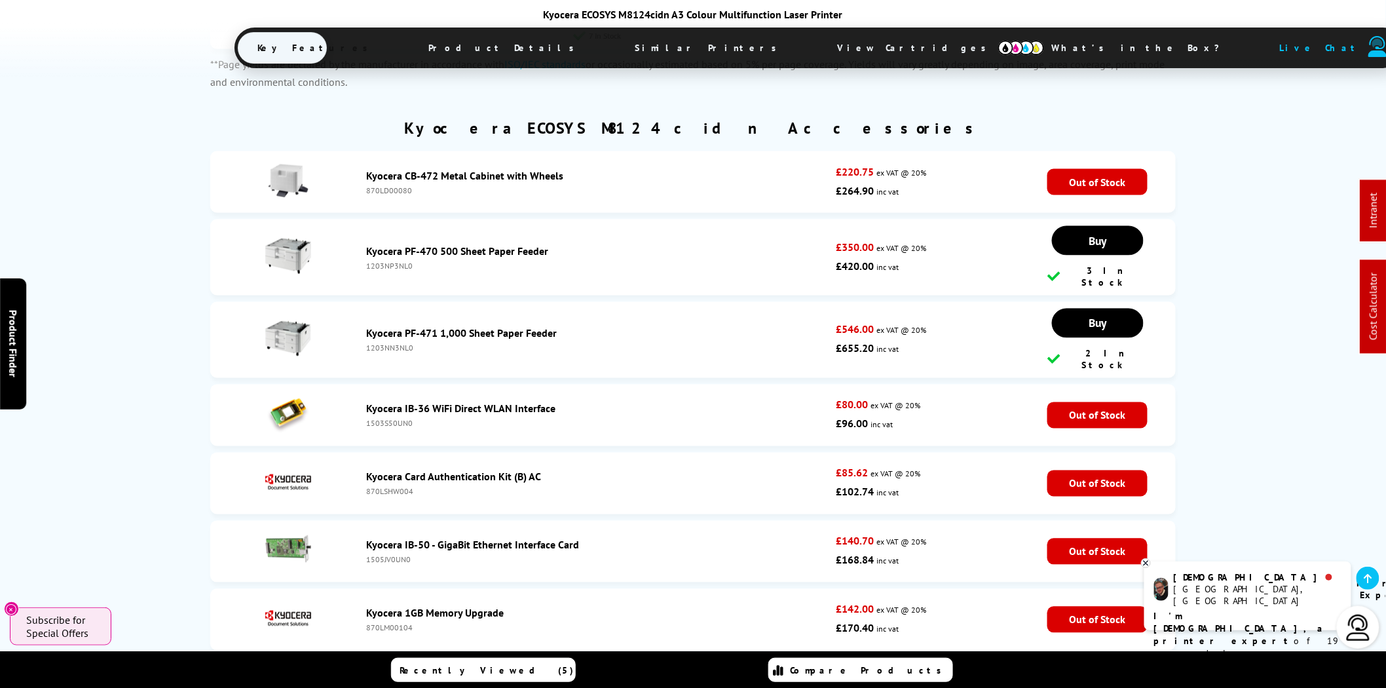
click at [388, 261] on div "1203NP3NL0" at bounding box center [597, 266] width 463 height 10
copy div "1203NP3NL0"
click at [394, 185] on div "870LD00080" at bounding box center [597, 190] width 463 height 10
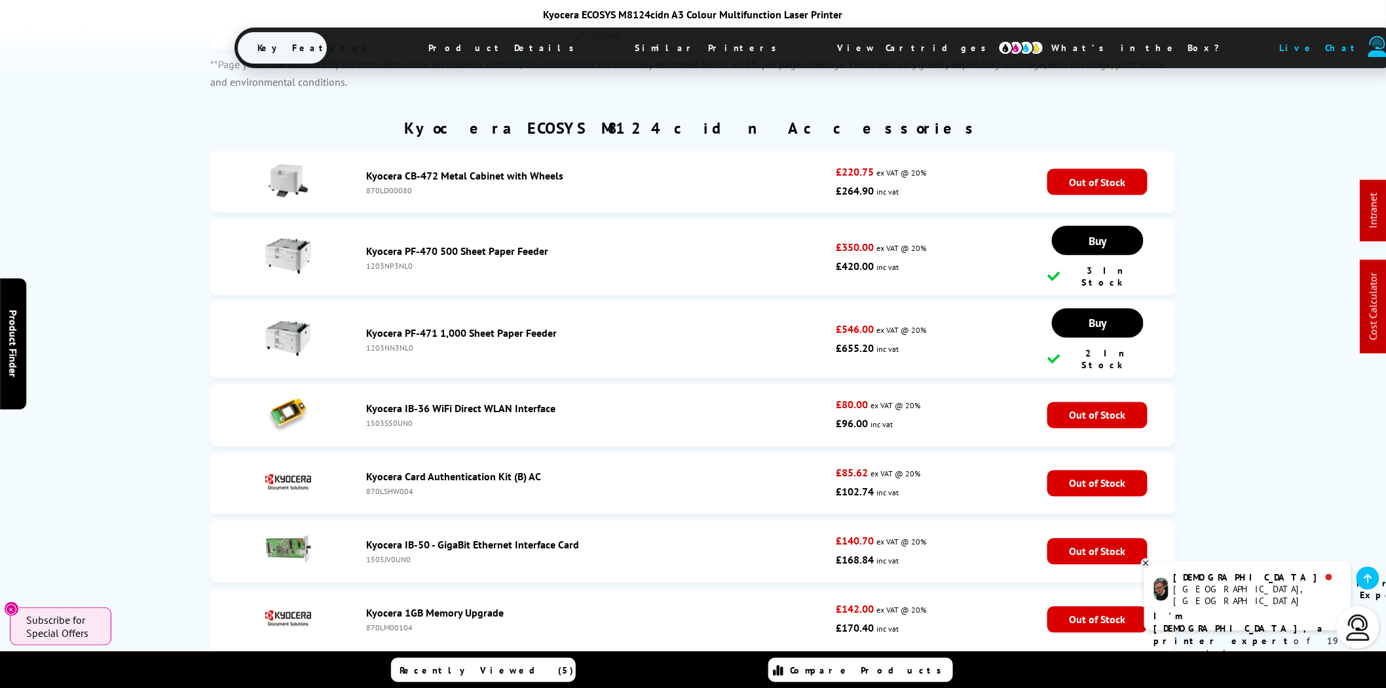
copy div "870LD00080"
